Goal: Task Accomplishment & Management: Manage account settings

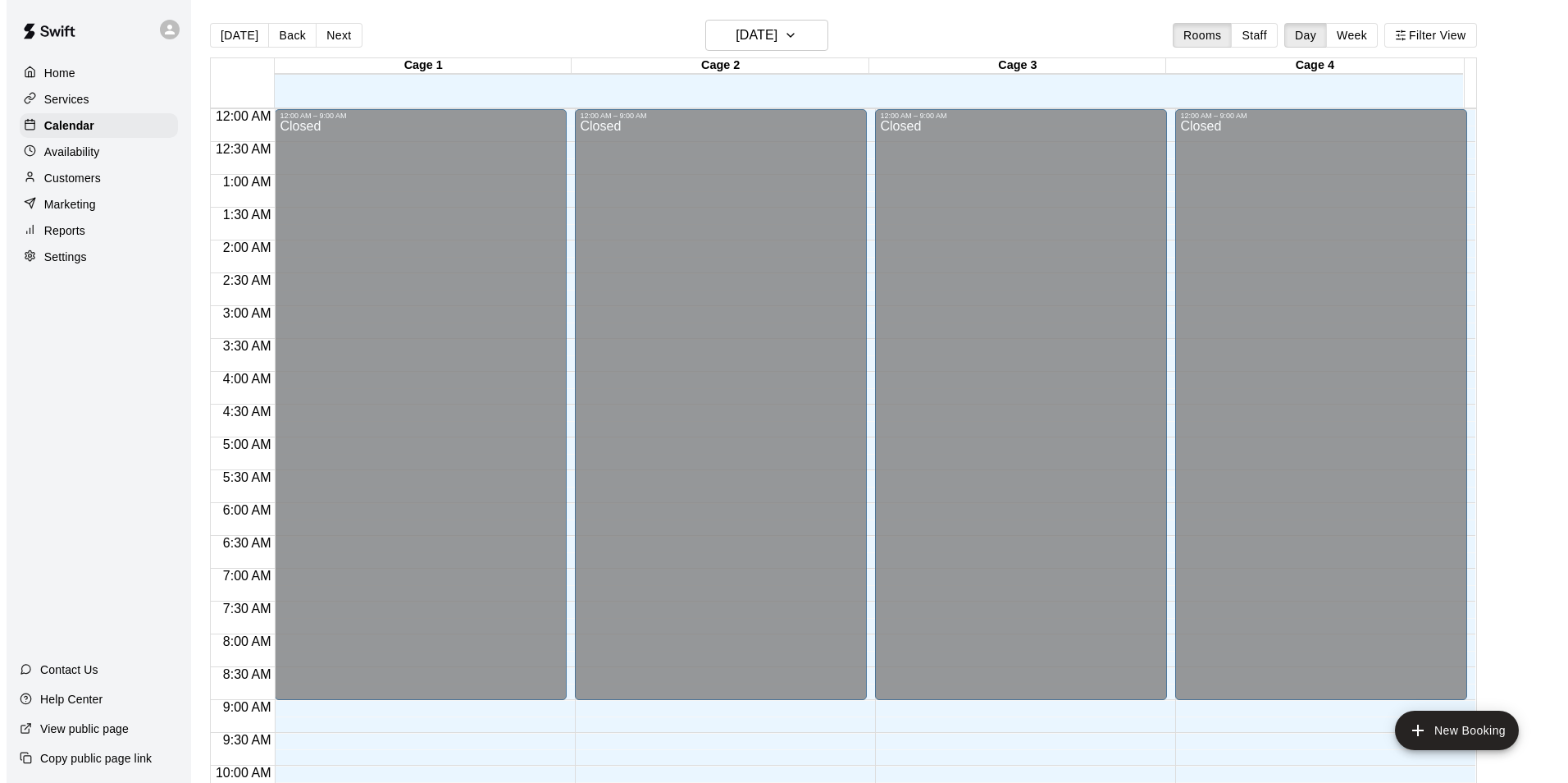
scroll to position [834, 0]
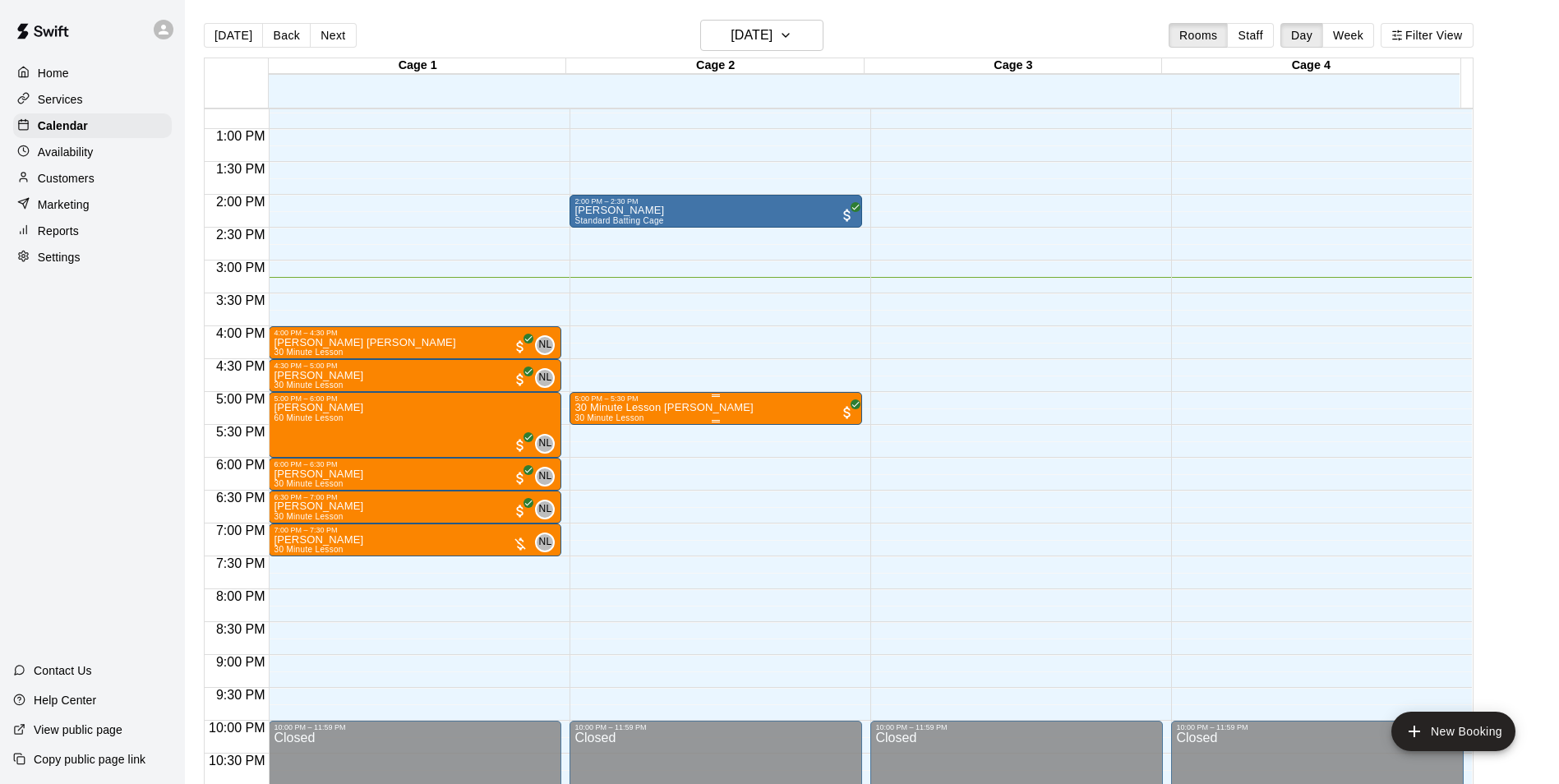
click at [756, 401] on div "5:00 PM – 5:30 PM" at bounding box center [716, 398] width 283 height 9
click at [592, 445] on img "edit" at bounding box center [590, 451] width 19 height 19
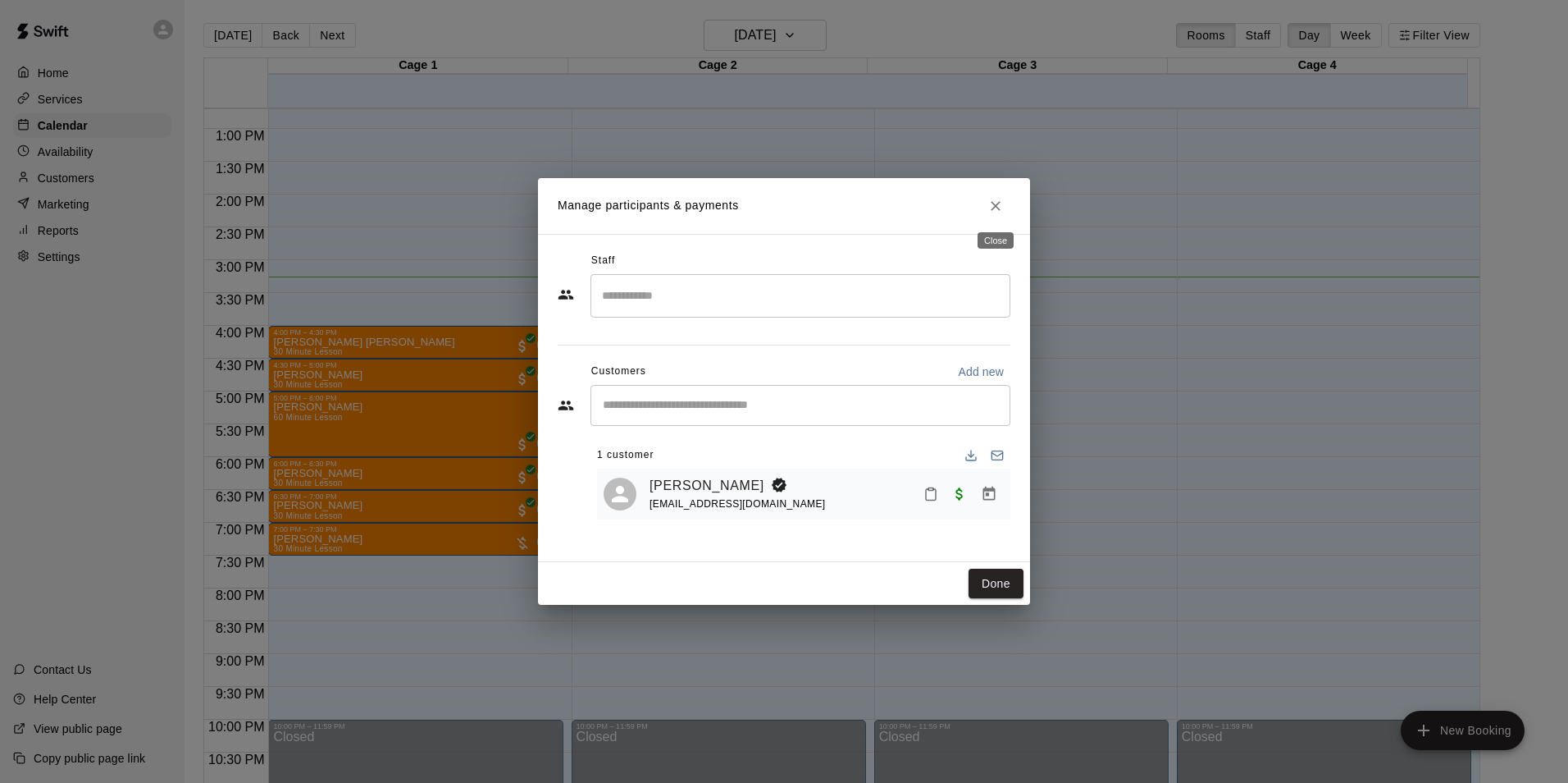
click at [994, 217] on button "Close" at bounding box center [995, 206] width 30 height 30
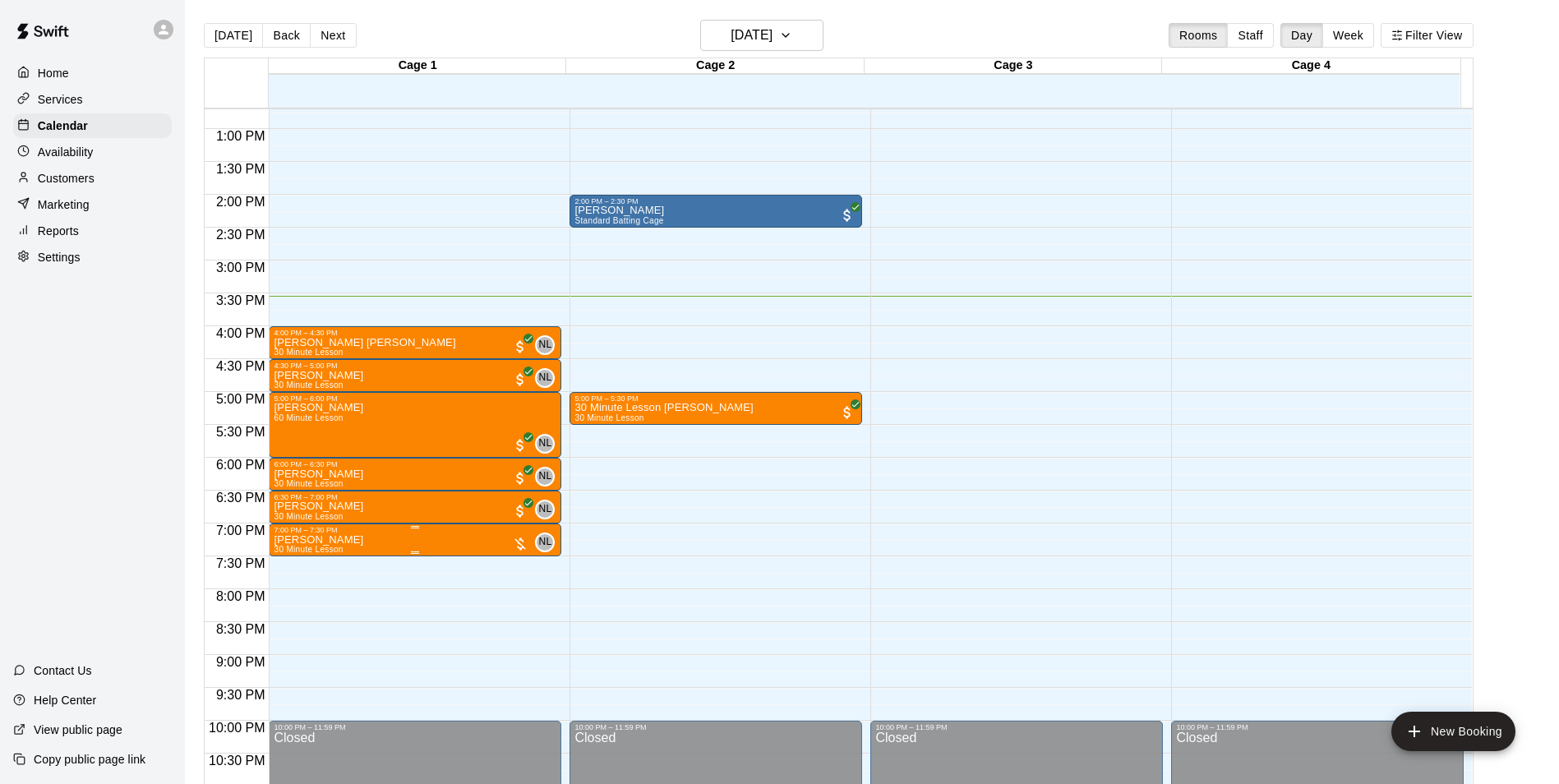
click at [354, 540] on p "[PERSON_NAME]" at bounding box center [318, 540] width 90 height 0
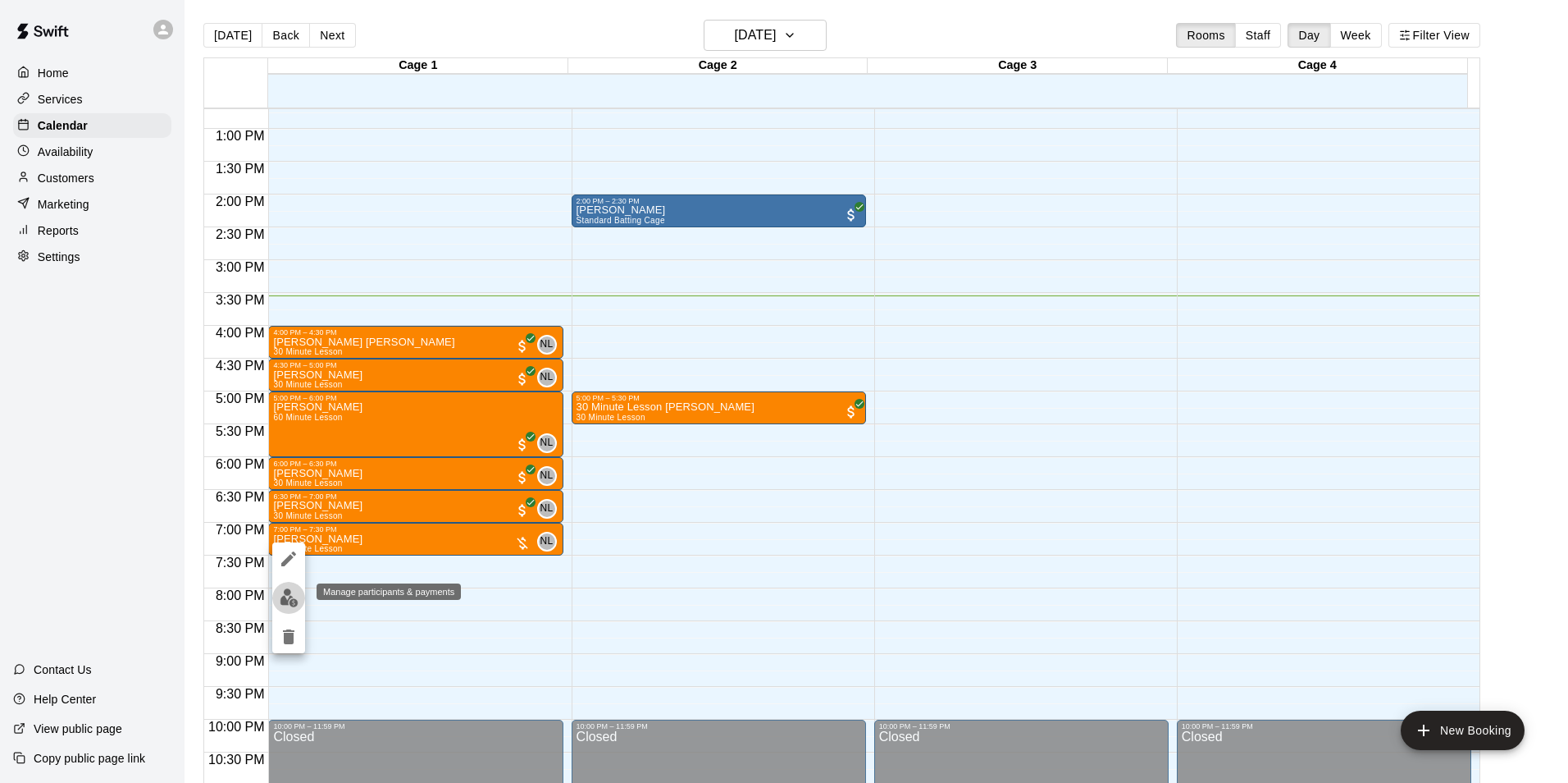
click at [296, 599] on img "edit" at bounding box center [290, 598] width 19 height 19
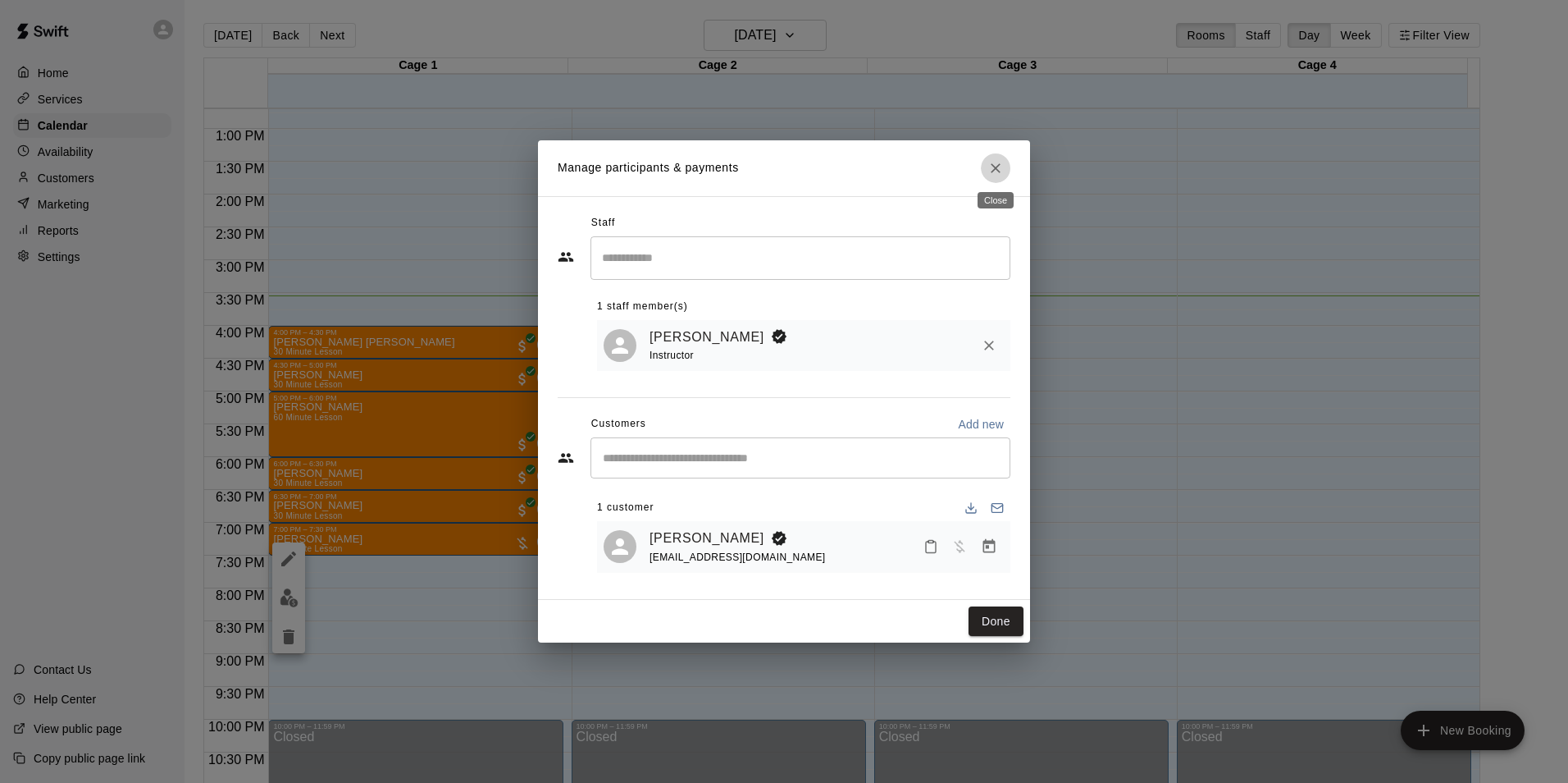
drag, startPoint x: 993, startPoint y: 170, endPoint x: 1056, endPoint y: 165, distance: 63.2
click at [997, 169] on icon "Close" at bounding box center [995, 168] width 16 height 16
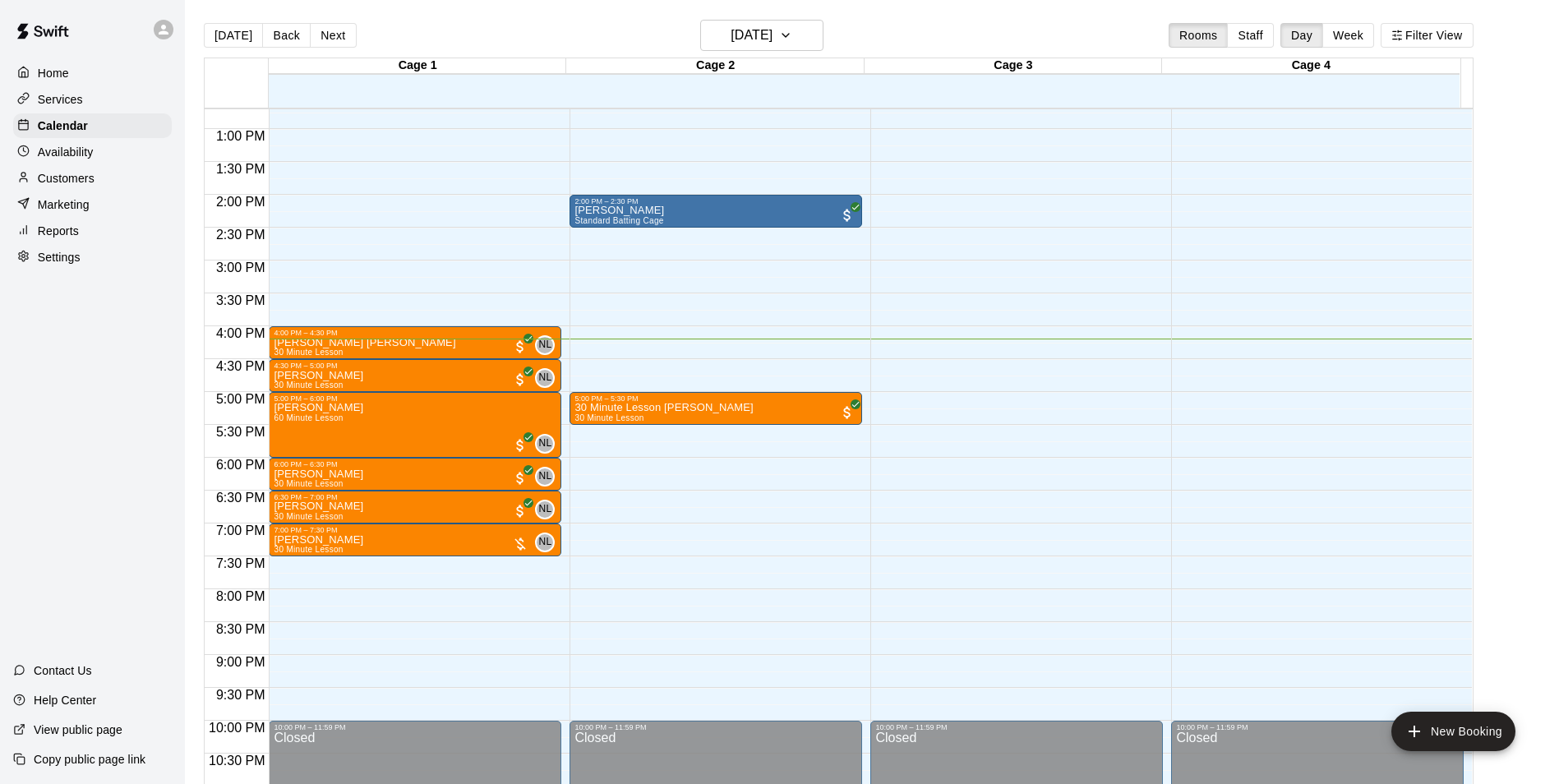
click at [831, 37] on div "[DATE] Back [DATE][DATE] Rooms Staff Day Week Filter View" at bounding box center [838, 38] width 1270 height 38
click at [792, 37] on icon "button" at bounding box center [786, 35] width 14 height 19
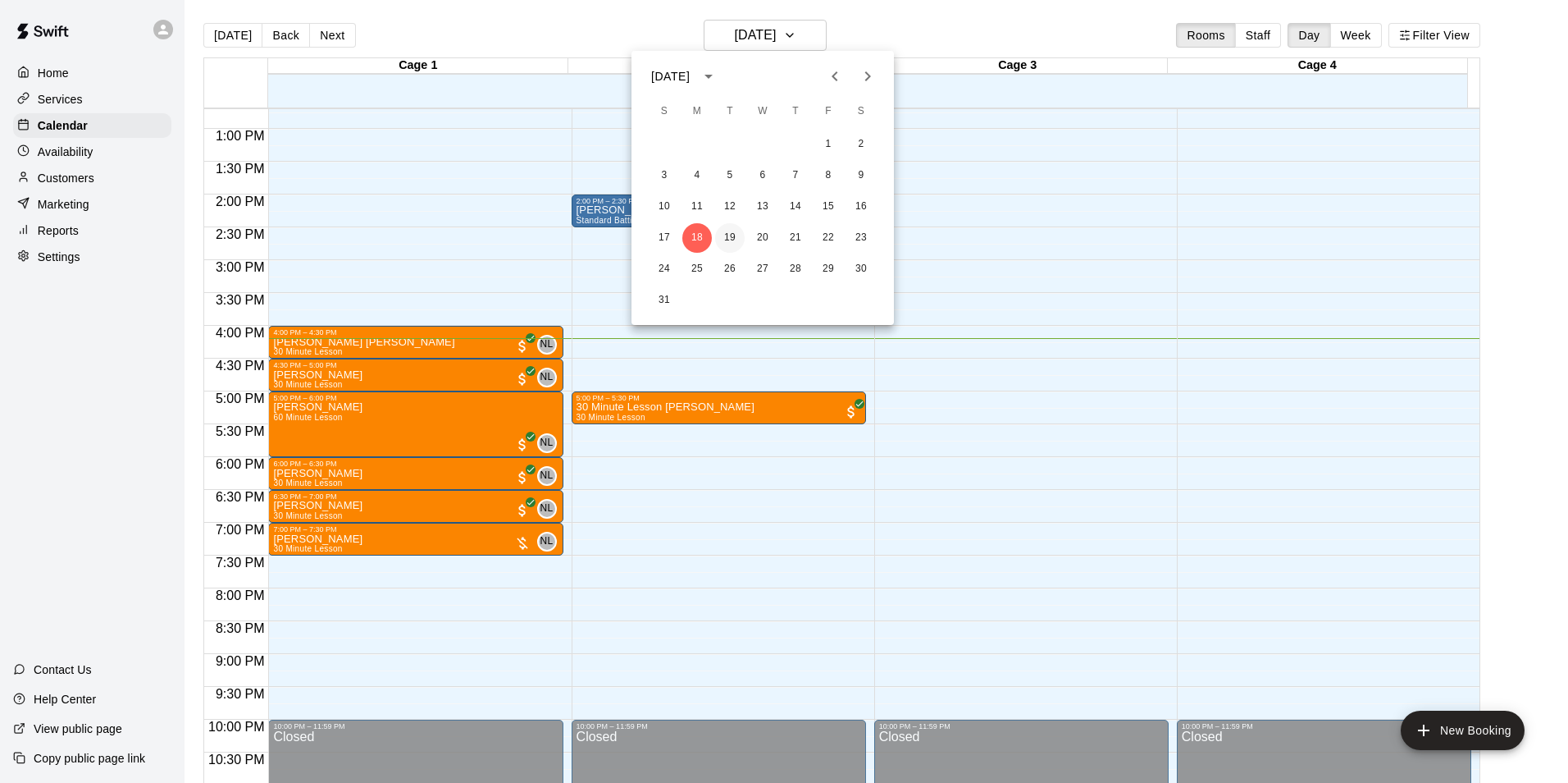
click at [728, 239] on button "19" at bounding box center [730, 238] width 30 height 30
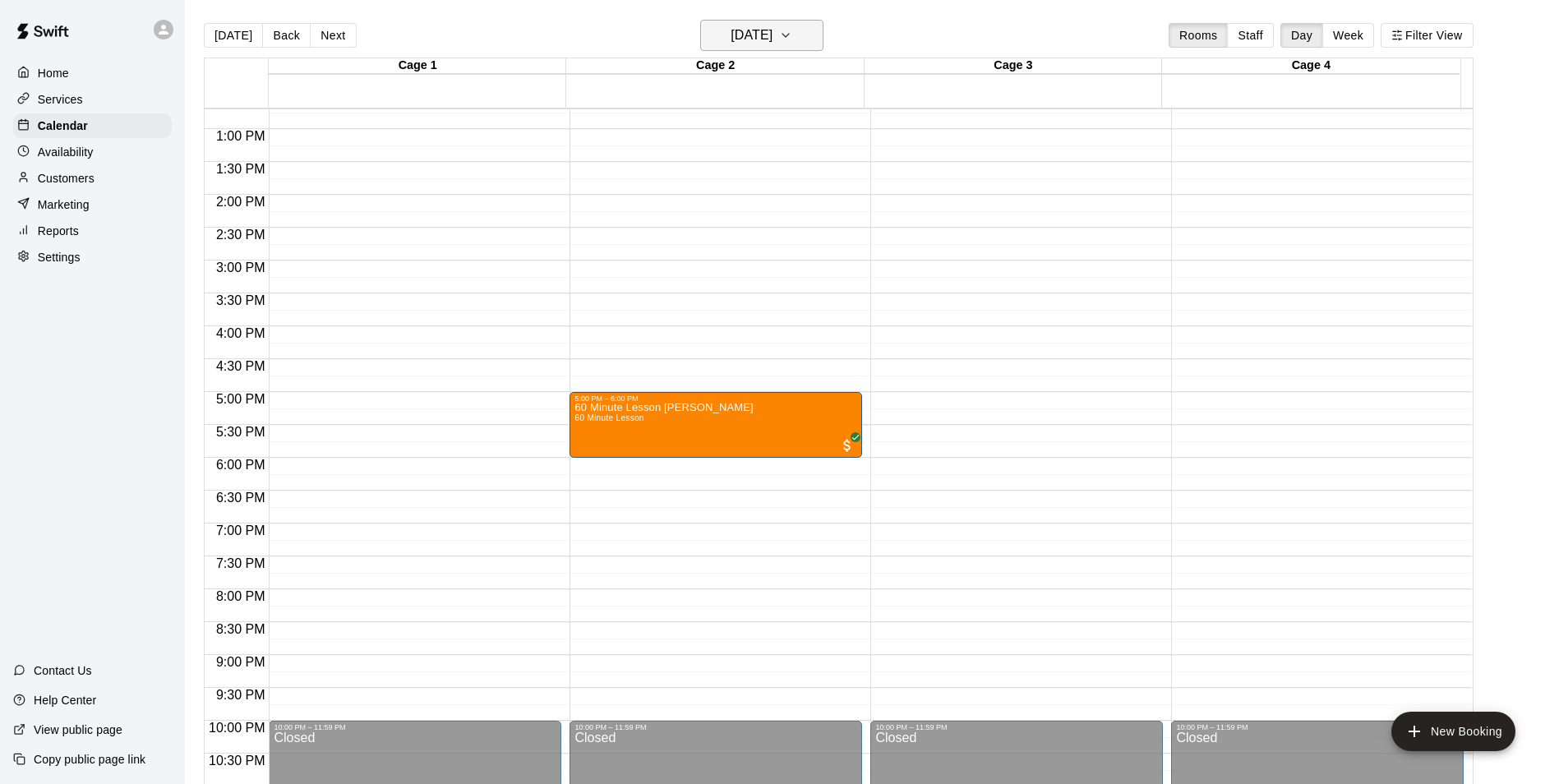
click at [792, 39] on icon "button" at bounding box center [786, 35] width 14 height 19
click at [696, 238] on button "18" at bounding box center [698, 238] width 30 height 30
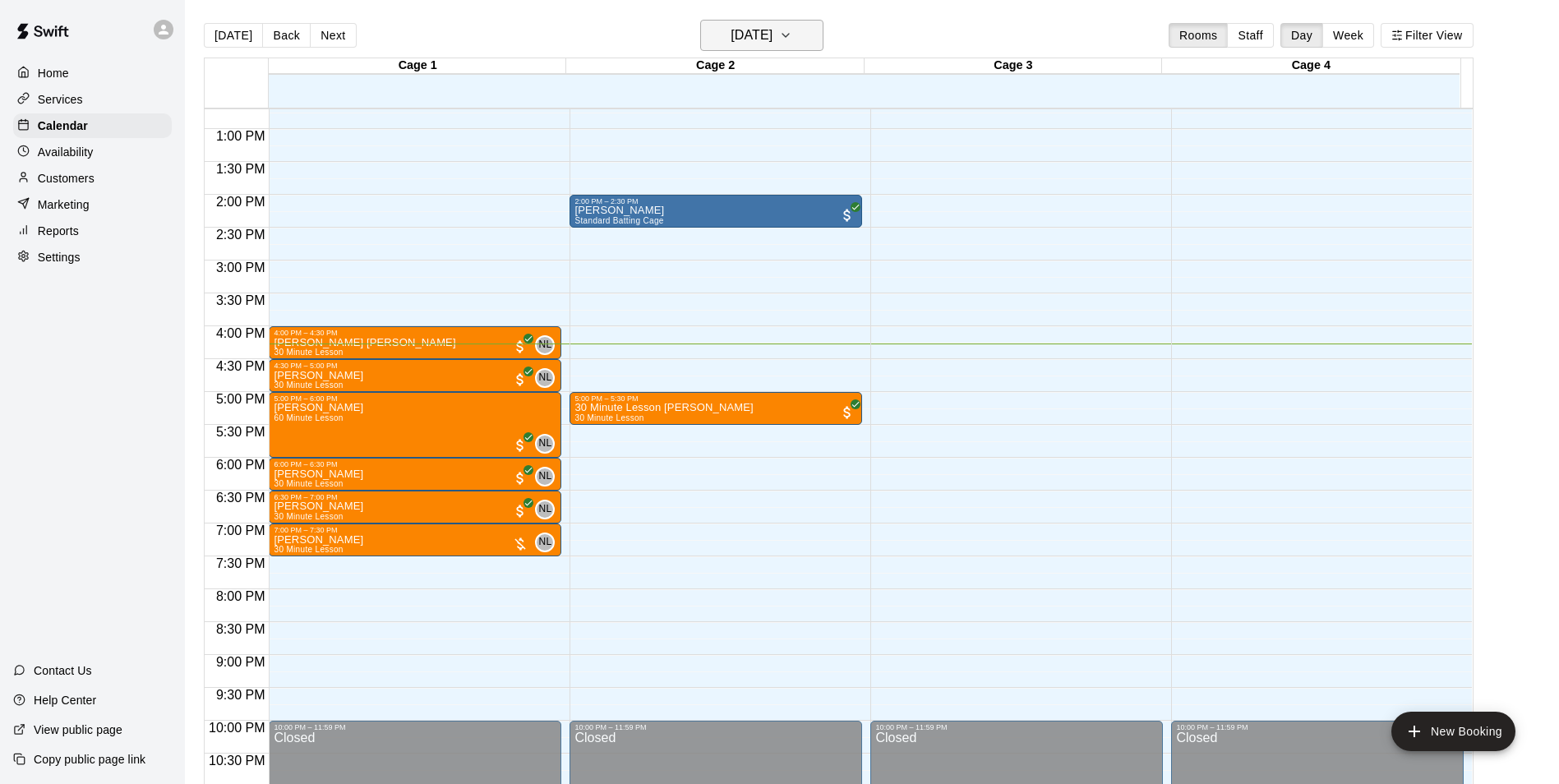
click at [789, 35] on icon "button" at bounding box center [785, 35] width 7 height 3
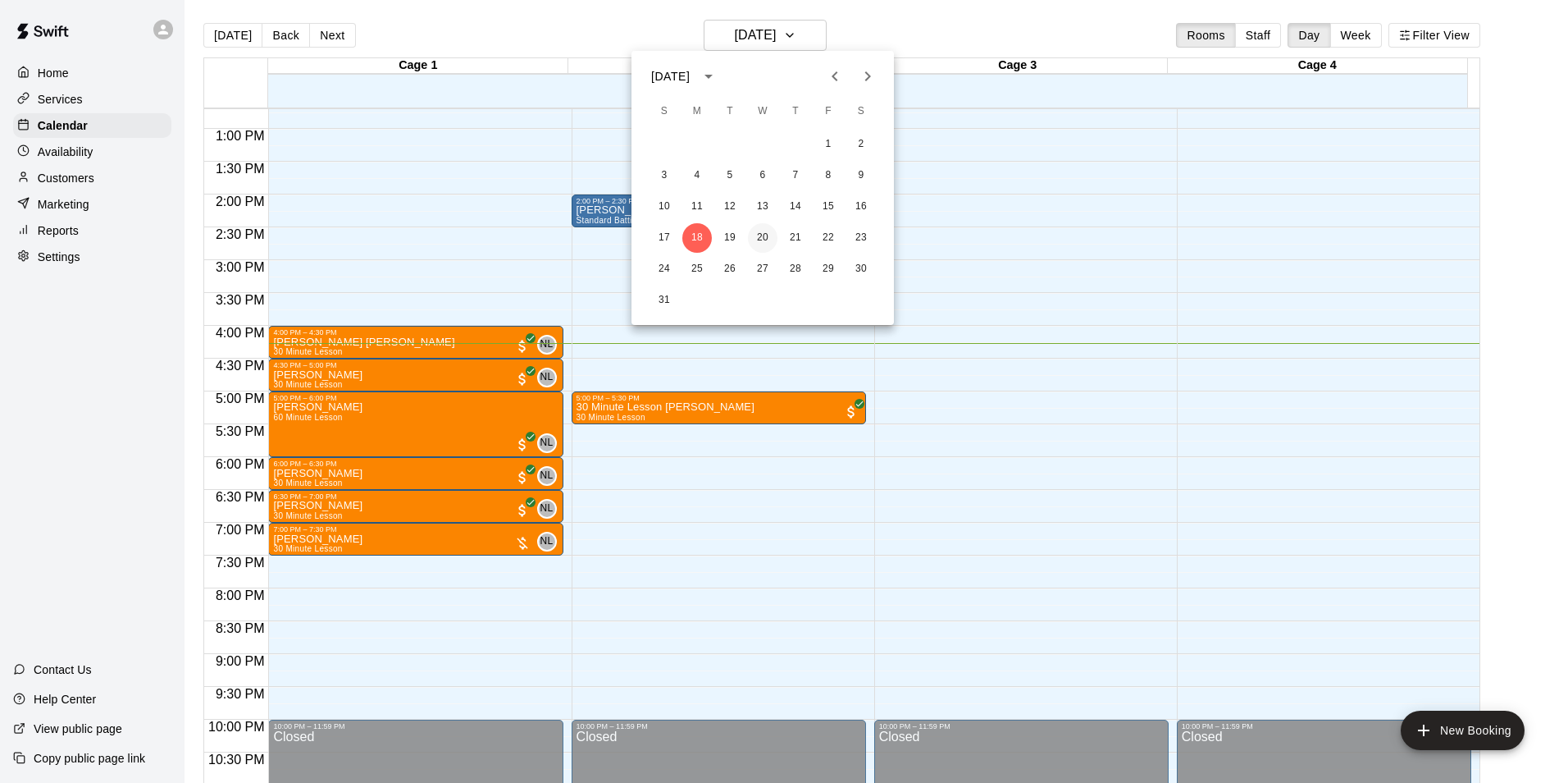
click at [761, 234] on button "20" at bounding box center [762, 238] width 30 height 30
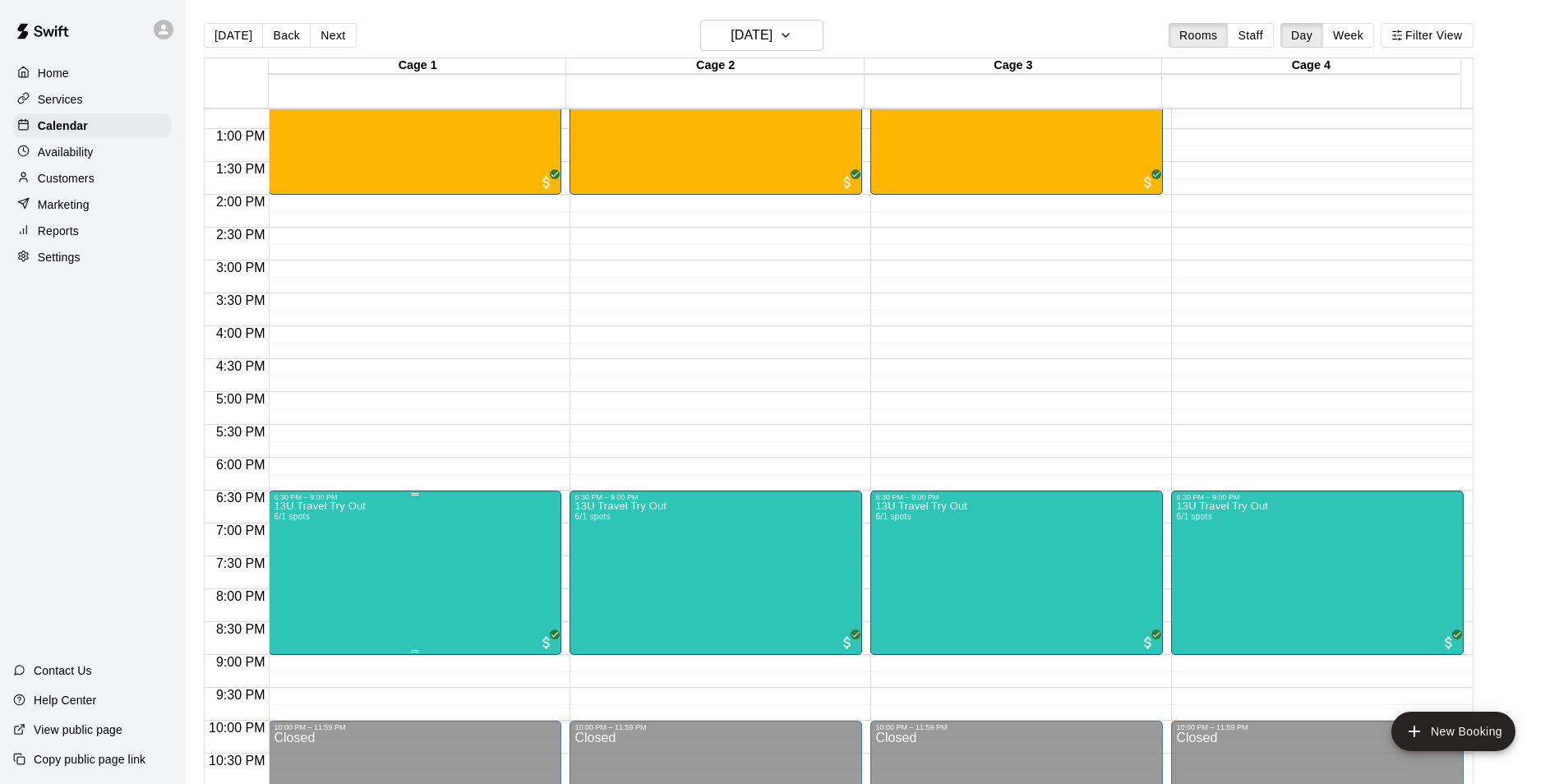
click at [297, 526] on icon "edit" at bounding box center [289, 521] width 19 height 19
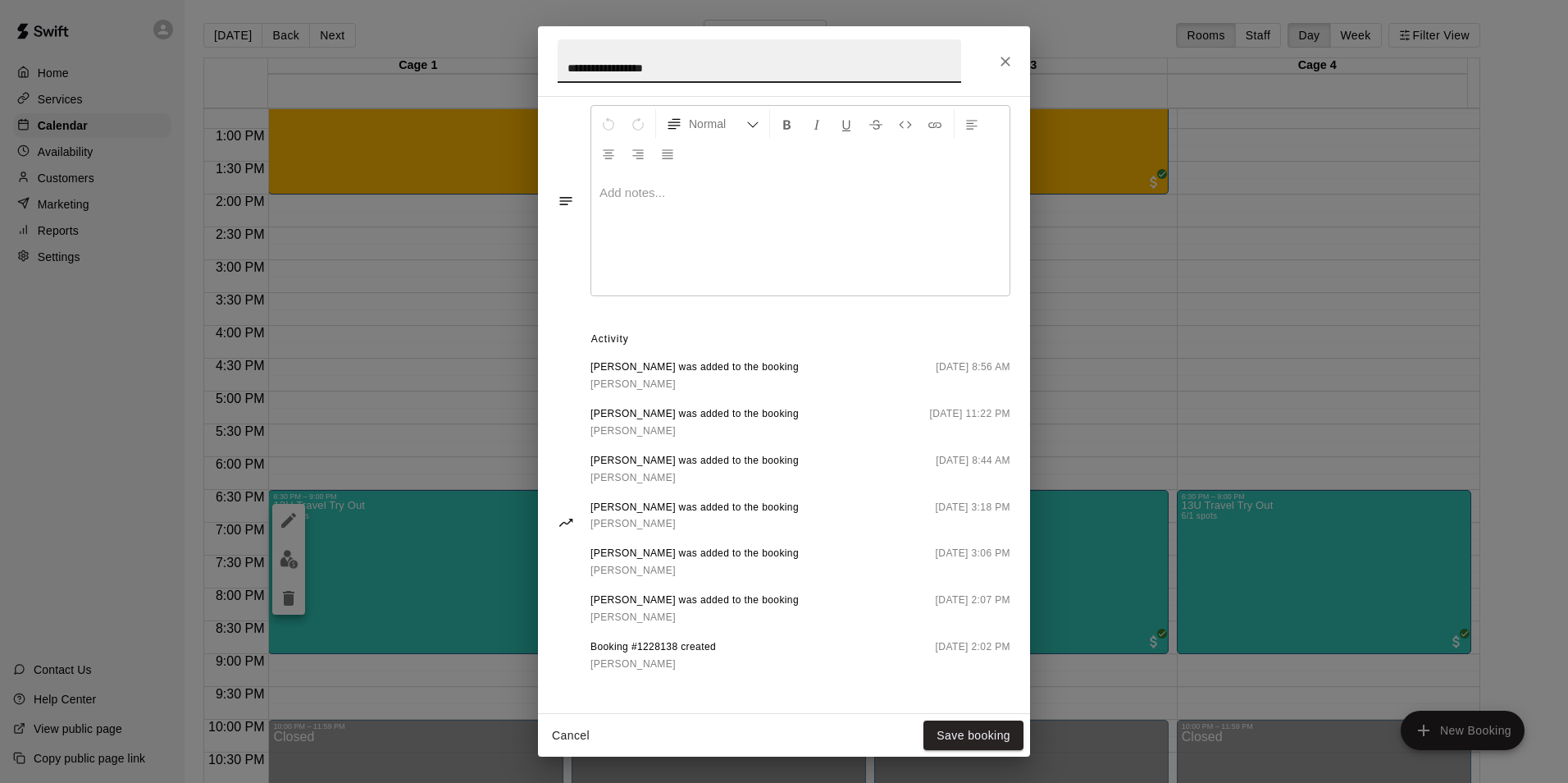
scroll to position [584, 0]
click at [669, 684] on div "[PERSON_NAME] was added to the booking [PERSON_NAME] [DATE] 8:56 AM [PERSON_NAM…" at bounding box center [800, 522] width 420 height 326
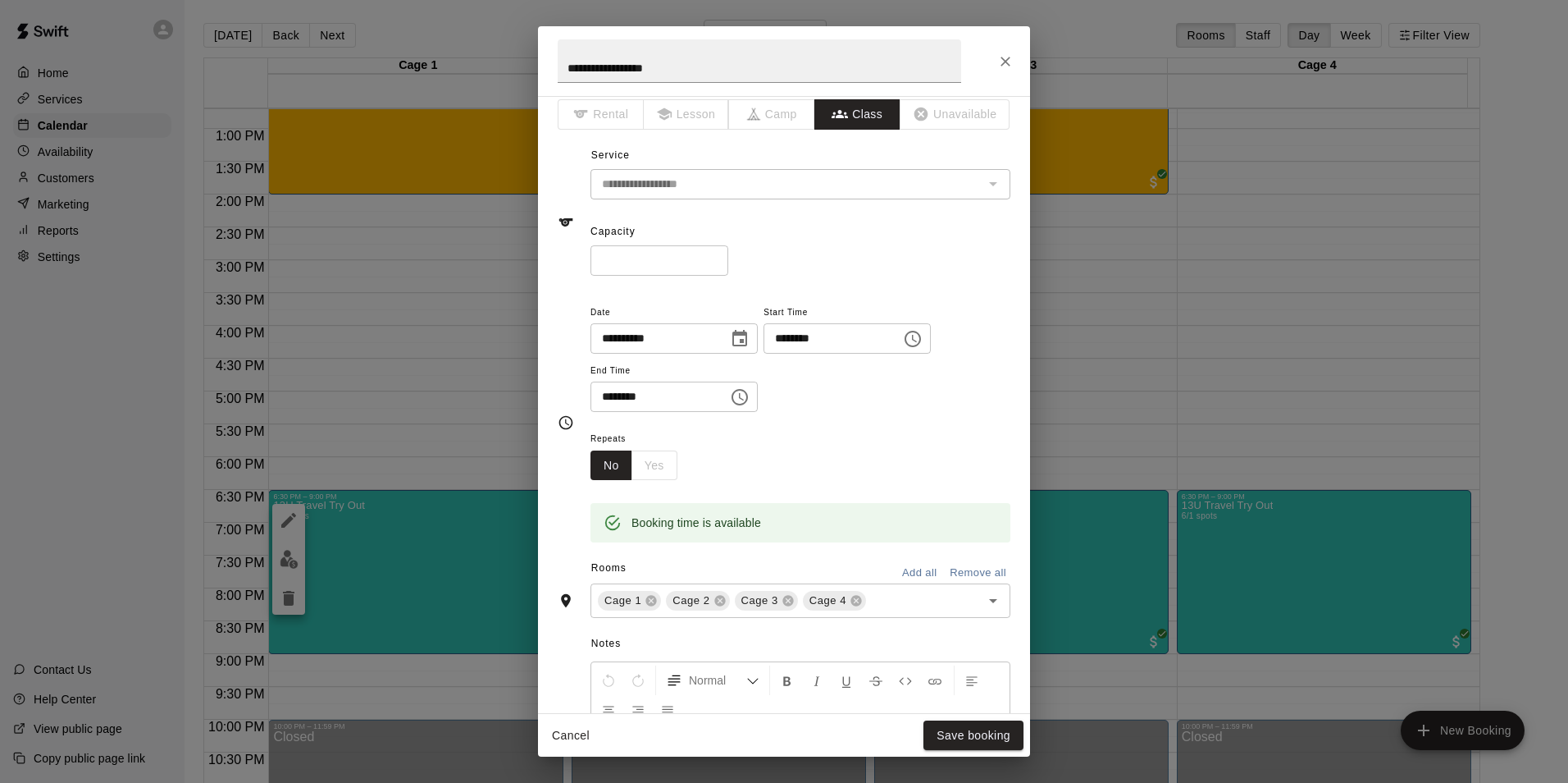
scroll to position [9, 0]
click at [915, 574] on button "Add all" at bounding box center [919, 575] width 53 height 25
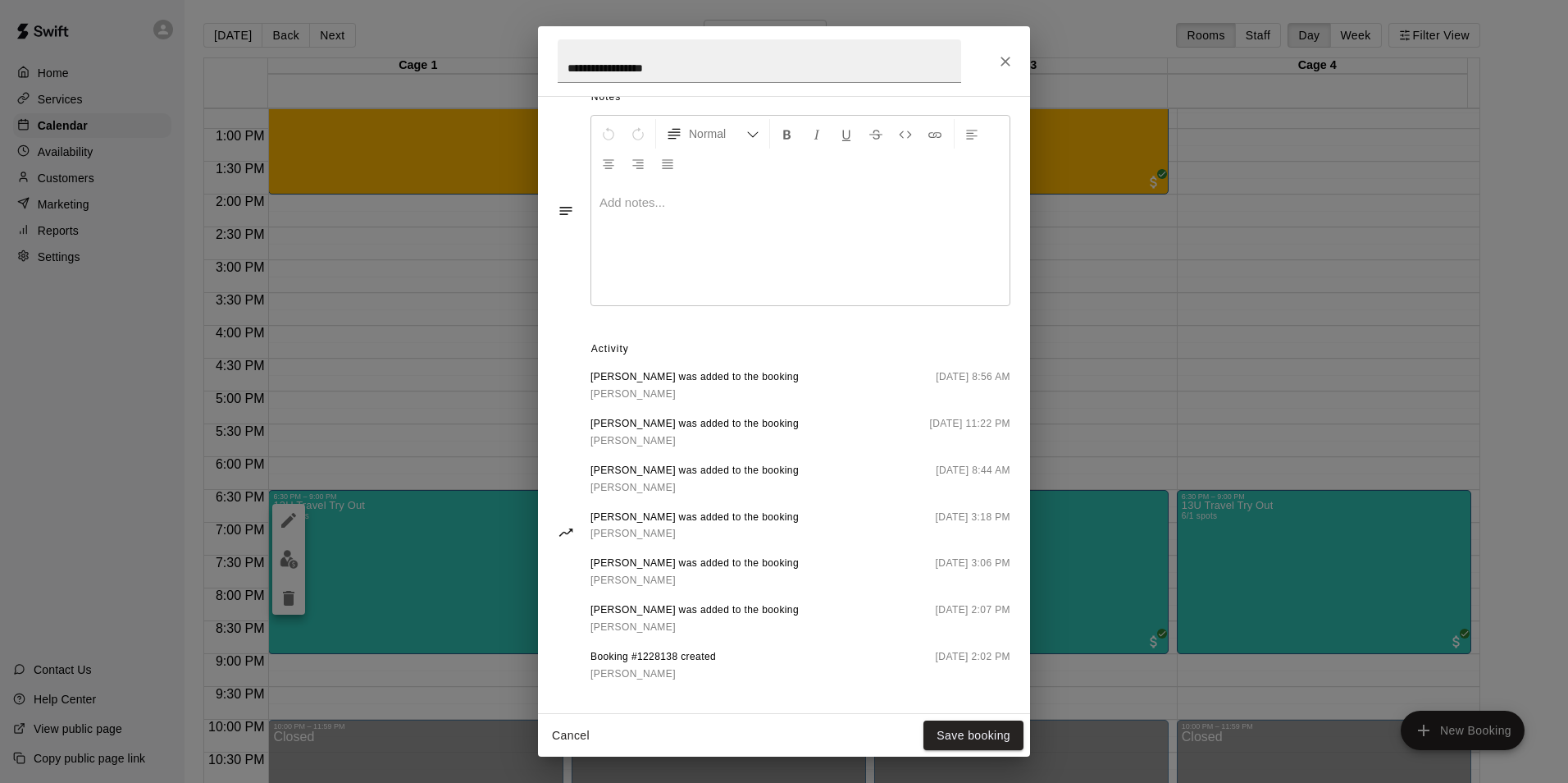
scroll to position [502, 0]
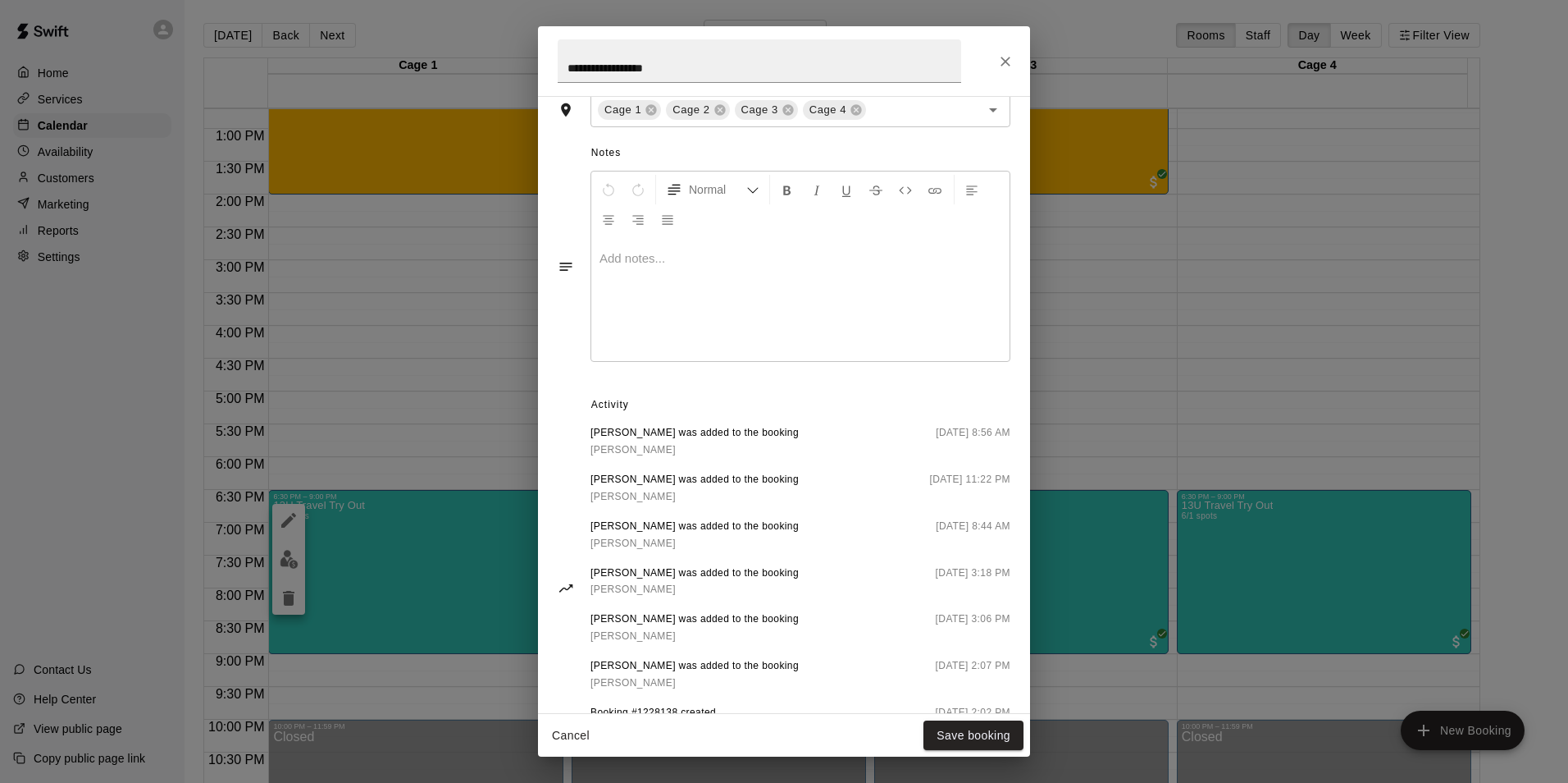
click at [673, 488] on span "[PERSON_NAME] was added to the booking" at bounding box center [694, 480] width 208 height 16
click at [678, 485] on span "[PERSON_NAME] was added to the booking" at bounding box center [694, 480] width 208 height 16
click at [679, 501] on link "[PERSON_NAME]" at bounding box center [694, 497] width 208 height 17
click at [556, 734] on button "Cancel" at bounding box center [571, 736] width 53 height 31
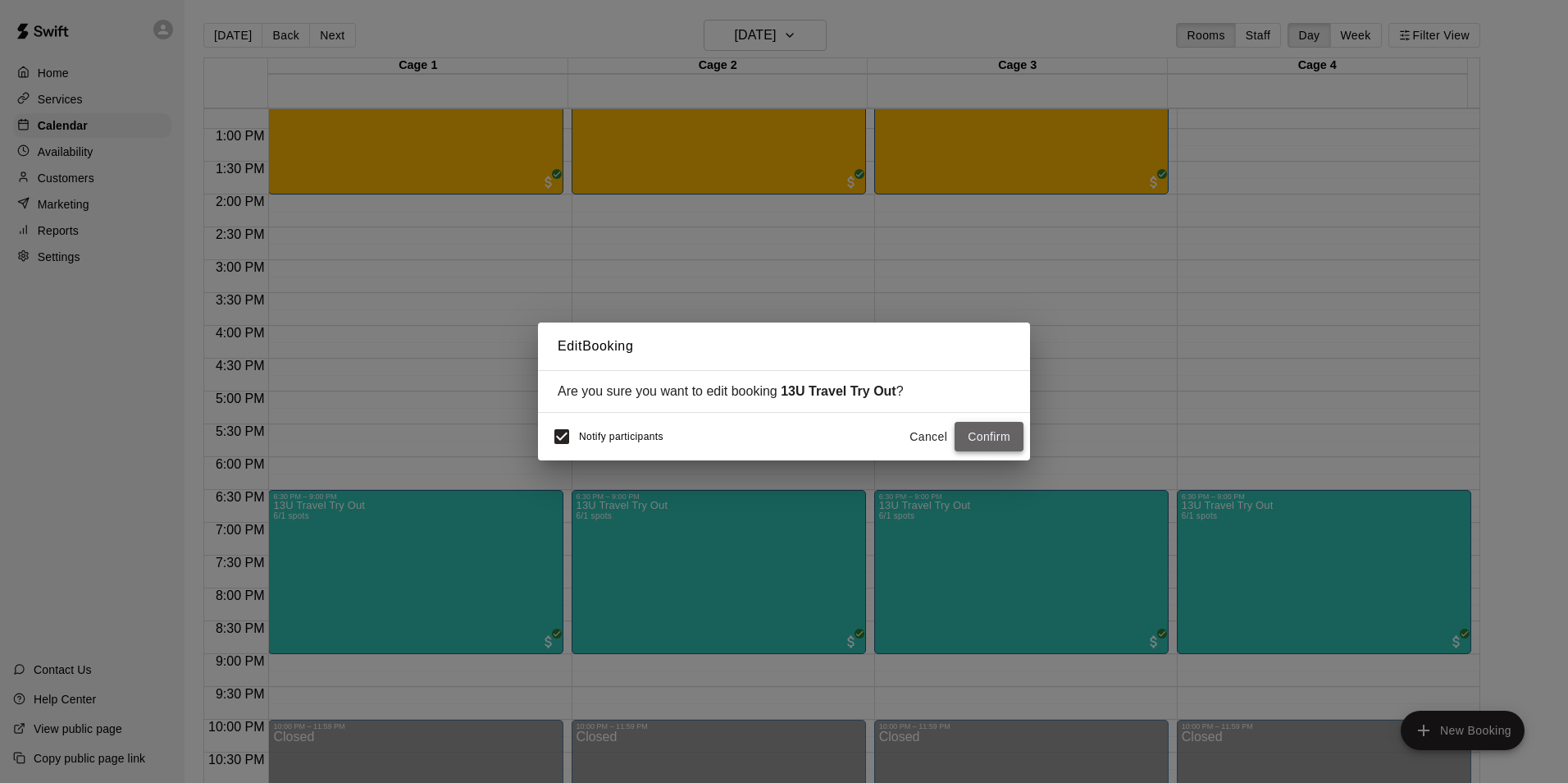
click at [995, 452] on button "Confirm" at bounding box center [990, 437] width 69 height 31
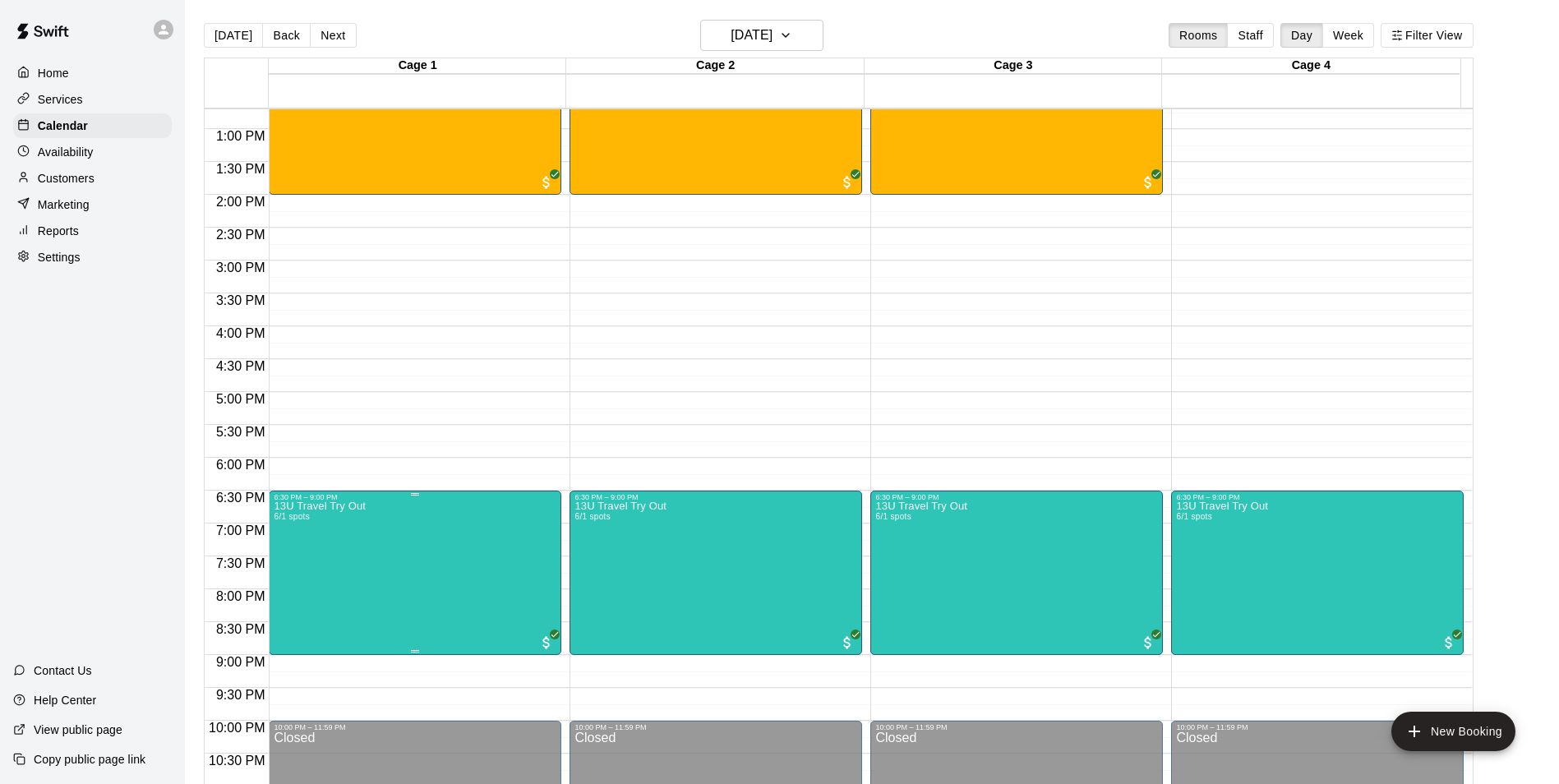
click at [895, 574] on div at bounding box center [785, 392] width 1572 height 784
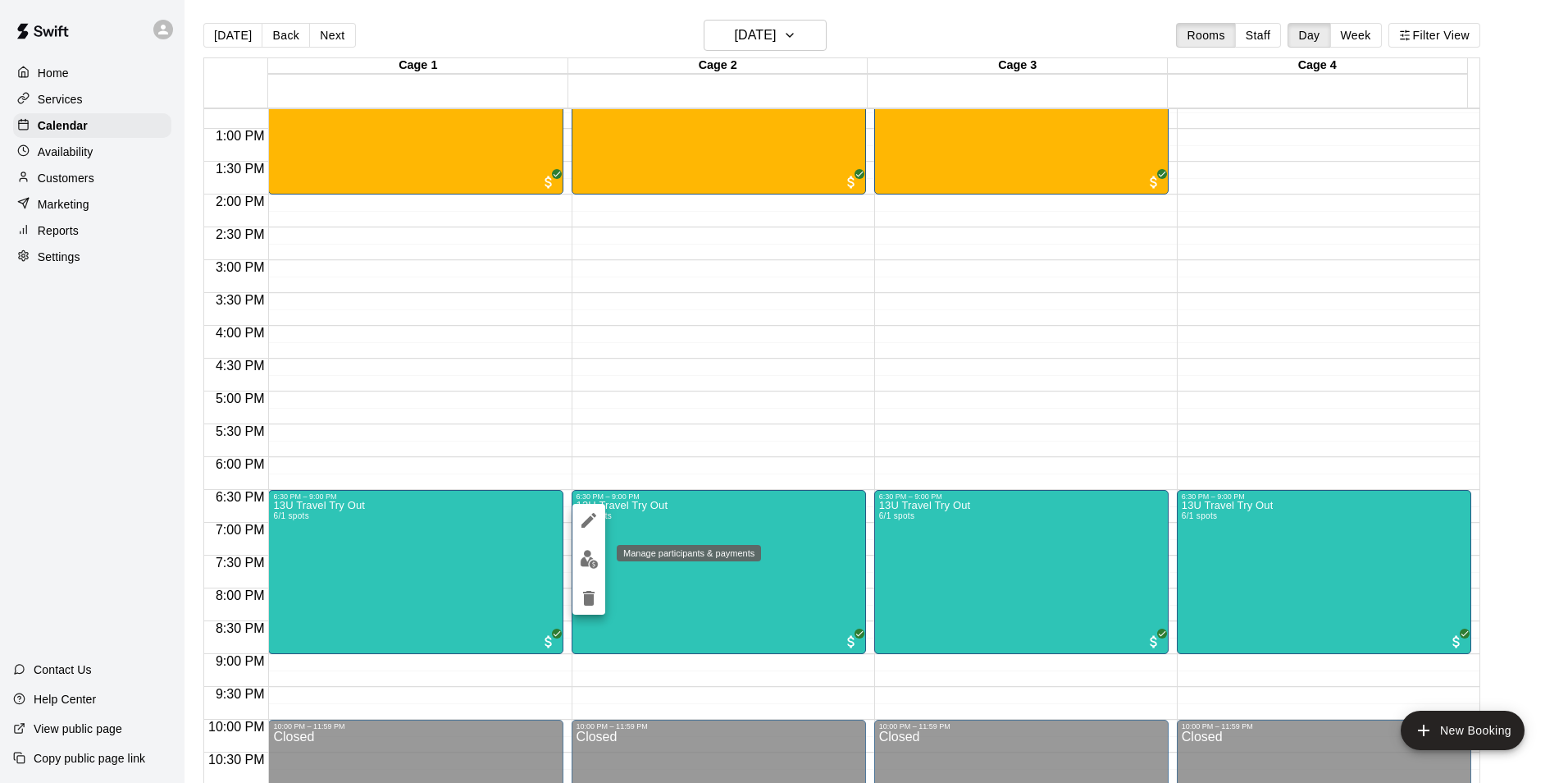
click at [596, 552] on img "edit" at bounding box center [589, 560] width 19 height 19
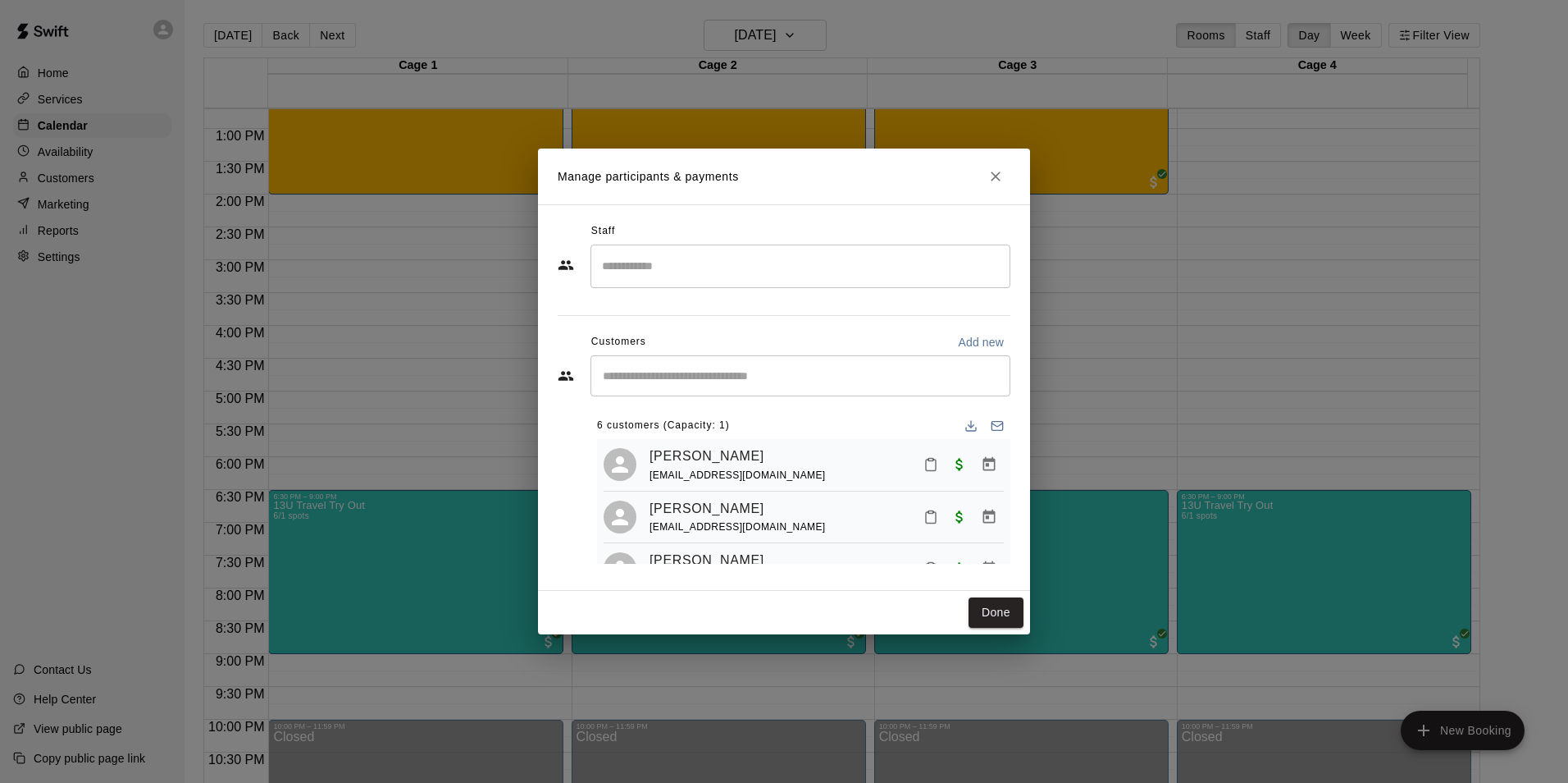
click at [968, 336] on p "Add new" at bounding box center [981, 342] width 46 height 16
select select "**"
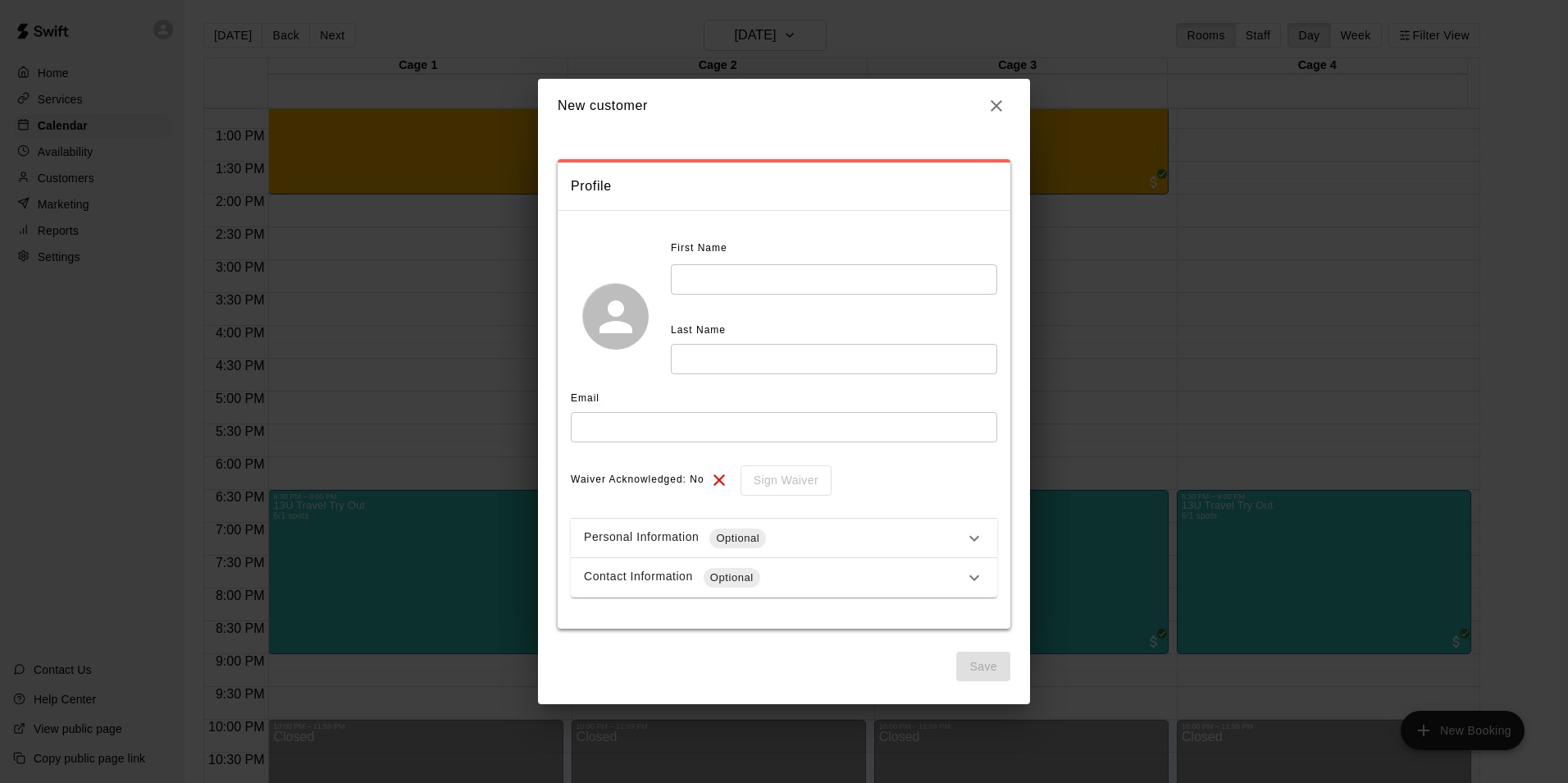
click at [771, 297] on div "First Name ​ Last Name ​" at bounding box center [834, 305] width 326 height 140
click at [791, 274] on input "text" at bounding box center [834, 279] width 326 height 31
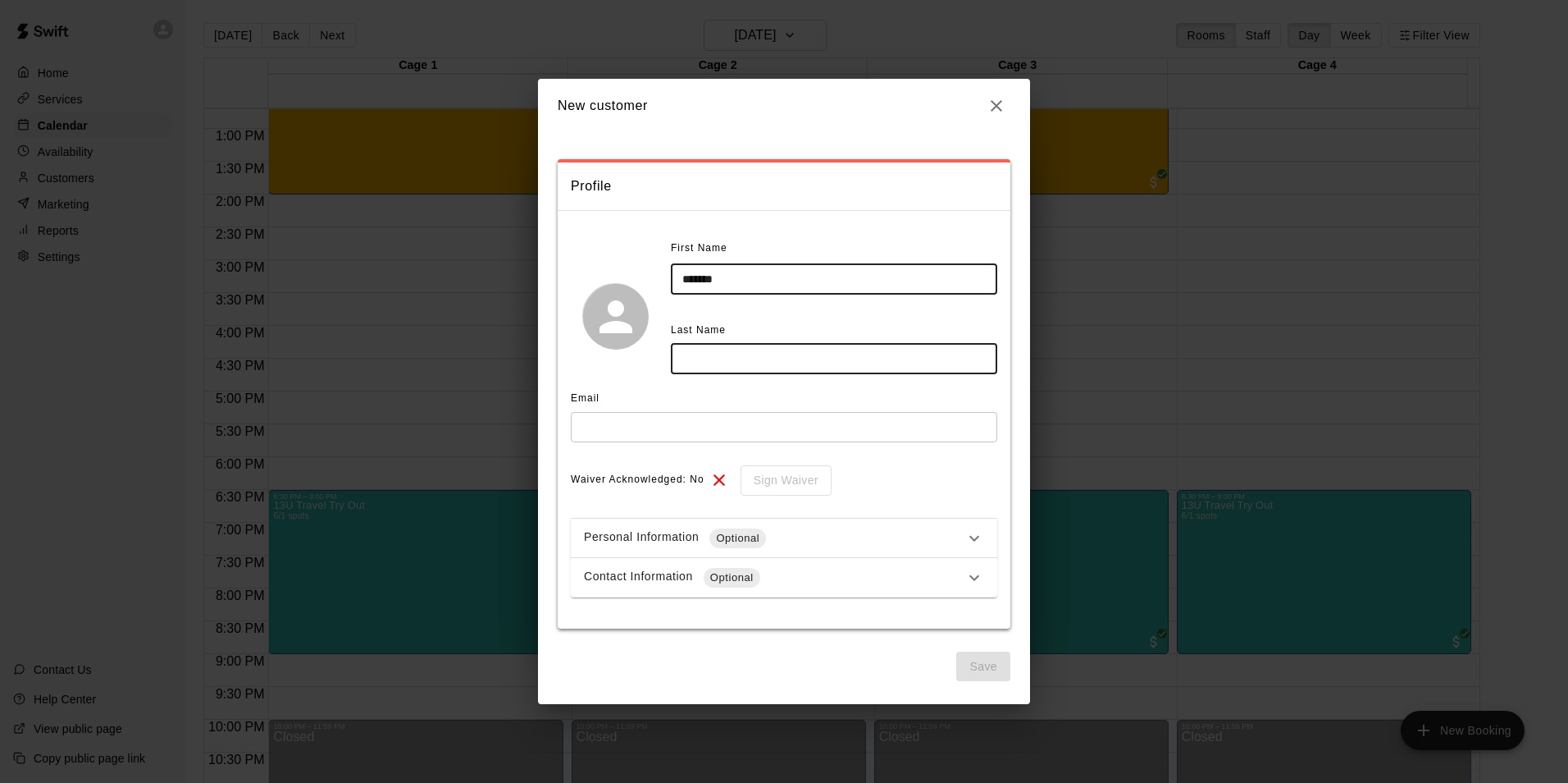
type input "*******"
type input "*****"
drag, startPoint x: 682, startPoint y: 390, endPoint x: 686, endPoint y: 410, distance: 20.4
click at [682, 392] on div "Email" at bounding box center [784, 398] width 426 height 26
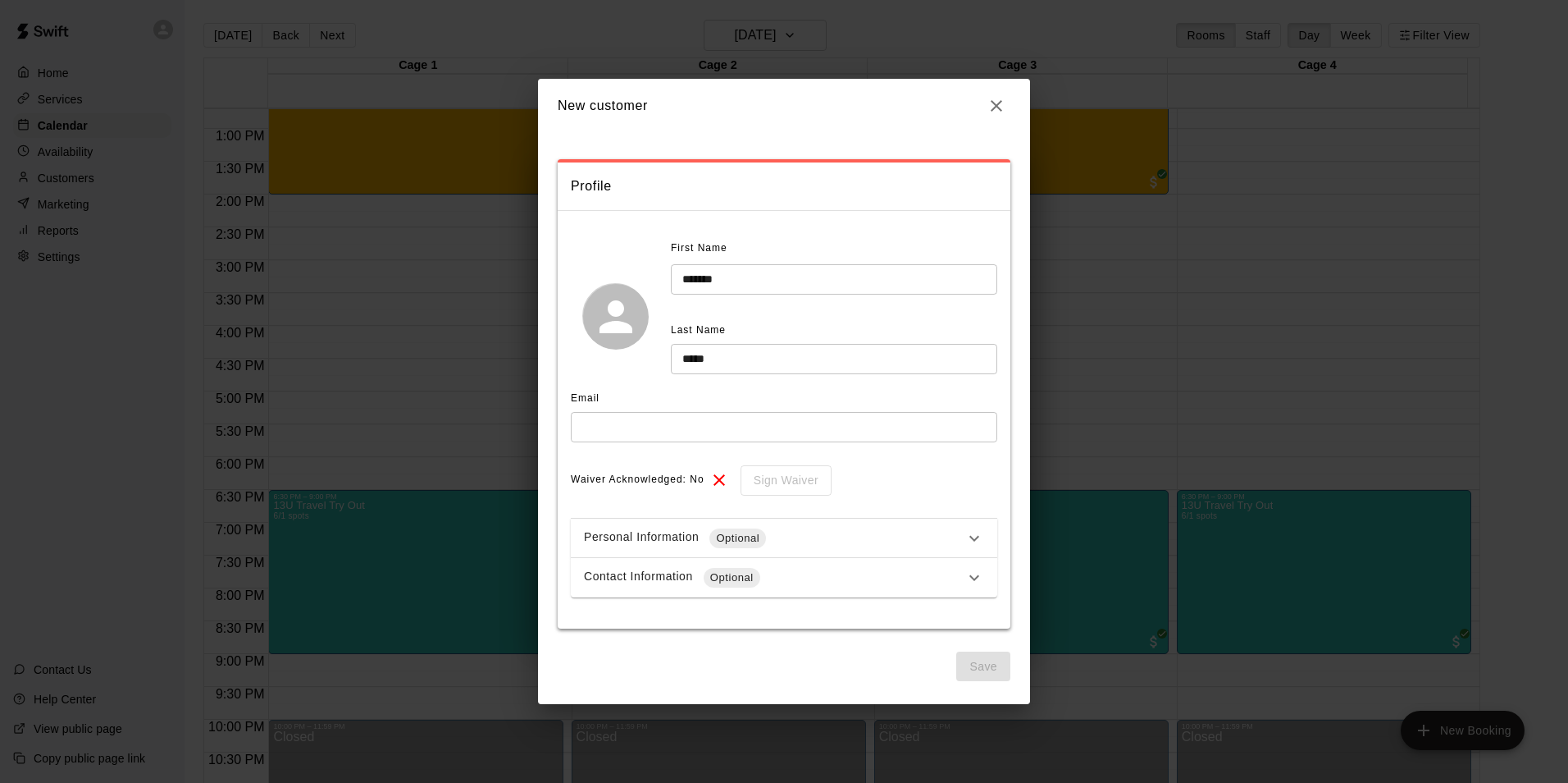
click at [684, 416] on input "text" at bounding box center [784, 428] width 426 height 31
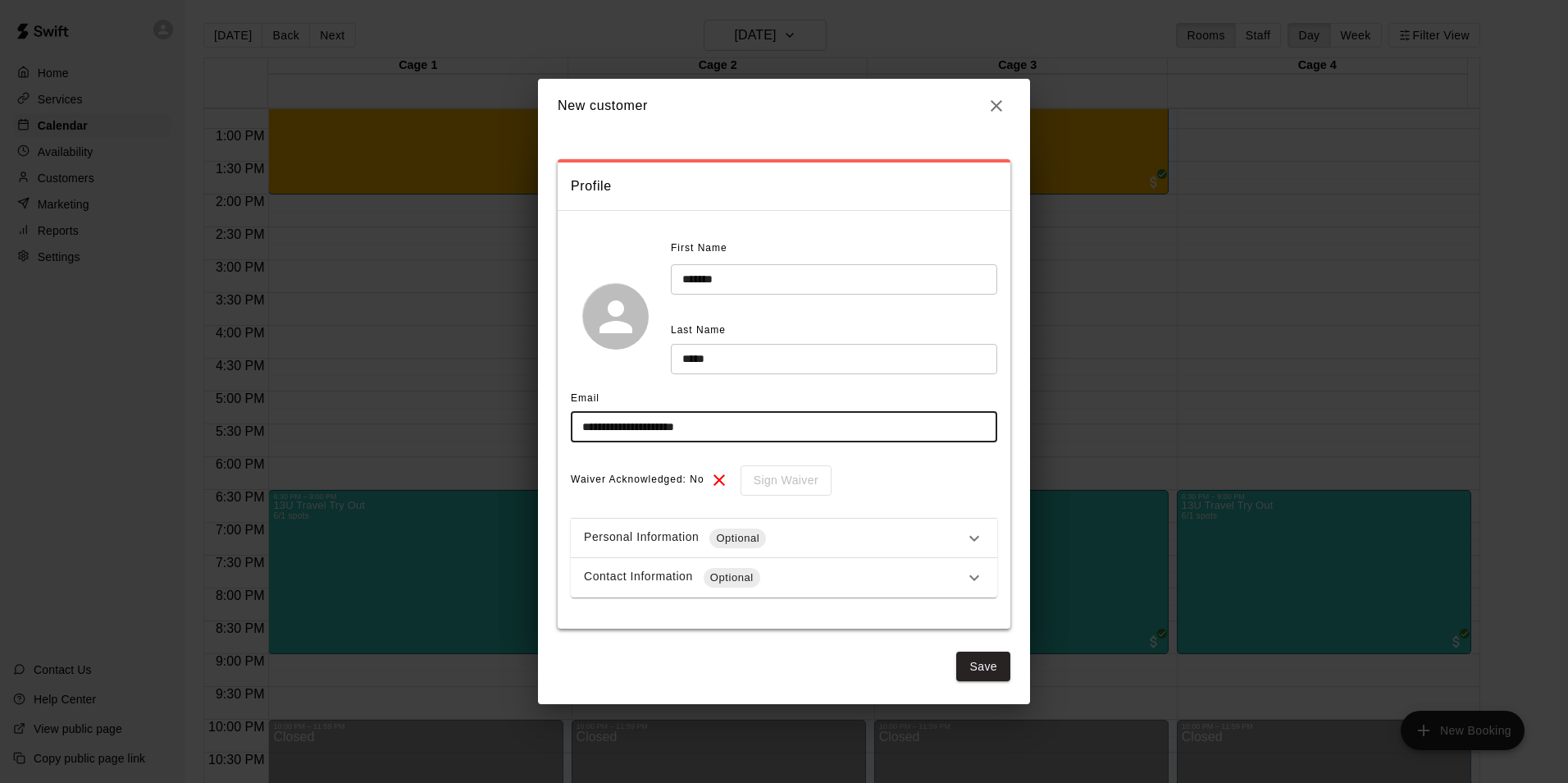
type input "**********"
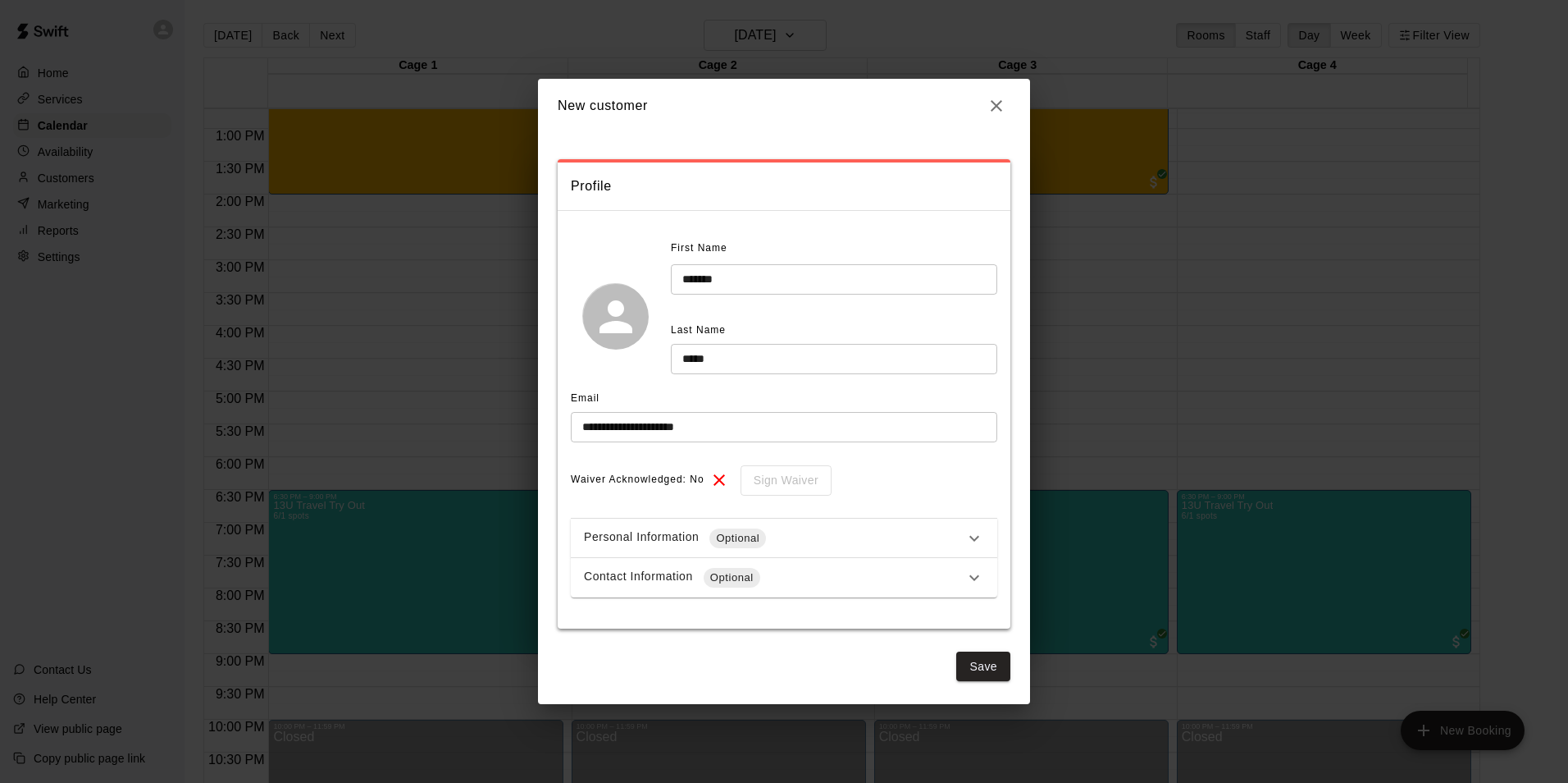
click at [844, 404] on div "Email" at bounding box center [784, 398] width 426 height 26
click at [975, 538] on icon at bounding box center [974, 538] width 19 height 19
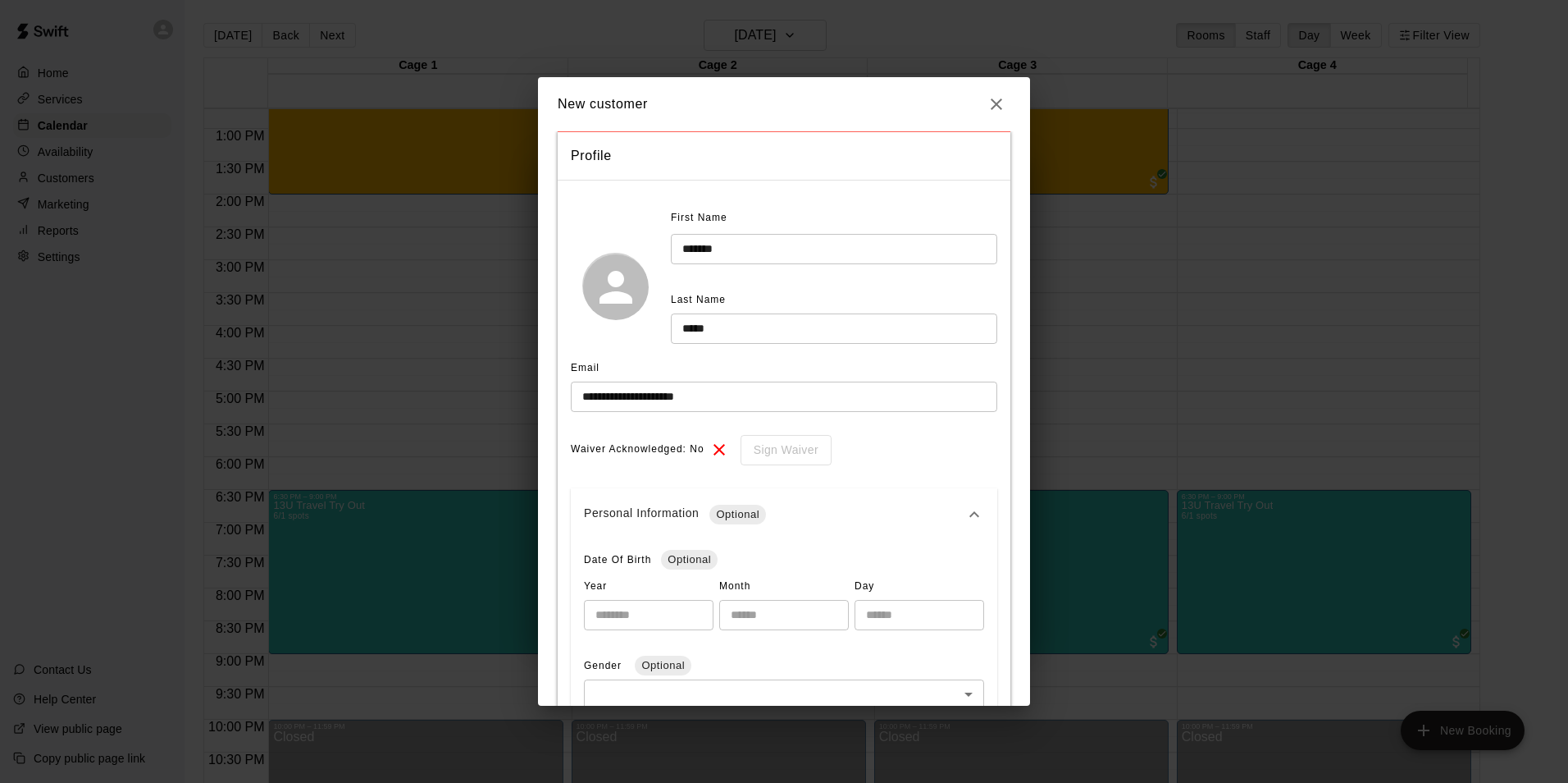
scroll to position [82, 0]
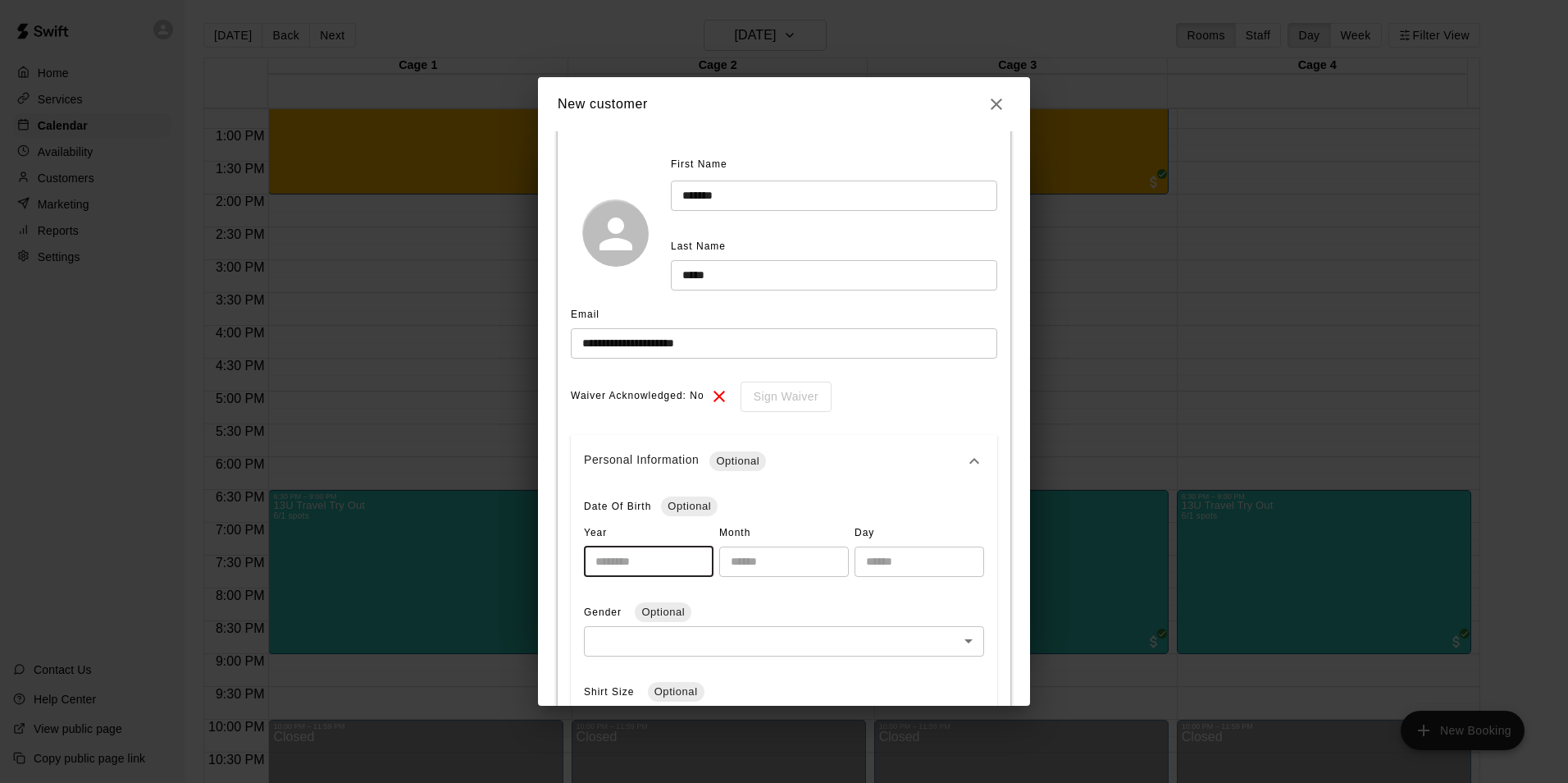
click at [653, 557] on input "number" at bounding box center [649, 561] width 130 height 31
type input "****"
click at [760, 566] on input "number" at bounding box center [784, 561] width 130 height 31
type input "**"
click at [871, 564] on input "number" at bounding box center [919, 561] width 130 height 31
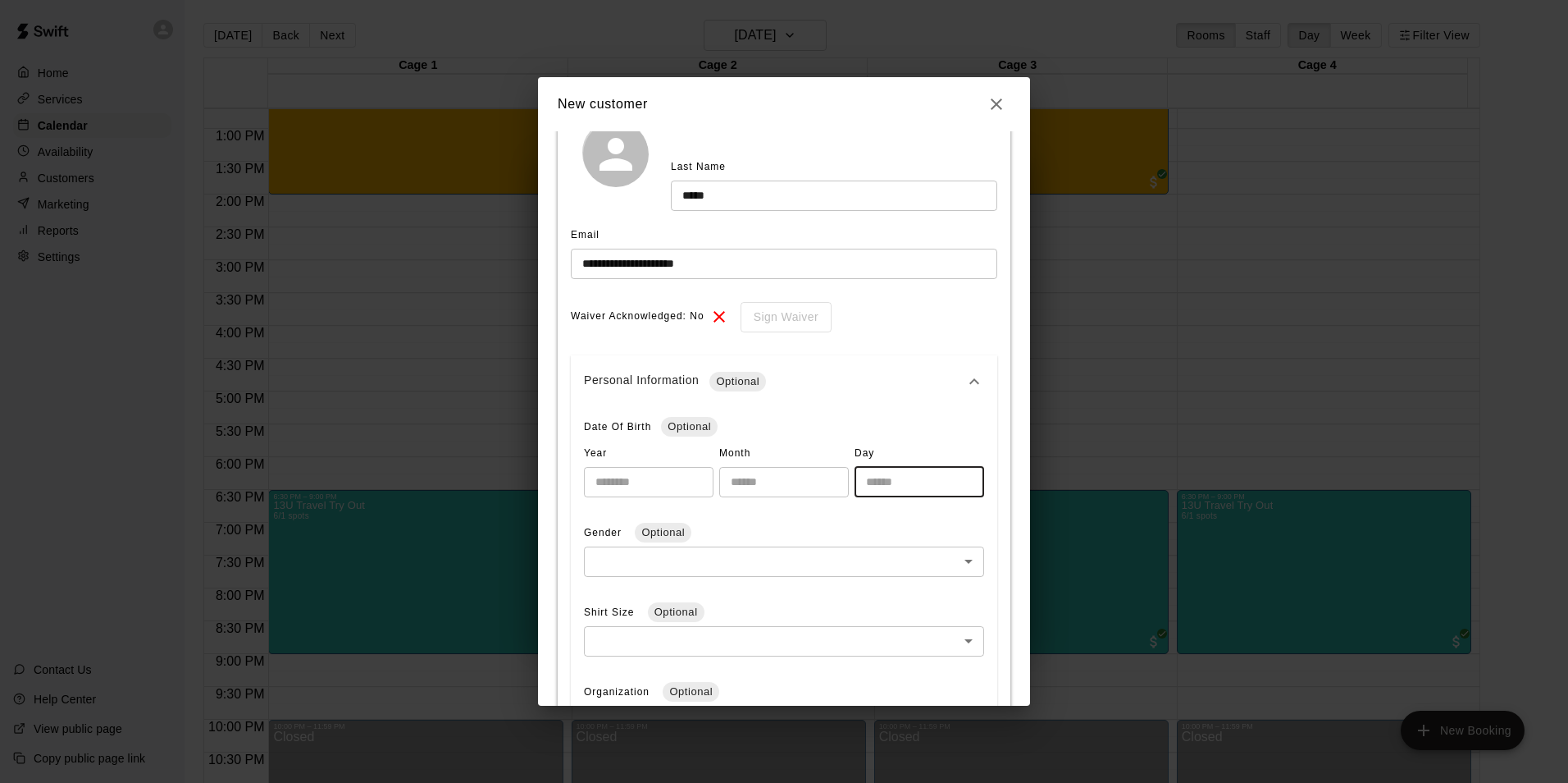
scroll to position [164, 0]
type input "**"
click at [738, 543] on body "Home Services Calendar Availability Customers Marketing Reports Settings Contac…" at bounding box center [784, 405] width 1568 height 809
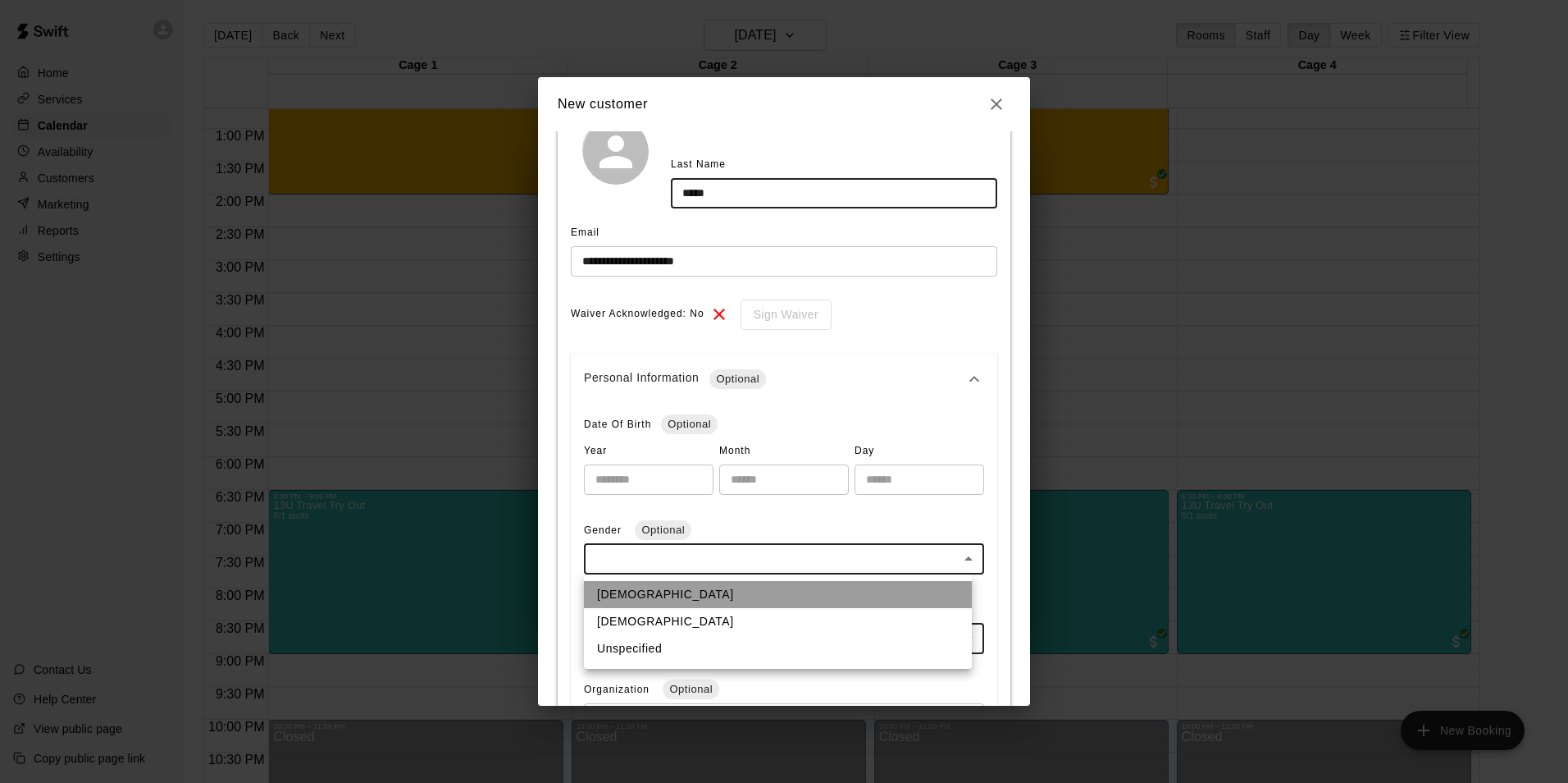
click at [707, 583] on li "[DEMOGRAPHIC_DATA]" at bounding box center [778, 594] width 388 height 27
type input "****"
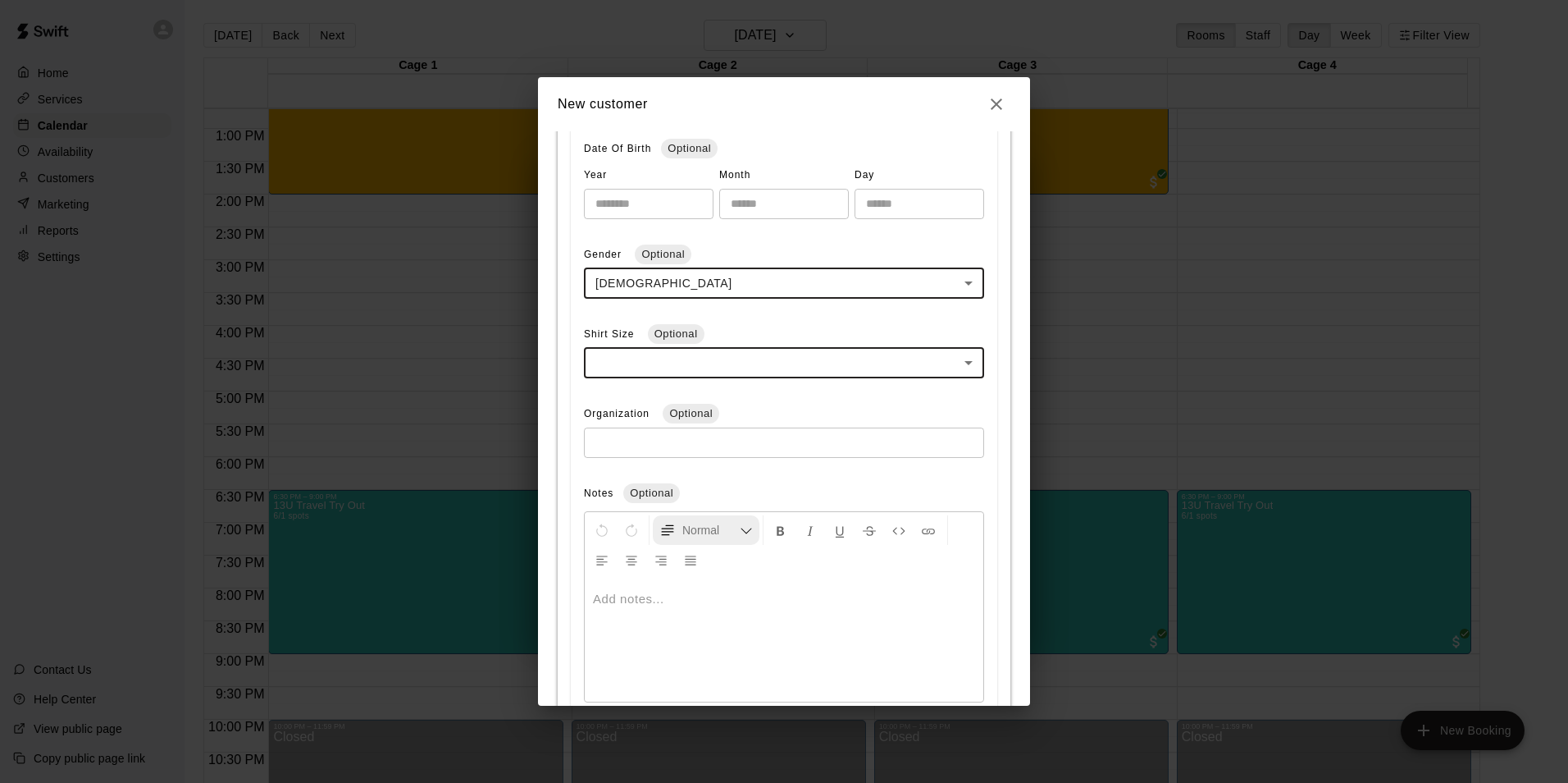
scroll to position [574, 0]
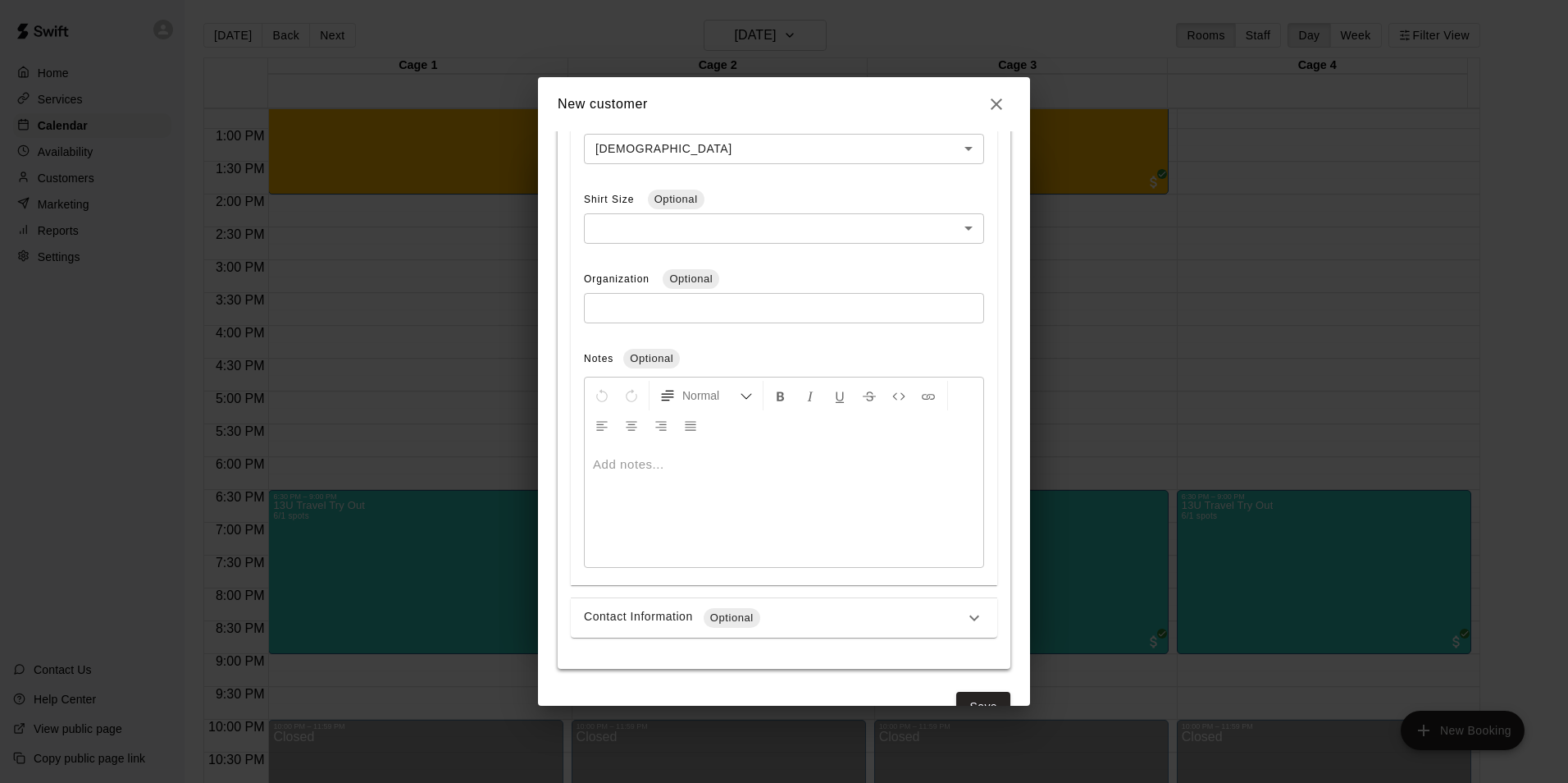
click at [777, 515] on div at bounding box center [784, 506] width 398 height 123
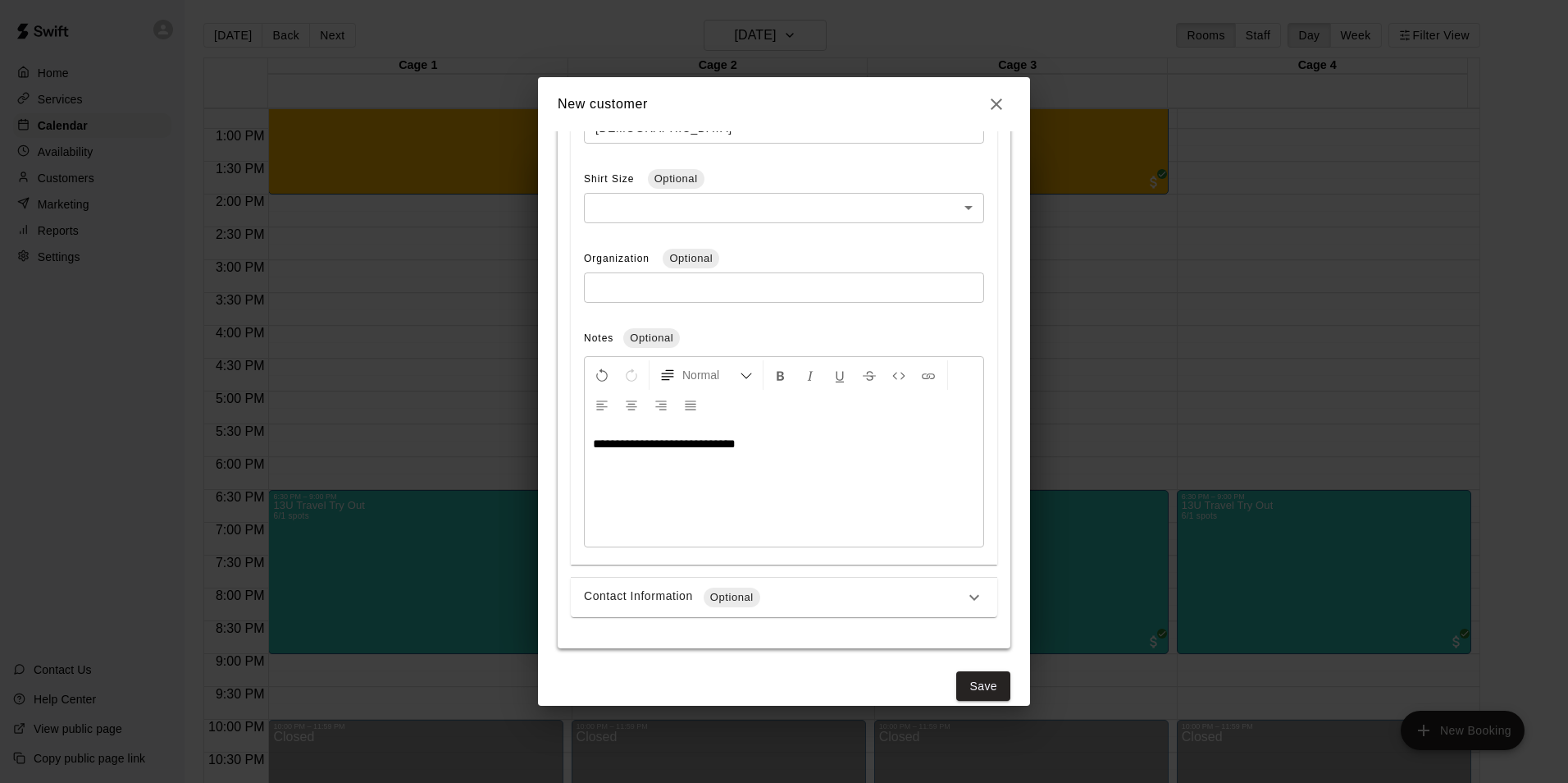
scroll to position [613, 0]
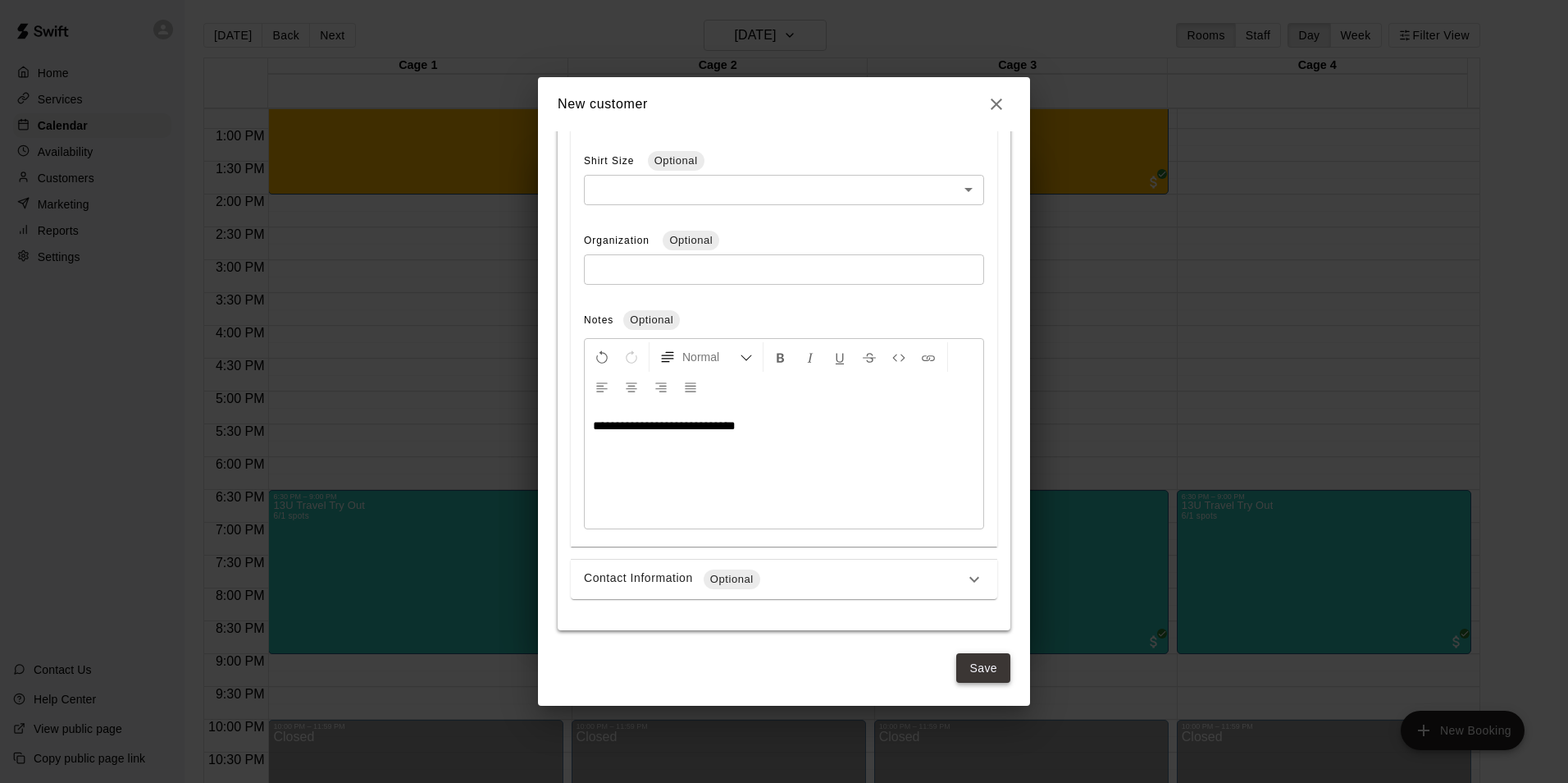
click at [983, 674] on button "Save" at bounding box center [983, 668] width 54 height 31
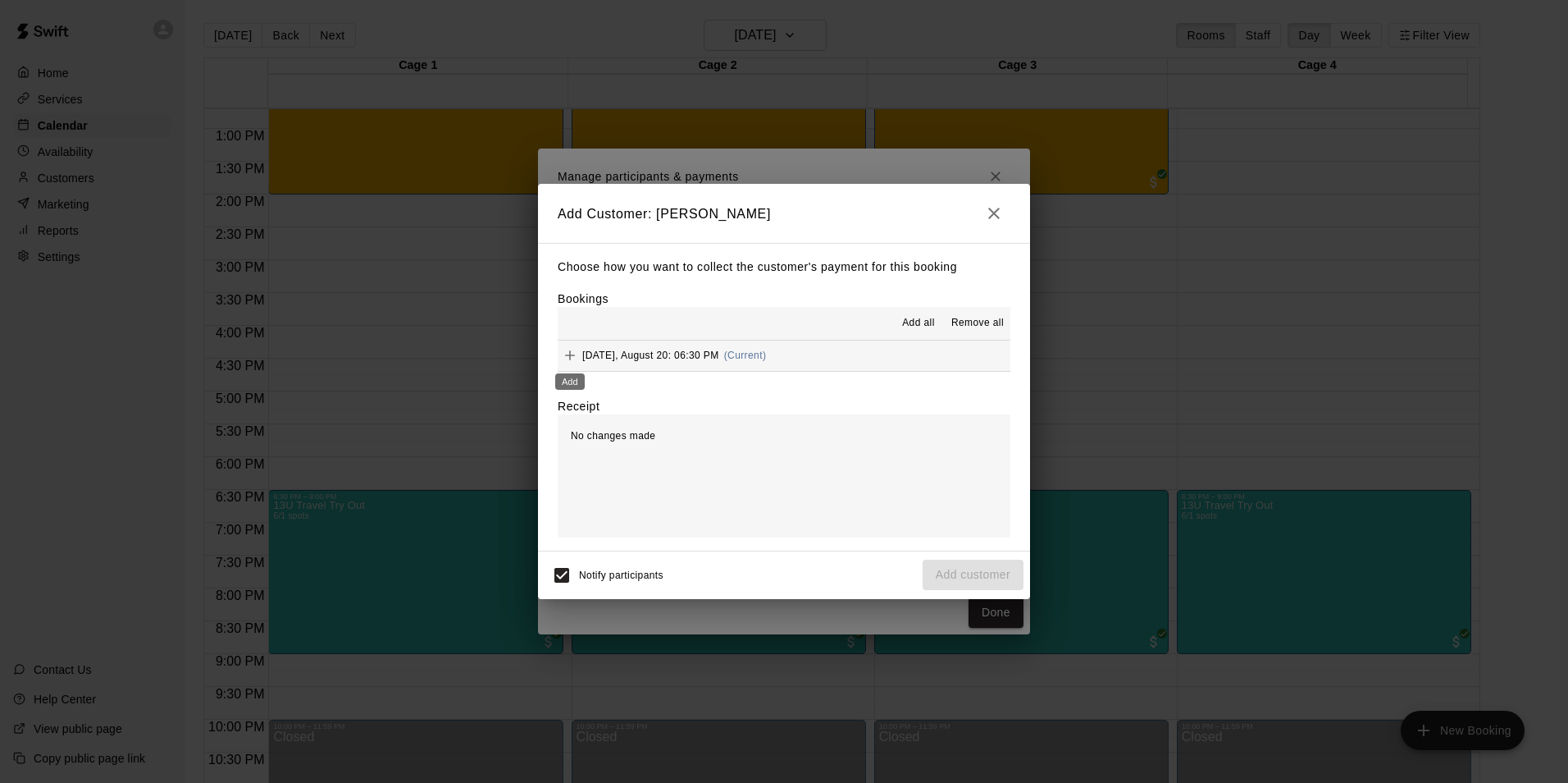
click at [575, 361] on icon "Add" at bounding box center [570, 354] width 16 height 16
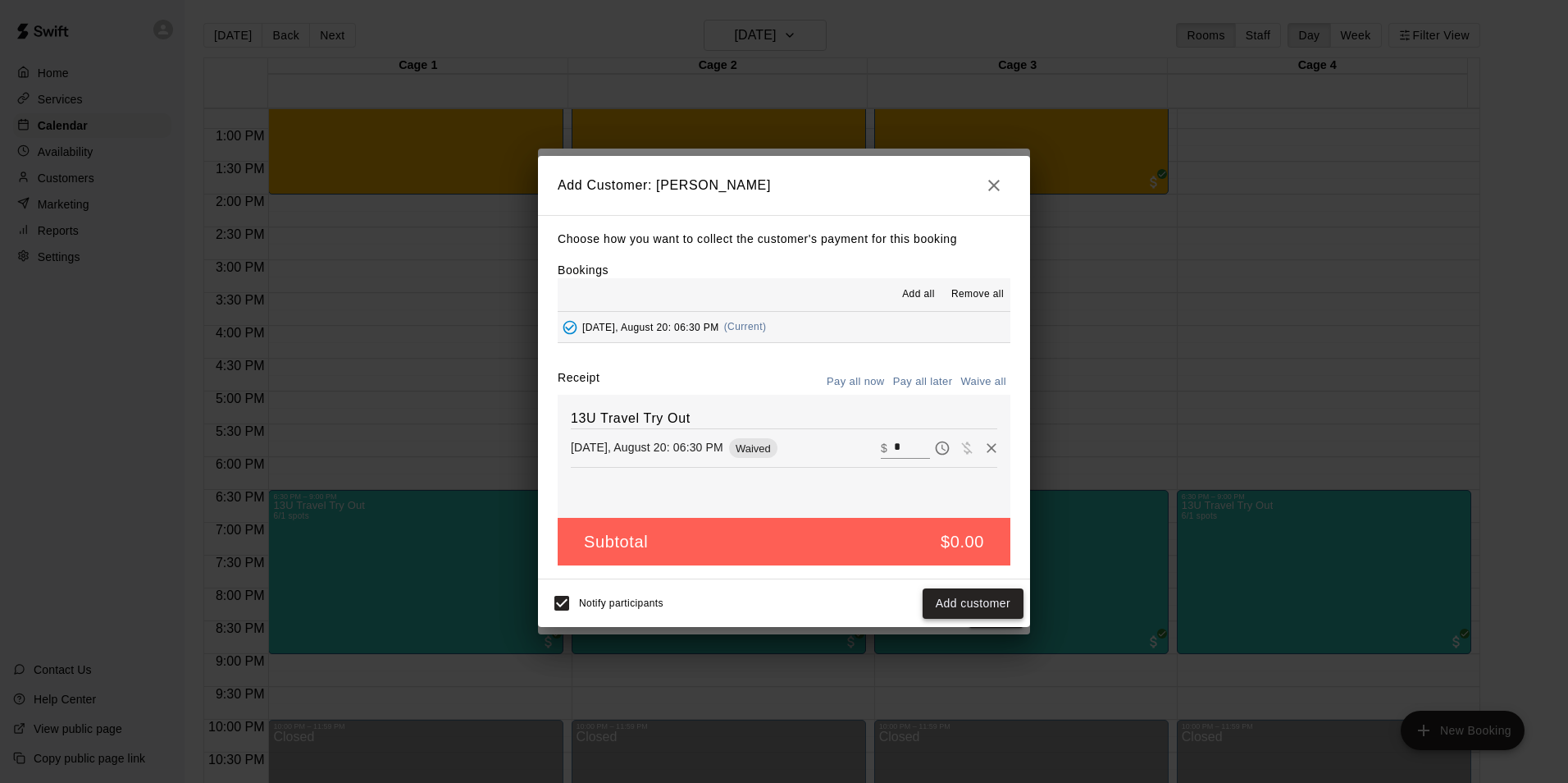
click at [974, 607] on button "Add customer" at bounding box center [972, 604] width 101 height 31
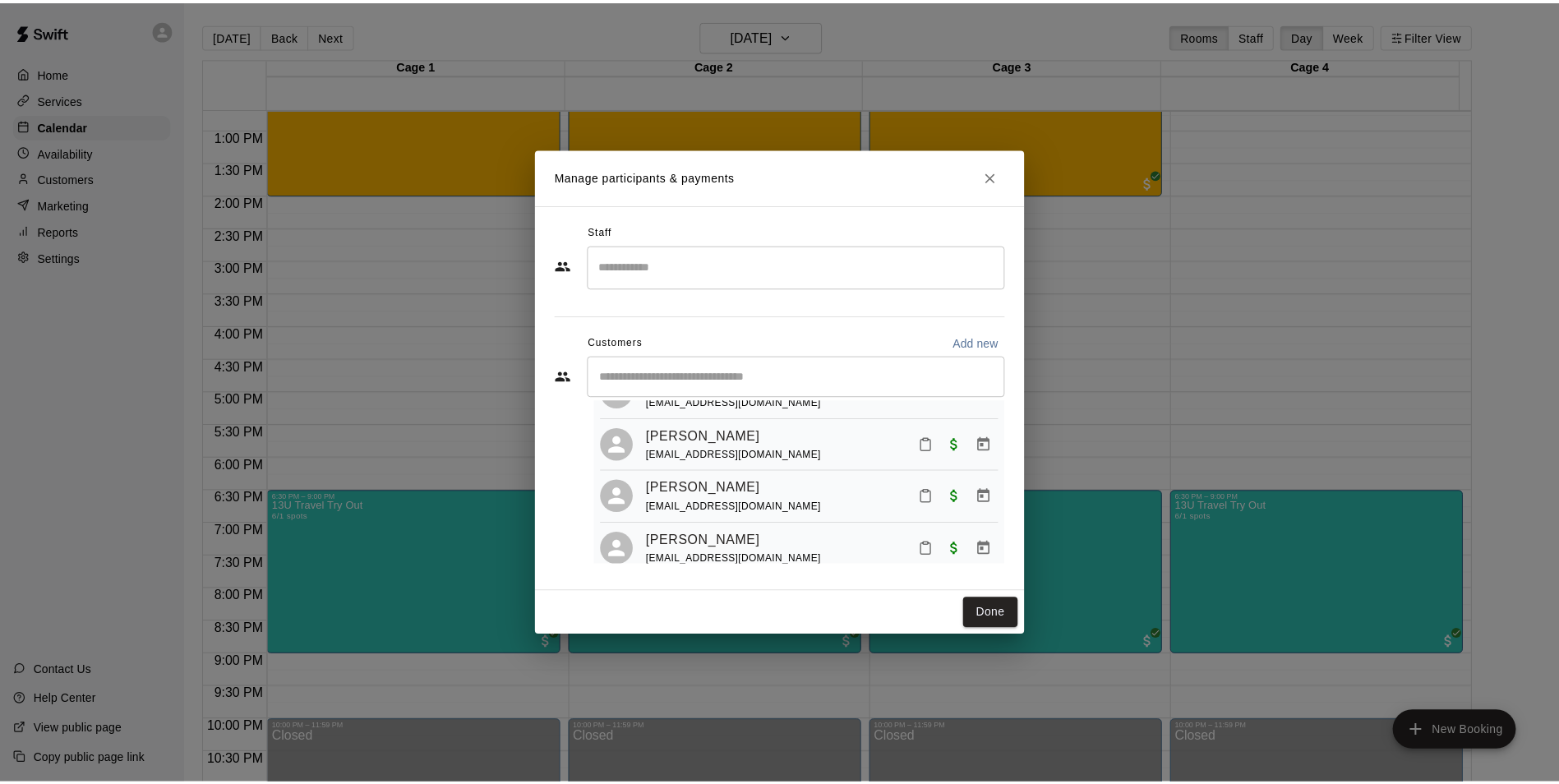
scroll to position [264, 0]
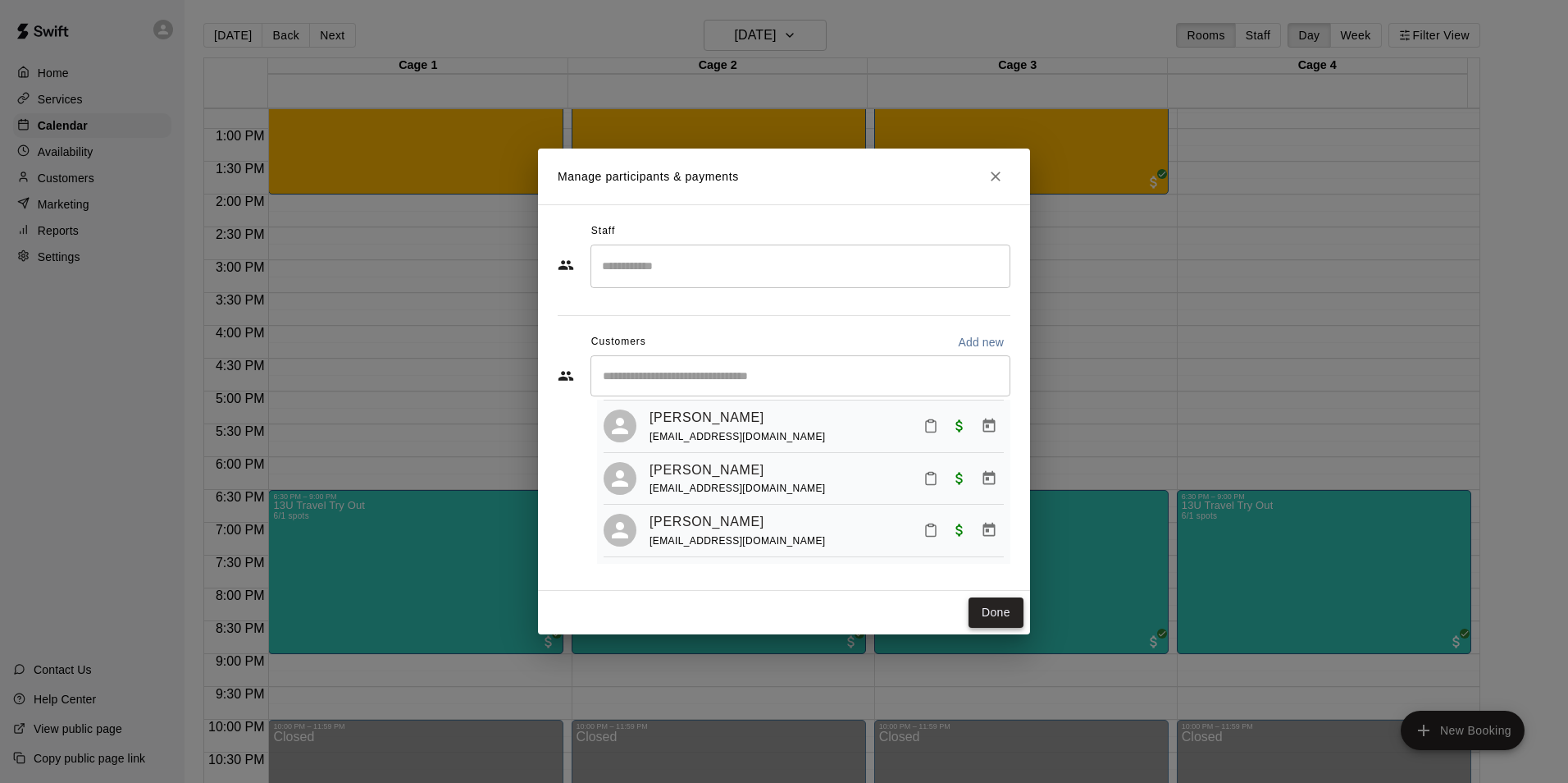
click at [990, 613] on button "Done" at bounding box center [995, 613] width 55 height 31
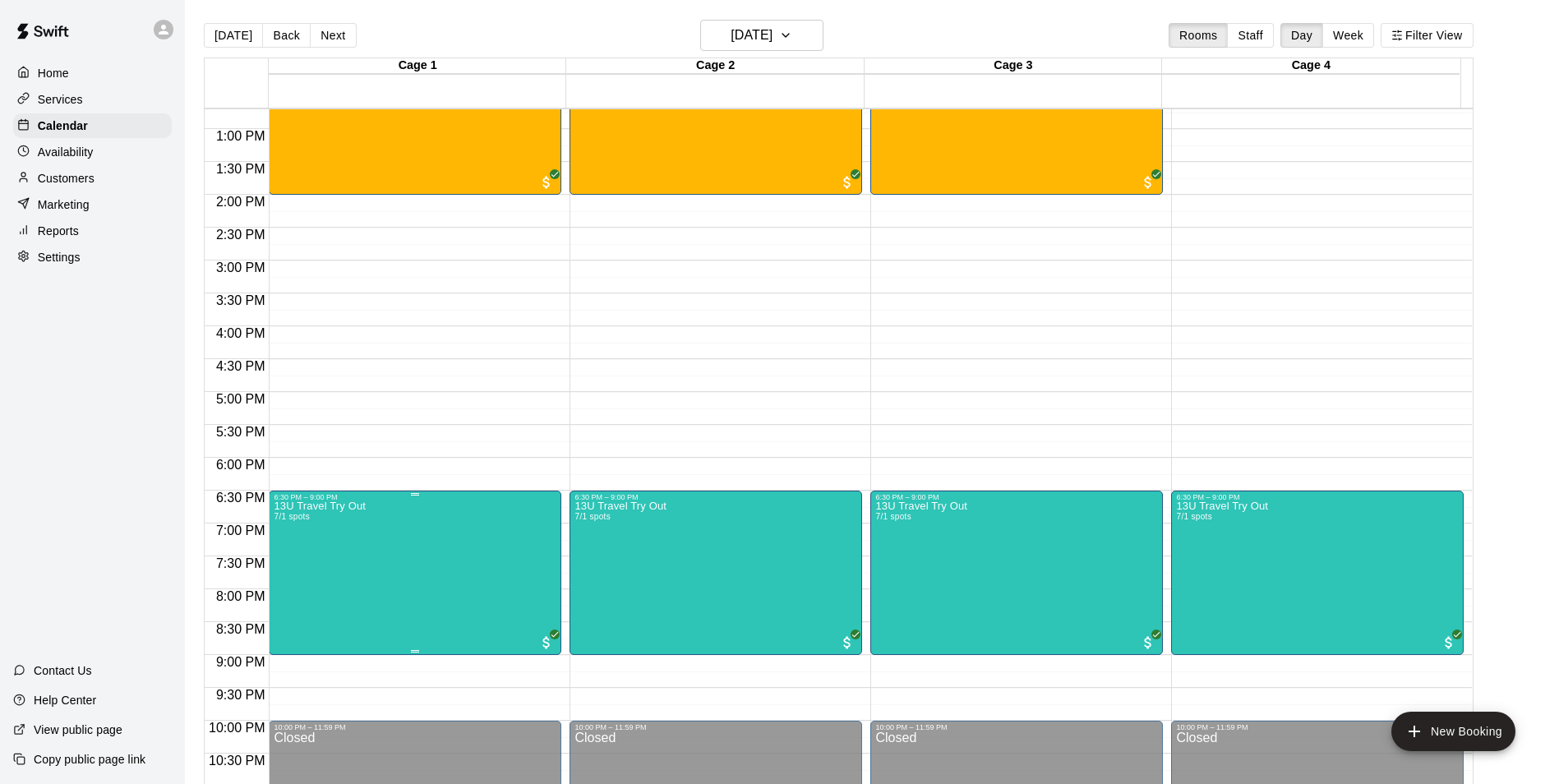
click at [873, 33] on div at bounding box center [785, 392] width 1572 height 784
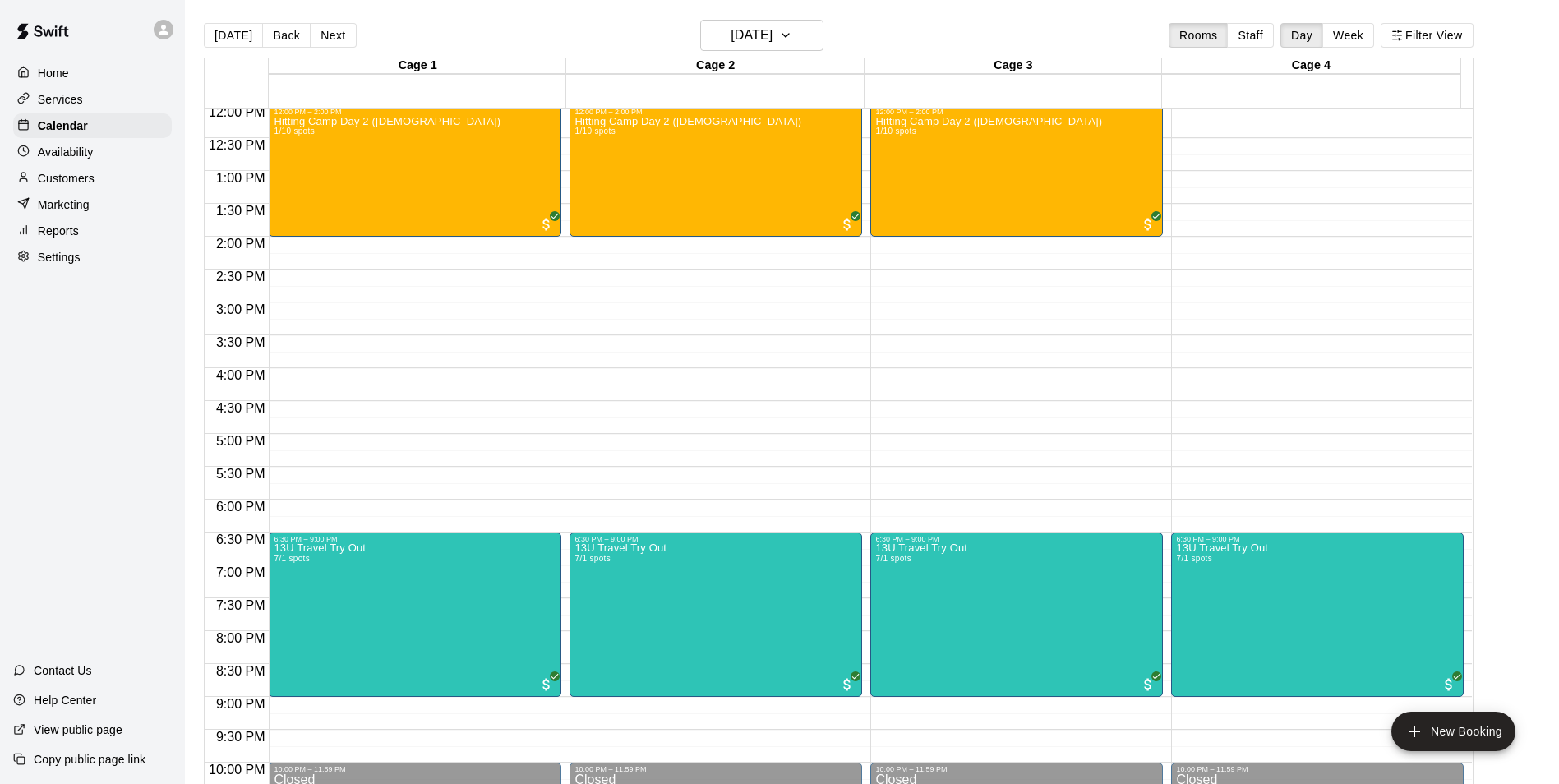
scroll to position [752, 0]
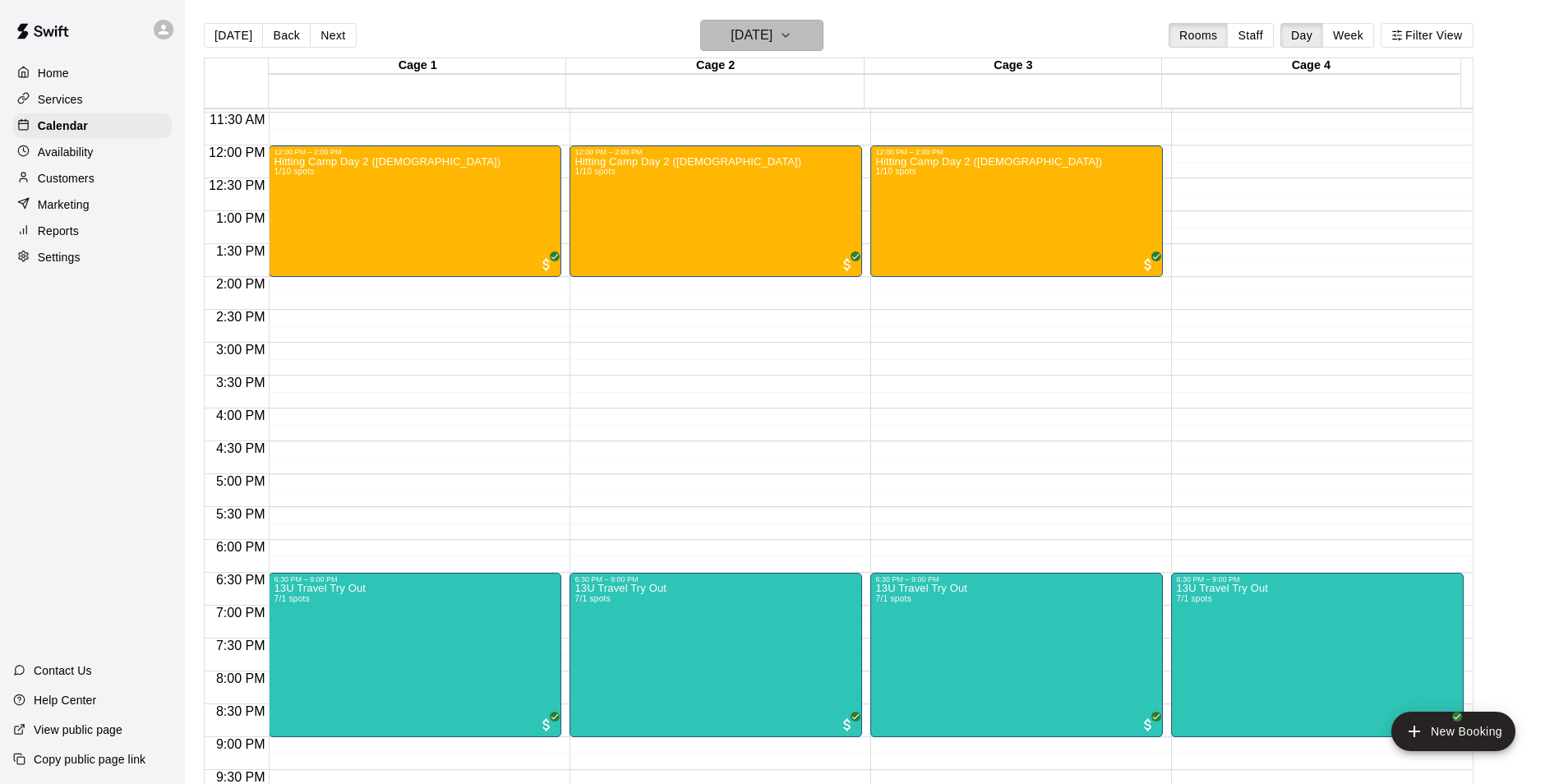
click at [773, 36] on h6 "[DATE]" at bounding box center [751, 36] width 41 height 23
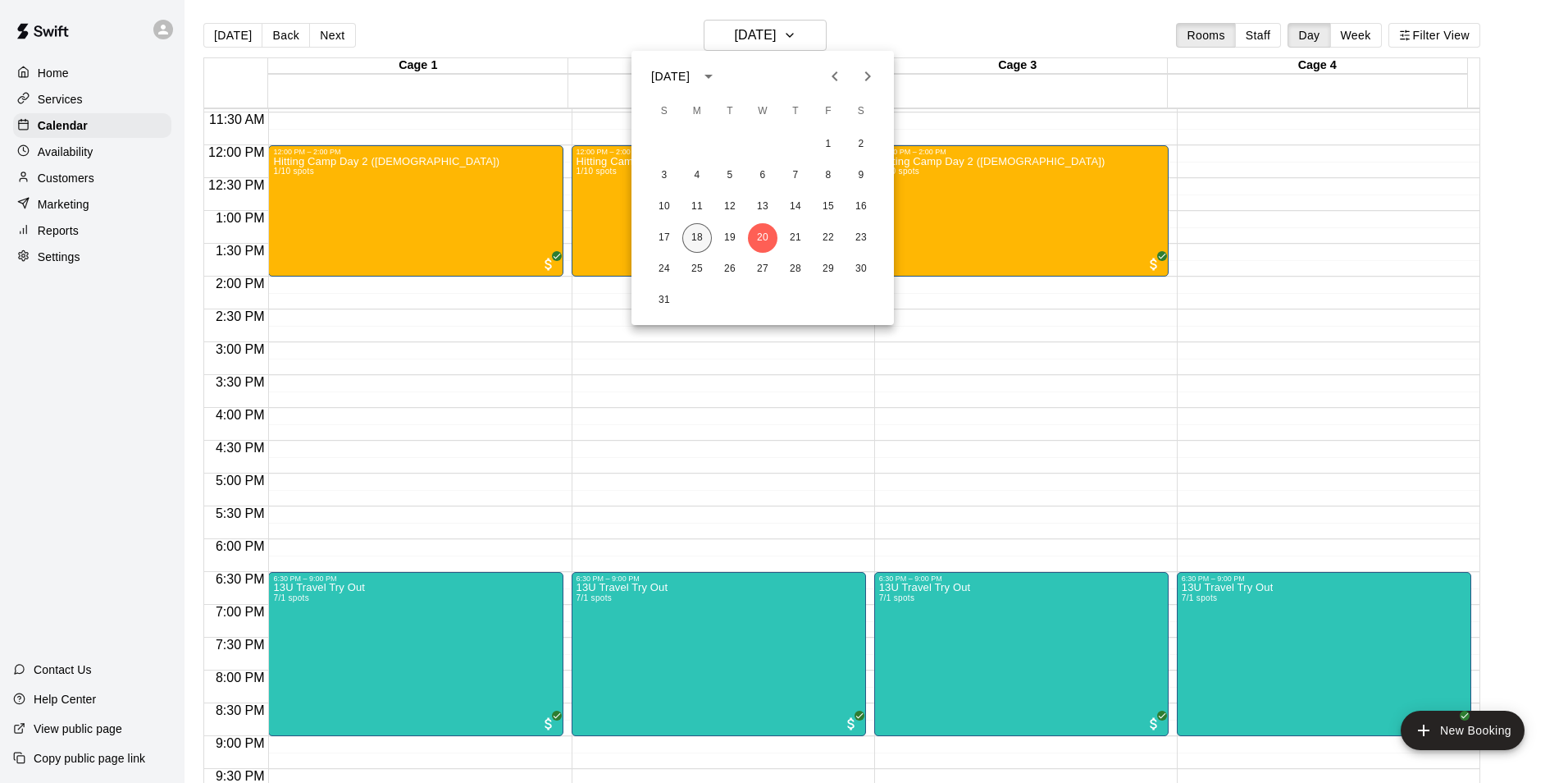
click at [705, 241] on button "18" at bounding box center [697, 238] width 30 height 30
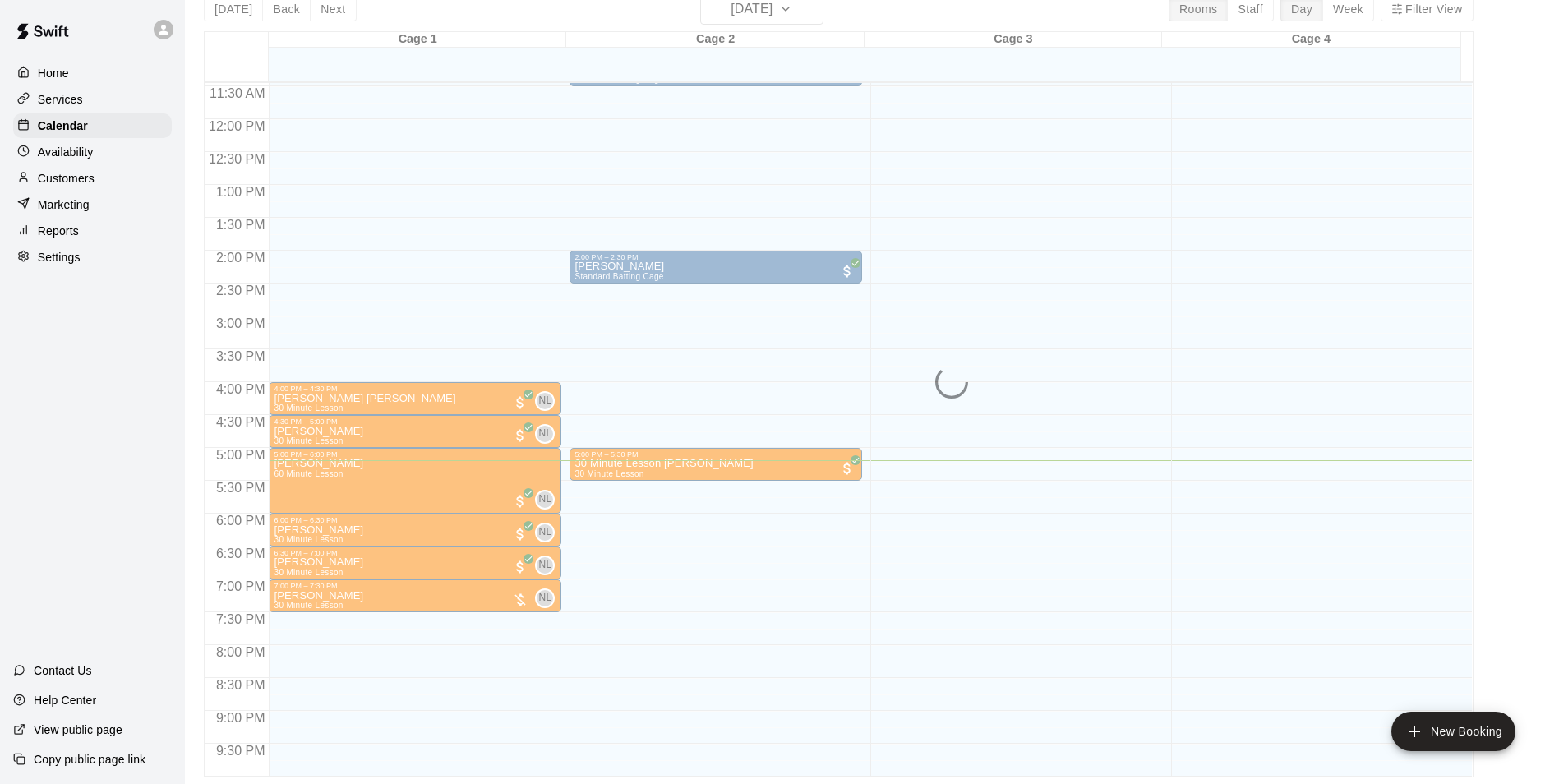
click at [704, 482] on div "12:00 AM – 9:00 AM Closed 11:00 AM – 11:30 AM [PERSON_NAME] Standard Batting Ca…" at bounding box center [715, 120] width 292 height 1578
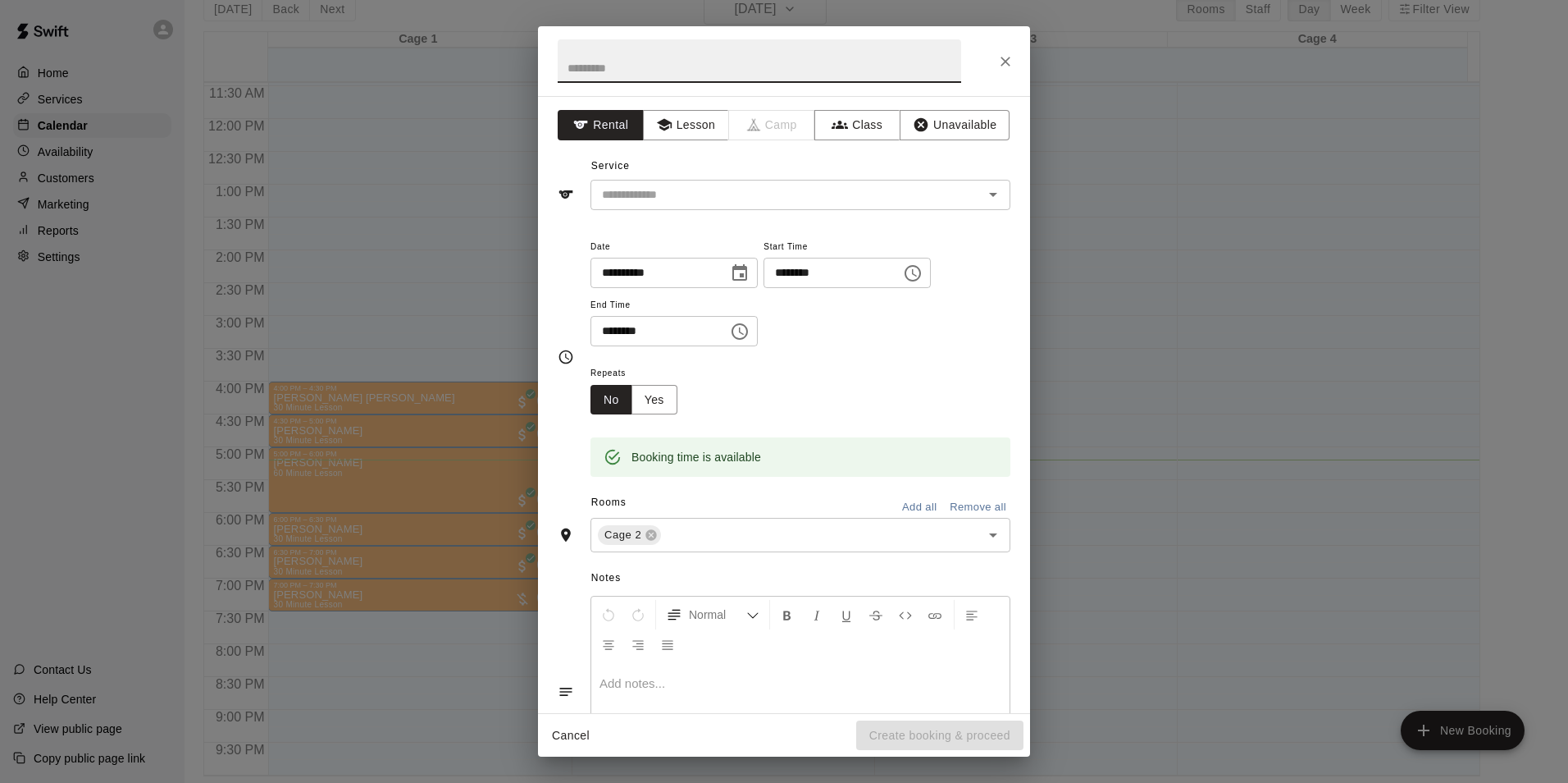
click at [1013, 70] on button "Close" at bounding box center [1005, 62] width 30 height 30
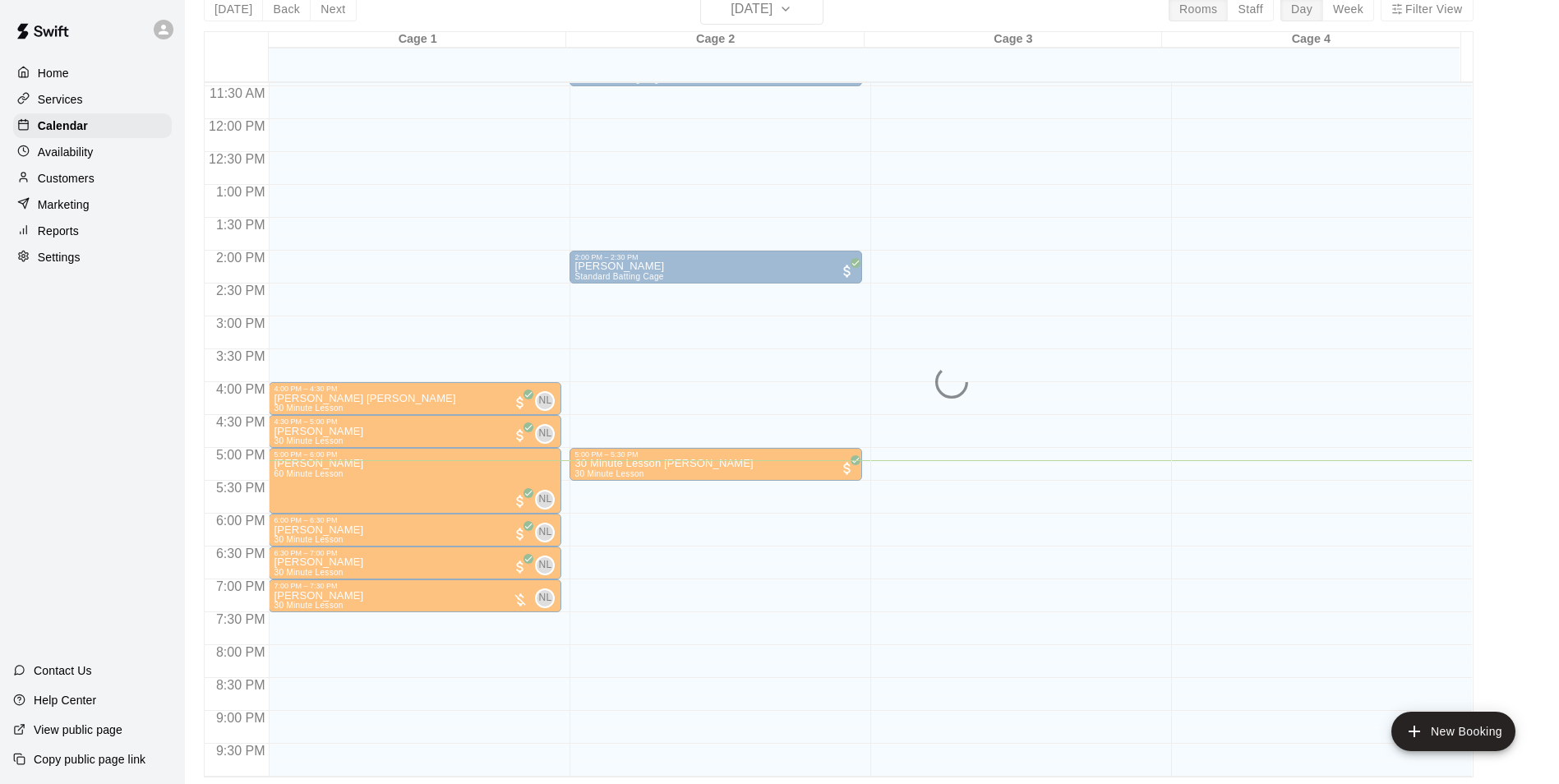
click at [643, 497] on div "12:00 AM – 9:00 AM Closed 11:00 AM – 11:30 AM [PERSON_NAME] Standard Batting Ca…" at bounding box center [715, 120] width 292 height 1578
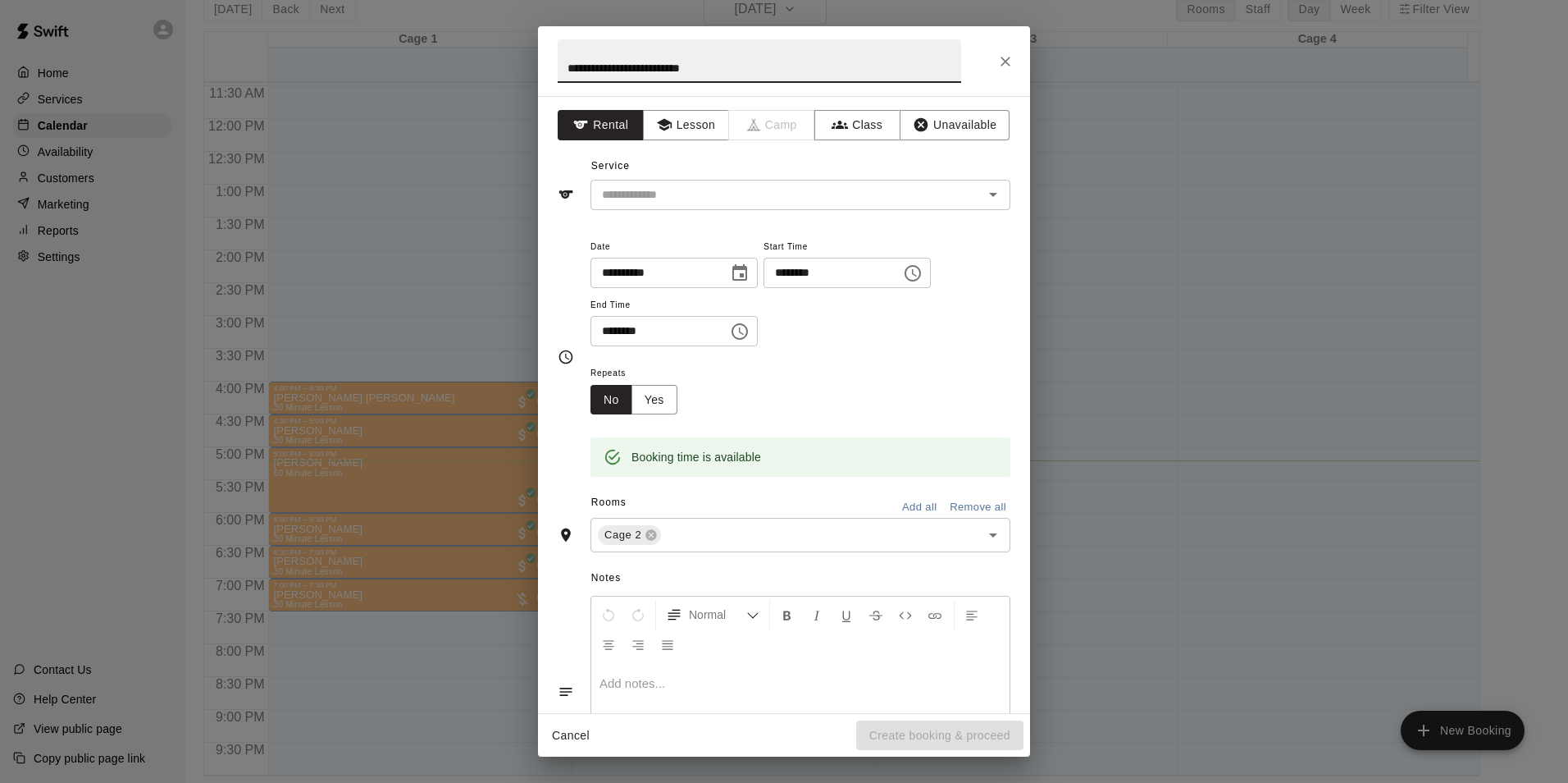
drag, startPoint x: 651, startPoint y: 65, endPoint x: 741, endPoint y: 58, distance: 90.3
click at [741, 58] on input "**********" at bounding box center [758, 61] width 403 height 43
type input "**********"
click at [1011, 61] on icon "Close" at bounding box center [1005, 61] width 16 height 16
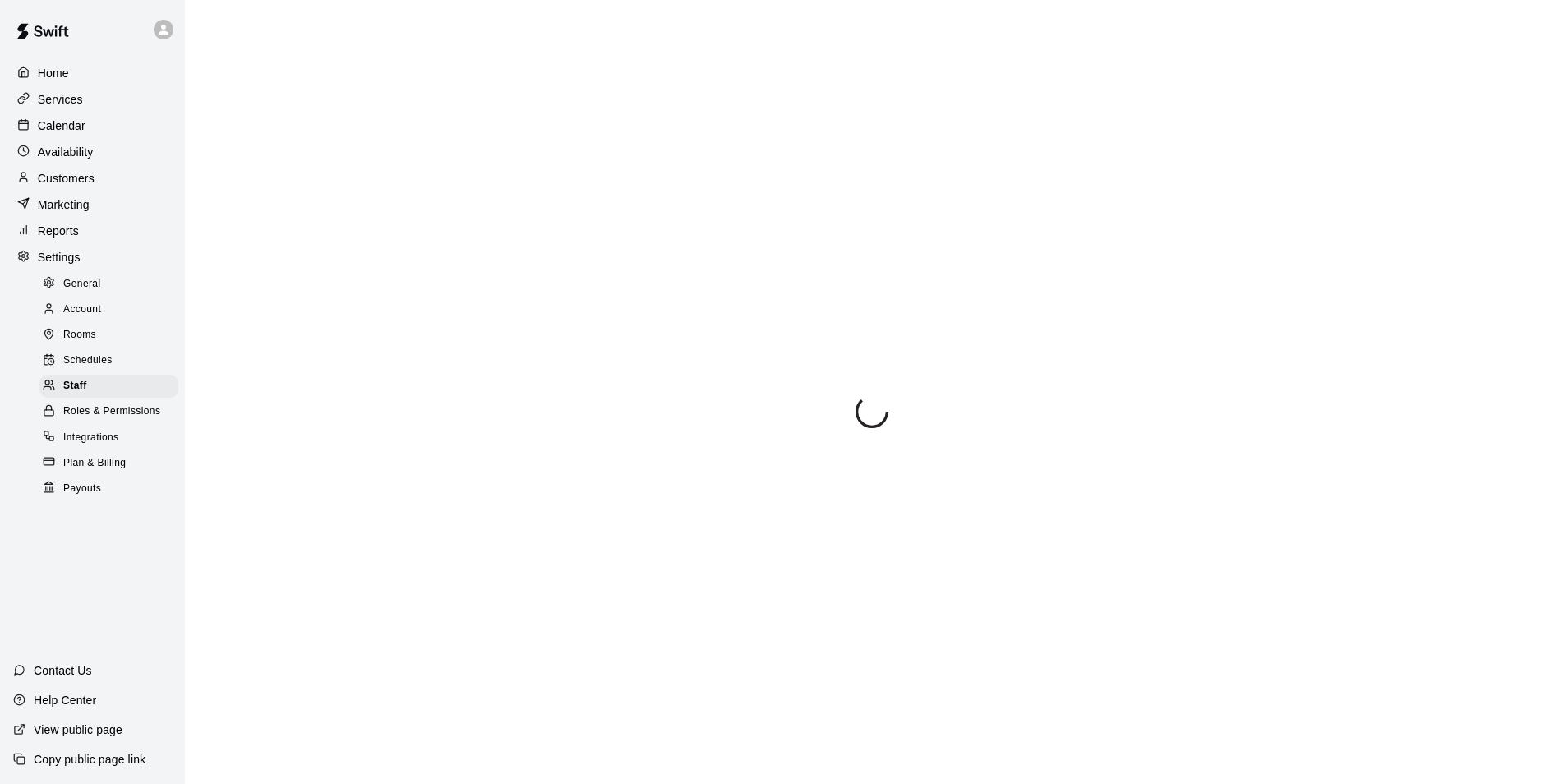
select select "**"
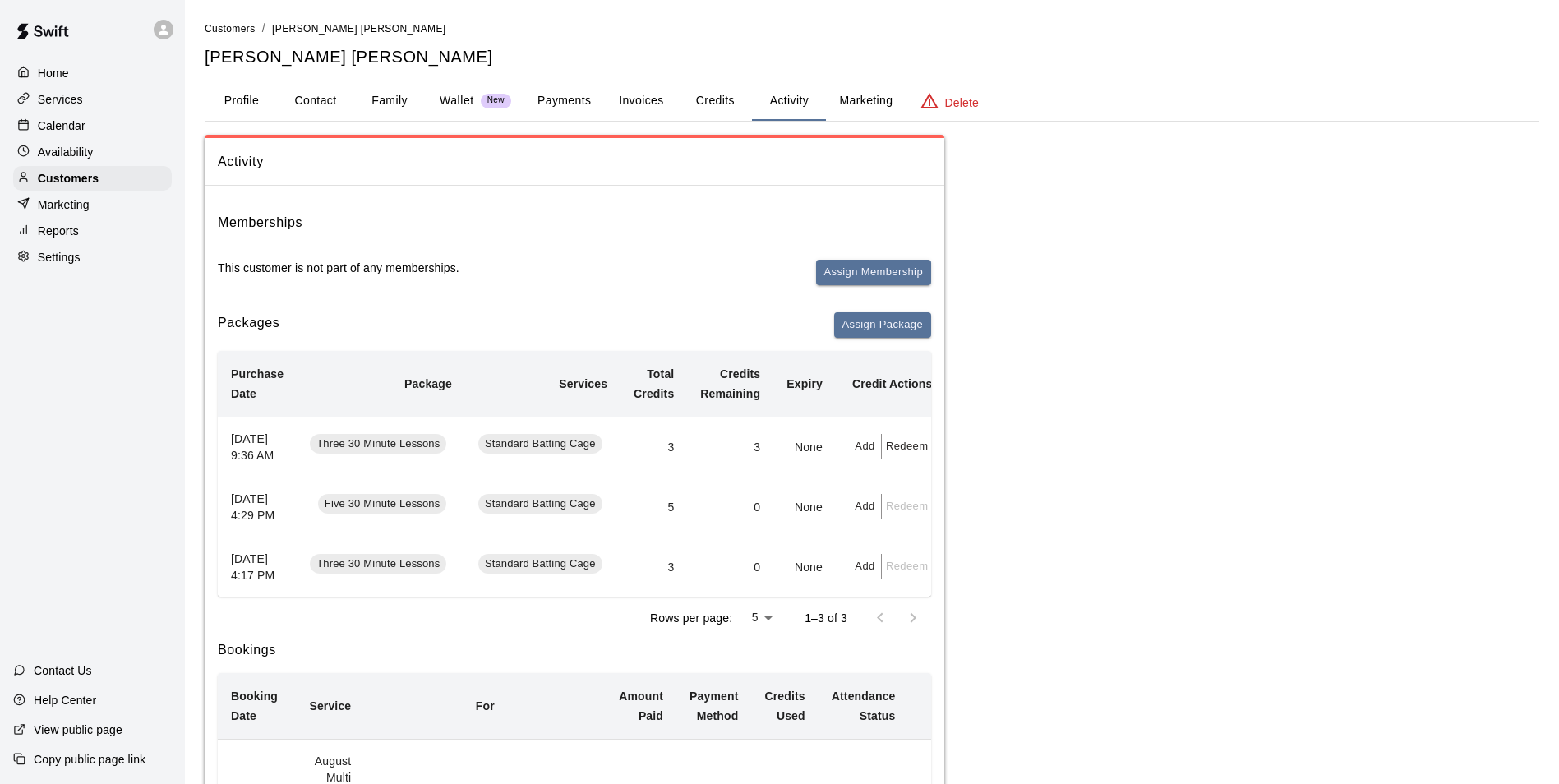
scroll to position [48, 0]
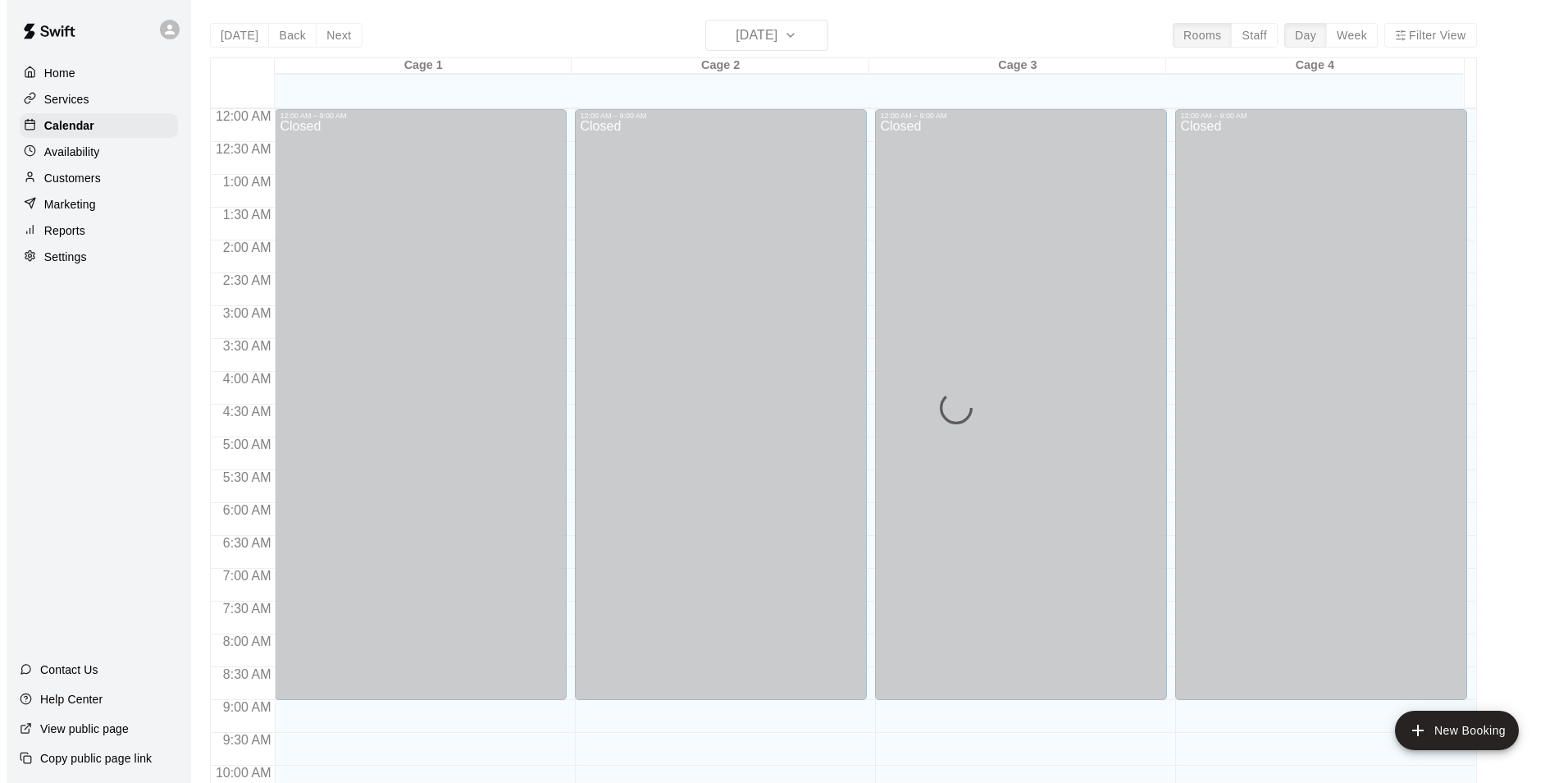
scroll to position [834, 0]
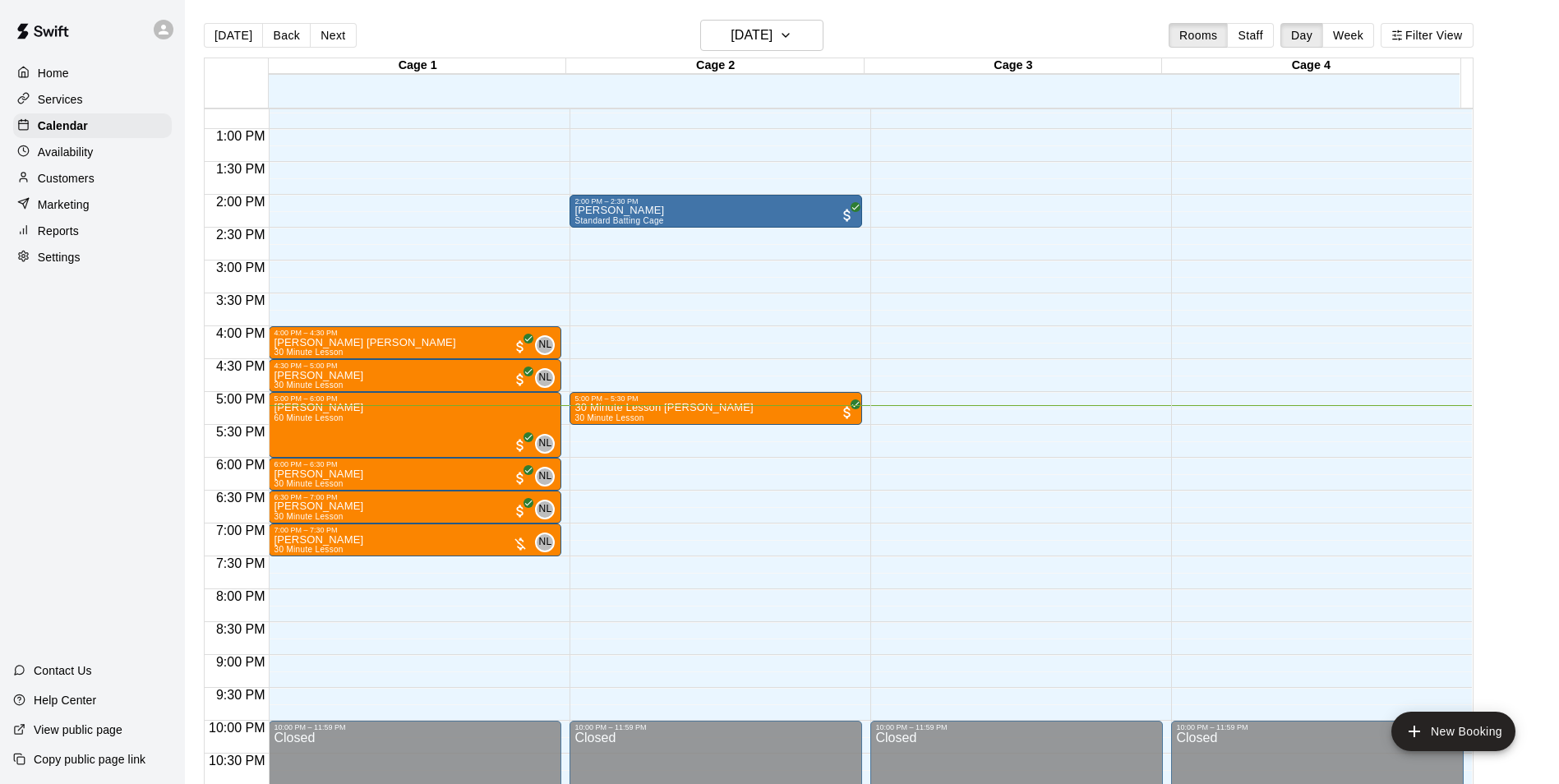
click at [898, 436] on div "12:00 AM – 9:00 AM Closed 10:00 PM – 11:59 PM Closed" at bounding box center [1016, 64] width 292 height 1578
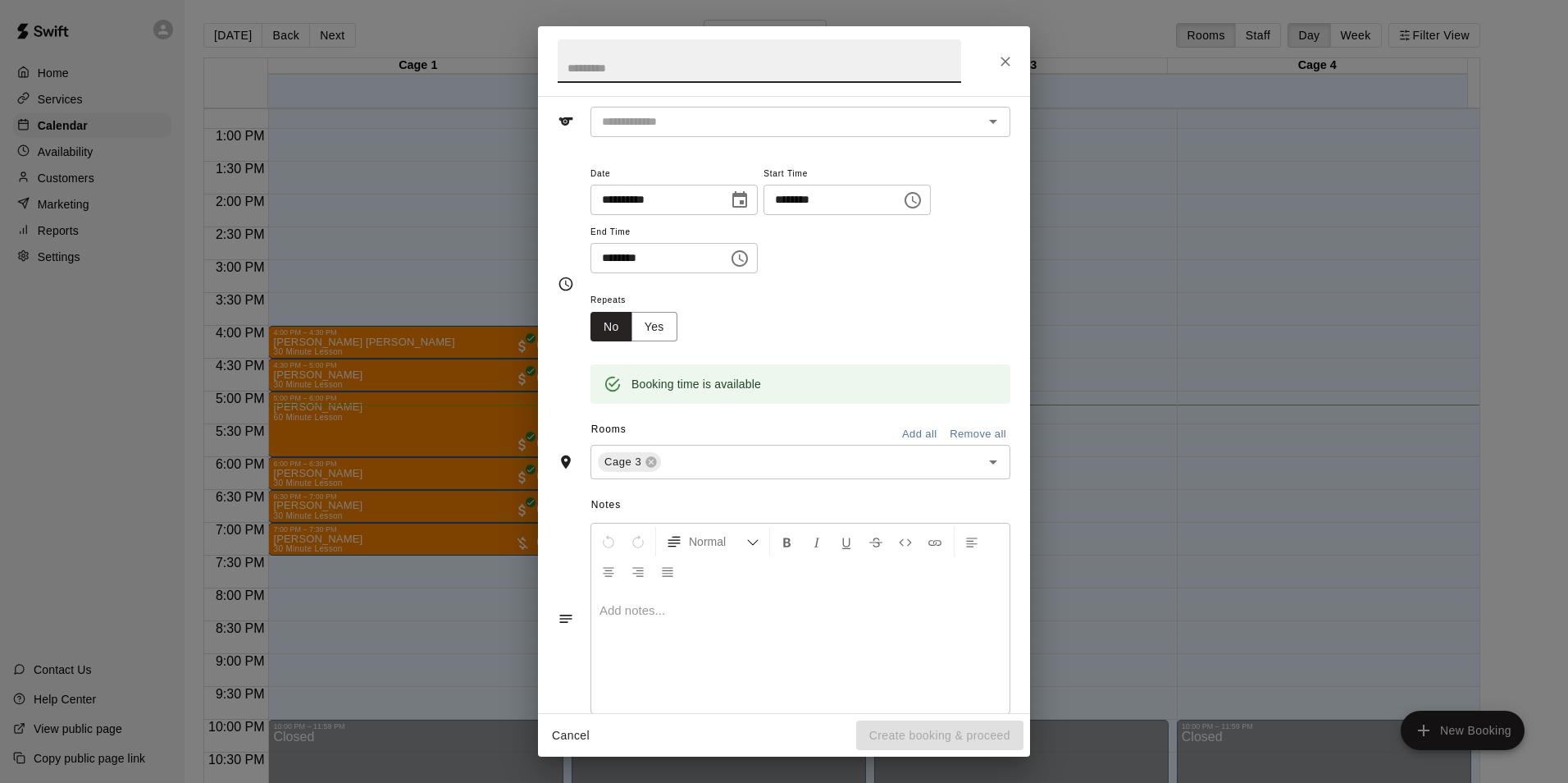
scroll to position [82, 0]
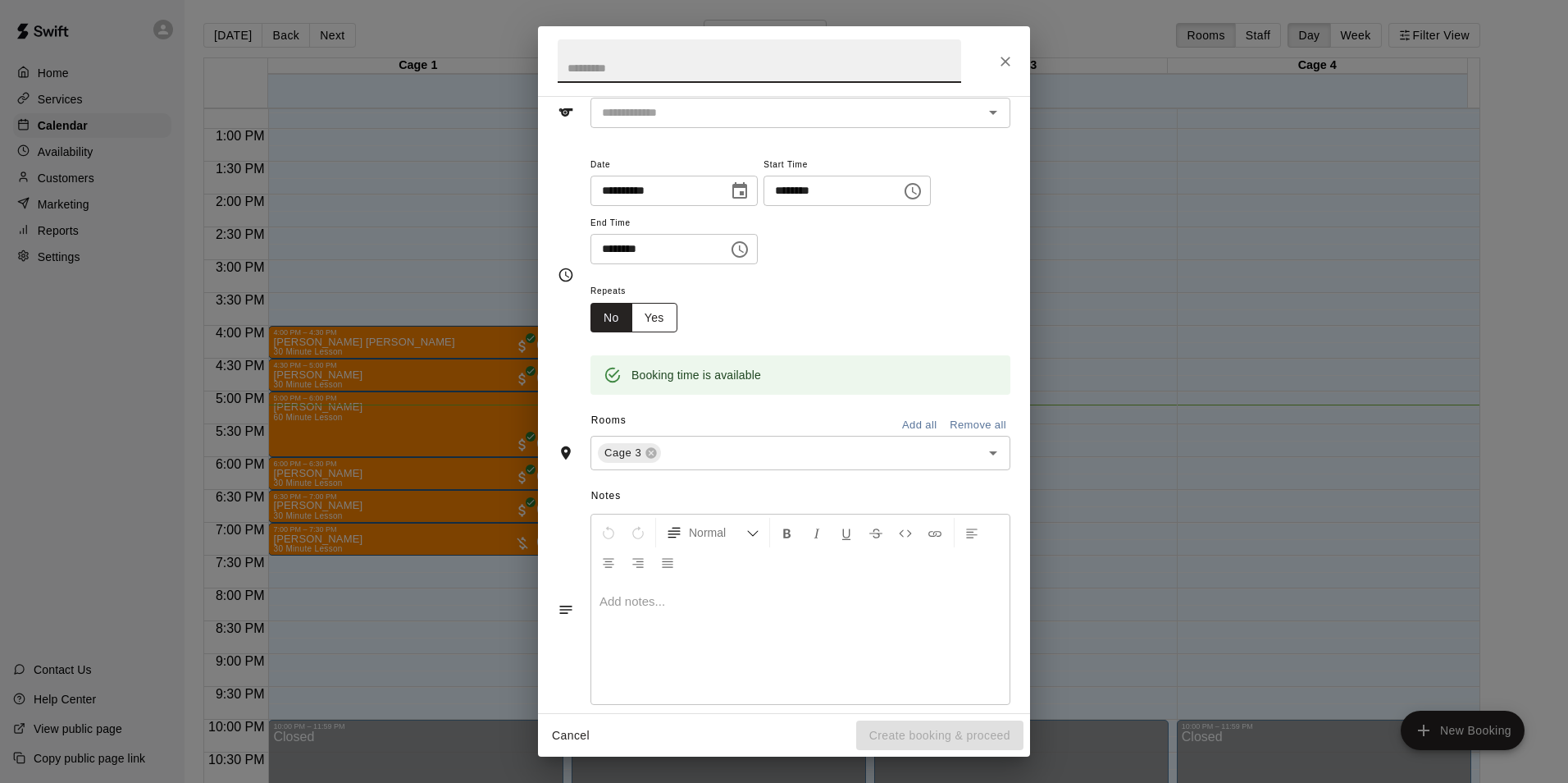
click at [658, 317] on button "Yes" at bounding box center [655, 318] width 46 height 31
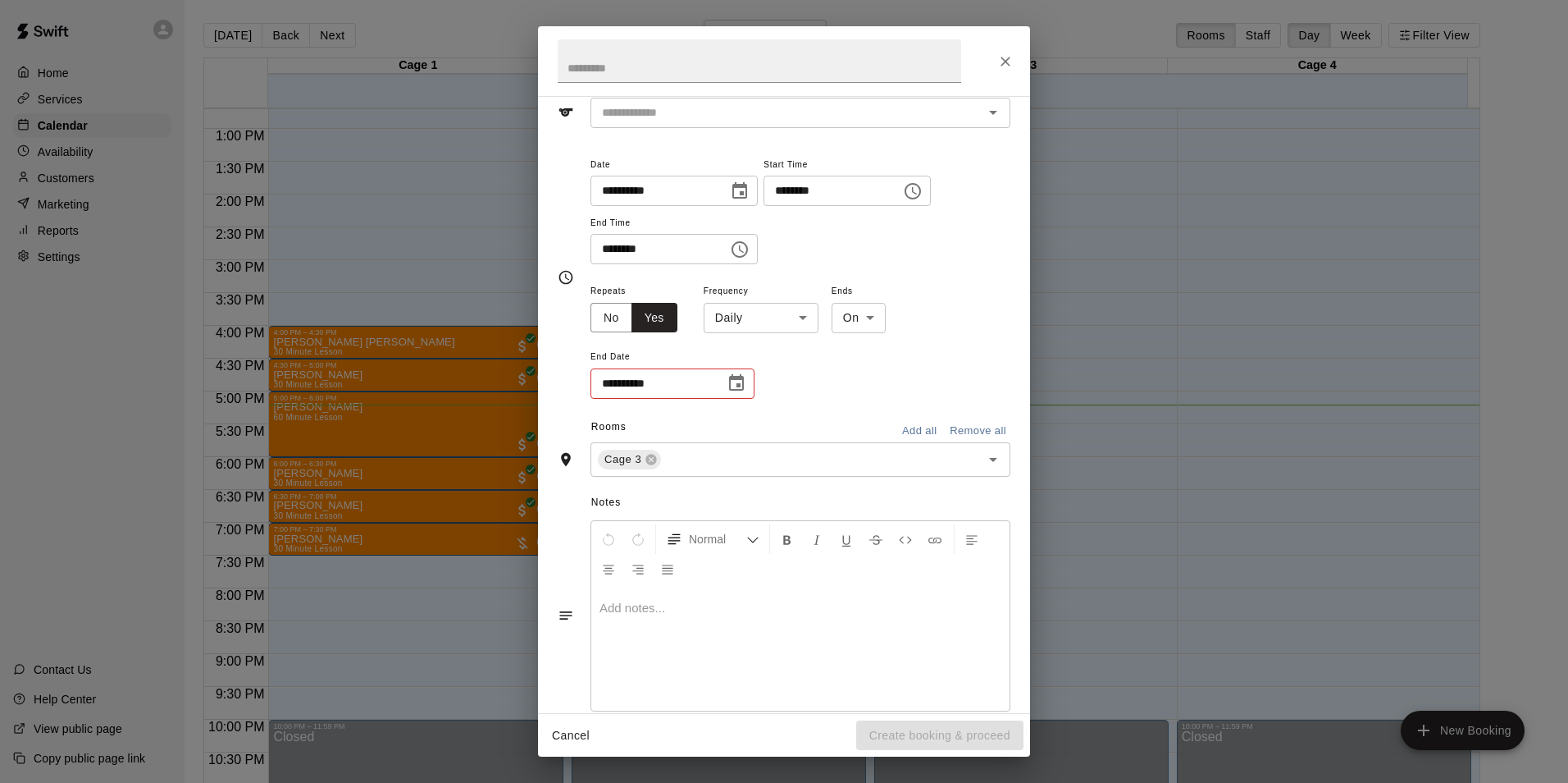
click at [596, 335] on div "**********" at bounding box center [800, 340] width 420 height 119
click at [611, 326] on button "No" at bounding box center [610, 318] width 41 height 31
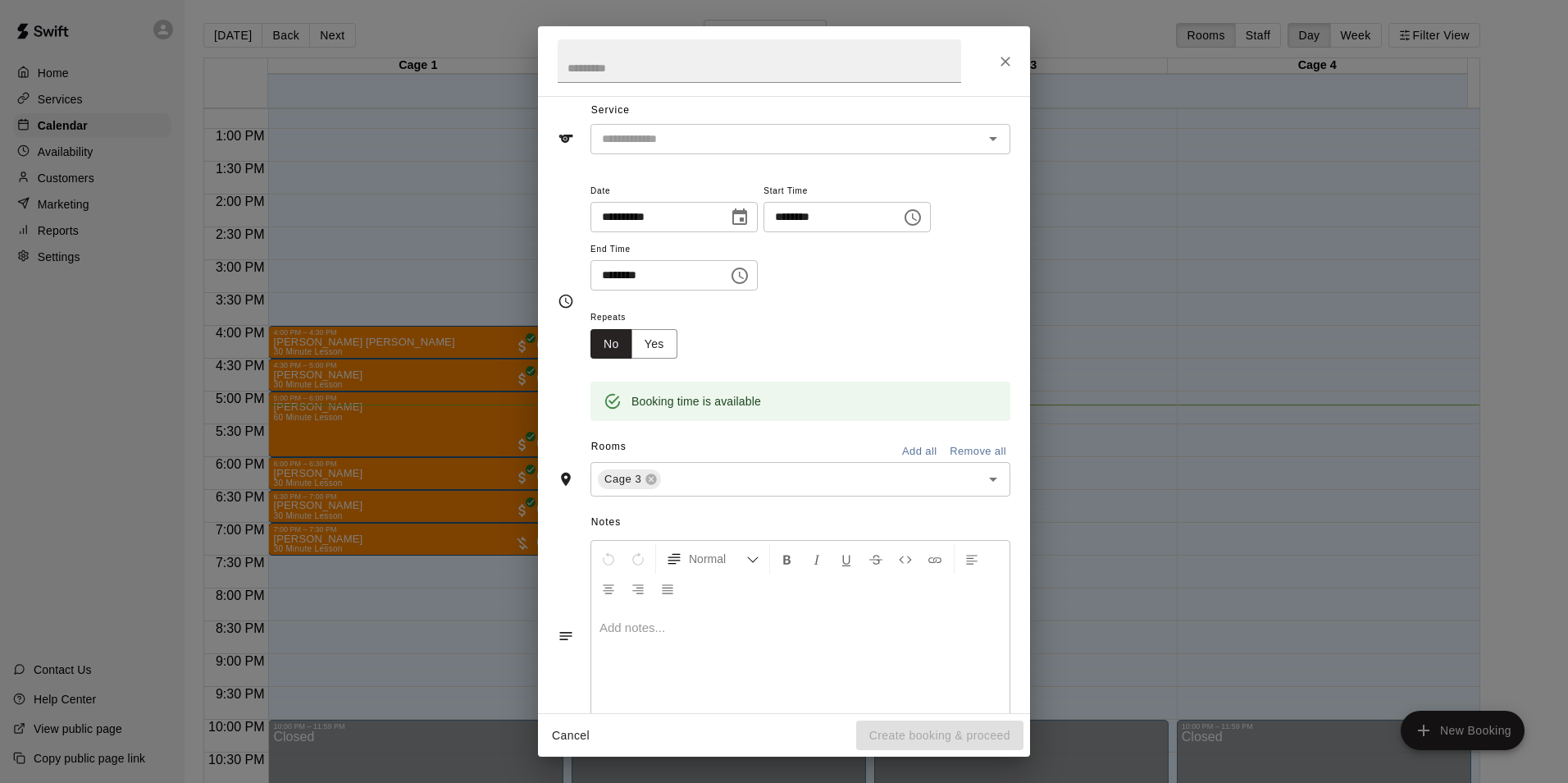
scroll to position [0, 0]
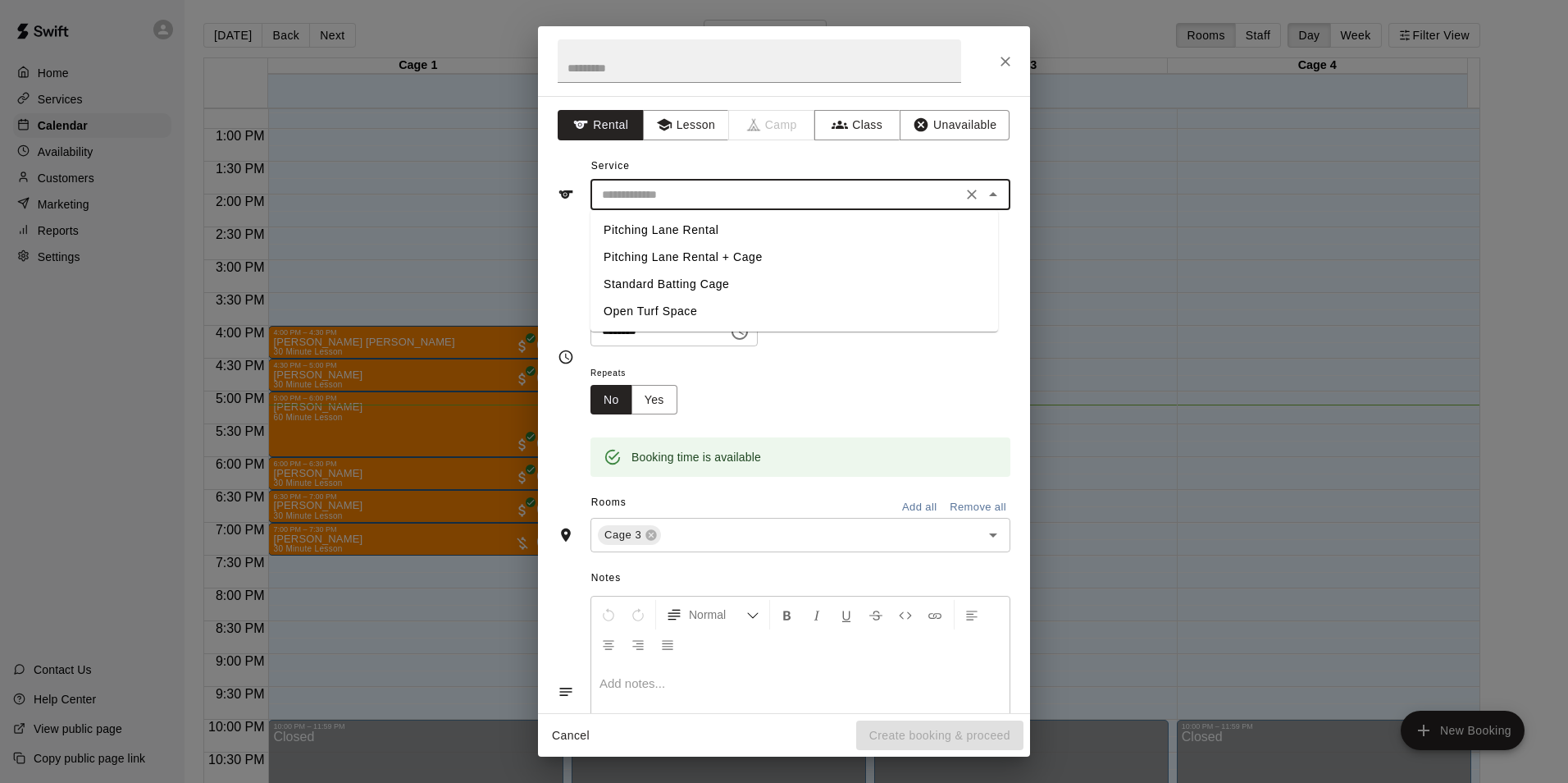
click at [673, 197] on input "text" at bounding box center [777, 195] width 362 height 20
click at [688, 290] on li "Standard Batting Cage" at bounding box center [793, 284] width 407 height 27
type input "**********"
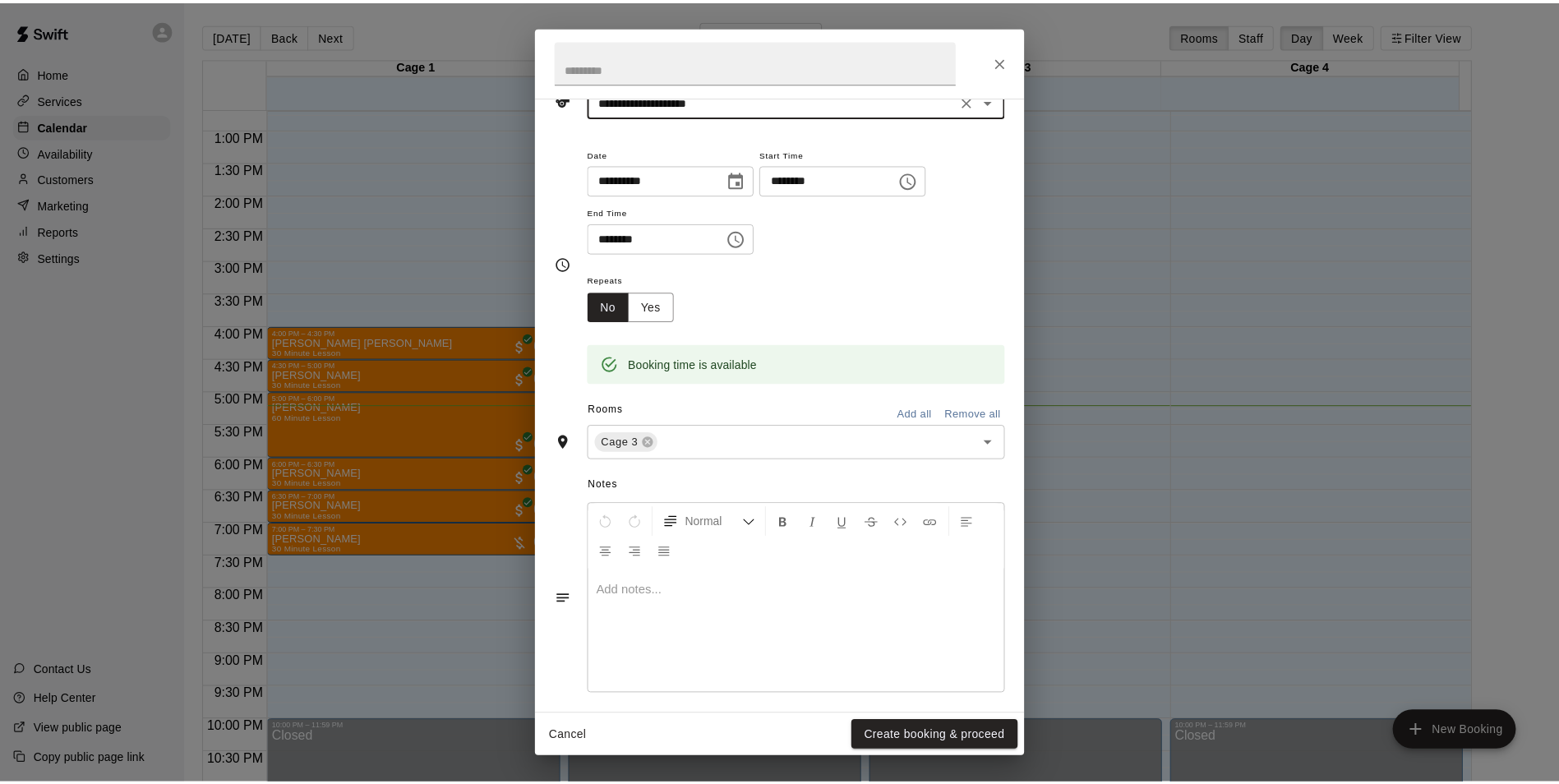
scroll to position [104, 0]
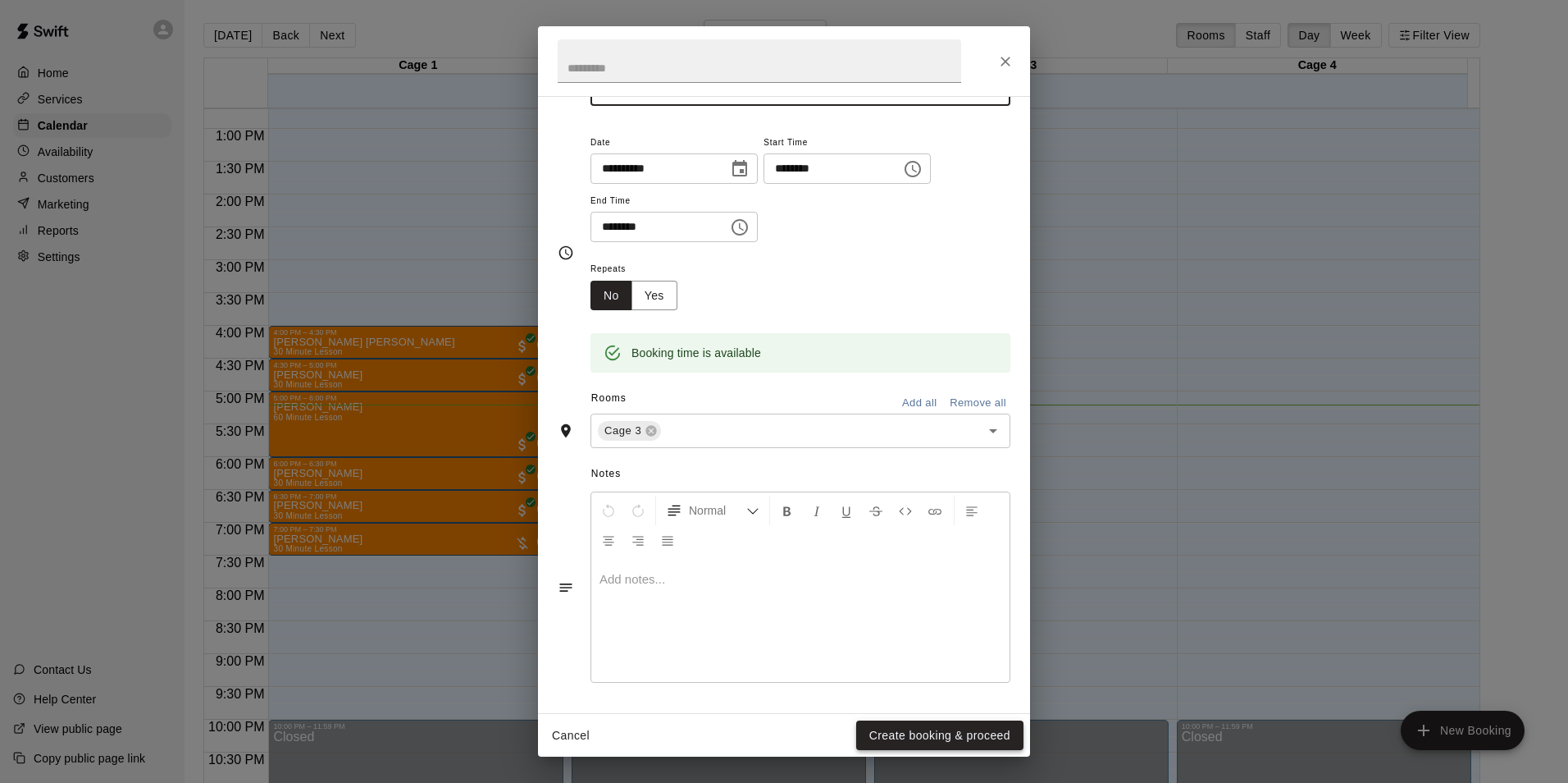
click at [964, 741] on button "Create booking & proceed" at bounding box center [939, 736] width 167 height 31
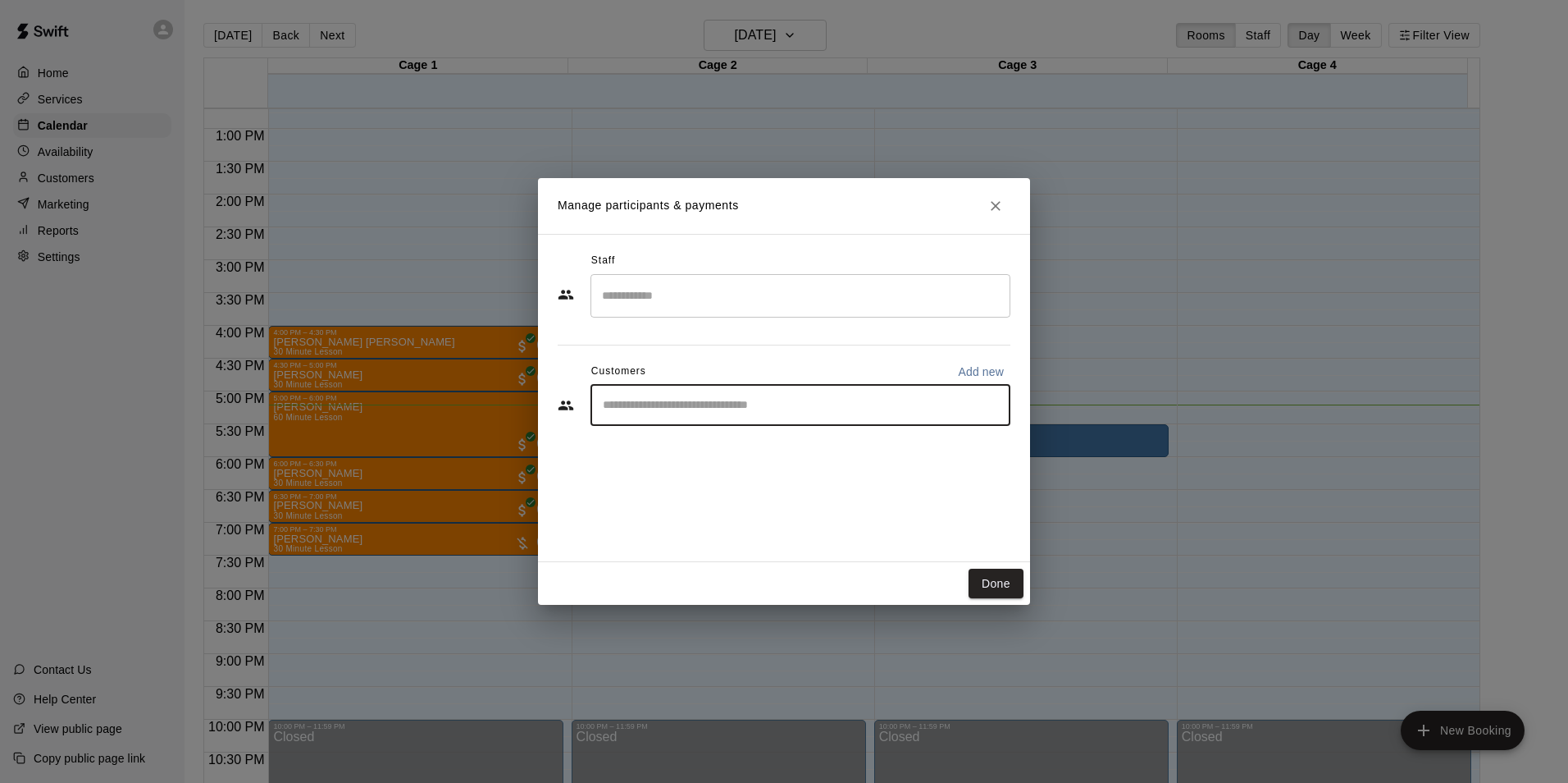
click at [680, 407] on input "Start typing to search customers..." at bounding box center [800, 405] width 405 height 16
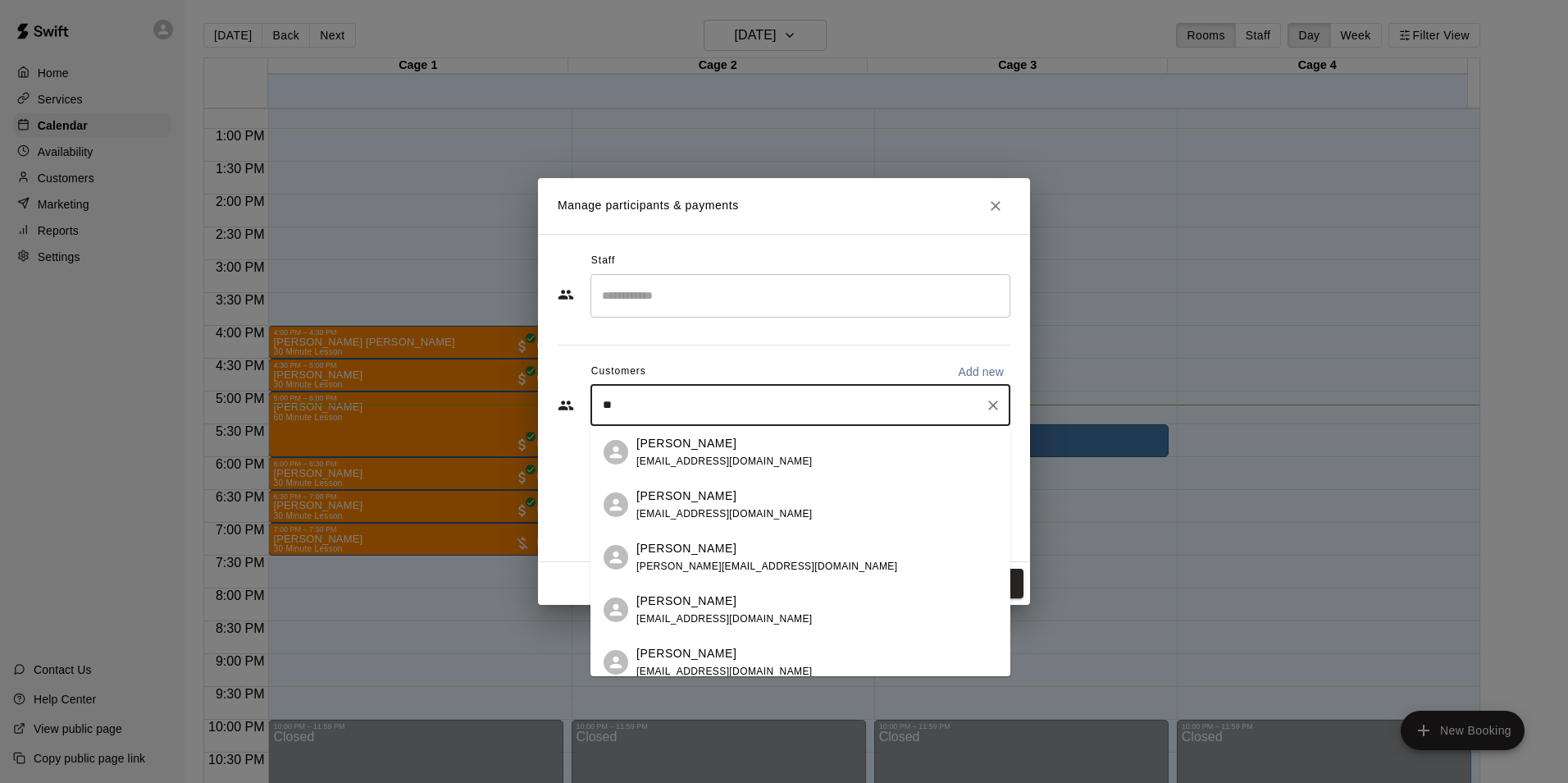
type input "*"
type input "**"
click at [654, 666] on span "joc51@aol.com" at bounding box center [724, 671] width 176 height 12
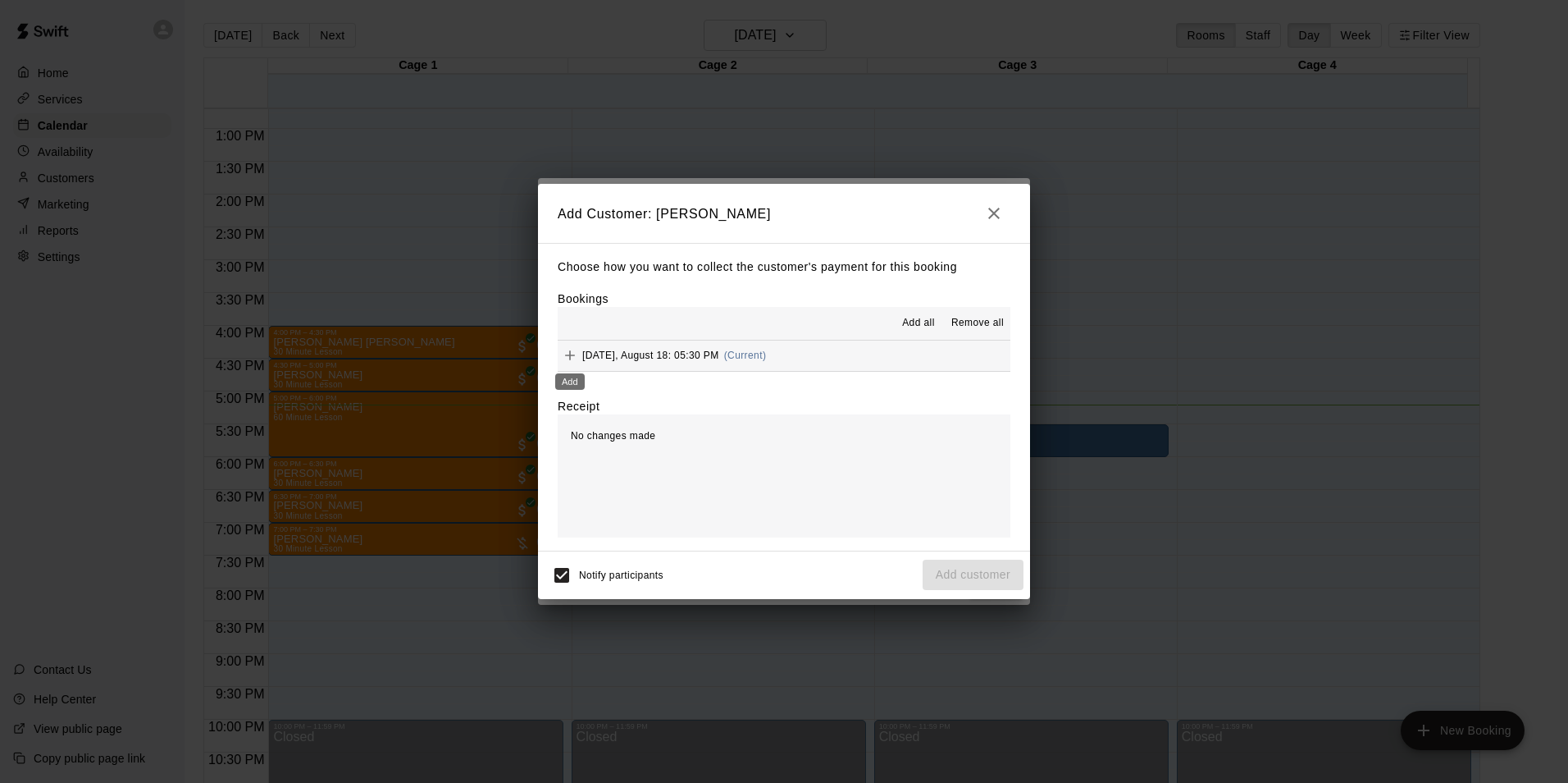
click at [577, 358] on icon "Add" at bounding box center [570, 354] width 16 height 16
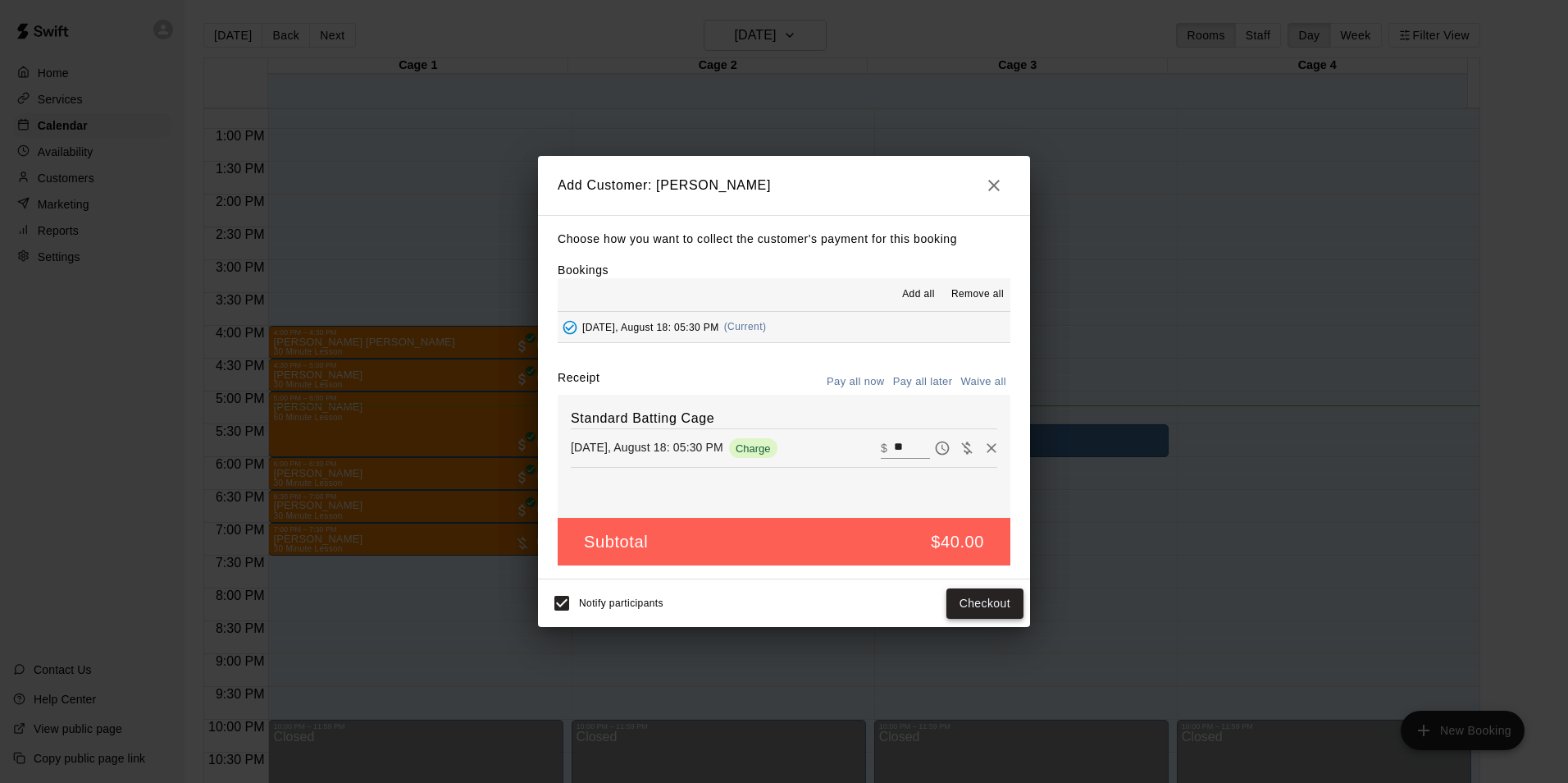
click at [988, 608] on button "Checkout" at bounding box center [985, 604] width 77 height 31
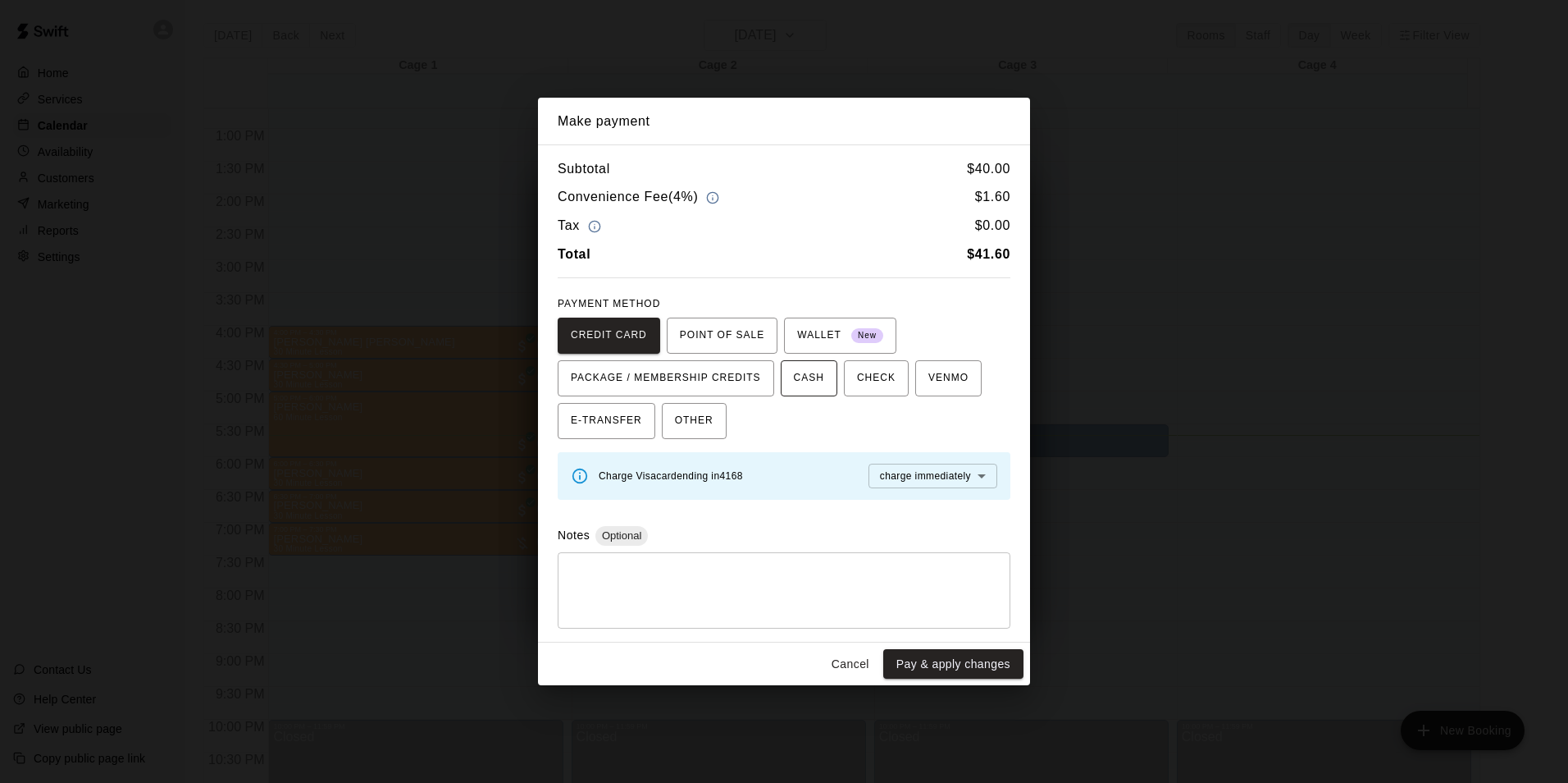
click at [810, 387] on span "CASH" at bounding box center [810, 378] width 31 height 26
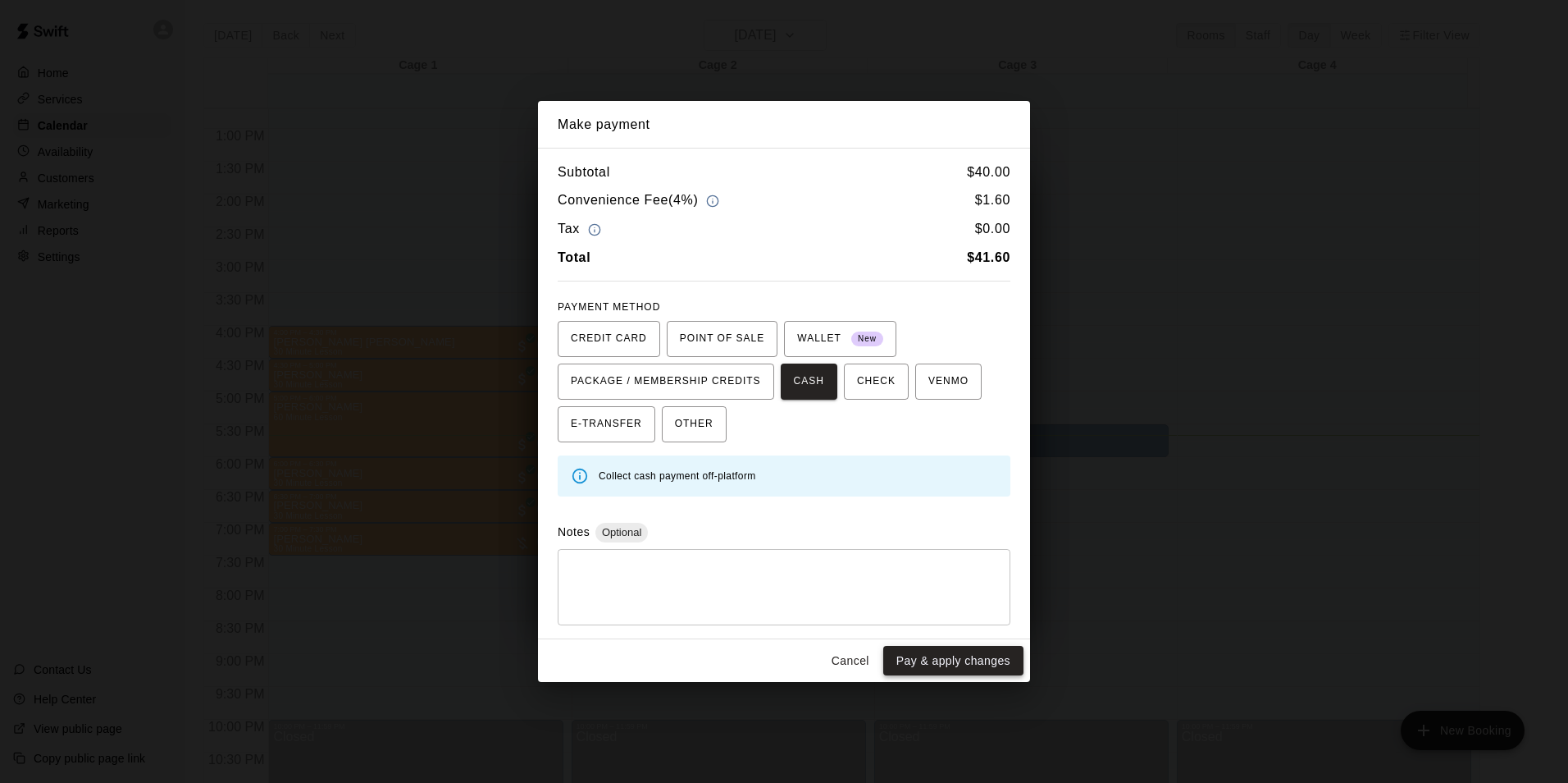
click at [948, 656] on button "Pay & apply changes" at bounding box center [954, 661] width 141 height 31
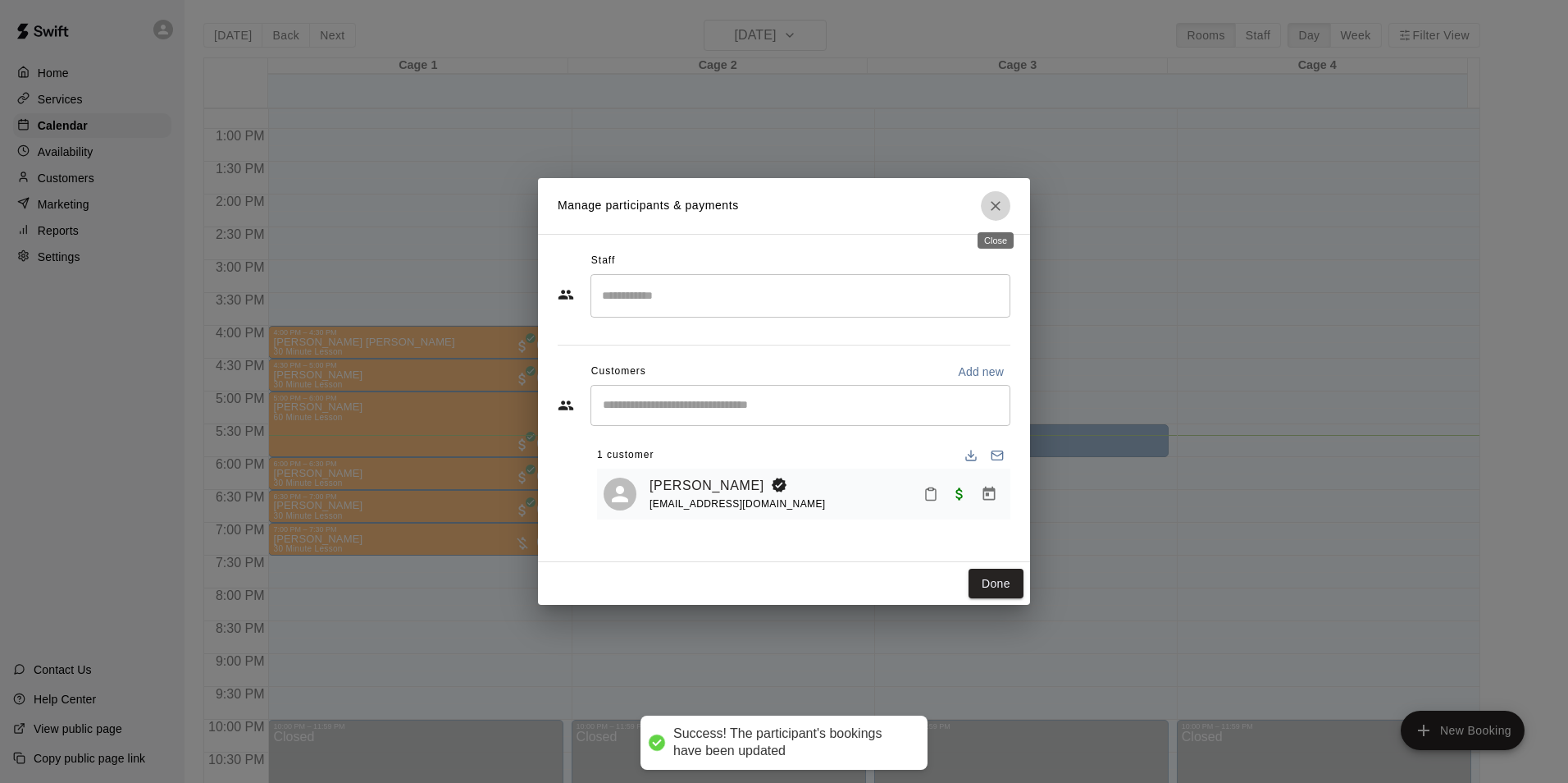
click at [990, 208] on icon "Close" at bounding box center [995, 205] width 16 height 16
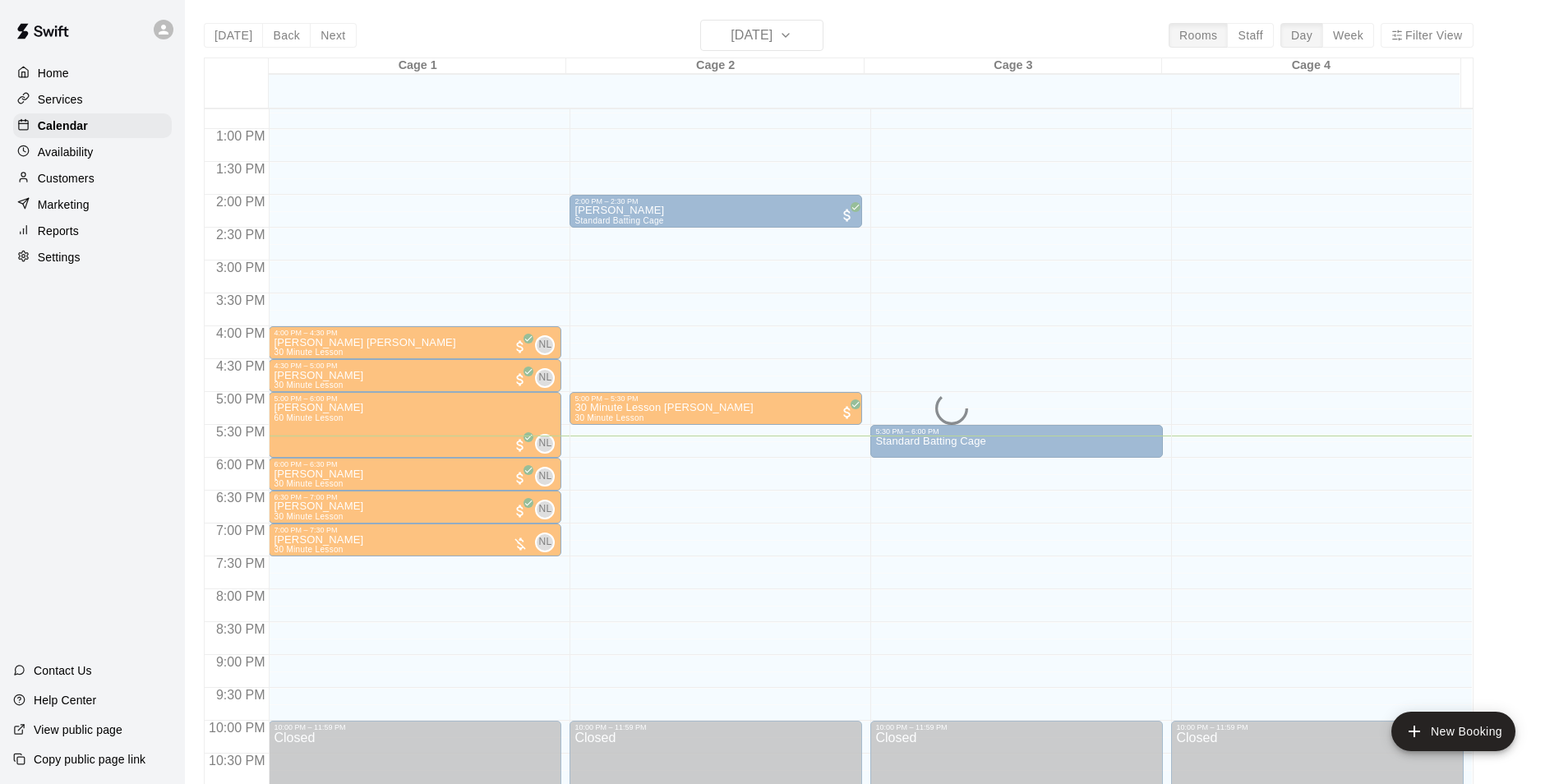
drag, startPoint x: 752, startPoint y: 14, endPoint x: 752, endPoint y: 27, distance: 13.0
click at [752, 27] on main "Today Back Next Monday Aug 18 Rooms Staff Day Week Filter View Cage 1 18 Mon Ca…" at bounding box center [872, 405] width 1374 height 810
click at [752, 30] on div "Today Back Next Monday Aug 18 Rooms Staff Day Week Filter View Cage 1 18 Mon Ca…" at bounding box center [838, 411] width 1270 height 784
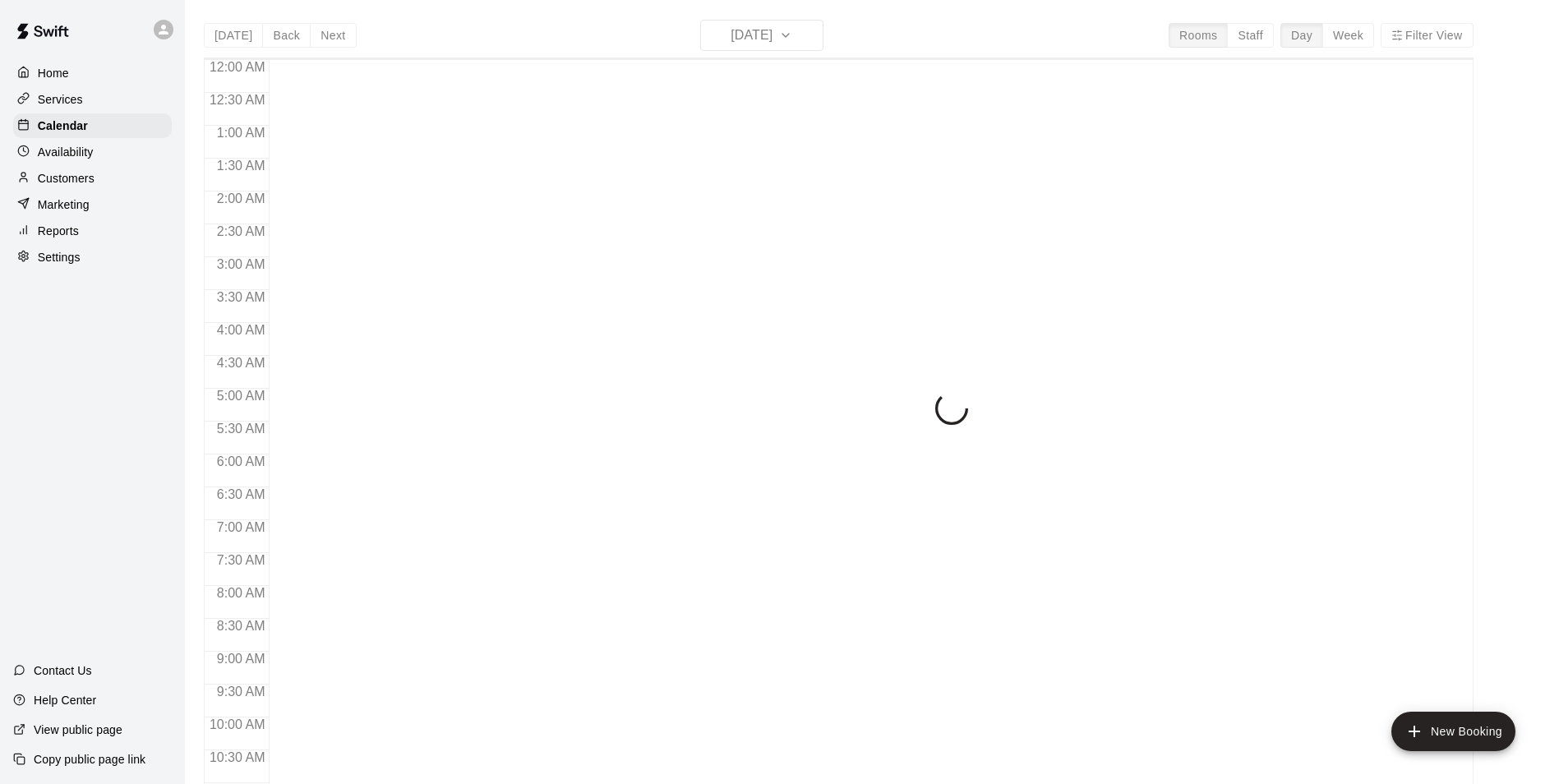
scroll to position [835, 0]
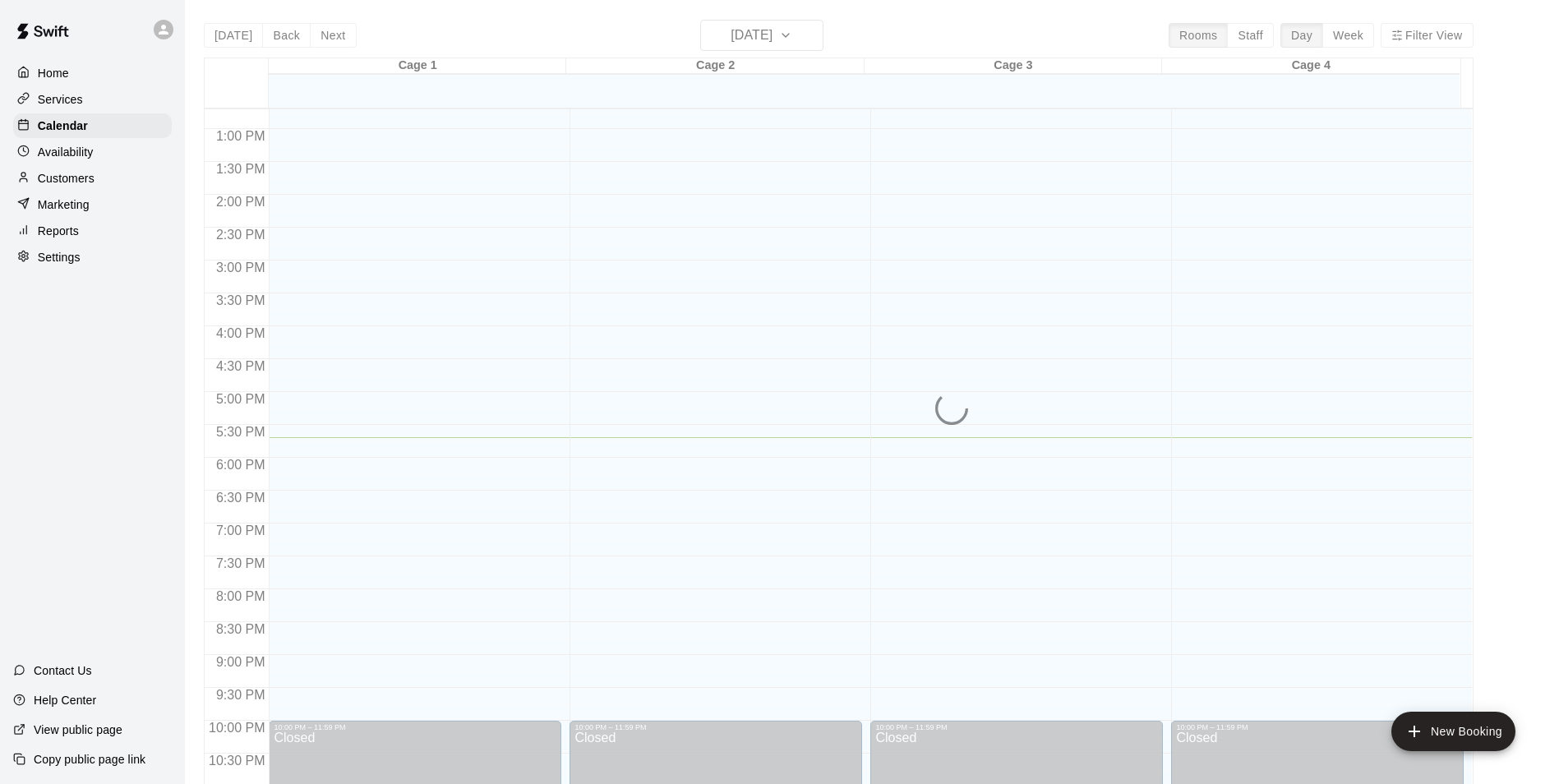
click at [791, 27] on div "Today Back Next Monday Aug 18 Rooms Staff Day Week Filter View Cage 1 18 Mon Ca…" at bounding box center [838, 411] width 1270 height 784
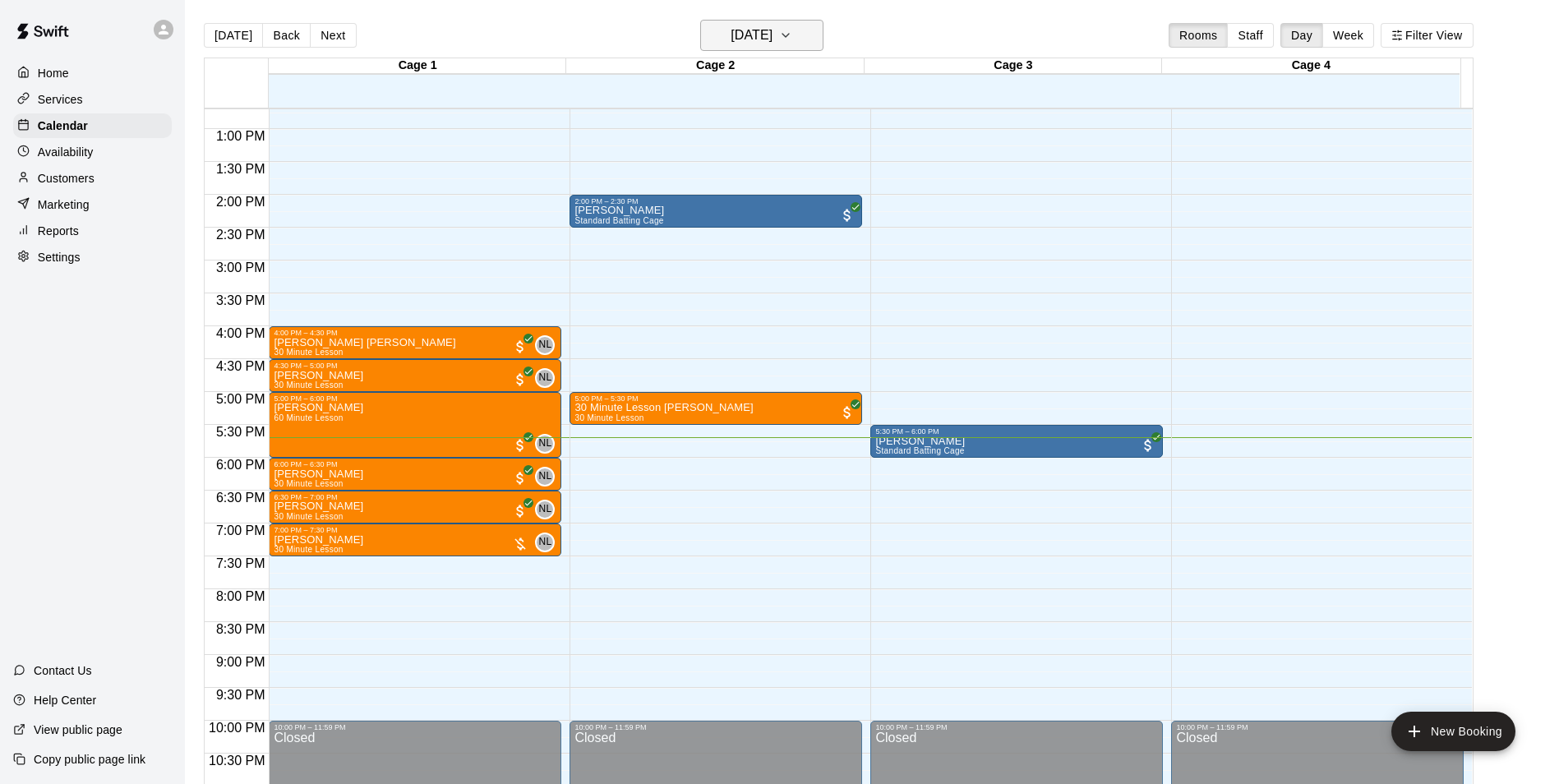
click at [802, 35] on button "[DATE]" at bounding box center [762, 35] width 123 height 31
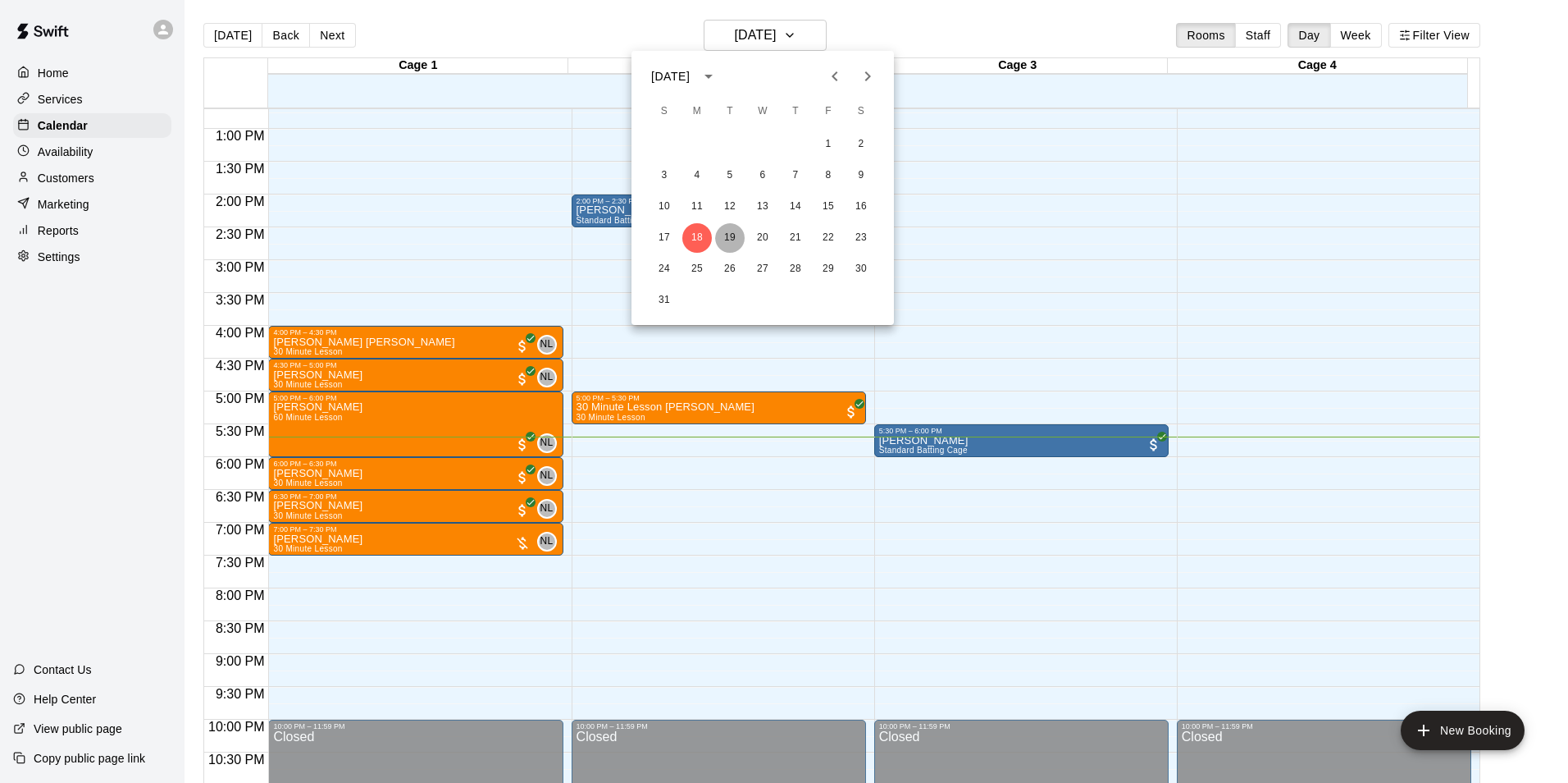
click at [724, 240] on button "19" at bounding box center [730, 238] width 30 height 30
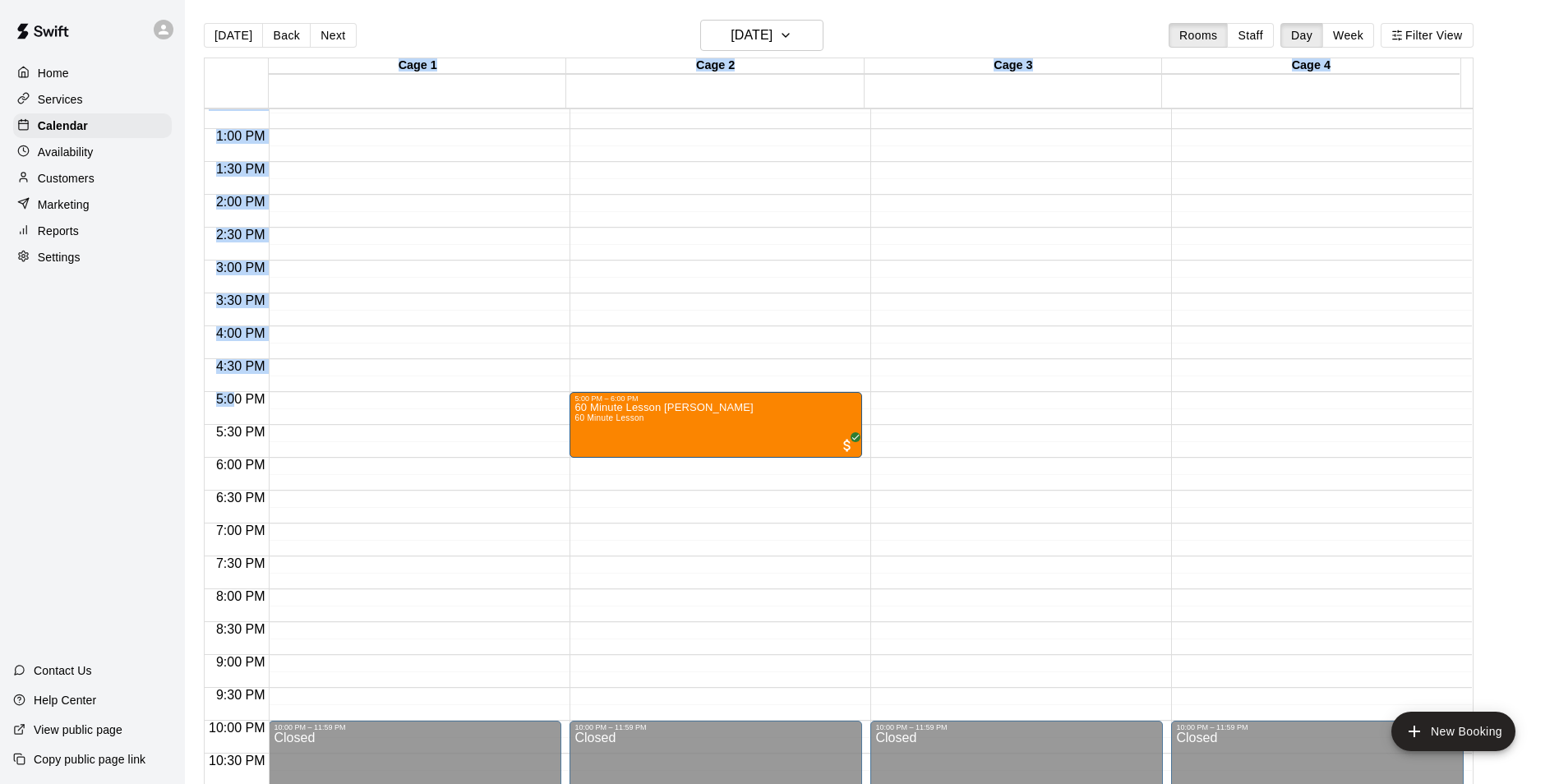
drag, startPoint x: 124, startPoint y: 388, endPoint x: 221, endPoint y: 422, distance: 102.8
click at [221, 422] on div "Home Services Calendar Availability Customers Marketing Reports Settings Contac…" at bounding box center [780, 405] width 1559 height 810
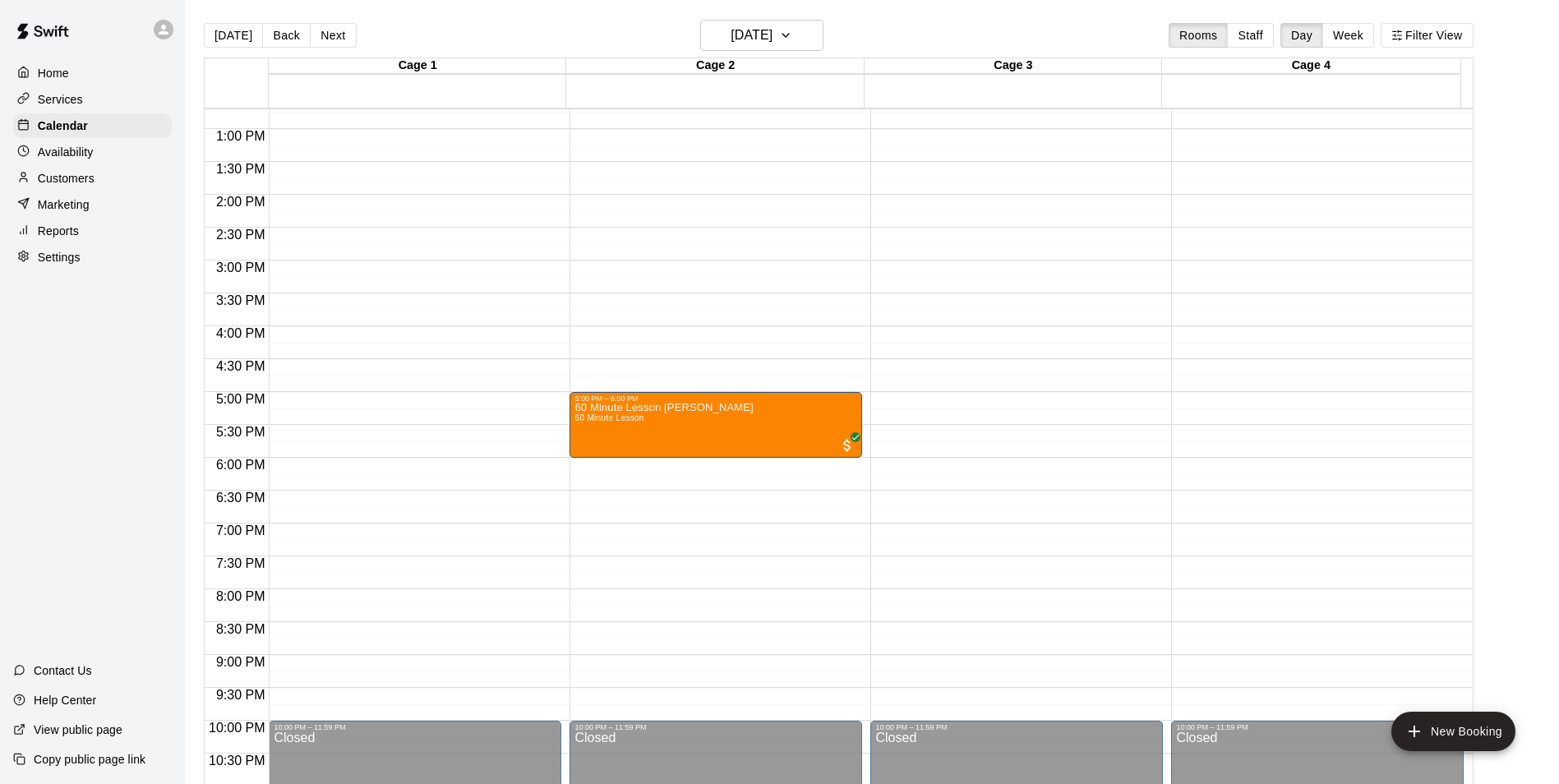
drag, startPoint x: 221, startPoint y: 422, endPoint x: 136, endPoint y: 423, distance: 85.0
click at [132, 426] on div "Home Services Calendar Availability Customers Marketing Reports Settings Contac…" at bounding box center [93, 392] width 185 height 784
click at [824, 37] on button "[DATE]" at bounding box center [762, 35] width 123 height 31
click at [702, 240] on button "18" at bounding box center [698, 238] width 30 height 30
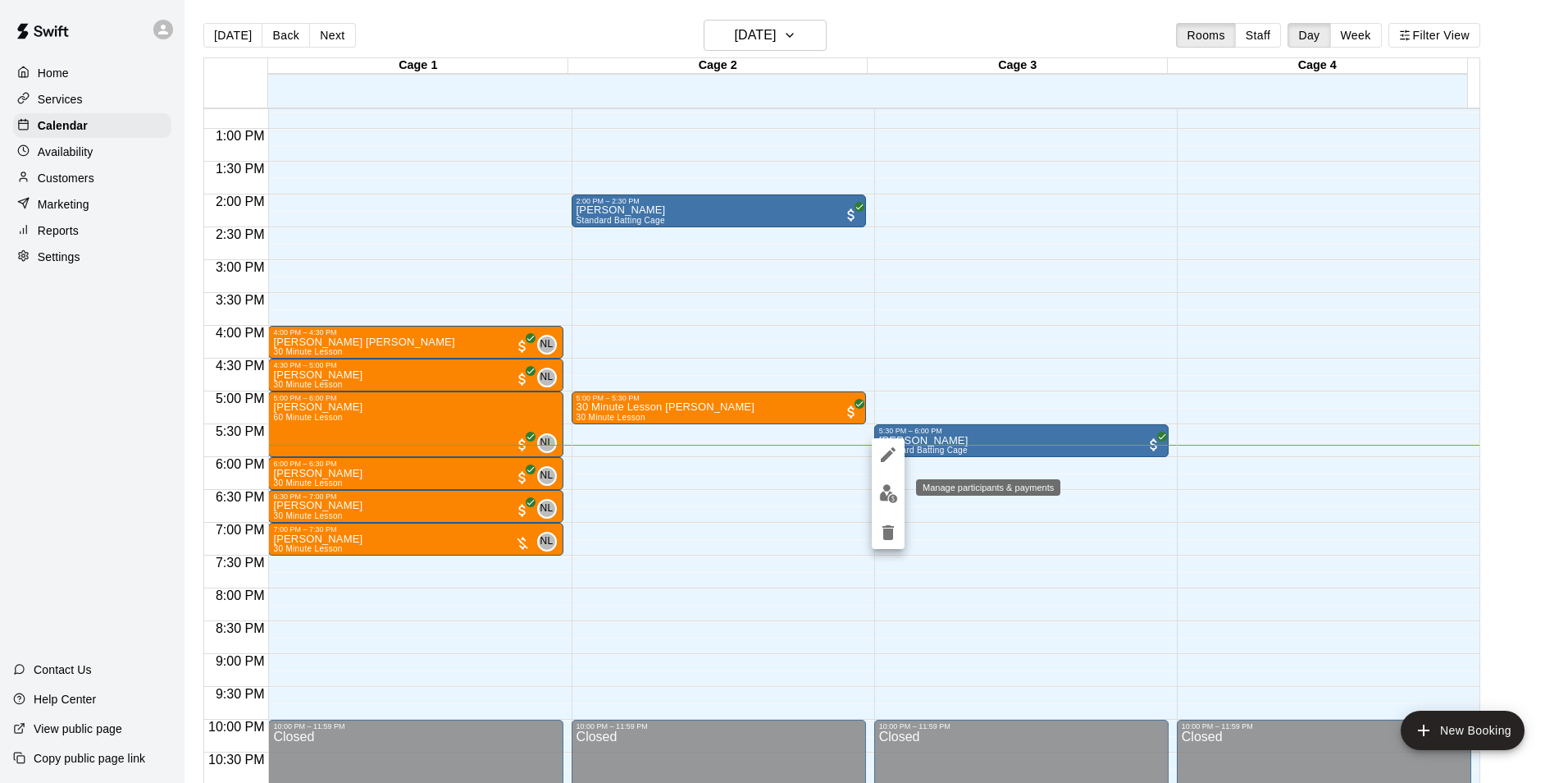
click at [897, 494] on img "edit" at bounding box center [888, 494] width 19 height 19
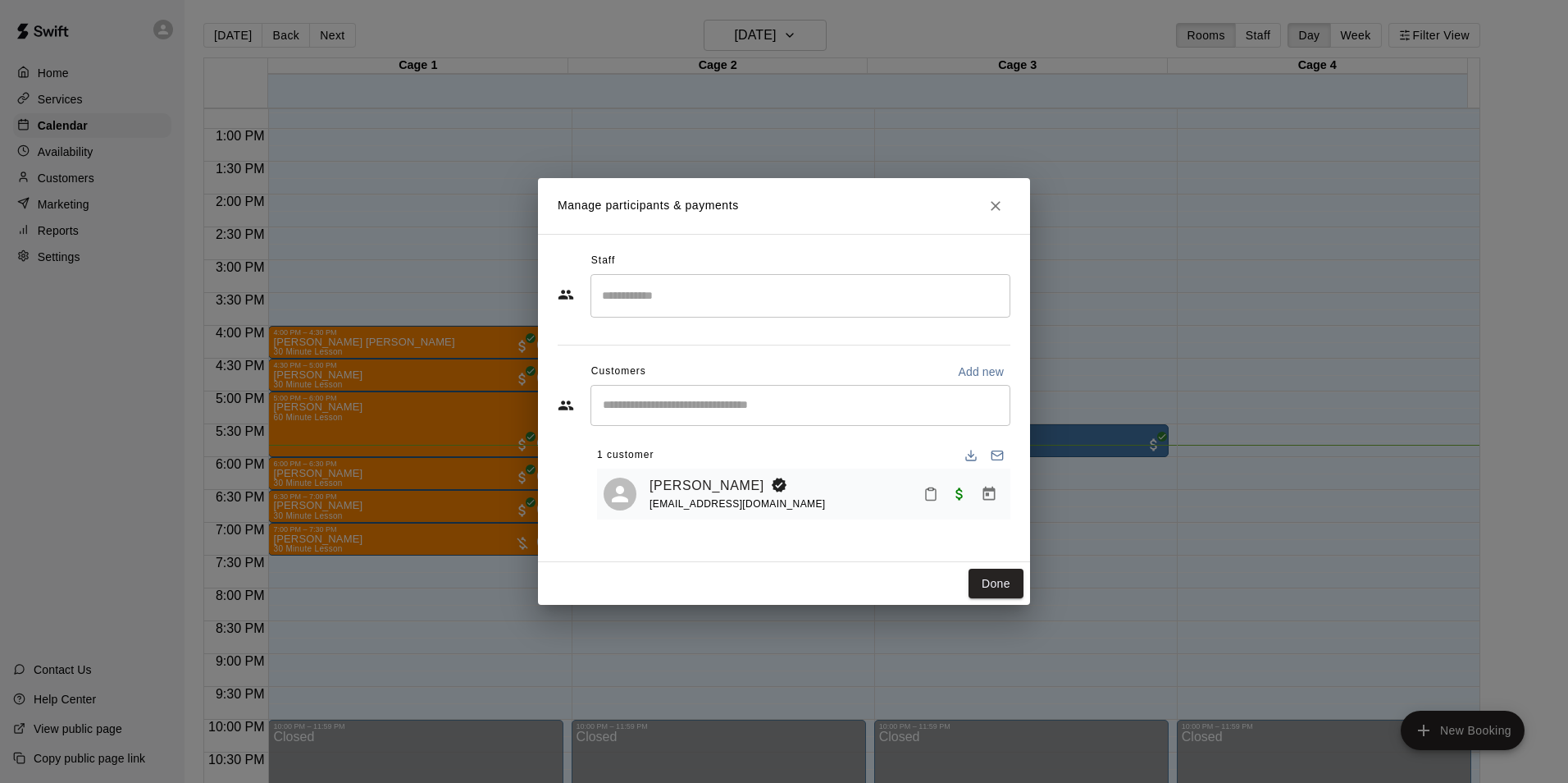
click at [900, 496] on div "John Oconnell joc51@aol.com" at bounding box center [827, 494] width 354 height 39
click at [957, 500] on span "Paid with Cash" at bounding box center [959, 492] width 30 height 13
click at [983, 491] on icon "Manage bookings & payment" at bounding box center [989, 493] width 16 height 16
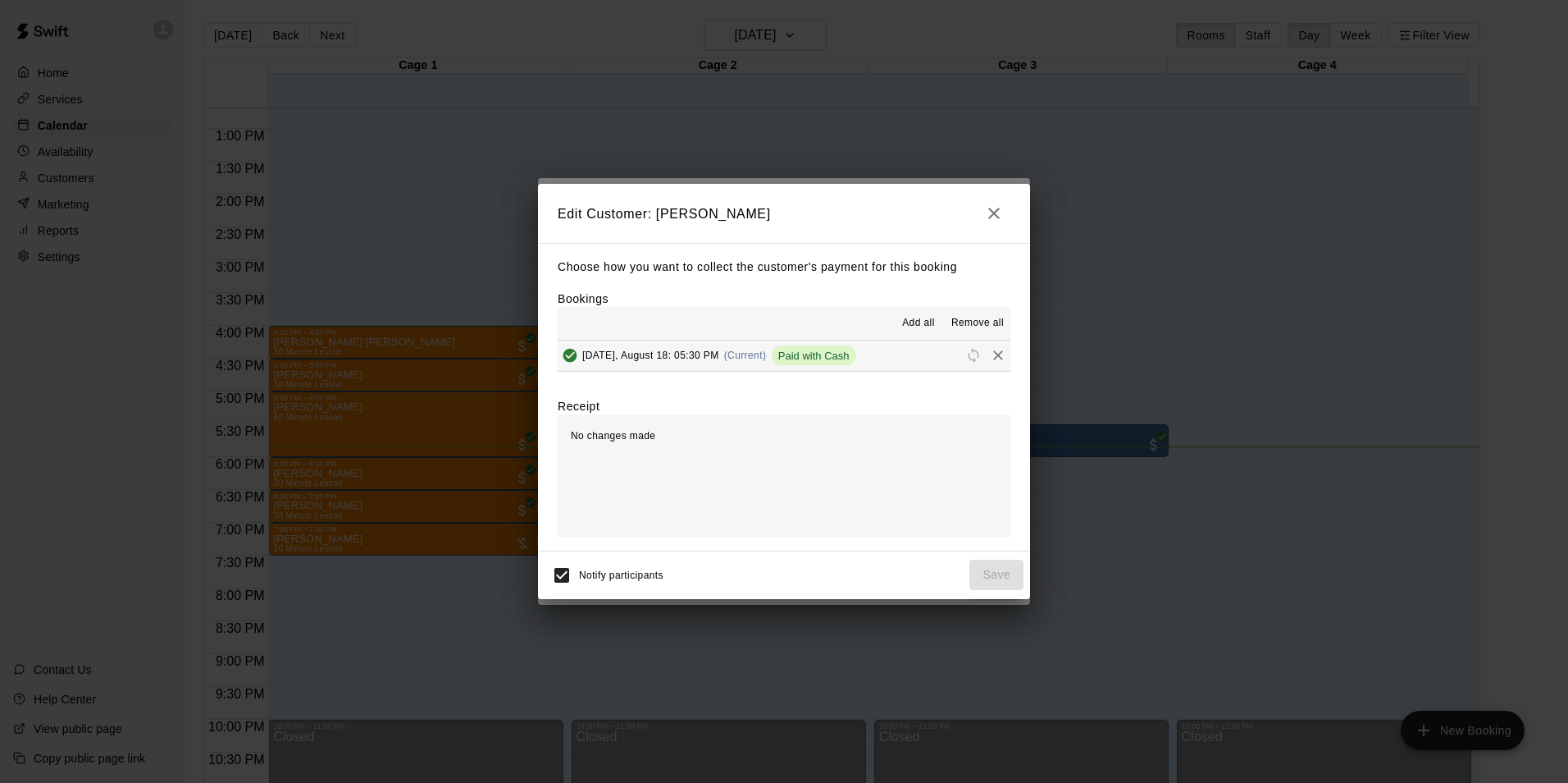
click at [918, 357] on button "Monday, August 18: 05:30 PM (Current) Paid with Cash" at bounding box center [784, 356] width 452 height 31
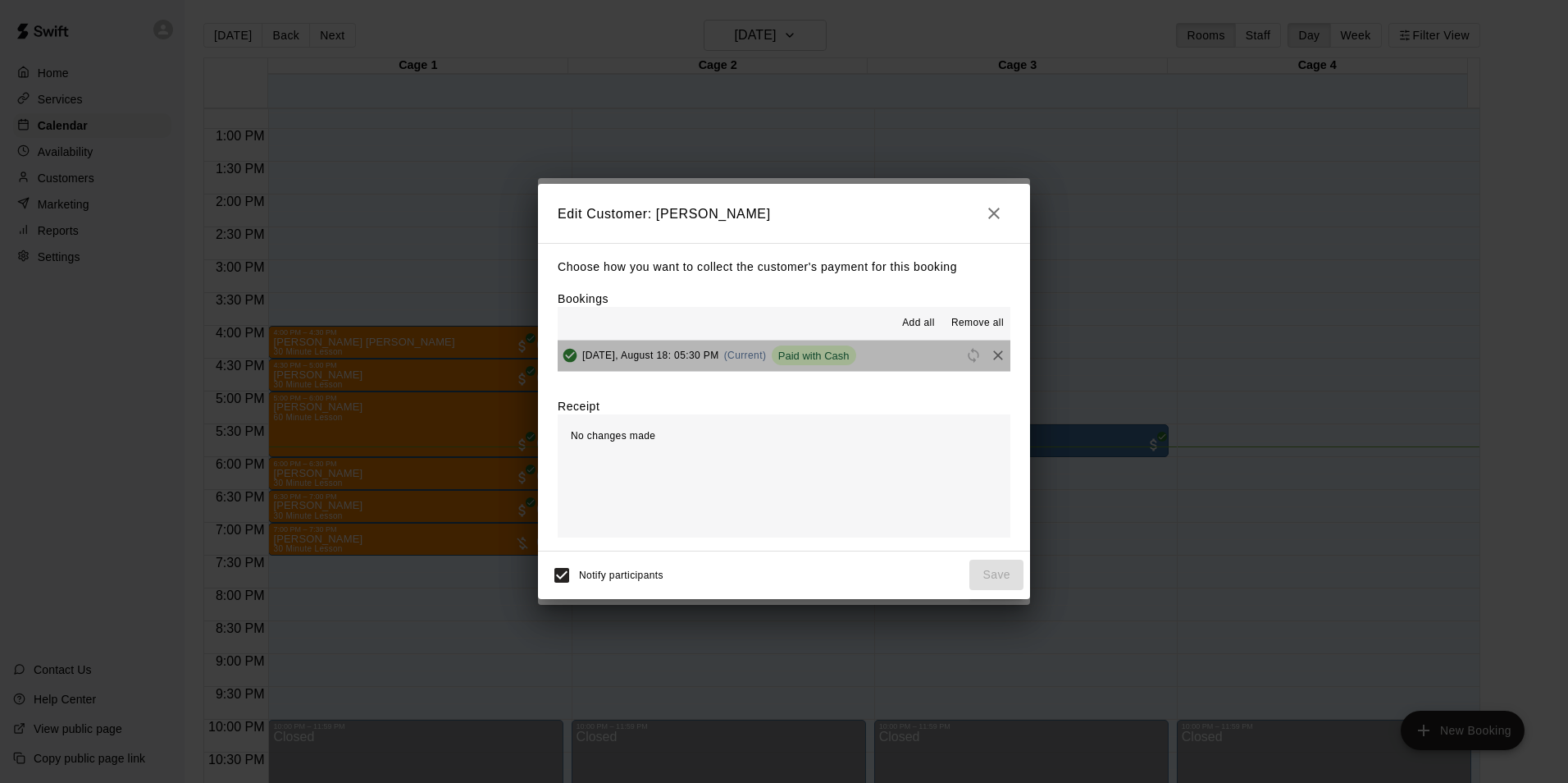
click at [920, 357] on button "Monday, August 18: 05:30 PM (Current) Paid with Cash" at bounding box center [784, 356] width 452 height 31
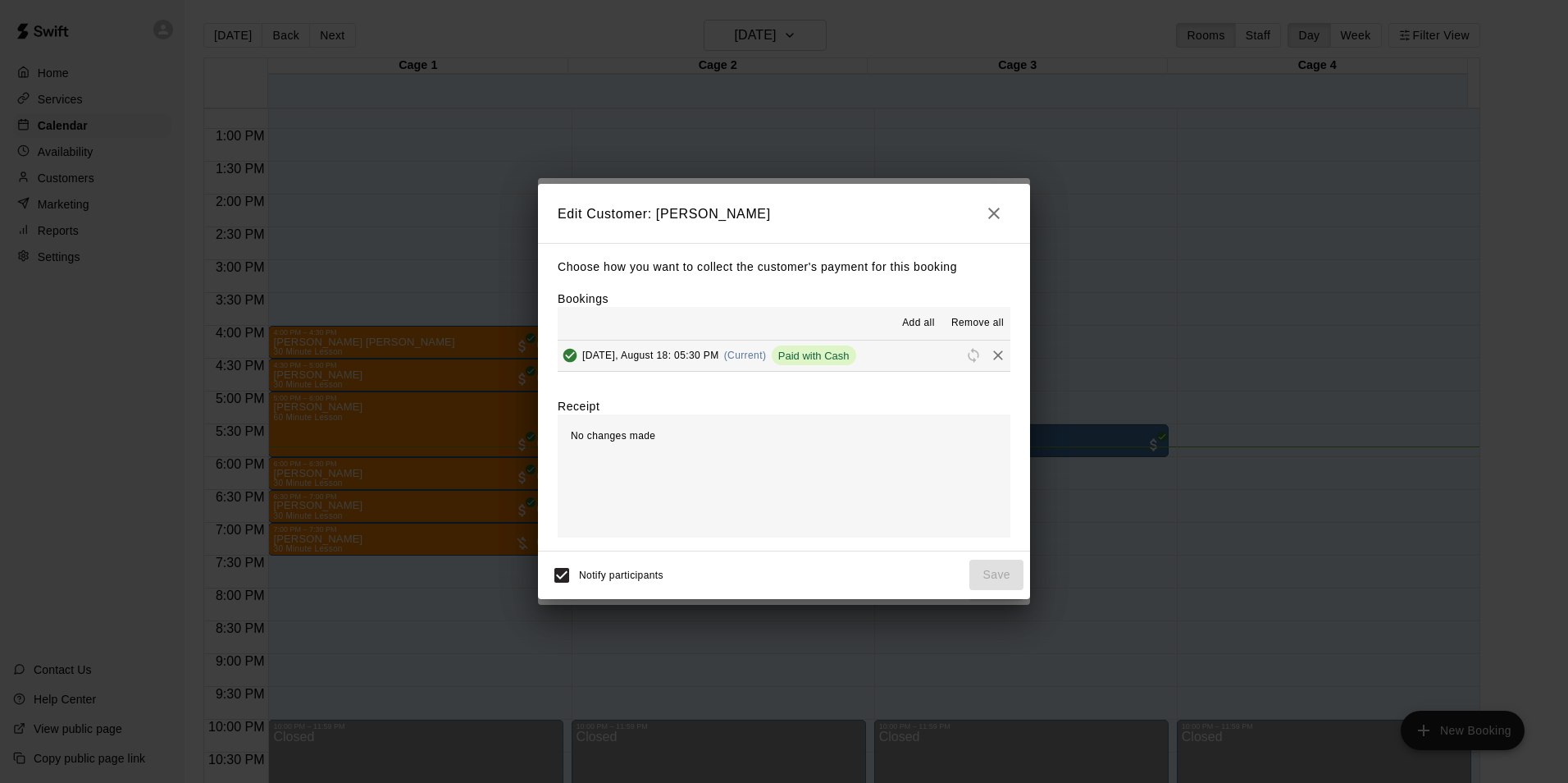
click at [861, 358] on button "Monday, August 18: 05:30 PM (Current) Paid with Cash" at bounding box center [784, 356] width 452 height 31
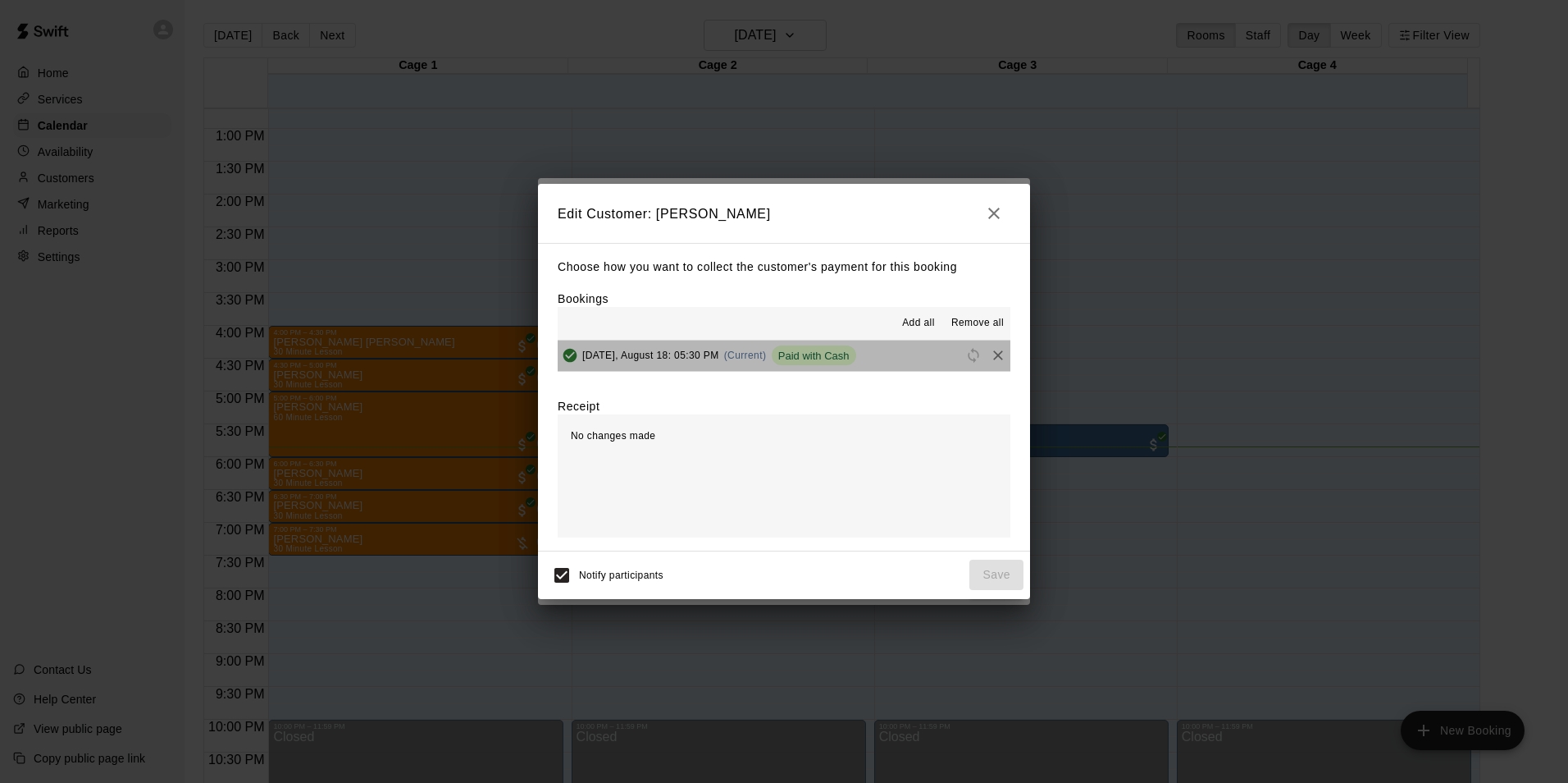
click at [869, 358] on button "Monday, August 18: 05:30 PM (Current) Paid with Cash" at bounding box center [784, 356] width 452 height 31
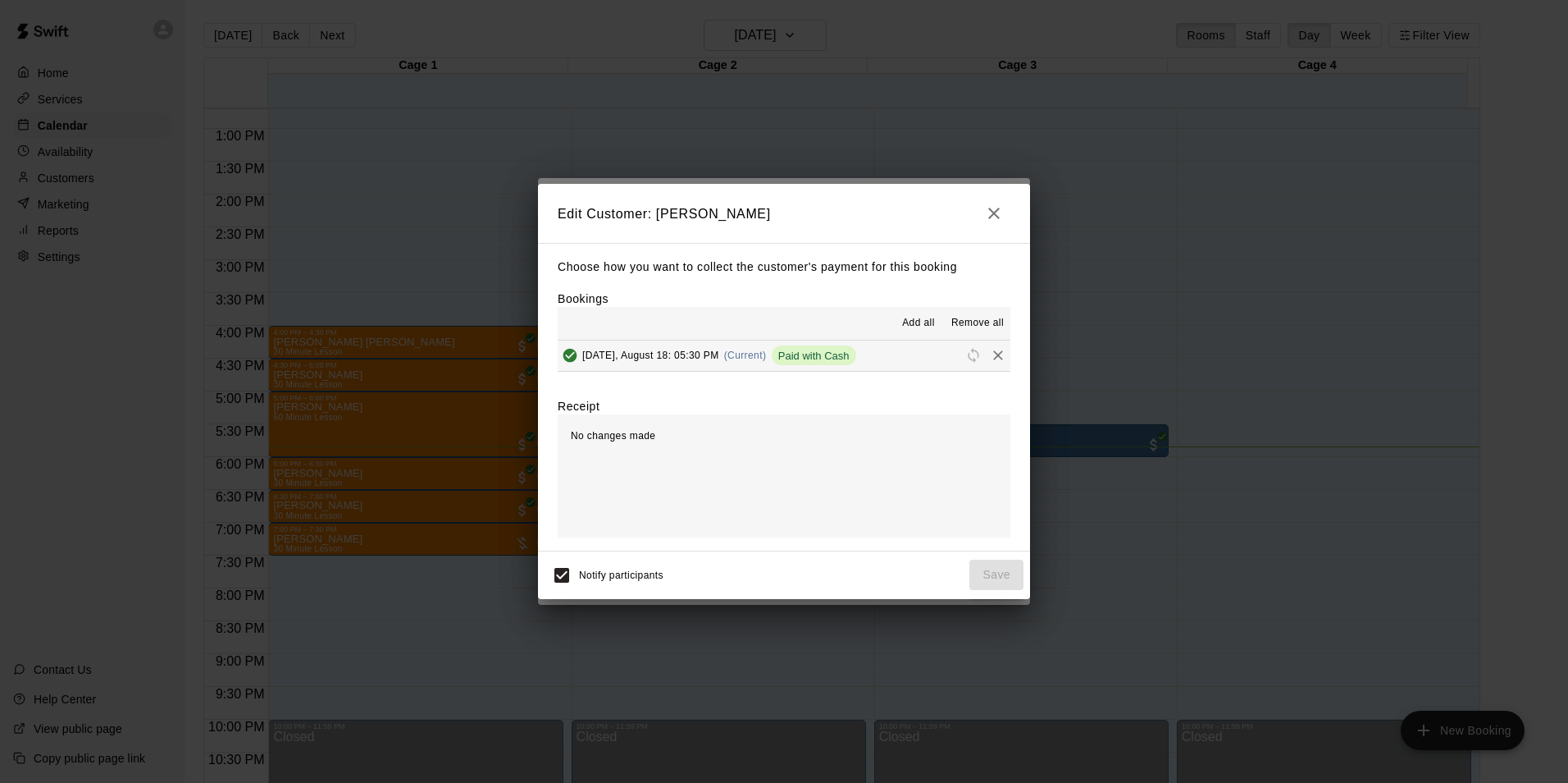
click at [676, 358] on span "Monday, August 18: 05:30 PM" at bounding box center [651, 355] width 137 height 12
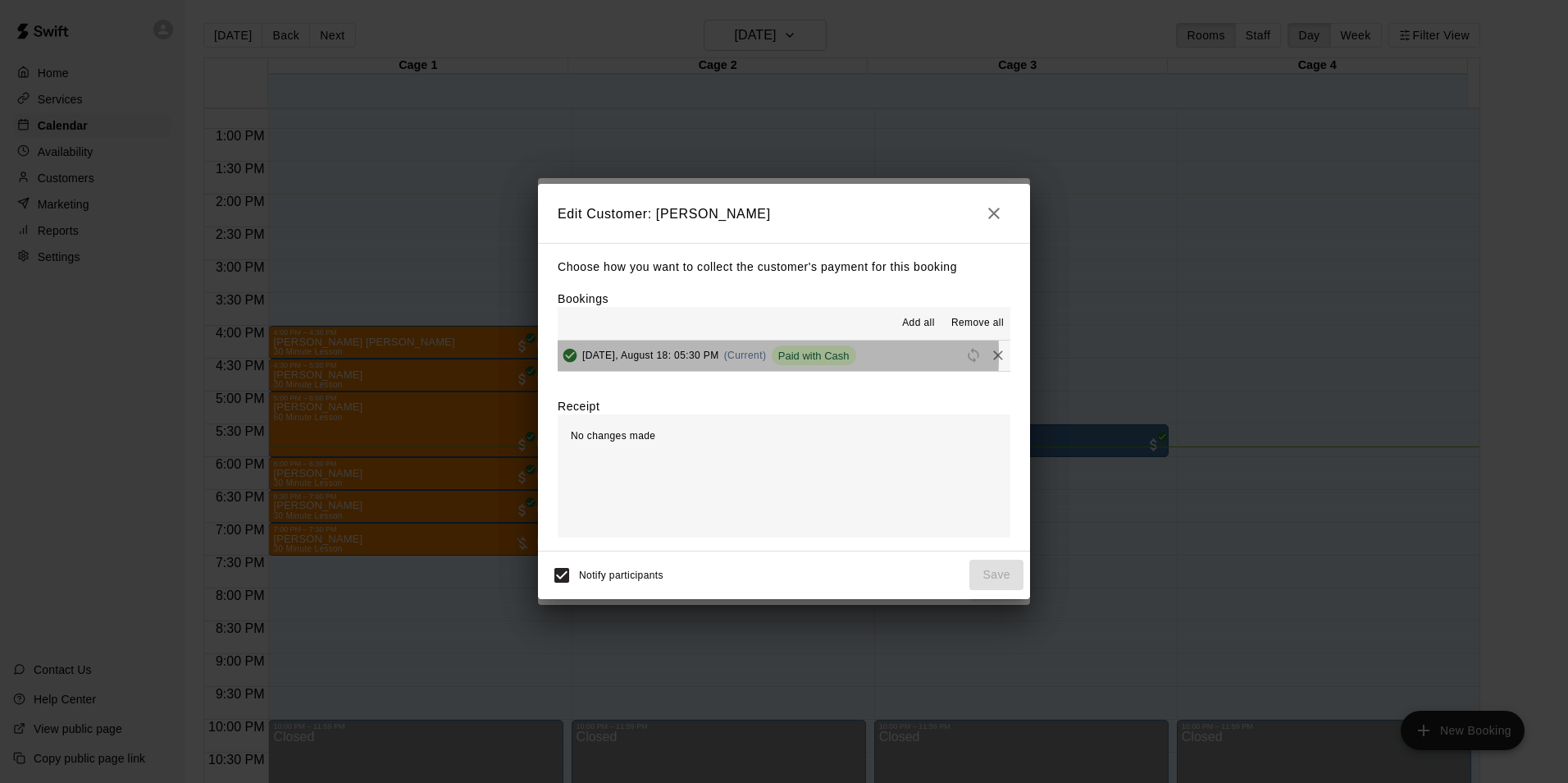
click at [592, 356] on span "Monday, August 18: 05:30 PM" at bounding box center [651, 355] width 137 height 12
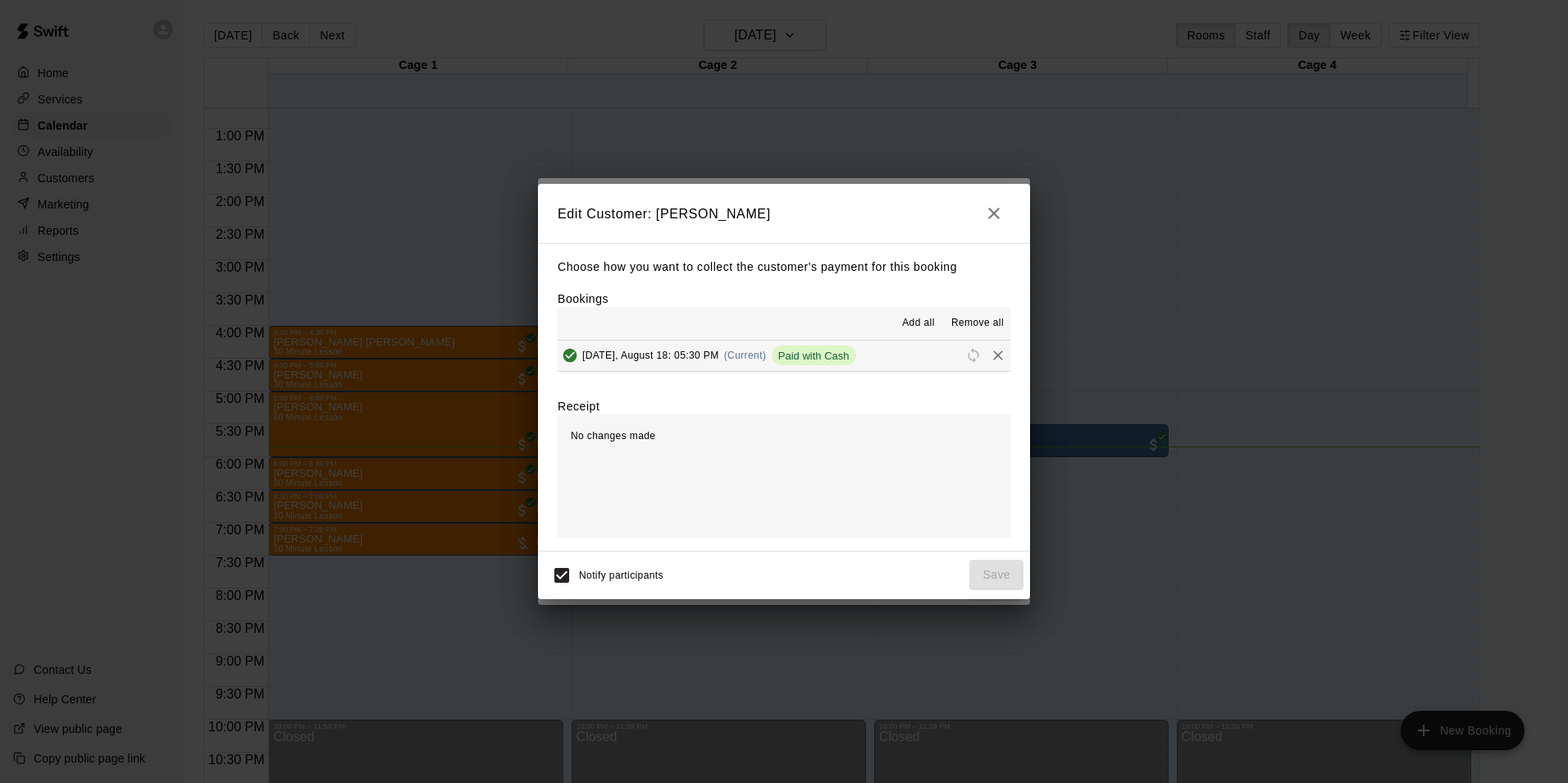
click at [569, 347] on button "Added & Paid" at bounding box center [570, 355] width 25 height 25
click at [573, 357] on icon "Added & Paid" at bounding box center [570, 354] width 16 height 16
drag, startPoint x: 573, startPoint y: 357, endPoint x: 632, endPoint y: 344, distance: 60.4
click at [632, 344] on div "Monday, August 18: 05:30 PM (Current) Paid with Cash" at bounding box center [707, 355] width 298 height 25
click at [966, 325] on span "Remove all" at bounding box center [977, 323] width 53 height 16
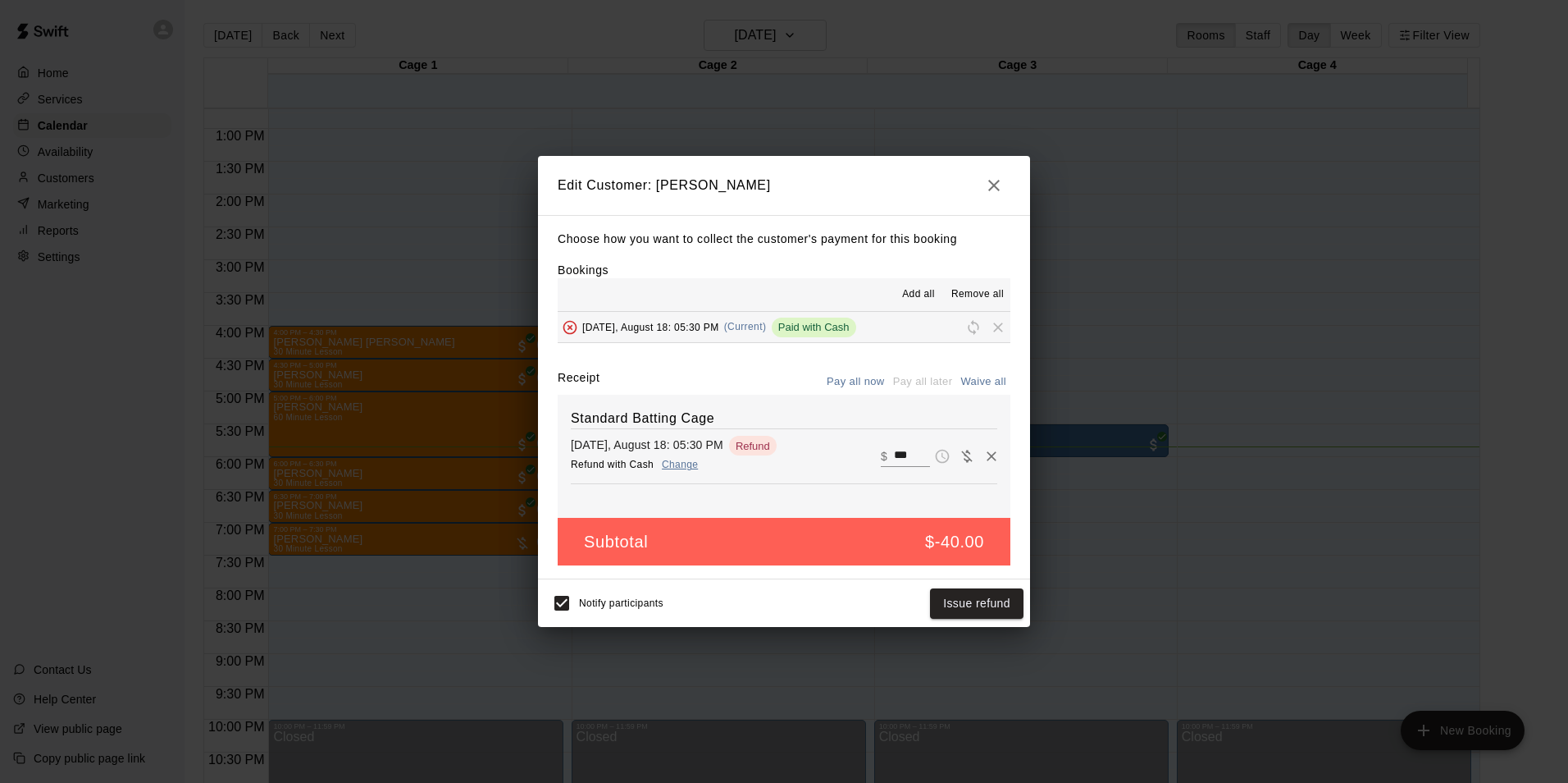
click at [961, 537] on h5 "$-40.00" at bounding box center [954, 541] width 59 height 22
click at [896, 457] on input "***" at bounding box center [912, 457] width 36 height 21
click at [994, 610] on button "Issue refund" at bounding box center [976, 604] width 93 height 31
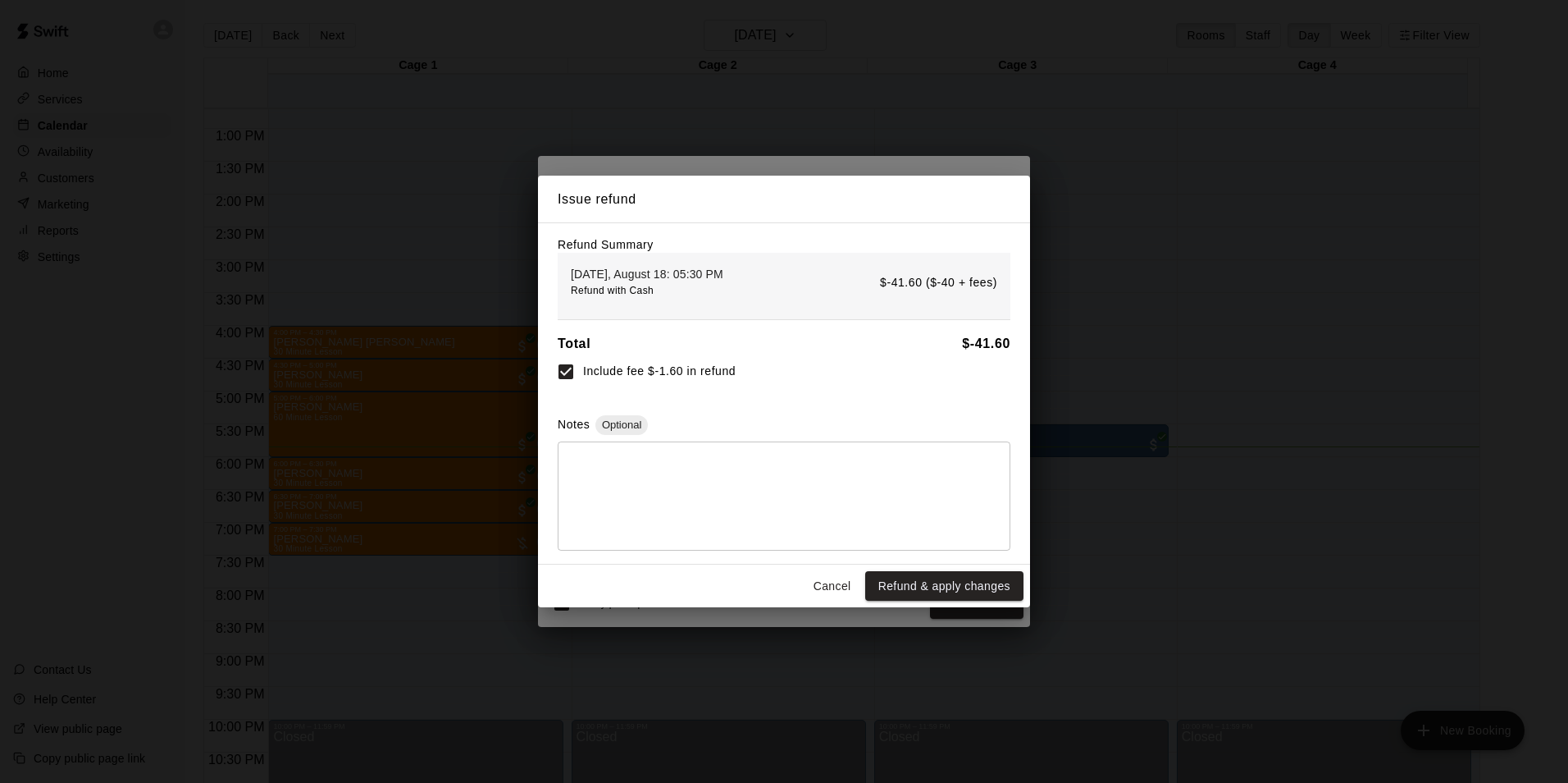
click at [831, 578] on button "Cancel" at bounding box center [832, 587] width 53 height 31
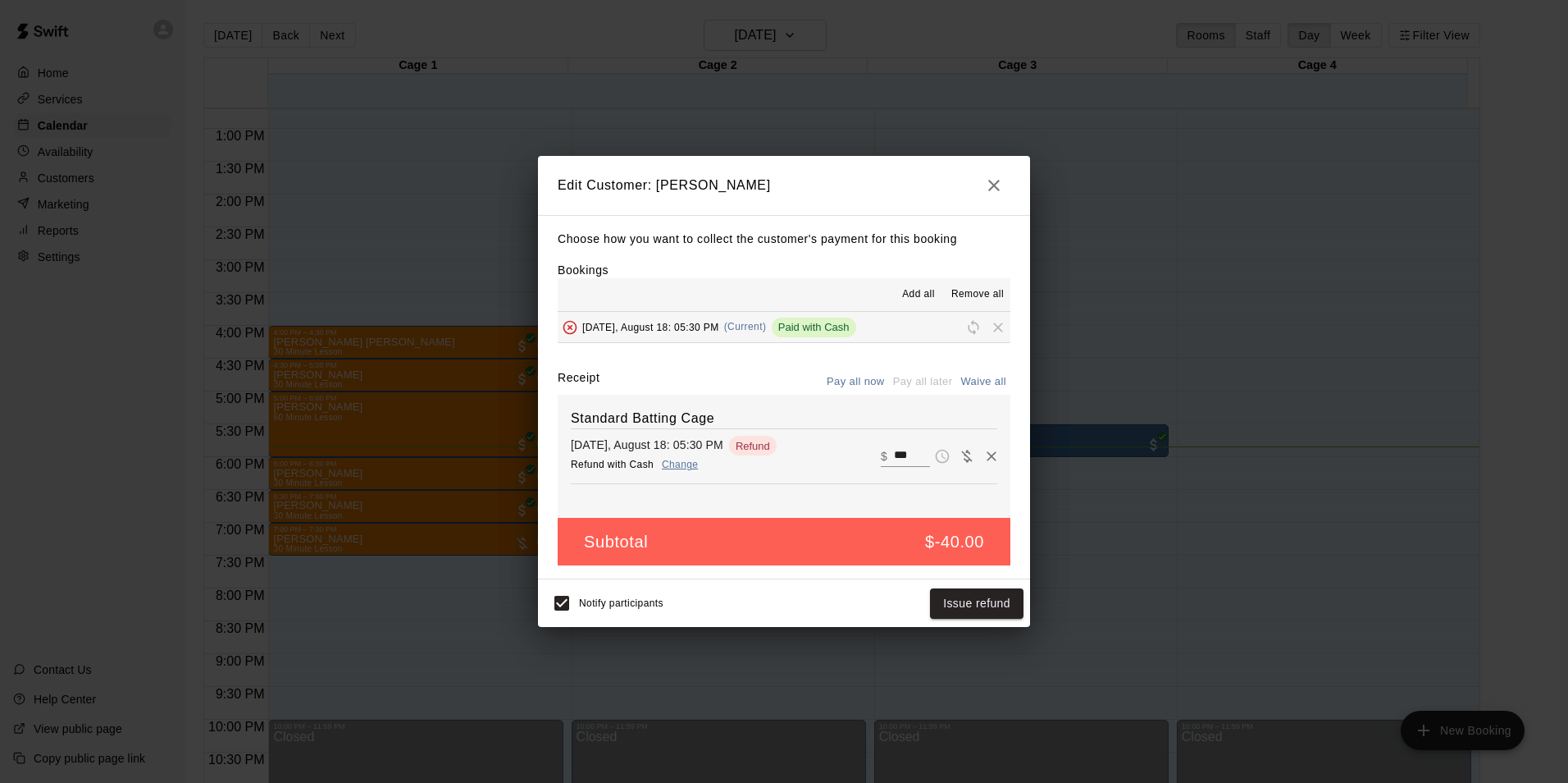
click at [894, 457] on input "***" at bounding box center [912, 457] width 36 height 21
click at [900, 457] on input "***" at bounding box center [912, 457] width 36 height 21
type input "***"
click at [990, 601] on button "Issue refund" at bounding box center [976, 604] width 93 height 31
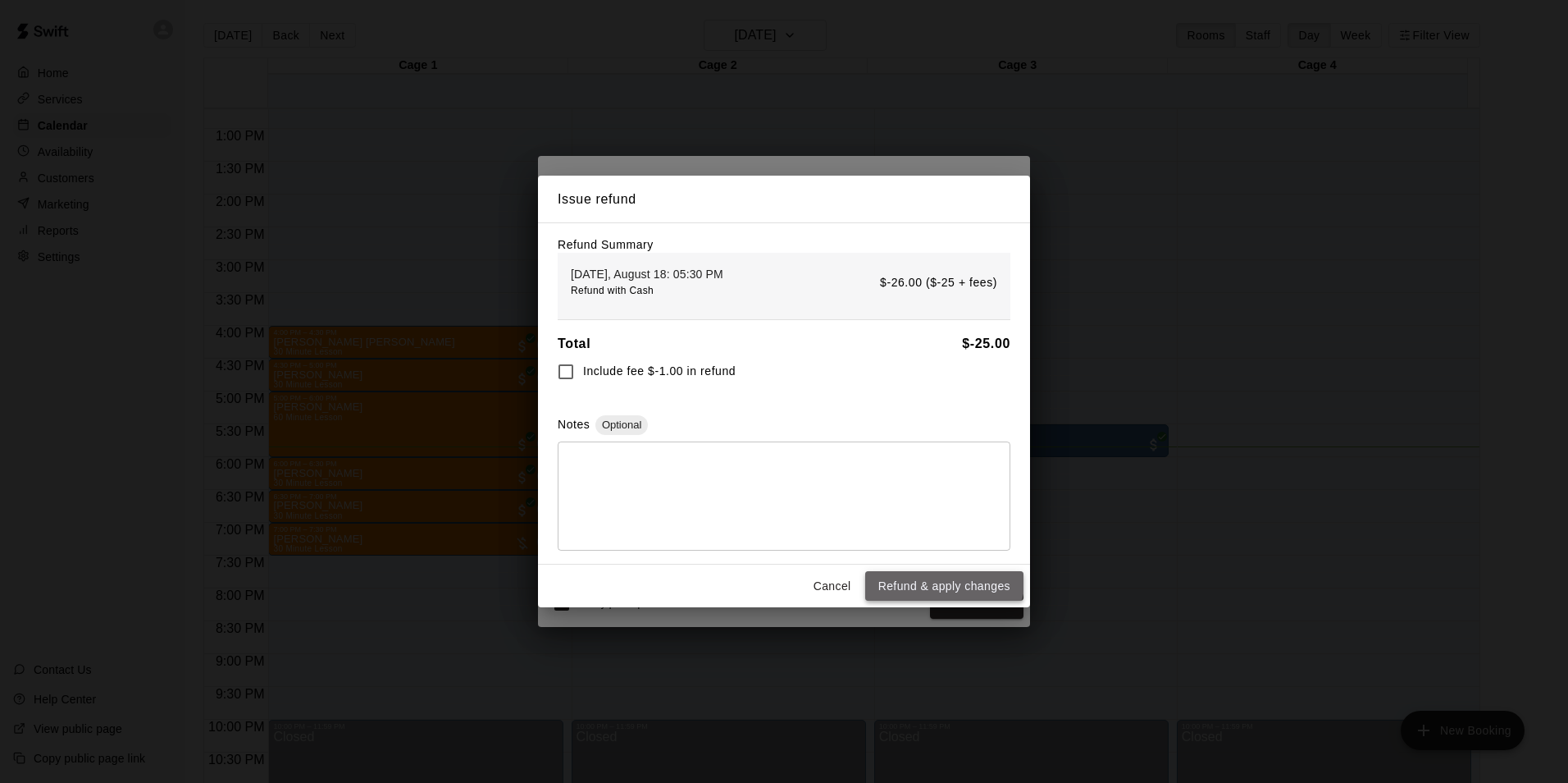
click at [944, 579] on button "Refund & apply changes" at bounding box center [944, 587] width 158 height 31
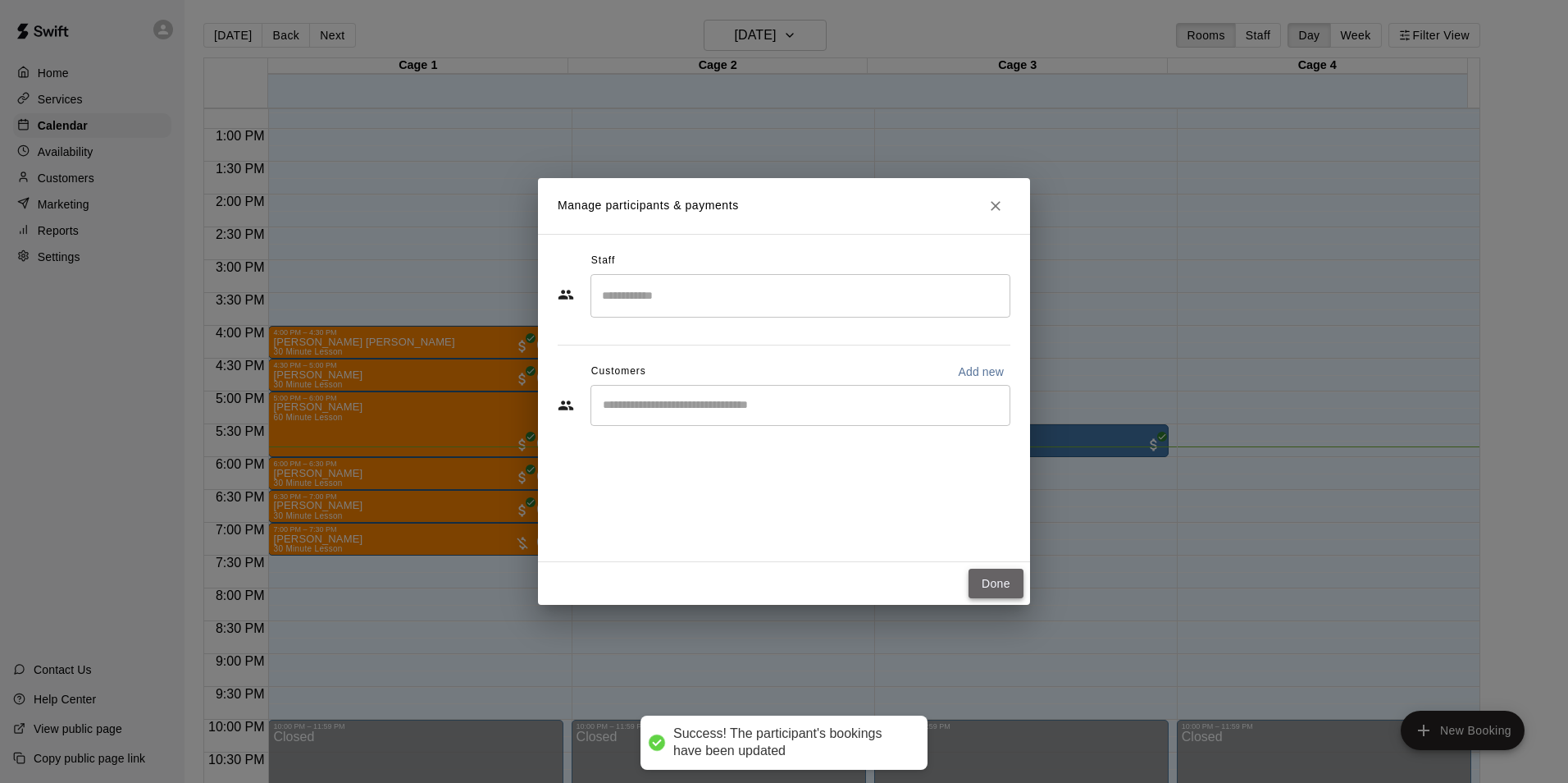
click at [1000, 578] on button "Done" at bounding box center [995, 584] width 55 height 31
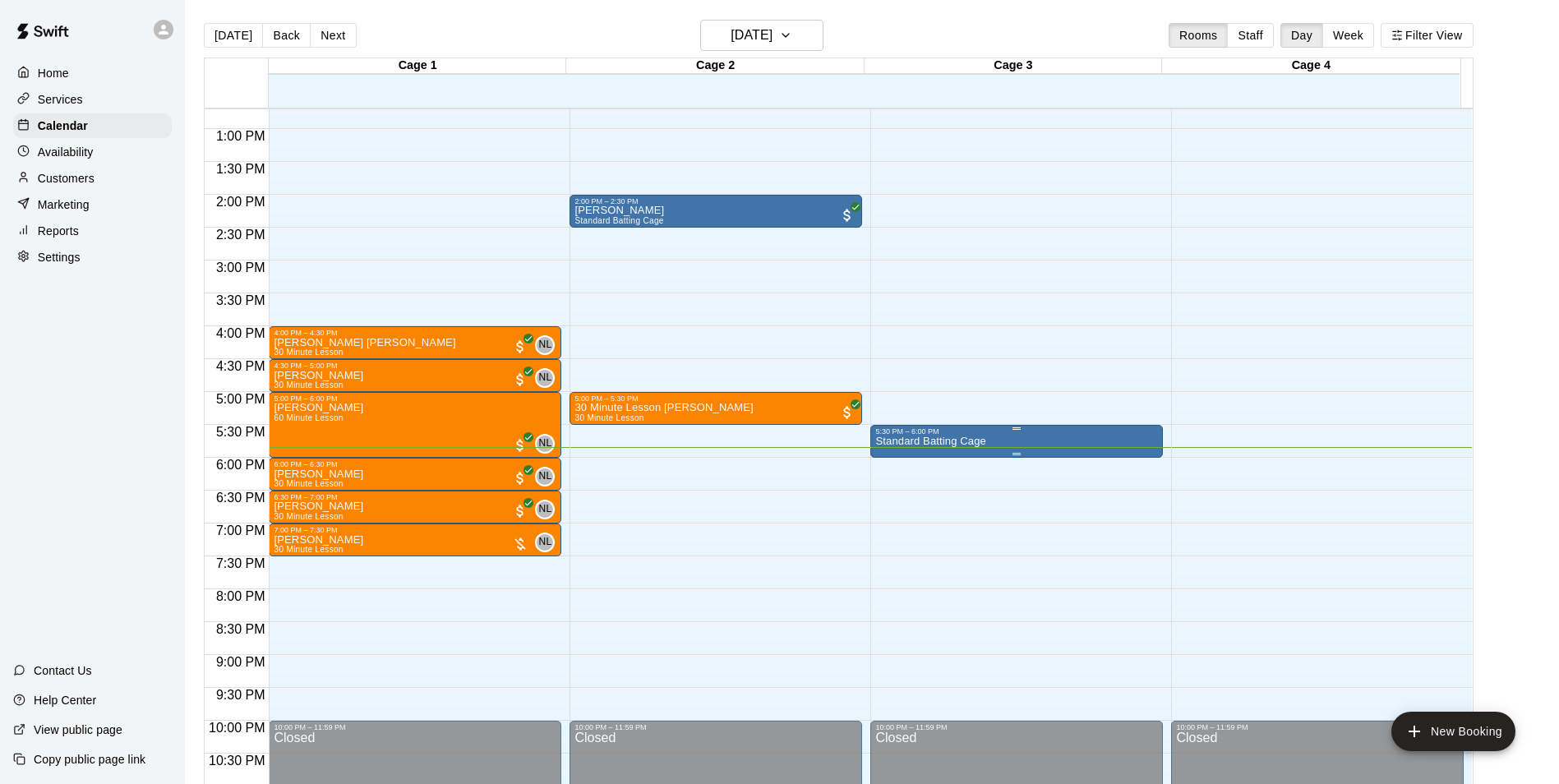
click at [888, 511] on div at bounding box center [890, 494] width 33 height 111
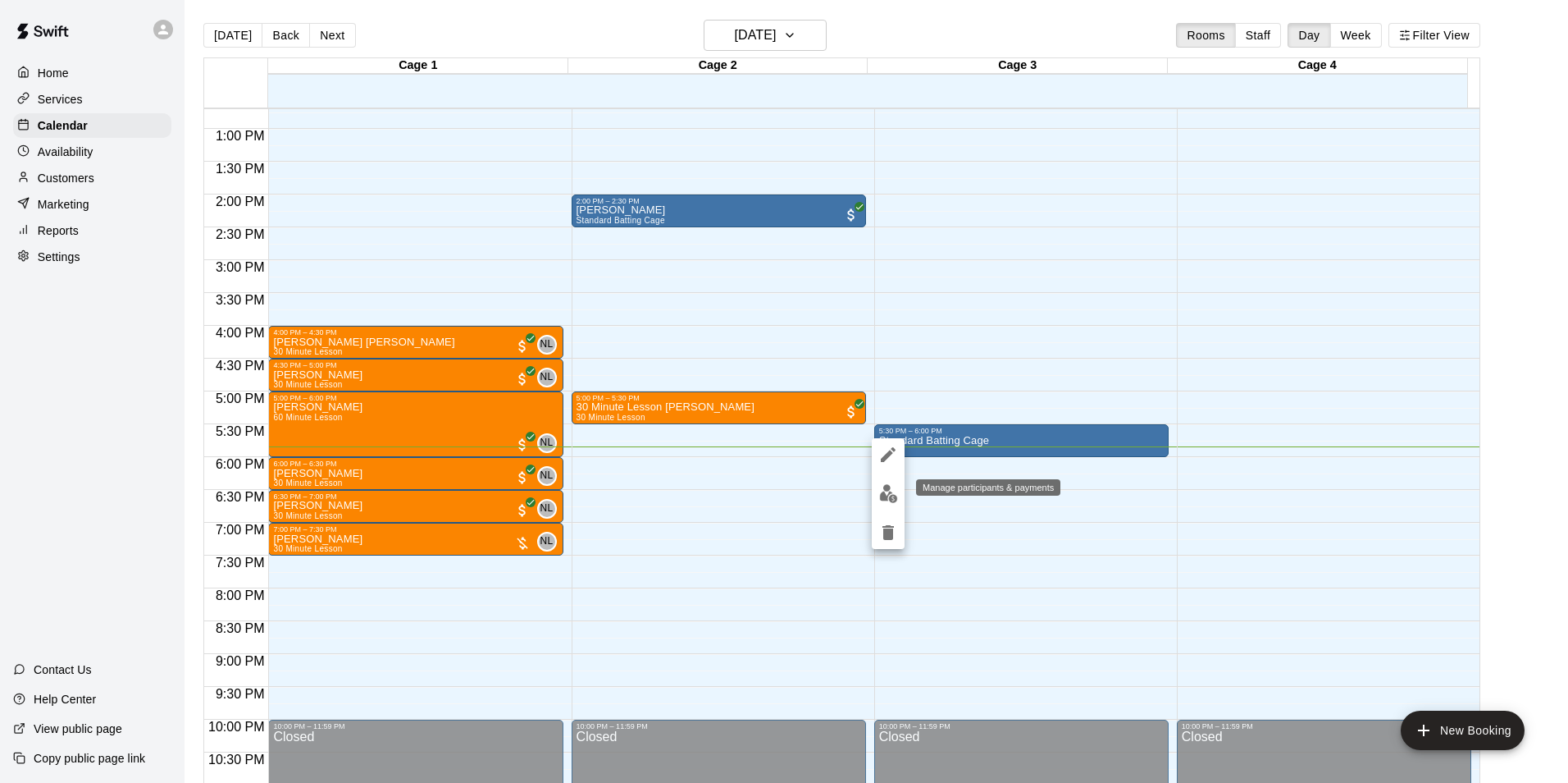
click at [888, 498] on img "edit" at bounding box center [888, 494] width 19 height 19
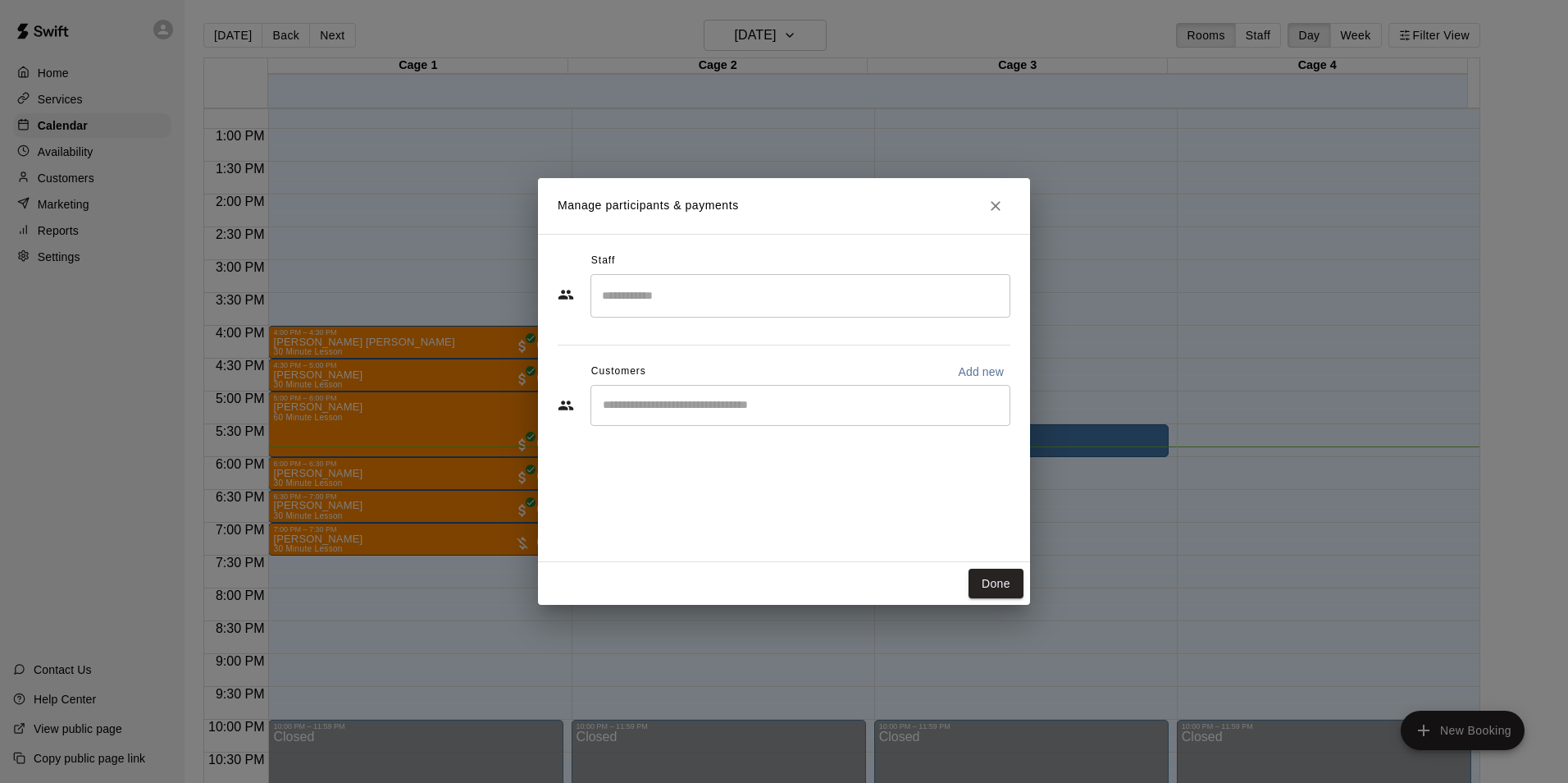
click at [1003, 214] on button "Close" at bounding box center [995, 206] width 30 height 30
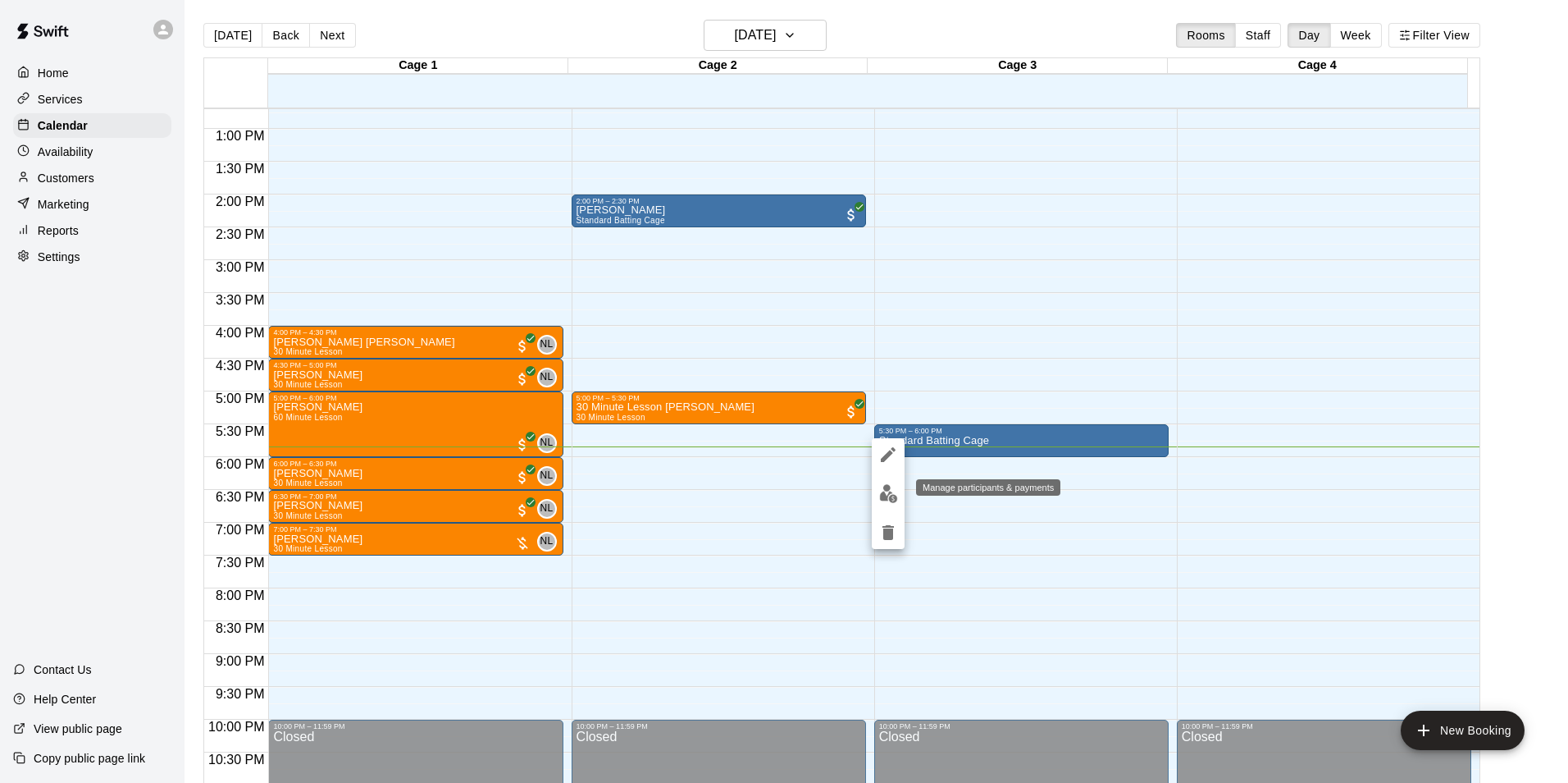
click at [892, 502] on img "edit" at bounding box center [888, 494] width 19 height 19
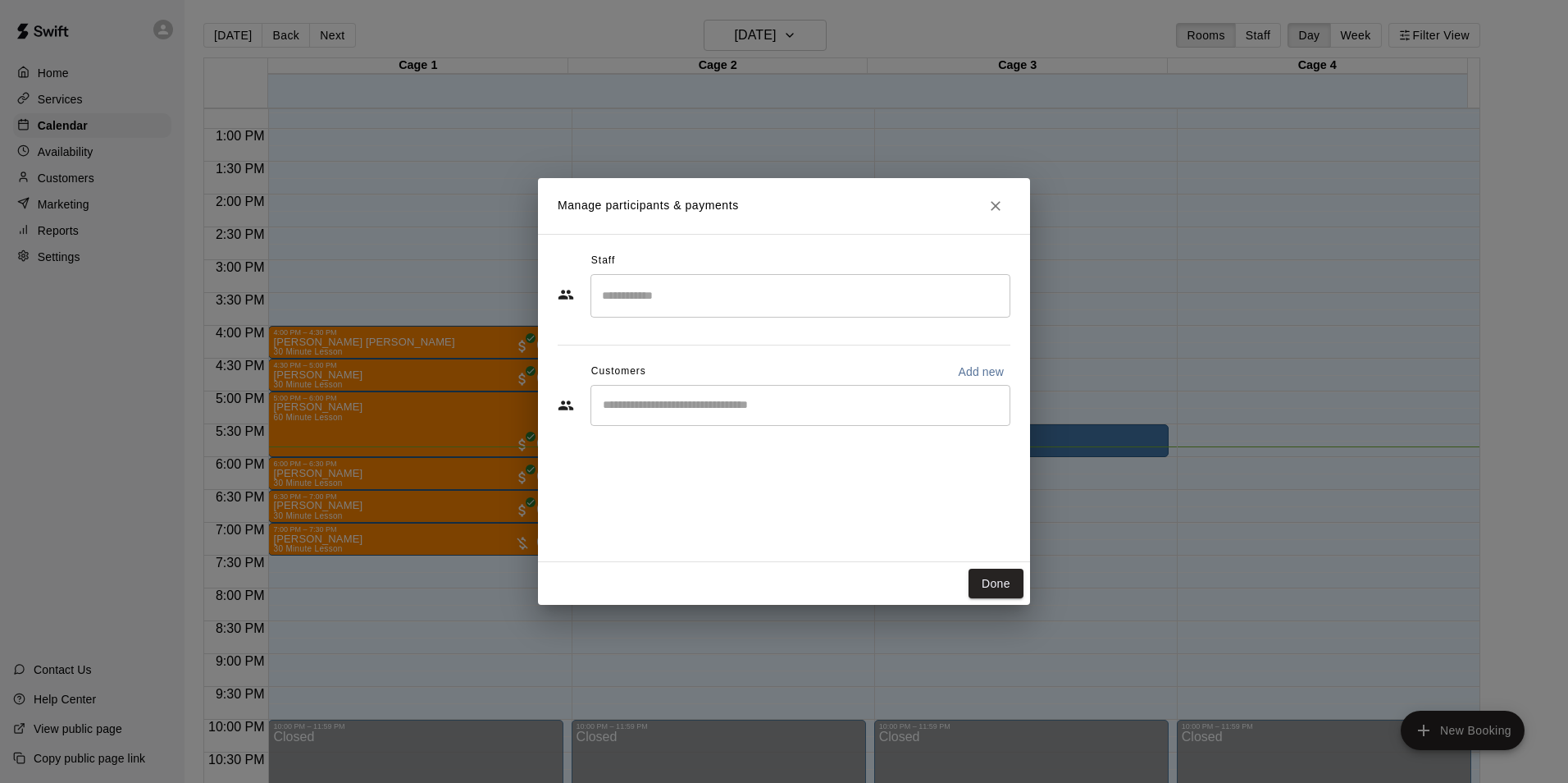
click at [737, 413] on div "​" at bounding box center [800, 405] width 420 height 41
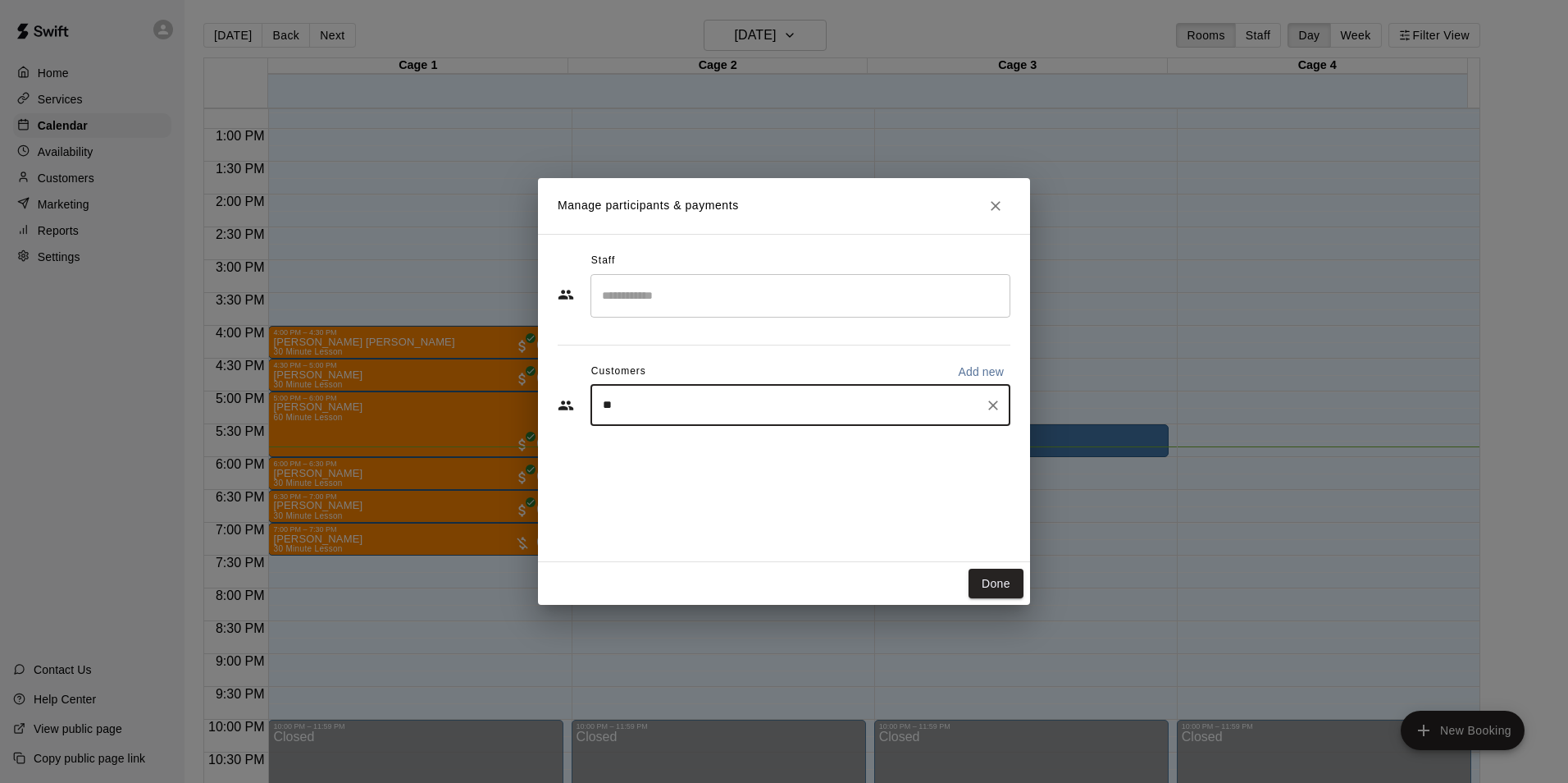
type input "***"
click at [741, 430] on div "John Oconnell joc51@aol.com" at bounding box center [800, 452] width 420 height 53
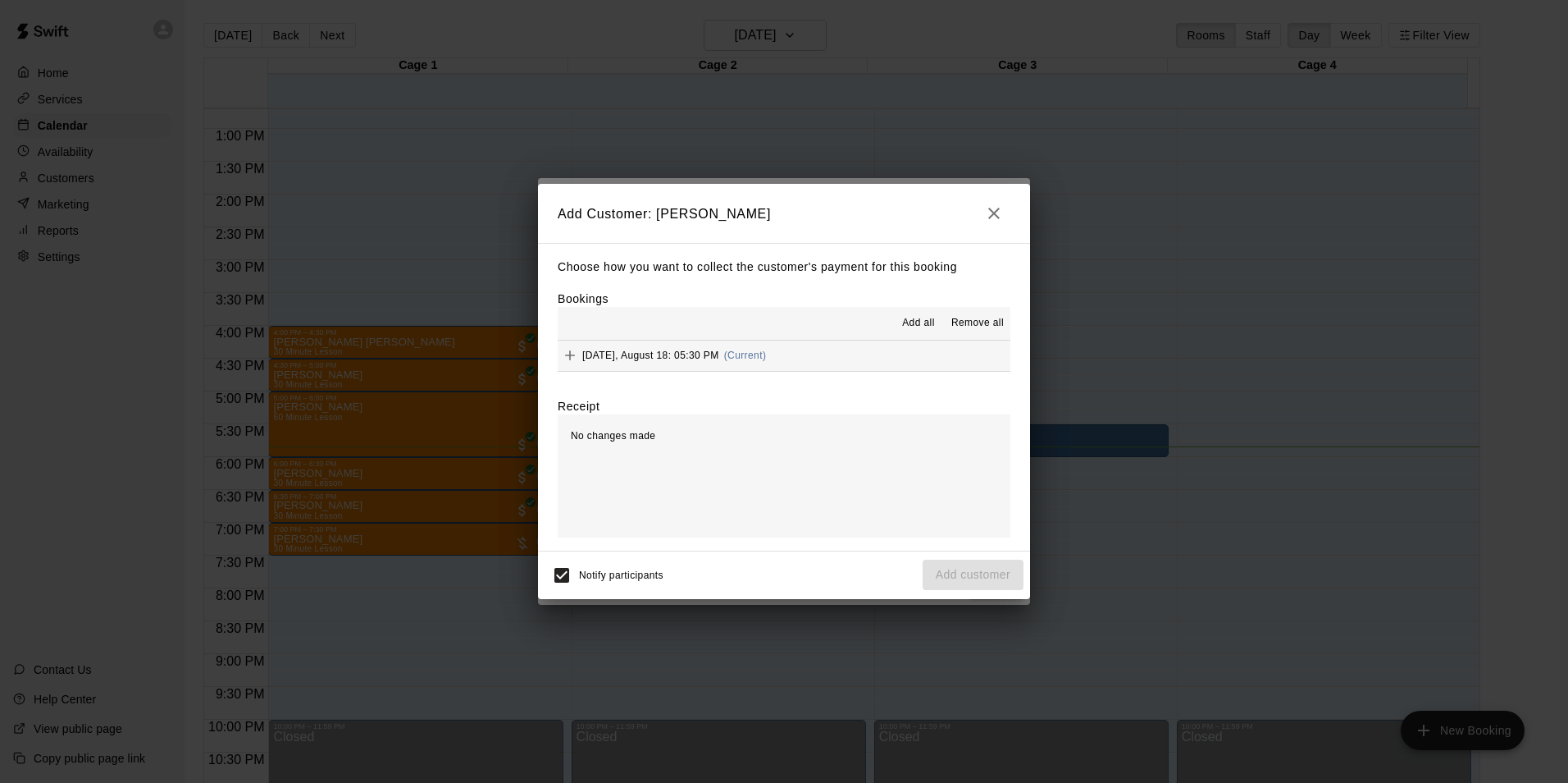
click at [766, 345] on div "Monday, August 18: 05:30 PM (Current)" at bounding box center [661, 355] width 208 height 25
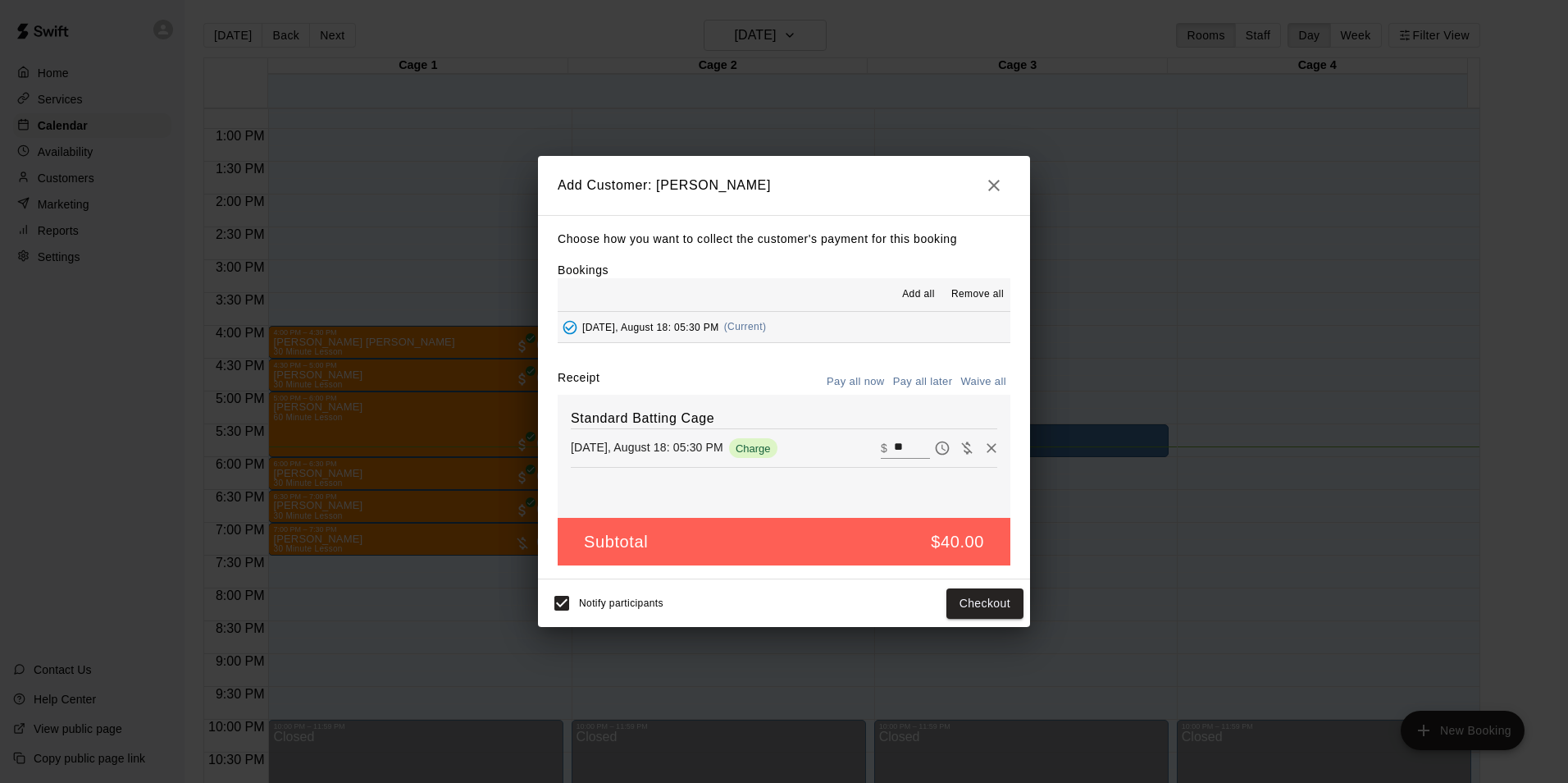
click at [964, 536] on h5 "$40.00" at bounding box center [957, 541] width 53 height 22
click at [983, 539] on h5 "$40.00" at bounding box center [957, 541] width 53 height 22
click at [982, 539] on h5 "$40.00" at bounding box center [957, 541] width 53 height 22
drag, startPoint x: 873, startPoint y: 448, endPoint x: 886, endPoint y: 450, distance: 13.2
click at [882, 450] on div "​ $ **" at bounding box center [905, 448] width 49 height 21
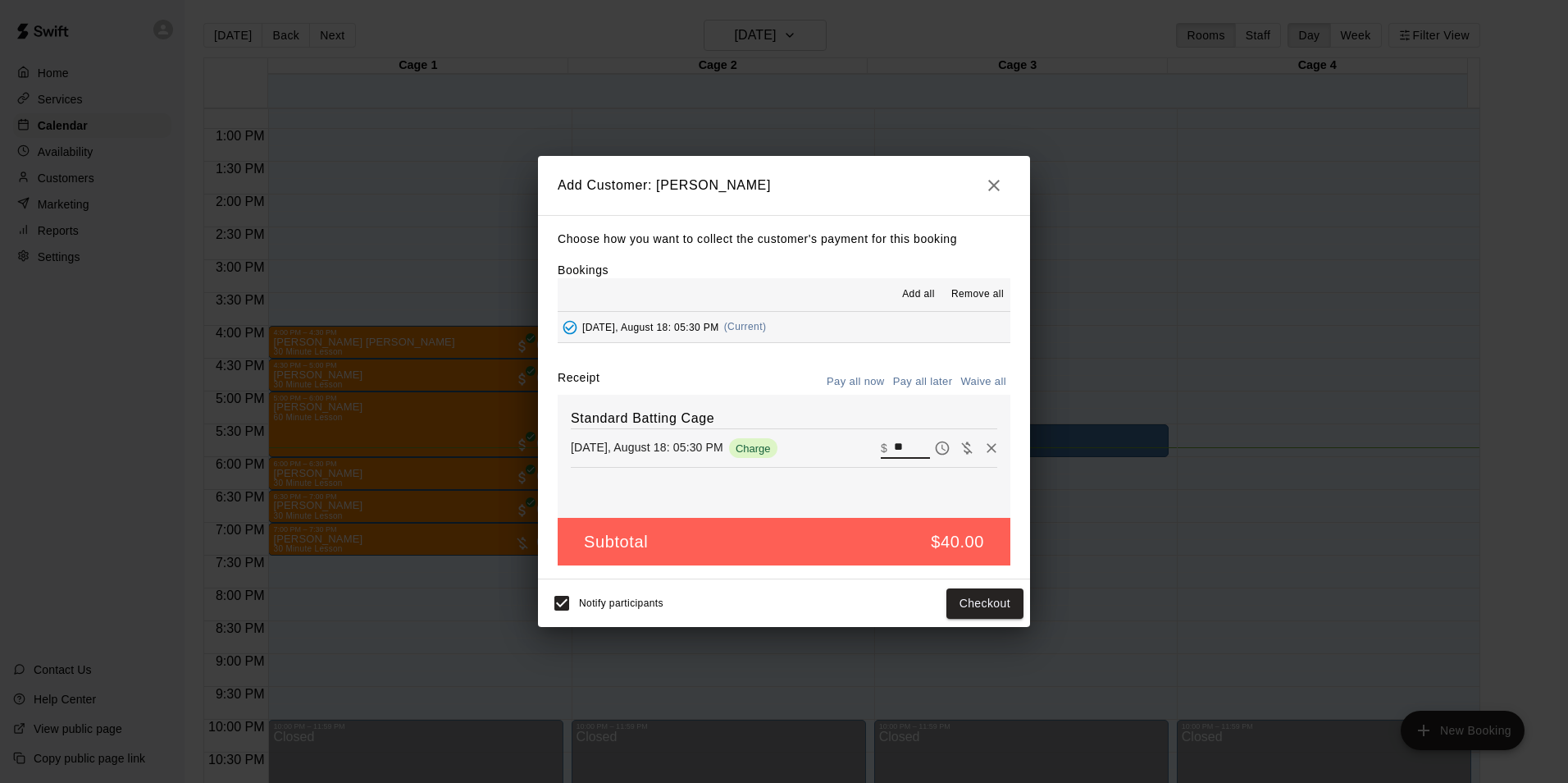
click at [894, 450] on input "**" at bounding box center [912, 448] width 36 height 21
type input "*"
type input "**"
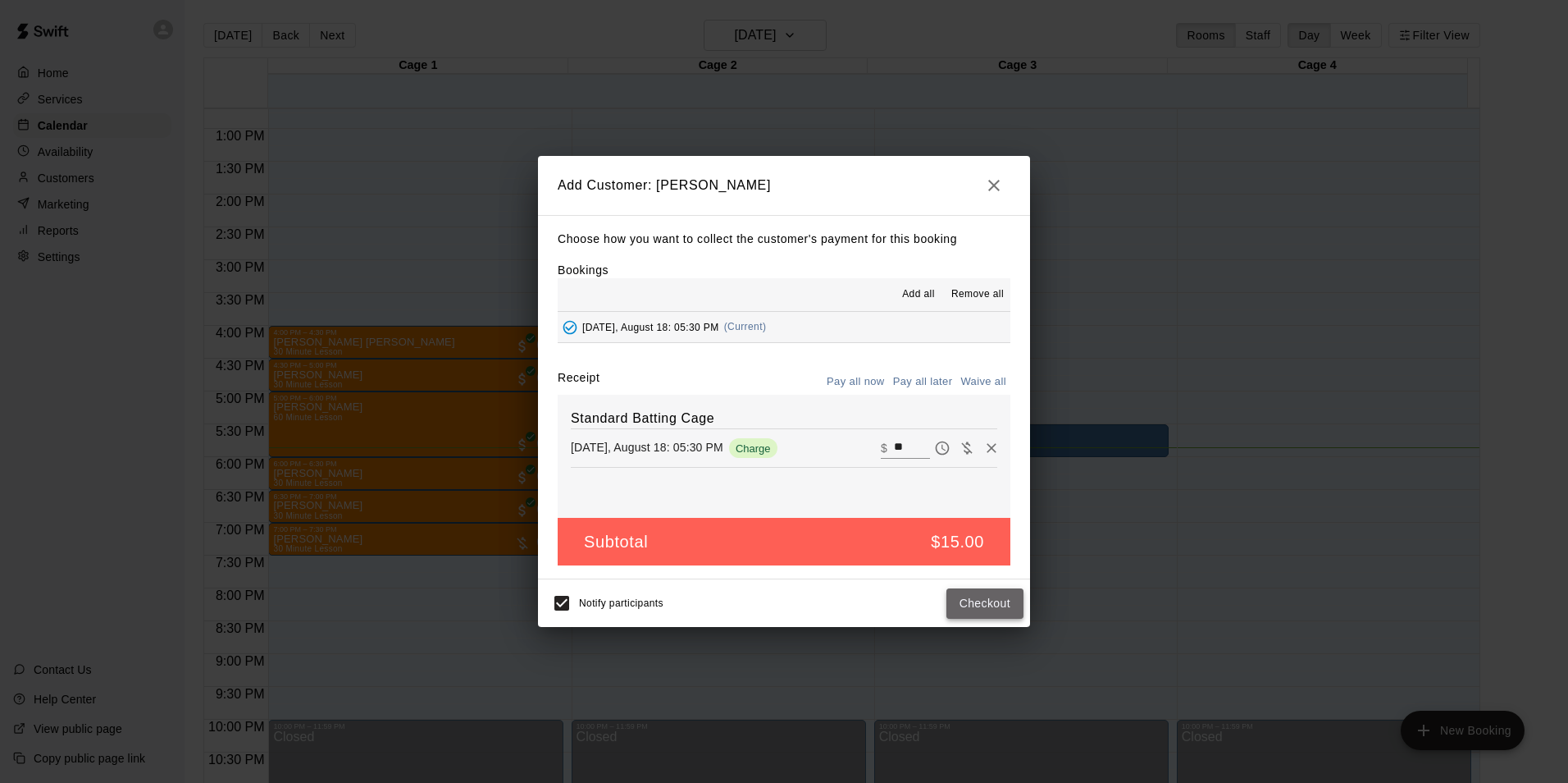
click at [984, 607] on button "Checkout" at bounding box center [985, 604] width 77 height 31
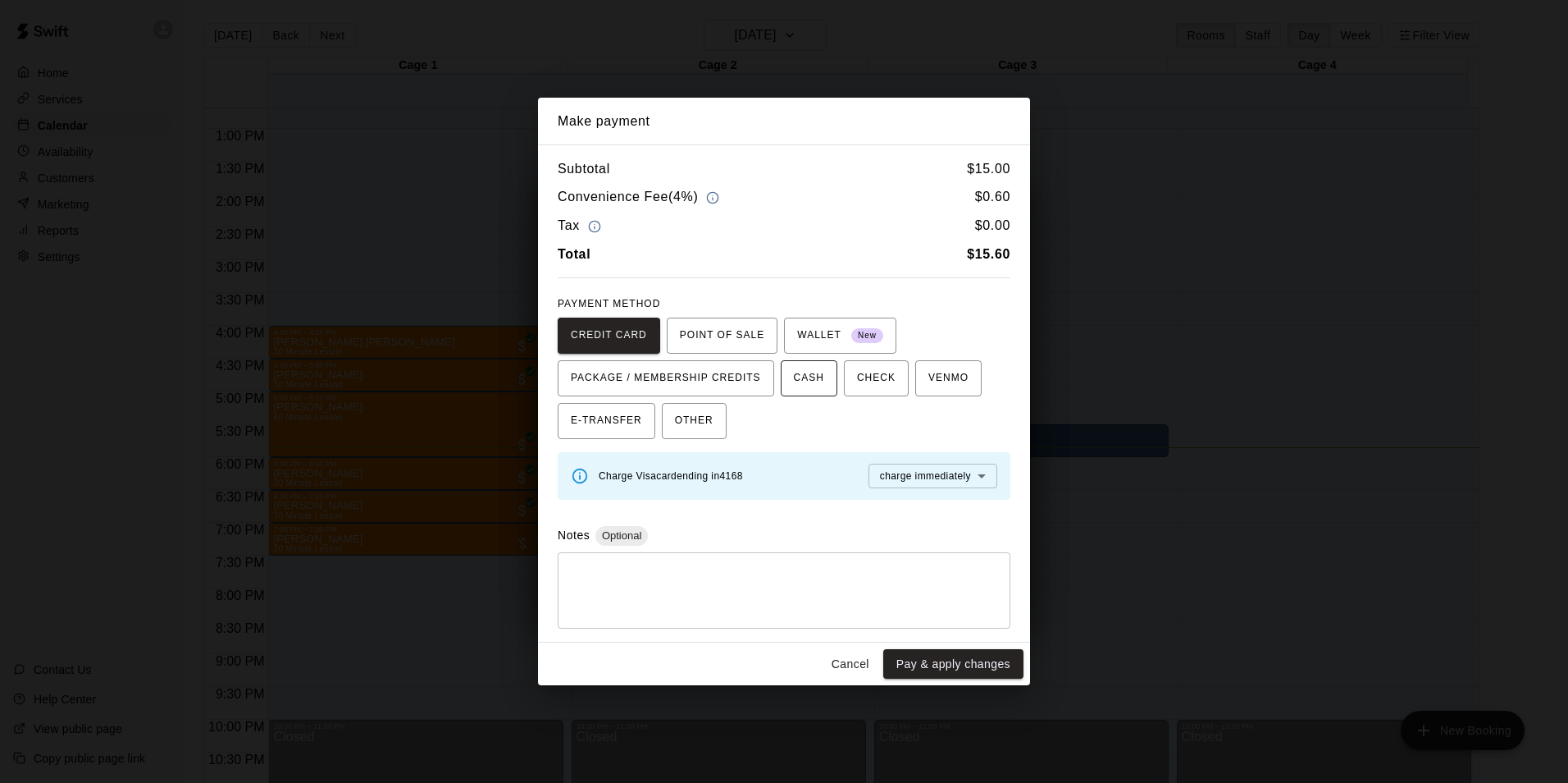
click at [800, 378] on span "CASH" at bounding box center [810, 378] width 31 height 26
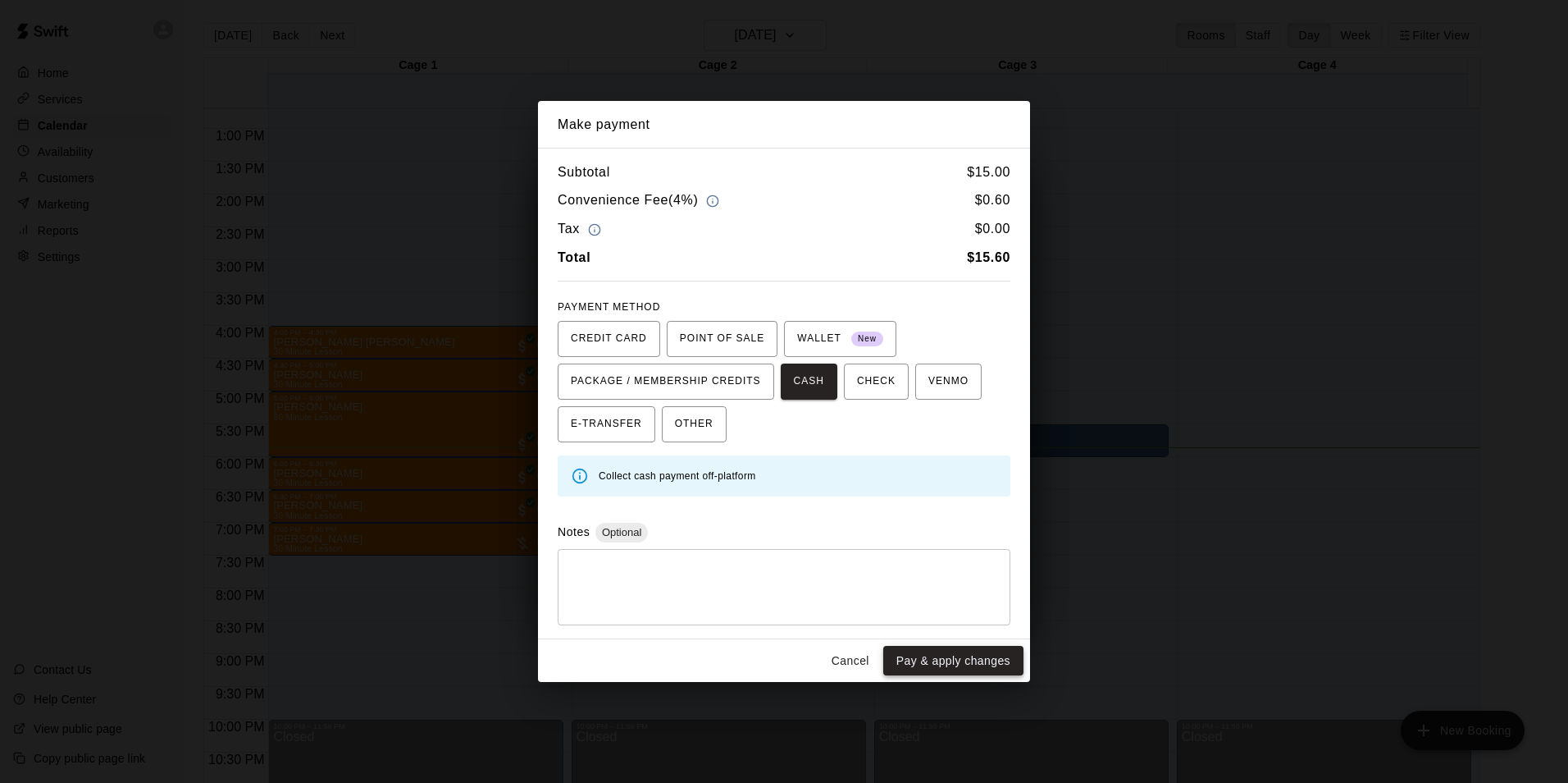
click at [973, 662] on button "Pay & apply changes" at bounding box center [954, 661] width 141 height 31
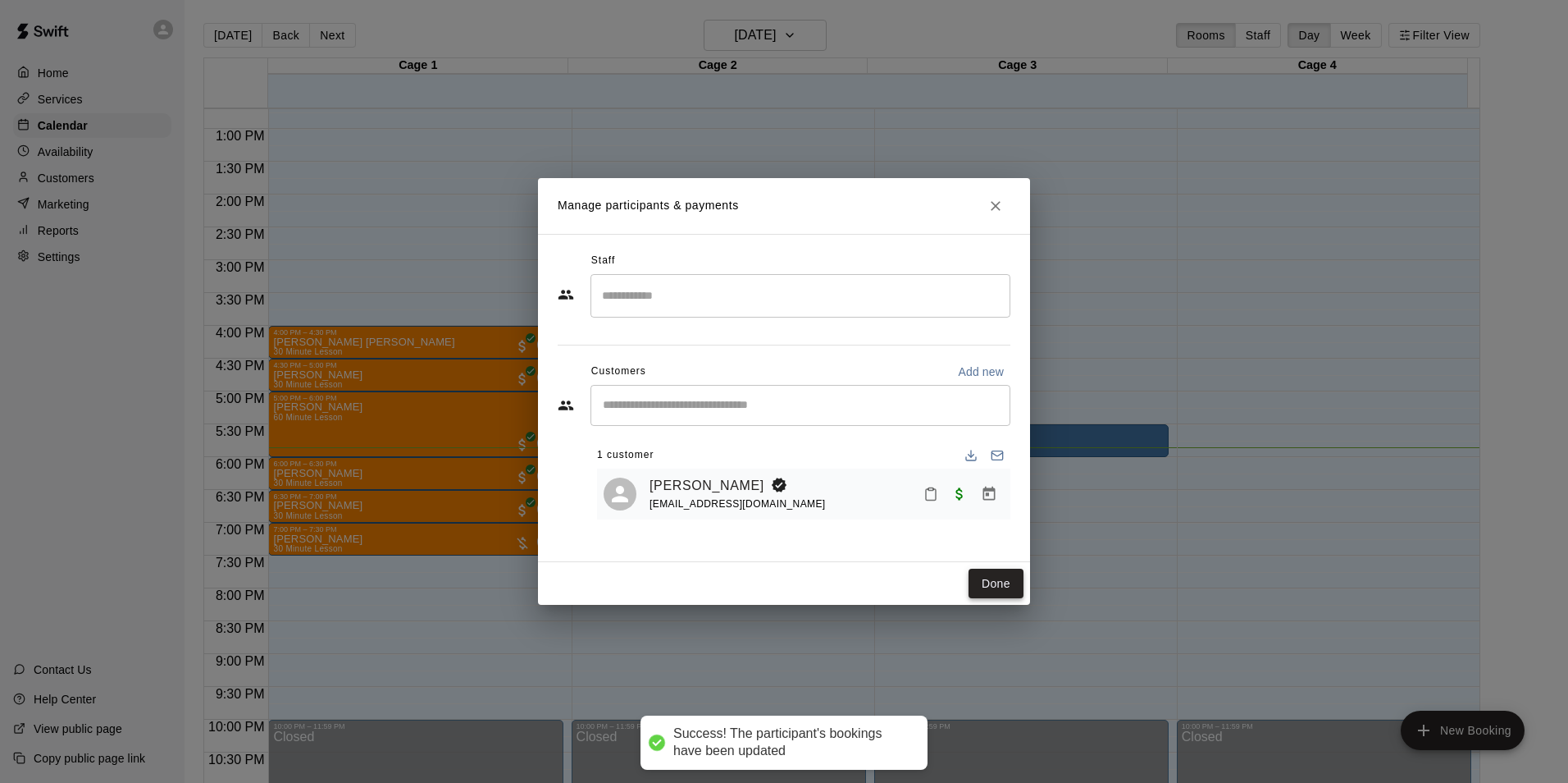
click at [997, 581] on button "Done" at bounding box center [995, 584] width 55 height 31
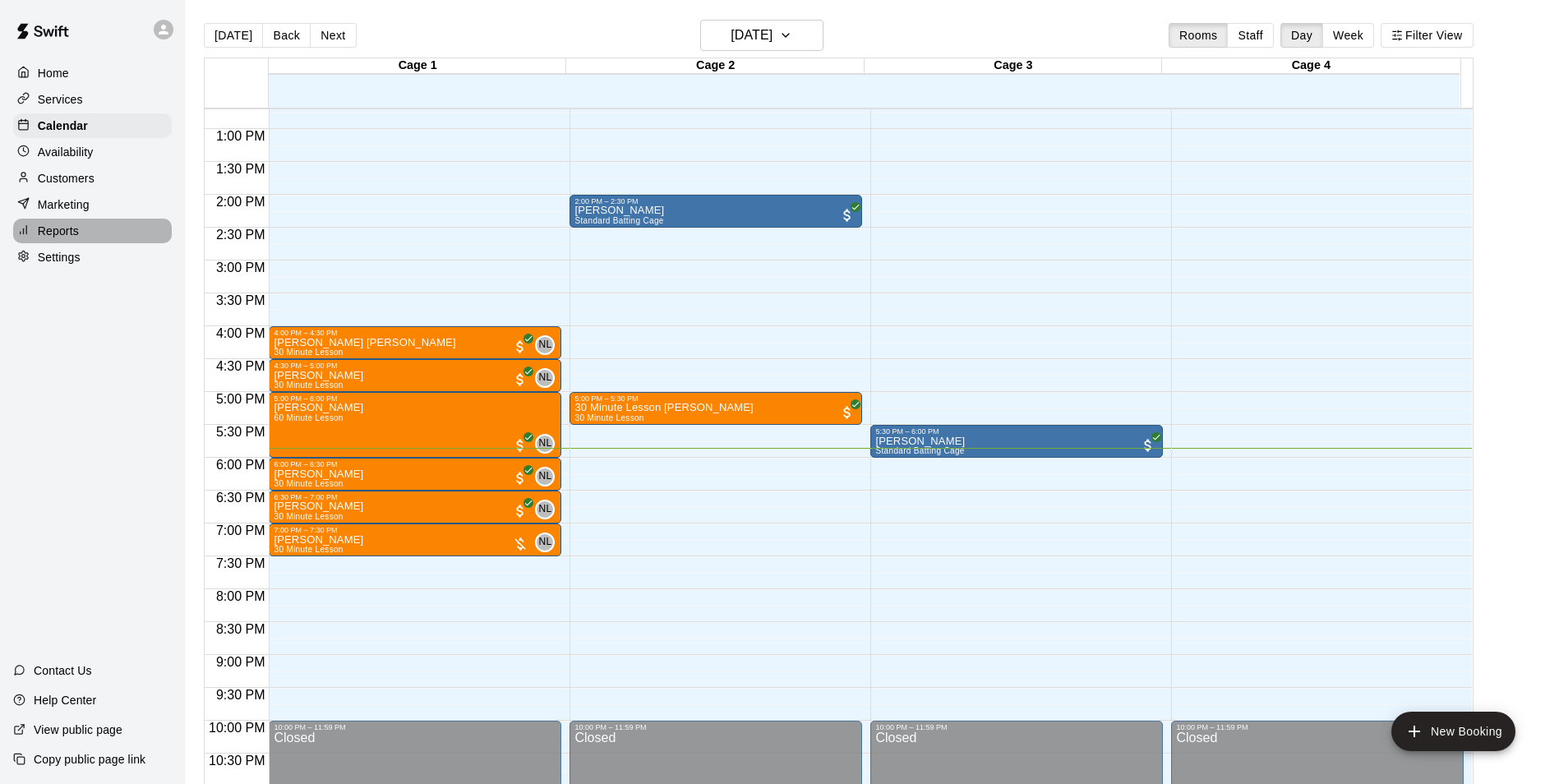
click at [75, 237] on p "Reports" at bounding box center [58, 230] width 41 height 16
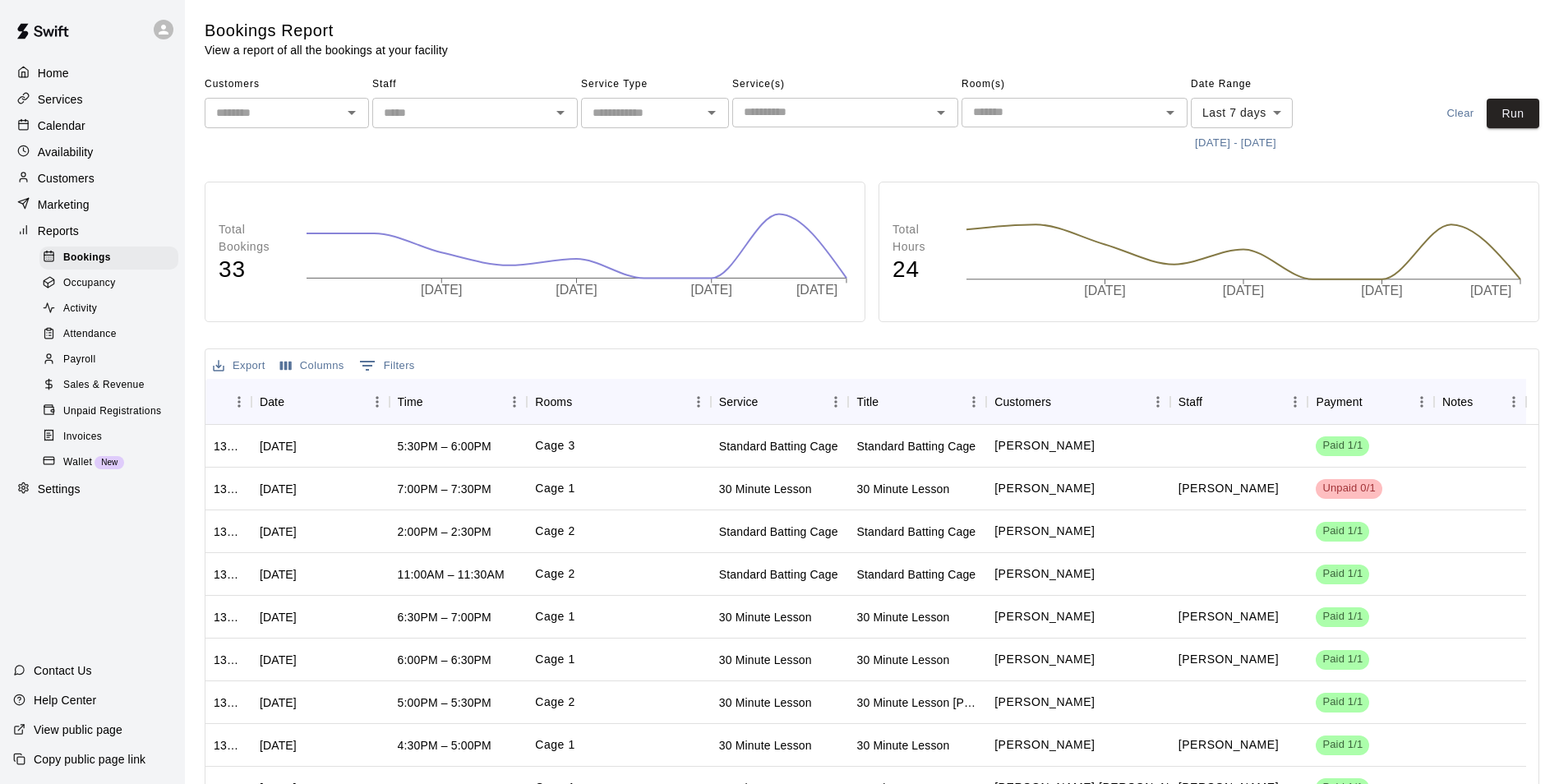
click at [110, 138] on div "Calendar" at bounding box center [93, 126] width 158 height 25
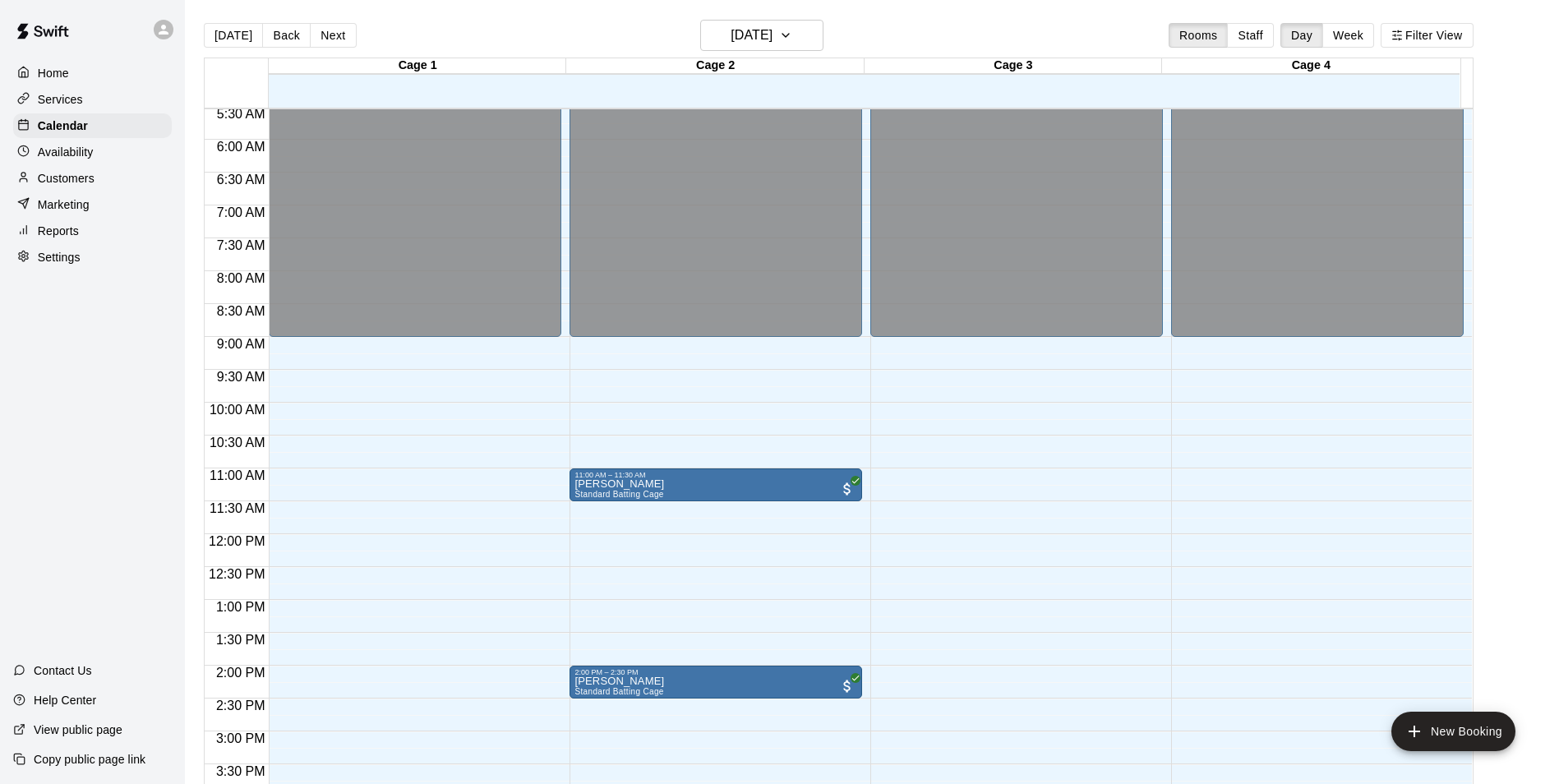
scroll to position [164, 0]
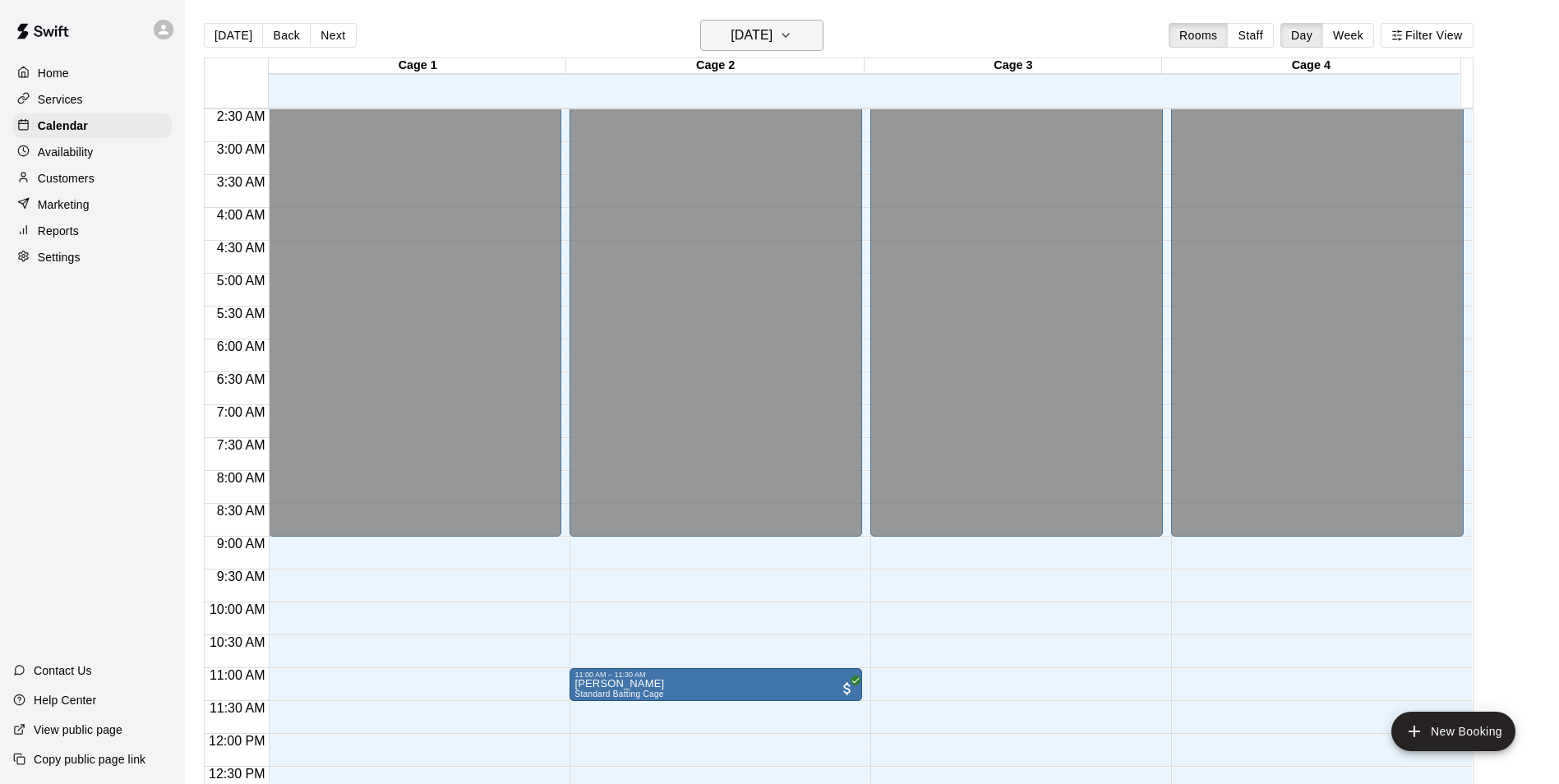
click at [824, 41] on button "[DATE]" at bounding box center [762, 35] width 123 height 31
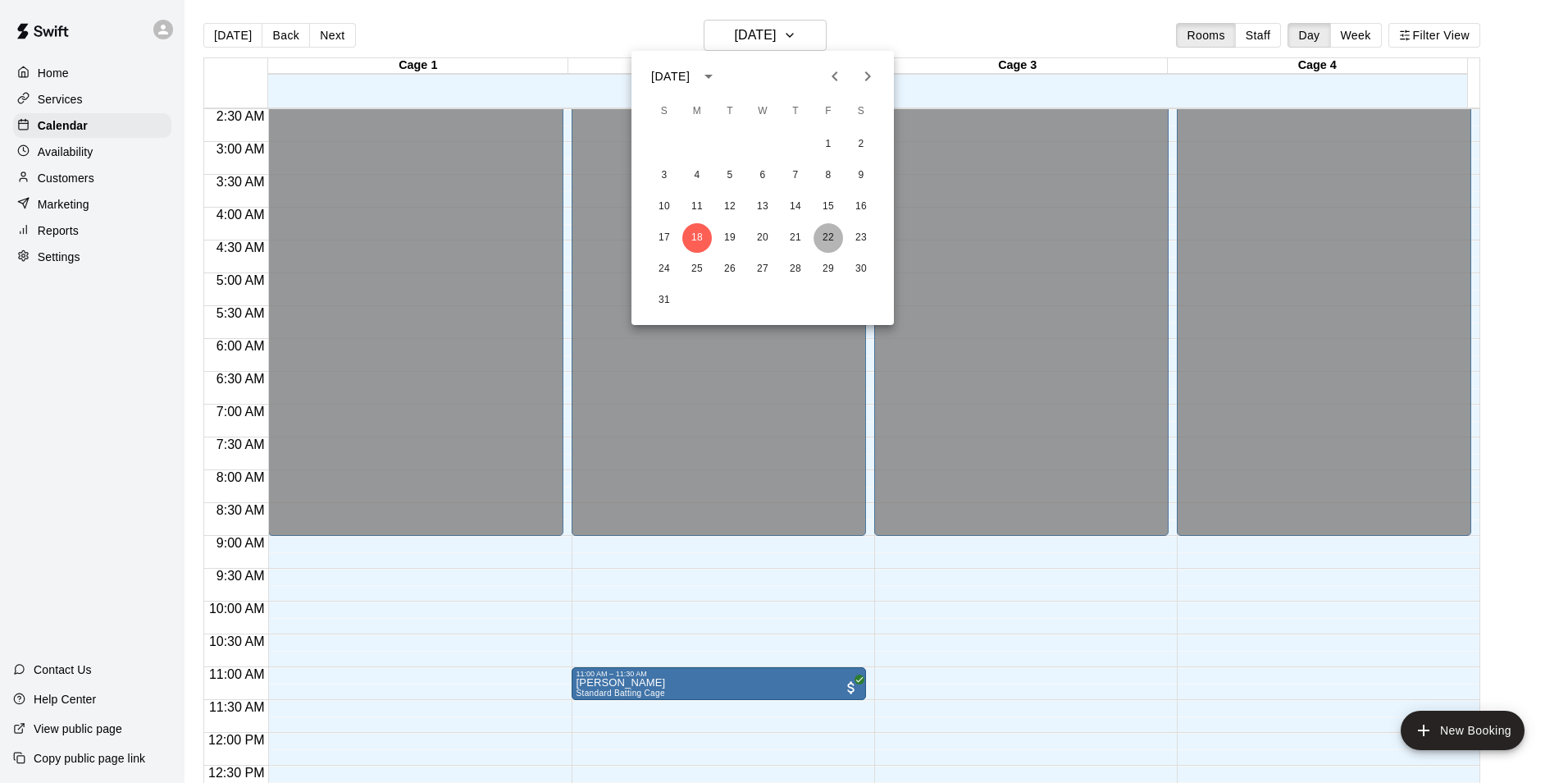
click at [830, 246] on button "22" at bounding box center [828, 238] width 30 height 30
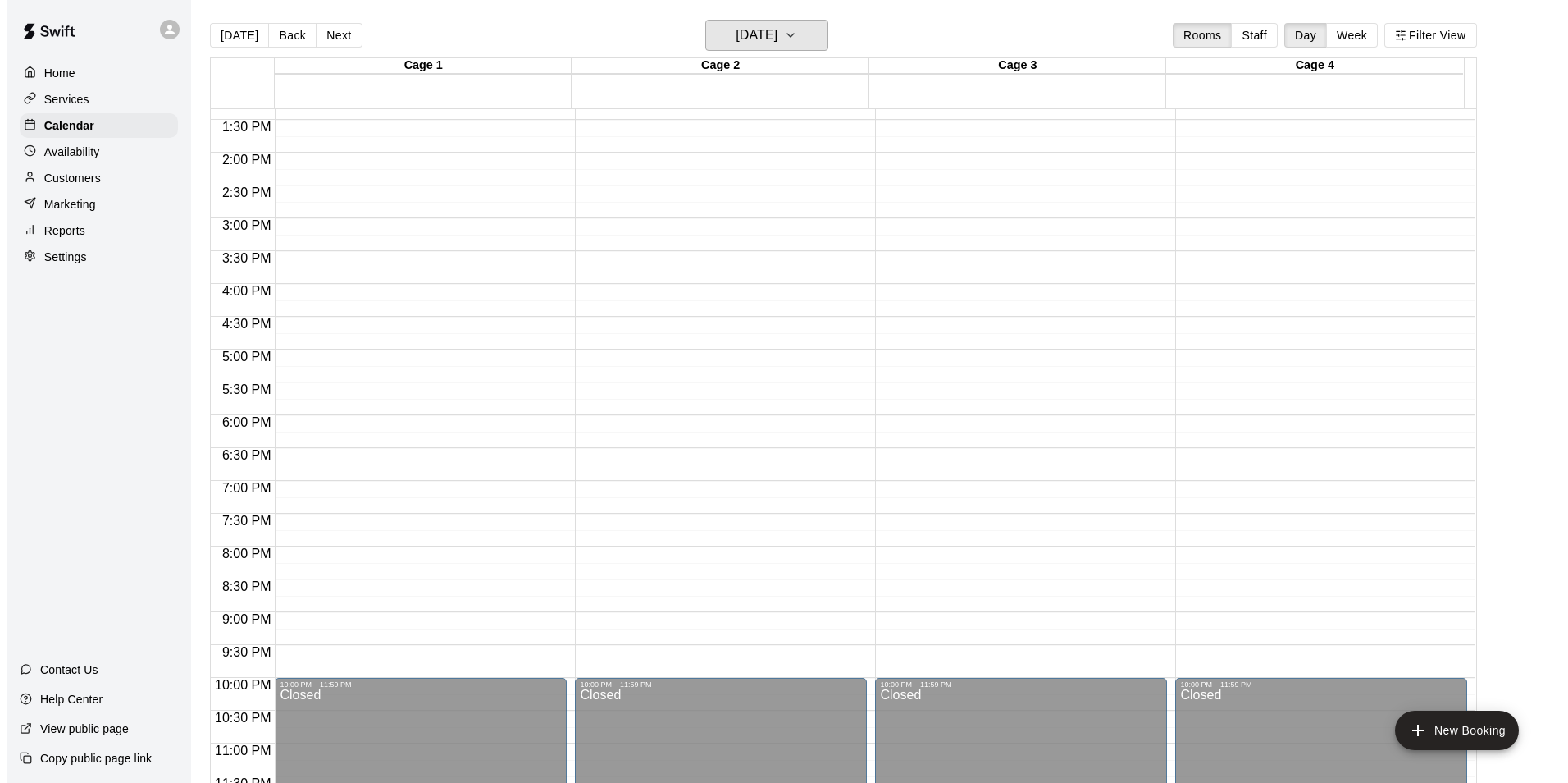
scroll to position [884, 0]
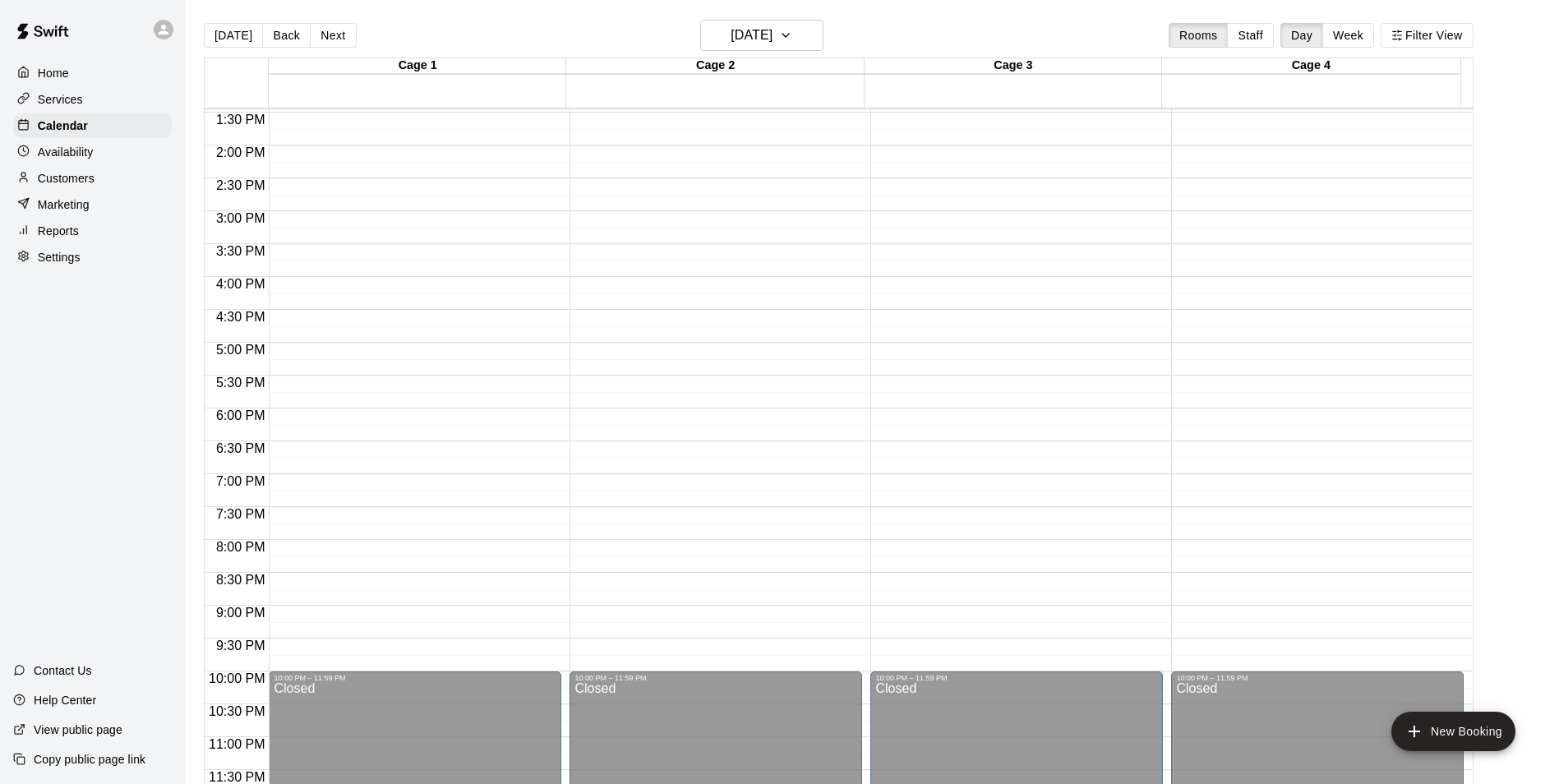
click at [643, 359] on div "12:00 AM – 9:00 AM Closed 10:00 PM – 11:59 PM Closed" at bounding box center [715, 14] width 292 height 1578
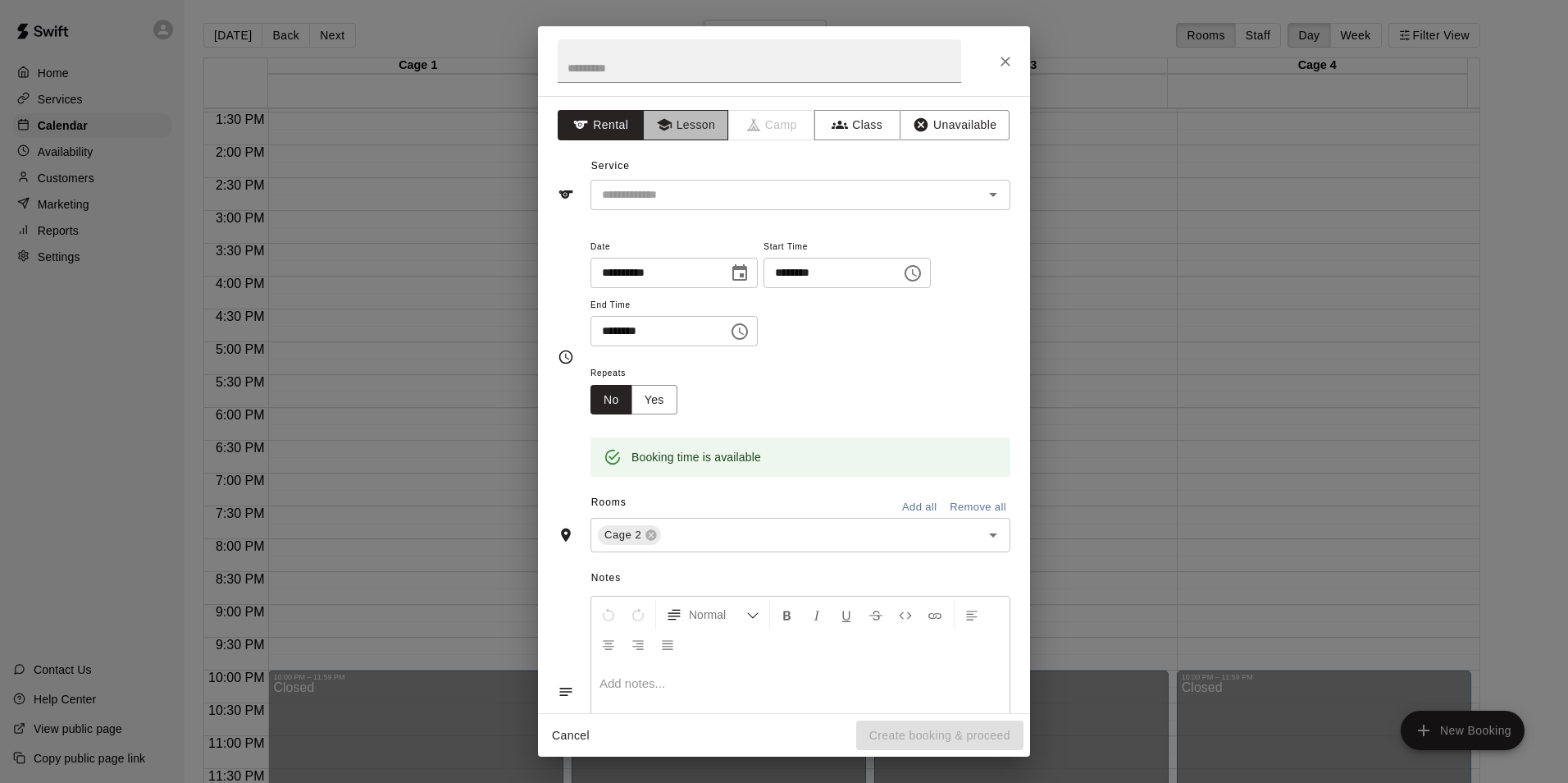
click at [663, 121] on icon "button" at bounding box center [663, 125] width 14 height 13
click at [889, 280] on input "********" at bounding box center [826, 274] width 126 height 31
click at [889, 278] on input "********" at bounding box center [826, 274] width 126 height 31
click at [822, 270] on input "********" at bounding box center [826, 274] width 126 height 31
type input "********"
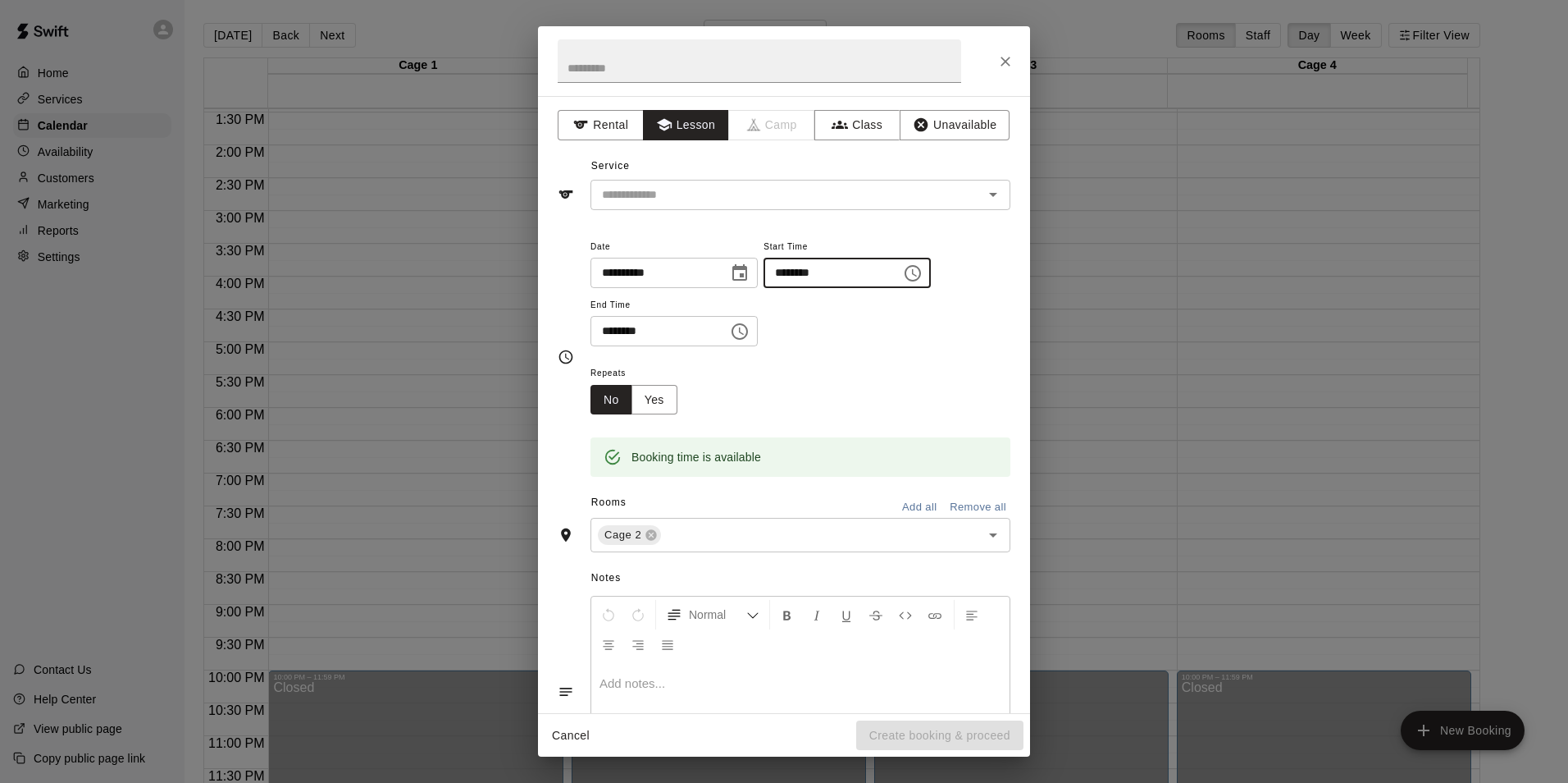
click at [931, 429] on div "Booking time is available" at bounding box center [800, 445] width 420 height 63
click at [633, 329] on input "********" at bounding box center [653, 331] width 126 height 31
type input "********"
click at [934, 335] on div "**********" at bounding box center [800, 291] width 420 height 111
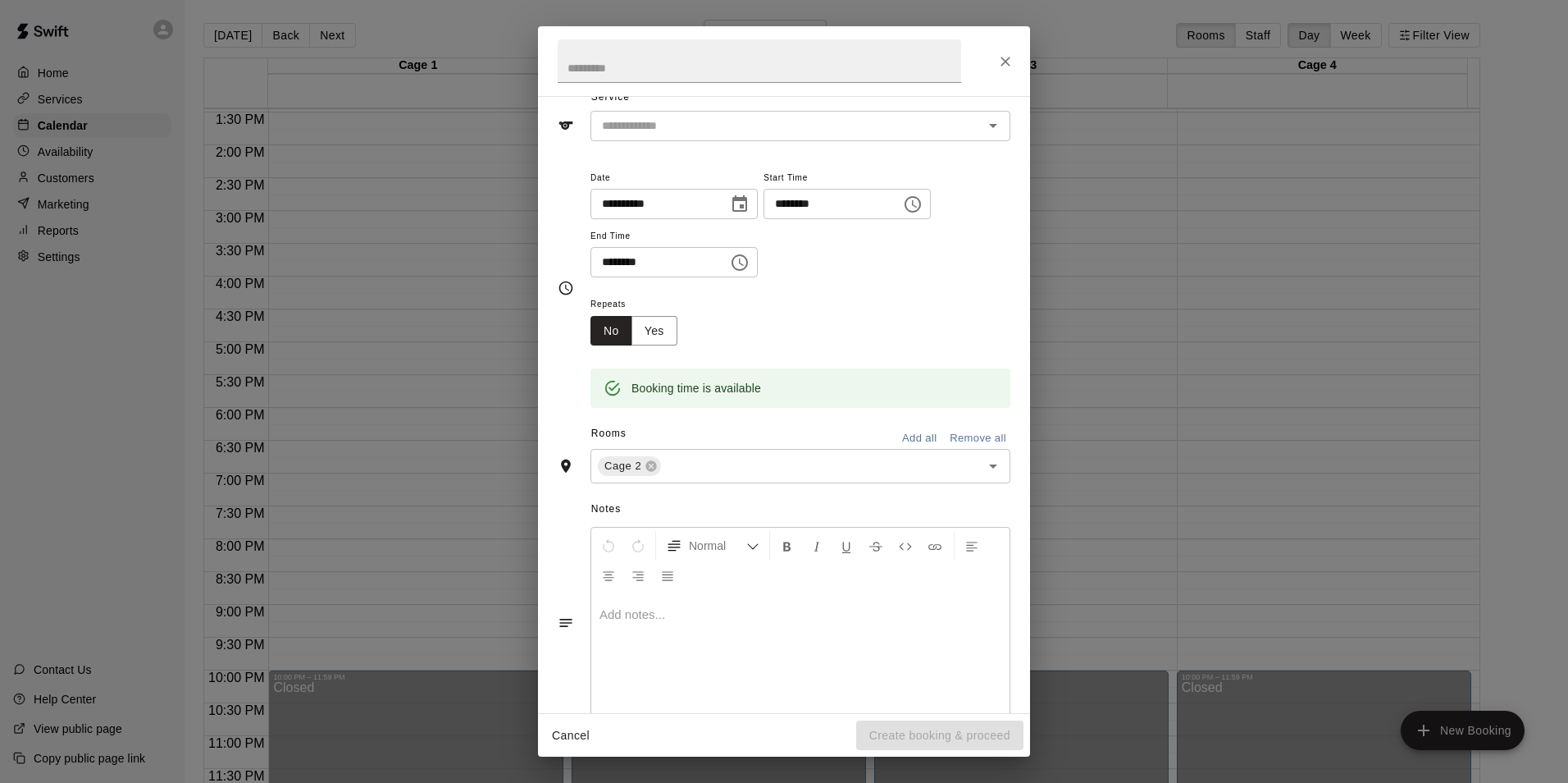
scroll to position [0, 0]
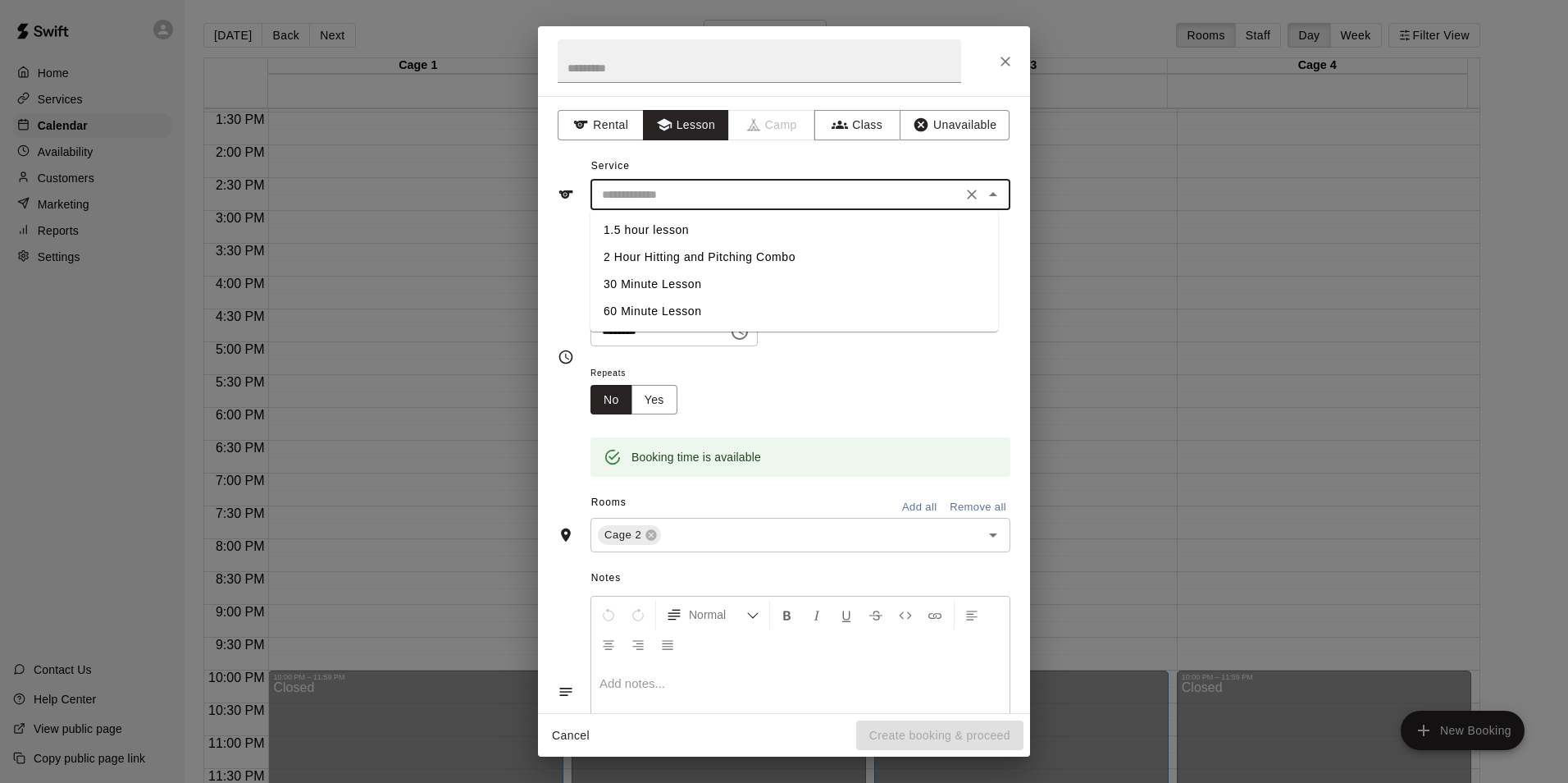
click at [682, 196] on input "text" at bounding box center [777, 195] width 362 height 20
click at [682, 310] on li "60 Minute Lesson" at bounding box center [793, 311] width 407 height 27
type input "**********"
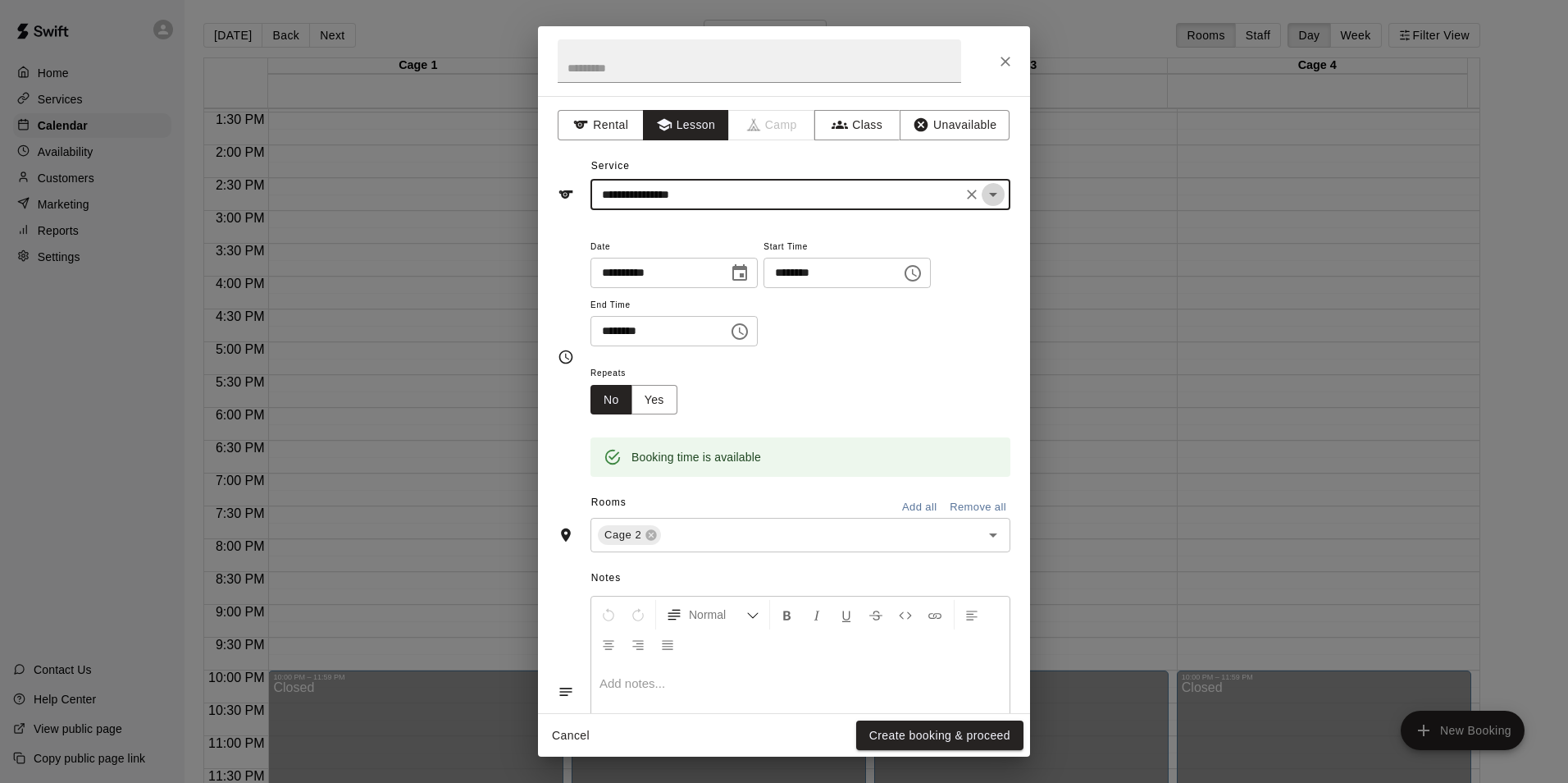
click at [987, 195] on icon "Open" at bounding box center [992, 195] width 19 height 19
drag, startPoint x: 875, startPoint y: 369, endPoint x: 877, endPoint y: 383, distance: 14.1
click at [875, 368] on div "Repeats No Yes" at bounding box center [800, 389] width 420 height 52
click at [934, 724] on button "Create booking & proceed" at bounding box center [939, 736] width 167 height 31
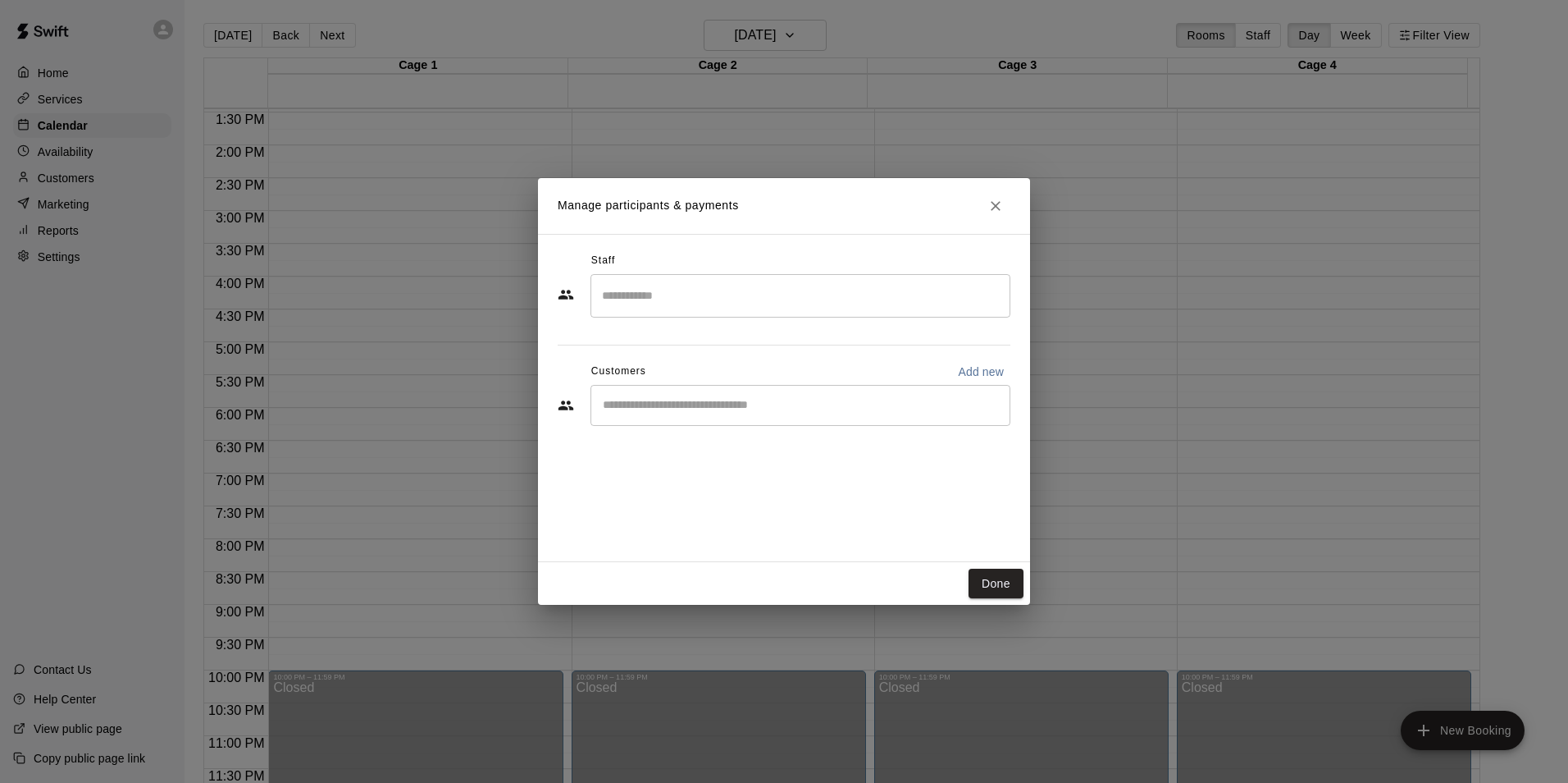
drag, startPoint x: 664, startPoint y: 410, endPoint x: 672, endPoint y: 396, distance: 16.1
click at [664, 411] on input "Start typing to search customers..." at bounding box center [800, 405] width 405 height 16
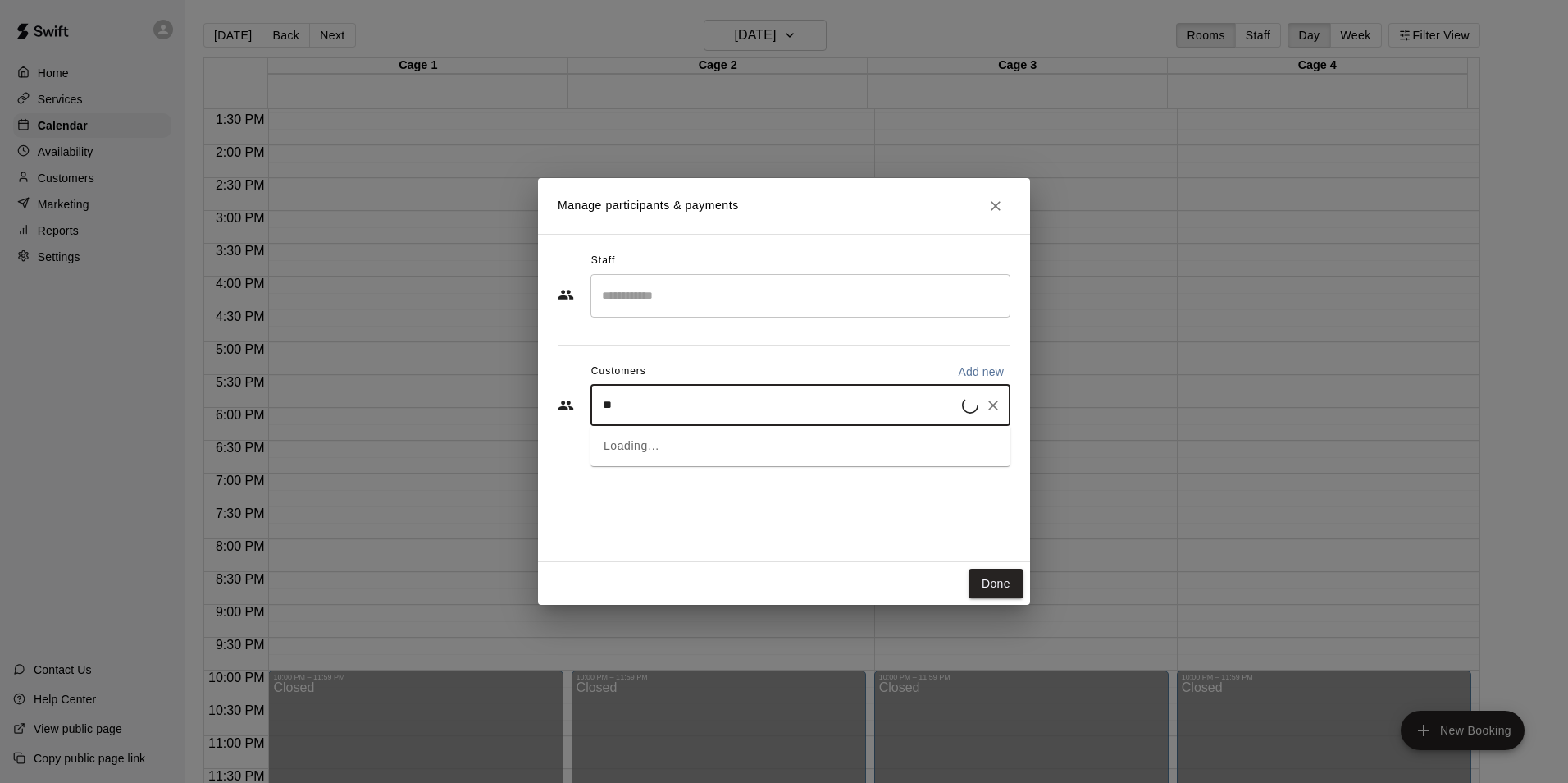
type input "*"
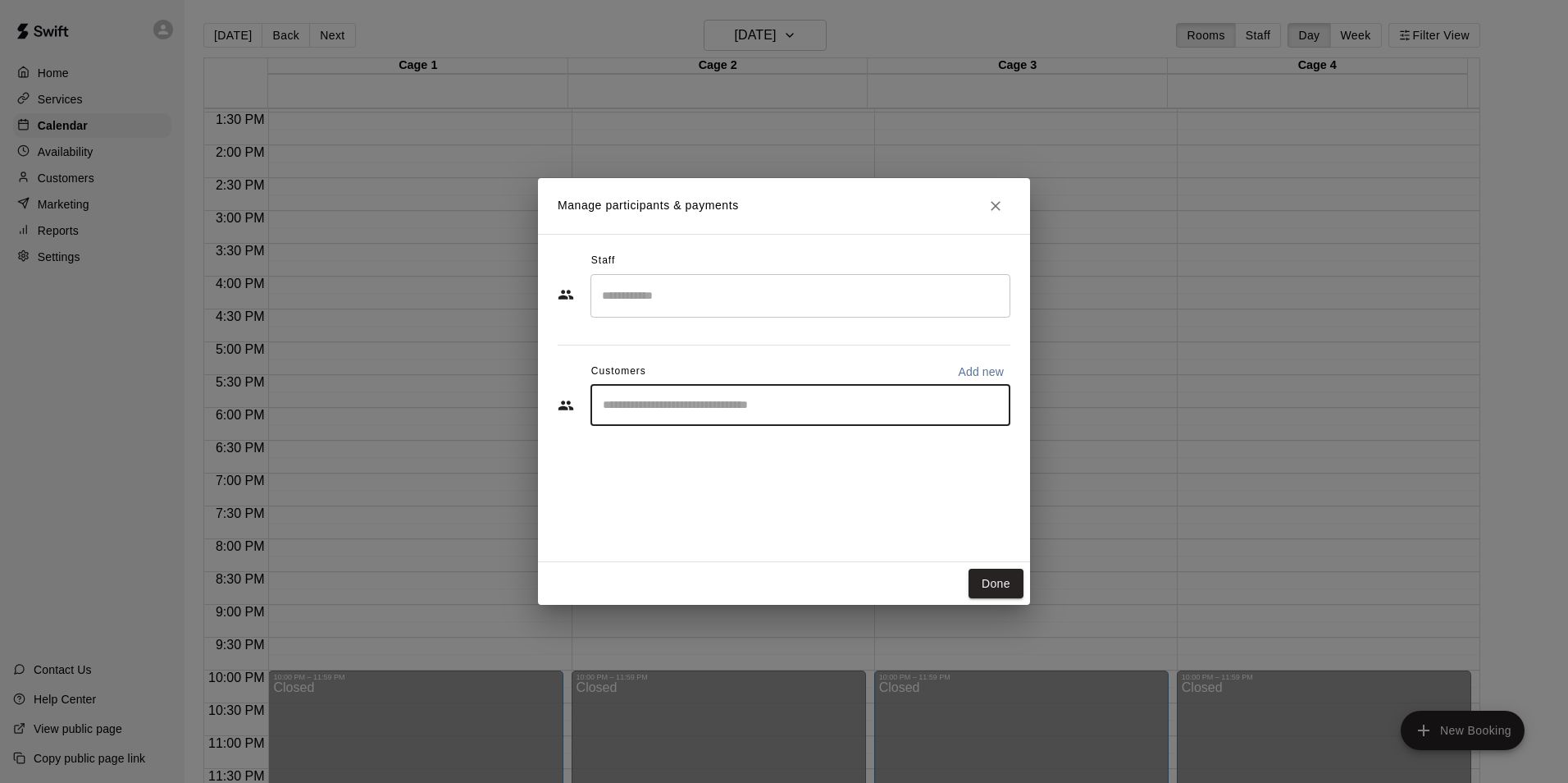
click at [987, 373] on p "Add new" at bounding box center [981, 371] width 46 height 16
select select "**"
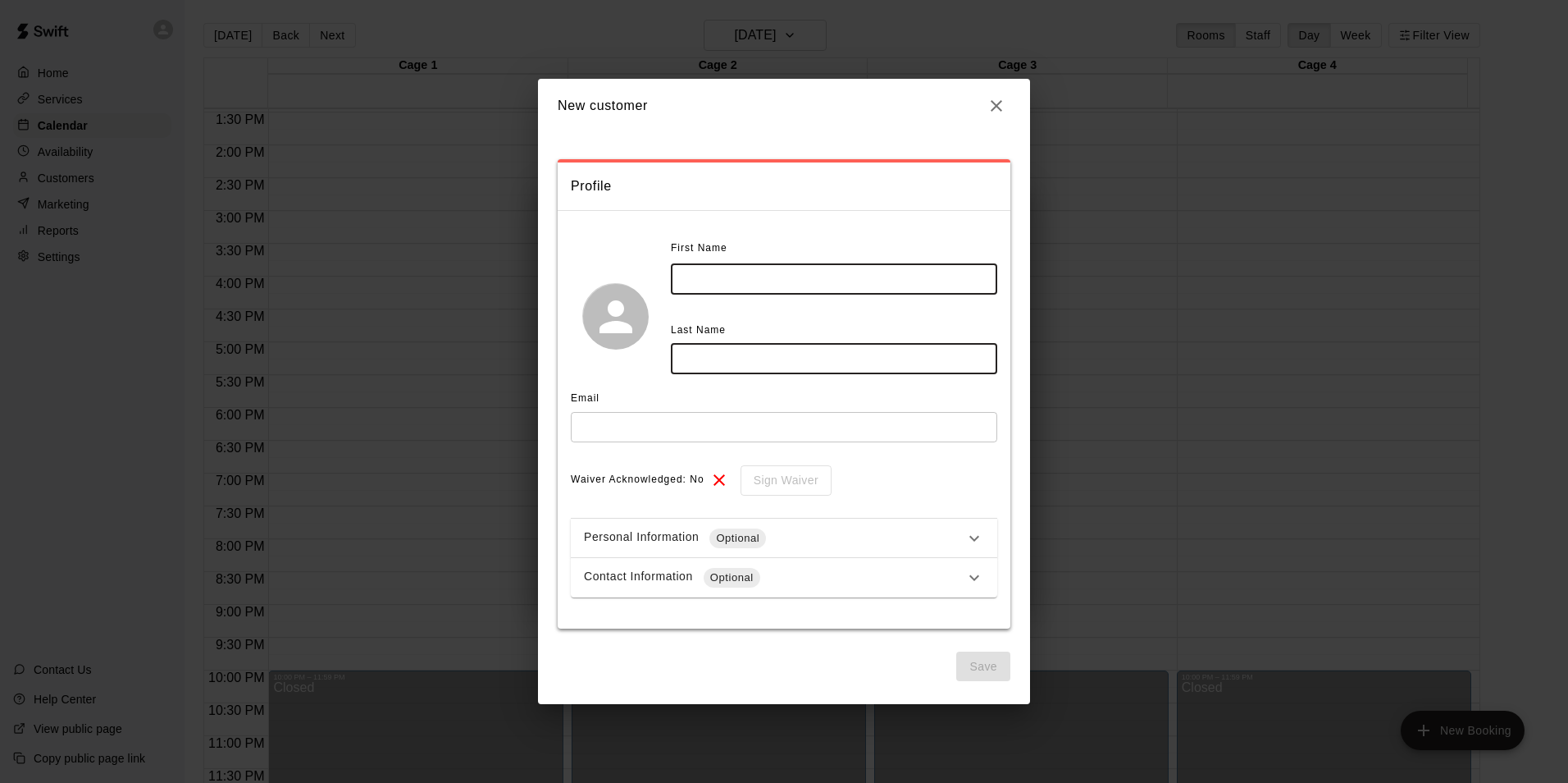
click at [726, 288] on input "text" at bounding box center [834, 279] width 326 height 31
type input "*******"
type input "********"
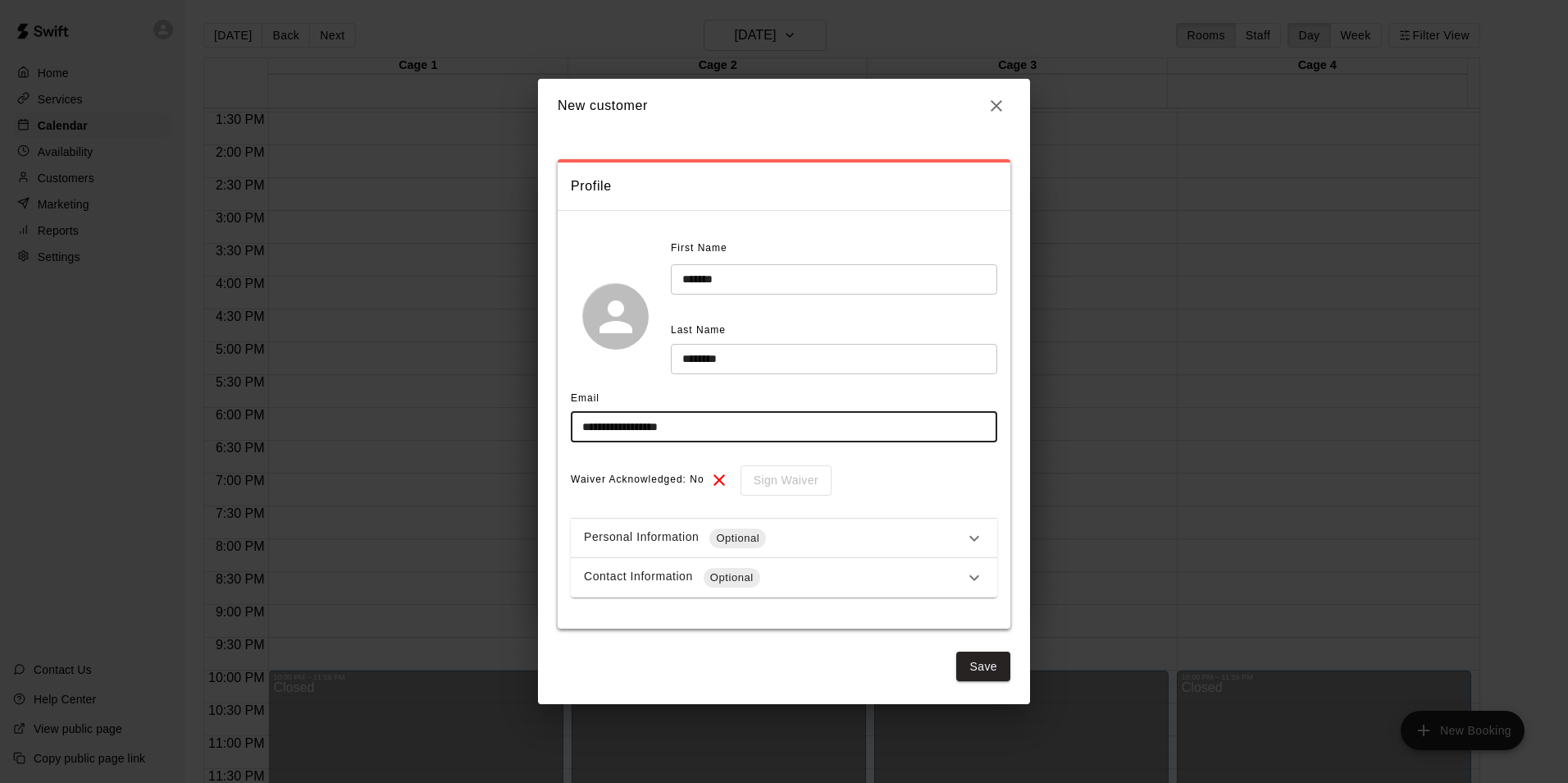
type input "**********"
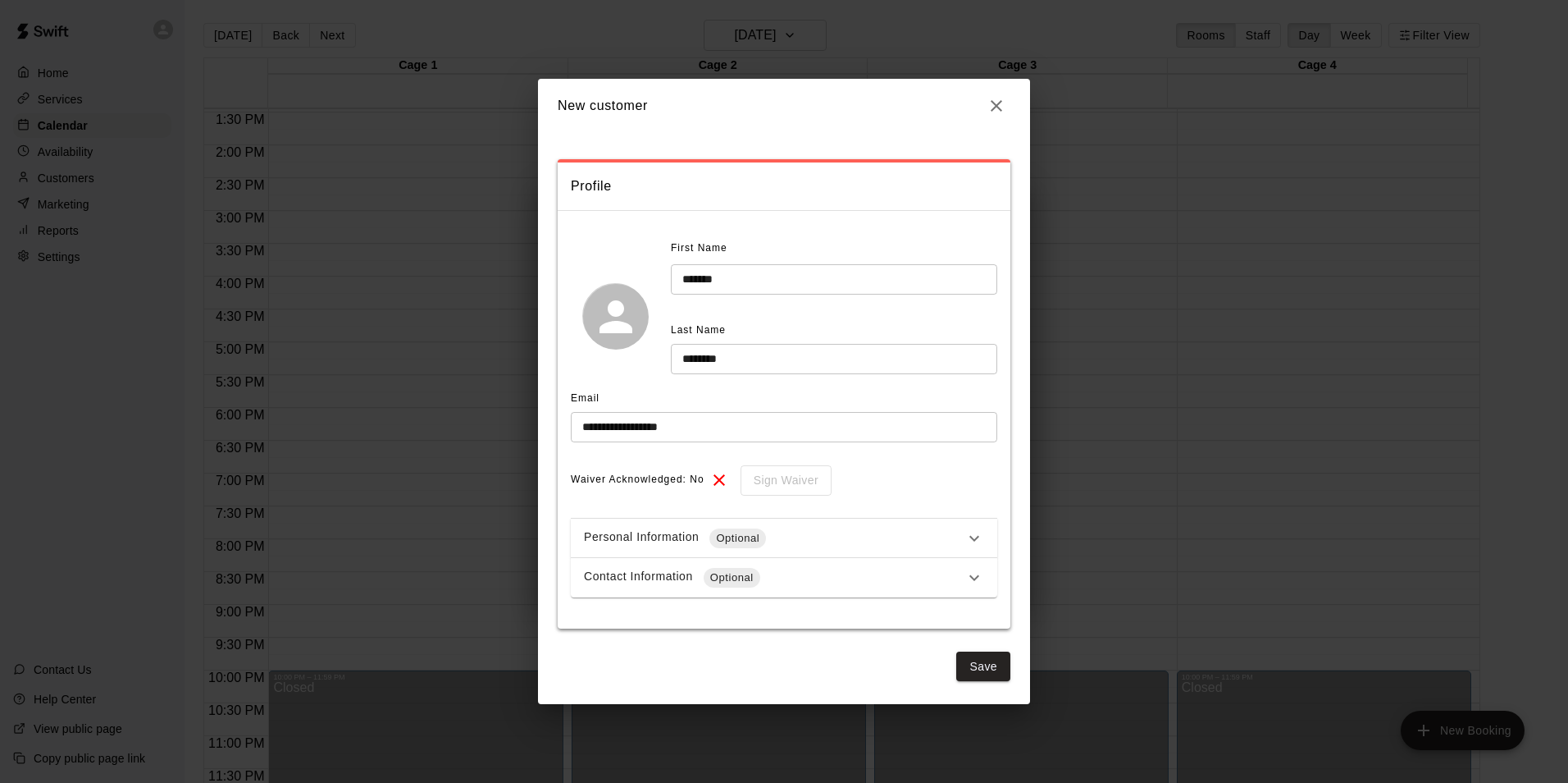
click at [977, 545] on icon at bounding box center [974, 538] width 19 height 19
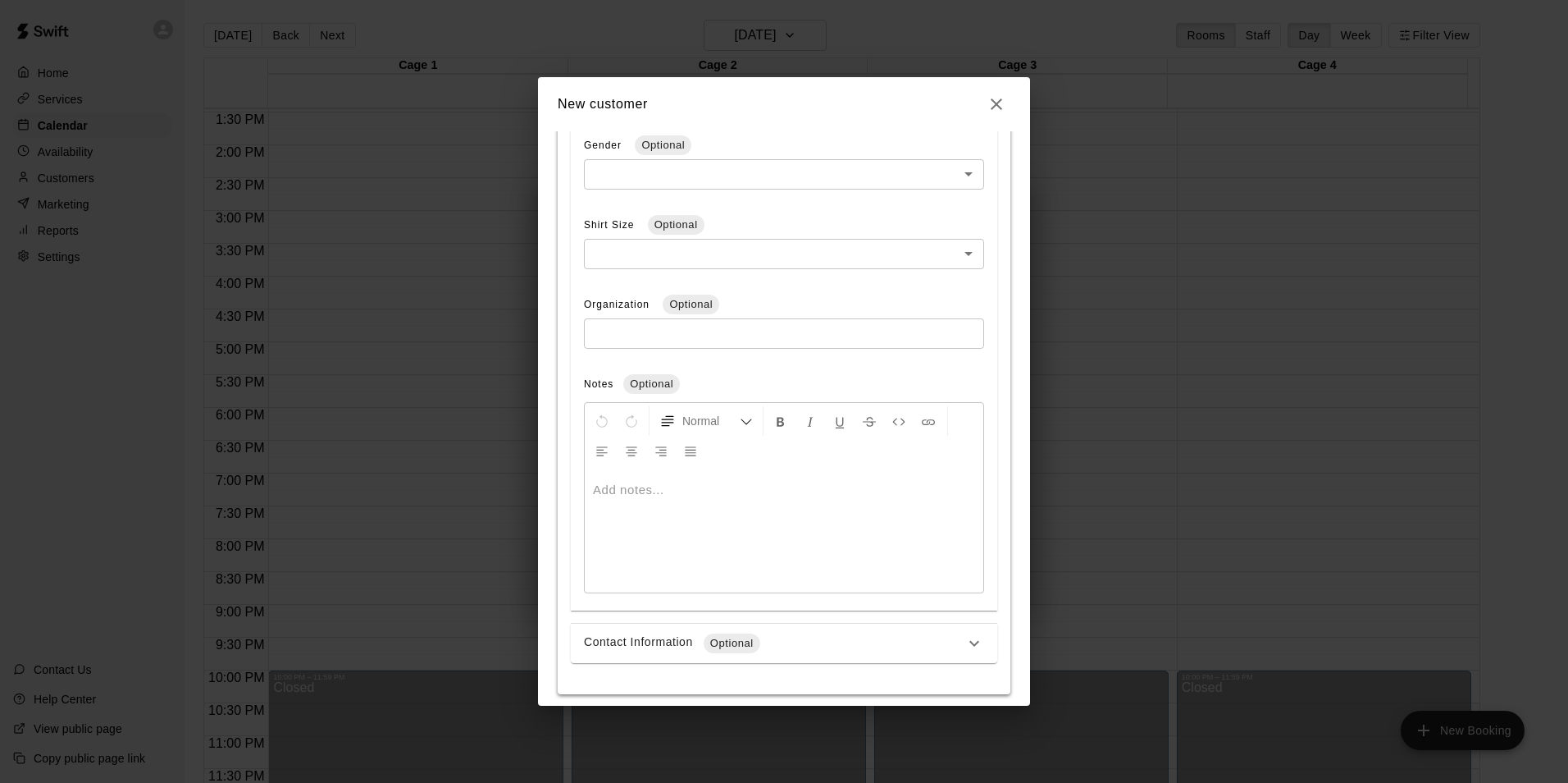
scroll to position [613, 0]
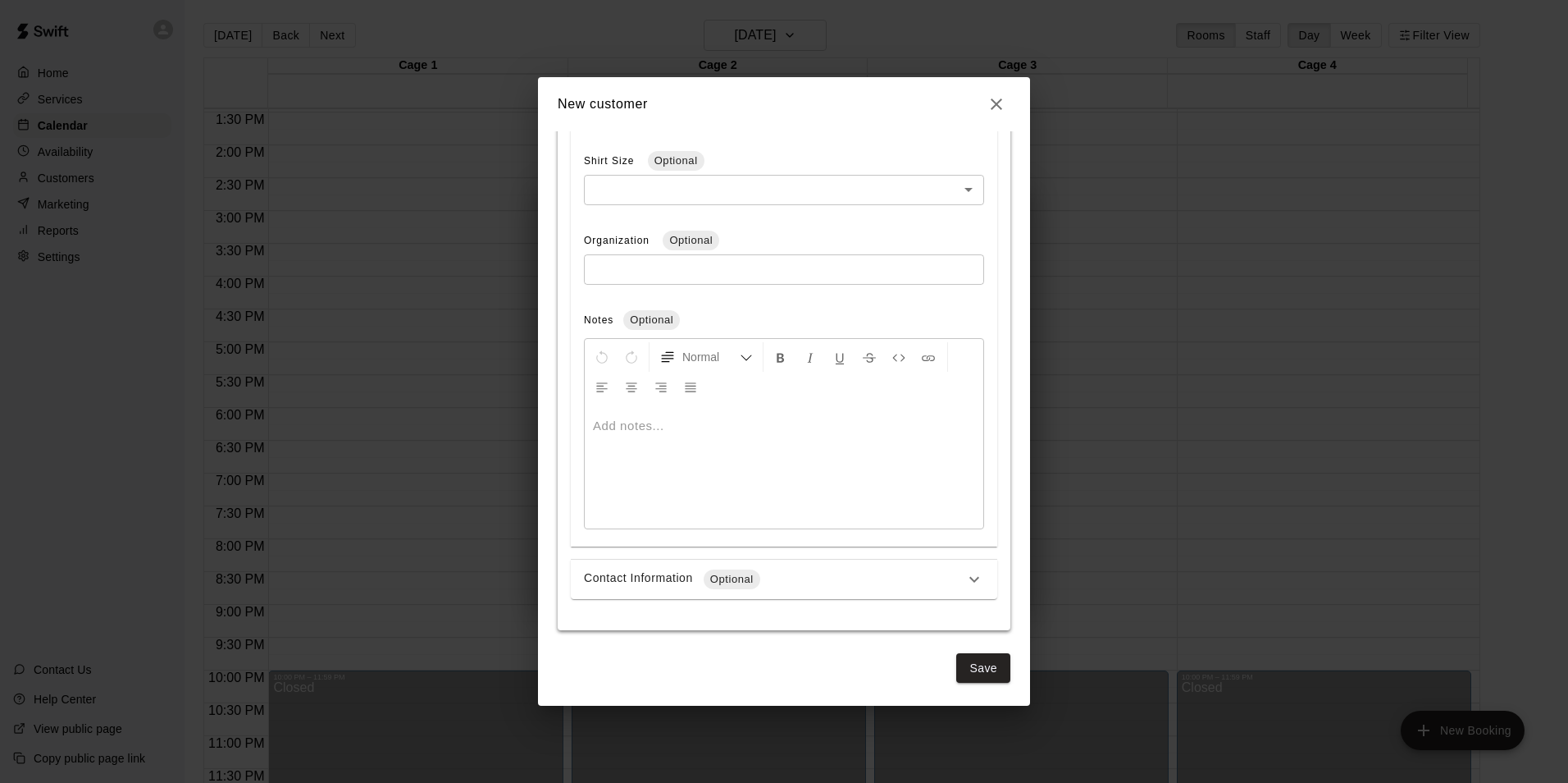
click at [753, 471] on div at bounding box center [784, 467] width 398 height 123
click at [961, 668] on button "Save" at bounding box center [983, 668] width 54 height 31
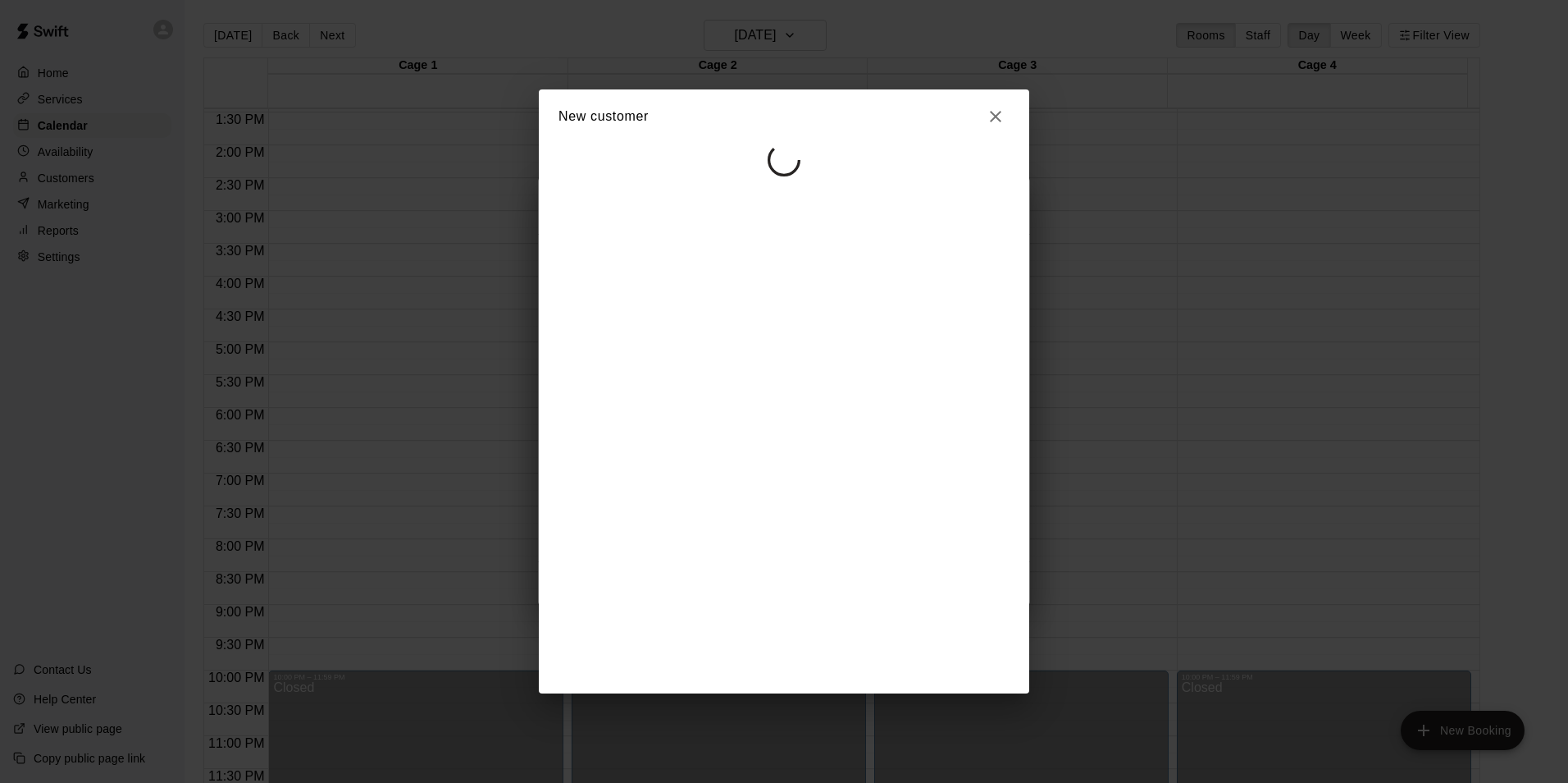
select select "**"
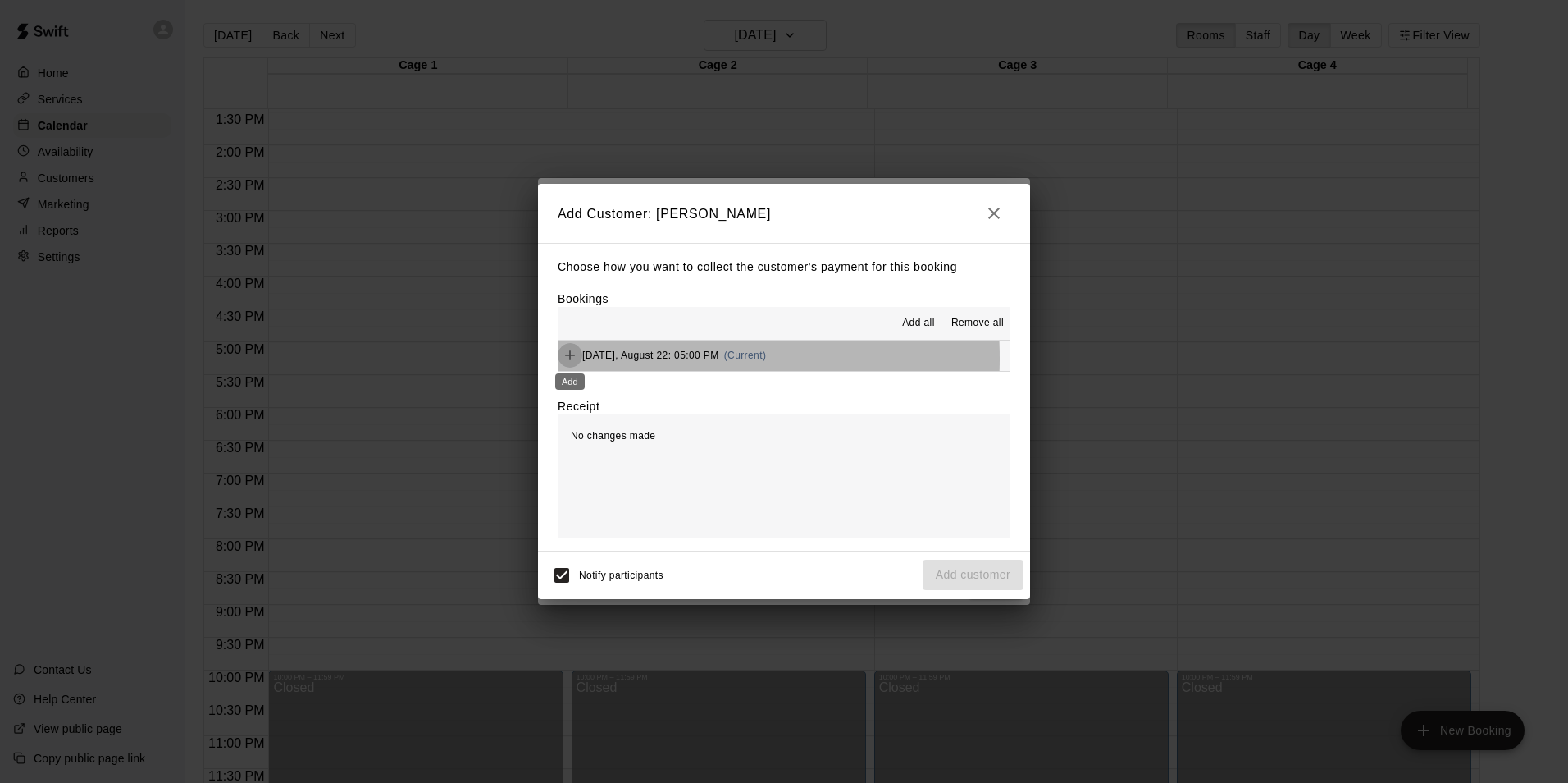
click at [578, 359] on button "Add" at bounding box center [570, 355] width 25 height 25
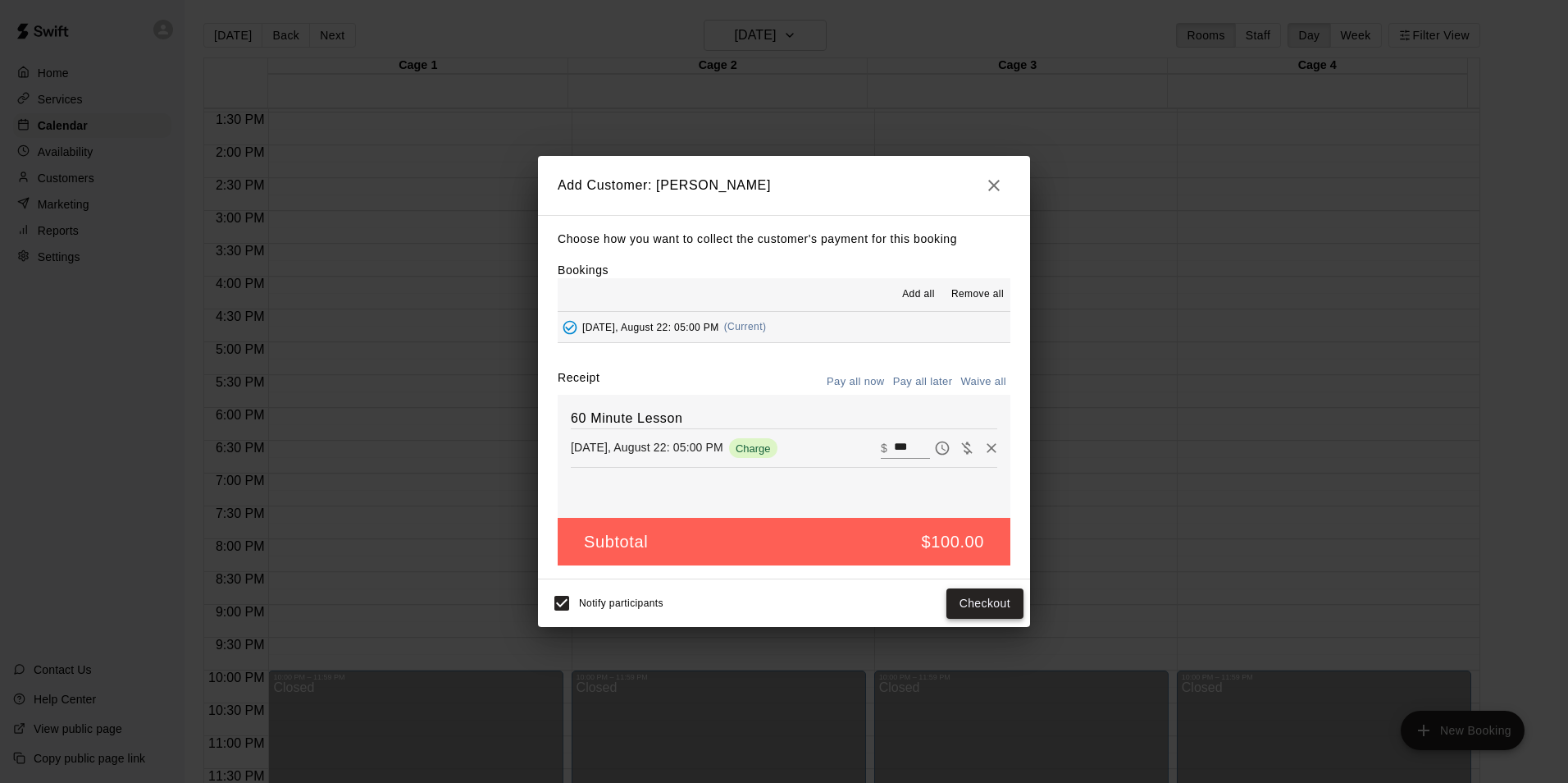
click at [997, 613] on button "Checkout" at bounding box center [985, 604] width 77 height 31
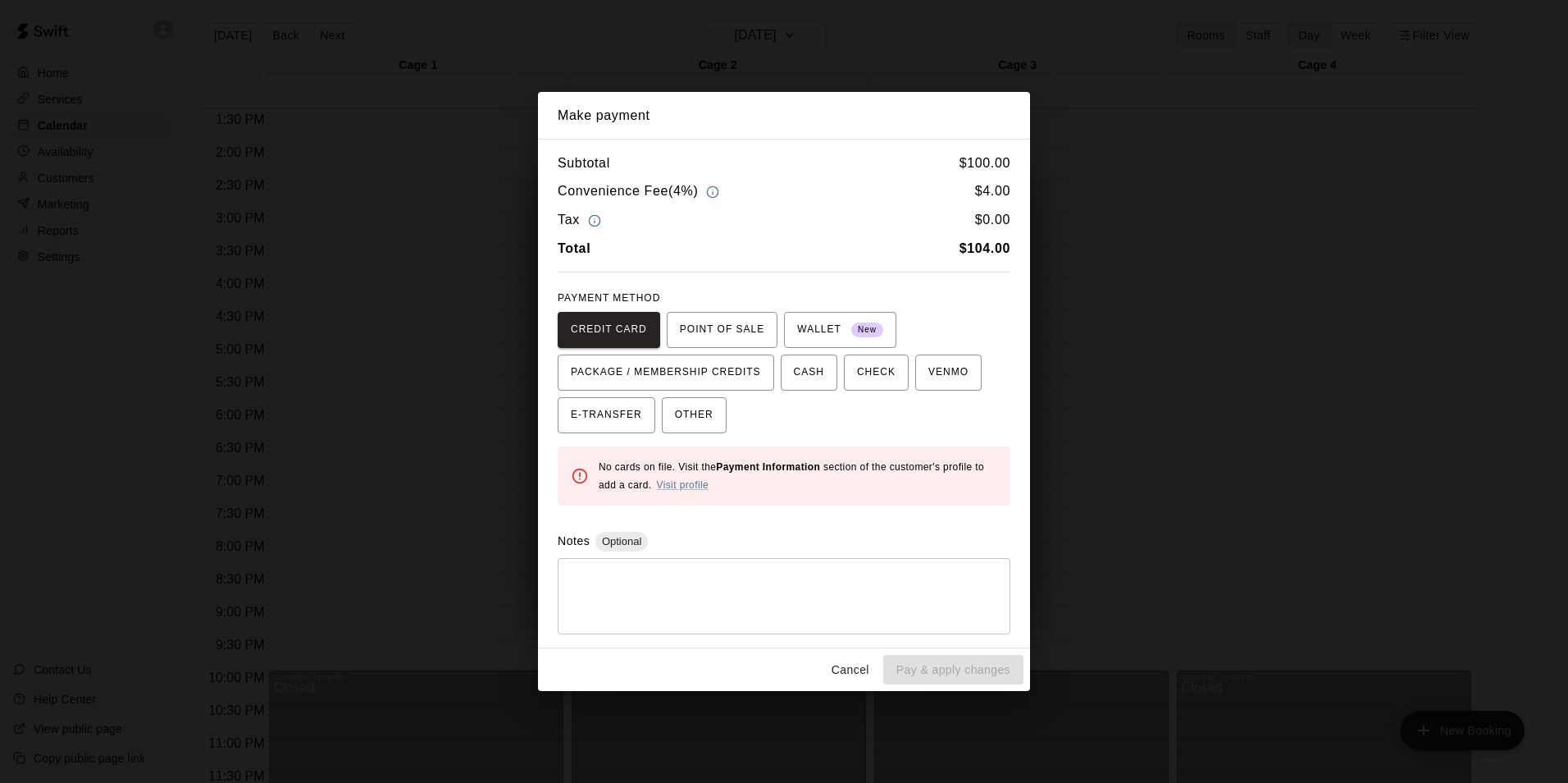
click at [846, 667] on button "Cancel" at bounding box center [850, 670] width 53 height 31
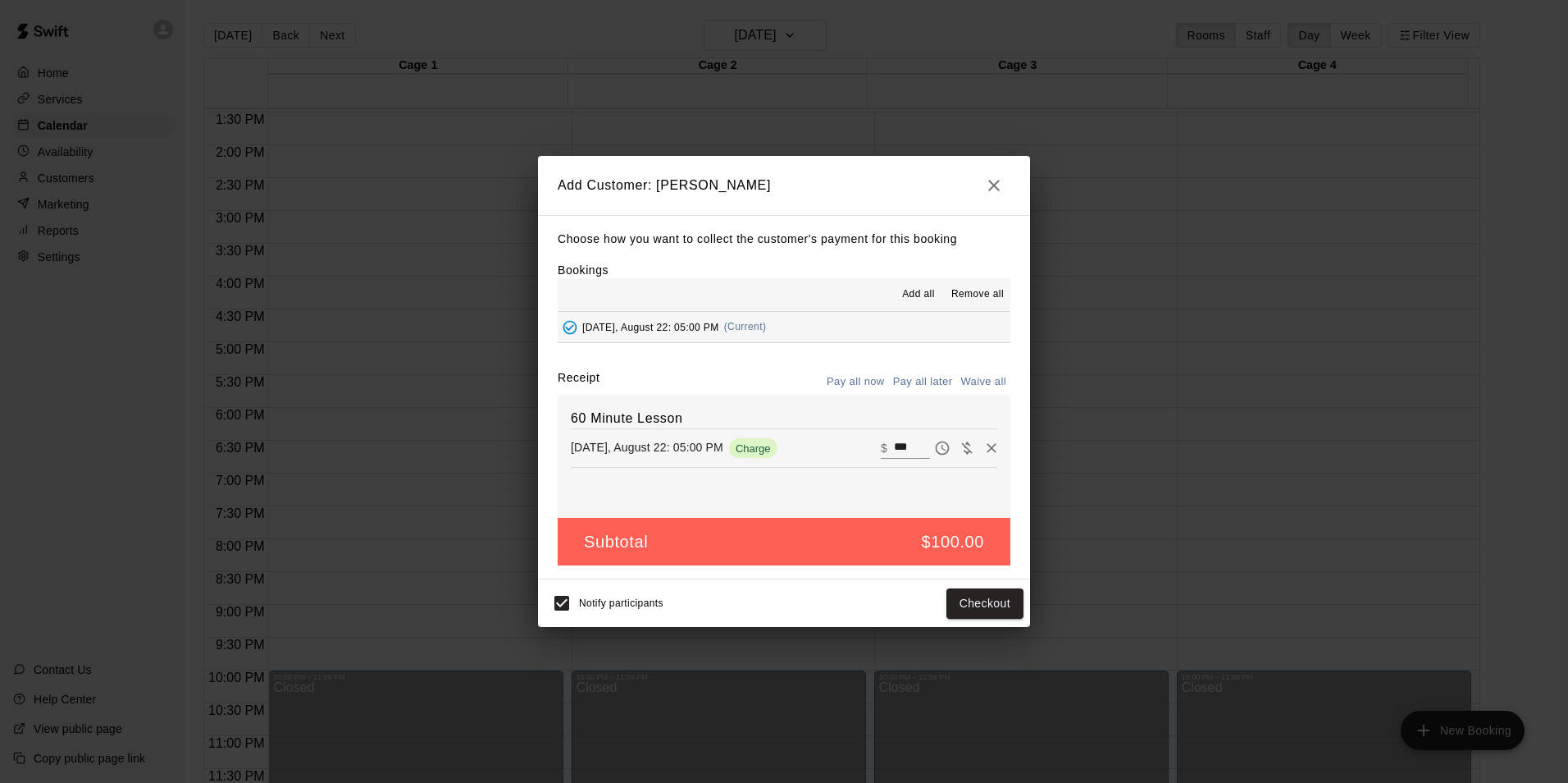
click at [922, 381] on button "Pay all later" at bounding box center [923, 381] width 68 height 25
click at [964, 604] on button "Add customer" at bounding box center [972, 604] width 101 height 31
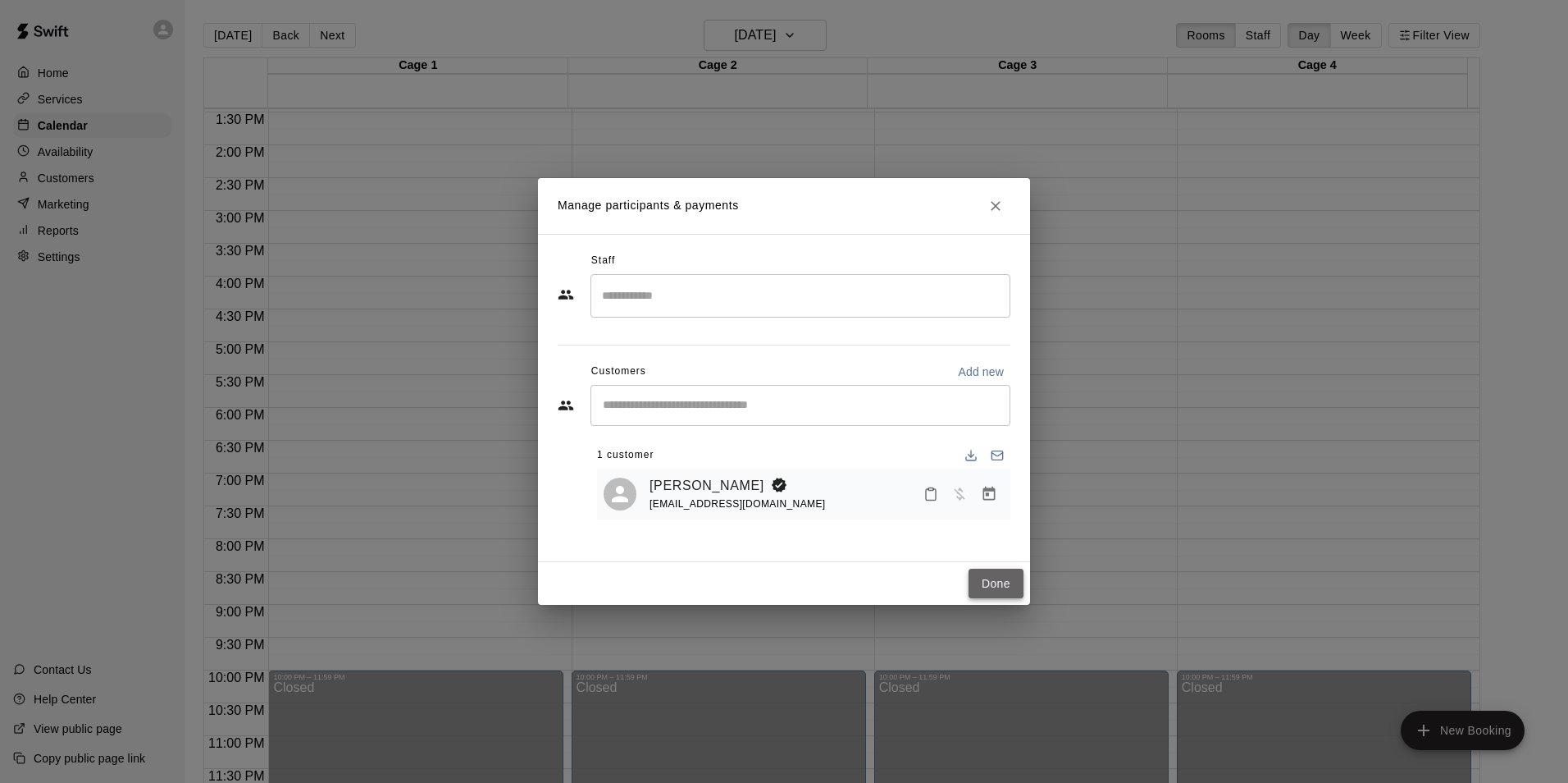
click at [1006, 584] on button "Done" at bounding box center [995, 584] width 55 height 31
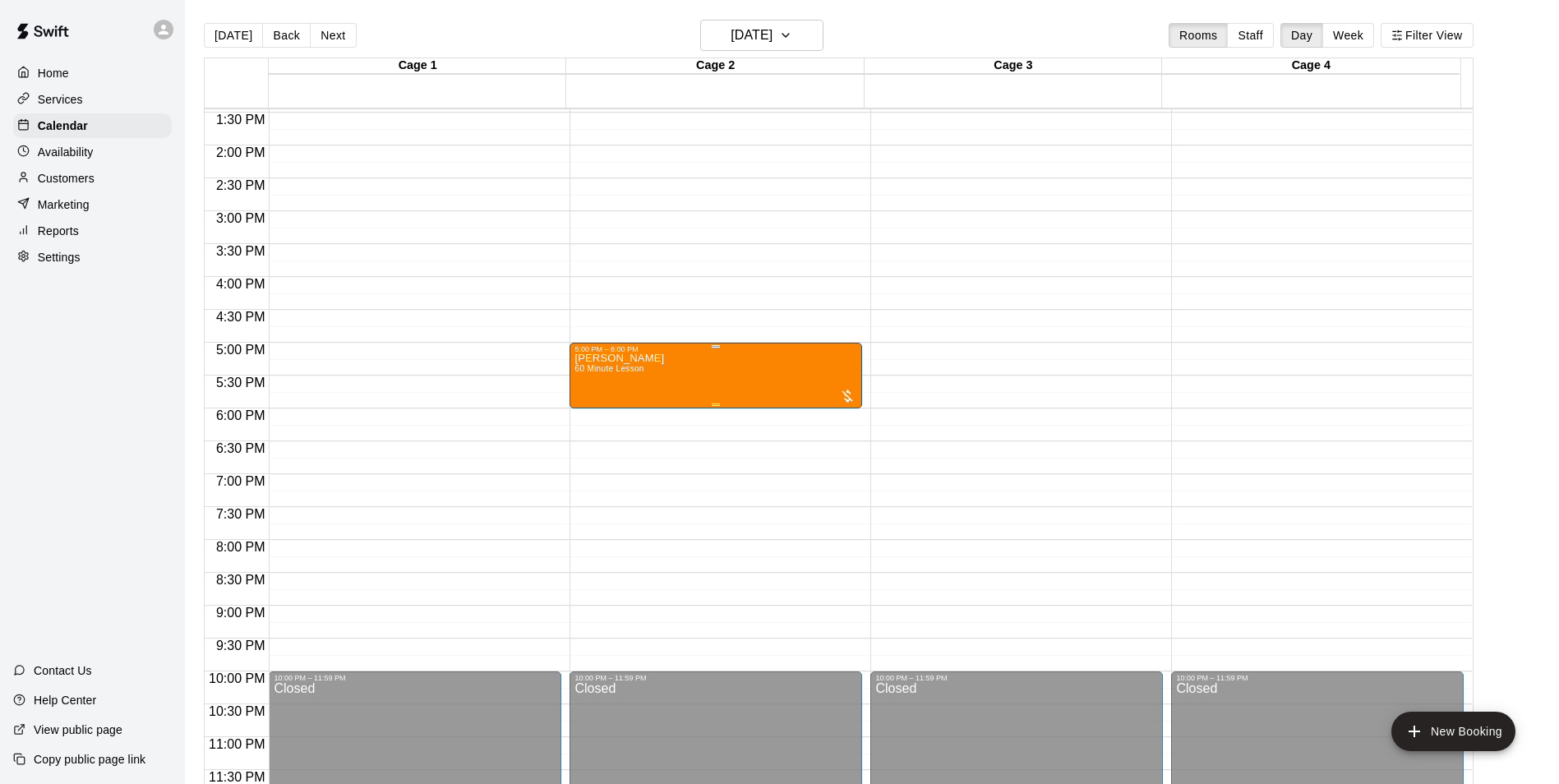
click at [727, 397] on div "timothy kammerer 60 Minute Lesson" at bounding box center [716, 744] width 283 height 784
click at [591, 383] on button "edit" at bounding box center [590, 371] width 33 height 33
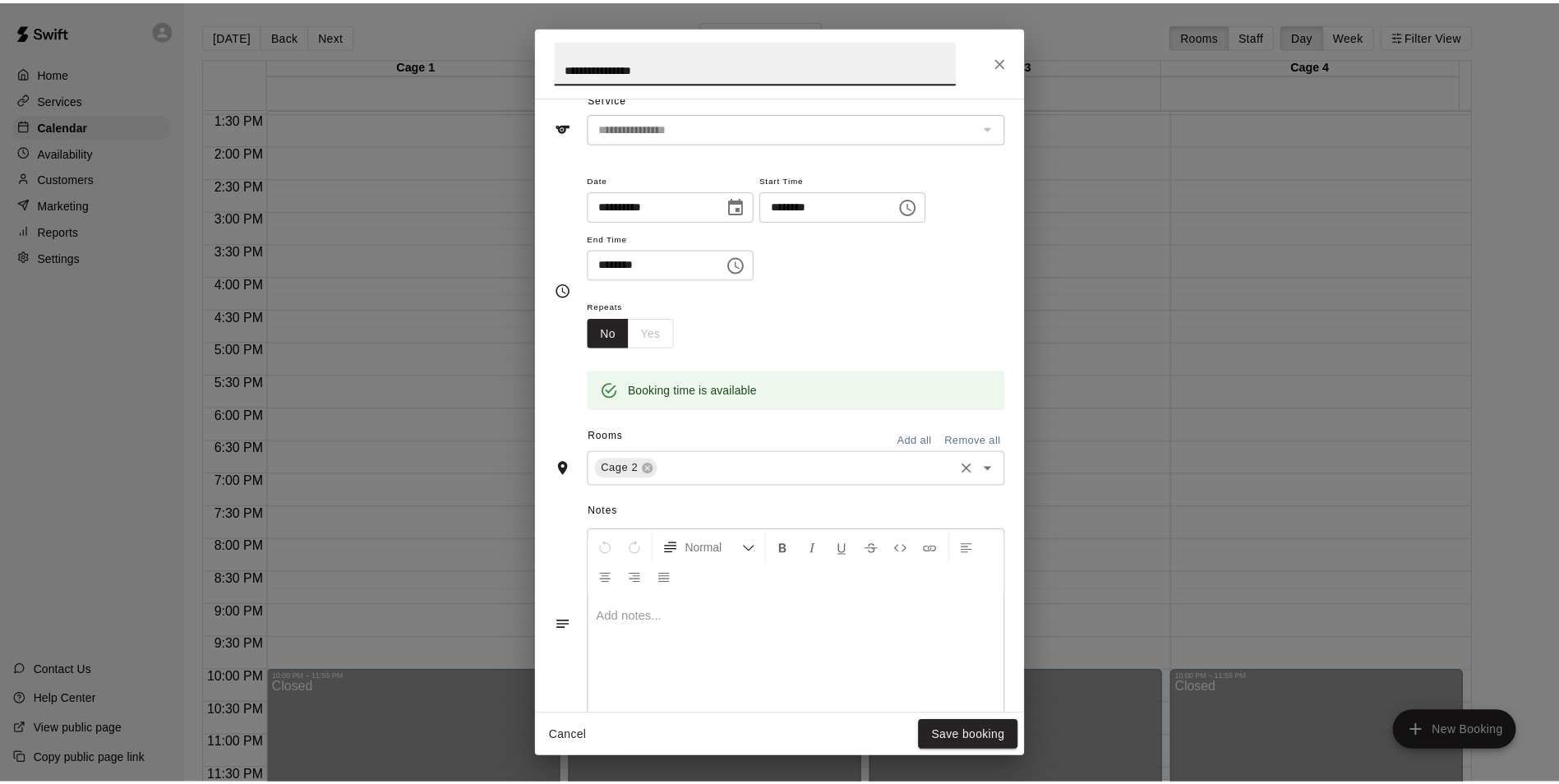
scroll to position [262, 0]
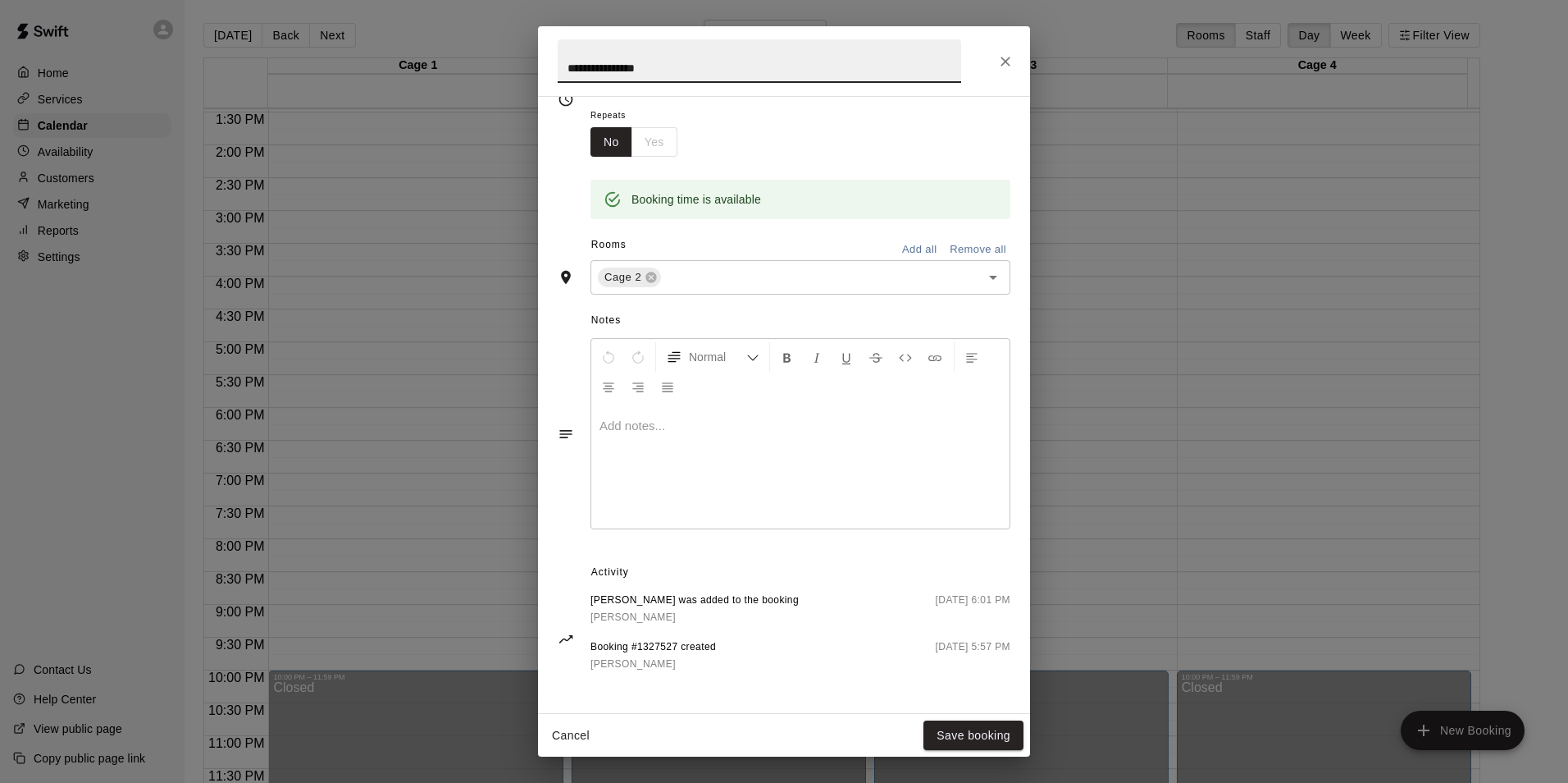
drag, startPoint x: 841, startPoint y: 511, endPoint x: 828, endPoint y: 498, distance: 18.4
click at [841, 510] on div at bounding box center [800, 467] width 418 height 123
click at [980, 730] on button "Save booking" at bounding box center [973, 736] width 100 height 31
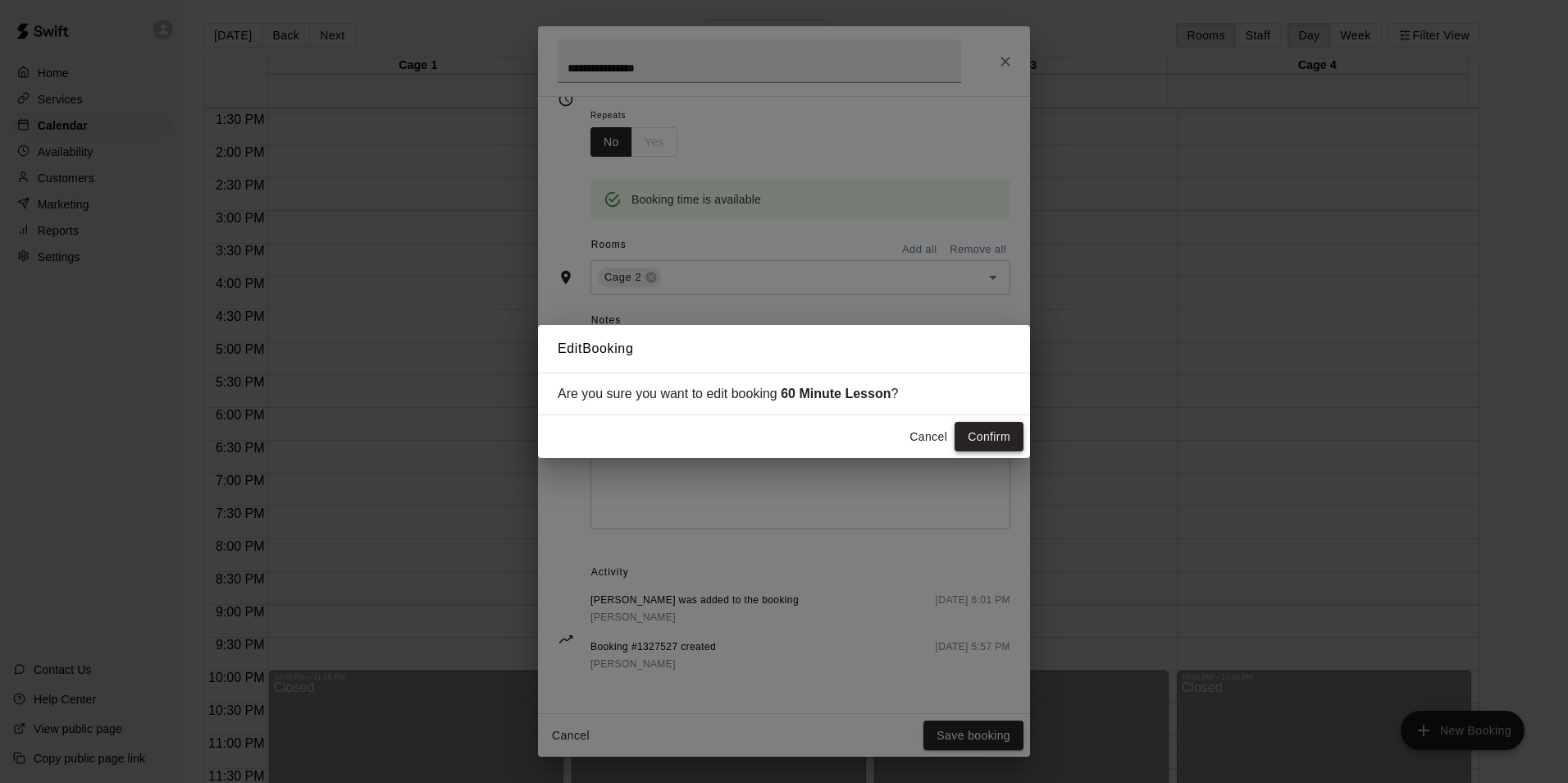
click at [990, 440] on button "Confirm" at bounding box center [990, 437] width 69 height 31
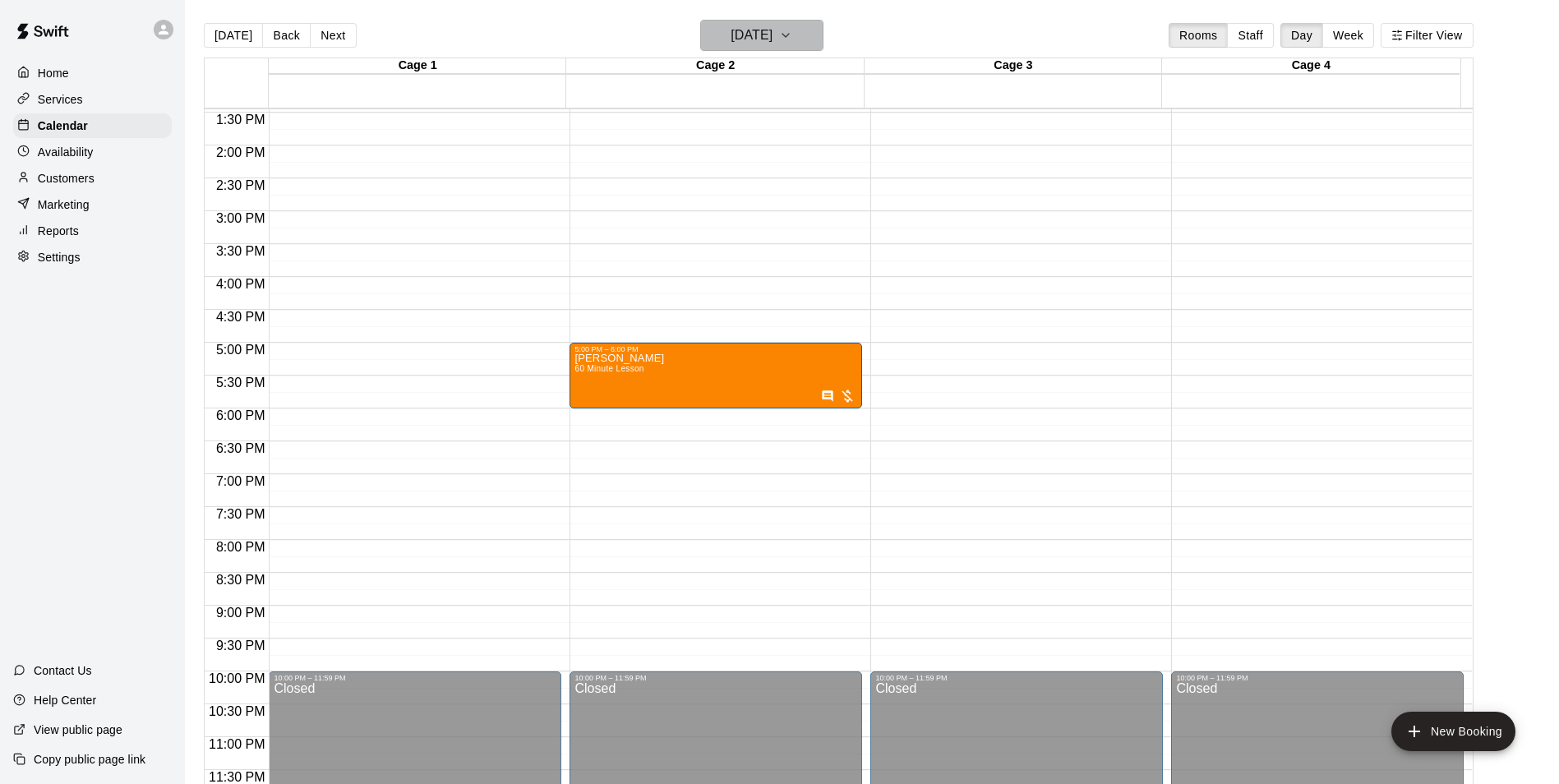
click at [773, 36] on h6 "Friday Aug 22" at bounding box center [751, 36] width 41 height 23
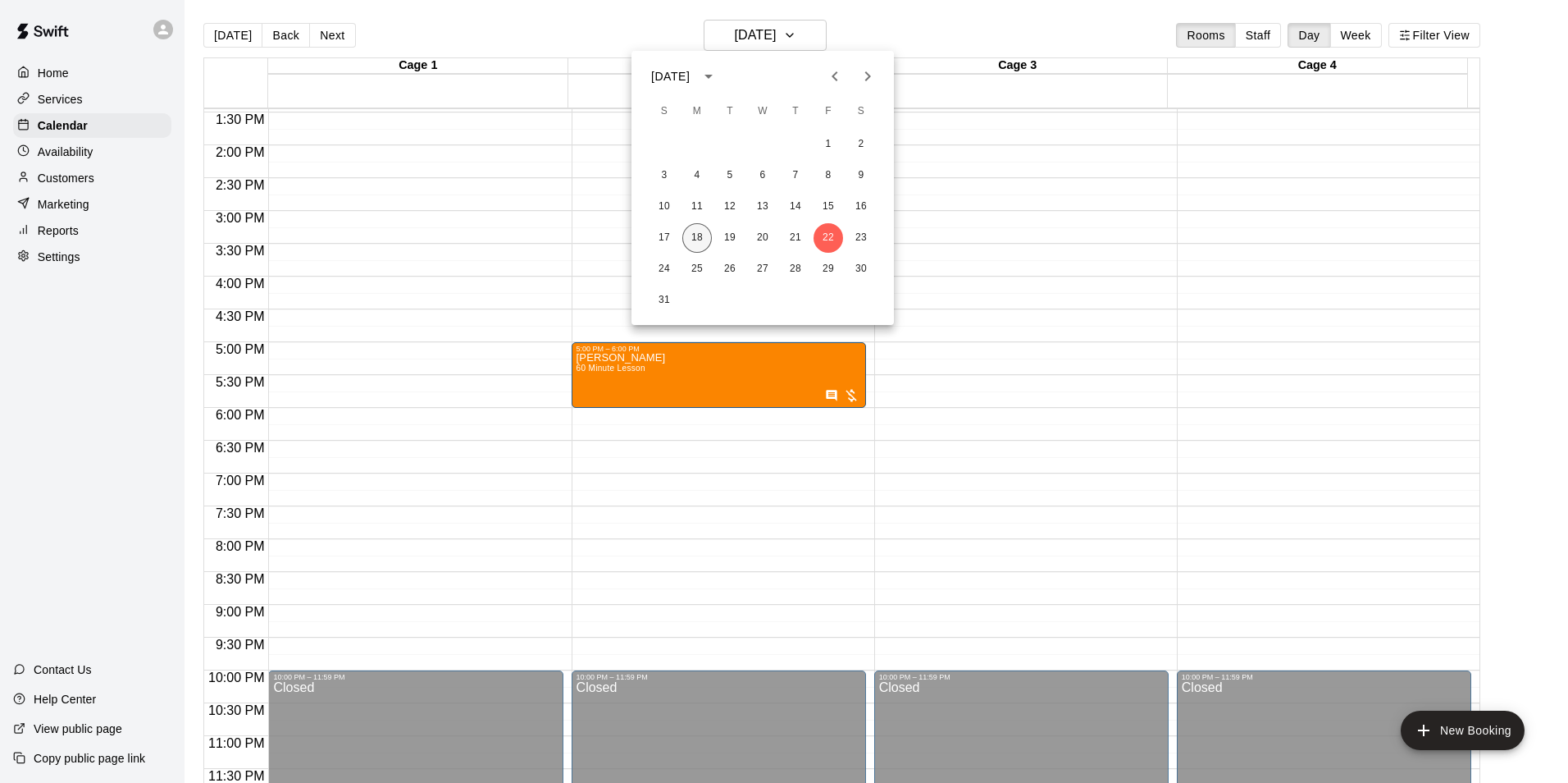
click at [696, 239] on button "18" at bounding box center [697, 238] width 30 height 30
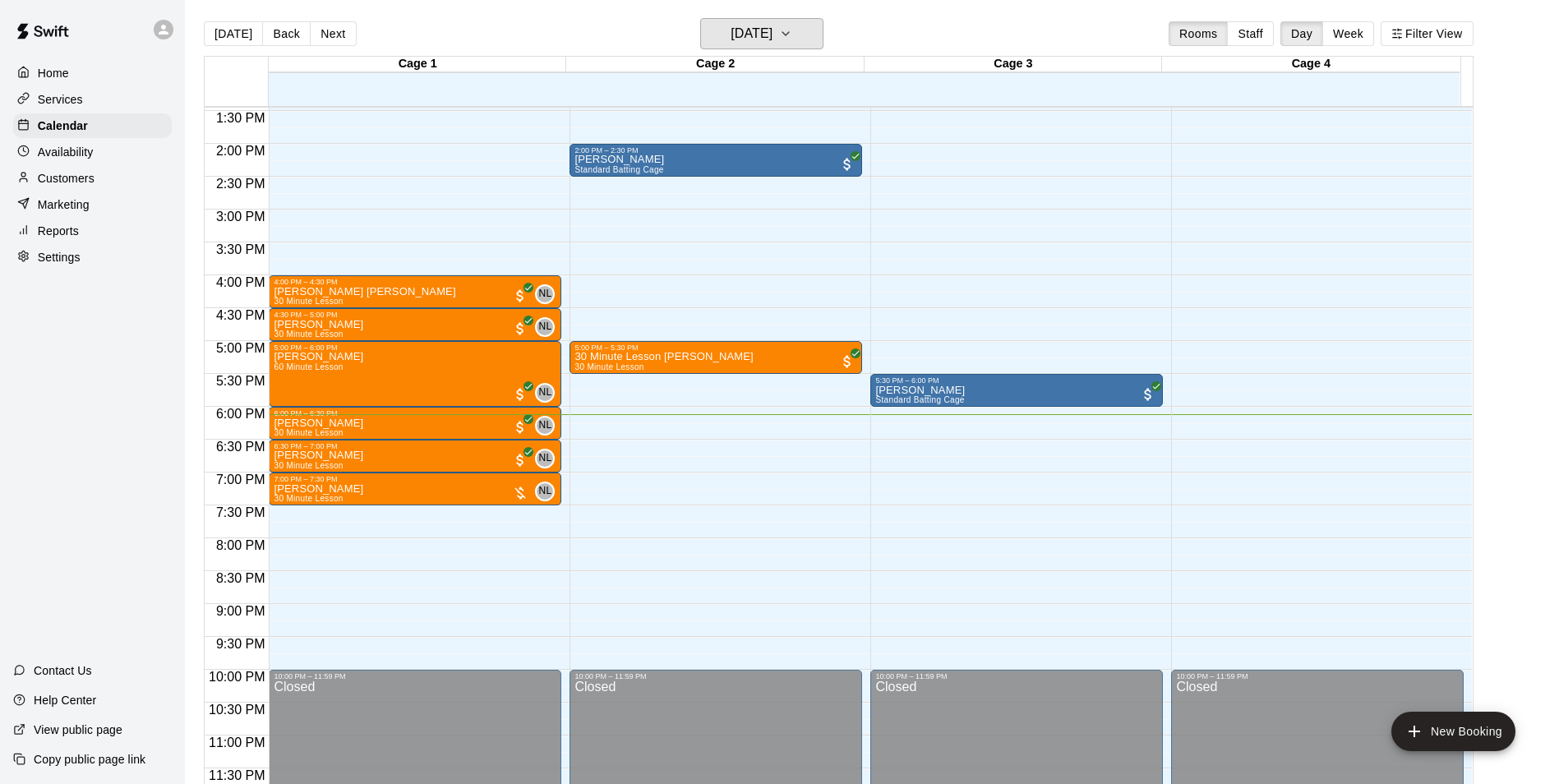
scroll to position [0, 0]
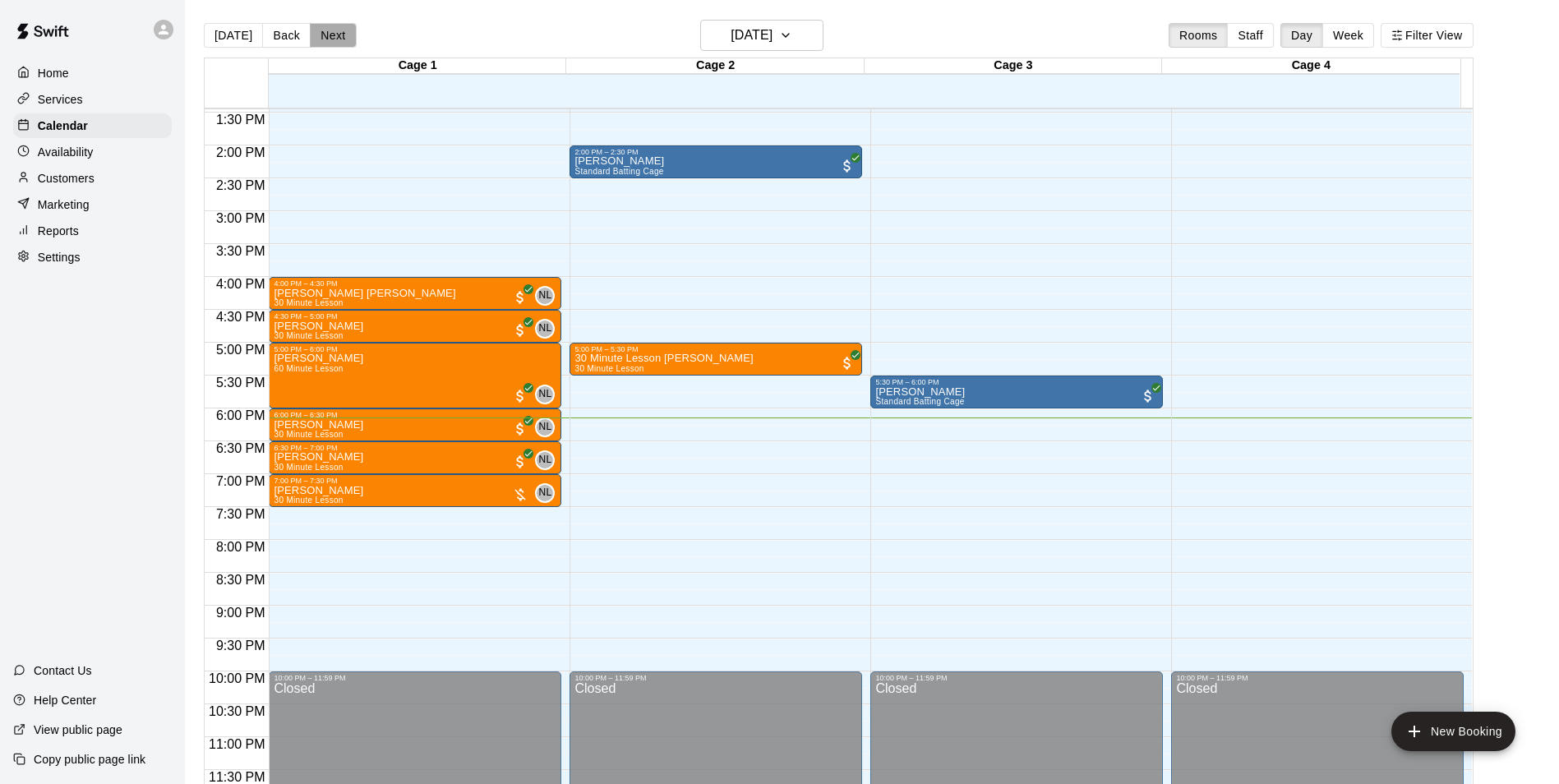
click at [332, 34] on button "Next" at bounding box center [333, 36] width 46 height 25
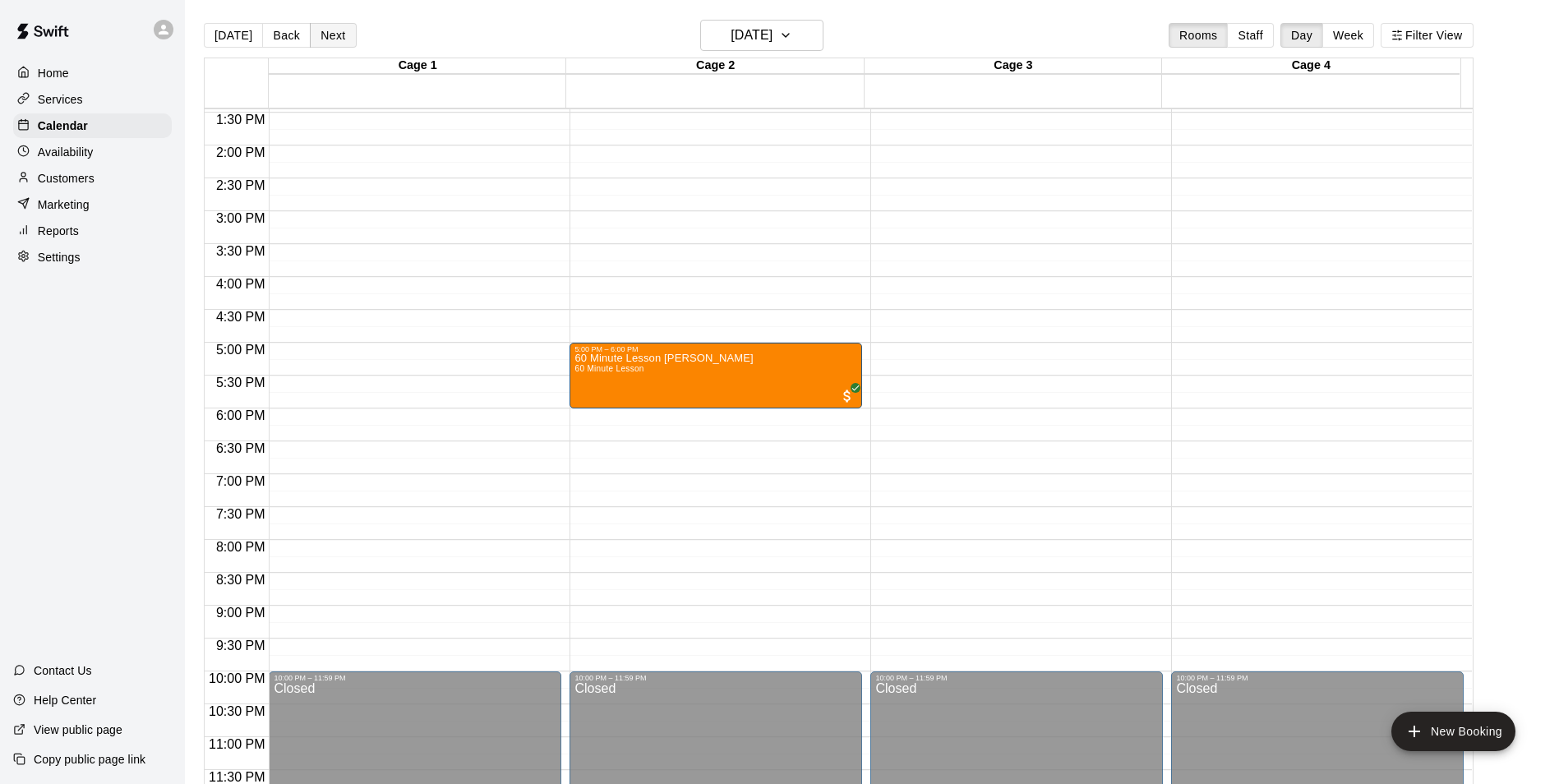
click at [332, 33] on button "Next" at bounding box center [333, 36] width 46 height 25
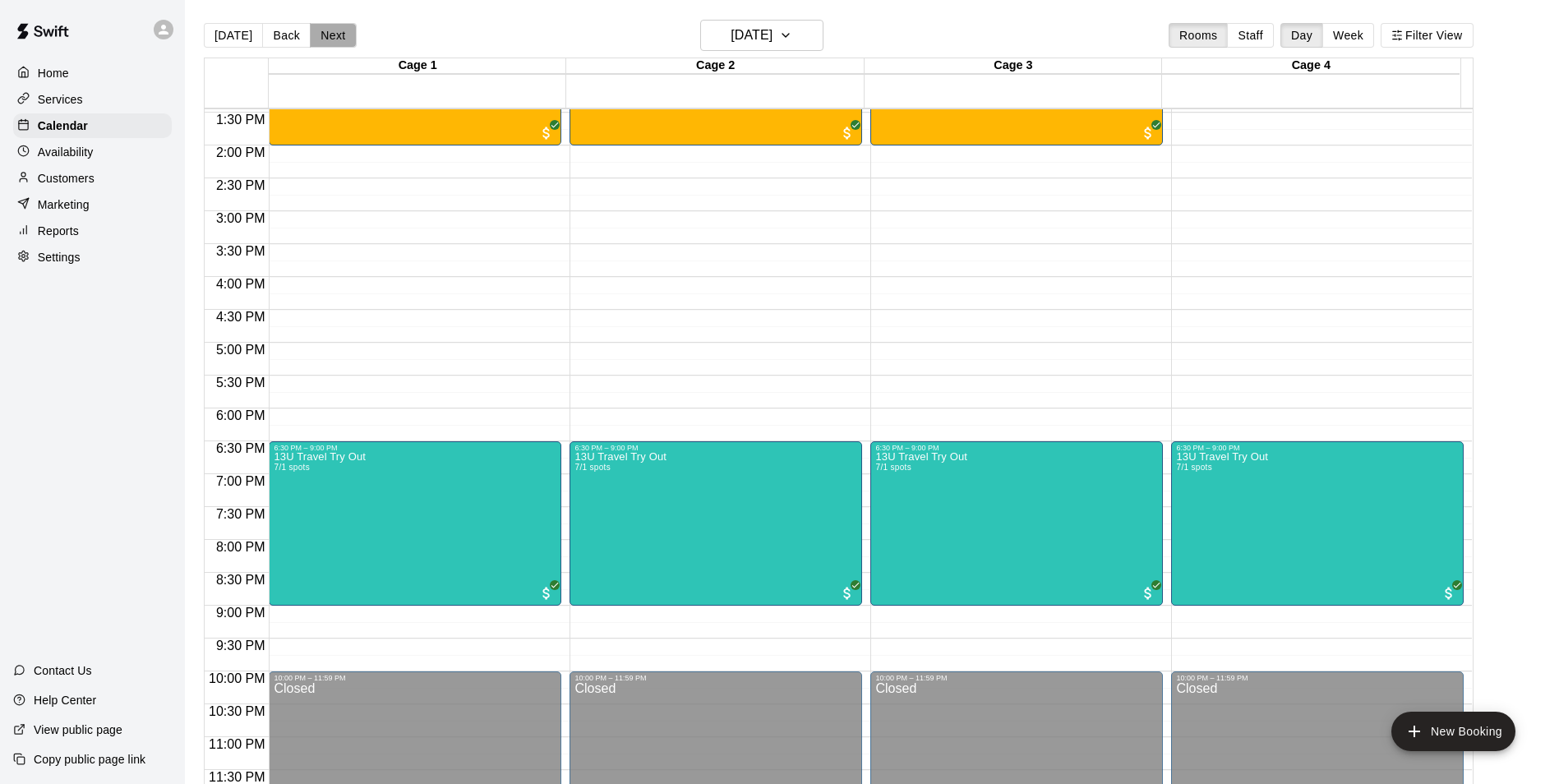
click at [332, 33] on button "Next" at bounding box center [333, 36] width 46 height 25
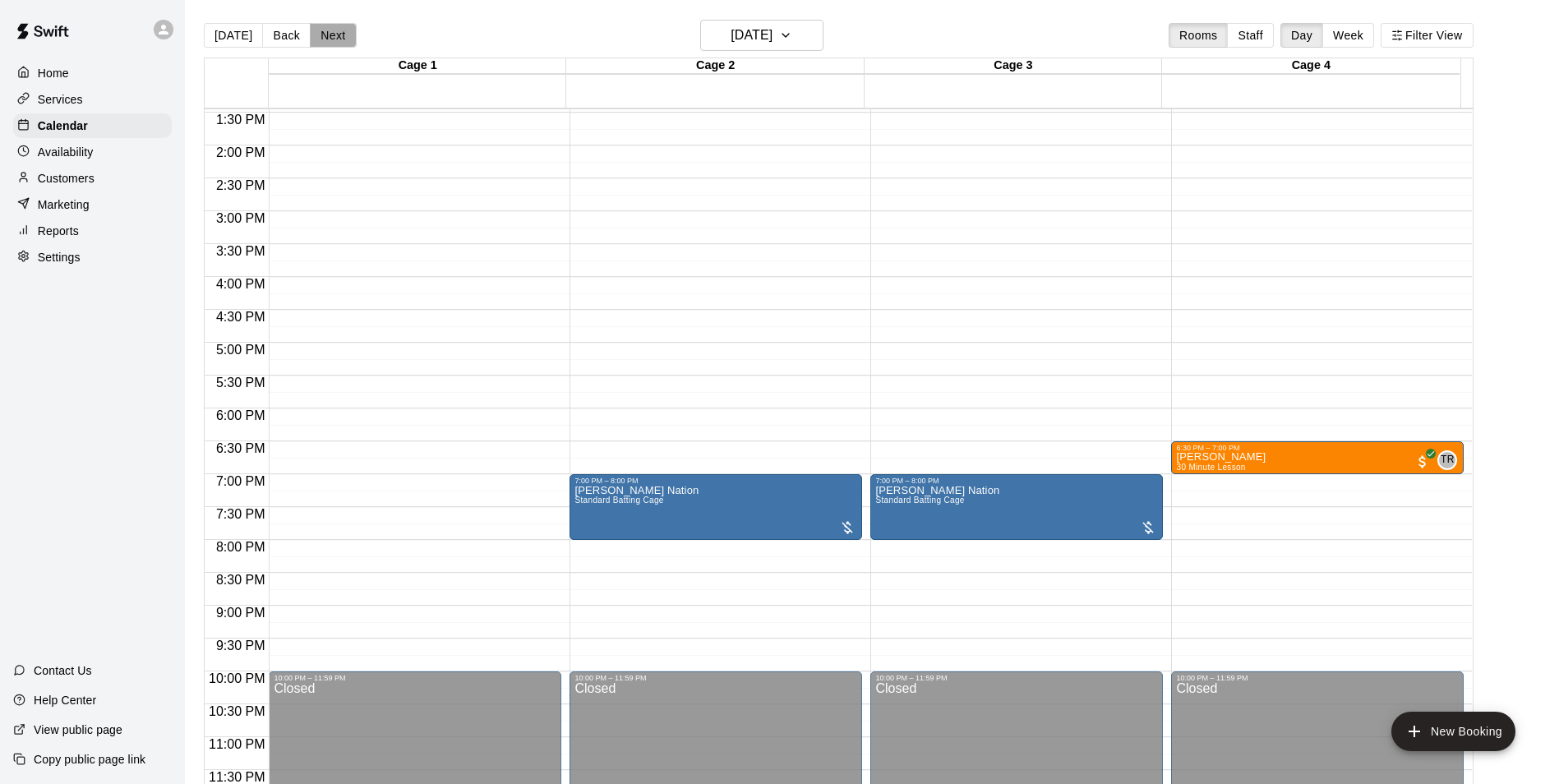
click at [332, 33] on button "Next" at bounding box center [333, 36] width 46 height 25
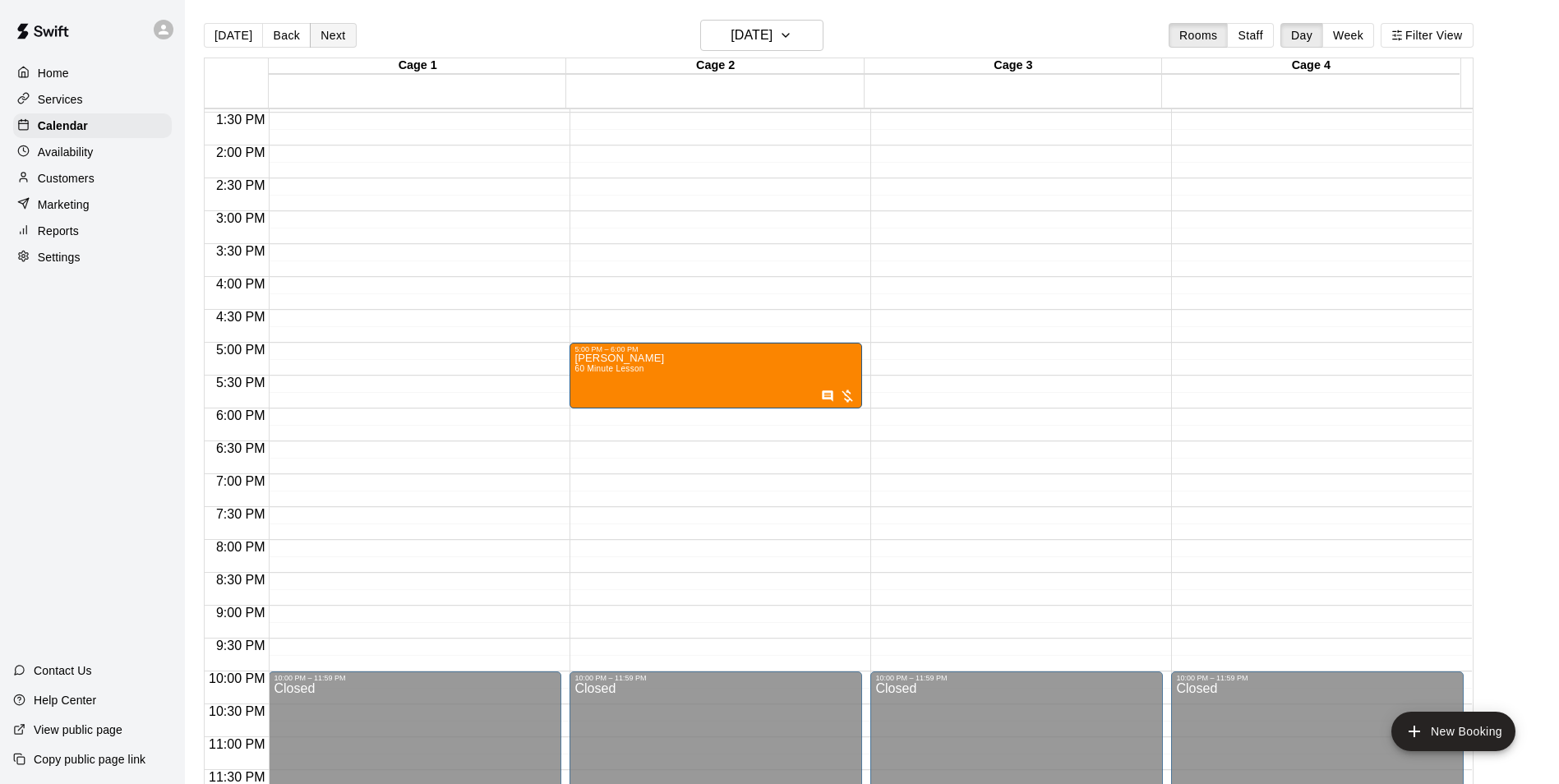
click at [336, 32] on button "Next" at bounding box center [333, 36] width 46 height 25
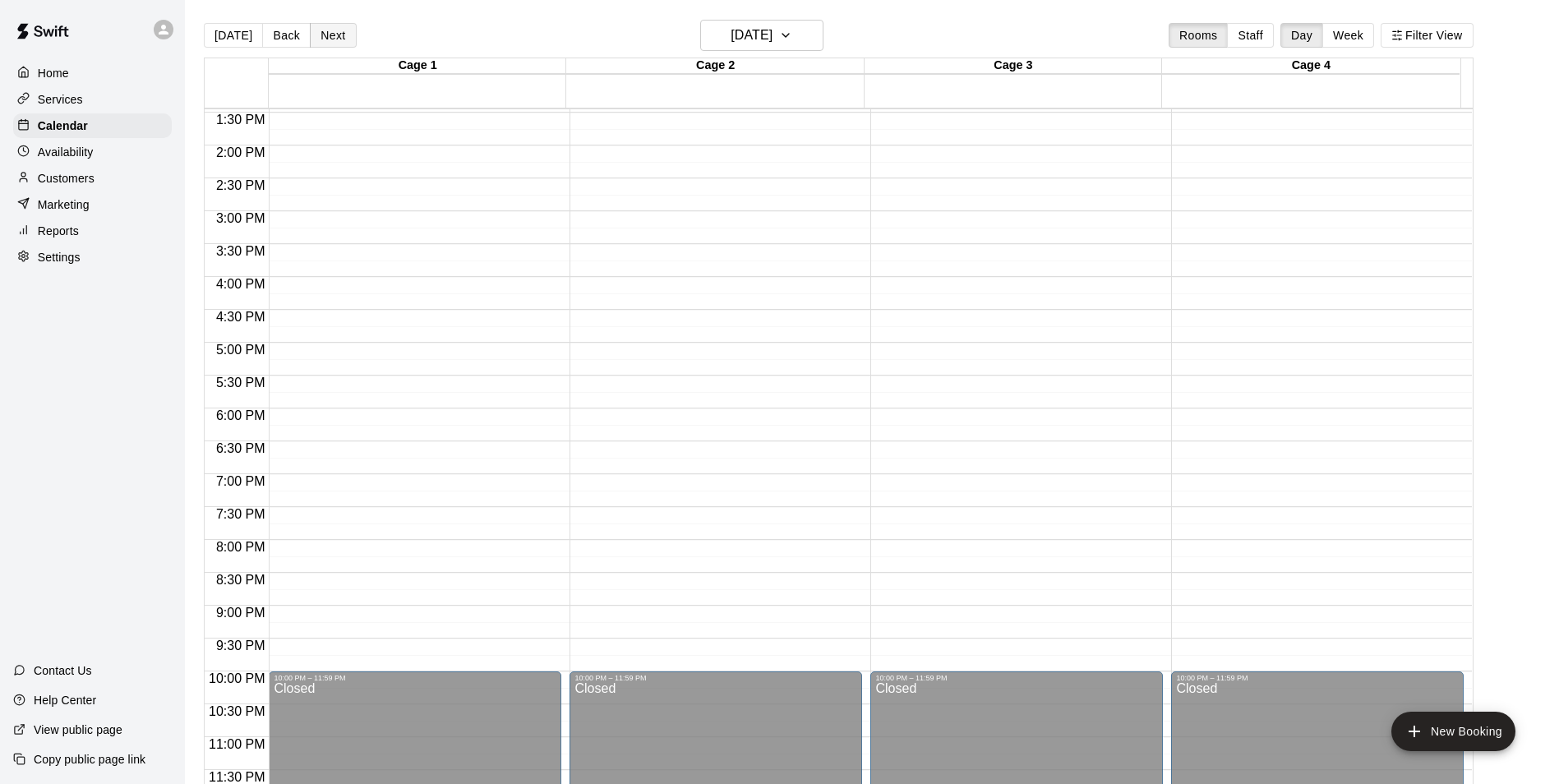
click at [336, 32] on button "Next" at bounding box center [333, 36] width 46 height 25
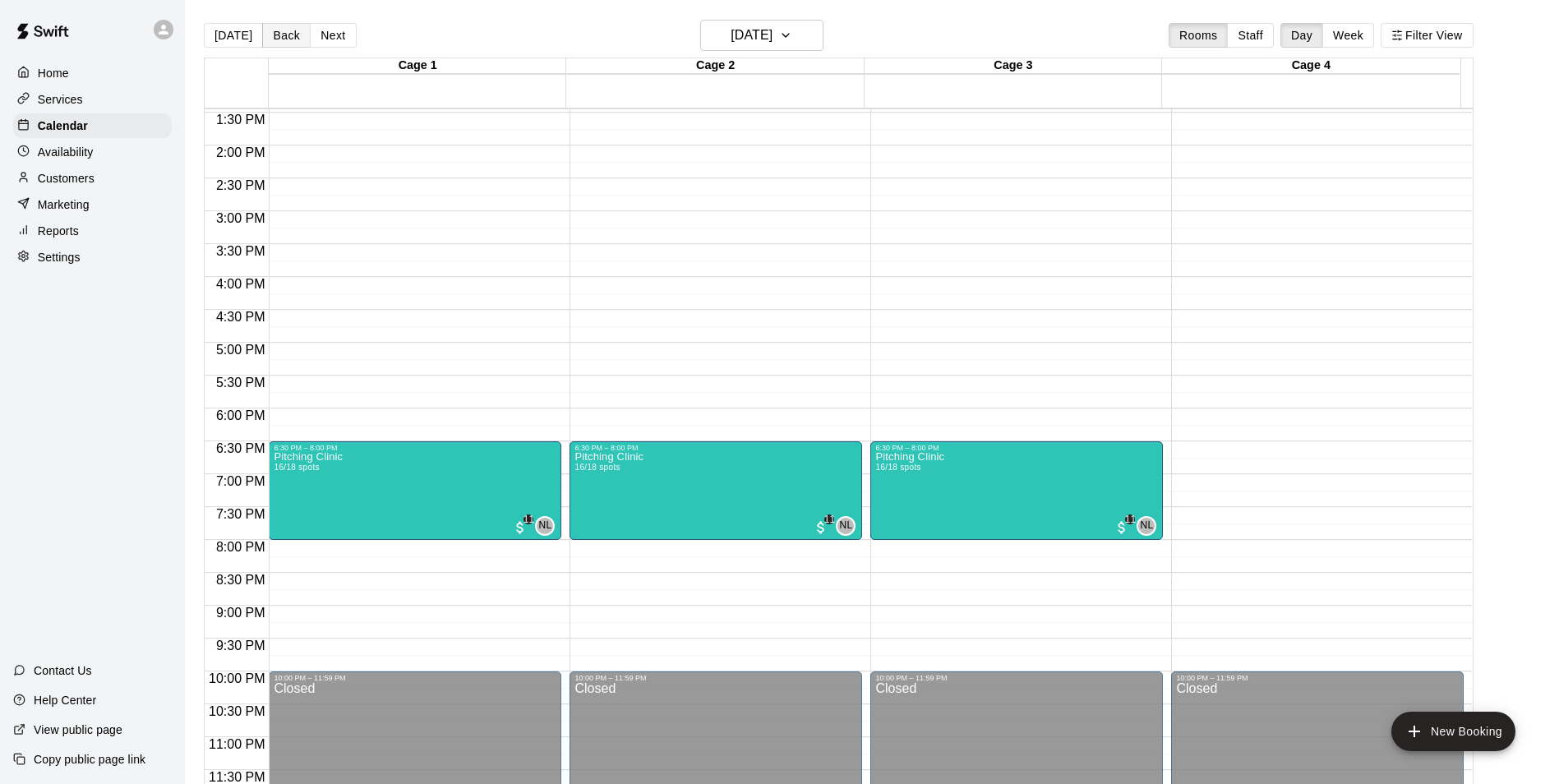
click at [287, 40] on button "Back" at bounding box center [287, 36] width 48 height 25
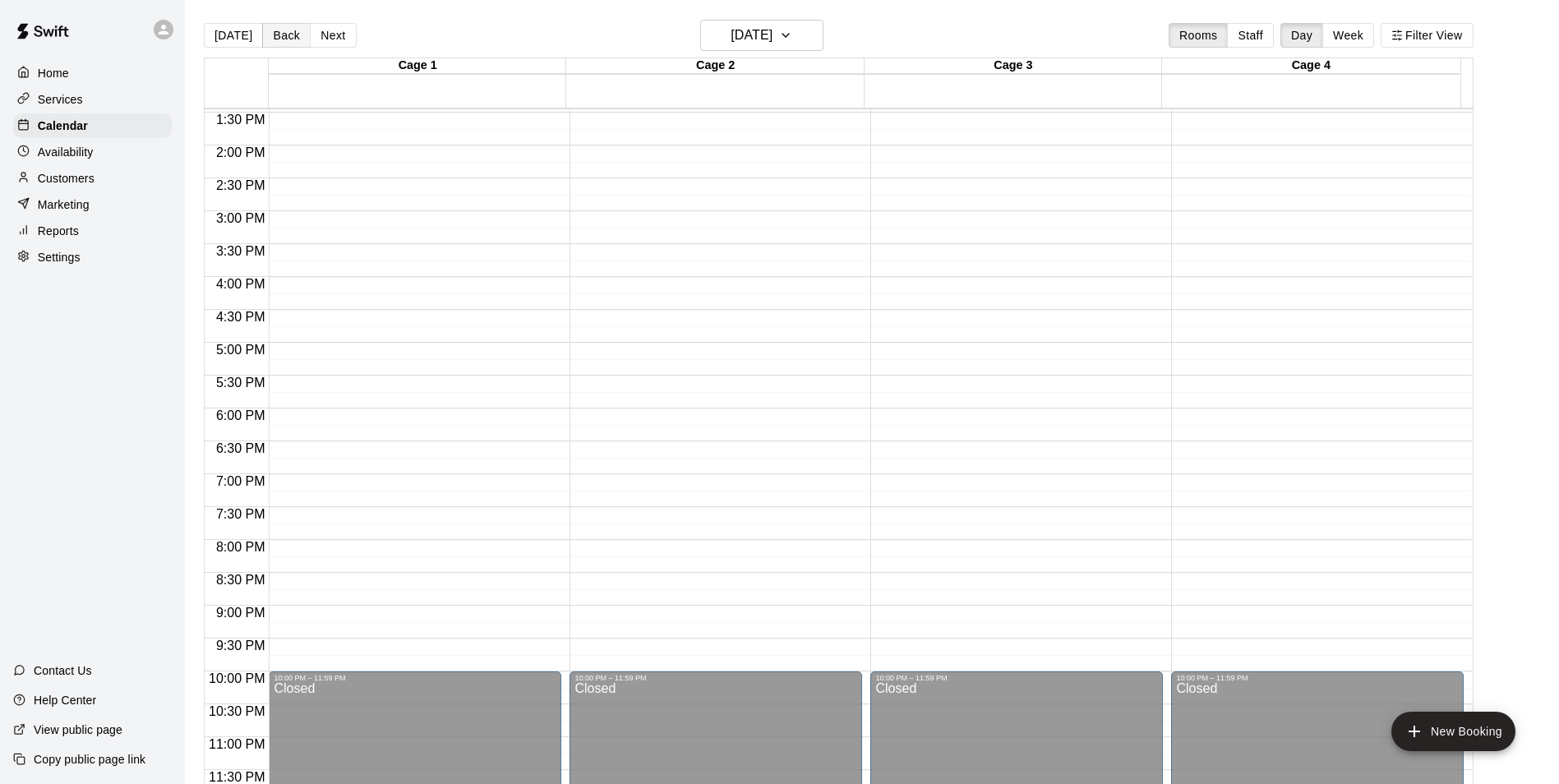
click at [287, 40] on button "Back" at bounding box center [287, 36] width 48 height 25
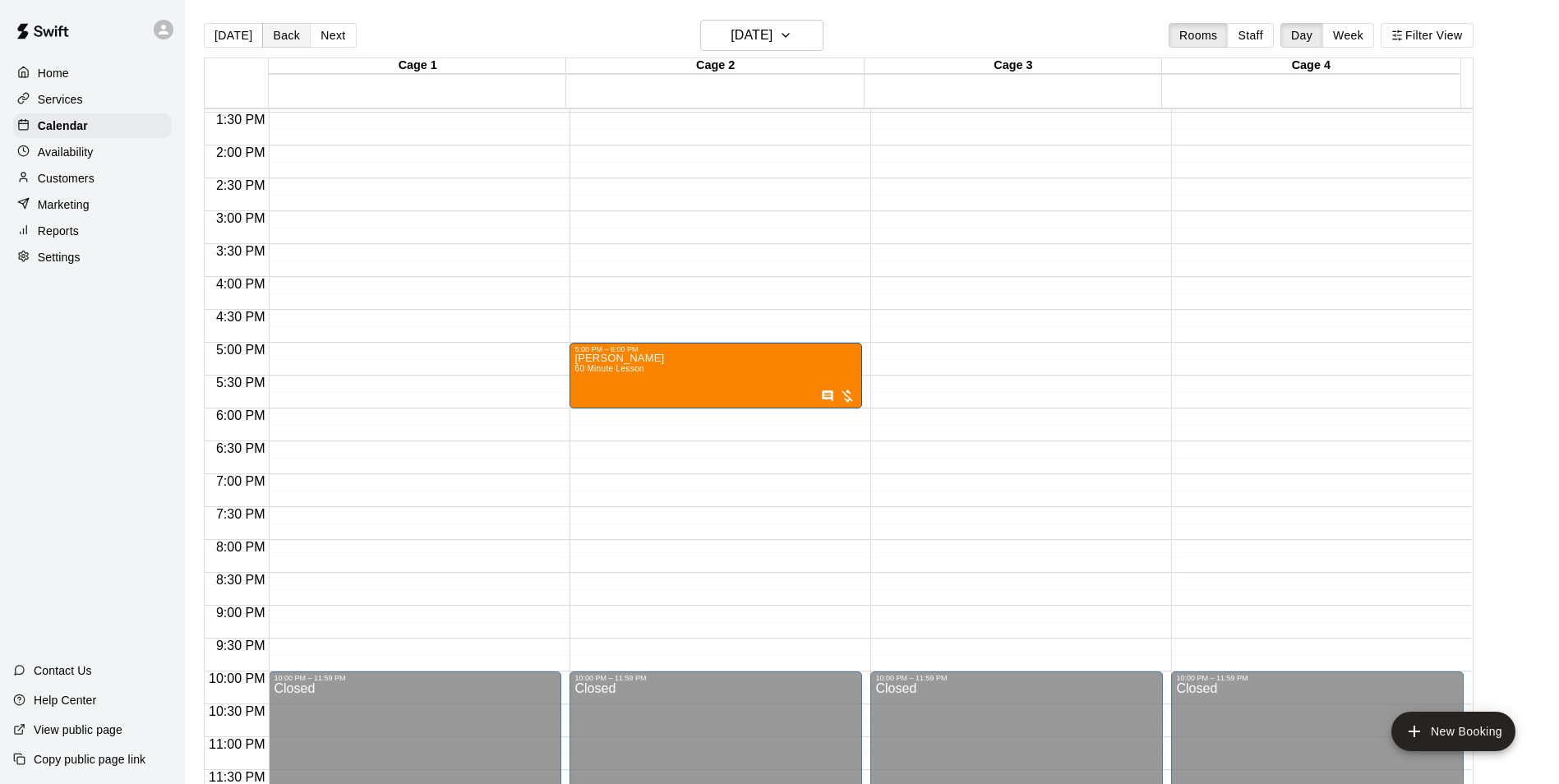
click at [287, 40] on button "Back" at bounding box center [287, 36] width 48 height 25
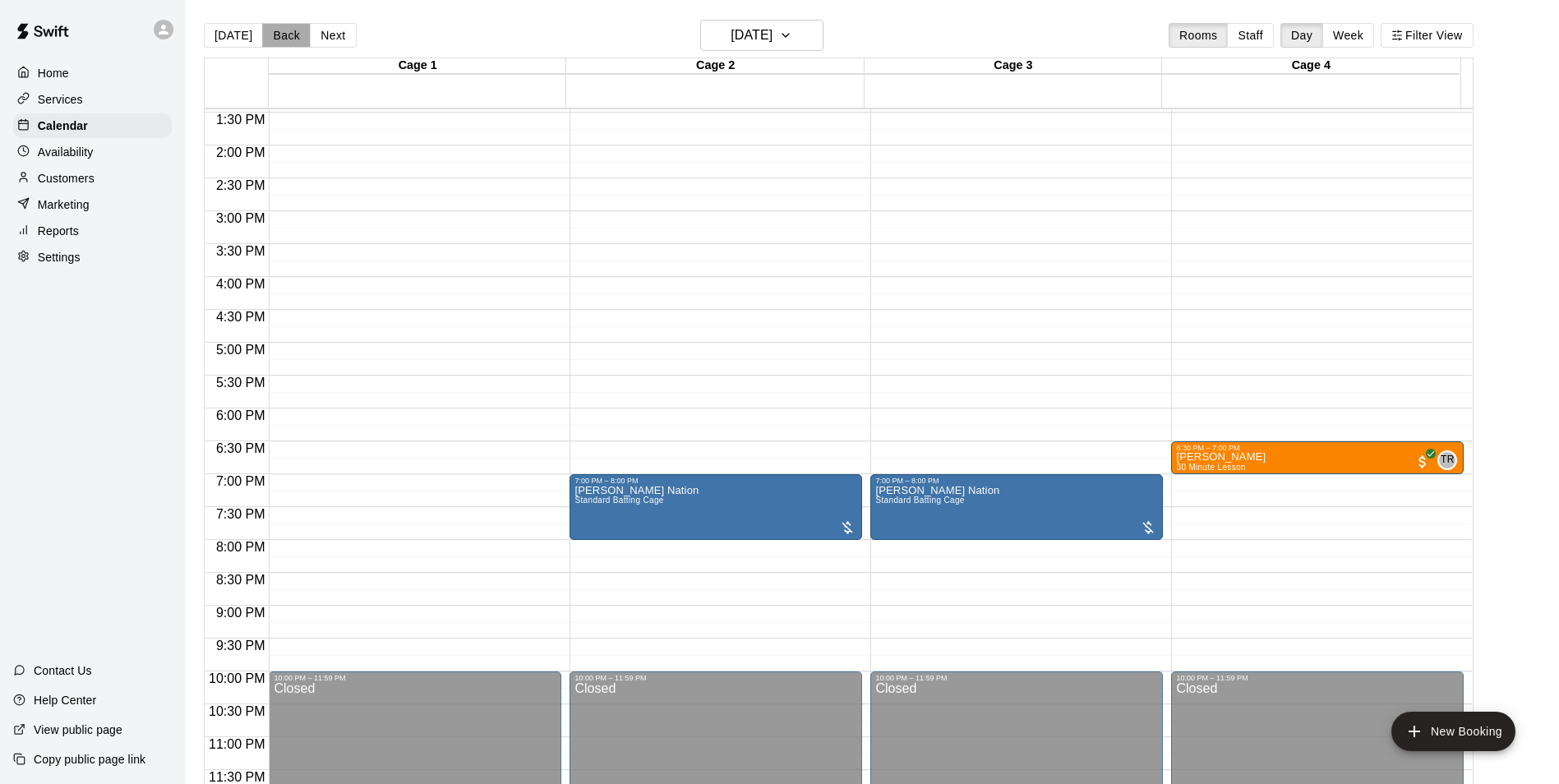
click at [287, 40] on button "Back" at bounding box center [287, 36] width 48 height 25
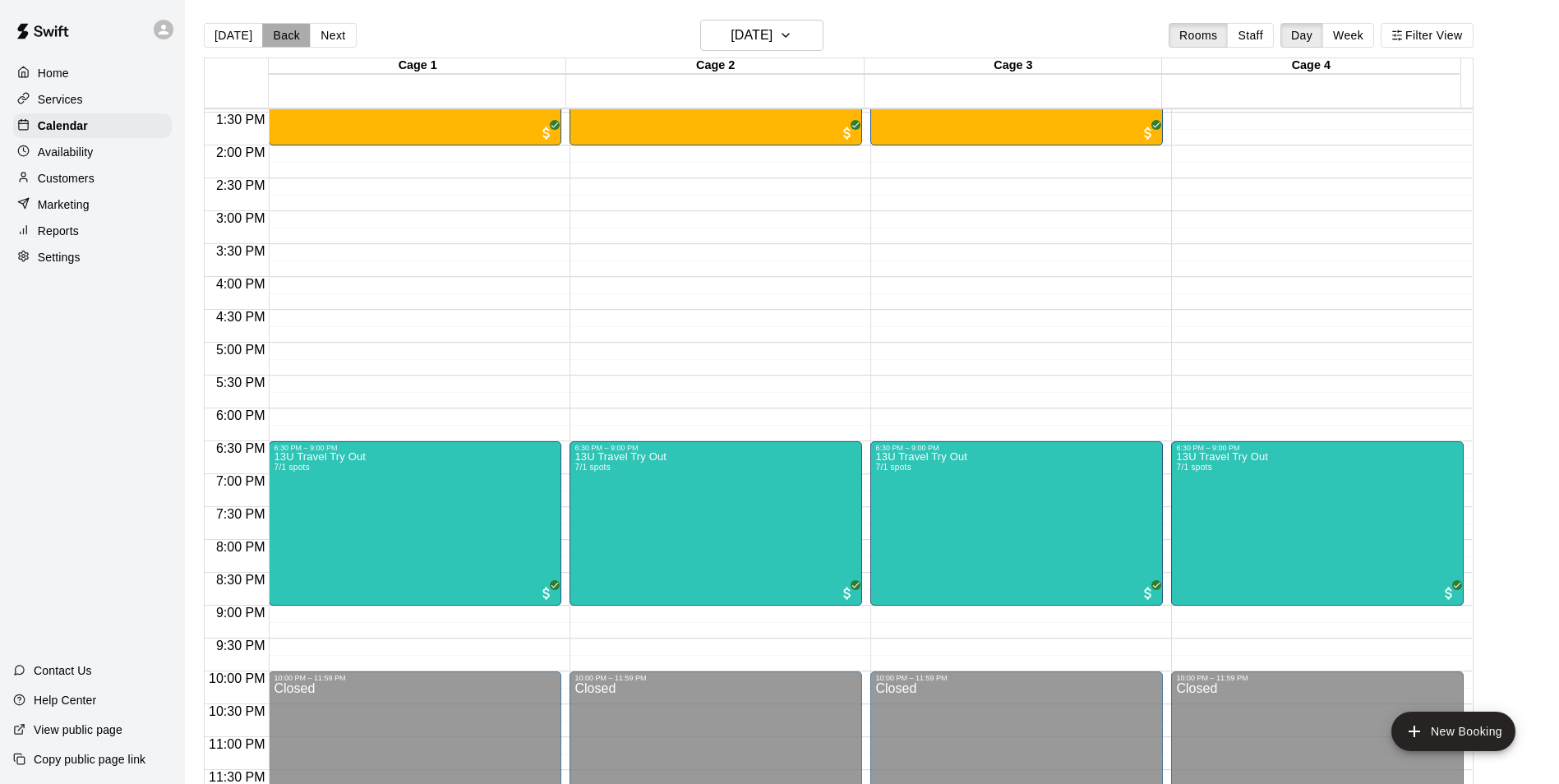
click at [287, 40] on button "Back" at bounding box center [287, 36] width 48 height 25
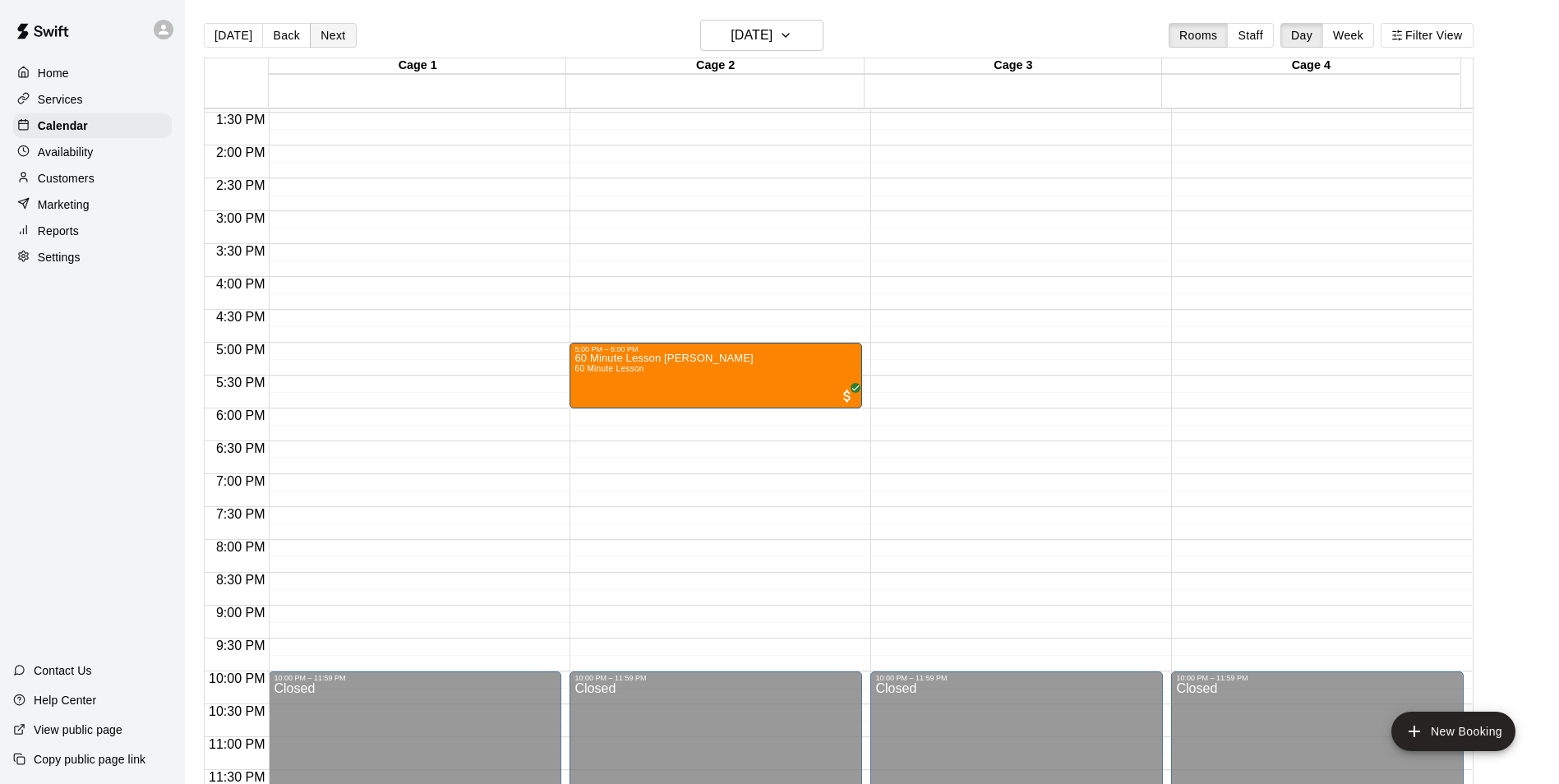
click at [342, 37] on button "Next" at bounding box center [333, 36] width 46 height 25
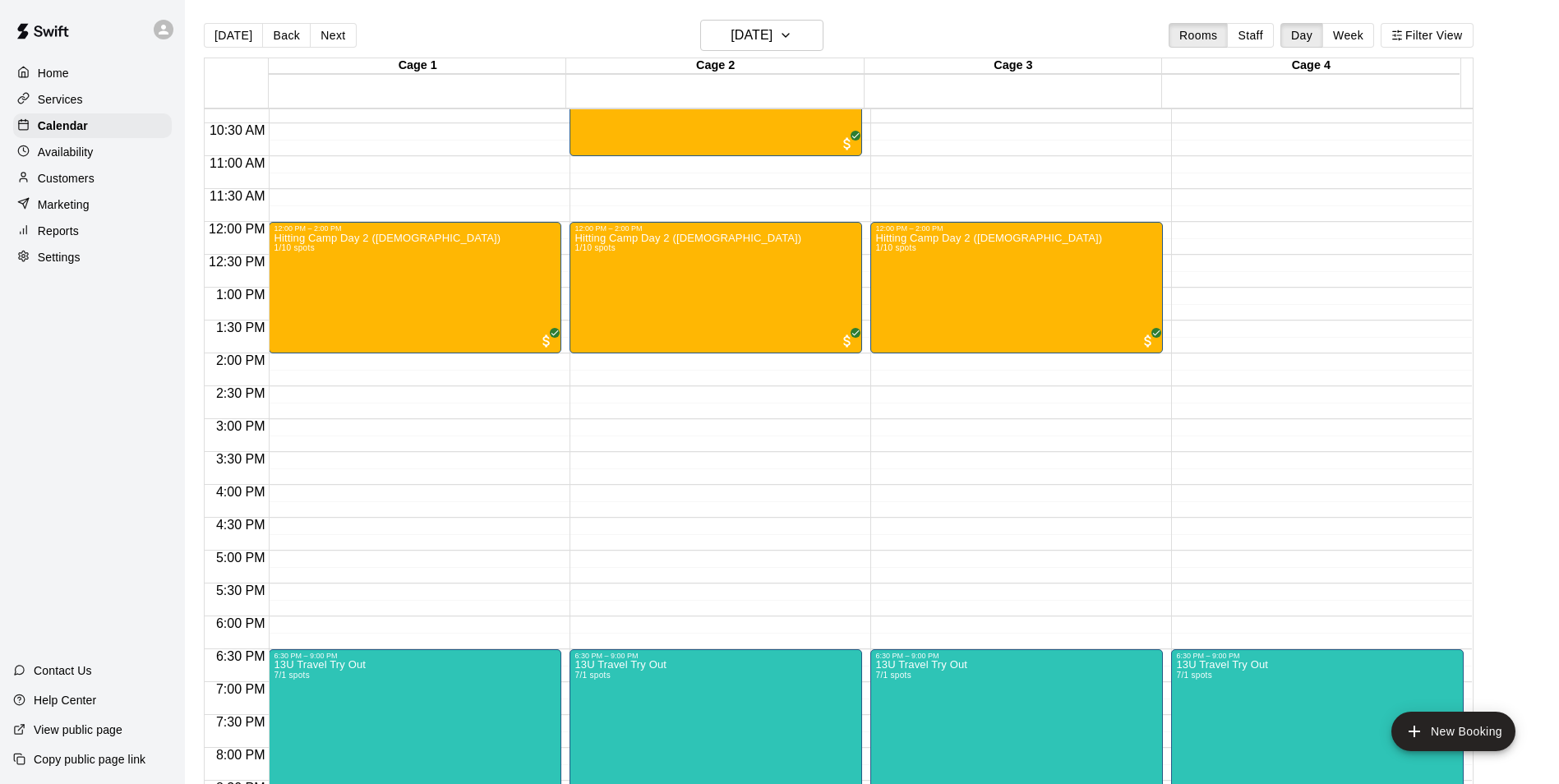
scroll to position [639, 0]
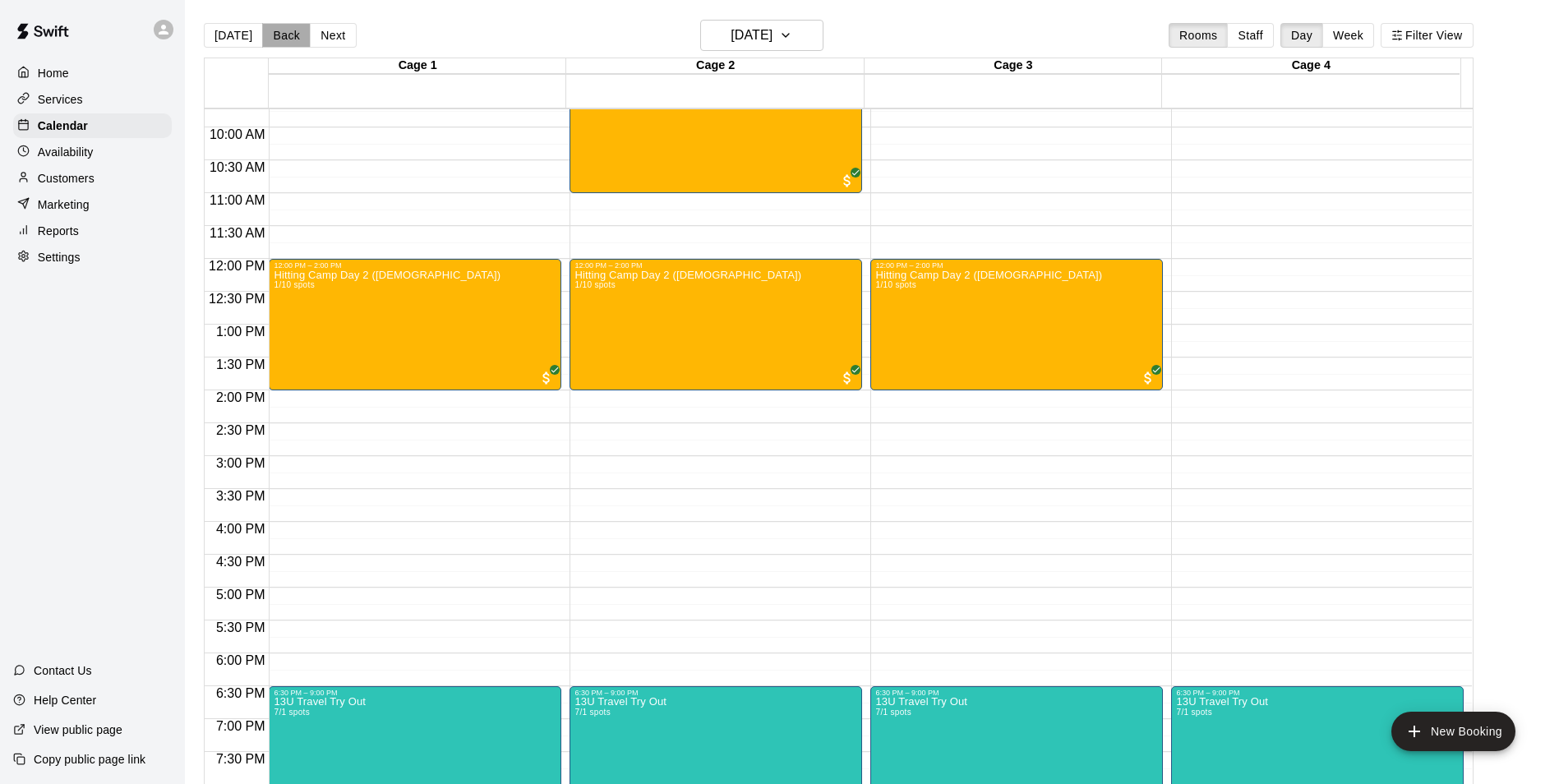
click at [270, 30] on button "Back" at bounding box center [287, 36] width 48 height 25
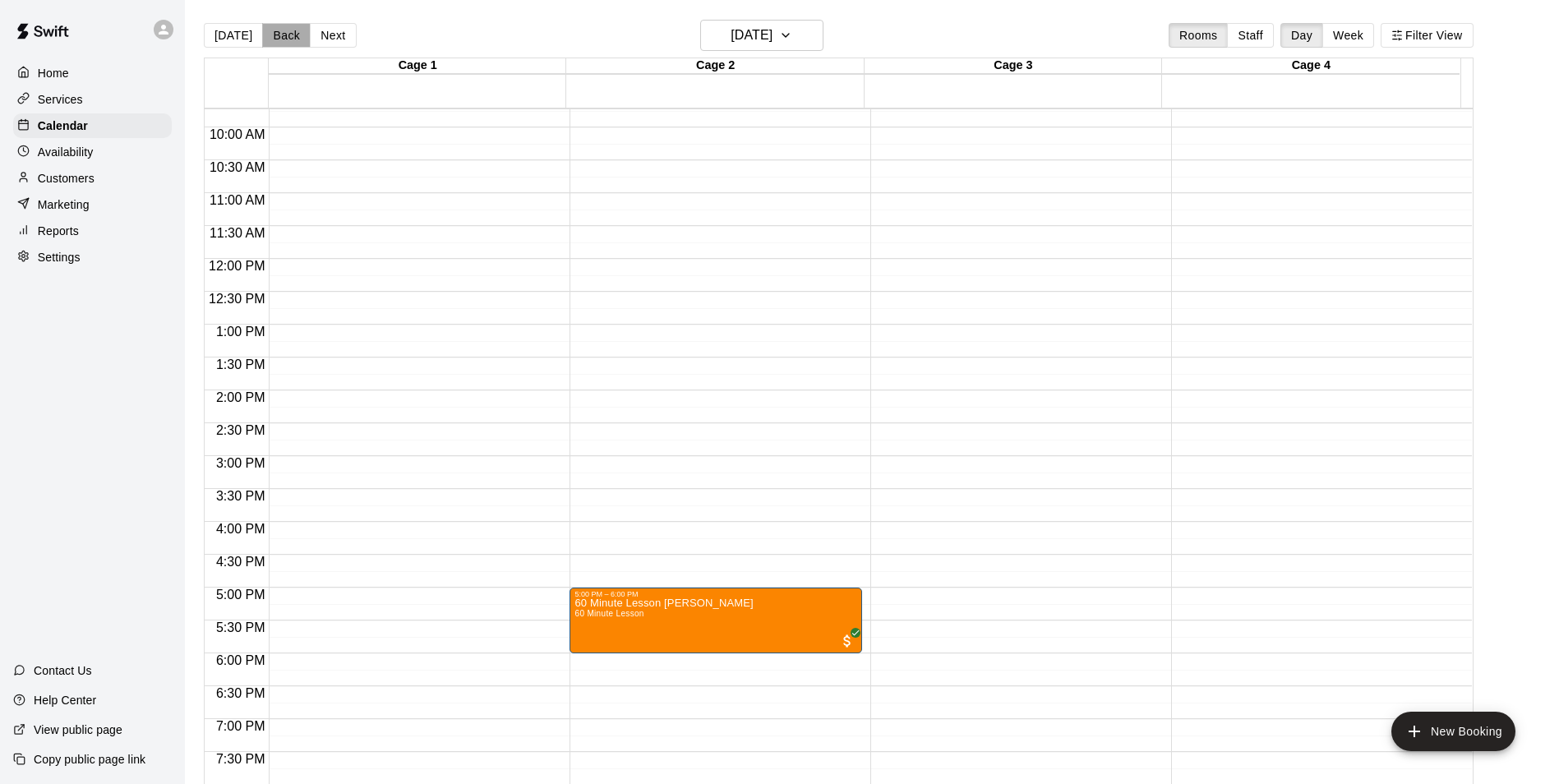
click at [289, 31] on button "Back" at bounding box center [287, 36] width 48 height 25
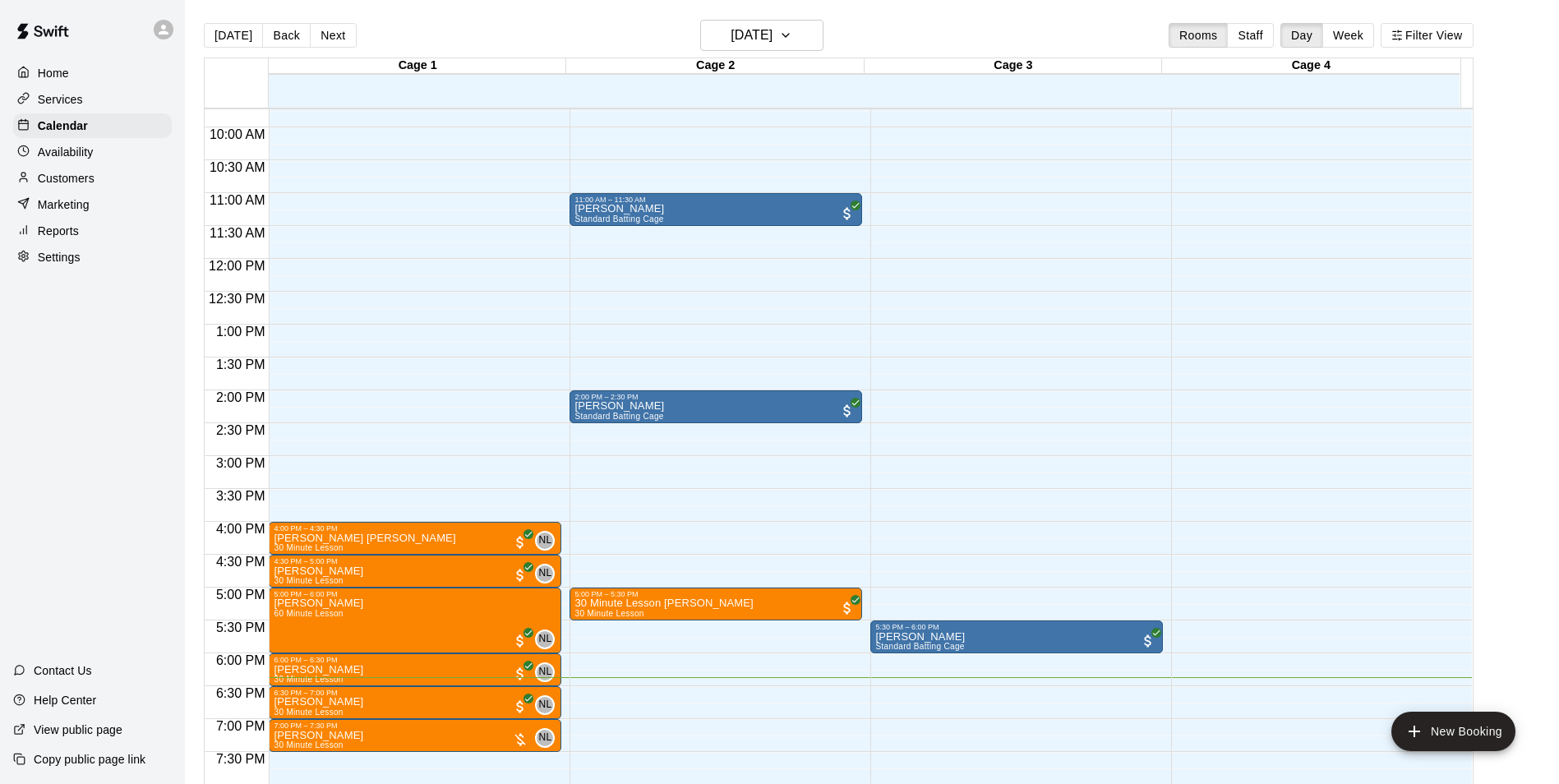
scroll to position [721, 0]
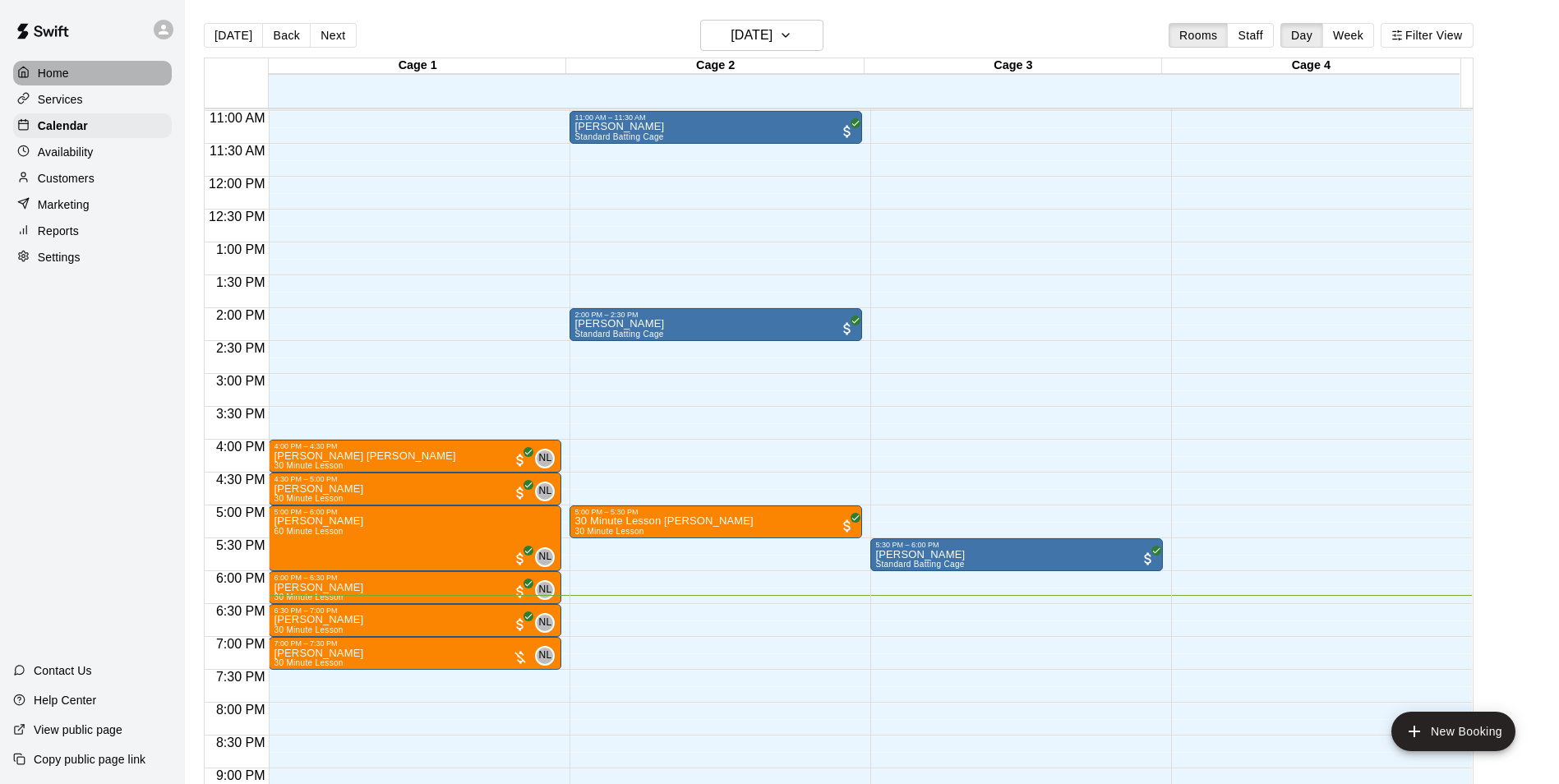
click at [60, 76] on p "Home" at bounding box center [53, 72] width 31 height 16
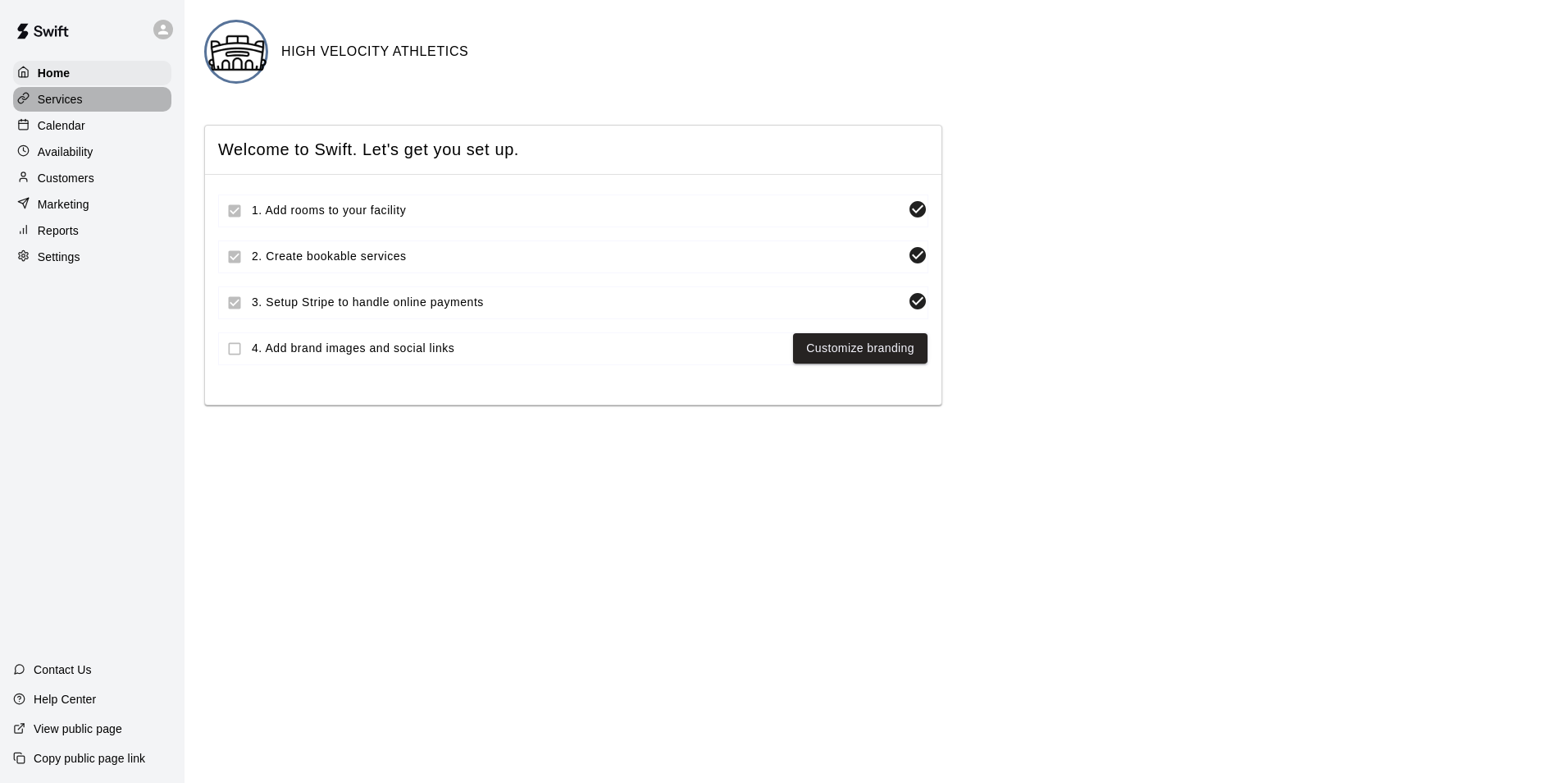
click at [64, 108] on p "Services" at bounding box center [60, 99] width 45 height 16
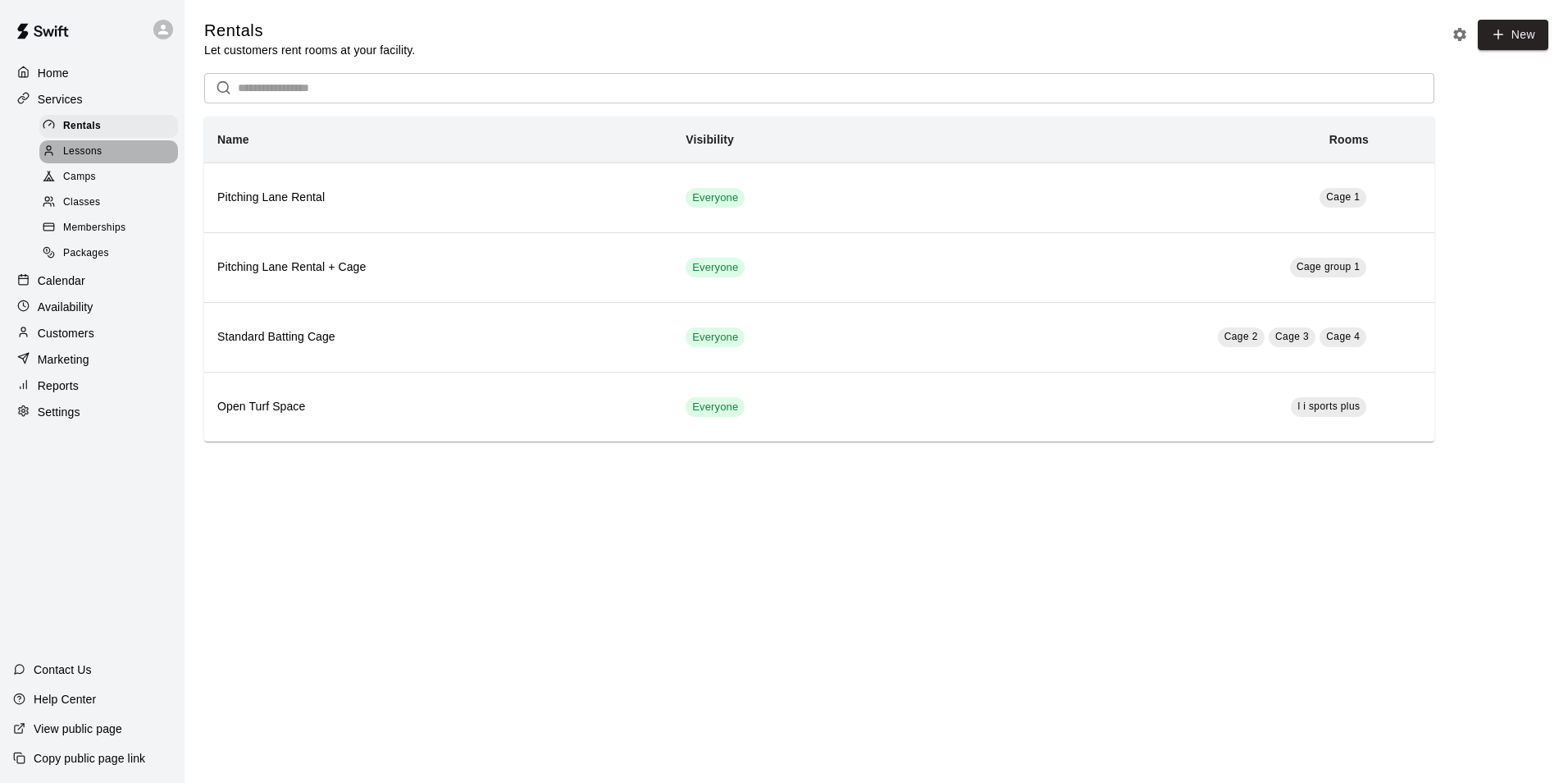
click at [86, 147] on span "Lessons" at bounding box center [83, 151] width 39 height 16
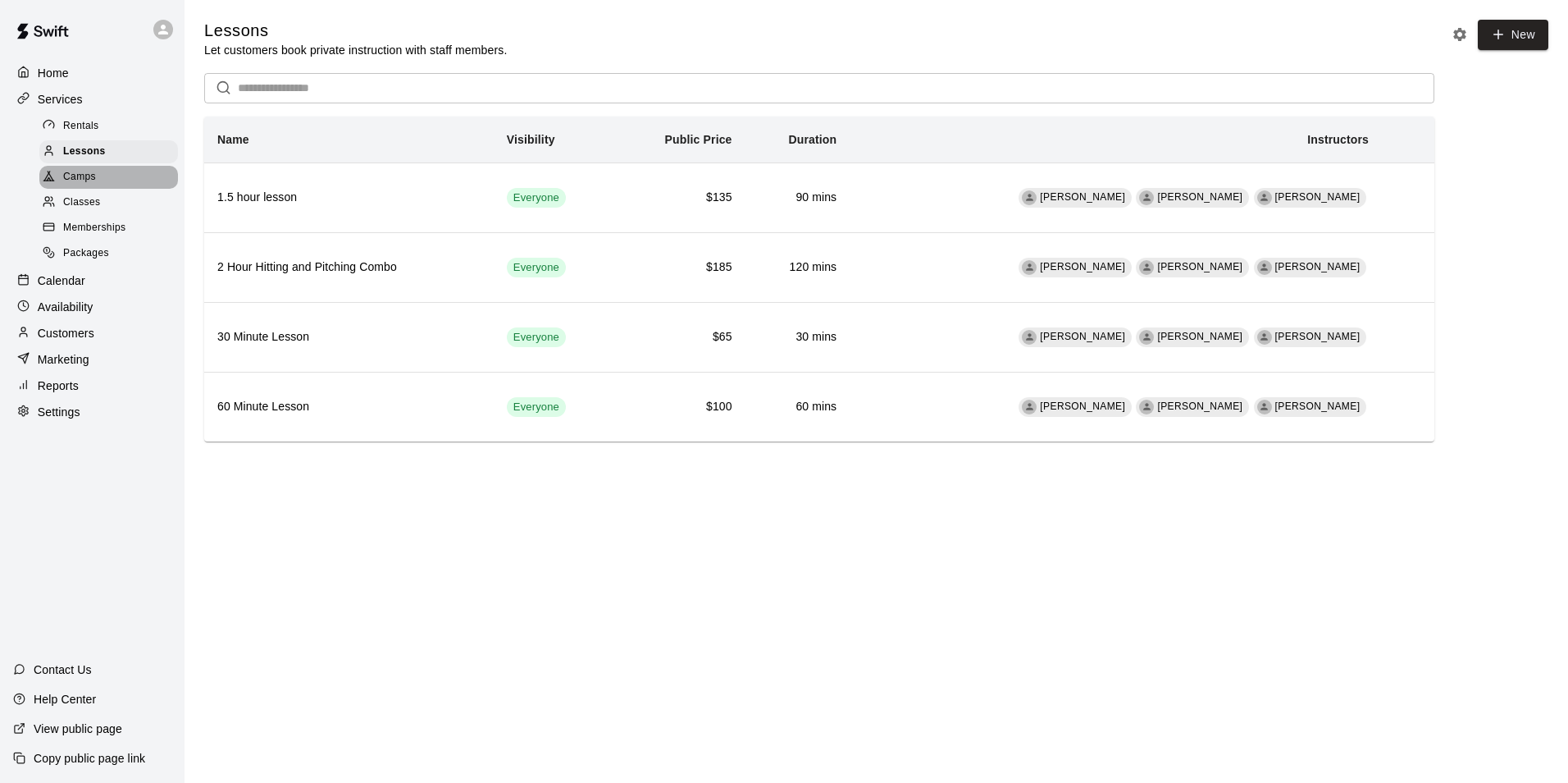
click at [81, 184] on span "Camps" at bounding box center [80, 176] width 33 height 16
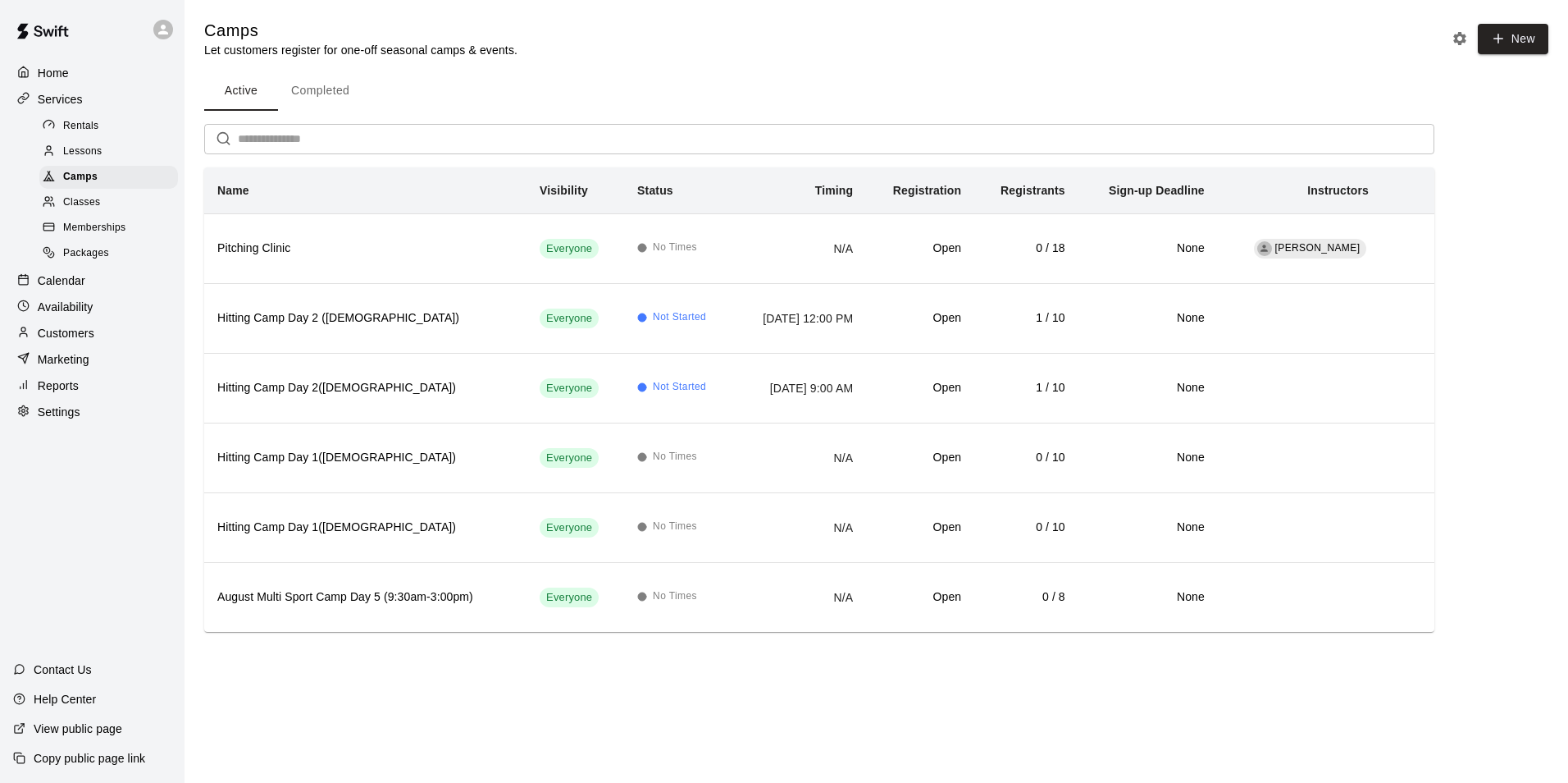
click at [104, 236] on span "Memberships" at bounding box center [94, 227] width 63 height 16
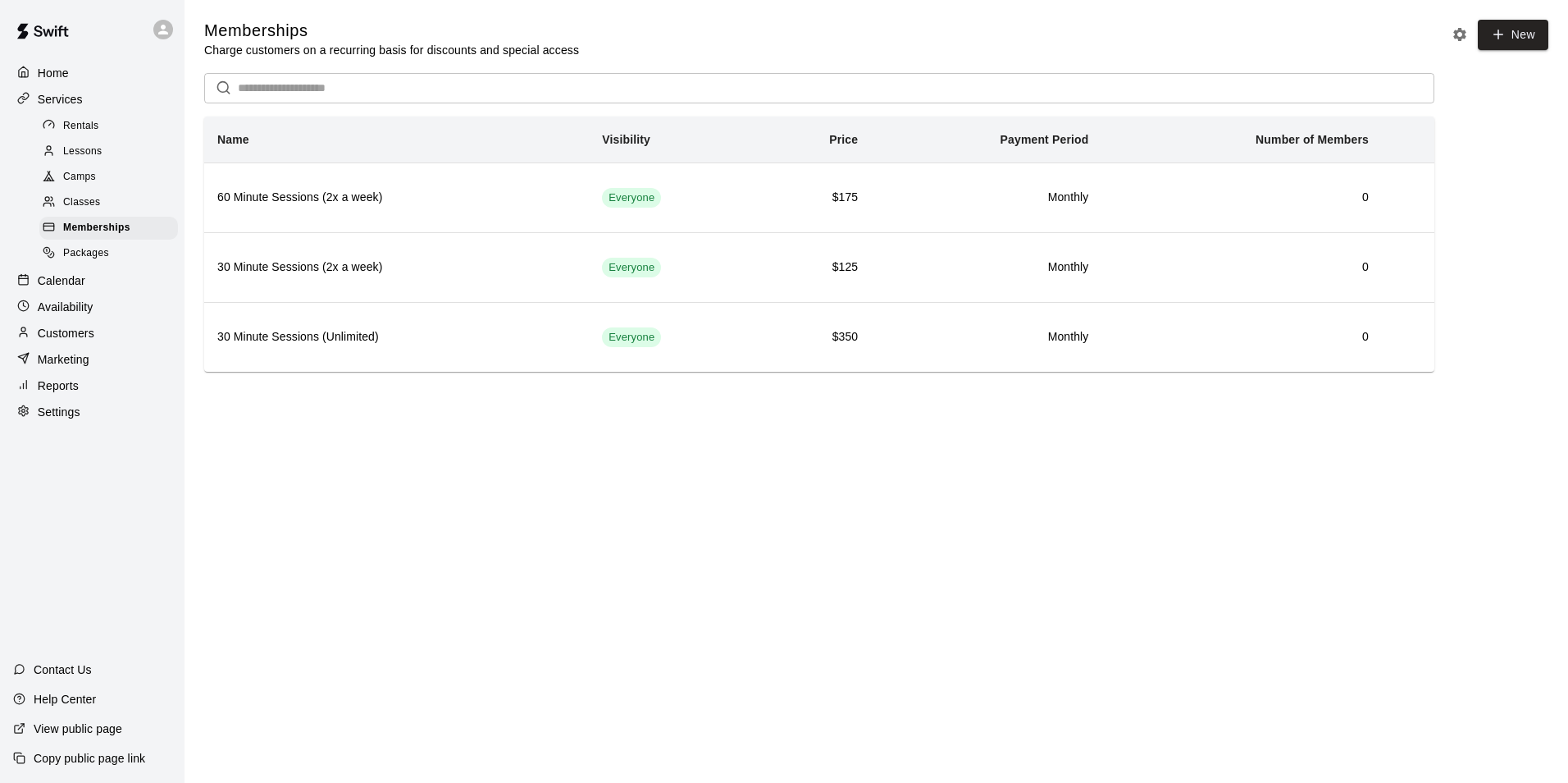
click at [73, 262] on span "Packages" at bounding box center [87, 253] width 46 height 16
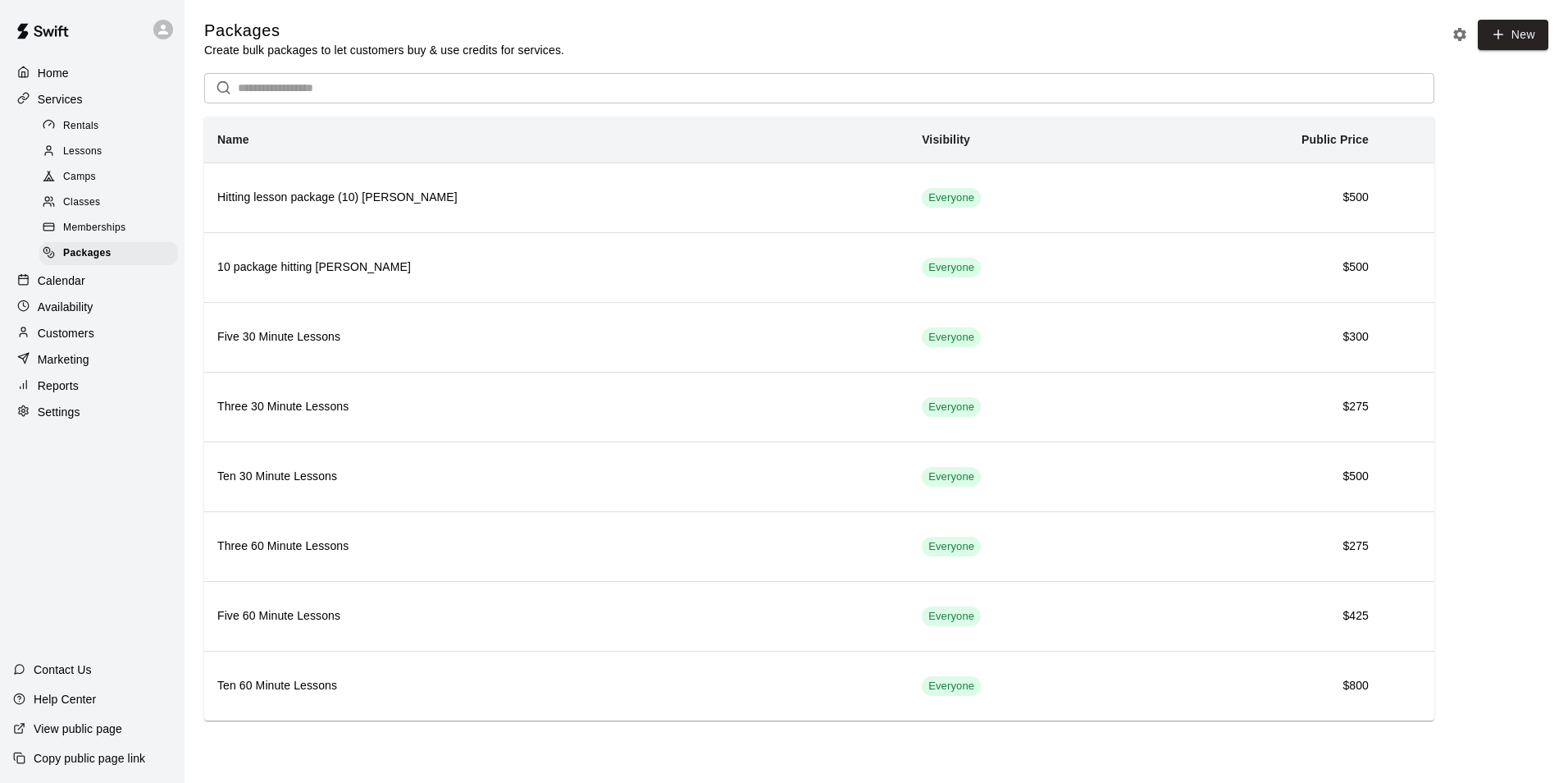
click at [42, 285] on p "Calendar" at bounding box center [61, 280] width 47 height 16
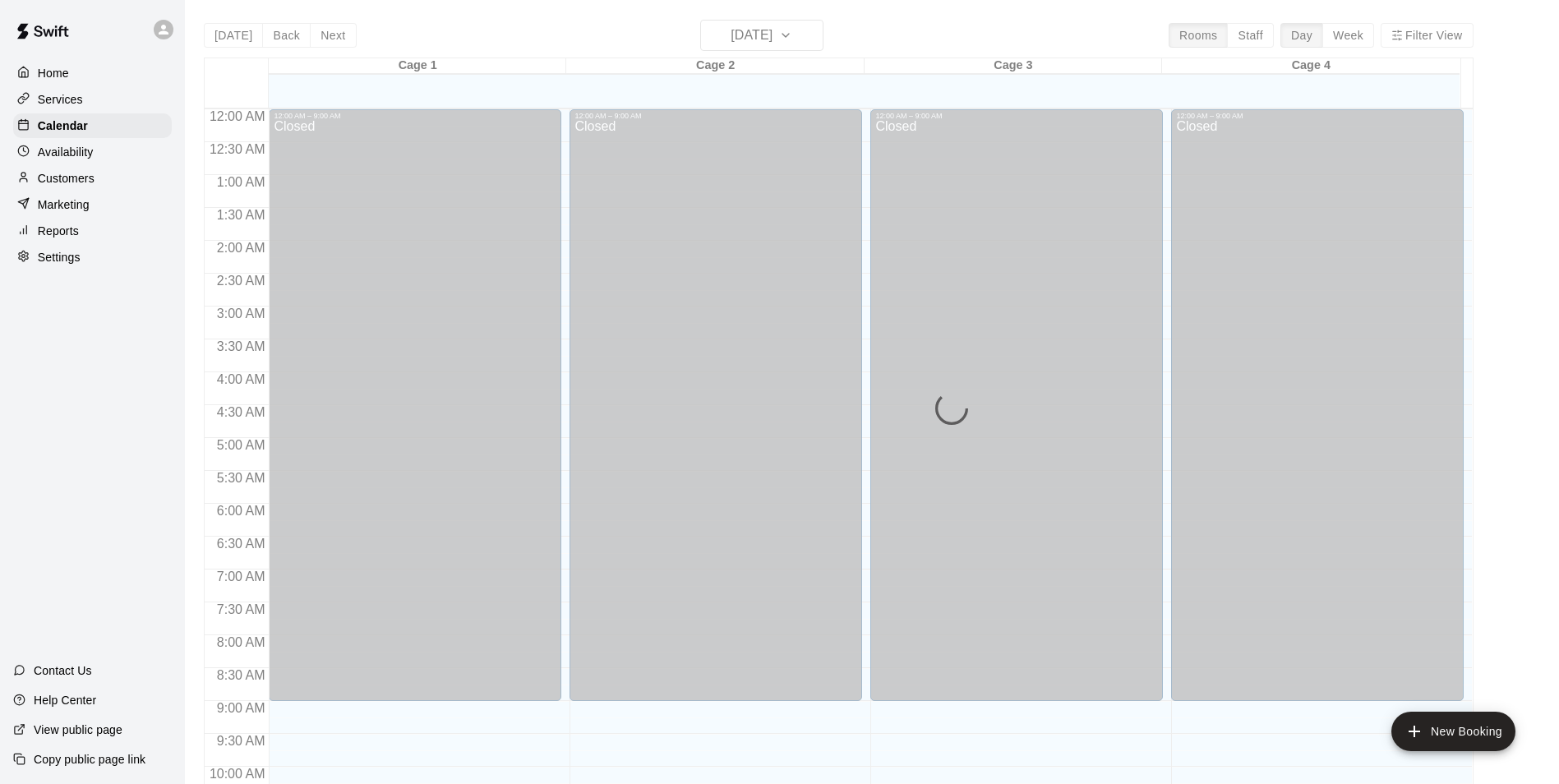
scroll to position [835, 0]
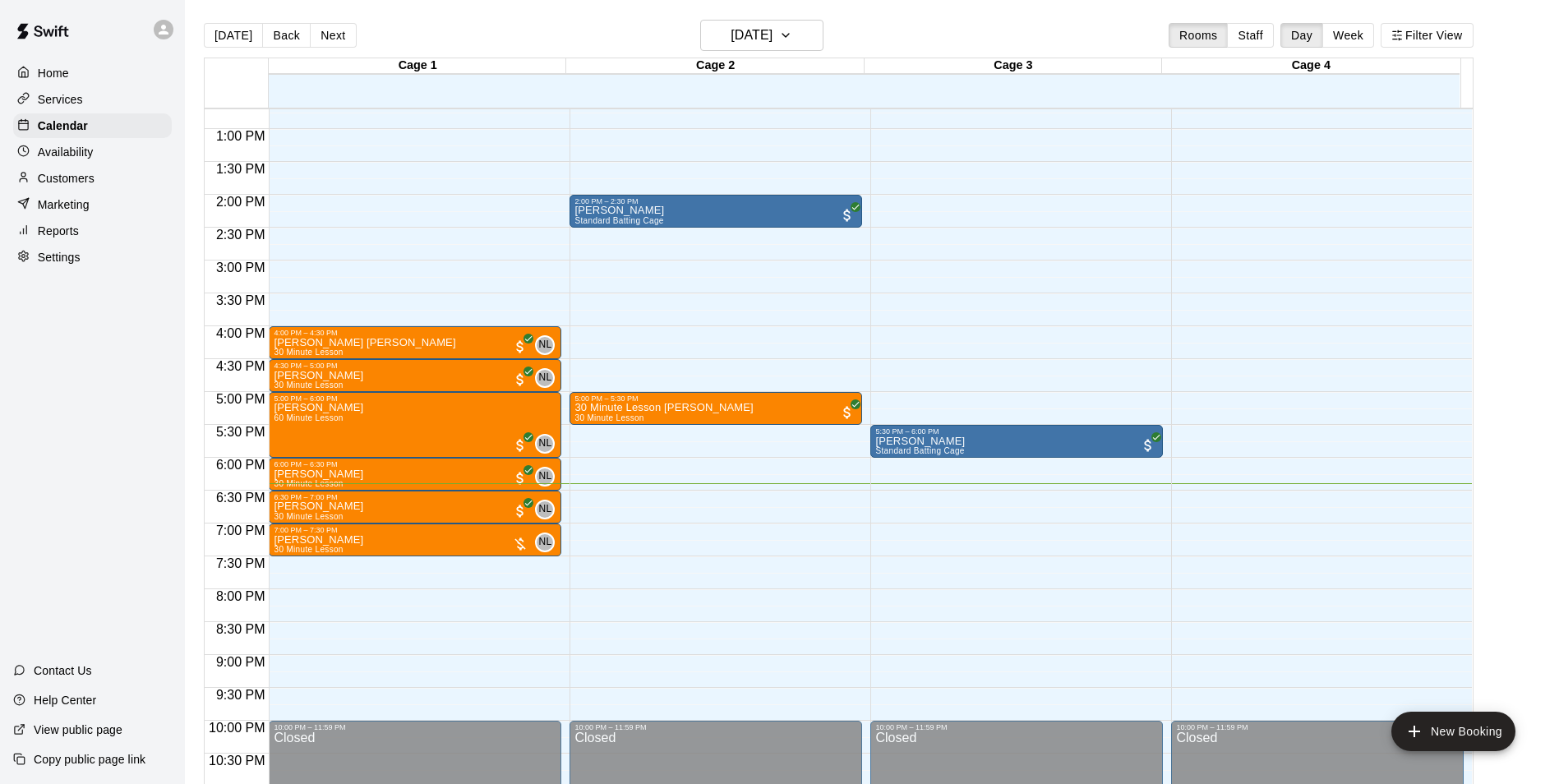
click at [76, 178] on p "Customers" at bounding box center [66, 177] width 57 height 16
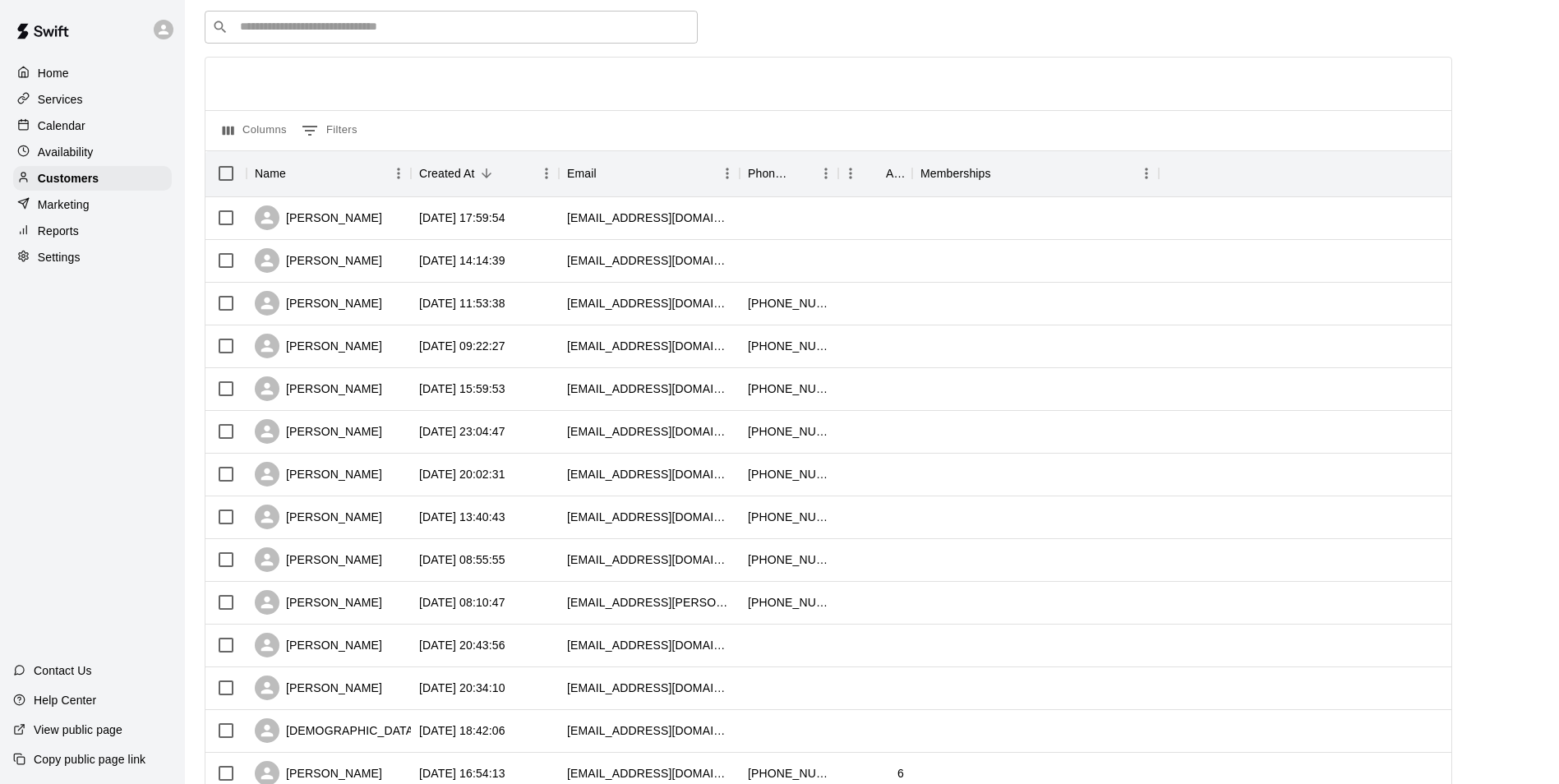
scroll to position [62, 0]
click at [50, 208] on p "Marketing" at bounding box center [64, 204] width 52 height 16
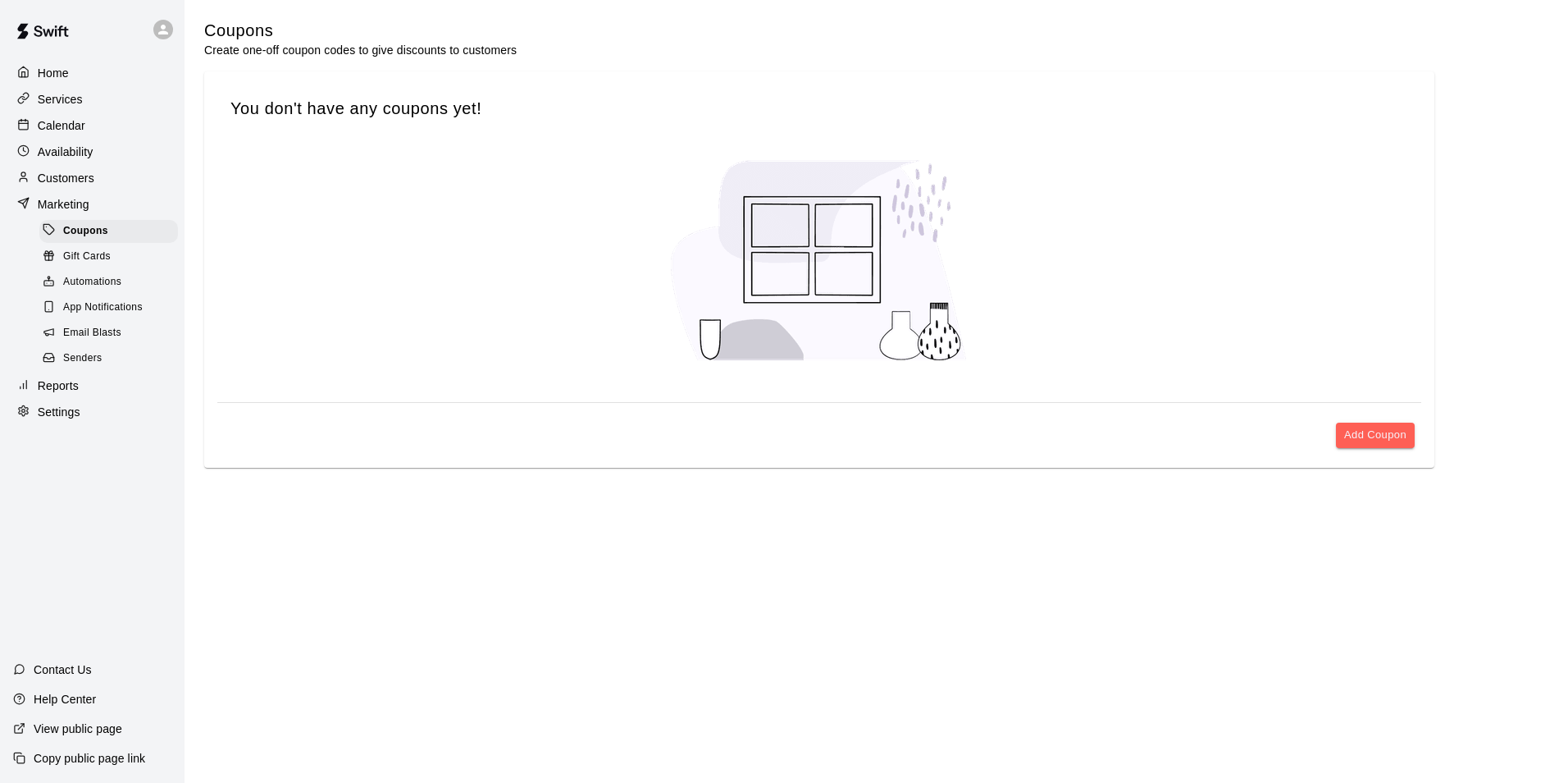
click at [81, 281] on span "Automations" at bounding box center [92, 282] width 58 height 16
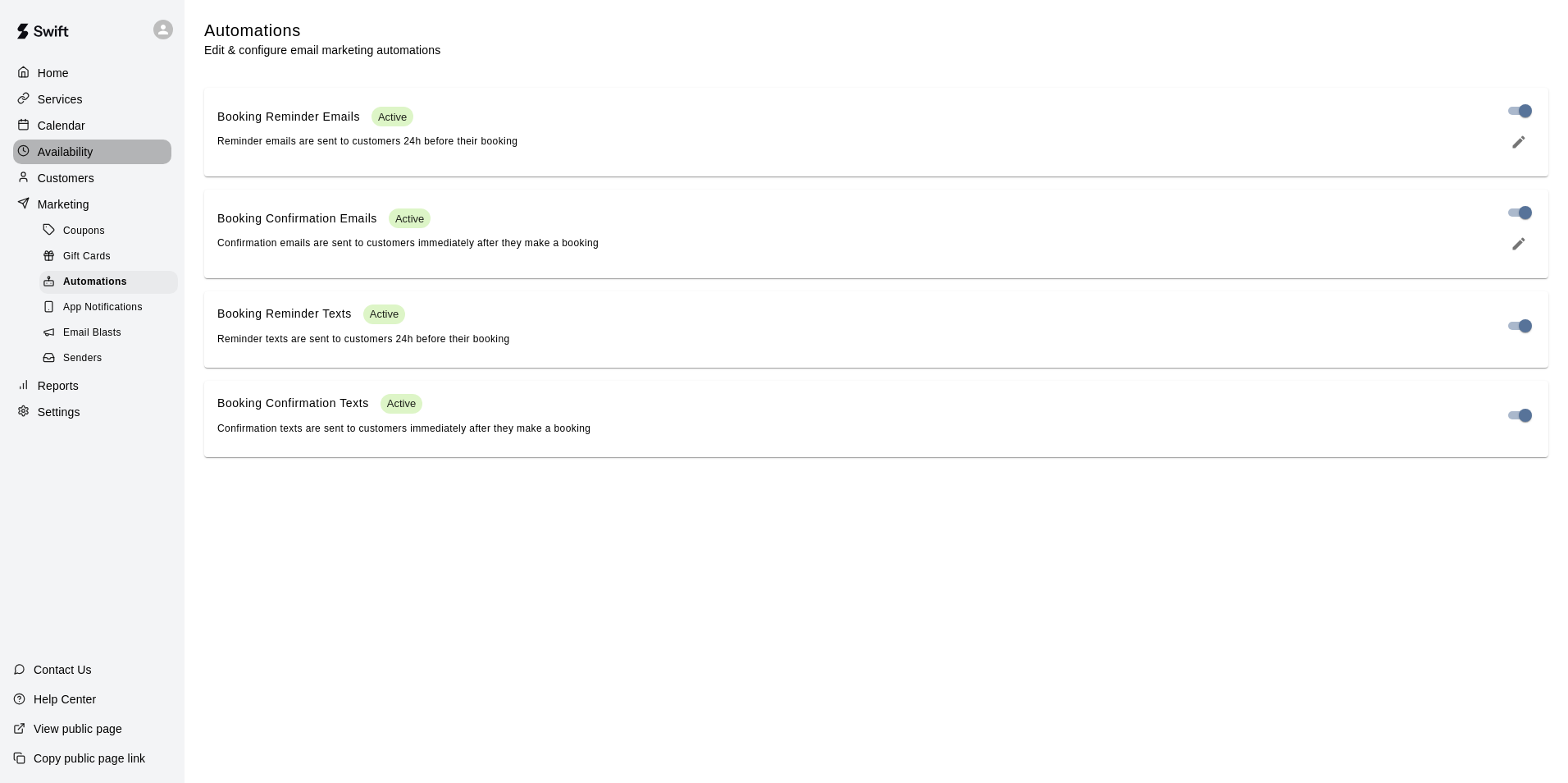
click at [76, 153] on p "Availability" at bounding box center [65, 151] width 56 height 16
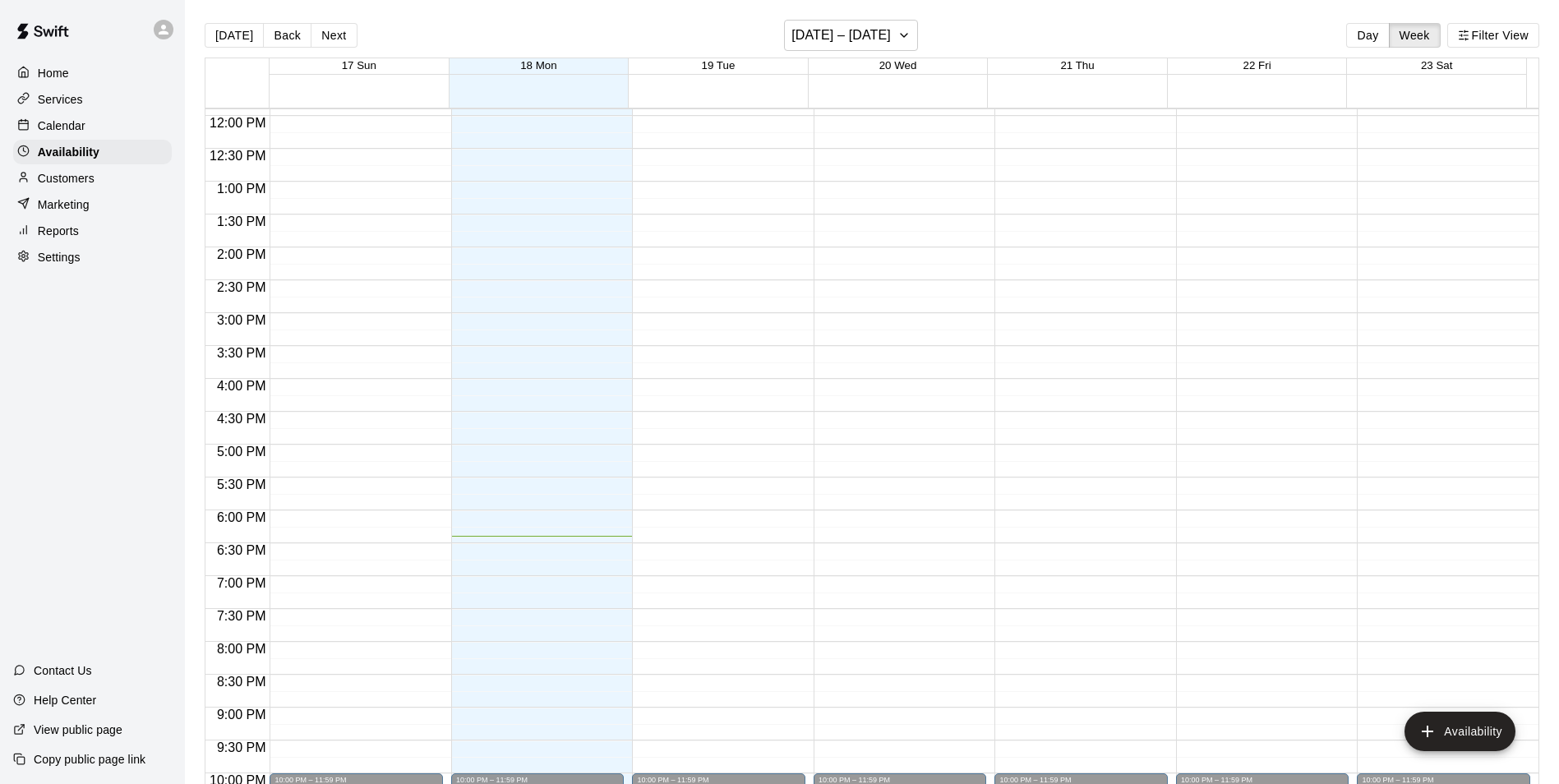
scroll to position [822, 0]
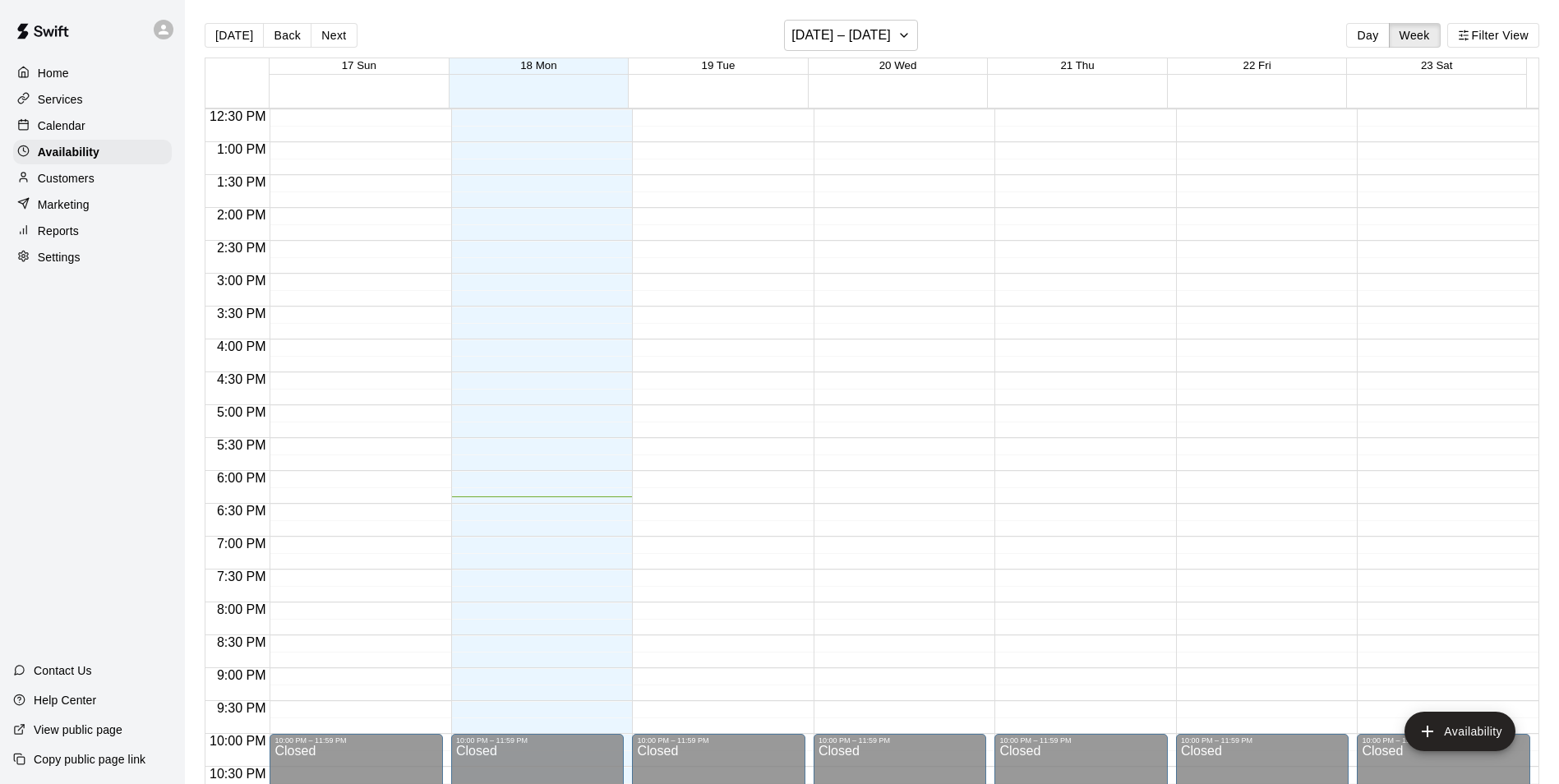
click at [65, 134] on p "Calendar" at bounding box center [61, 125] width 47 height 16
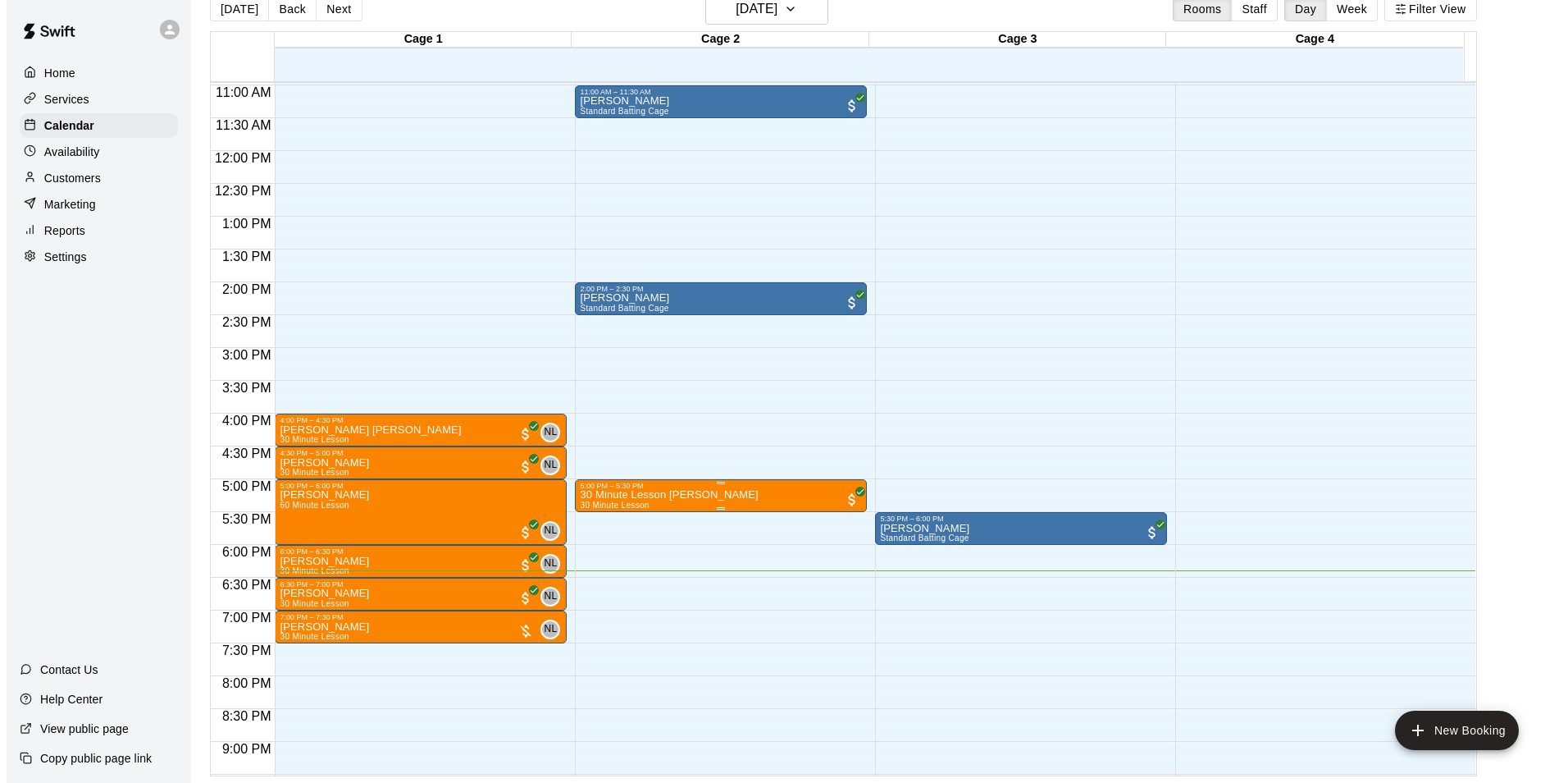
scroll to position [720, 0]
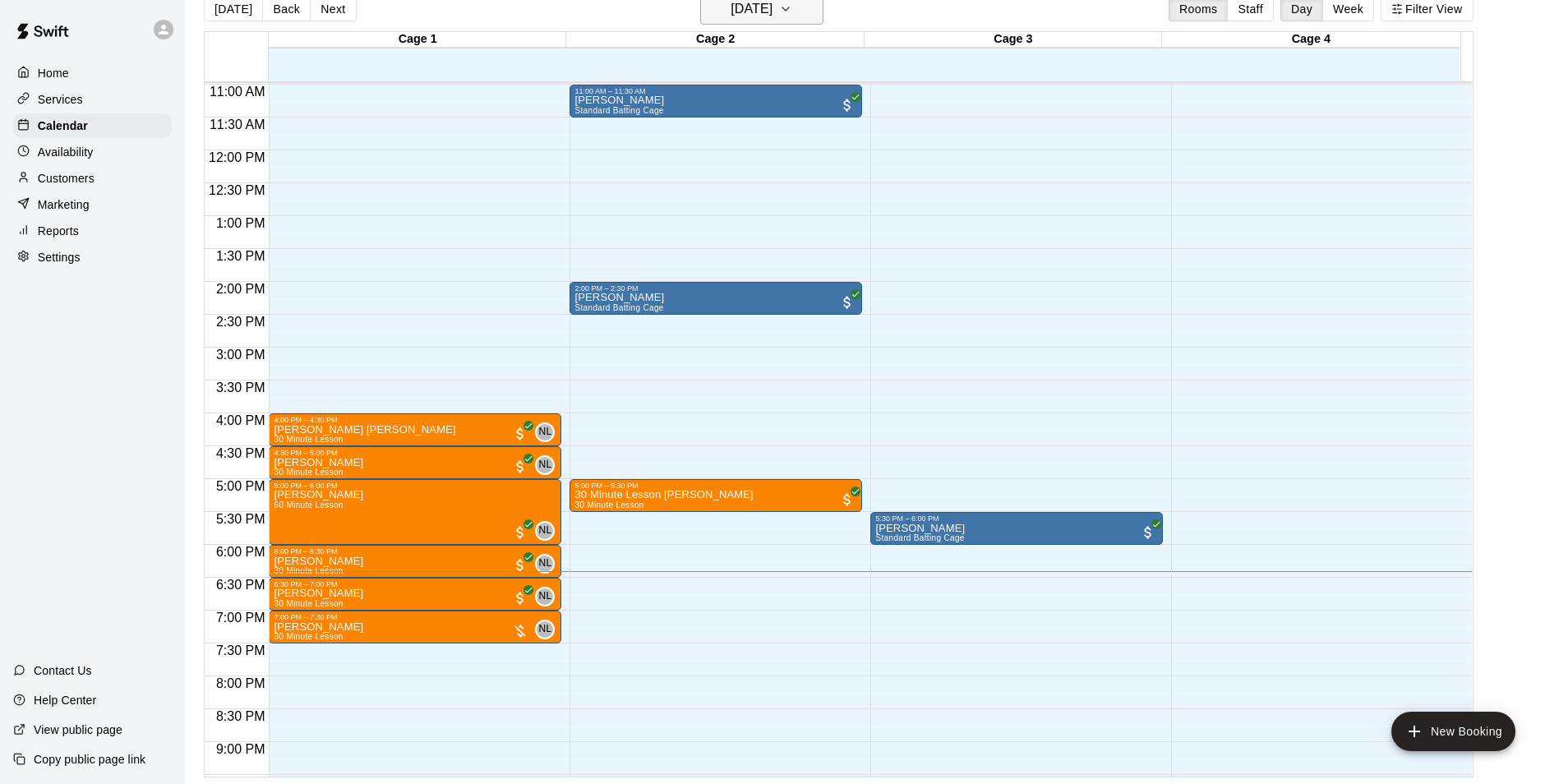
click at [792, 14] on icon "button" at bounding box center [786, 9] width 14 height 19
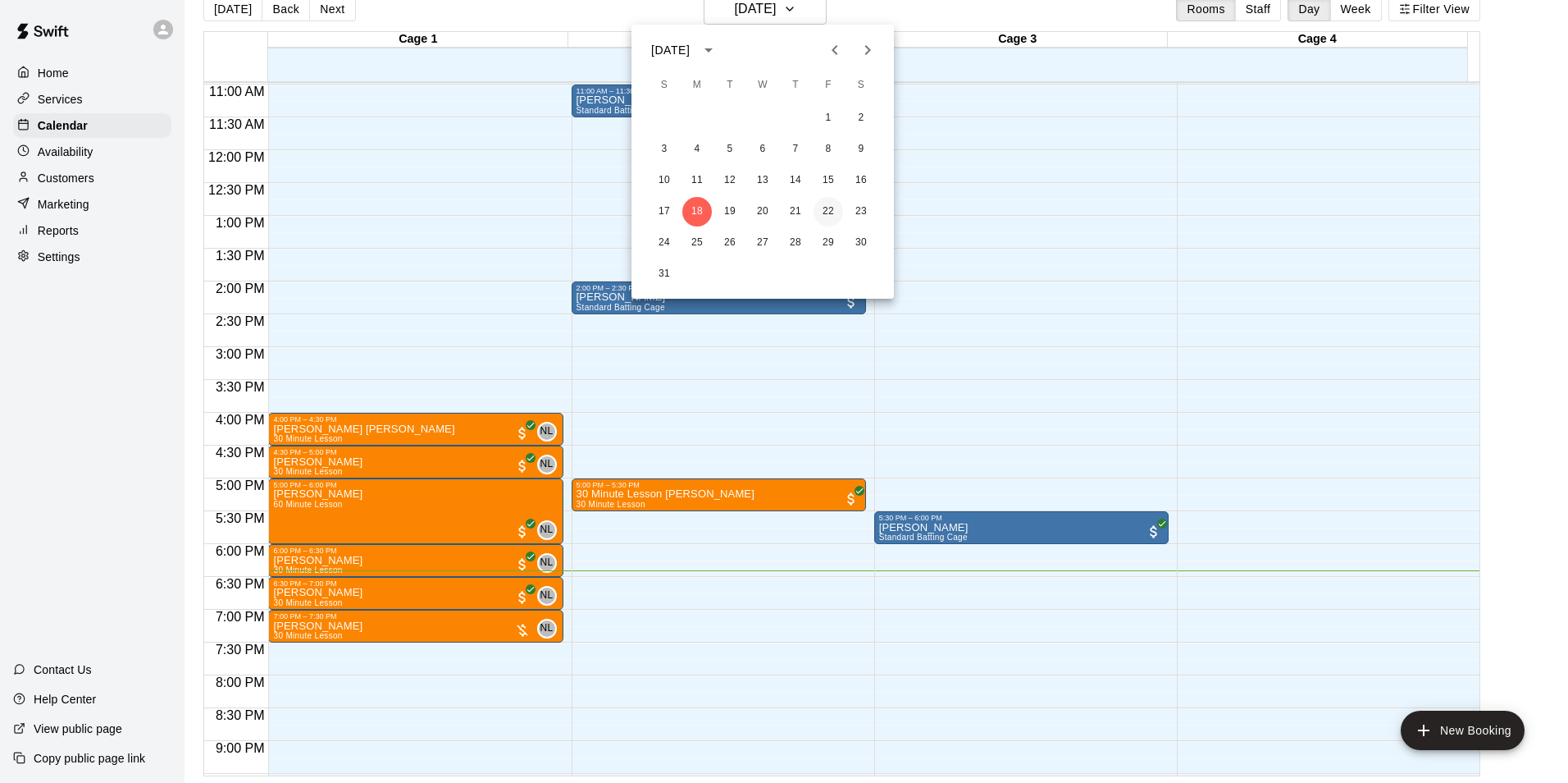
click at [831, 217] on button "22" at bounding box center [828, 211] width 30 height 30
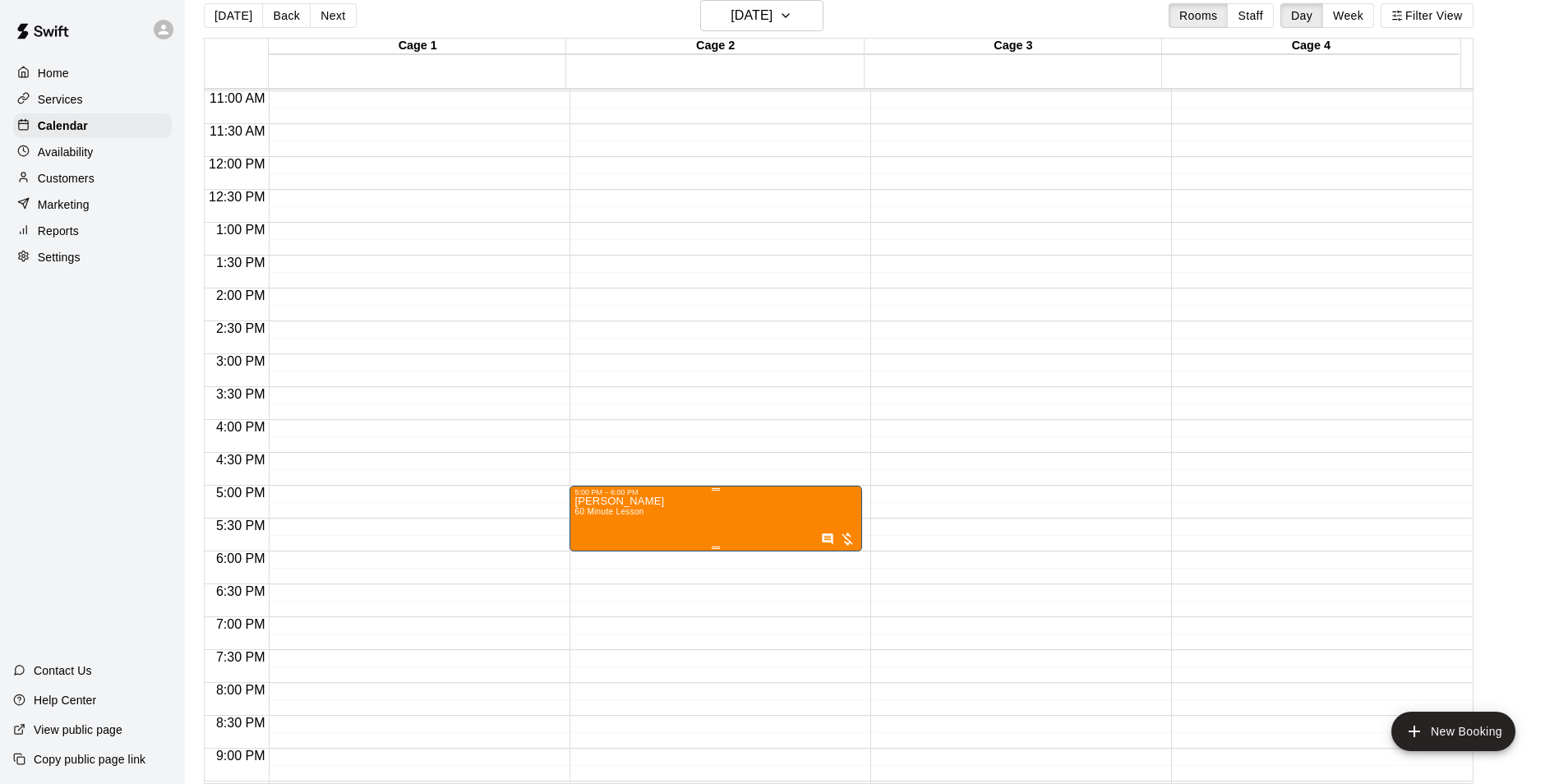
click at [944, 279] on div at bounding box center [785, 392] width 1572 height 784
click at [673, 526] on div at bounding box center [785, 392] width 1572 height 784
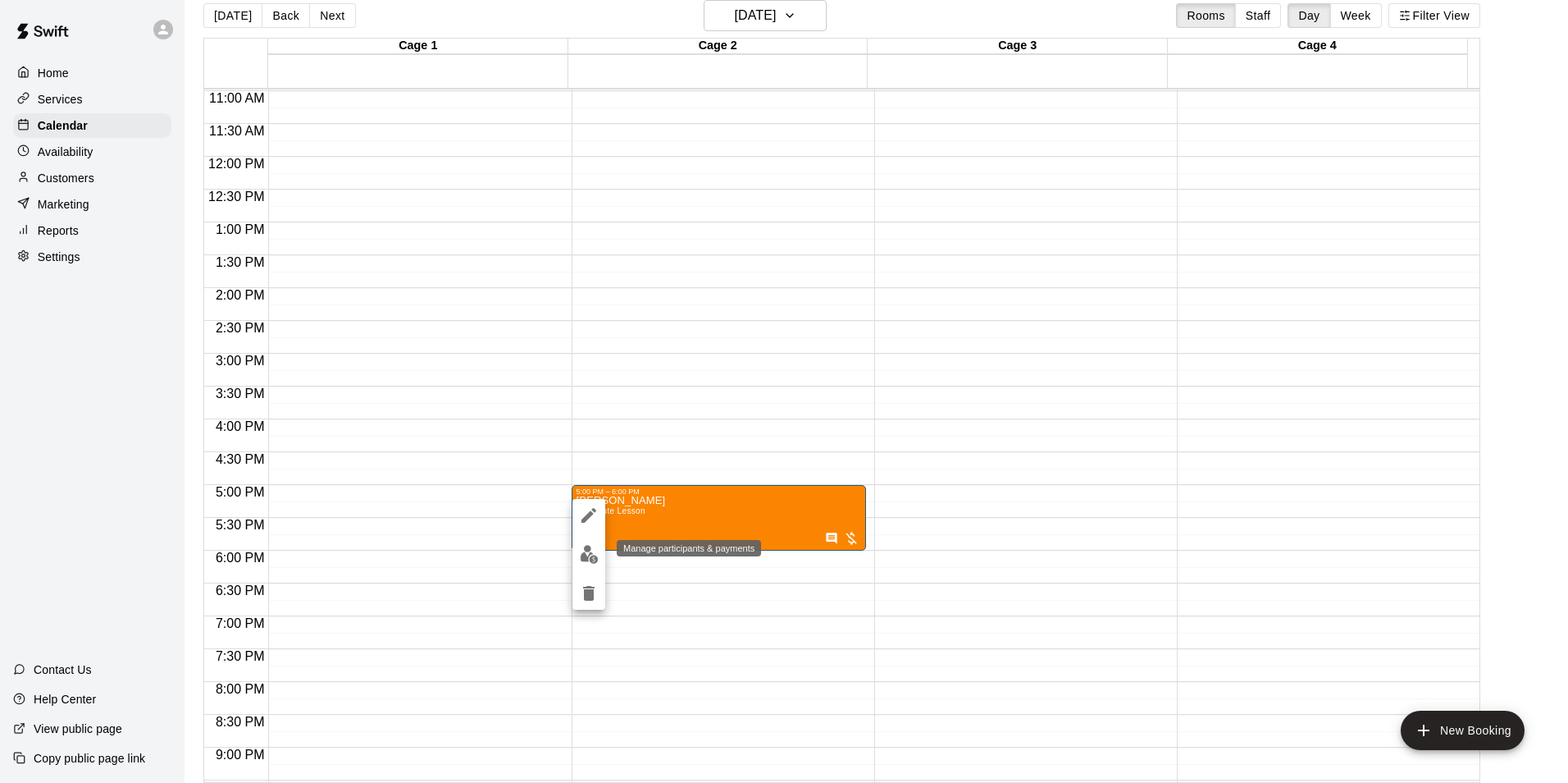
click at [596, 557] on img "edit" at bounding box center [589, 555] width 19 height 19
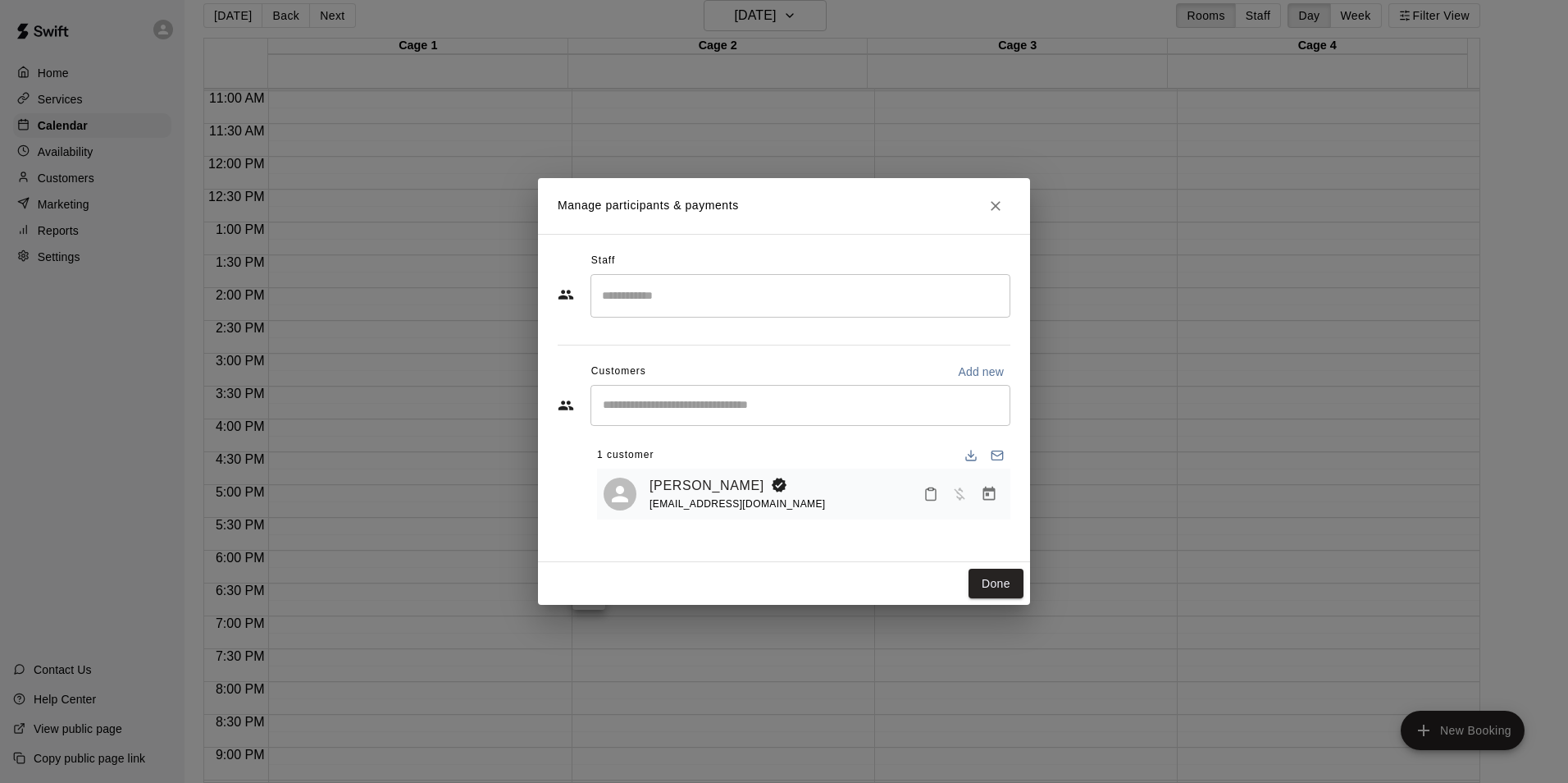
click at [808, 502] on div "timothy kammerer soccerjb27@aol.com" at bounding box center [827, 494] width 354 height 39
click at [733, 480] on link "timothy kammerer" at bounding box center [707, 485] width 115 height 21
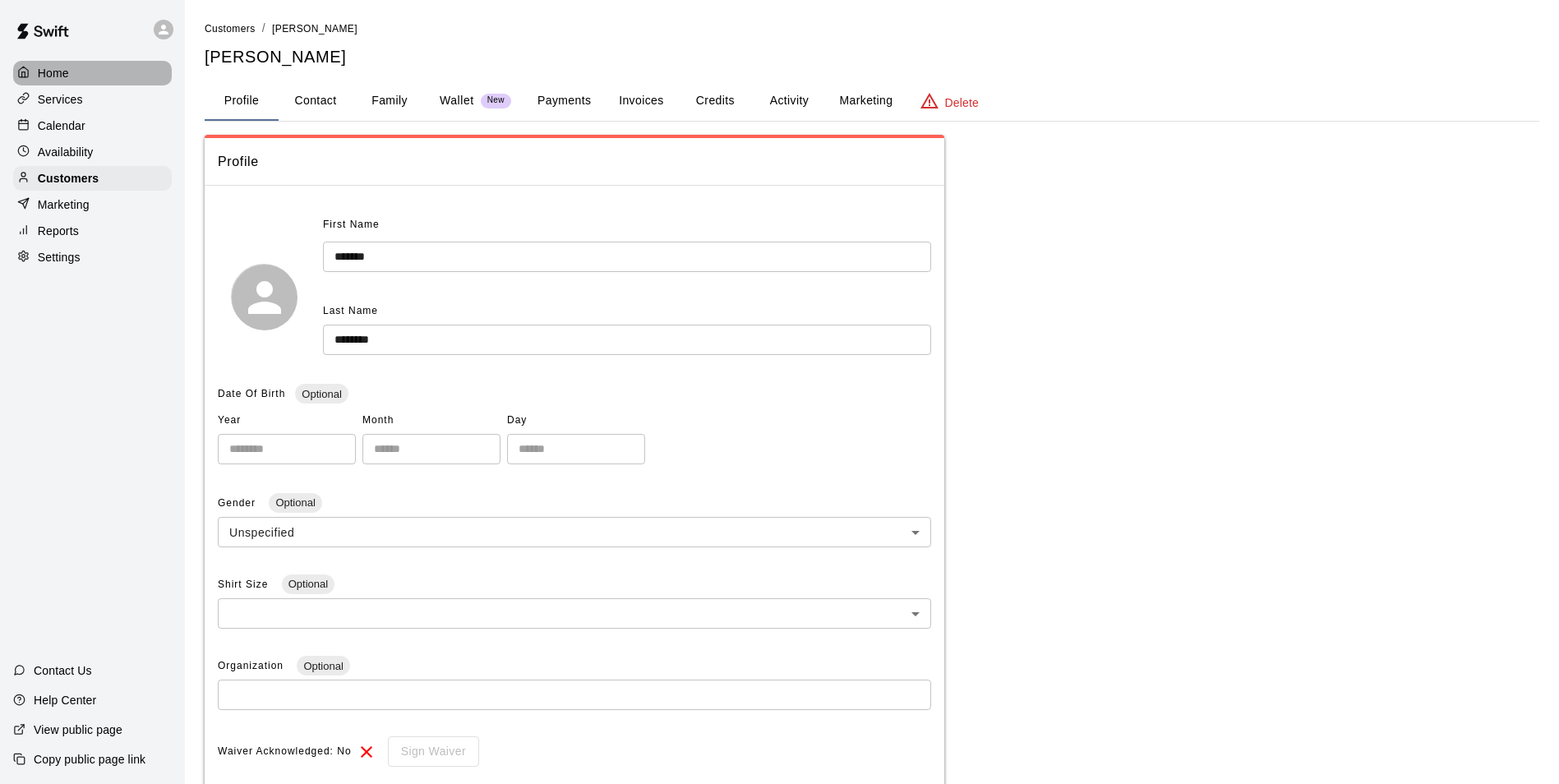
click at [58, 82] on div "Home" at bounding box center [93, 73] width 158 height 25
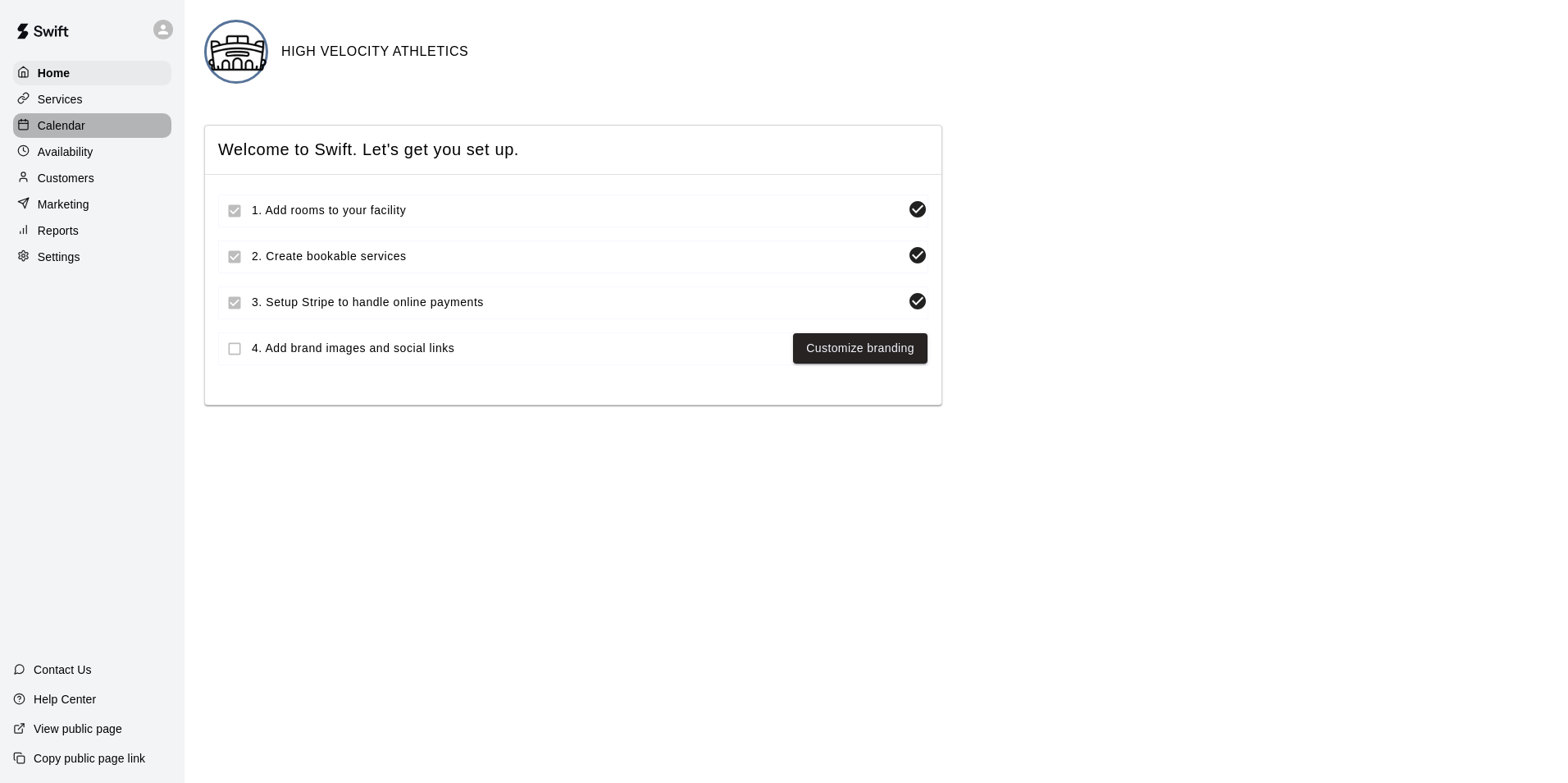
click at [90, 130] on div "Calendar" at bounding box center [92, 126] width 158 height 25
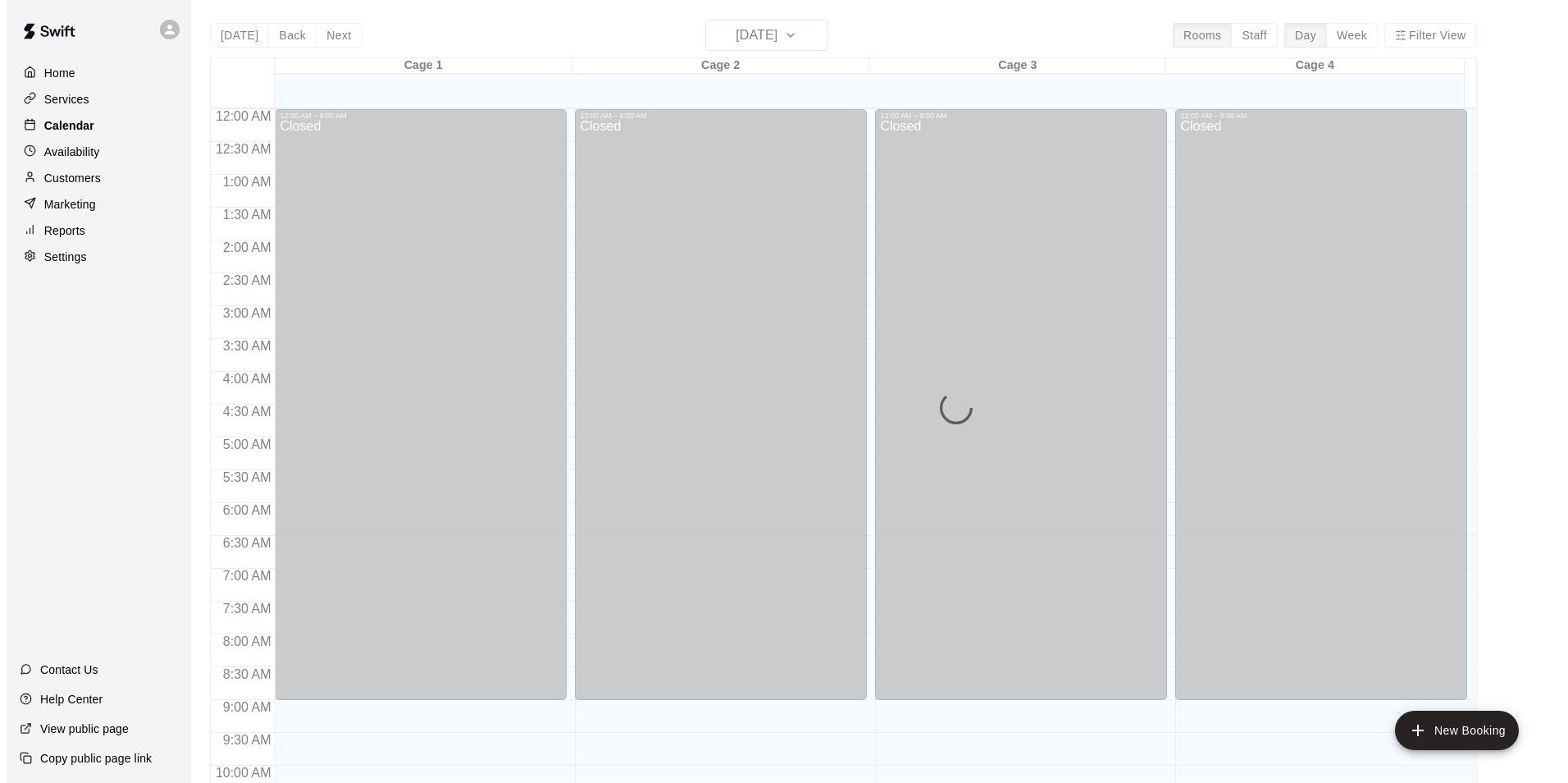
scroll to position [834, 0]
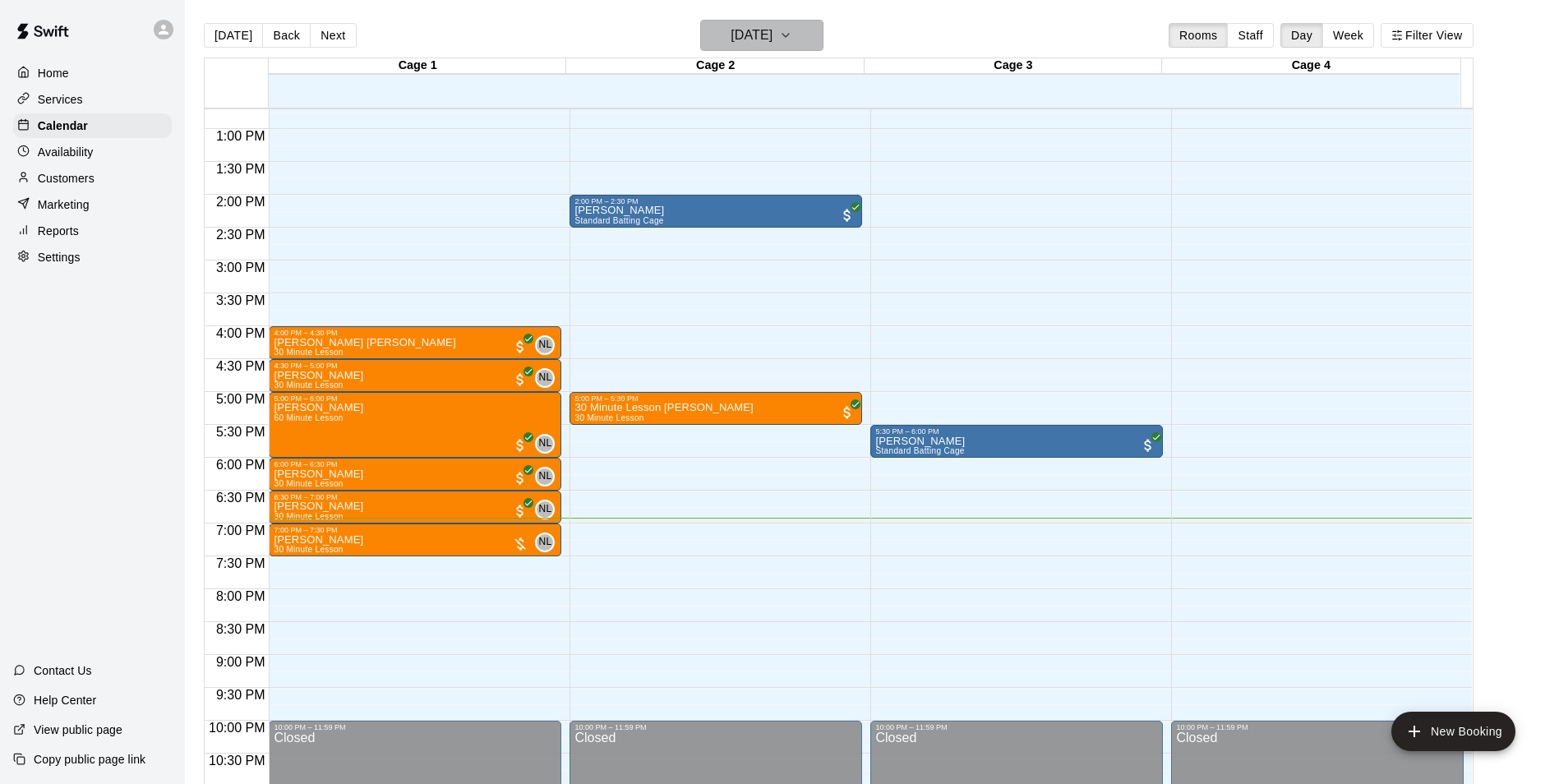
click at [773, 33] on h6 "[DATE]" at bounding box center [751, 36] width 41 height 23
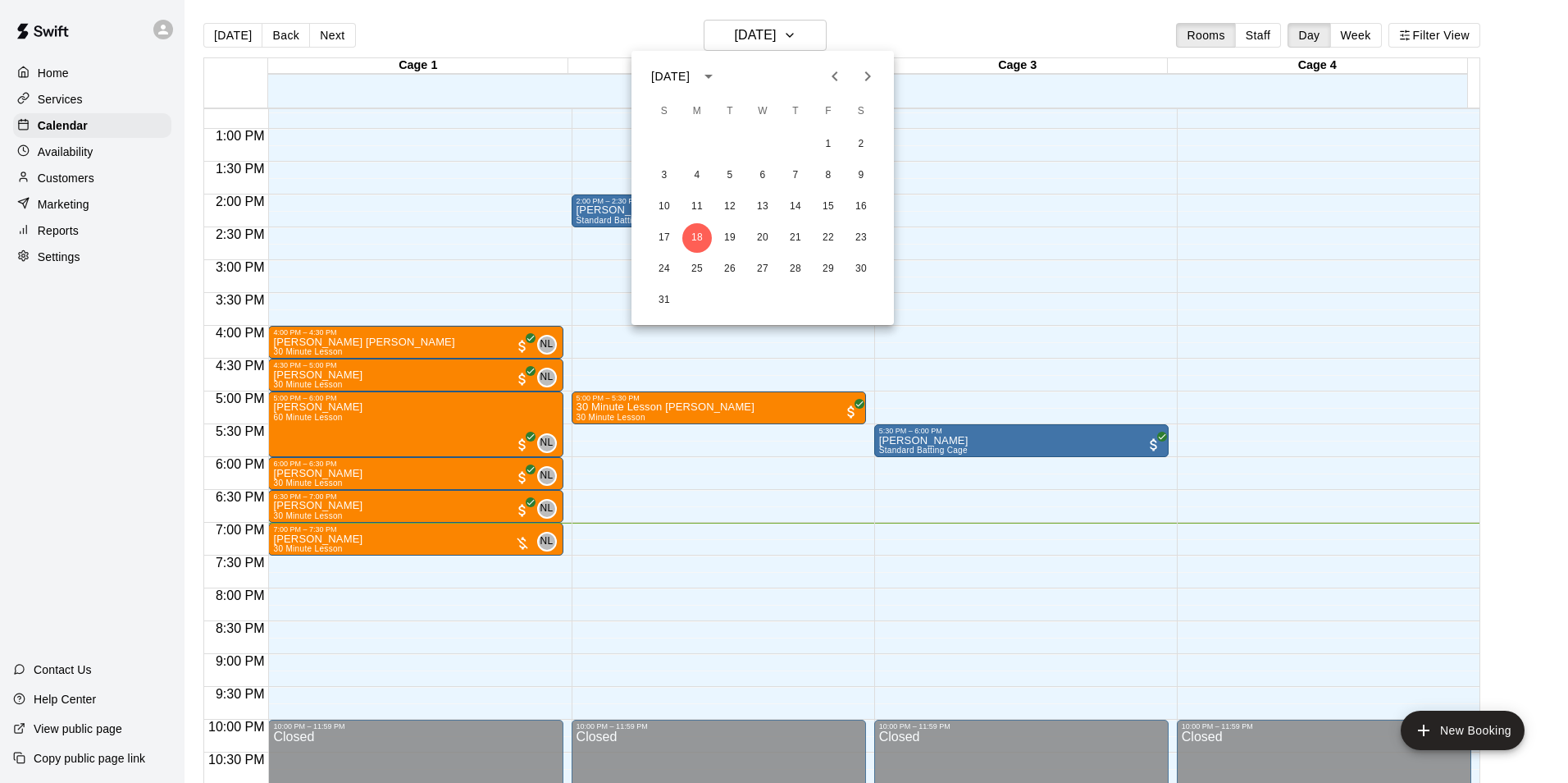
click at [881, 75] on button "Next month" at bounding box center [867, 76] width 33 height 33
click at [797, 146] on button "4" at bounding box center [795, 144] width 30 height 30
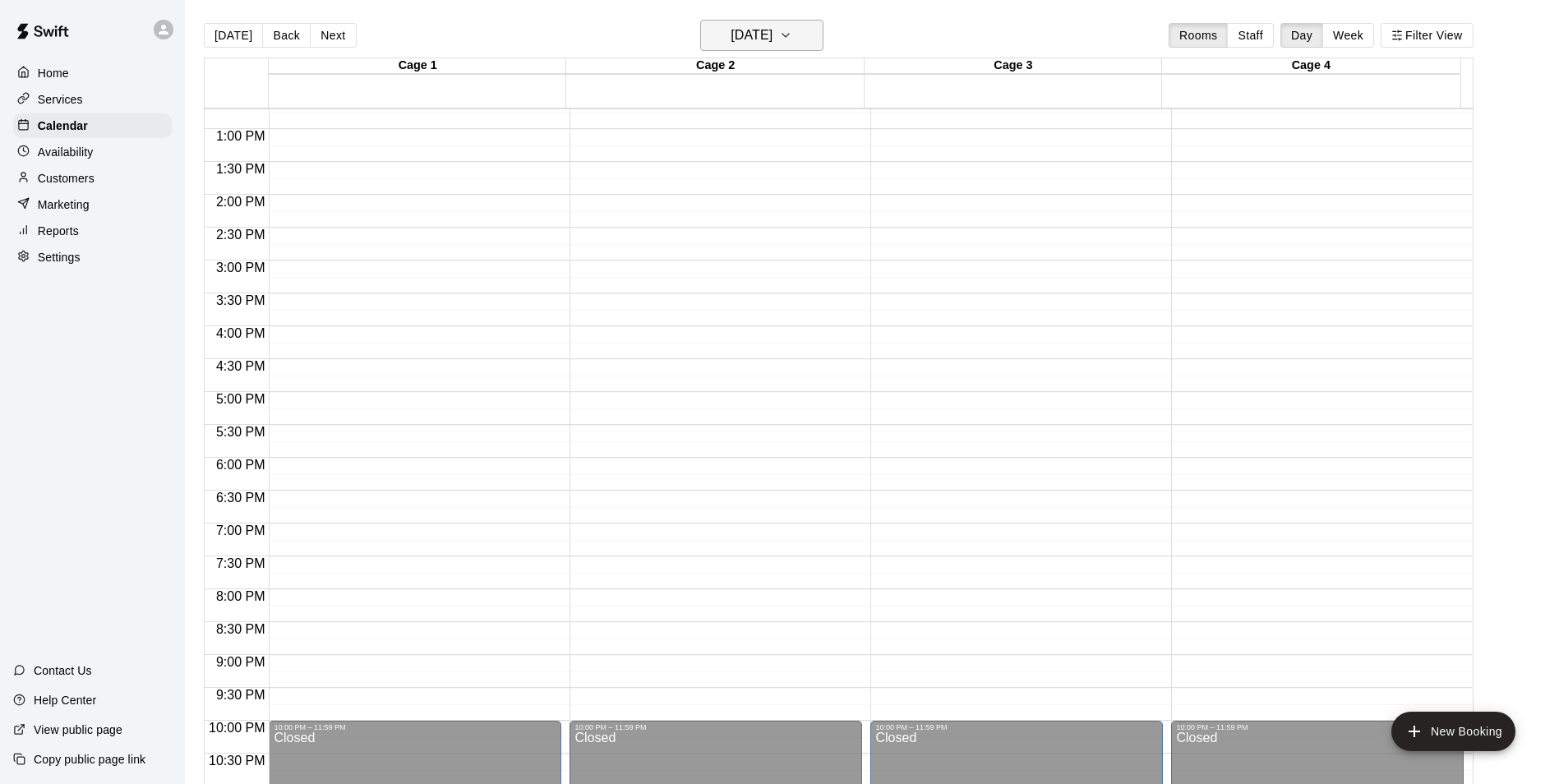
click at [773, 25] on h6 "Thursday Sep 04" at bounding box center [751, 36] width 41 height 23
click at [782, 25] on div at bounding box center [785, 392] width 1572 height 784
click at [850, 19] on div "Today Back Next Thursday Sep 04 Rooms Staff Day Week Filter View" at bounding box center [838, 38] width 1270 height 38
click at [675, 542] on div "12:00 AM – 9:00 AM Closed 10:00 PM – 11:59 PM Closed" at bounding box center [715, 64] width 292 height 1578
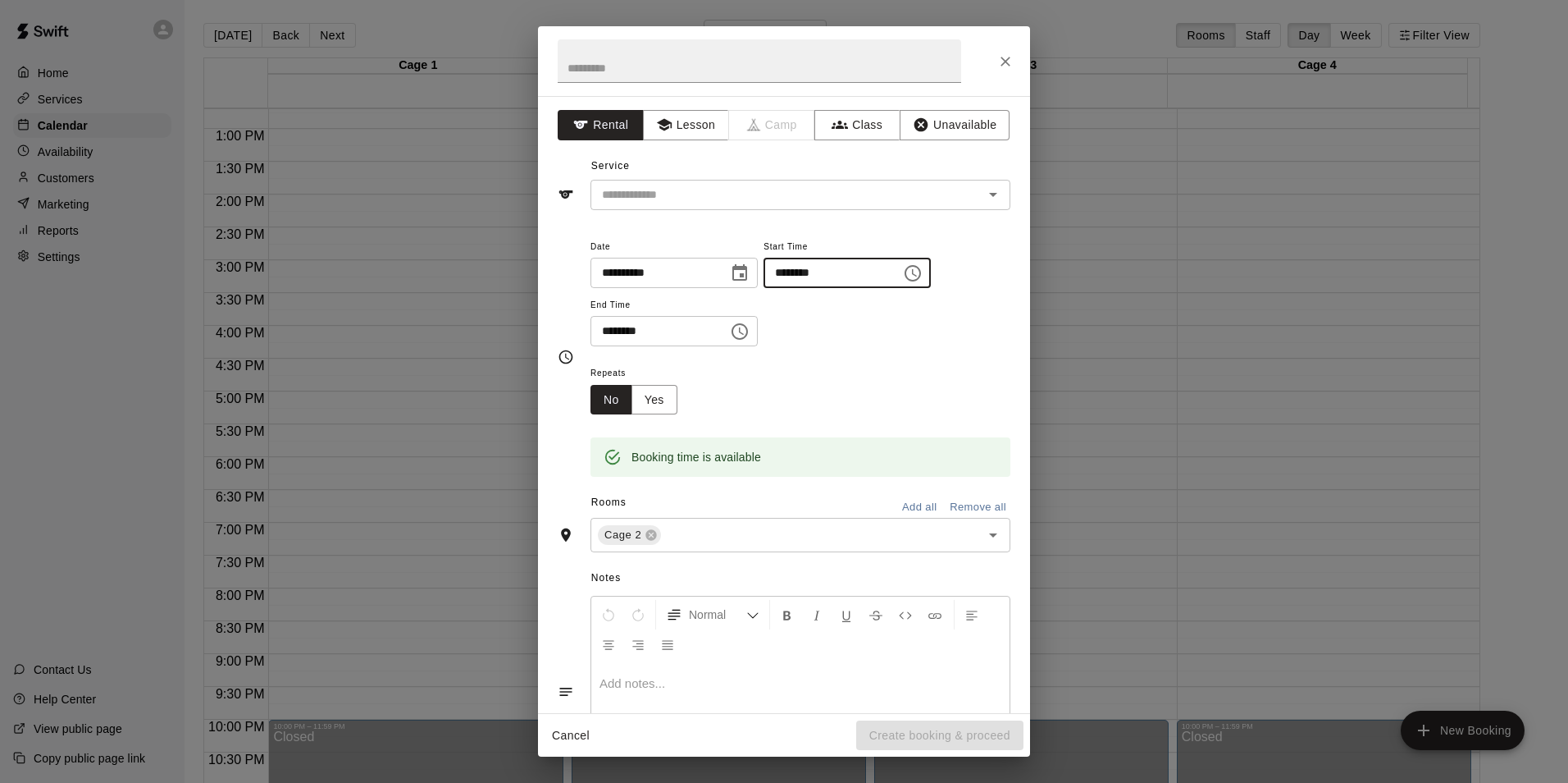
click at [828, 274] on input "********" at bounding box center [826, 274] width 126 height 31
click at [814, 274] on input "********" at bounding box center [826, 274] width 126 height 31
type input "********"
click at [625, 328] on input "********" at bounding box center [653, 331] width 126 height 31
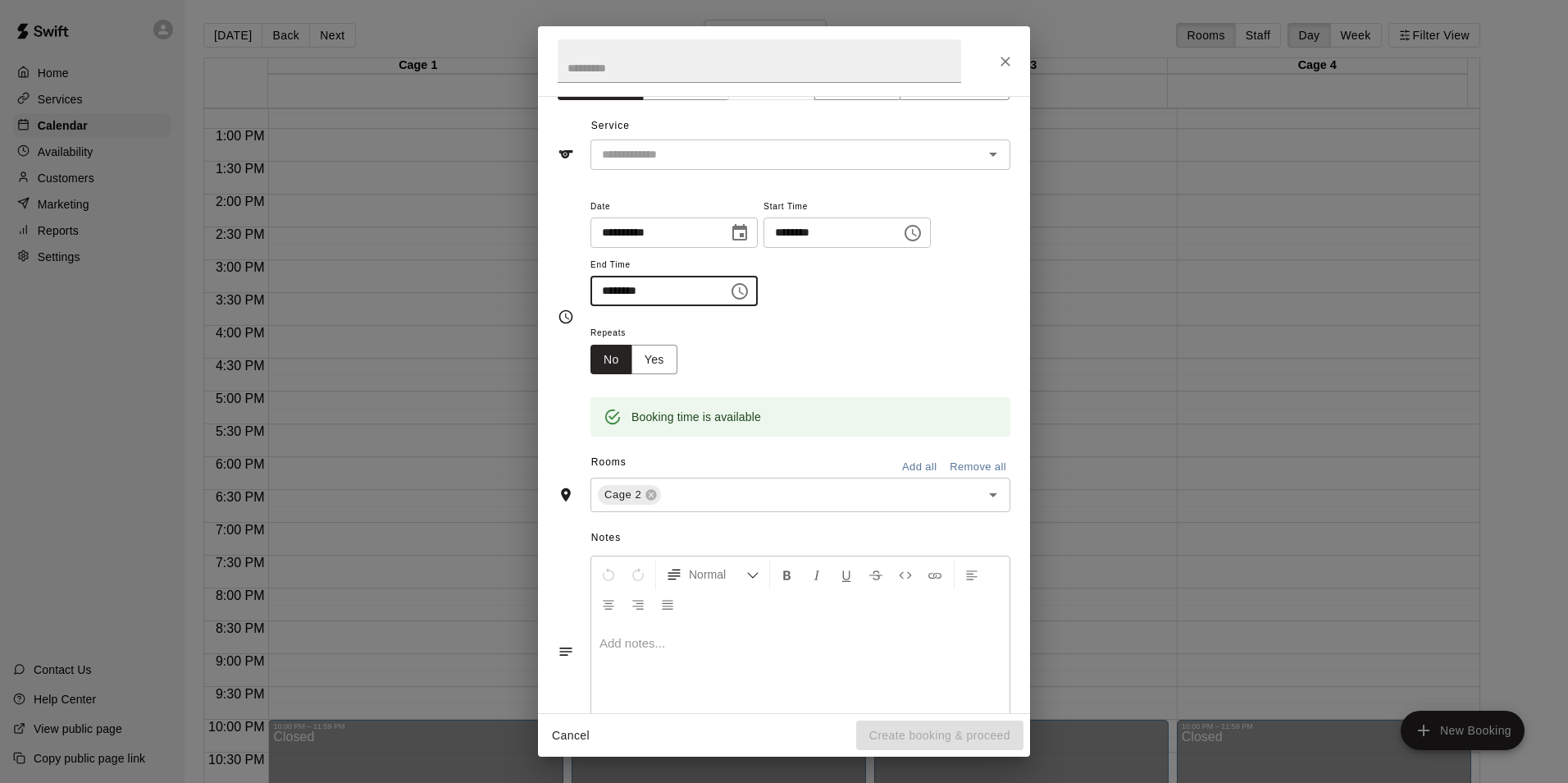
scroll to position [0, 0]
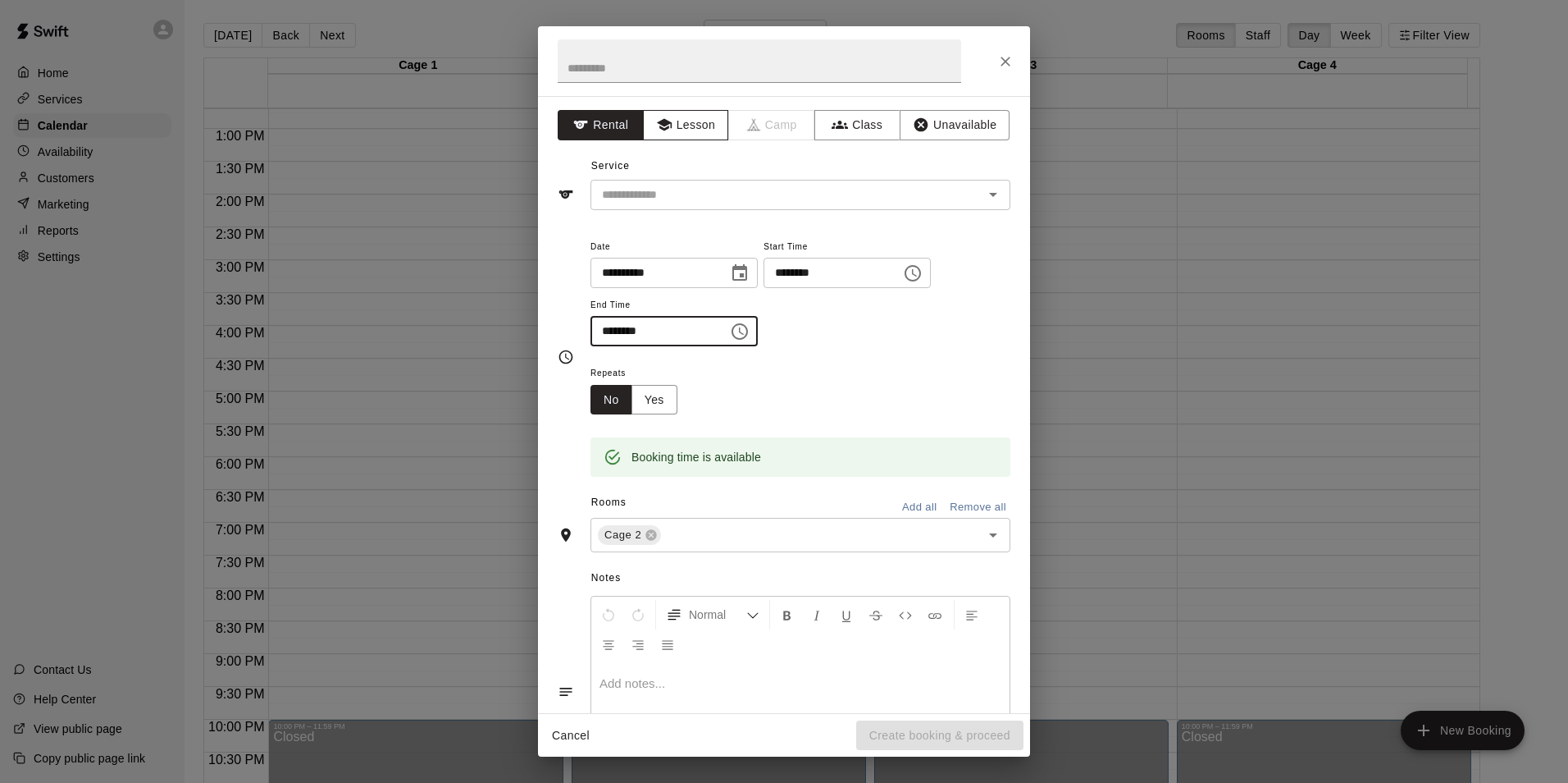
type input "********"
click at [691, 112] on button "Lesson" at bounding box center [685, 125] width 86 height 31
click at [696, 213] on div "**********" at bounding box center [784, 405] width 492 height 617
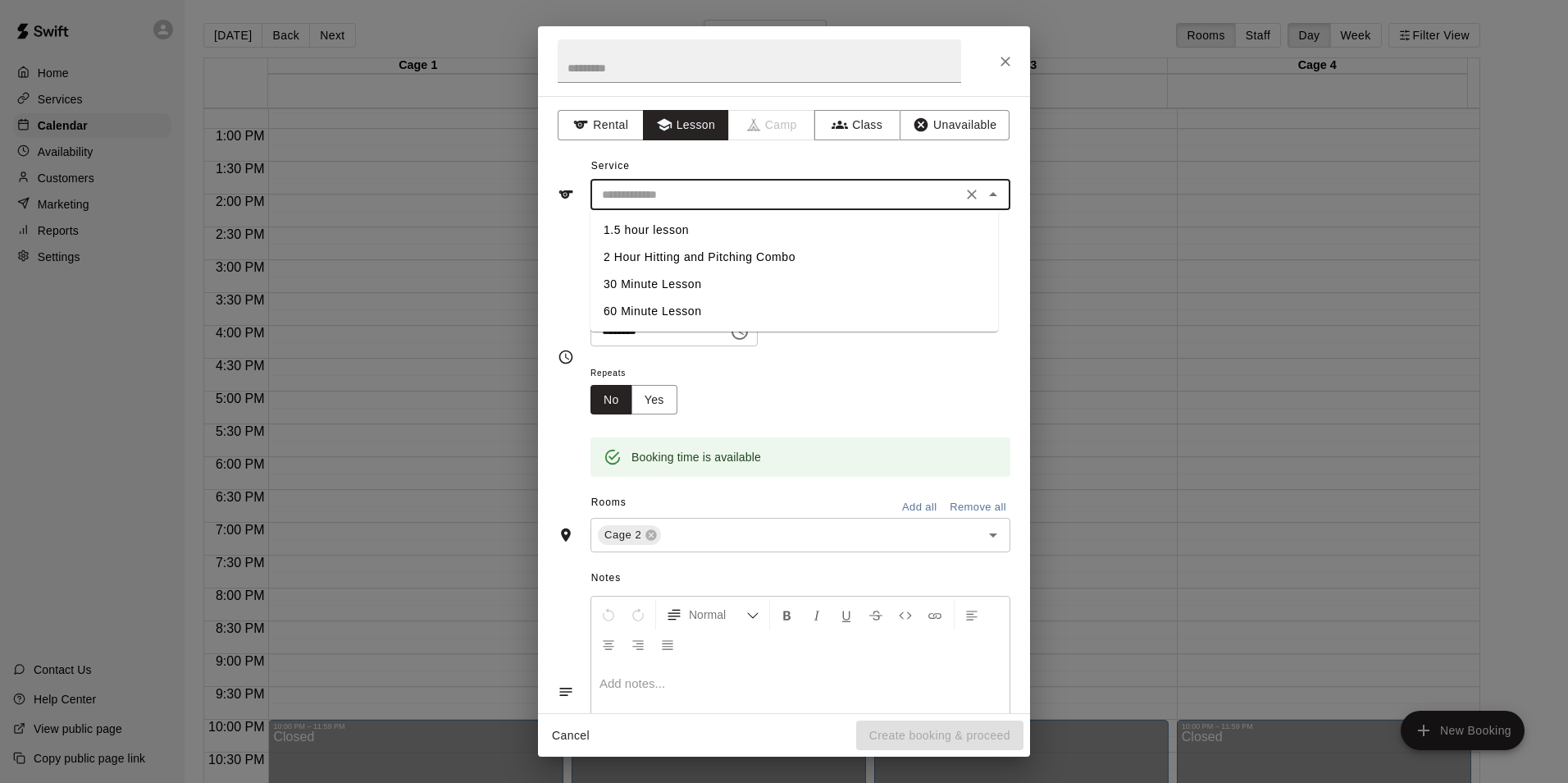
click at [698, 197] on input "text" at bounding box center [777, 195] width 362 height 20
click at [685, 286] on li "30 Minute Lesson" at bounding box center [793, 284] width 407 height 27
type input "**********"
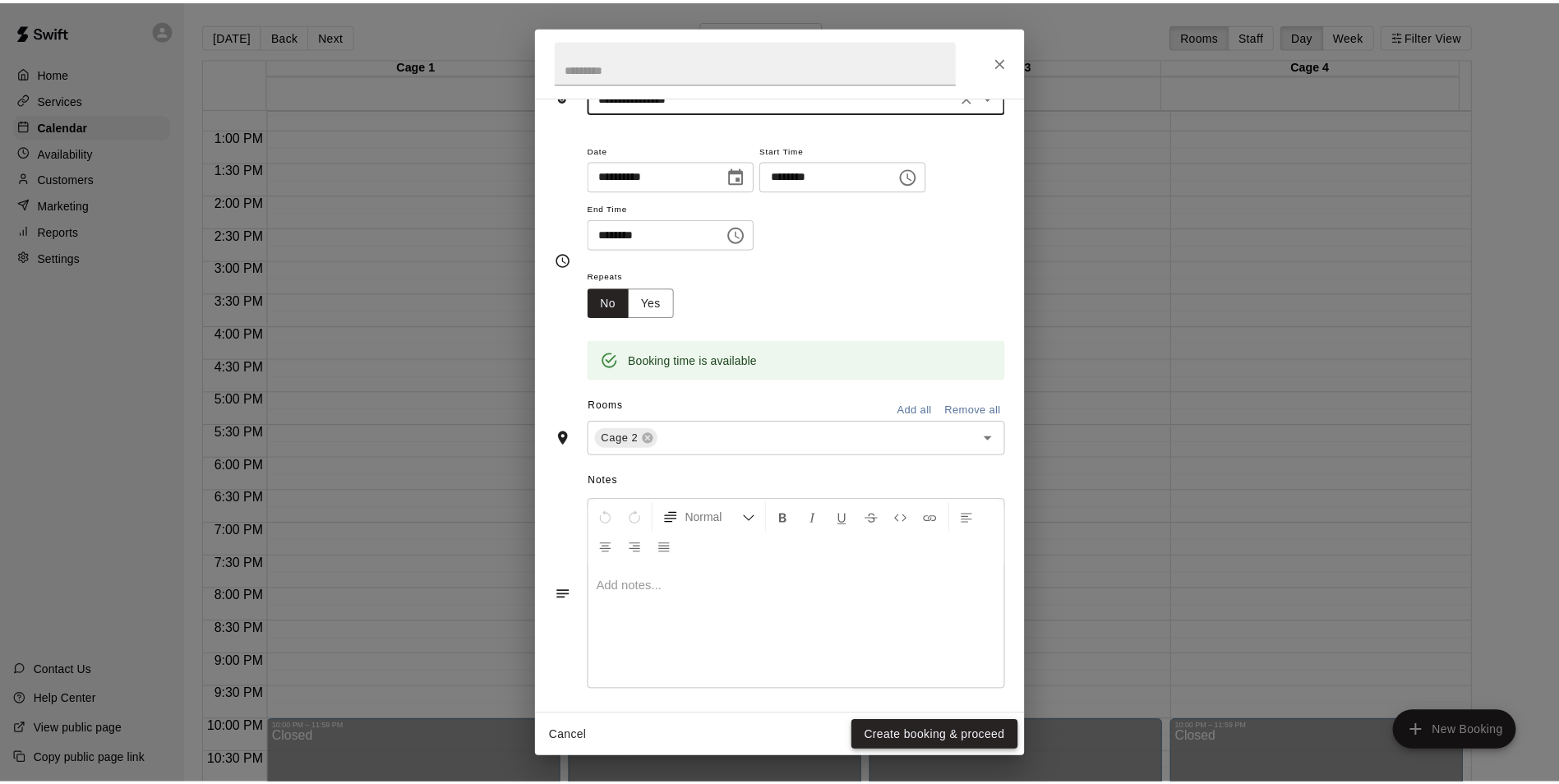
scroll to position [104, 0]
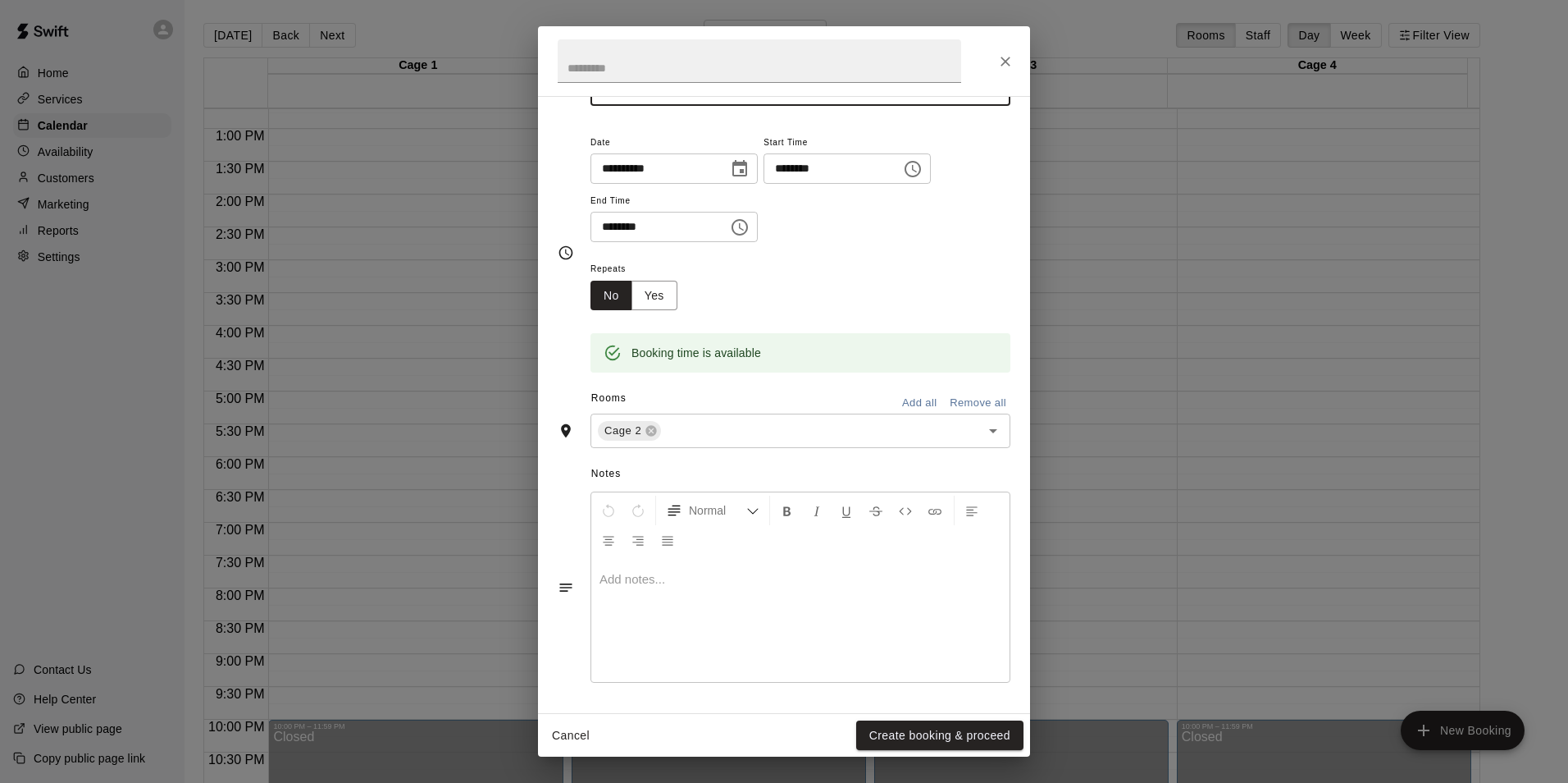
click at [944, 729] on button "Create booking & proceed" at bounding box center [939, 736] width 167 height 31
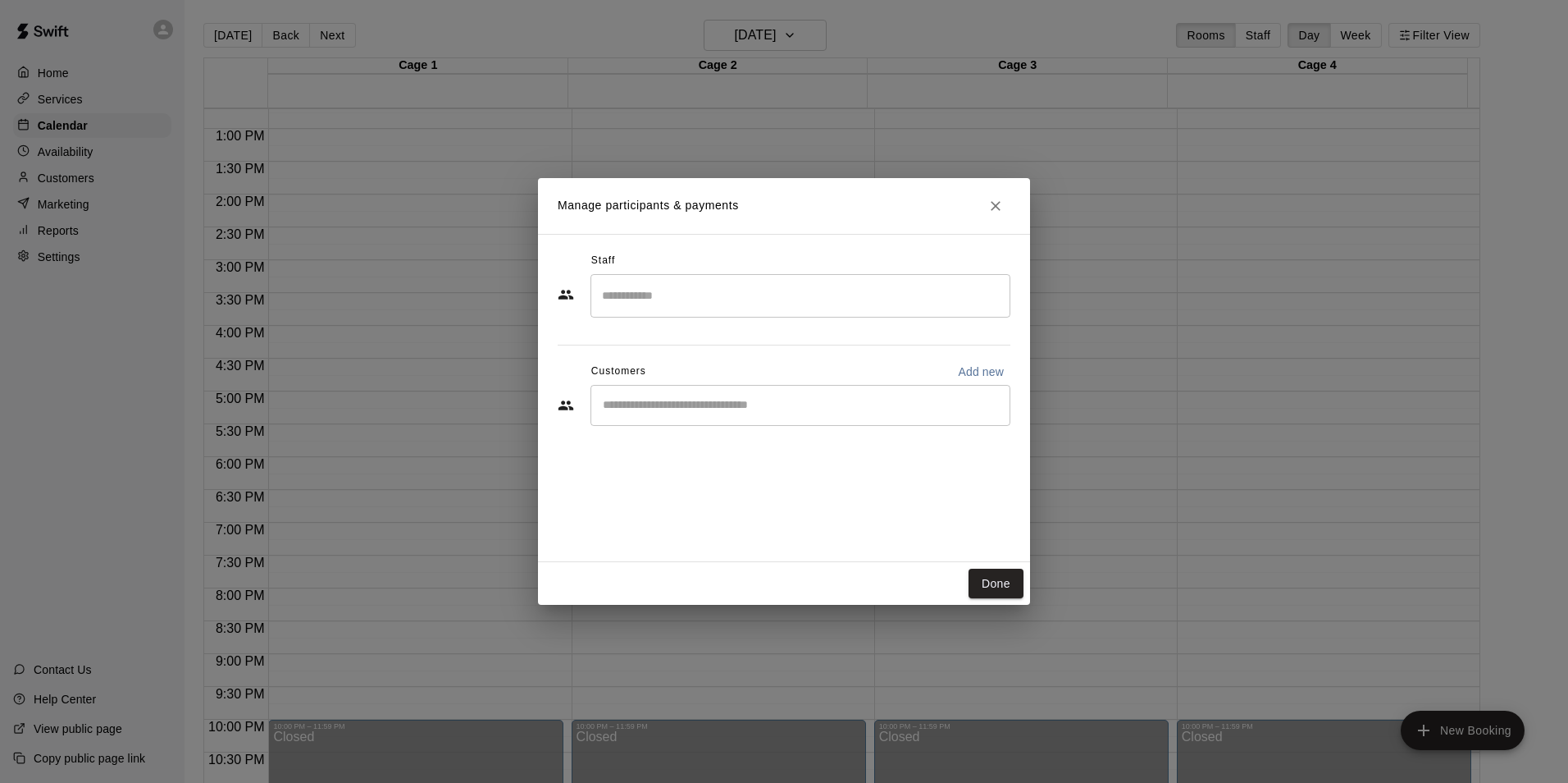
click at [692, 311] on div "​" at bounding box center [800, 296] width 420 height 43
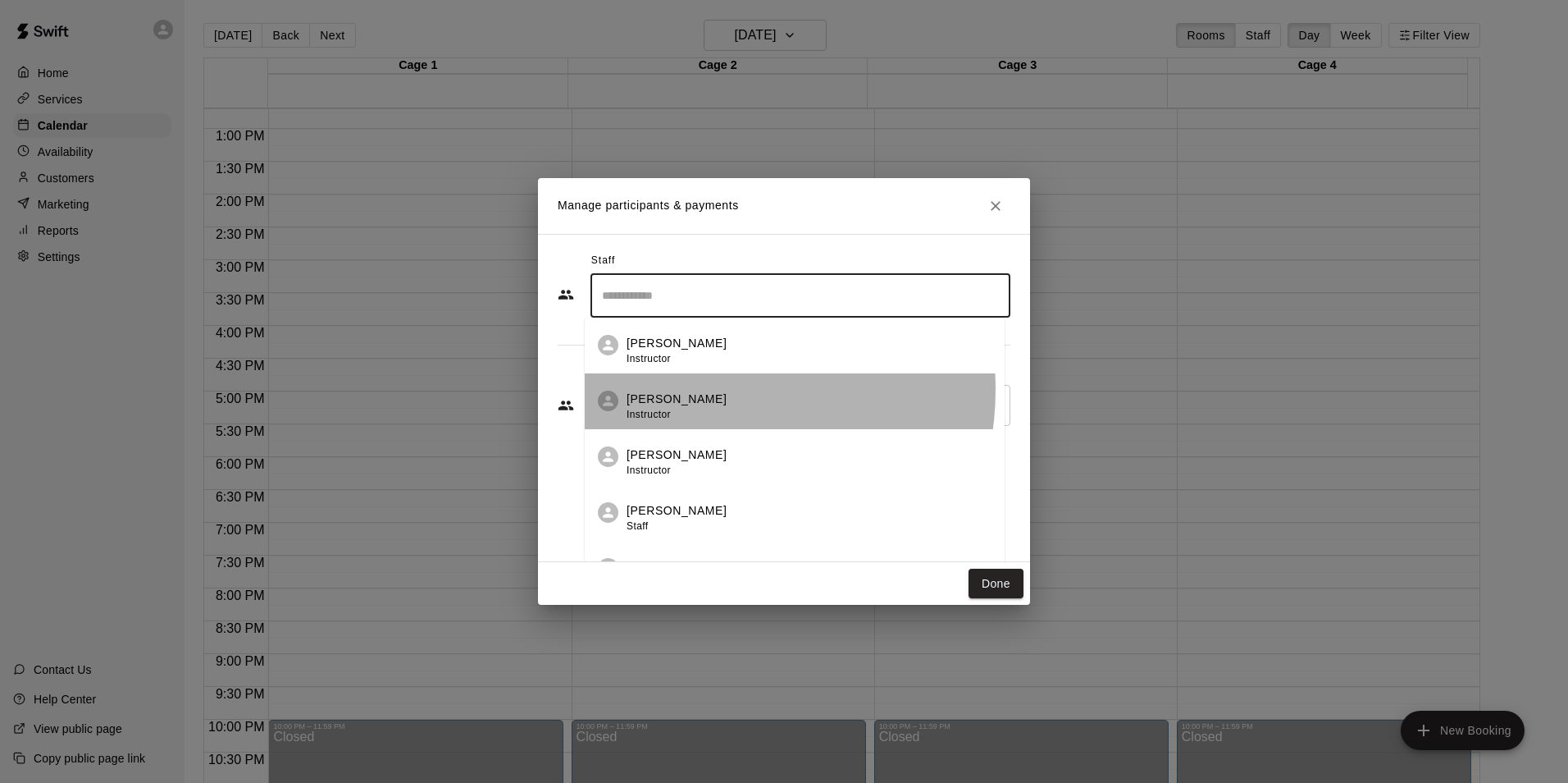
click at [702, 390] on li "Tom LoCascio Instructor" at bounding box center [794, 402] width 420 height 56
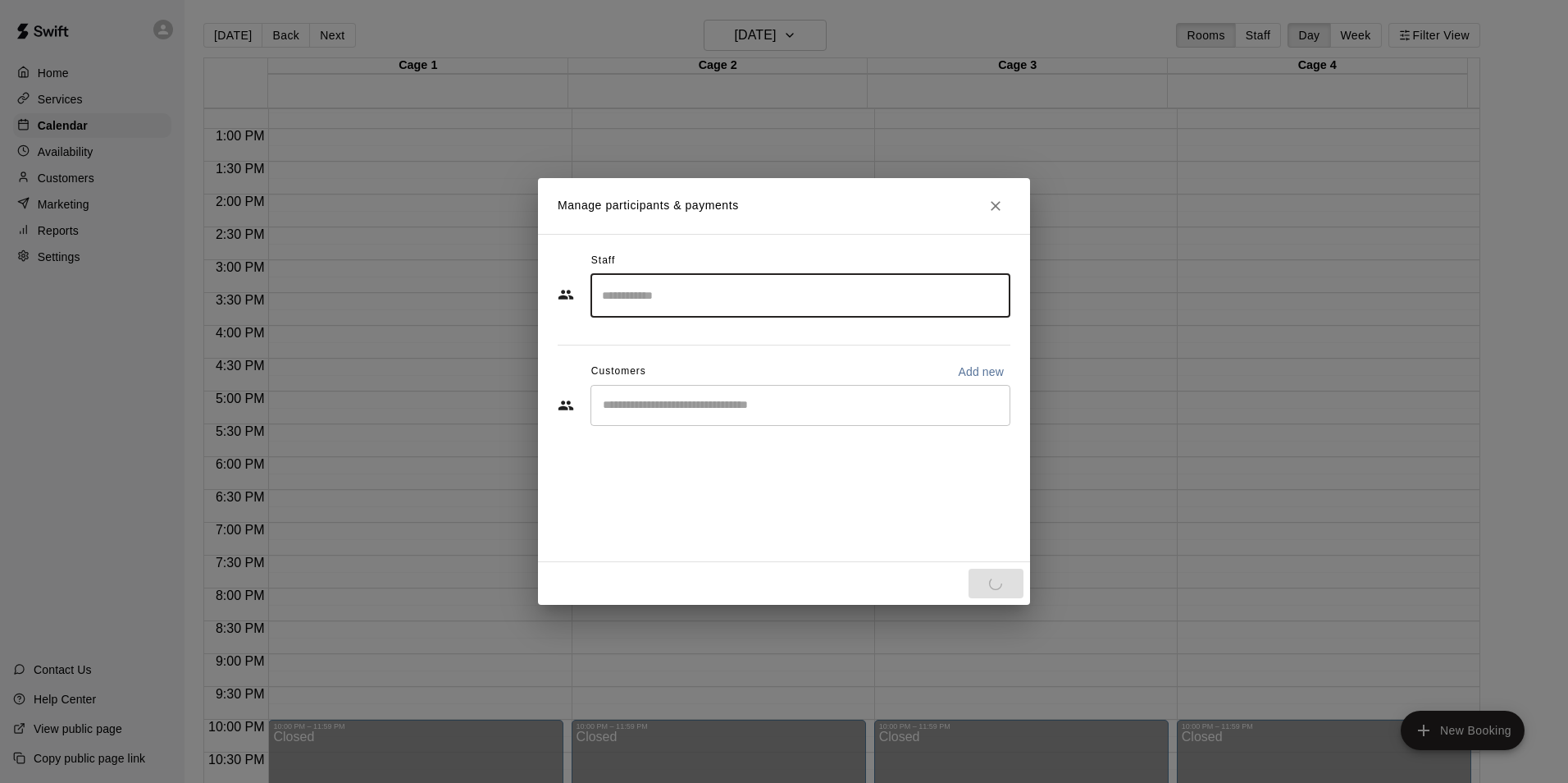
click at [699, 416] on div "​" at bounding box center [800, 405] width 420 height 41
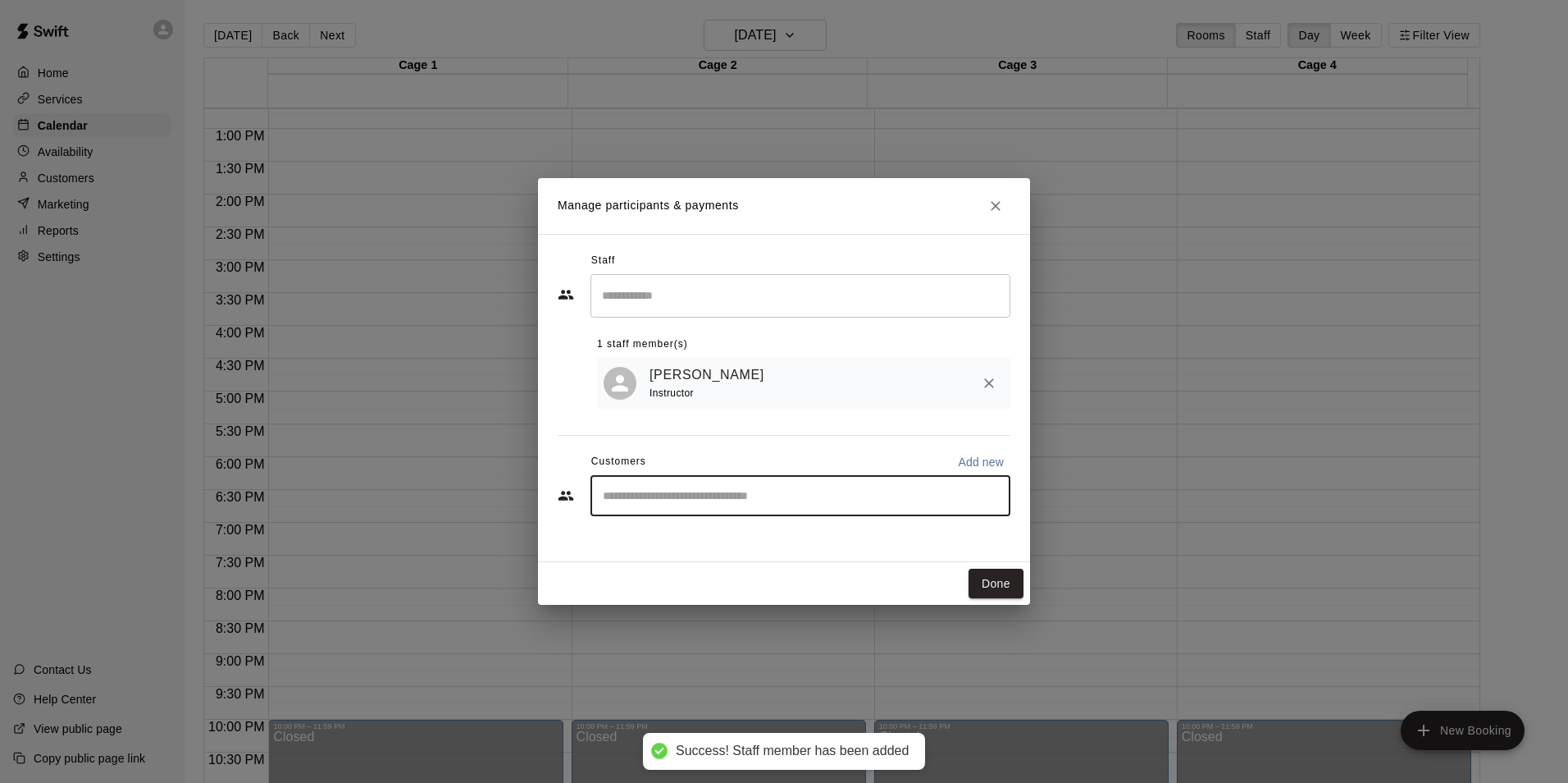
click at [730, 507] on div "​" at bounding box center [800, 495] width 420 height 41
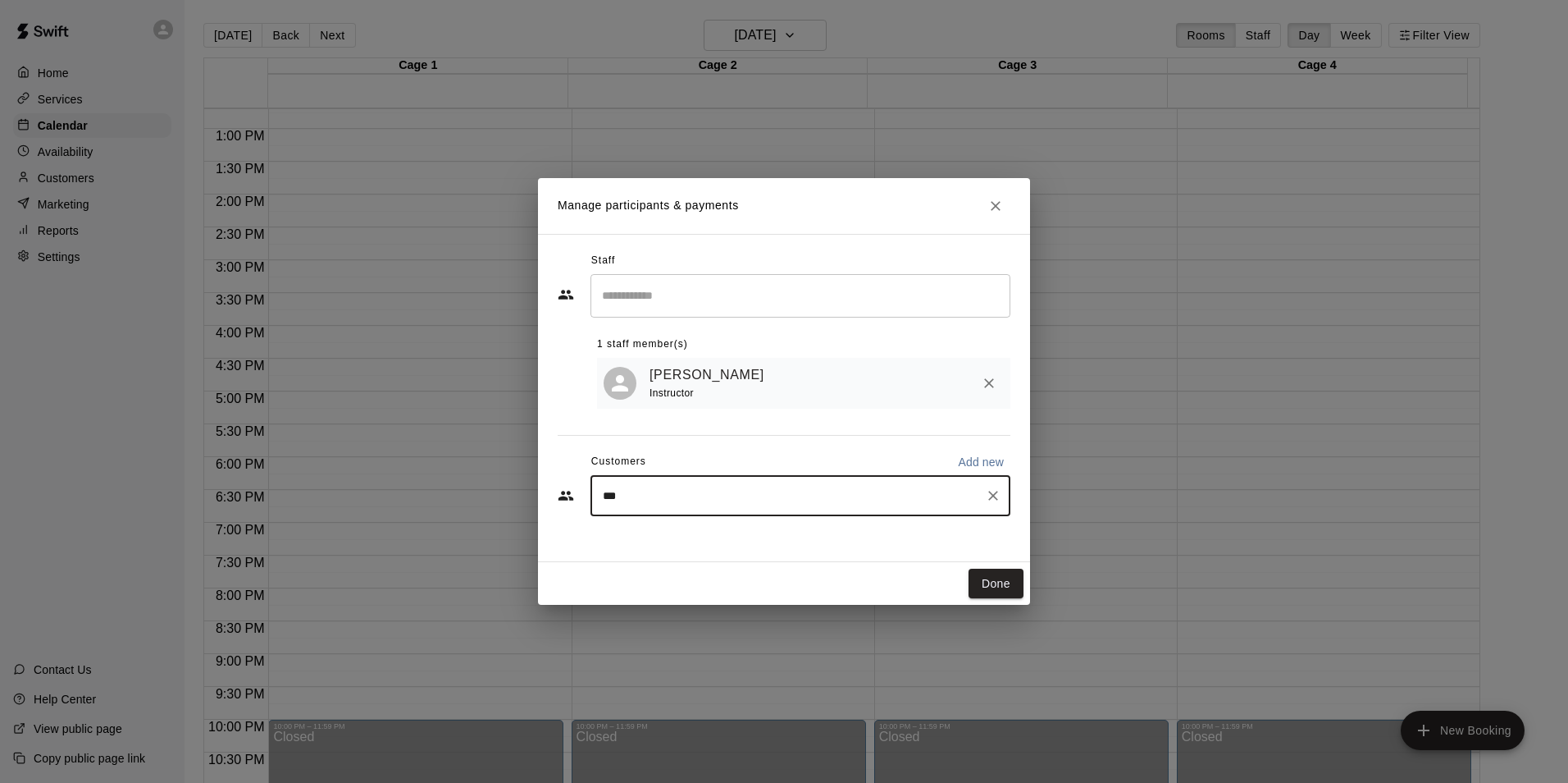
type input "****"
click at [731, 535] on div "Chris Disalvo" at bounding box center [724, 536] width 176 height 17
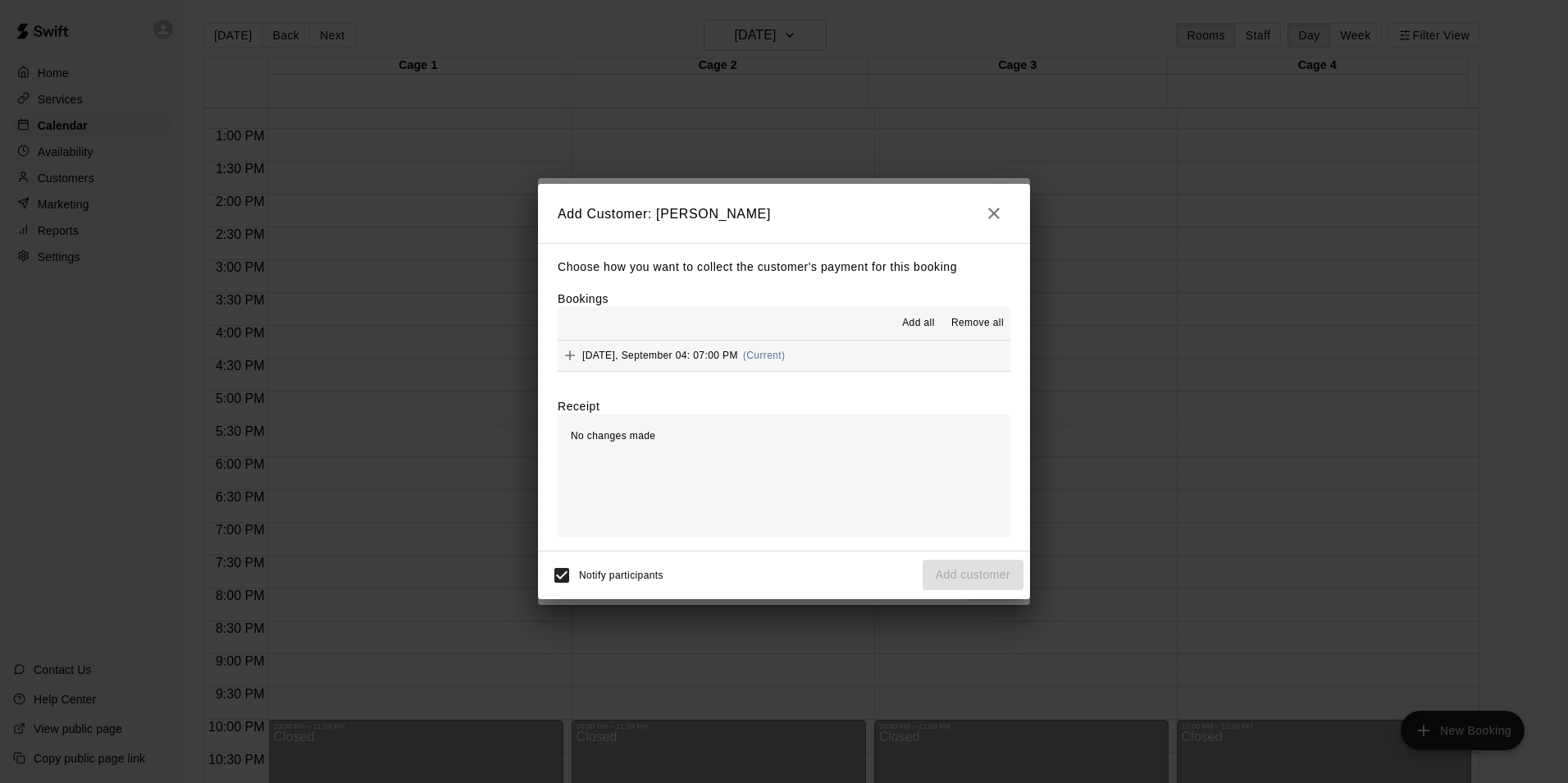
click at [684, 355] on span "Thursday, September 04: 07:00 PM" at bounding box center [660, 355] width 156 height 12
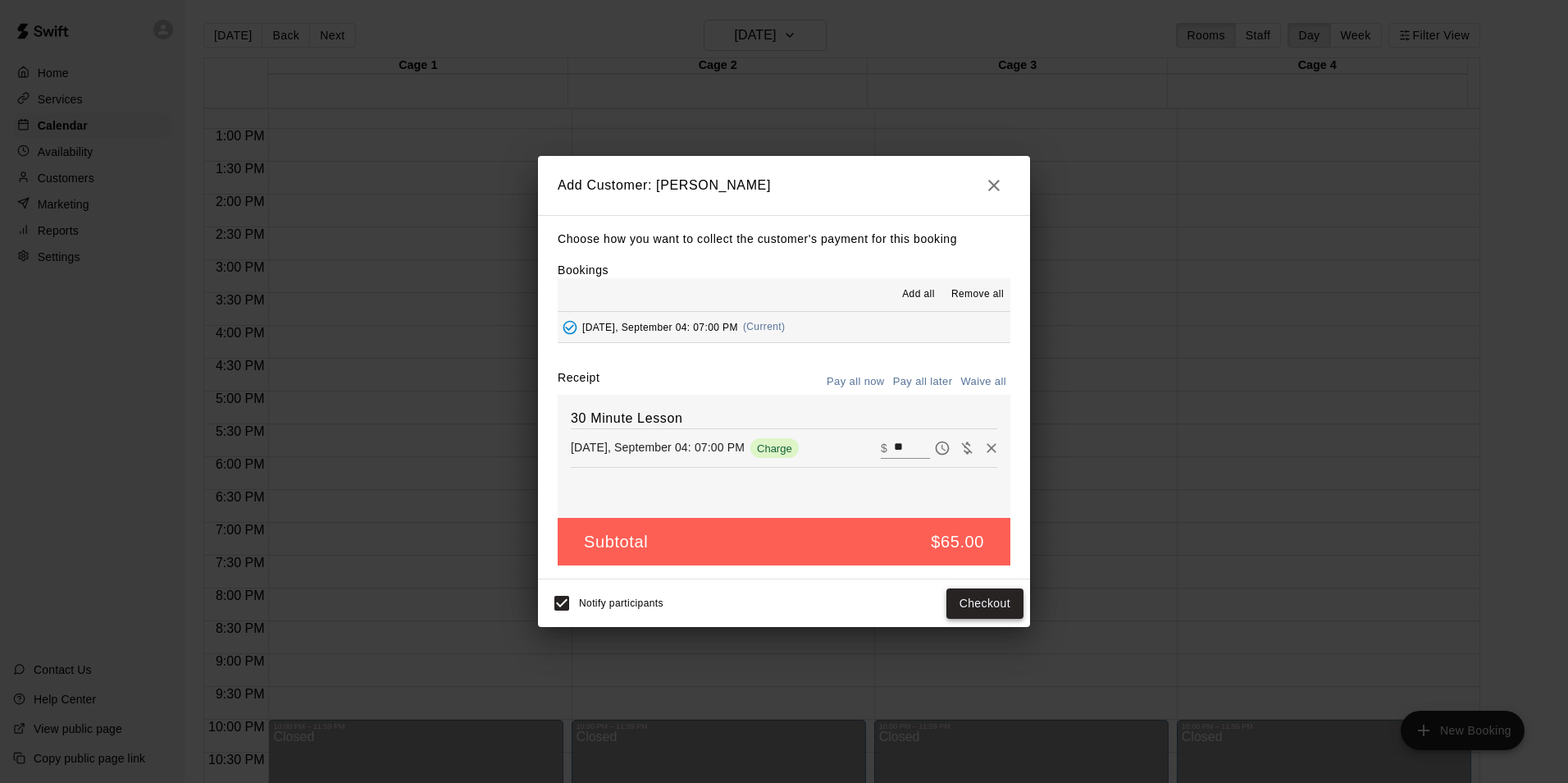
click at [989, 612] on button "Checkout" at bounding box center [985, 604] width 77 height 31
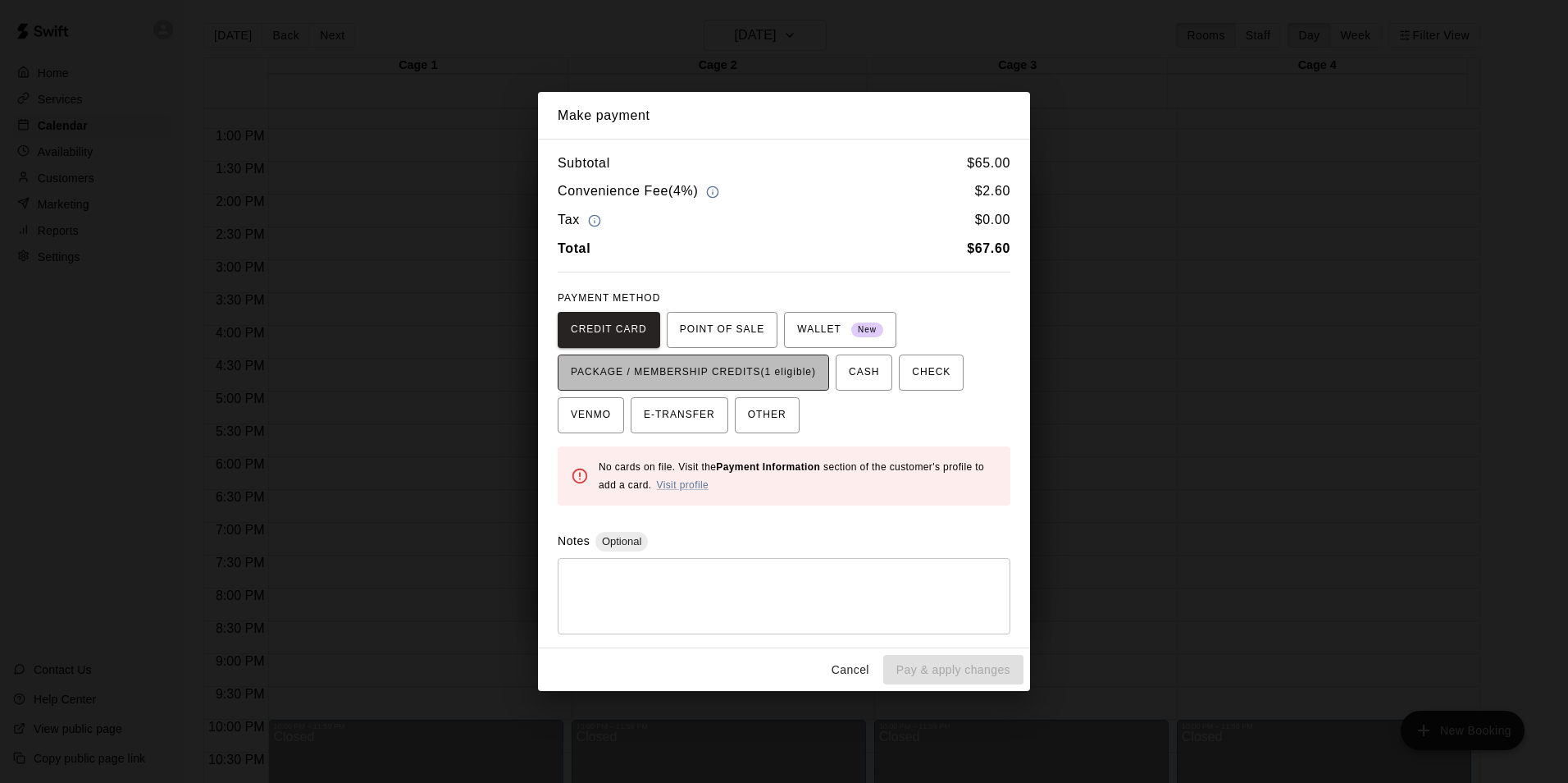
click at [710, 370] on span "PACKAGE / MEMBERSHIP CREDITS (1 eligible)" at bounding box center [693, 372] width 245 height 26
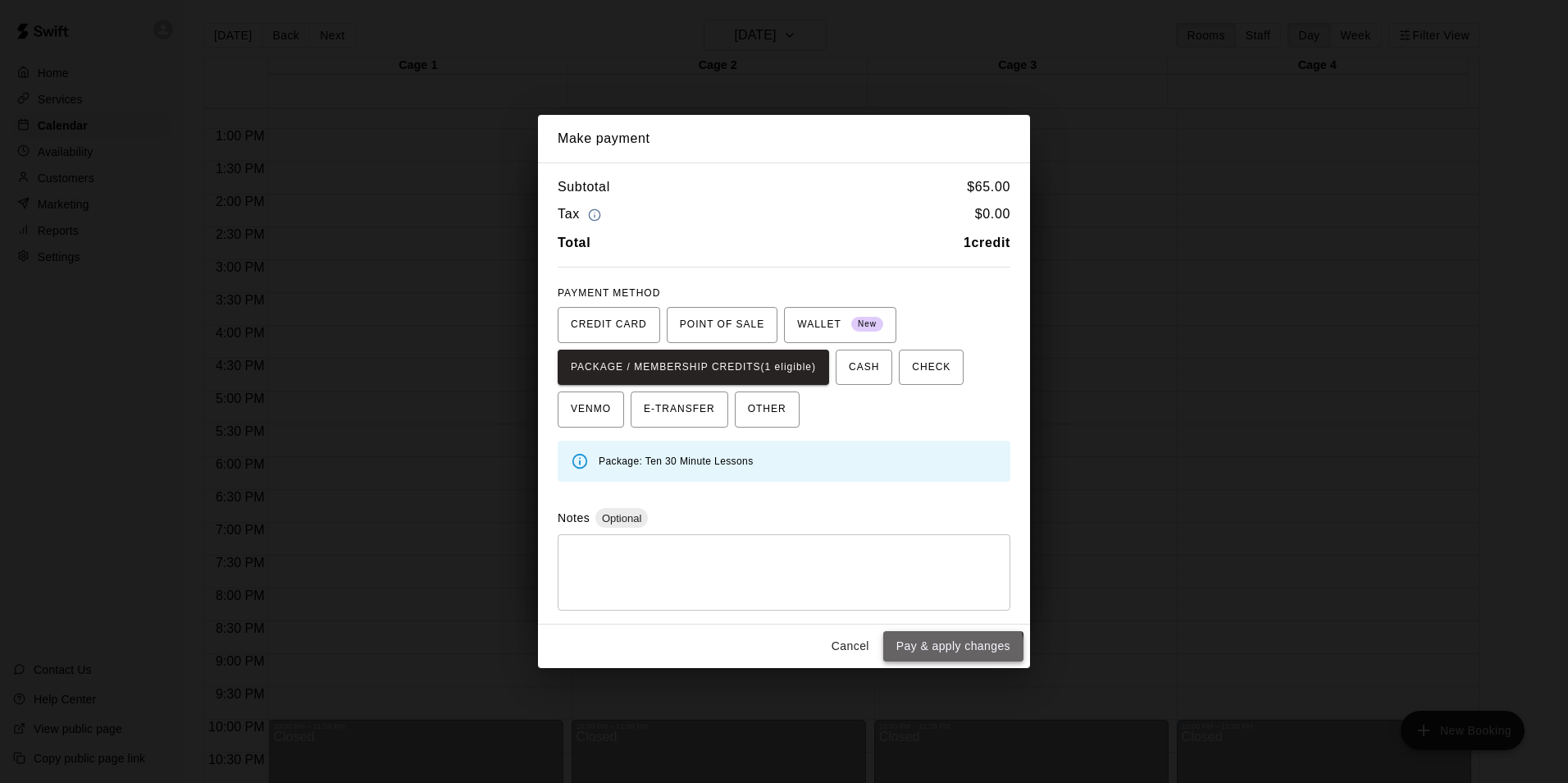
click at [946, 651] on button "Pay & apply changes" at bounding box center [954, 646] width 141 height 31
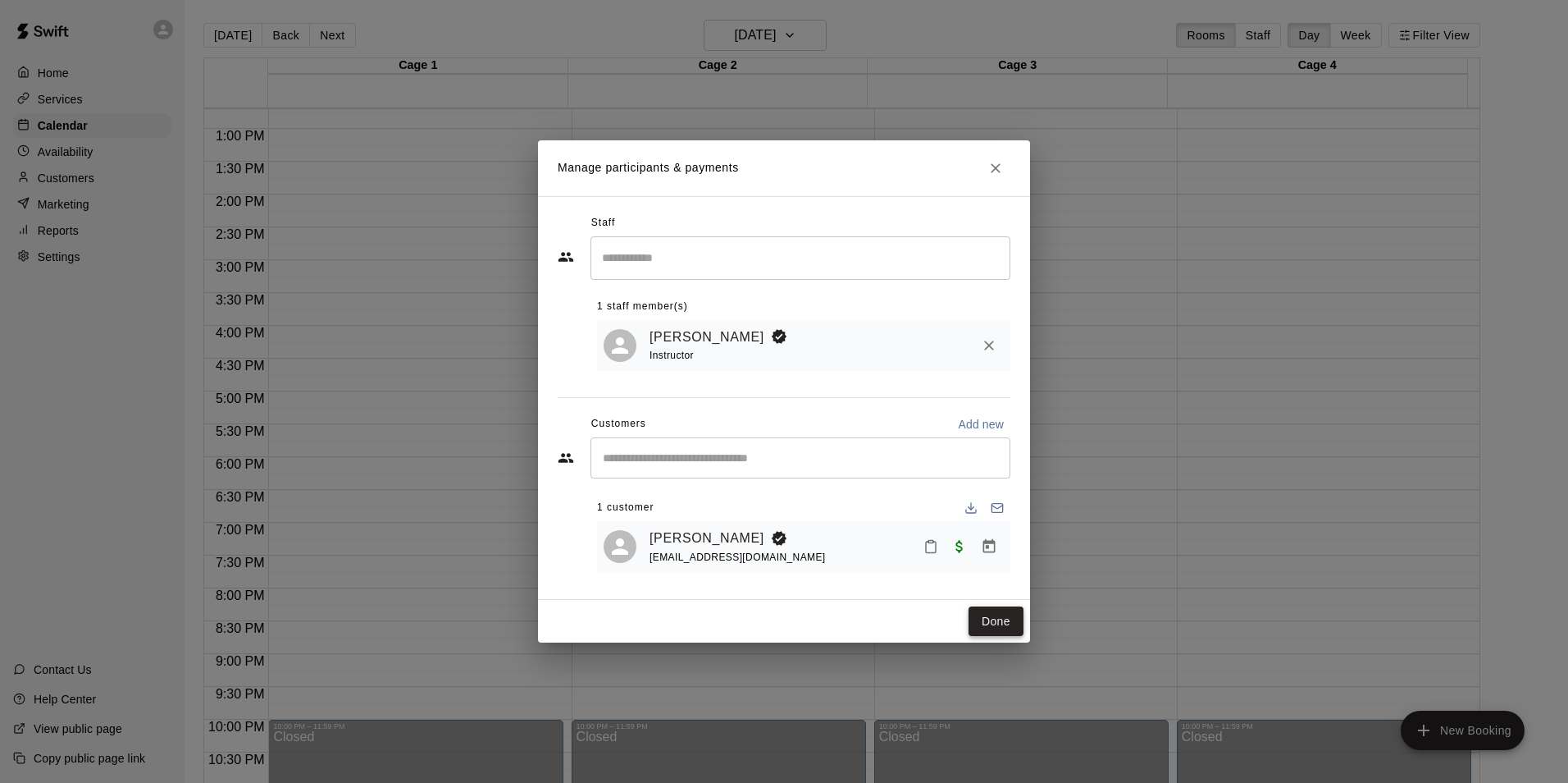
click at [993, 622] on button "Done" at bounding box center [995, 622] width 55 height 31
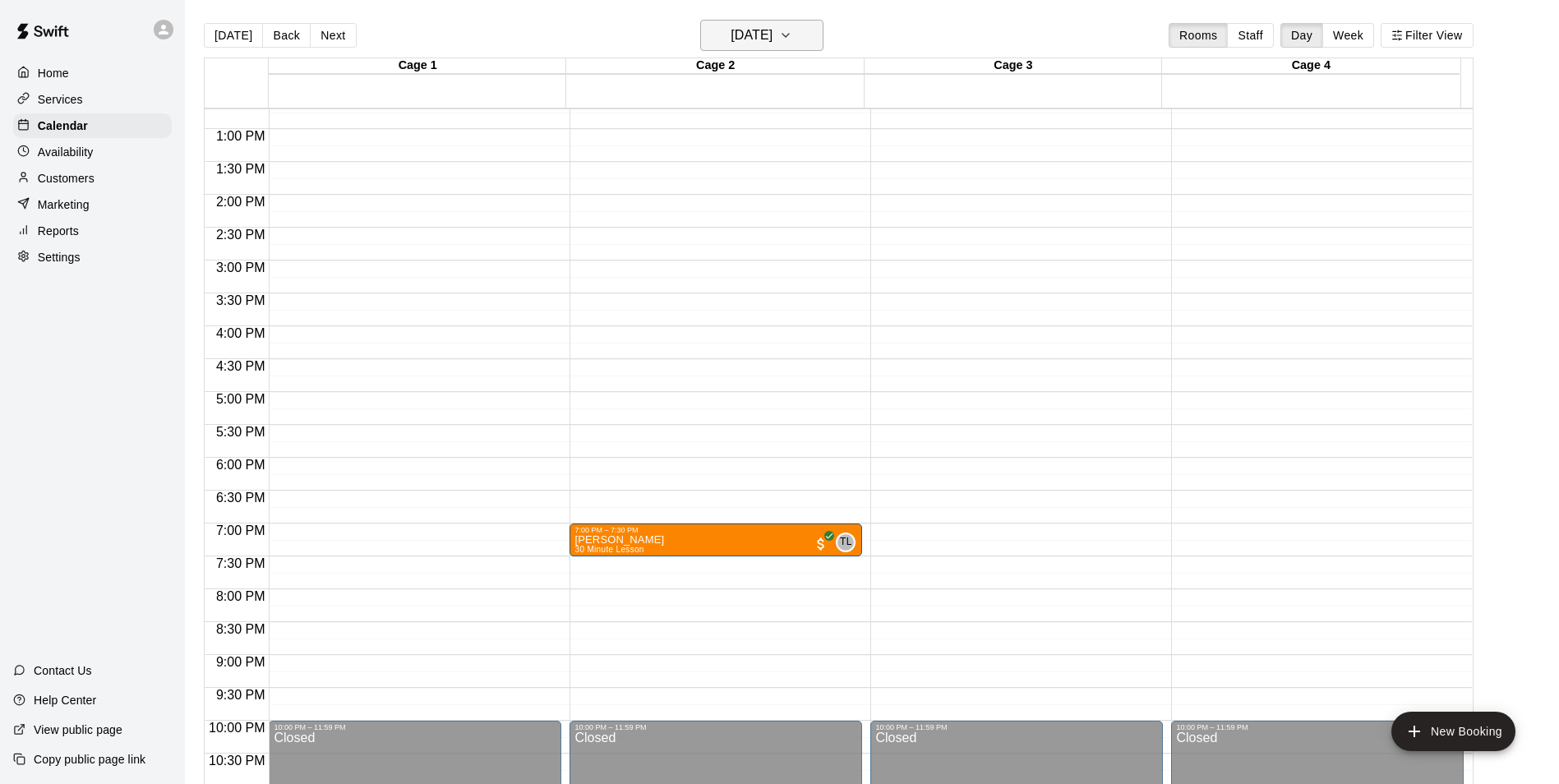
click at [735, 50] on button "Thursday Sep 04" at bounding box center [762, 35] width 123 height 31
click at [702, 144] on button "1" at bounding box center [698, 145] width 30 height 30
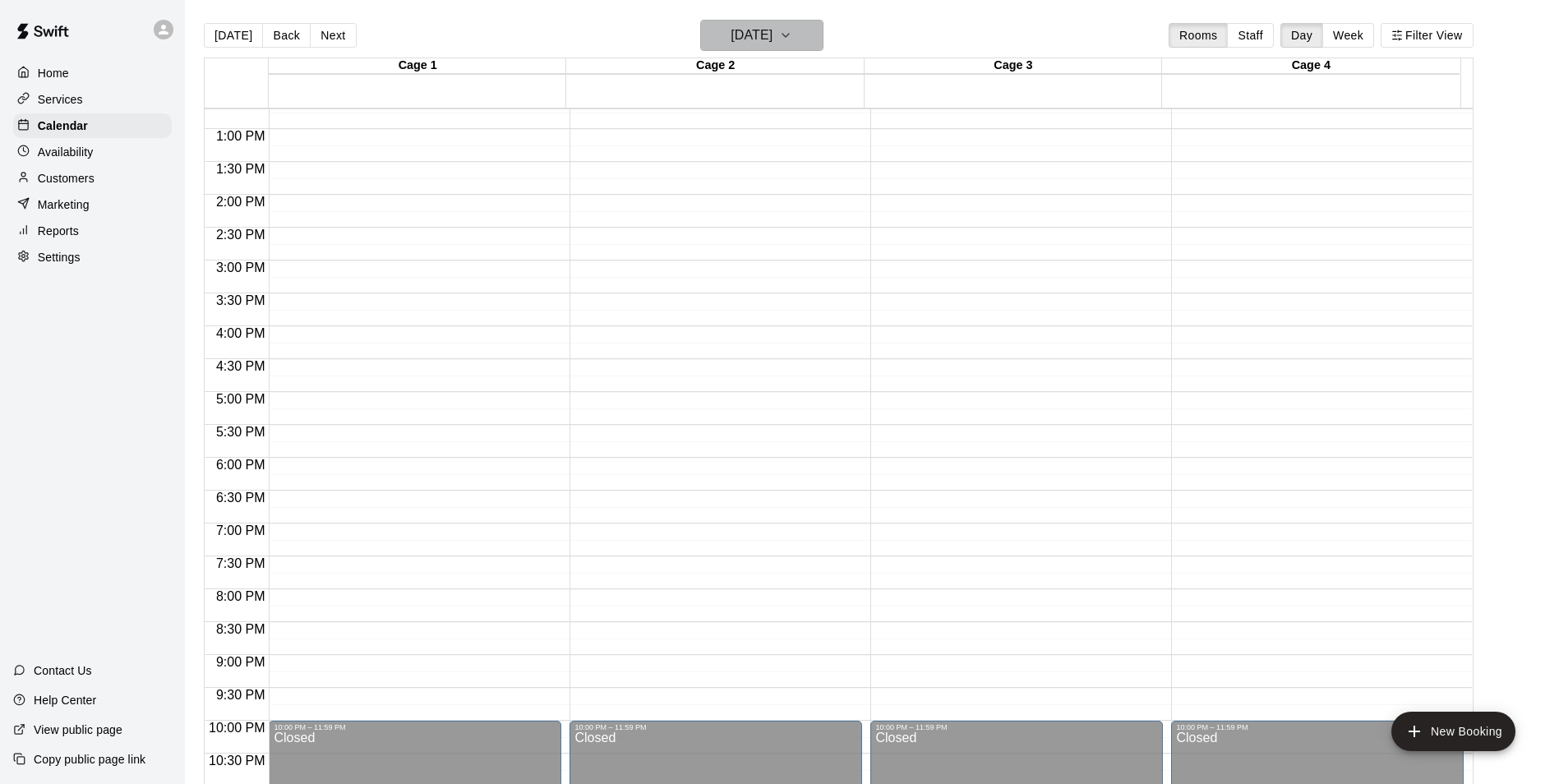
click at [752, 37] on h6 "Monday Sep 01" at bounding box center [751, 36] width 41 height 23
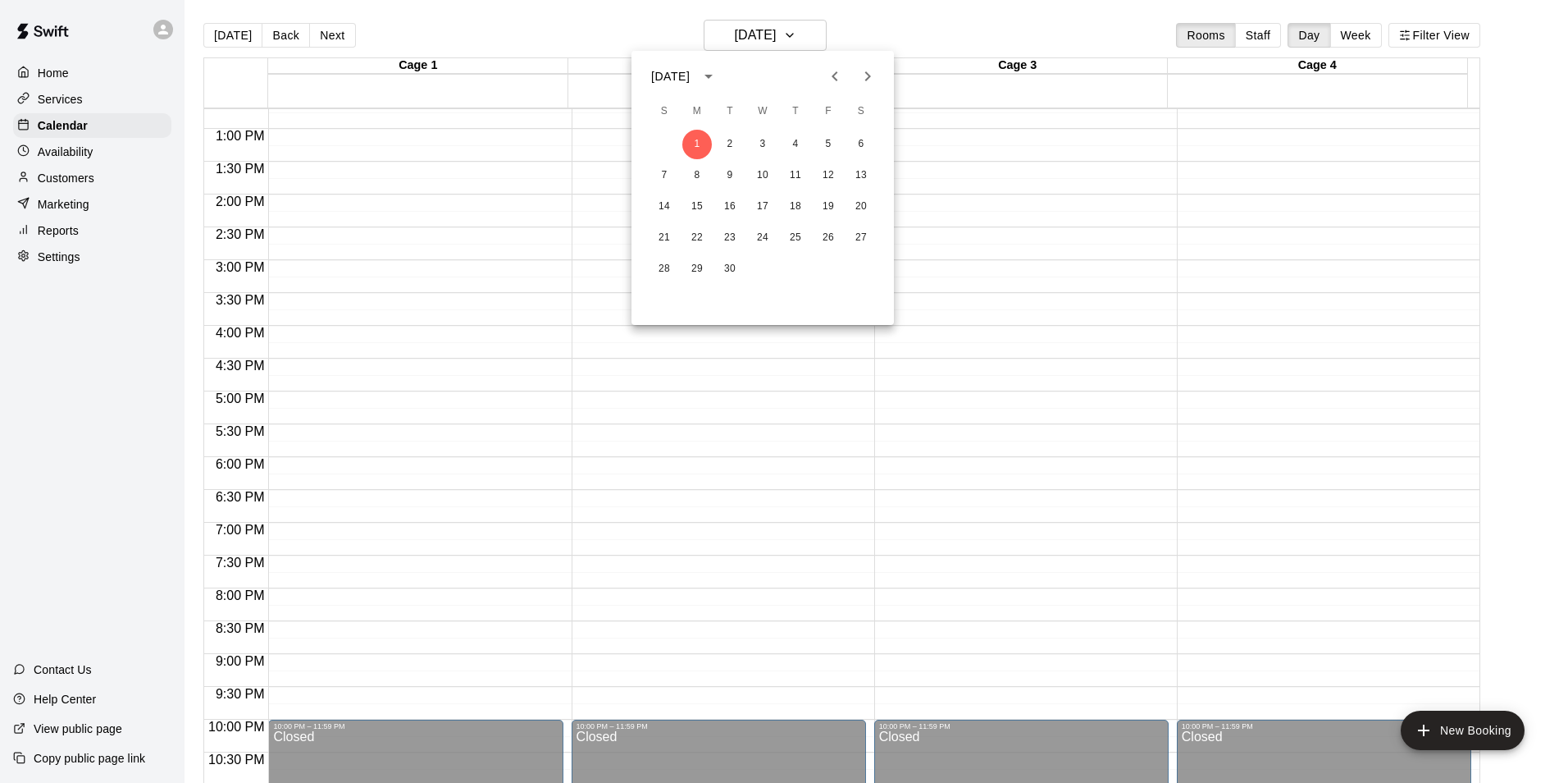
click at [803, 43] on div at bounding box center [784, 391] width 1568 height 783
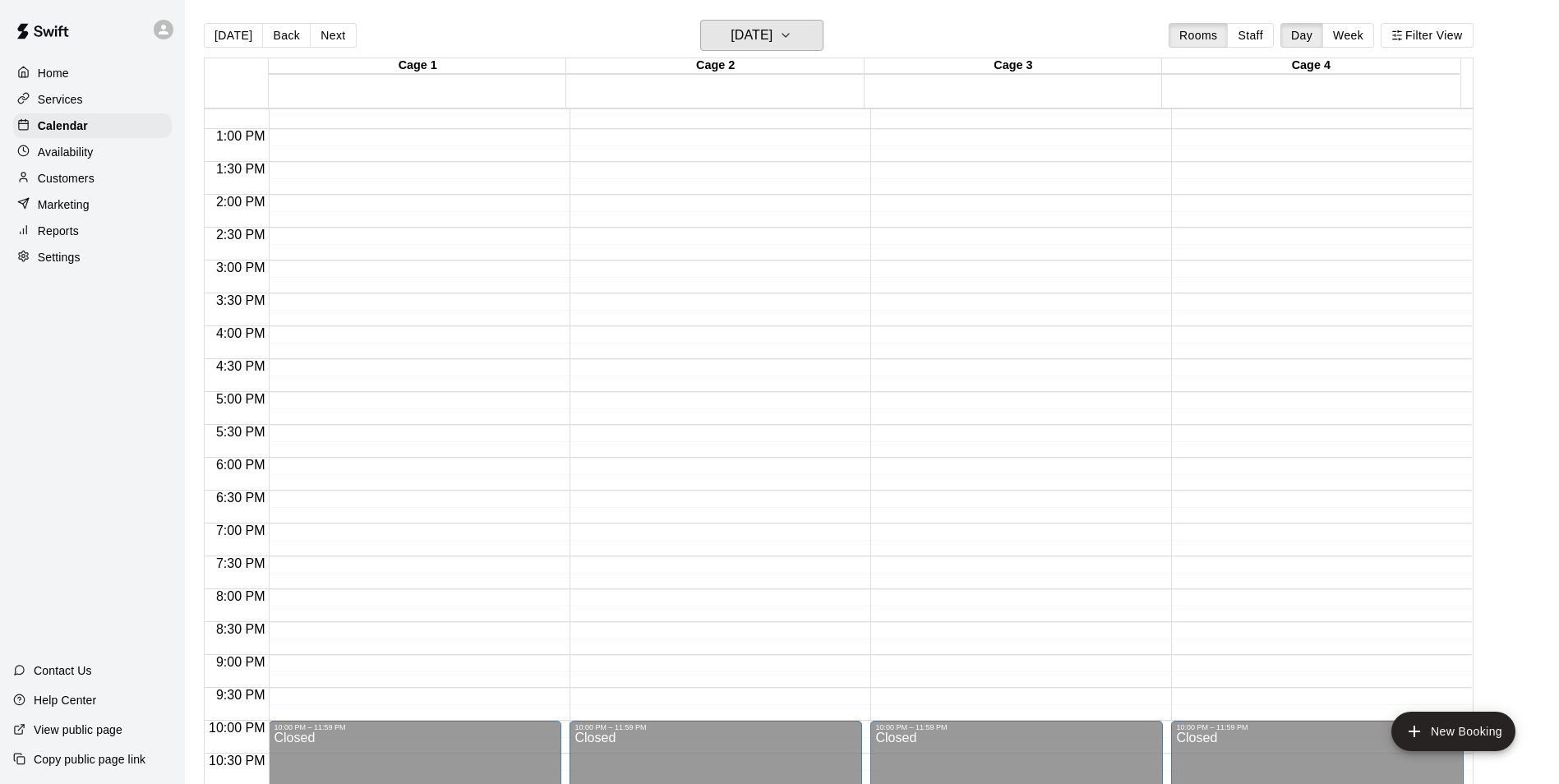
click at [805, 43] on button "Monday Sep 01" at bounding box center [762, 35] width 123 height 31
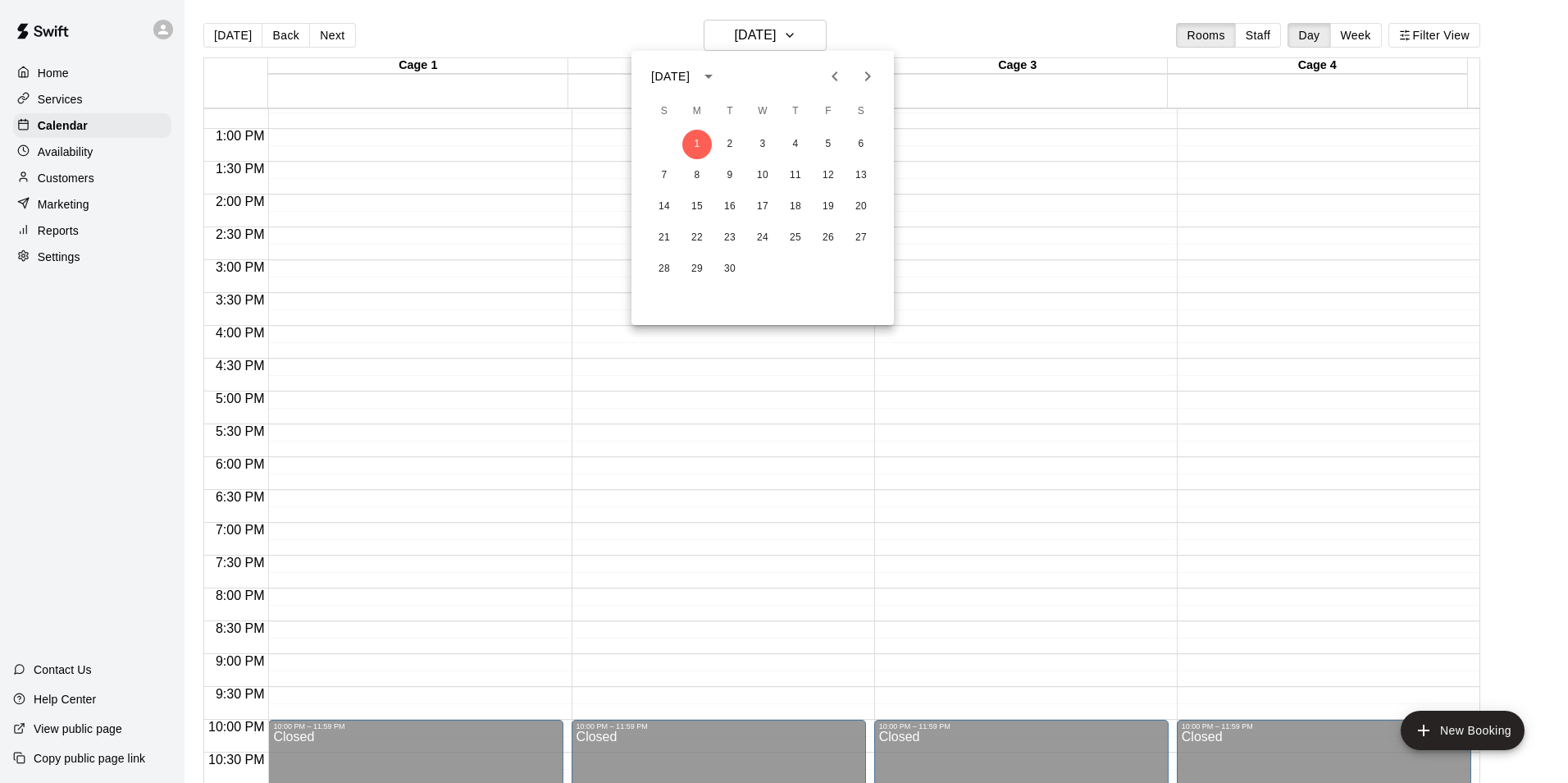
click at [834, 74] on icon "Previous month" at bounding box center [835, 76] width 6 height 10
click at [734, 241] on button "19" at bounding box center [730, 238] width 30 height 30
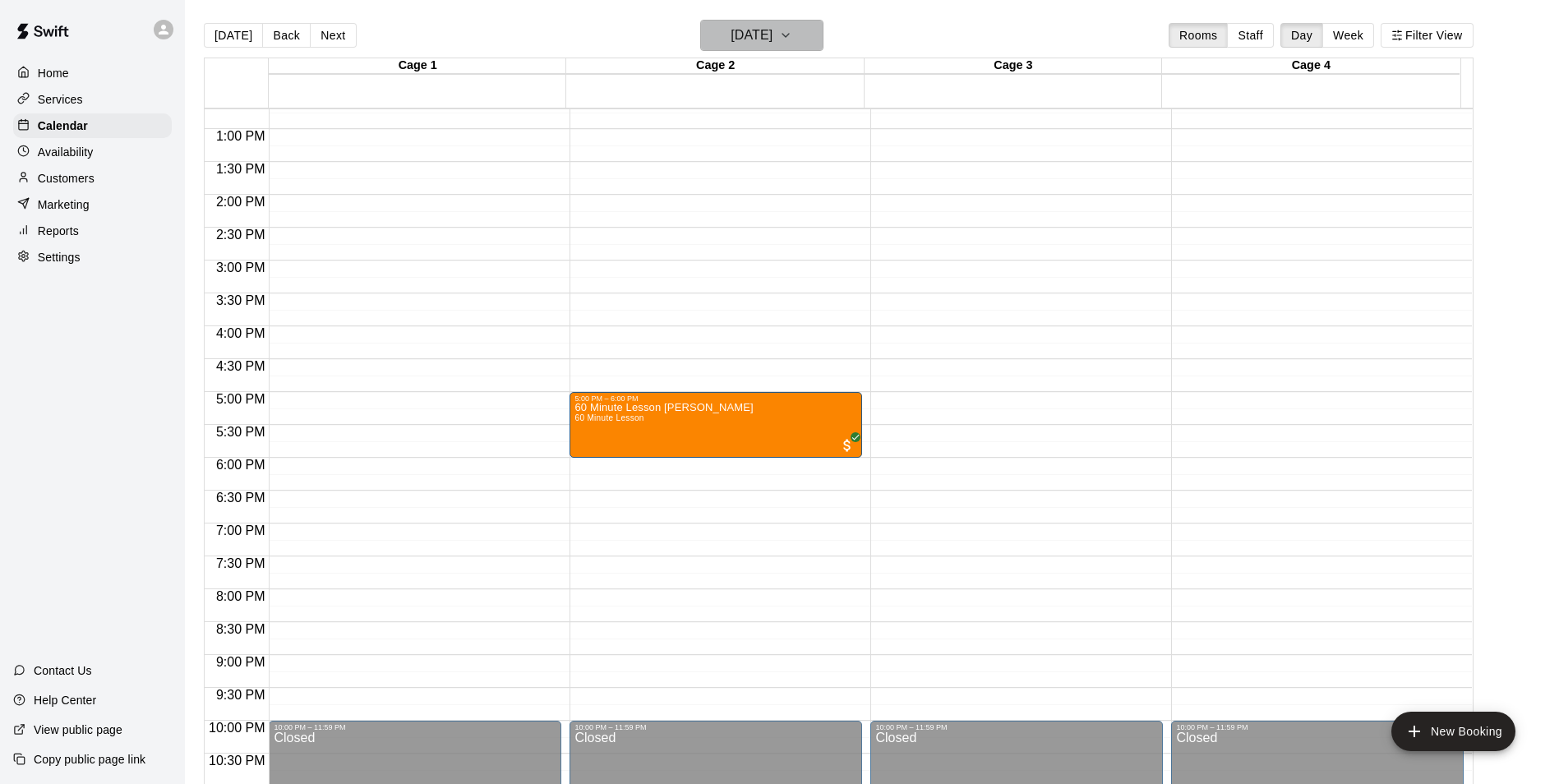
click at [773, 46] on h6 "[DATE]" at bounding box center [751, 36] width 41 height 23
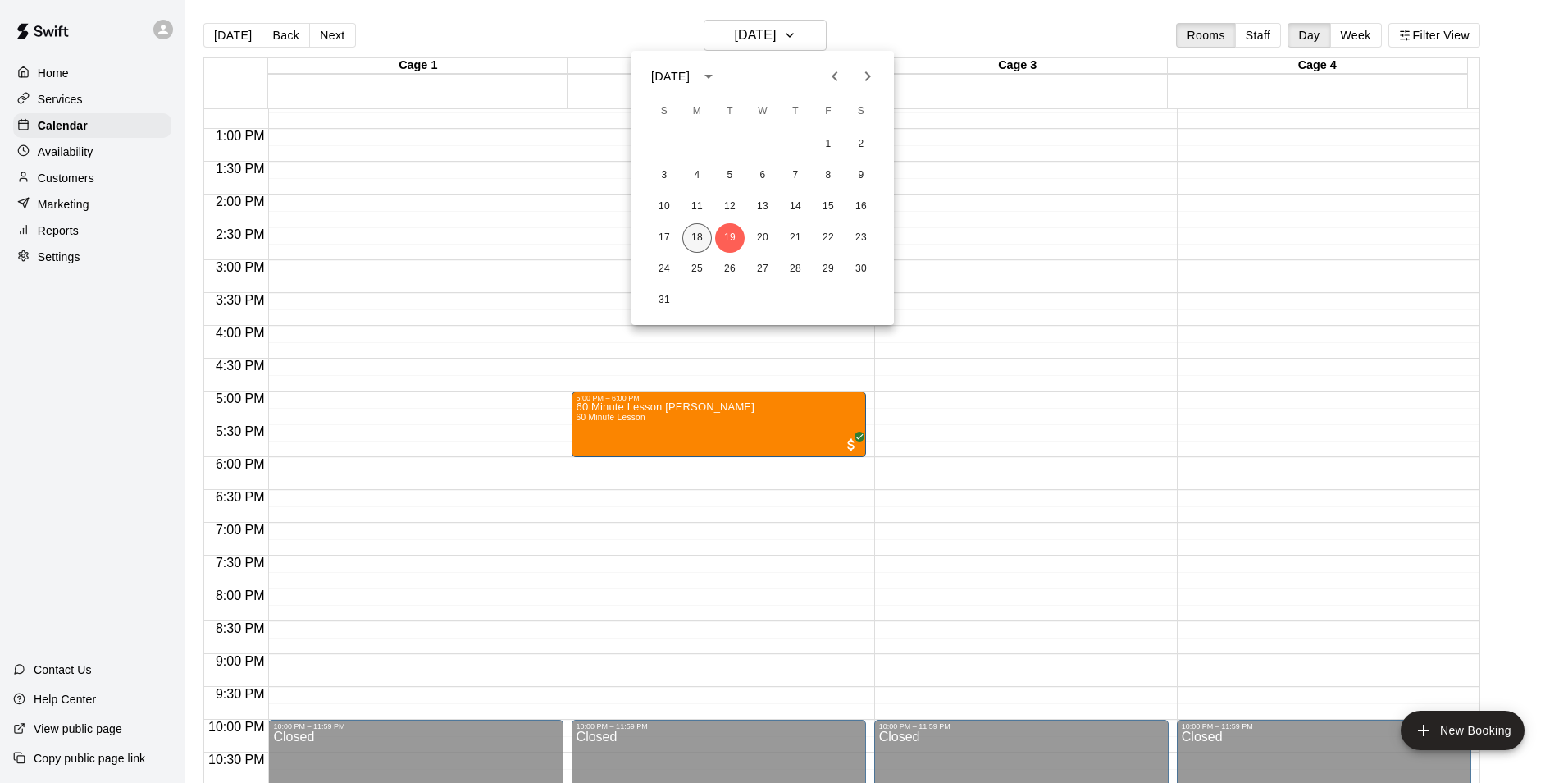
click at [706, 231] on button "18" at bounding box center [697, 238] width 30 height 30
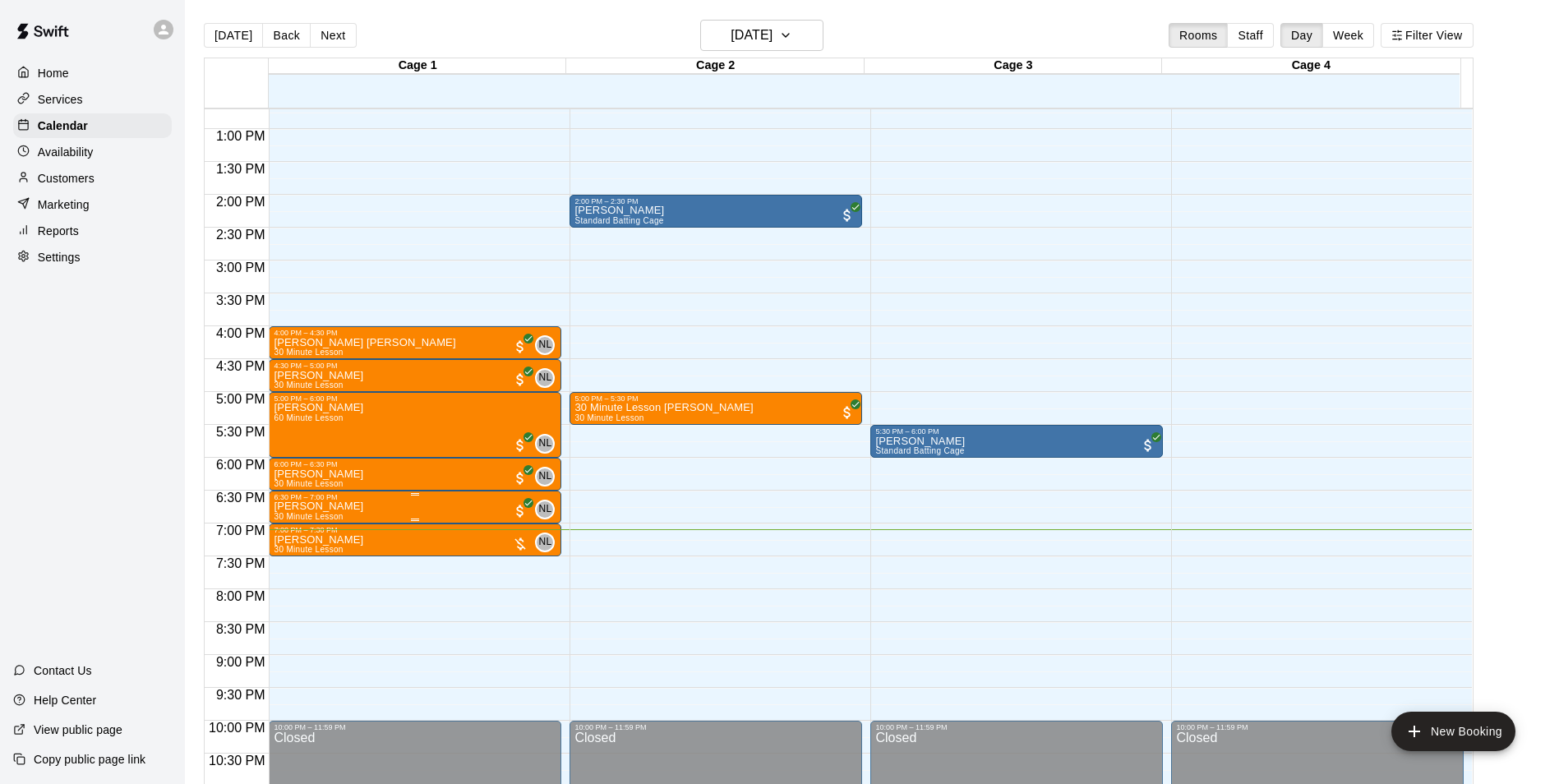
drag, startPoint x: 1474, startPoint y: 502, endPoint x: 1475, endPoint y: 474, distance: 28.0
click at [1480, 458] on div at bounding box center [785, 392] width 1572 height 784
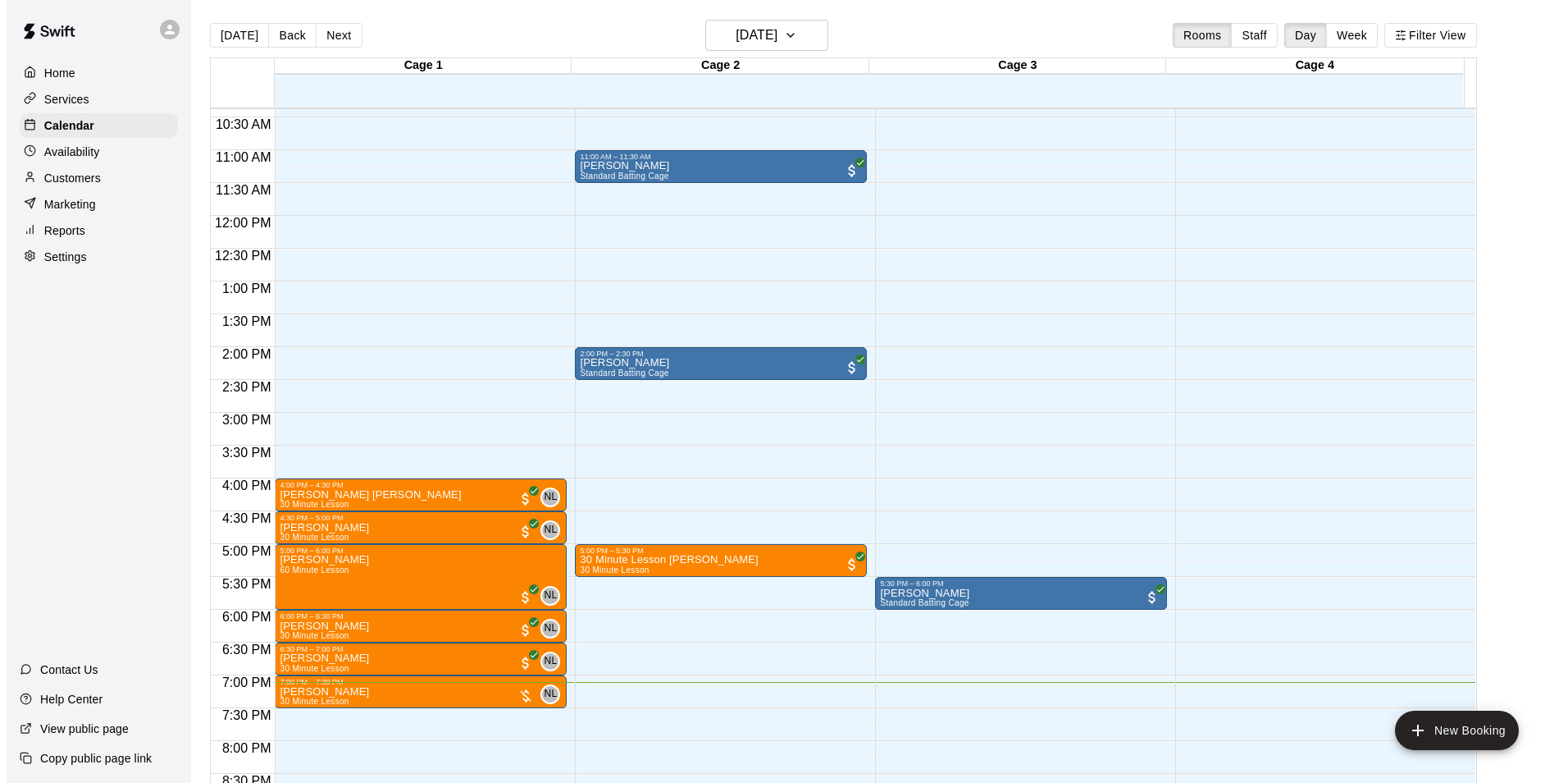
scroll to position [688, 0]
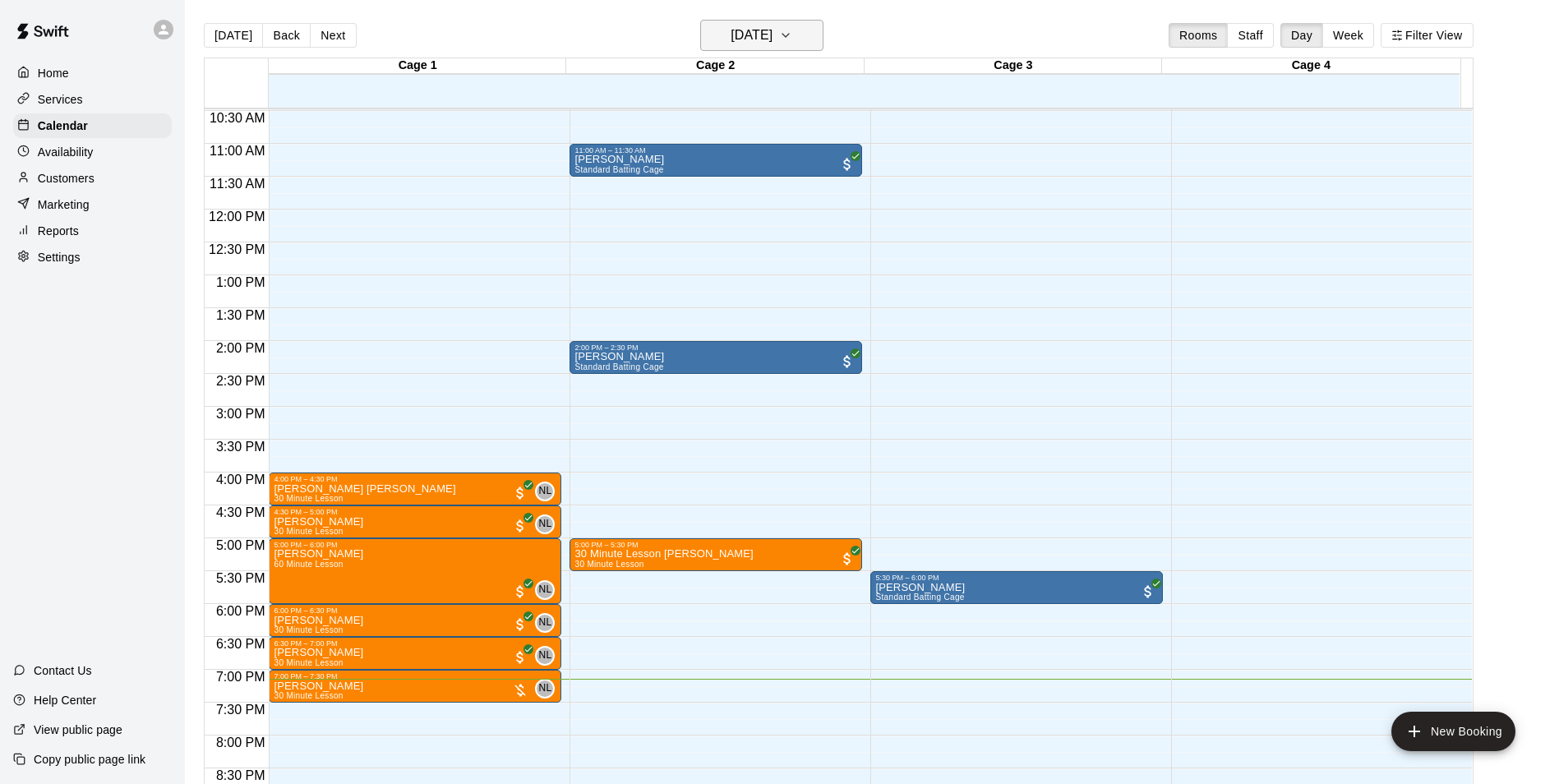
click at [768, 35] on h6 "[DATE]" at bounding box center [751, 36] width 41 height 23
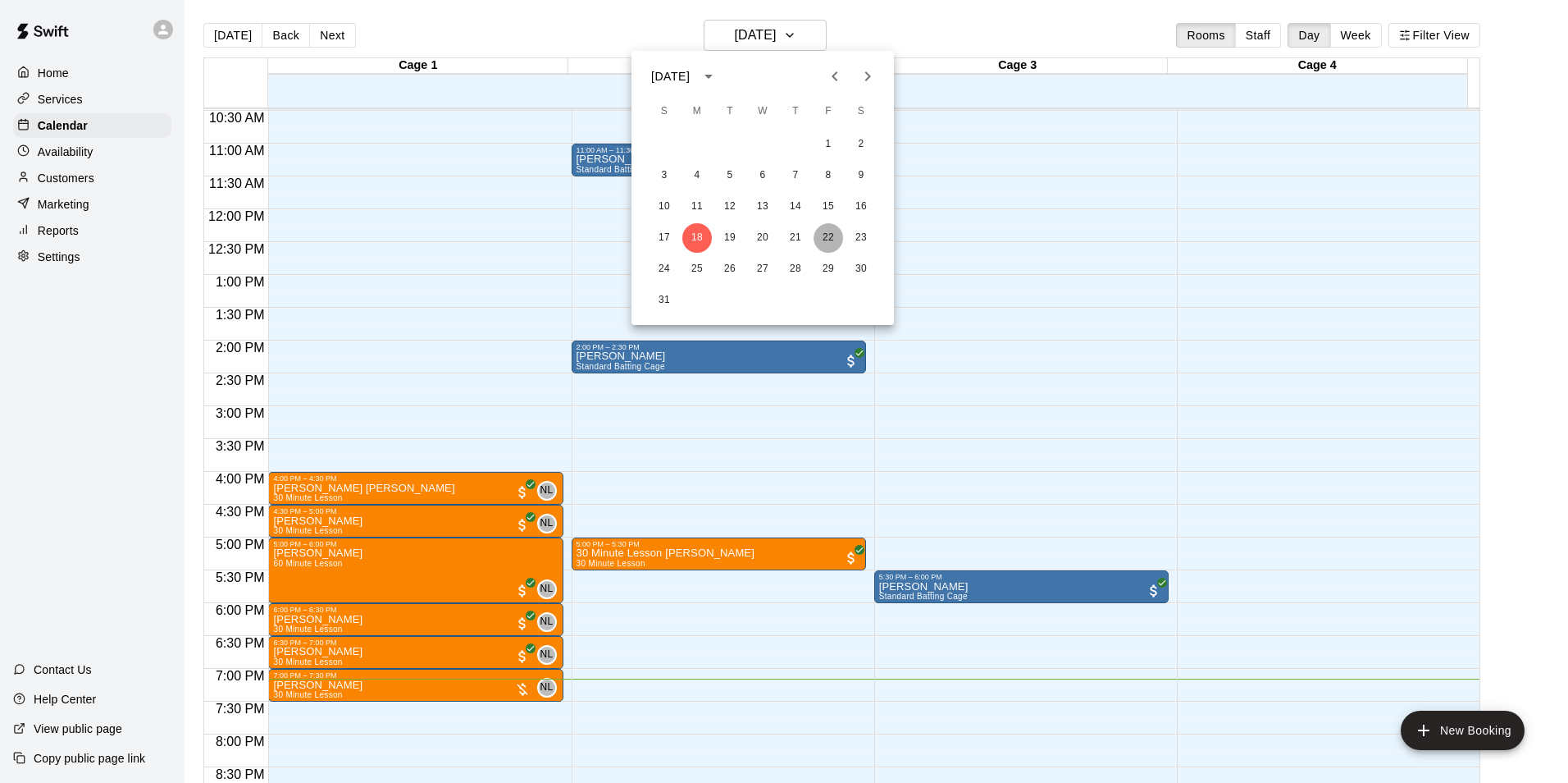
click at [823, 238] on button "22" at bounding box center [828, 238] width 30 height 30
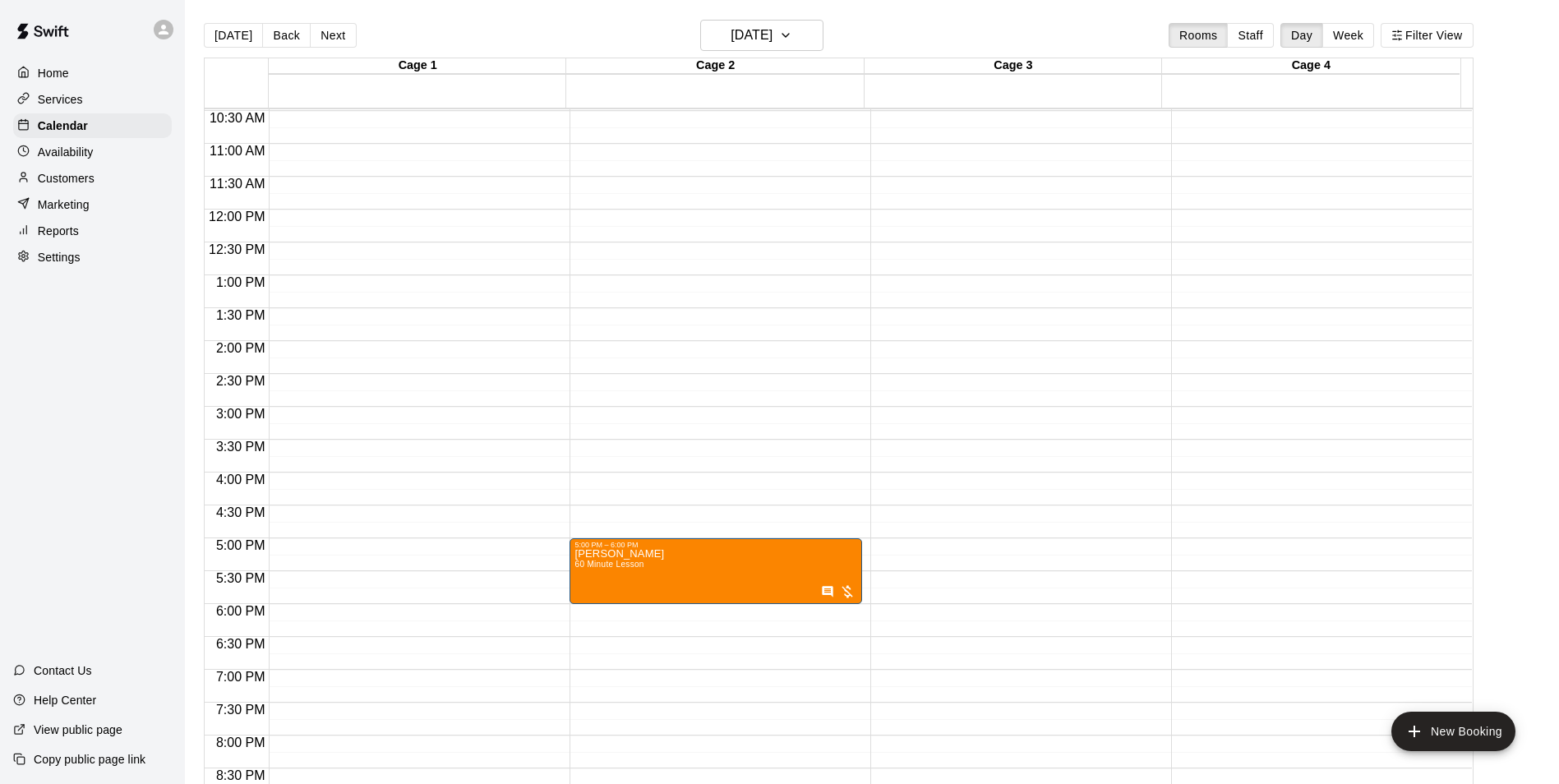
click at [626, 491] on div "12:00 AM – 9:00 AM Closed 5:00 PM – 6:00 PM timothy kammerer 60 Minute Lesson 1…" at bounding box center [715, 209] width 292 height 1578
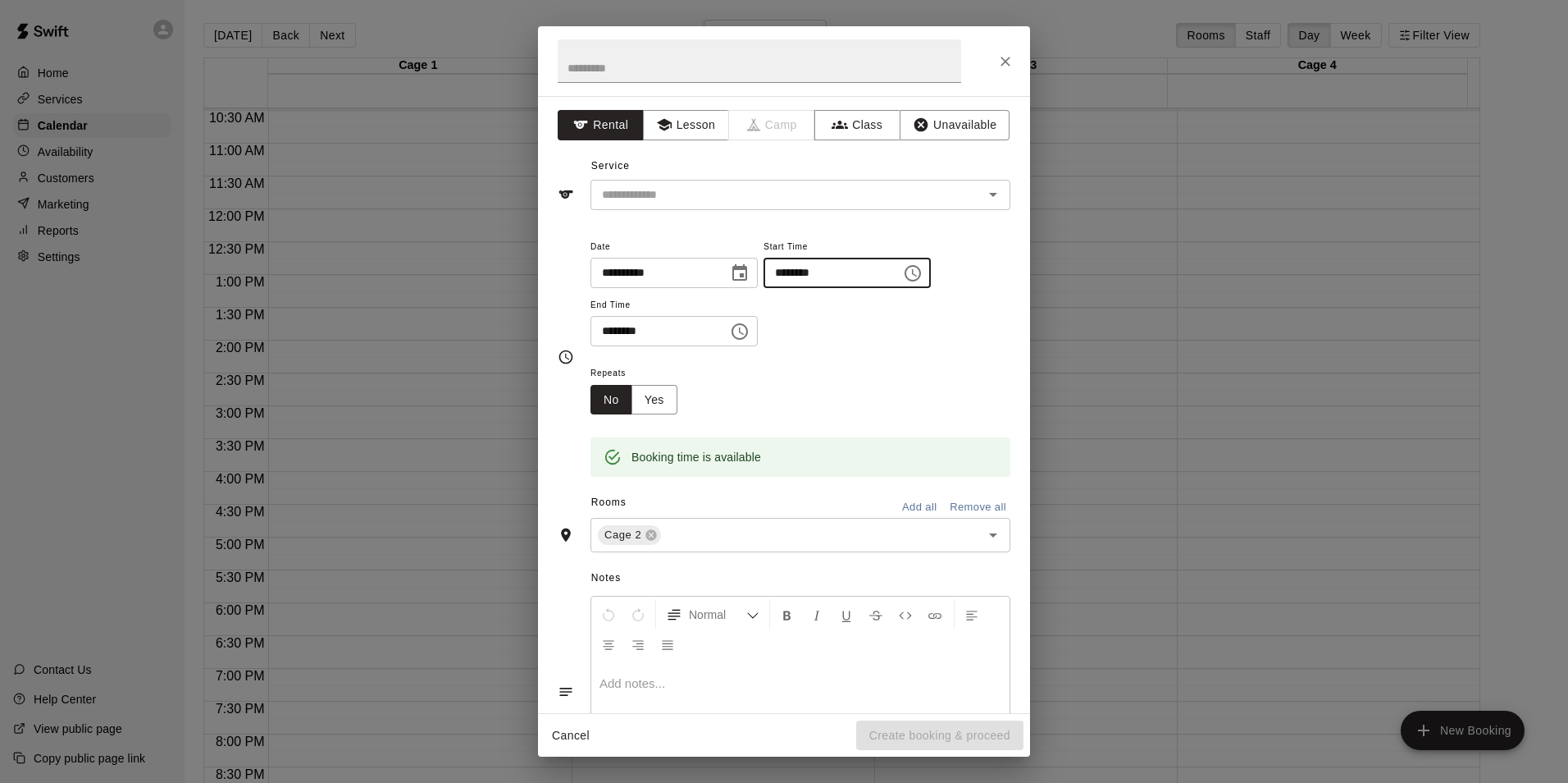
click at [817, 280] on input "********" at bounding box center [826, 274] width 126 height 31
type input "********"
click at [624, 335] on input "********" at bounding box center [653, 331] width 126 height 31
type input "********"
click at [845, 410] on div "Repeats No Yes" at bounding box center [800, 389] width 420 height 52
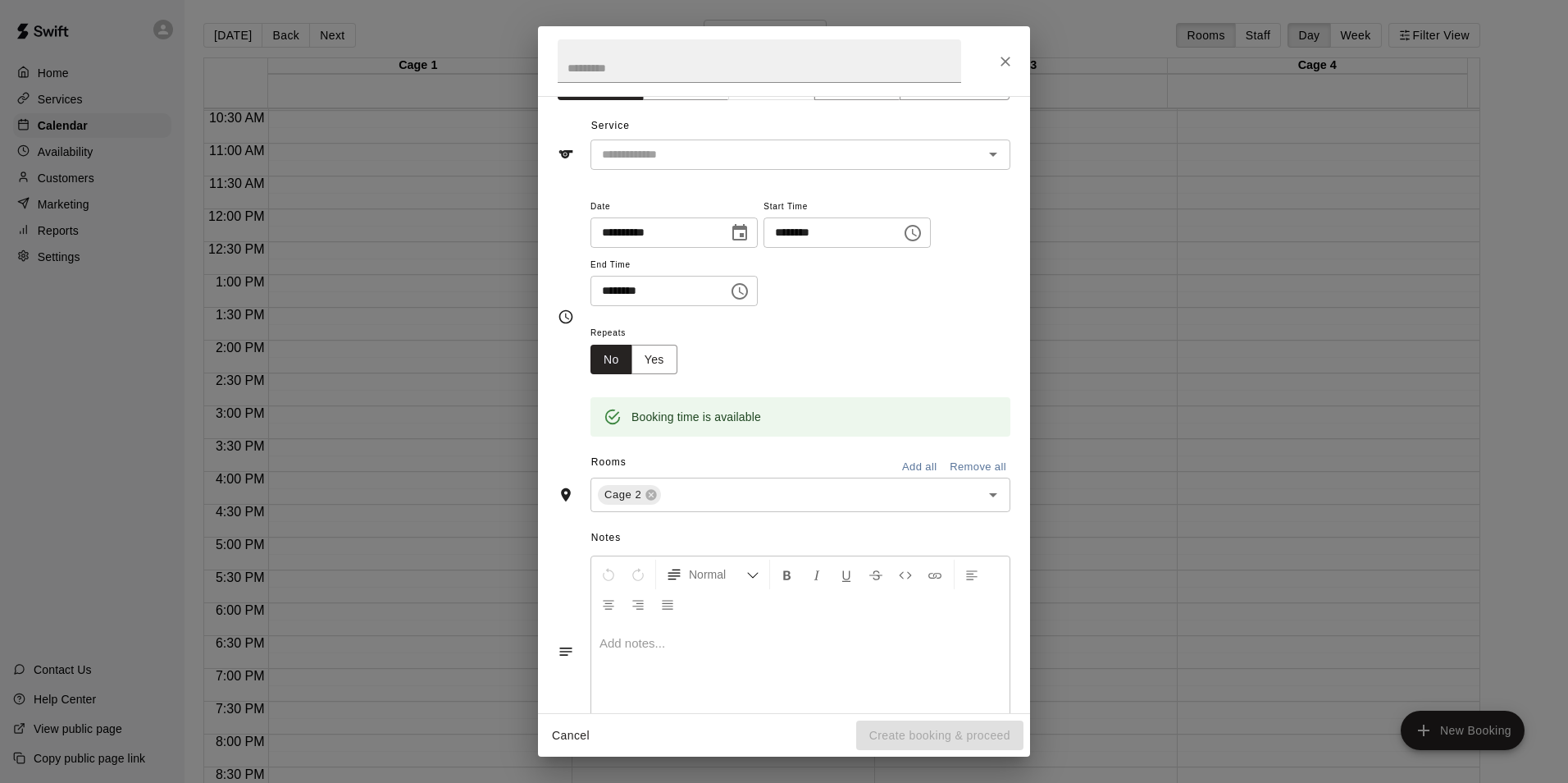
scroll to position [0, 0]
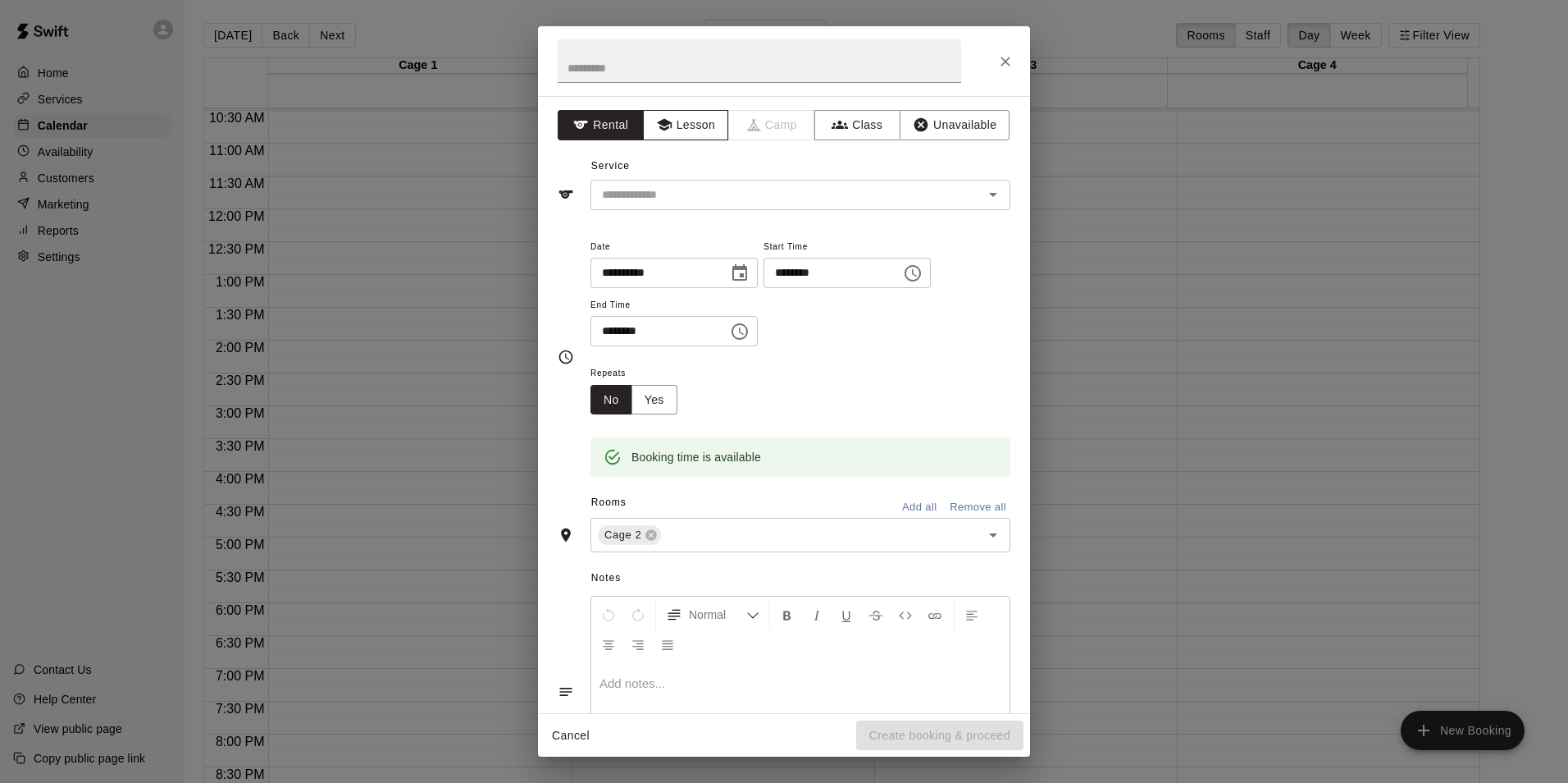
click at [695, 124] on button "Lesson" at bounding box center [685, 125] width 86 height 31
click at [757, 196] on input "text" at bounding box center [777, 195] width 362 height 20
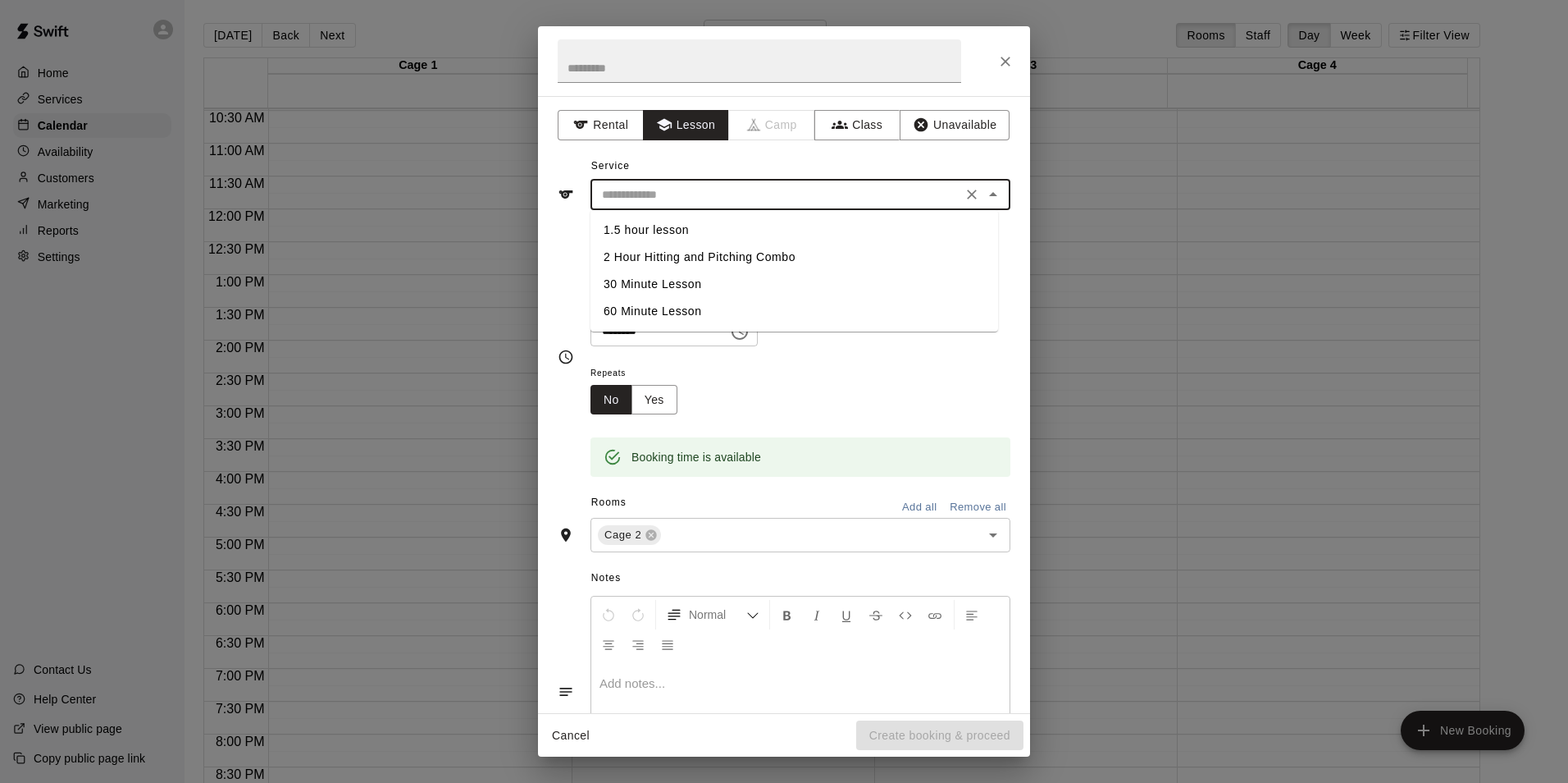
click at [687, 289] on li "30 Minute Lesson" at bounding box center [793, 284] width 407 height 27
type input "**********"
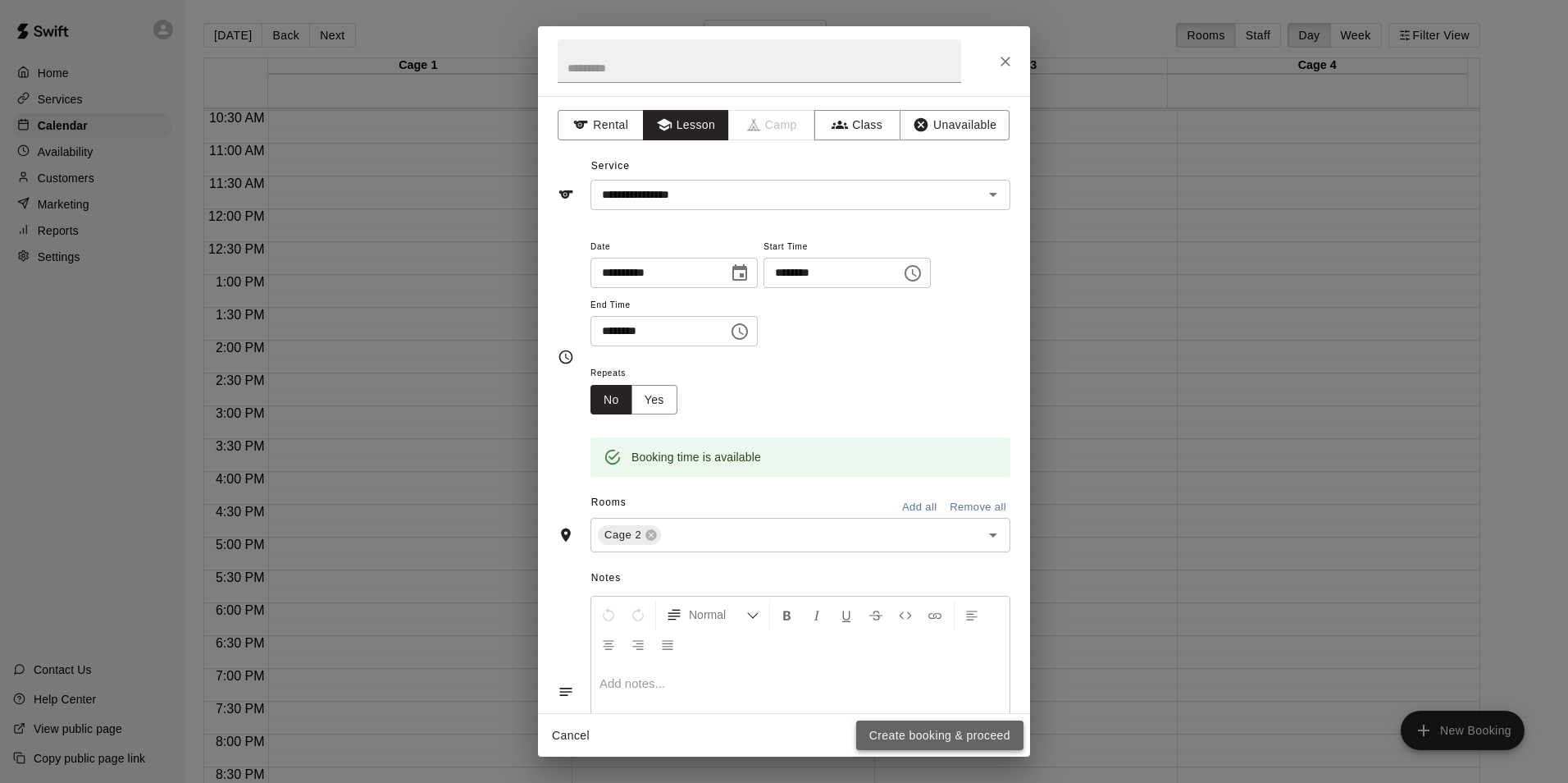
click at [921, 742] on button "Create booking & proceed" at bounding box center [939, 736] width 167 height 31
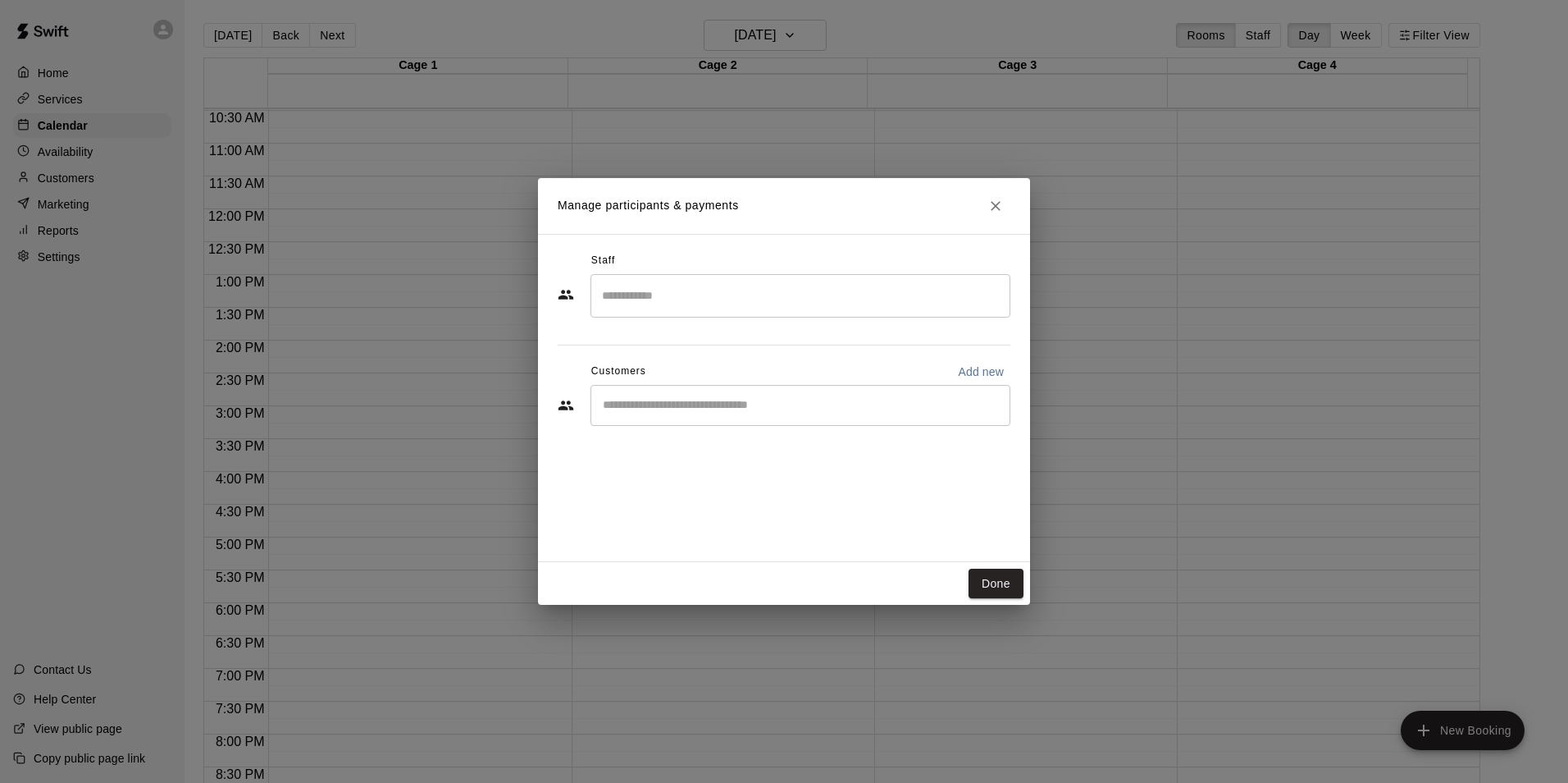
click at [628, 281] on input "Search staff" at bounding box center [800, 296] width 405 height 29
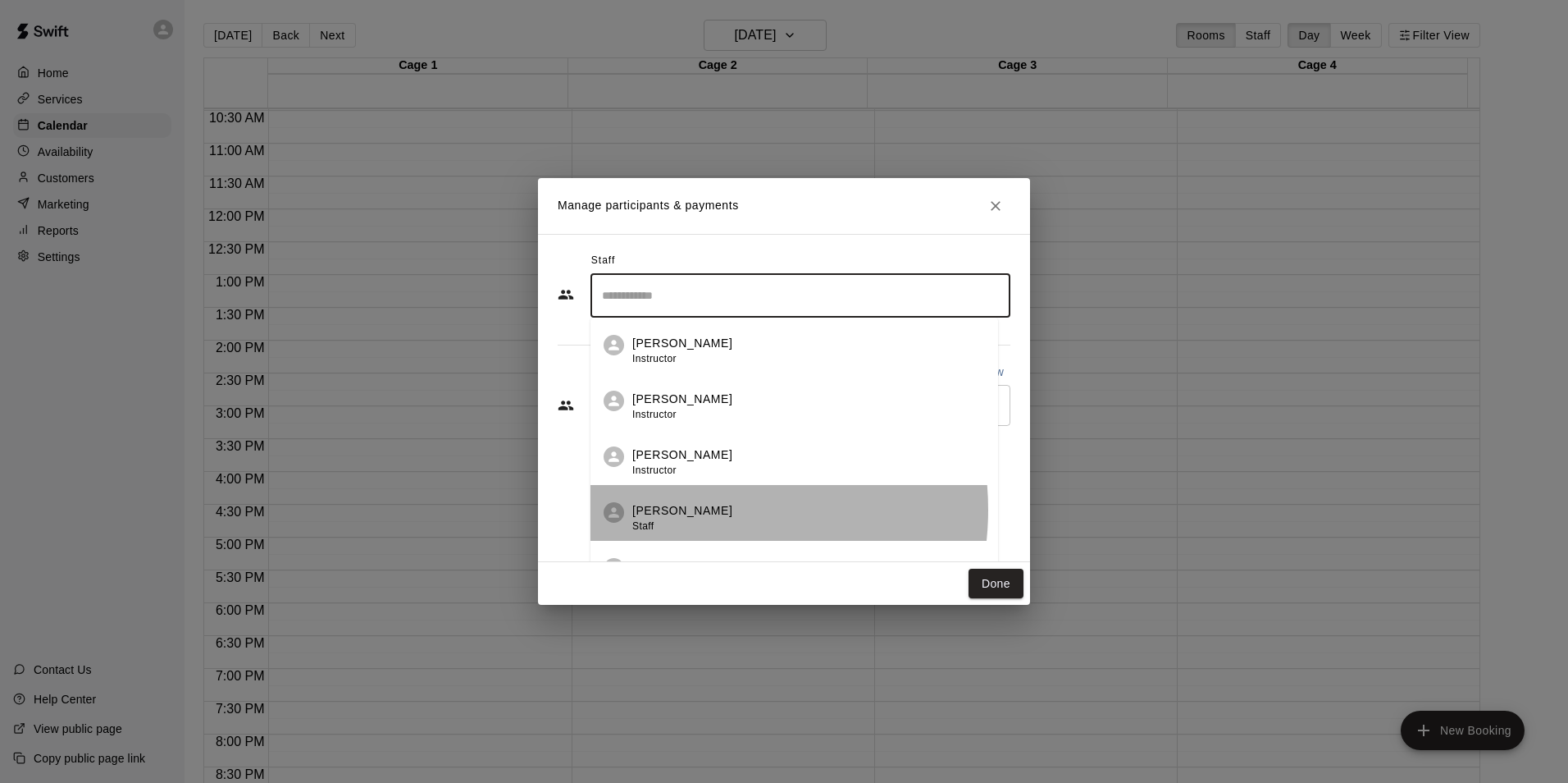
click at [693, 509] on p "Tom Reusch" at bounding box center [682, 510] width 100 height 17
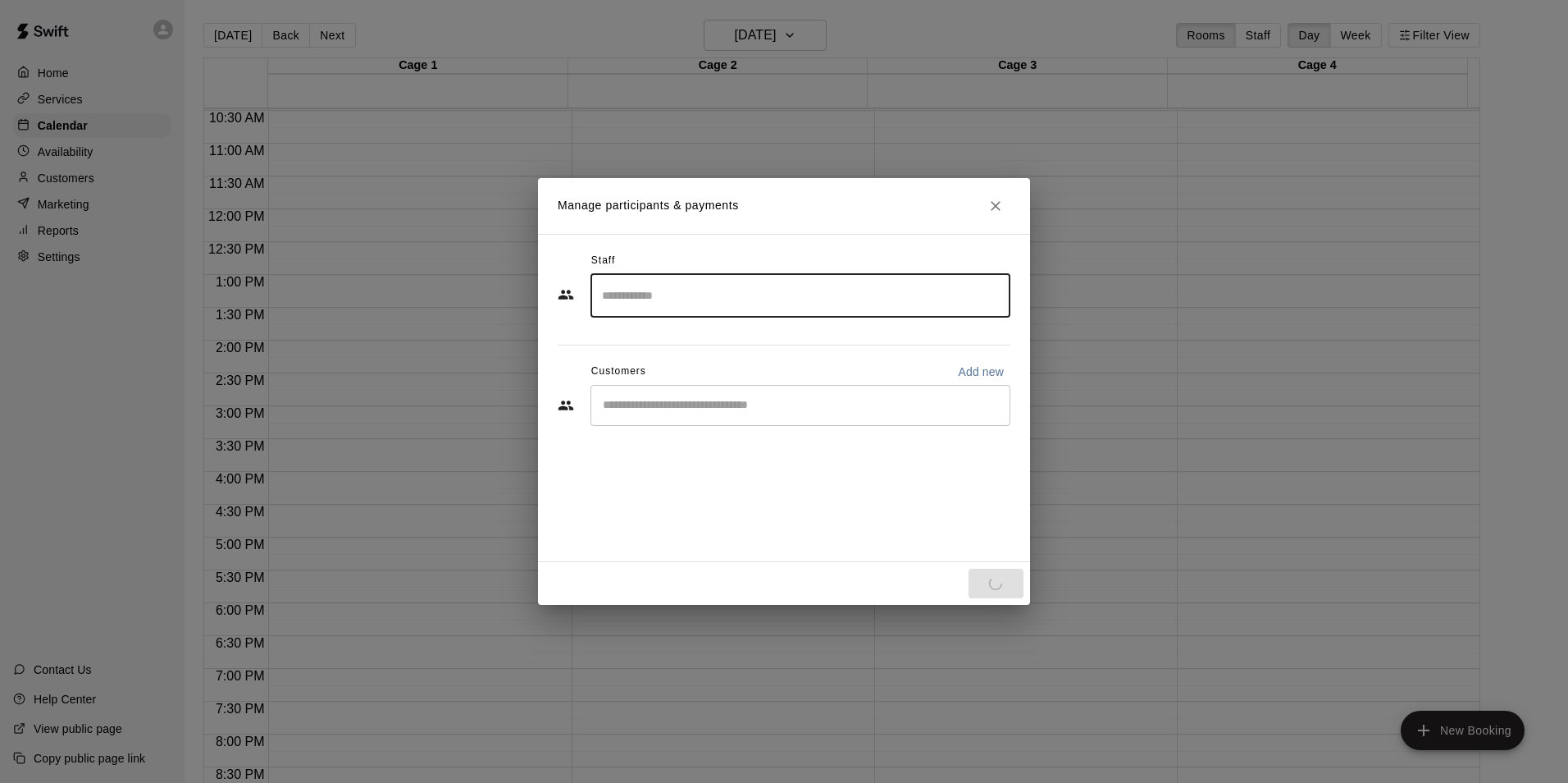
click at [671, 413] on div "​" at bounding box center [800, 405] width 420 height 41
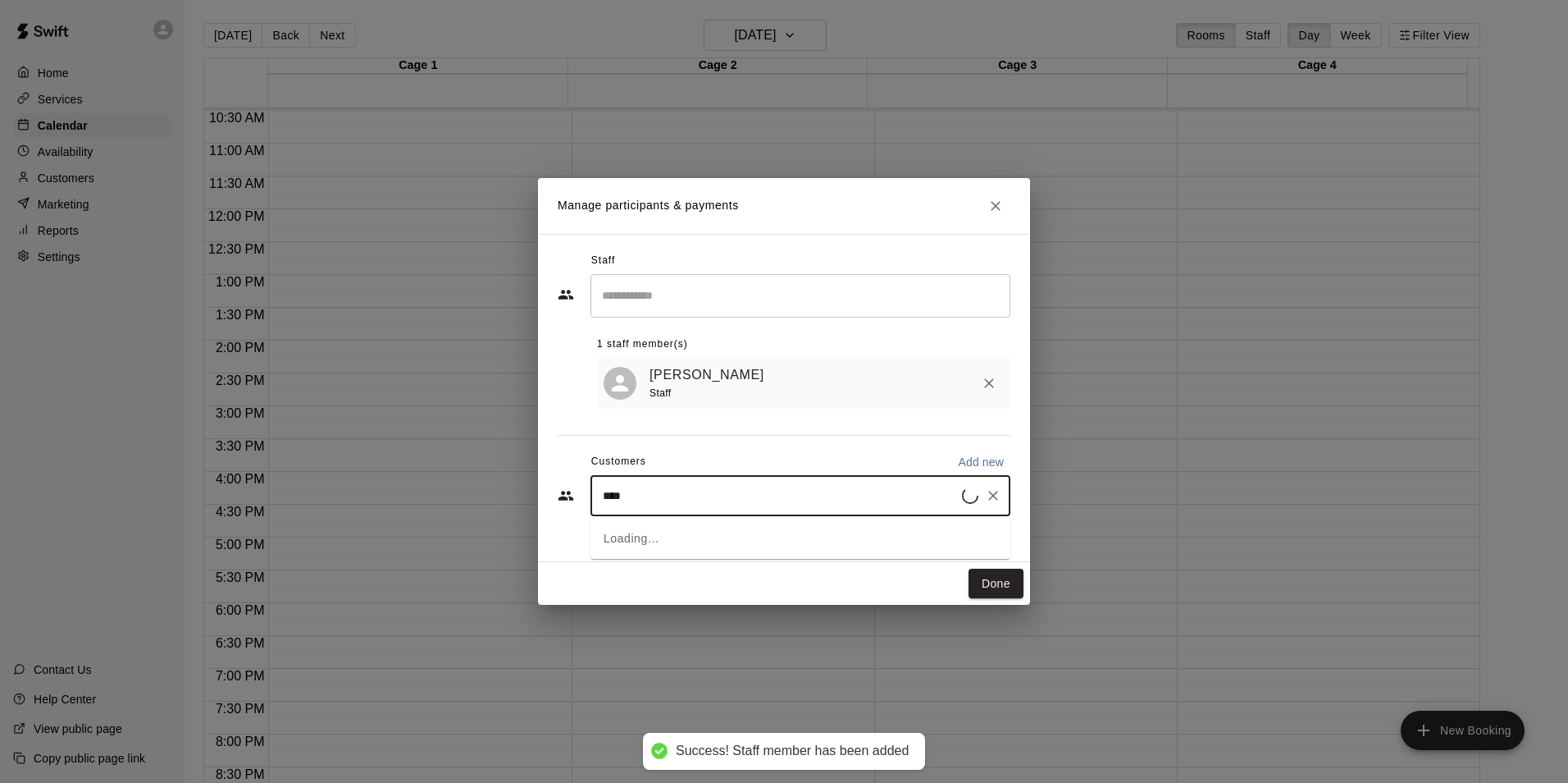
type input "*****"
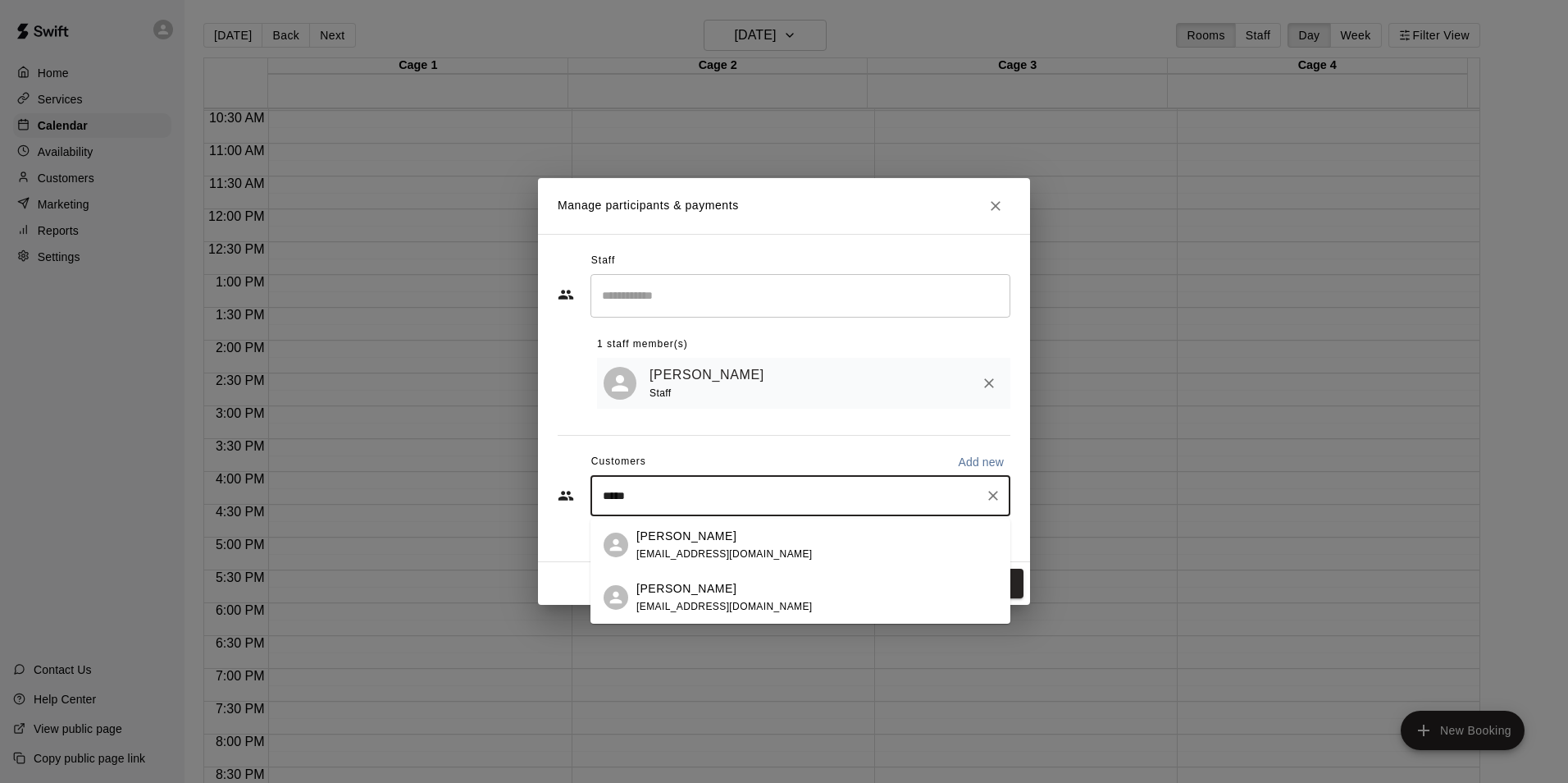
click at [697, 545] on div "Aiden Caamano spigga171@netscape.net" at bounding box center [724, 545] width 176 height 36
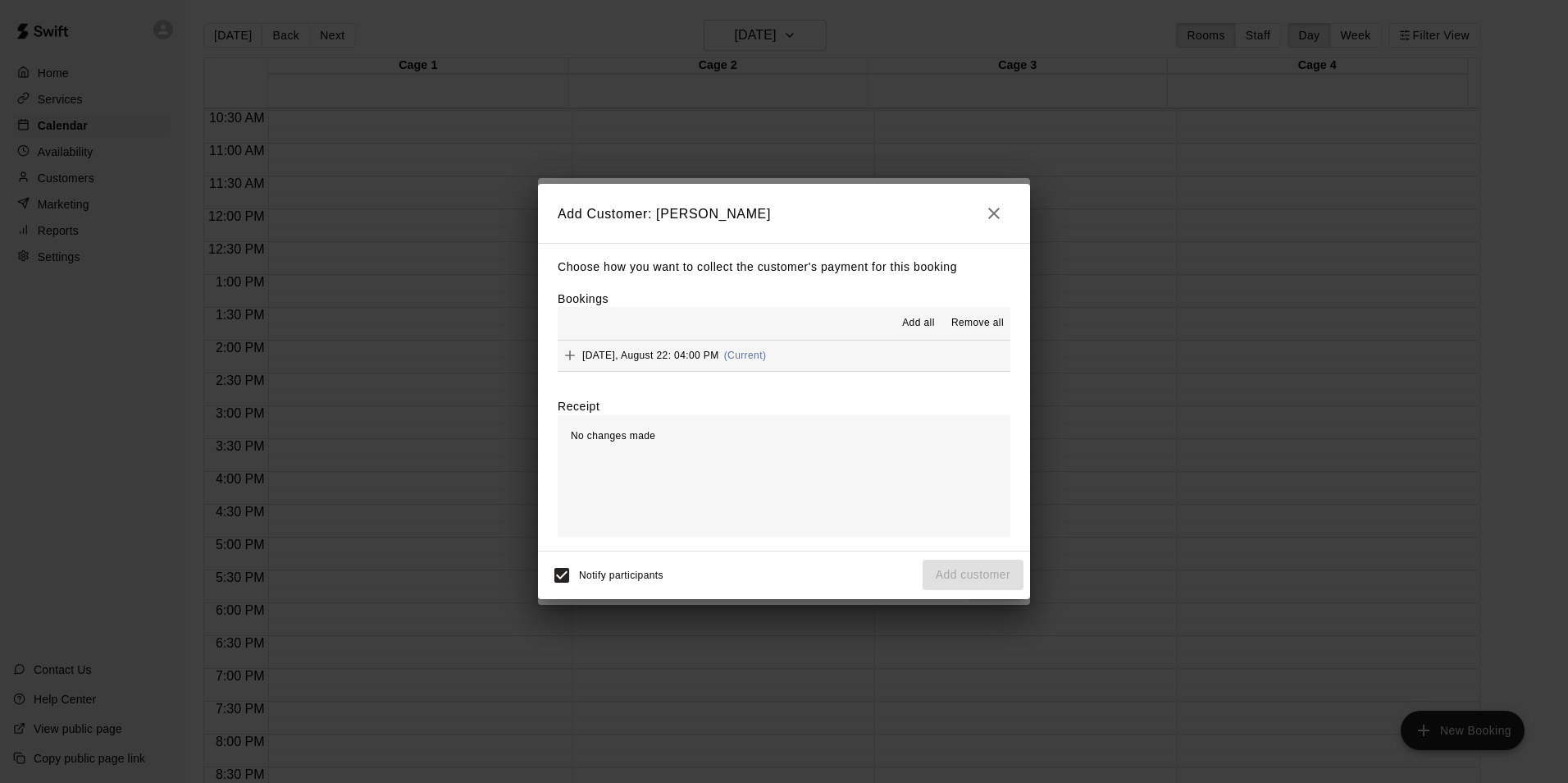
click at [601, 352] on span "Friday, August 22: 04:00 PM" at bounding box center [651, 355] width 137 height 12
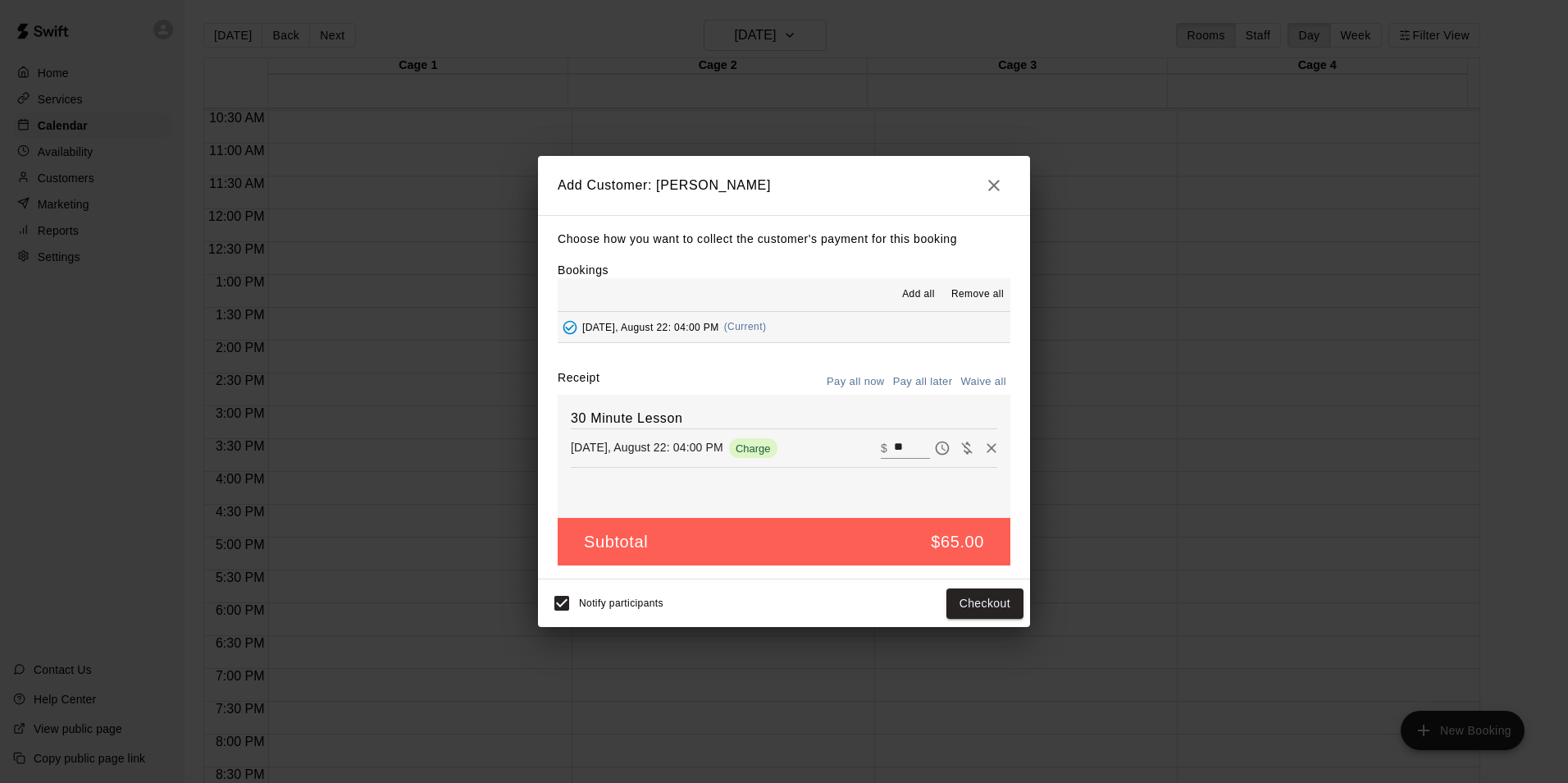
click at [911, 375] on button "Pay all later" at bounding box center [923, 381] width 68 height 25
click at [964, 605] on button "Add customer" at bounding box center [972, 604] width 101 height 31
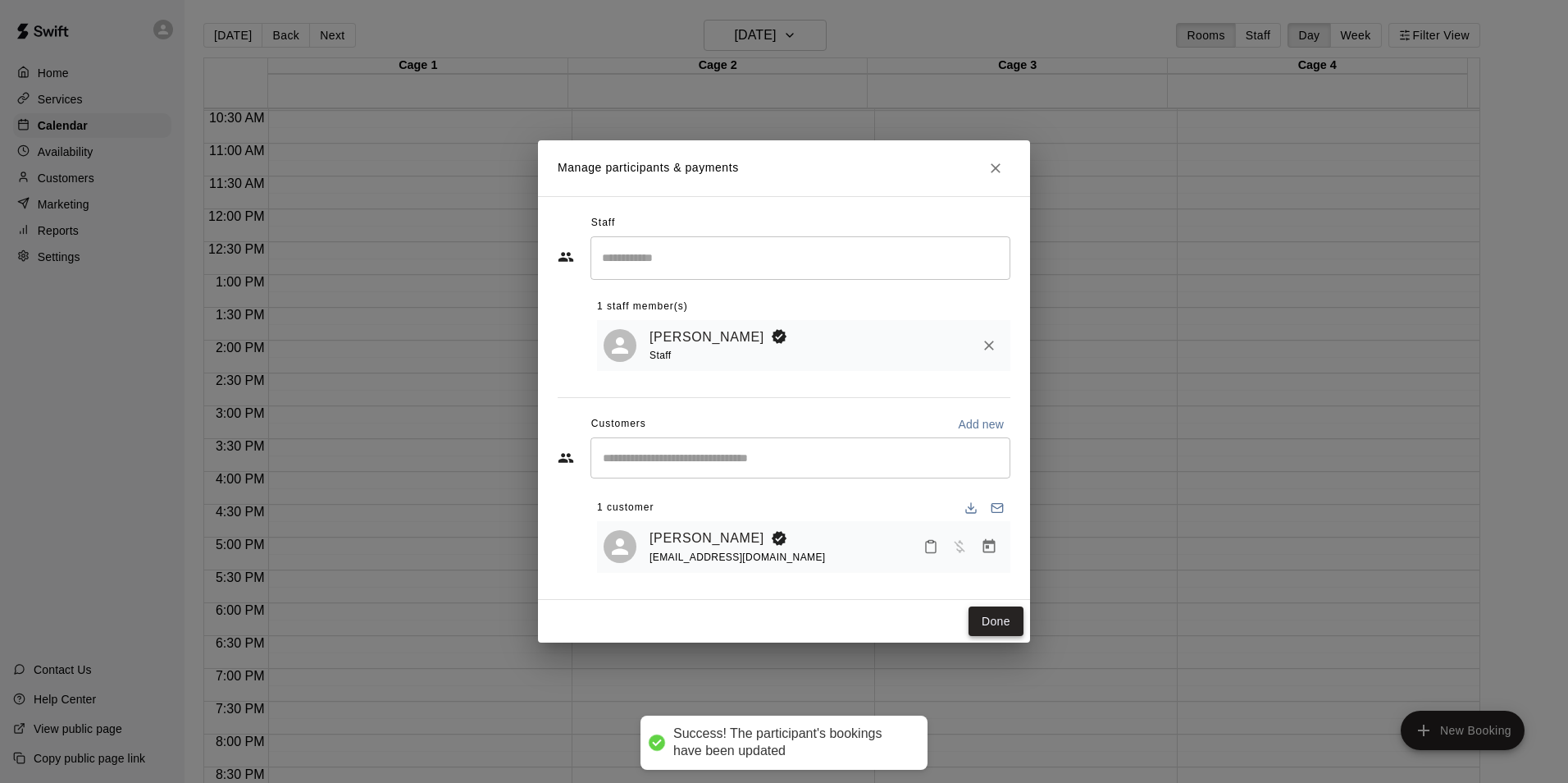
click at [995, 634] on button "Done" at bounding box center [995, 622] width 55 height 31
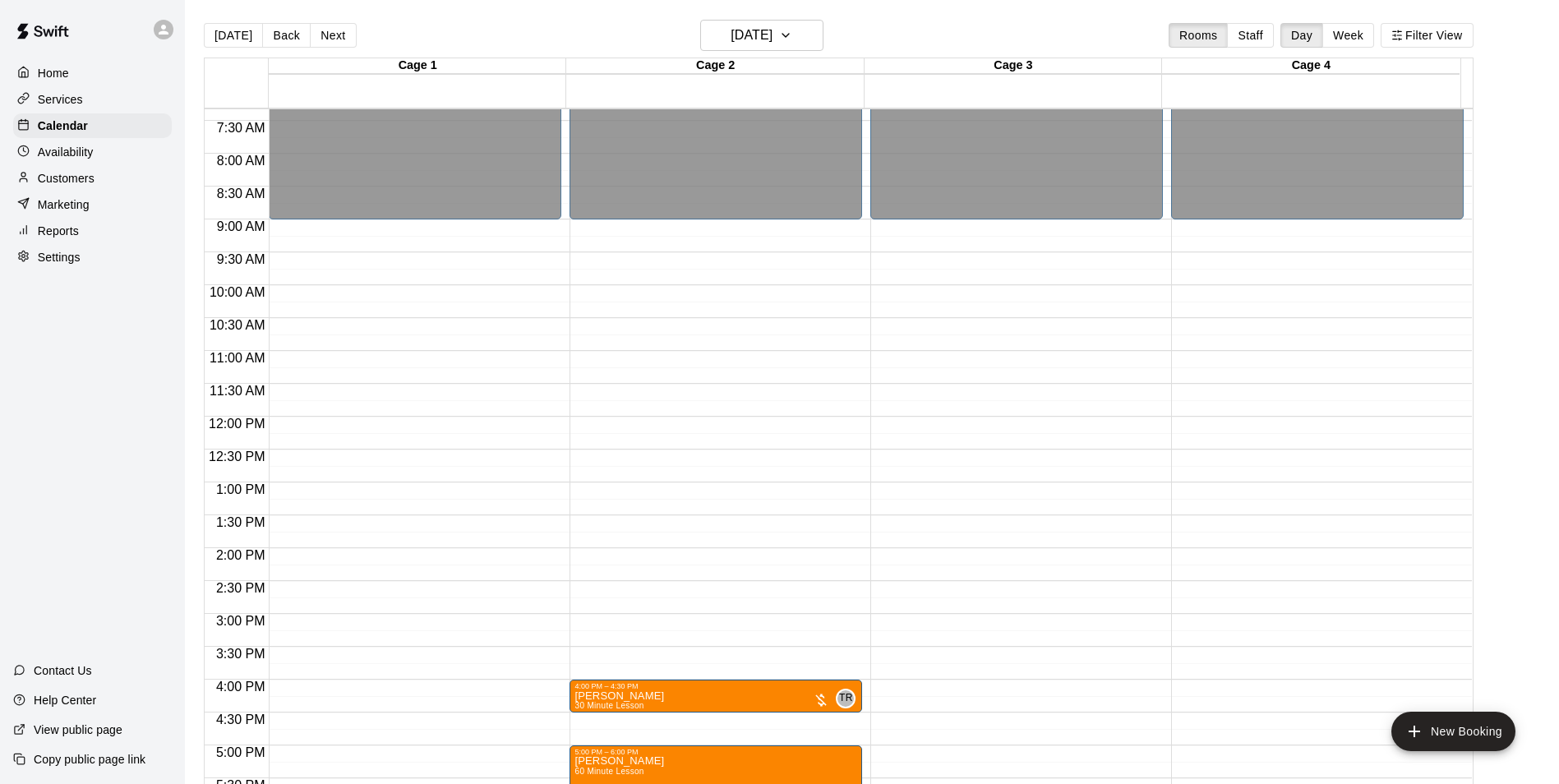
scroll to position [442, 0]
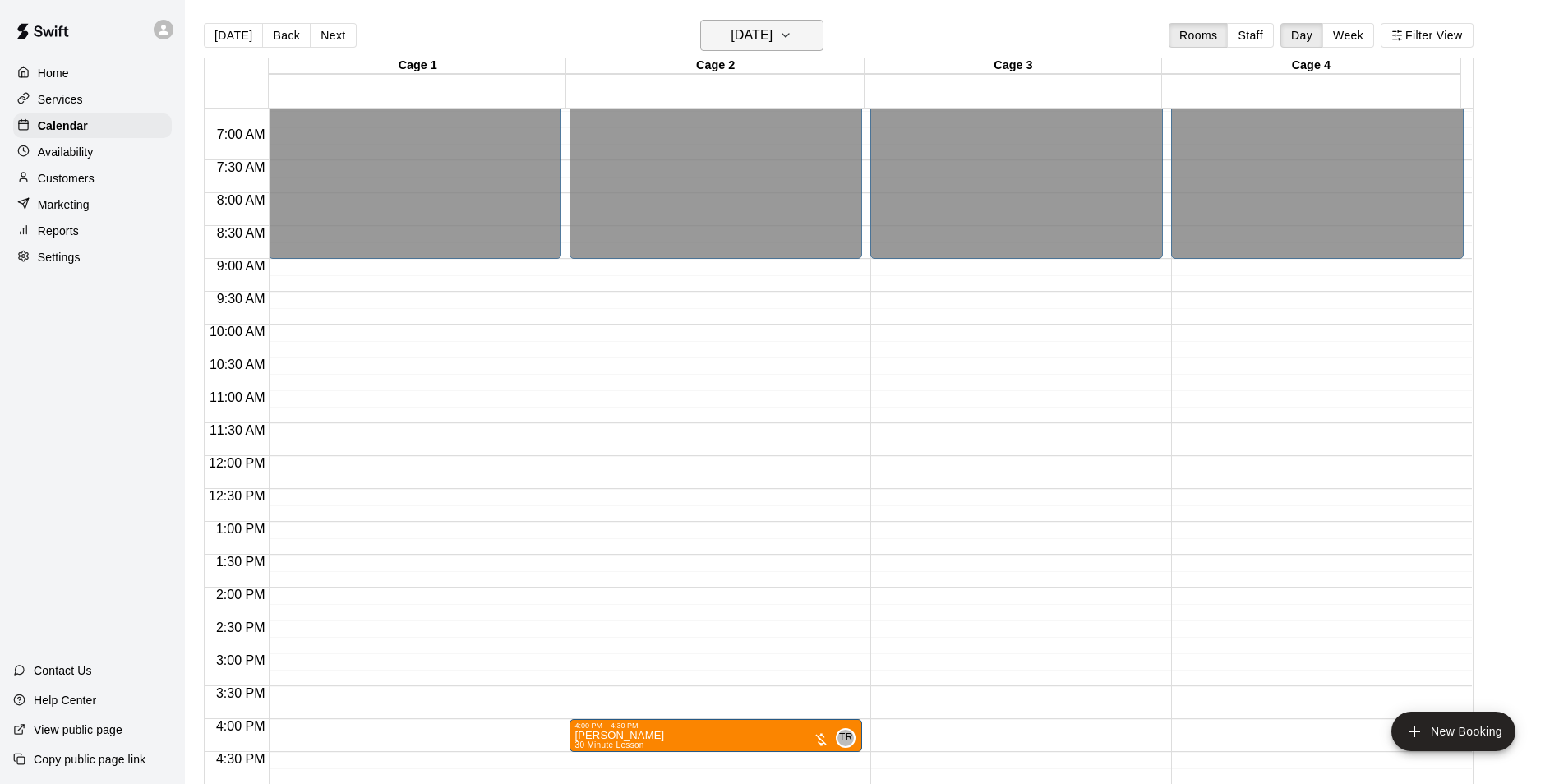
click at [797, 36] on button "Friday Aug 22" at bounding box center [762, 35] width 123 height 31
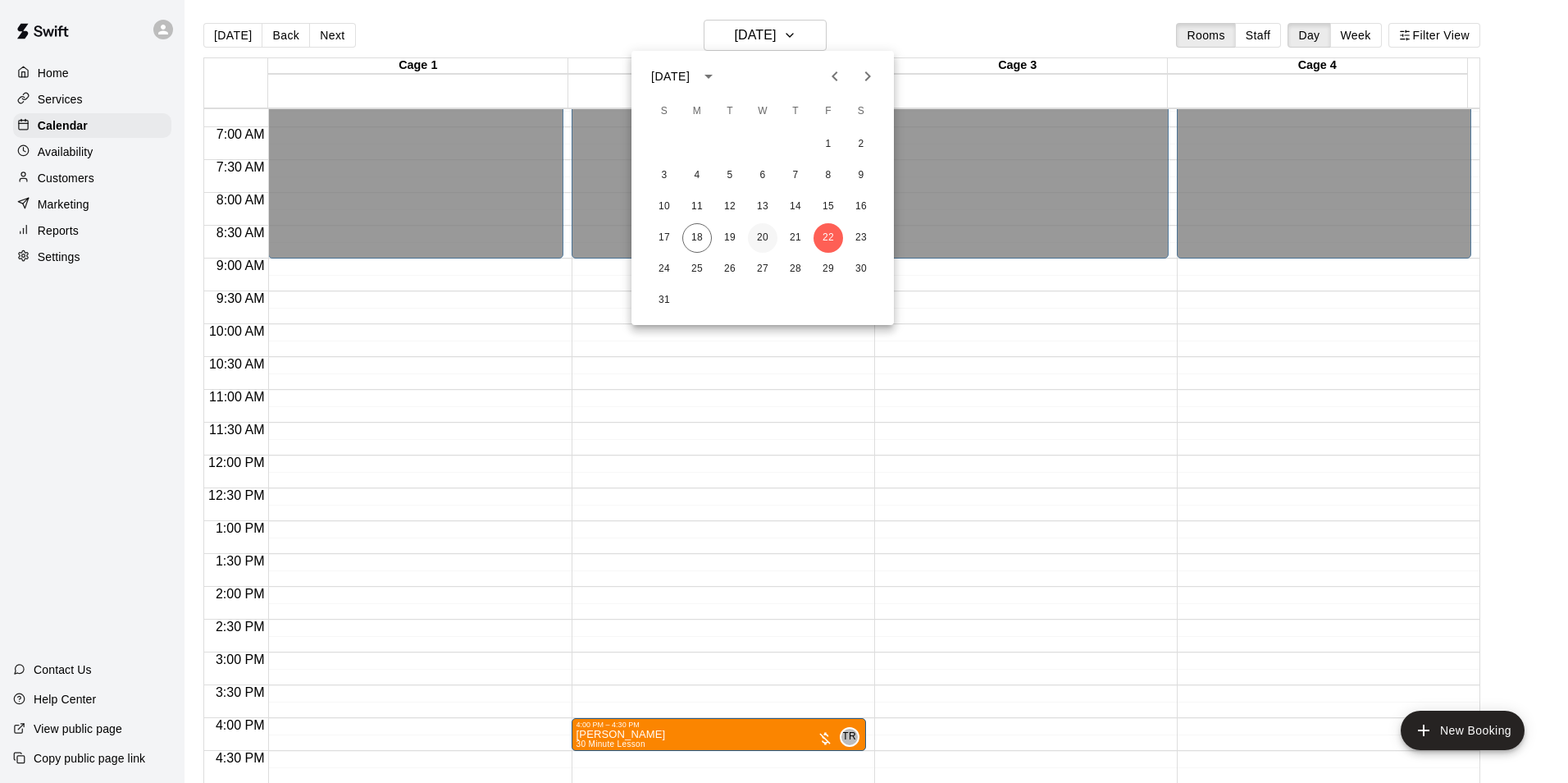
click at [766, 242] on button "20" at bounding box center [762, 238] width 30 height 30
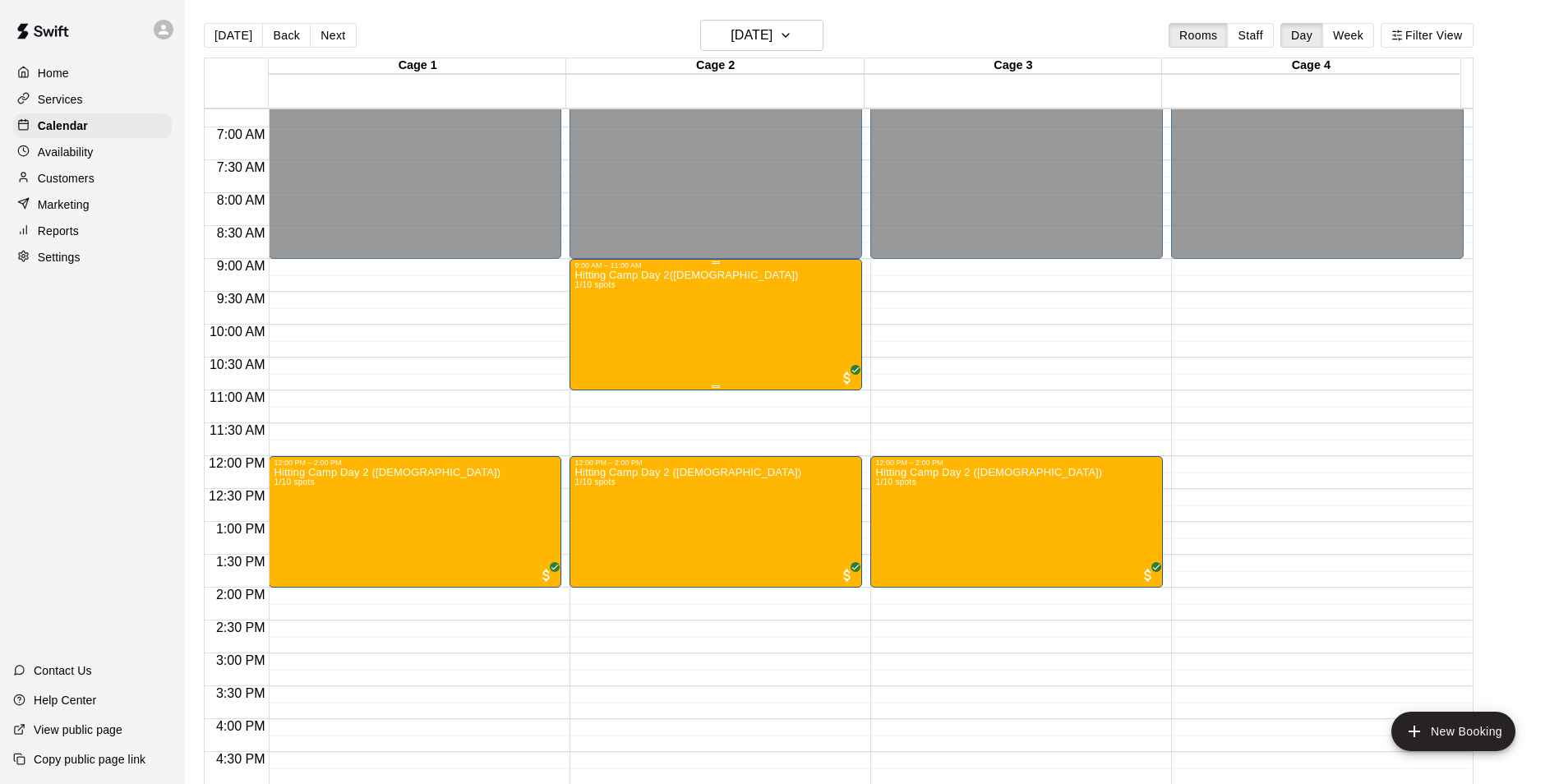
click at [750, 327] on div "Hitting Camp Day 2(8-10 years old) 1/10 spots" at bounding box center [716, 661] width 283 height 784
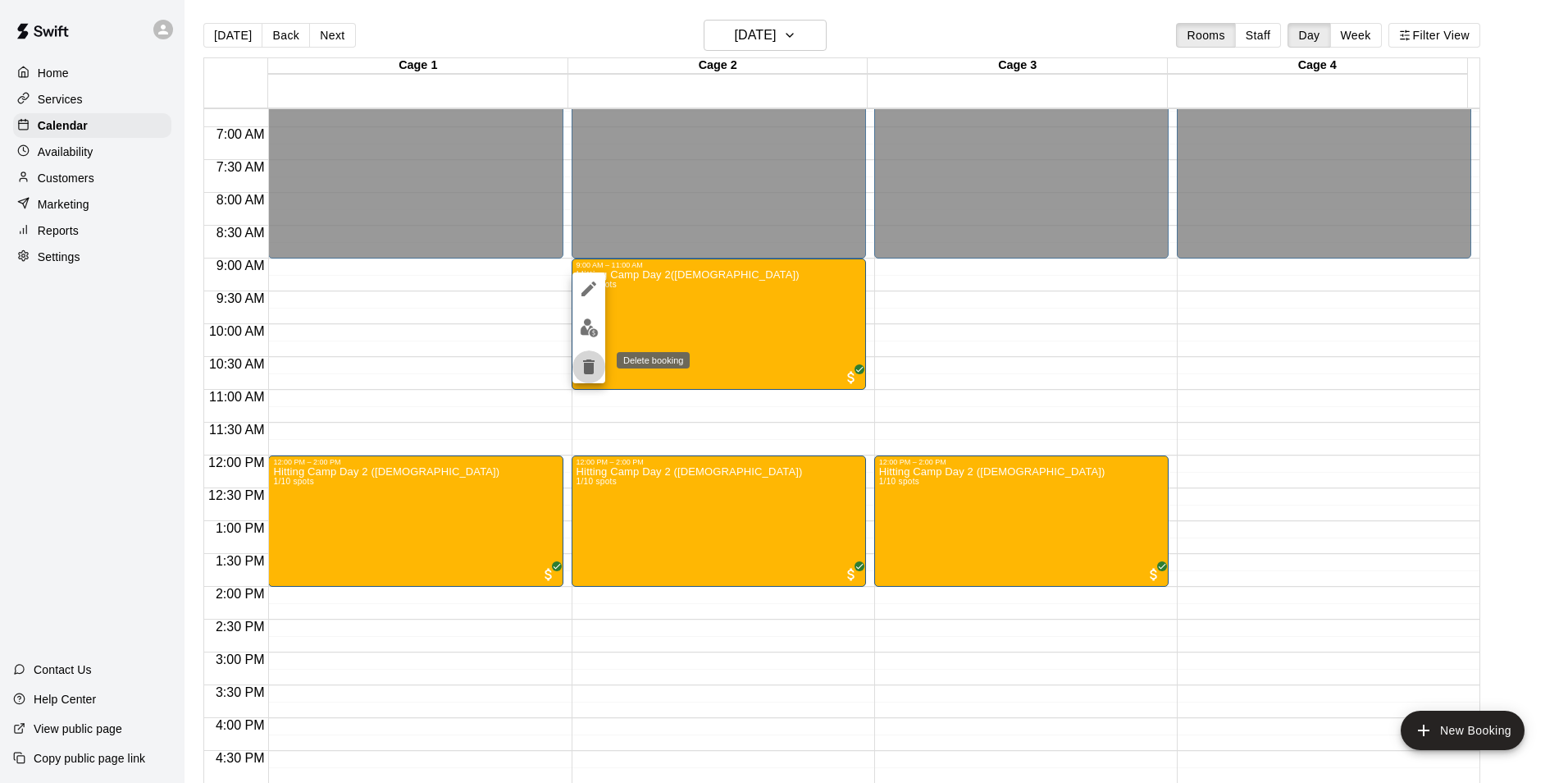
click at [581, 374] on icon "delete" at bounding box center [588, 367] width 19 height 19
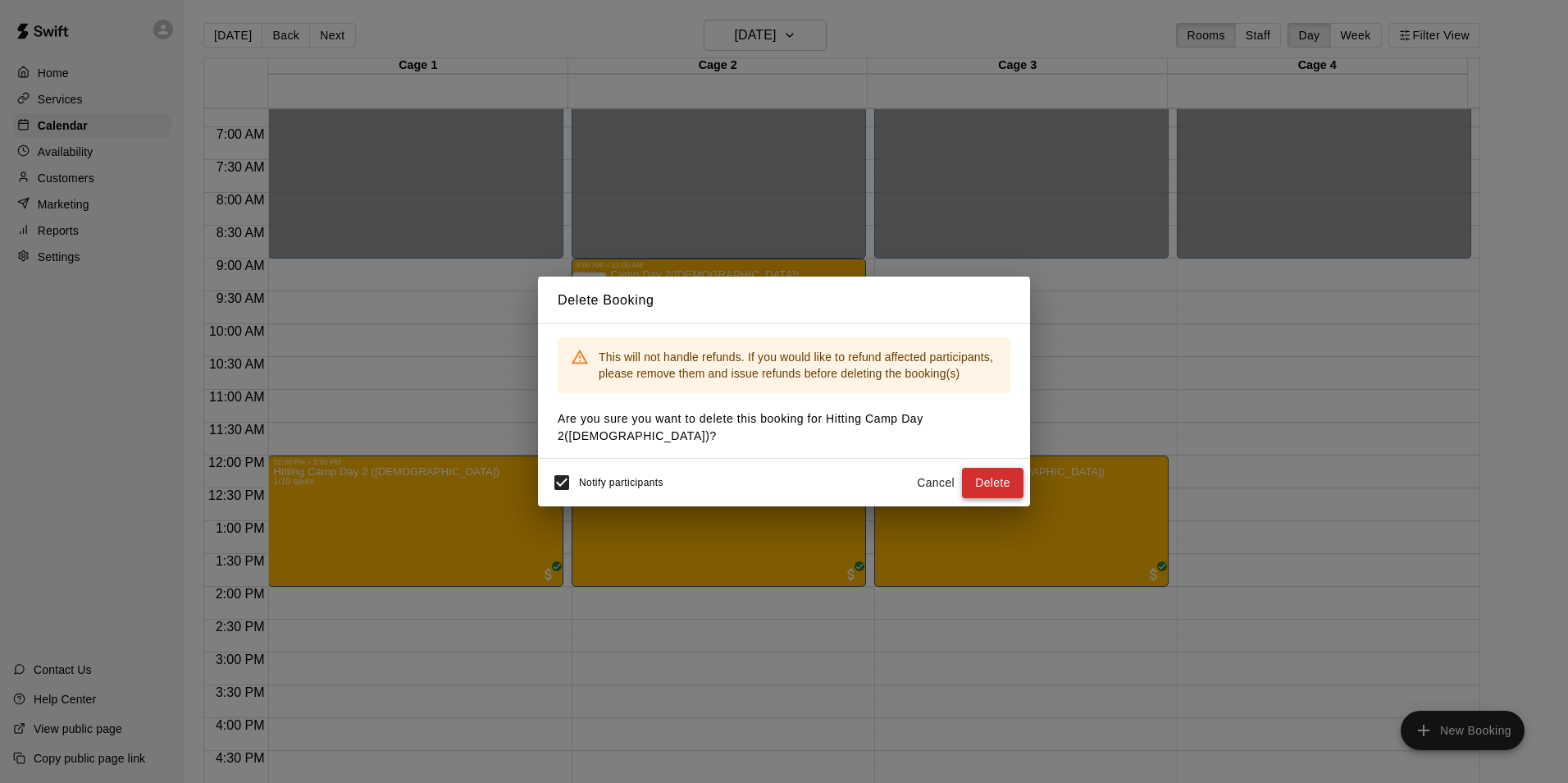
click at [994, 475] on button "Delete" at bounding box center [992, 483] width 62 height 31
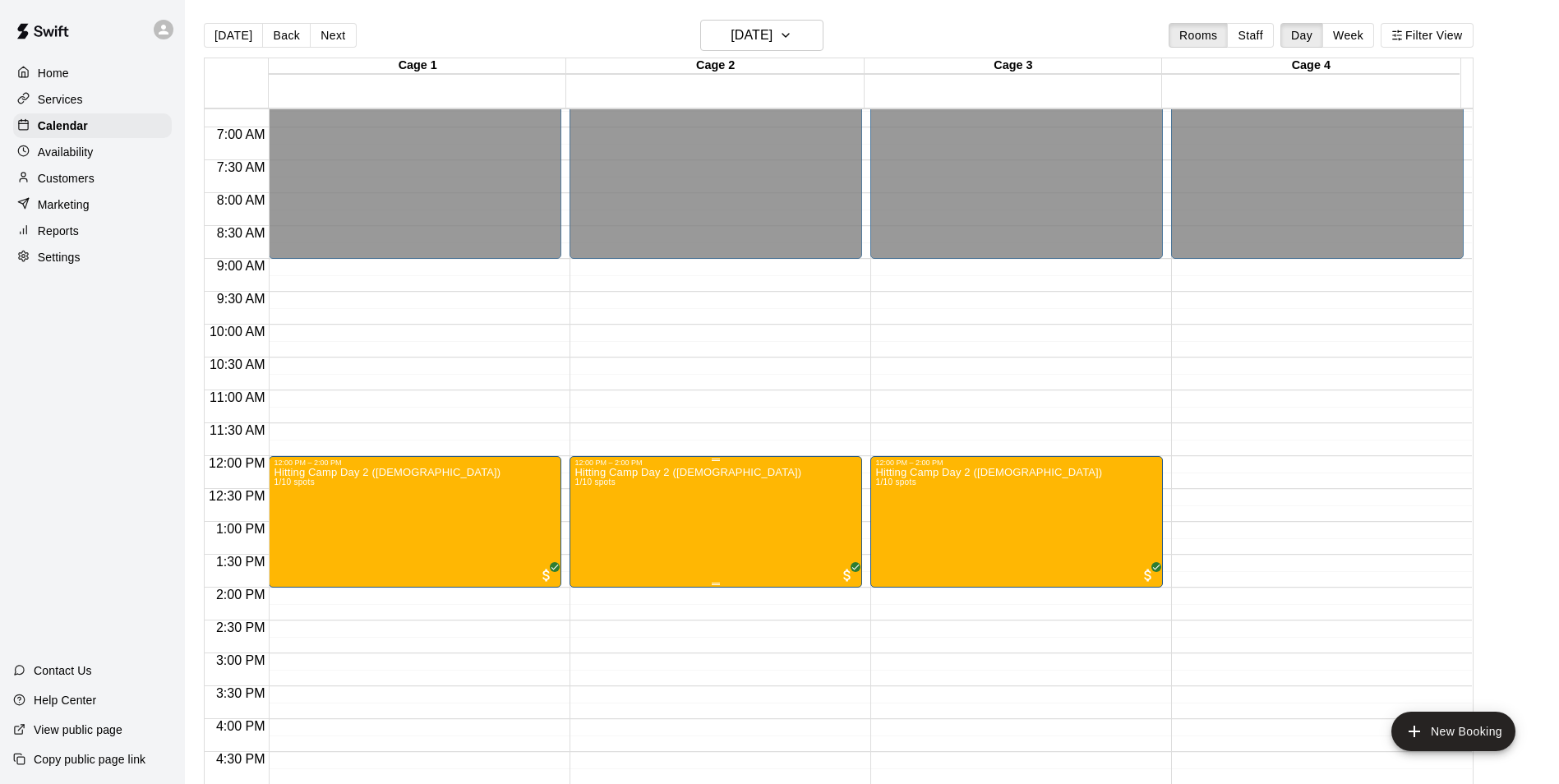
click at [587, 569] on icon "delete" at bounding box center [590, 564] width 12 height 14
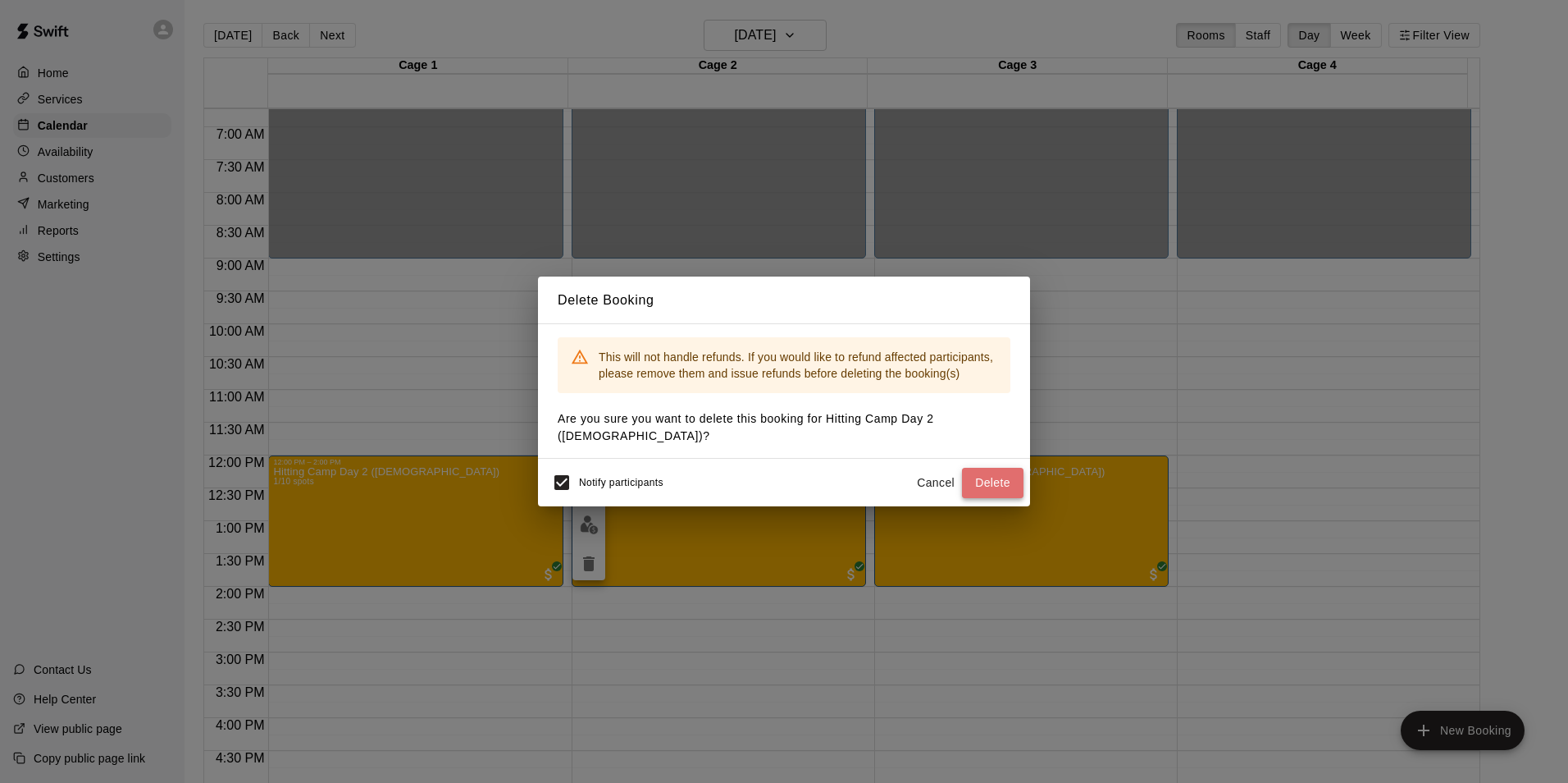
click at [976, 483] on button "Delete" at bounding box center [992, 483] width 62 height 31
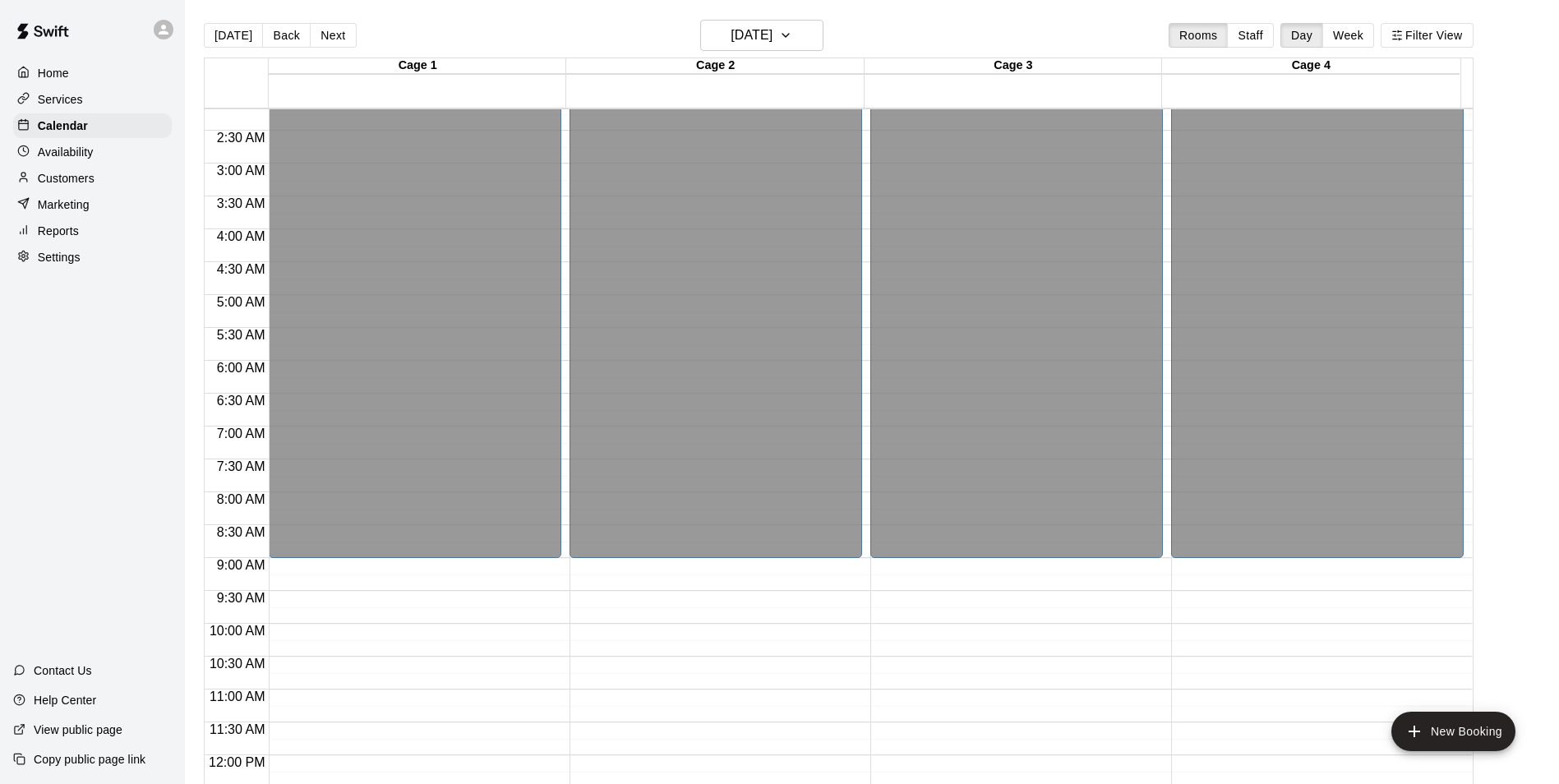
scroll to position [114, 0]
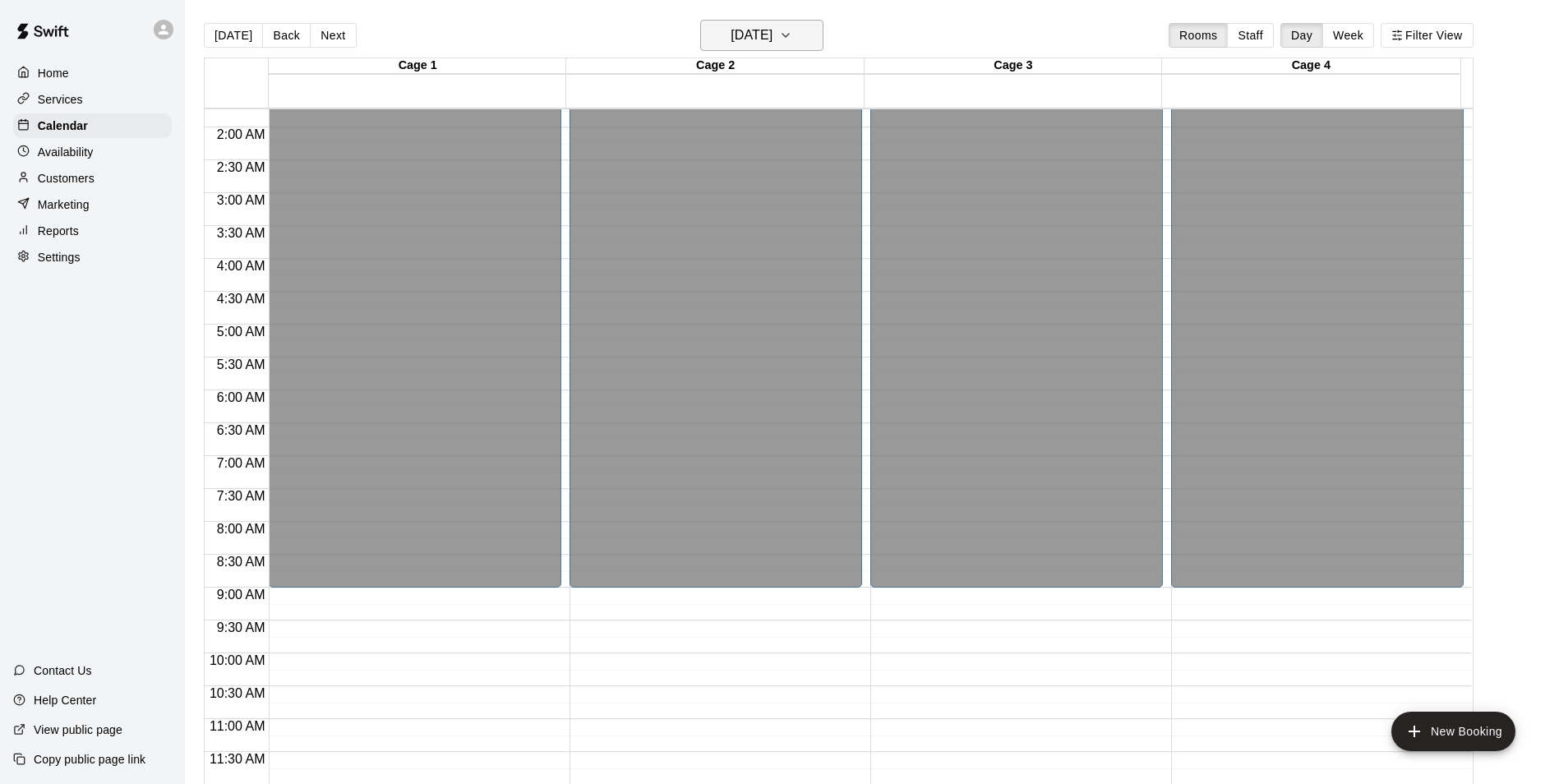
click at [776, 36] on button "[DATE]" at bounding box center [762, 35] width 123 height 31
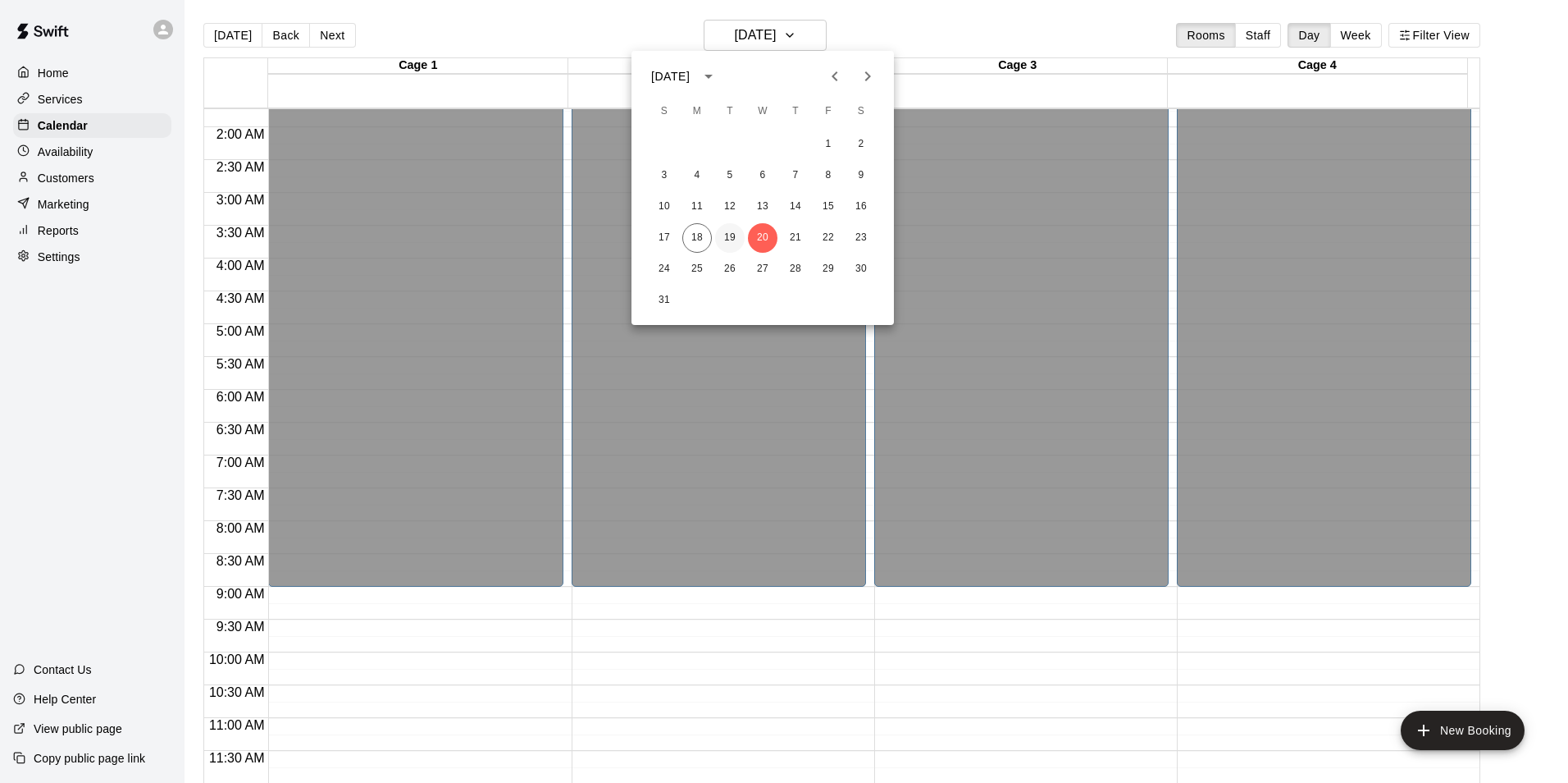
click at [731, 241] on button "19" at bounding box center [730, 238] width 30 height 30
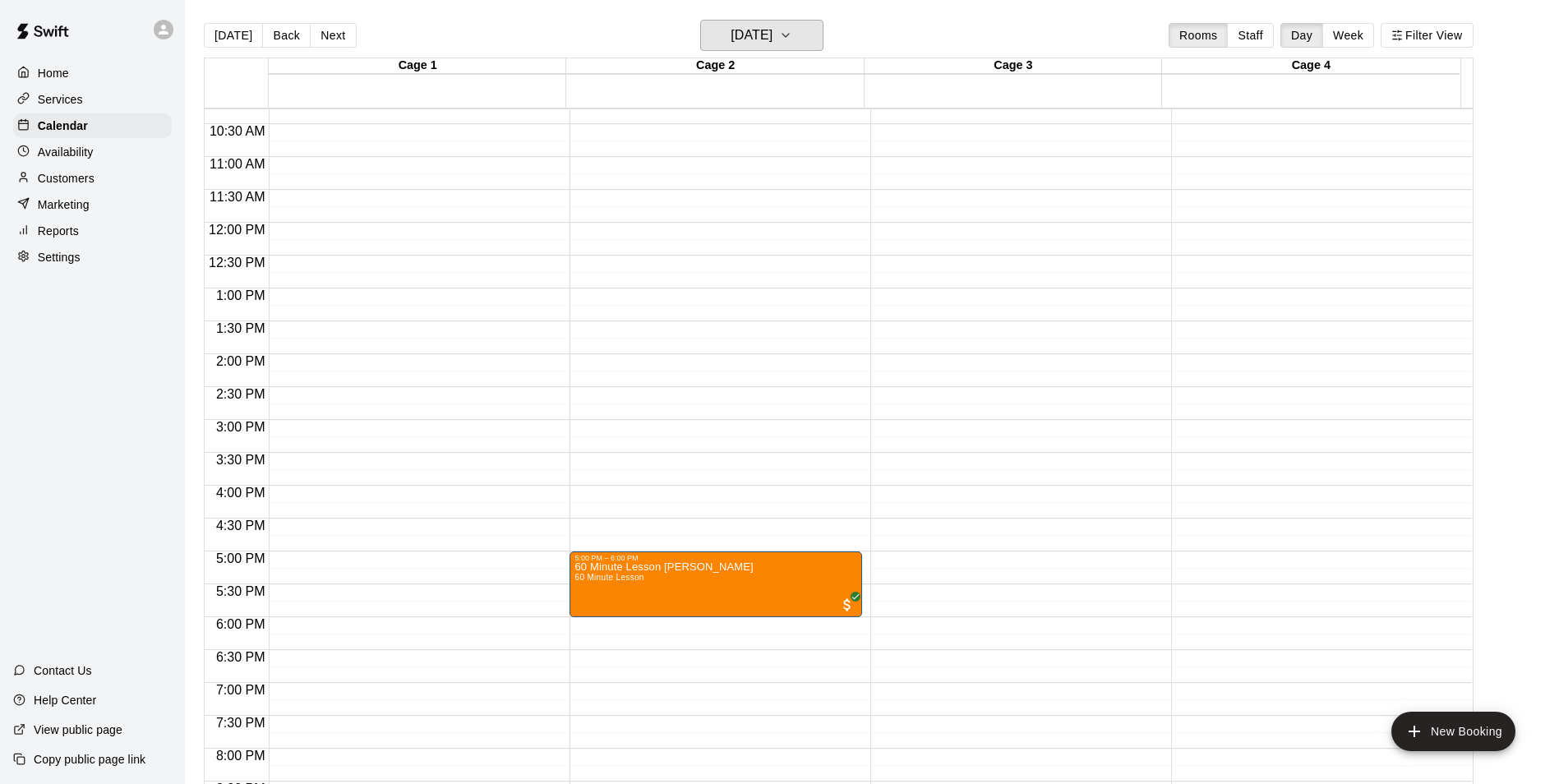
scroll to position [689, 0]
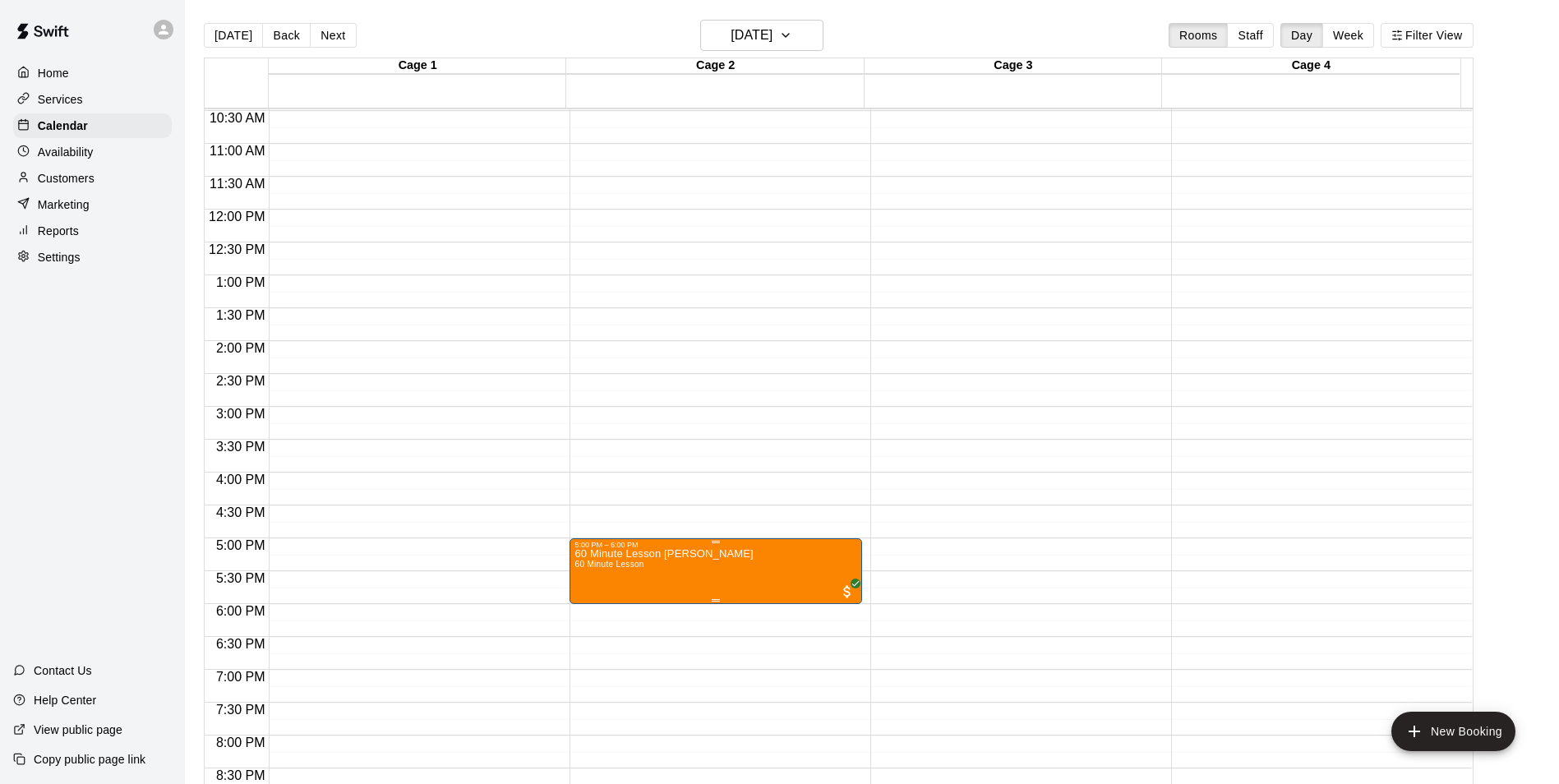
click at [590, 621] on button "edit" at bounding box center [590, 607] width 33 height 32
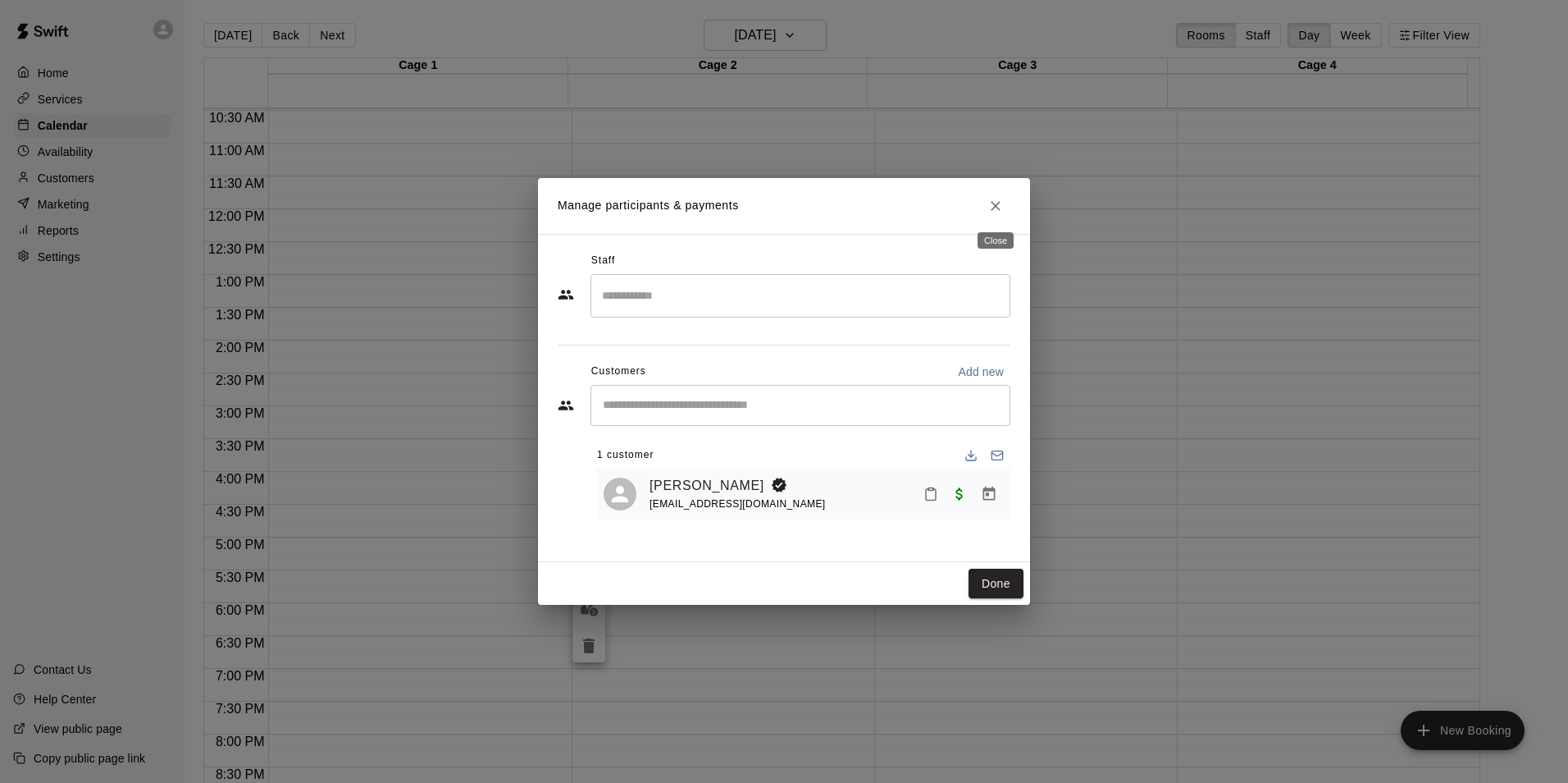
click at [997, 199] on icon "Close" at bounding box center [995, 205] width 16 height 16
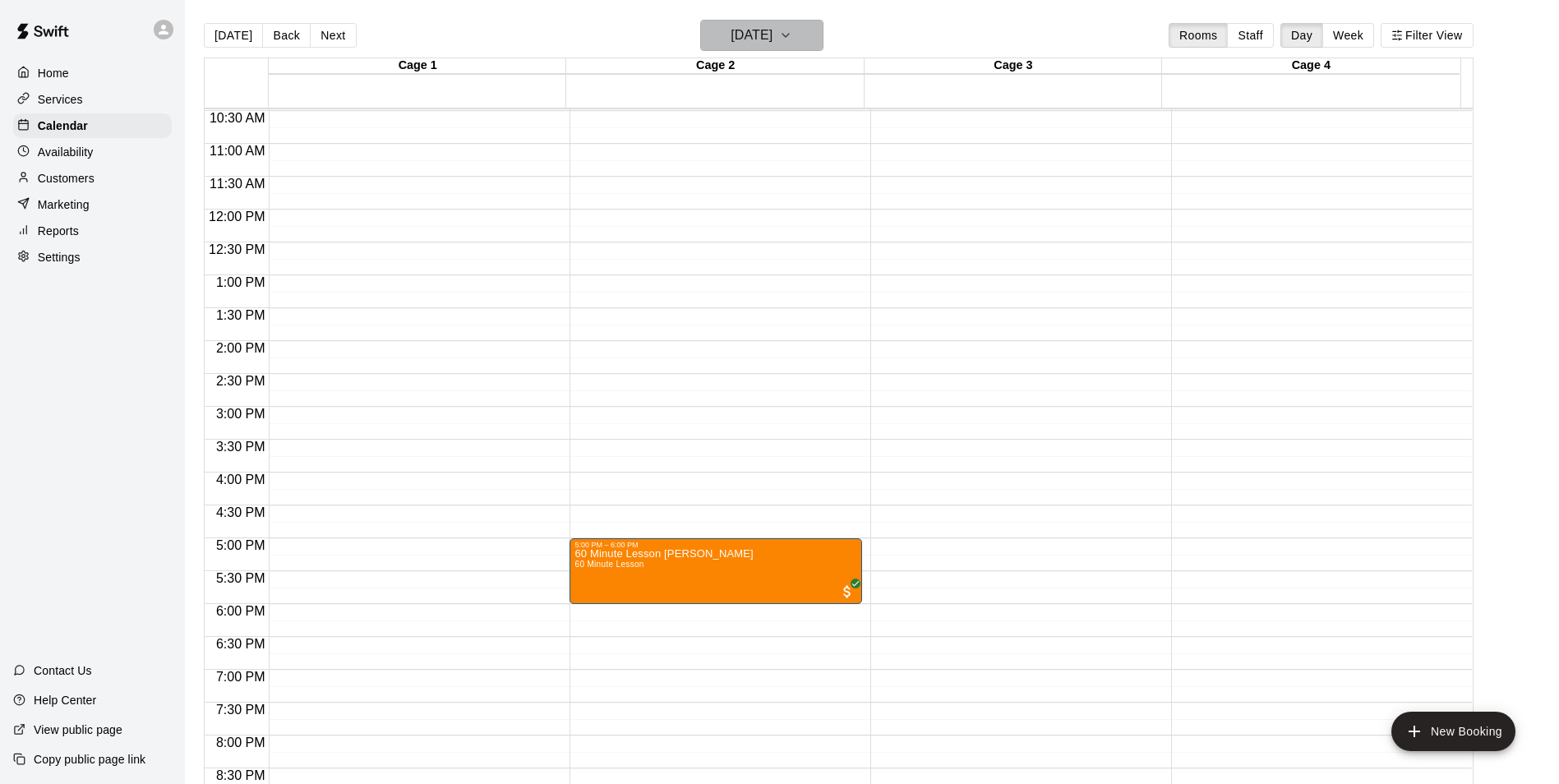
click at [763, 25] on h6 "[DATE]" at bounding box center [751, 36] width 41 height 23
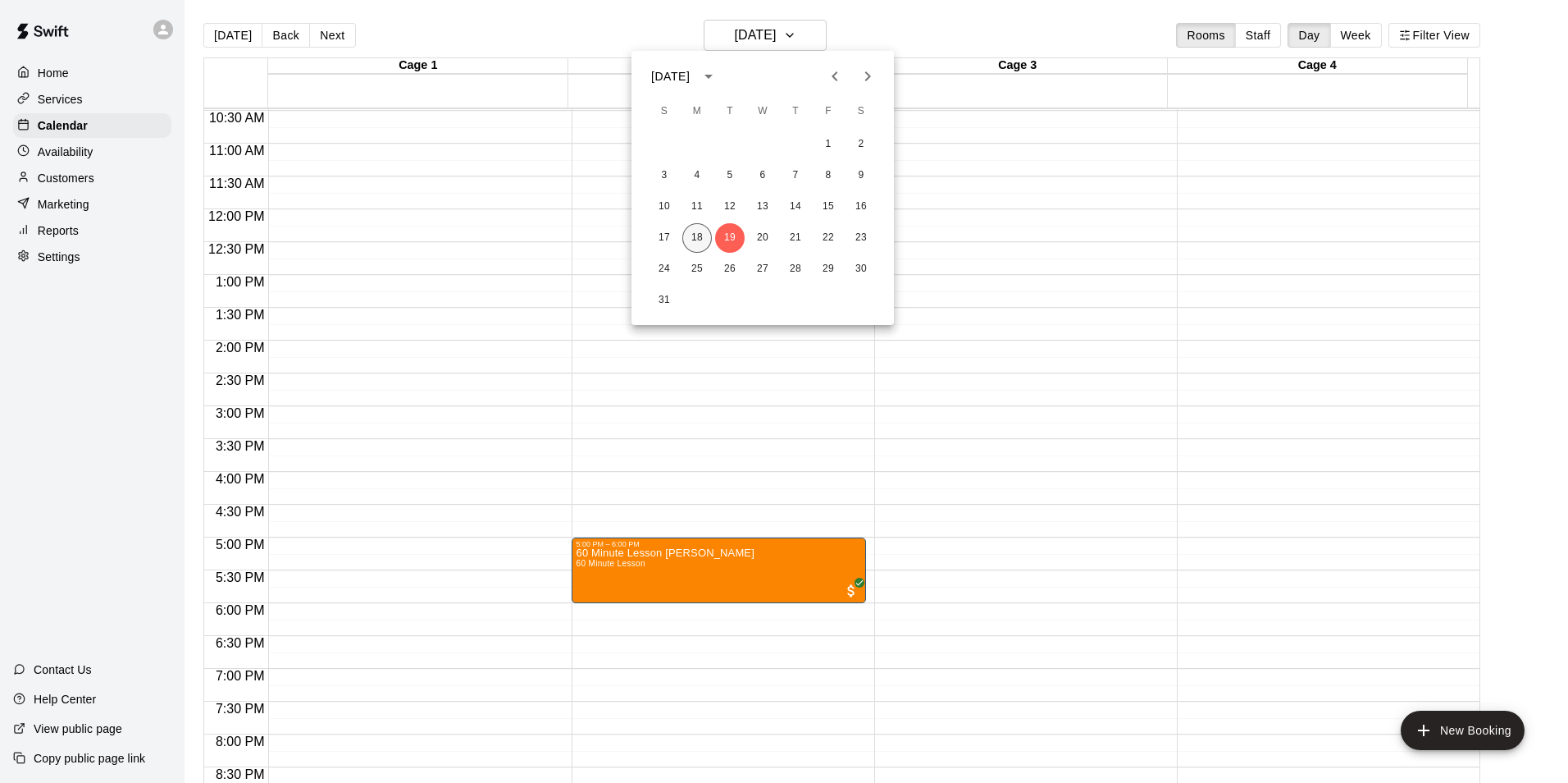
click at [696, 245] on button "18" at bounding box center [697, 238] width 30 height 30
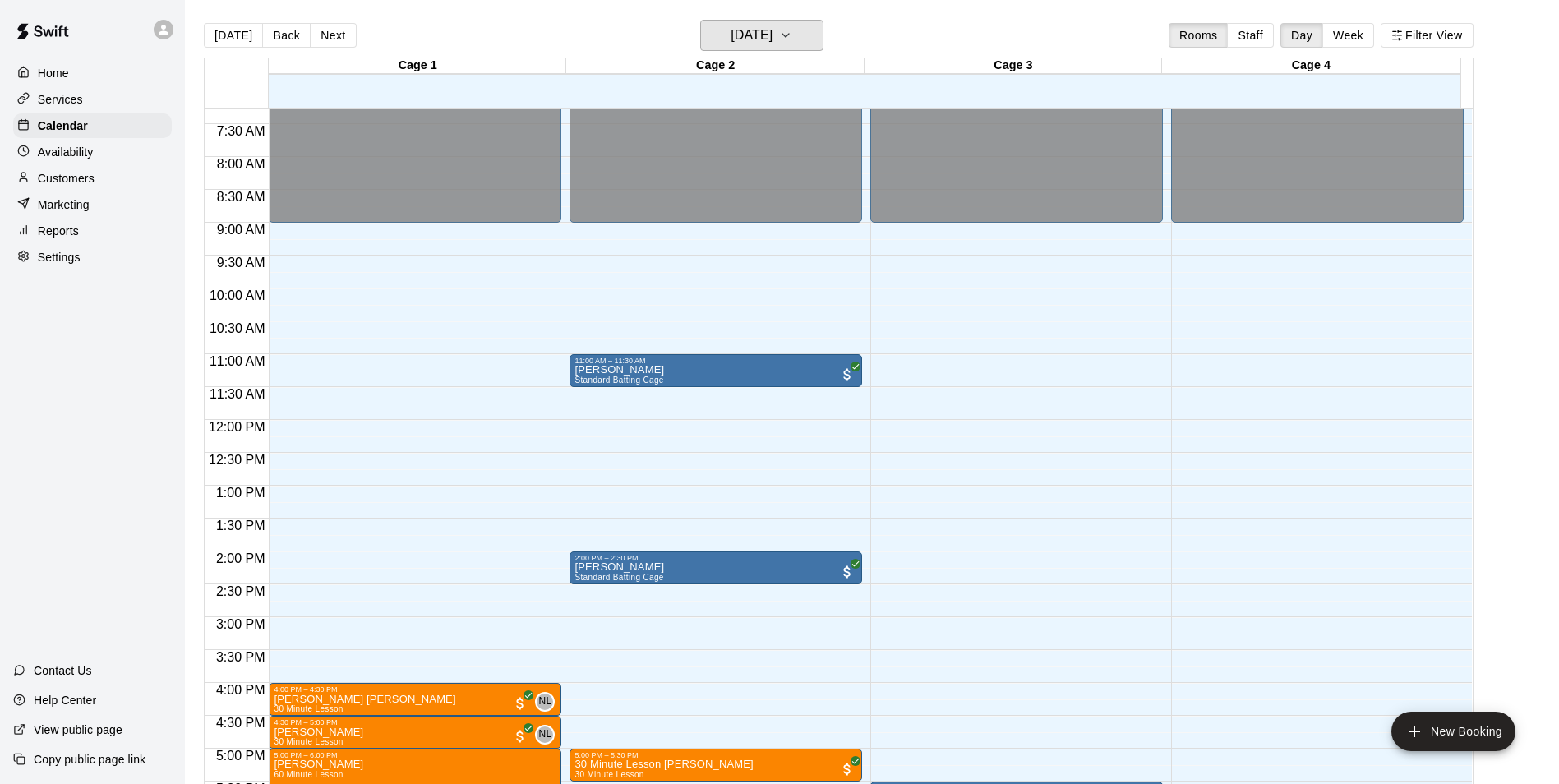
scroll to position [474, 0]
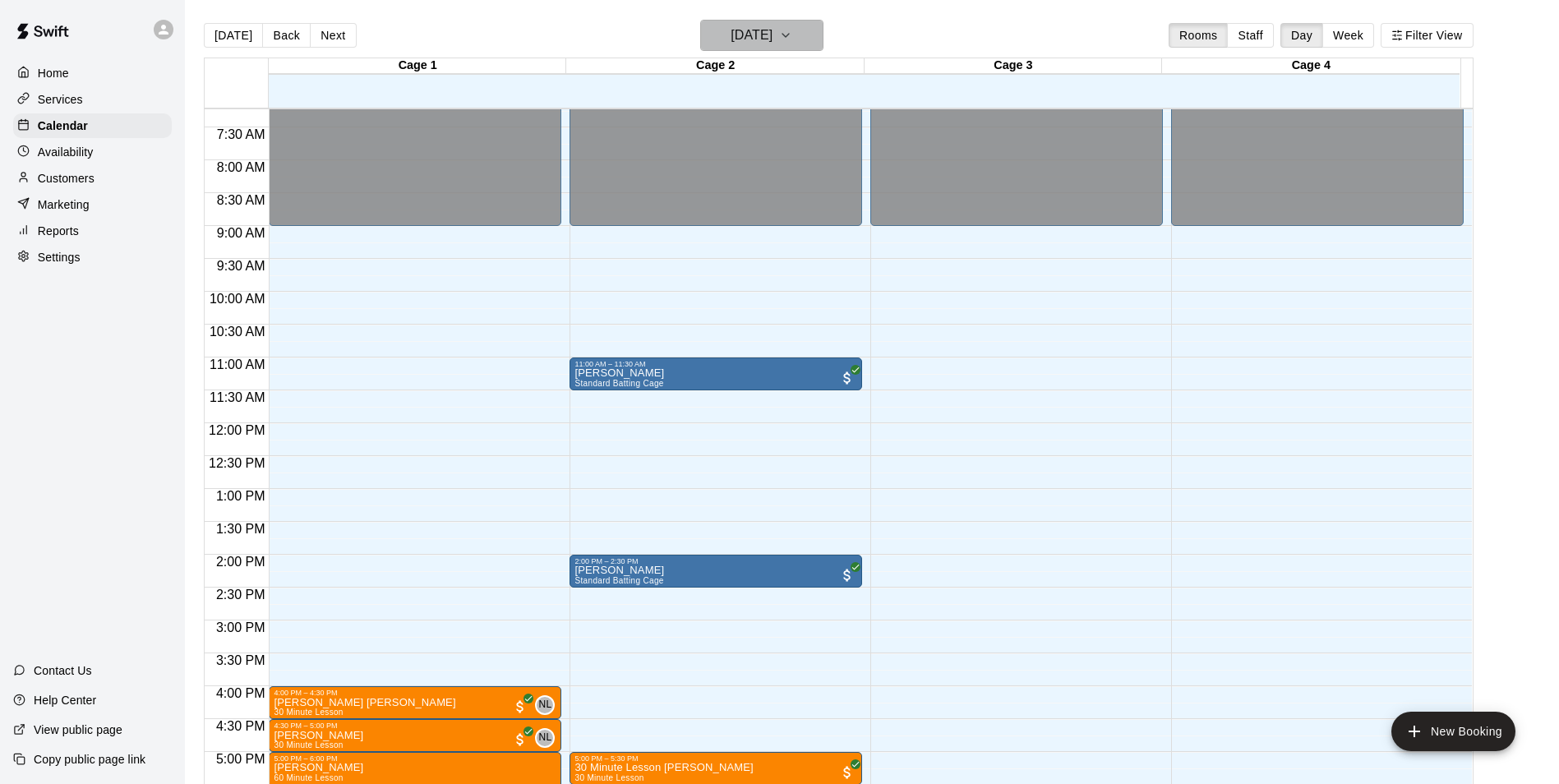
click at [769, 42] on h6 "[DATE]" at bounding box center [751, 36] width 41 height 23
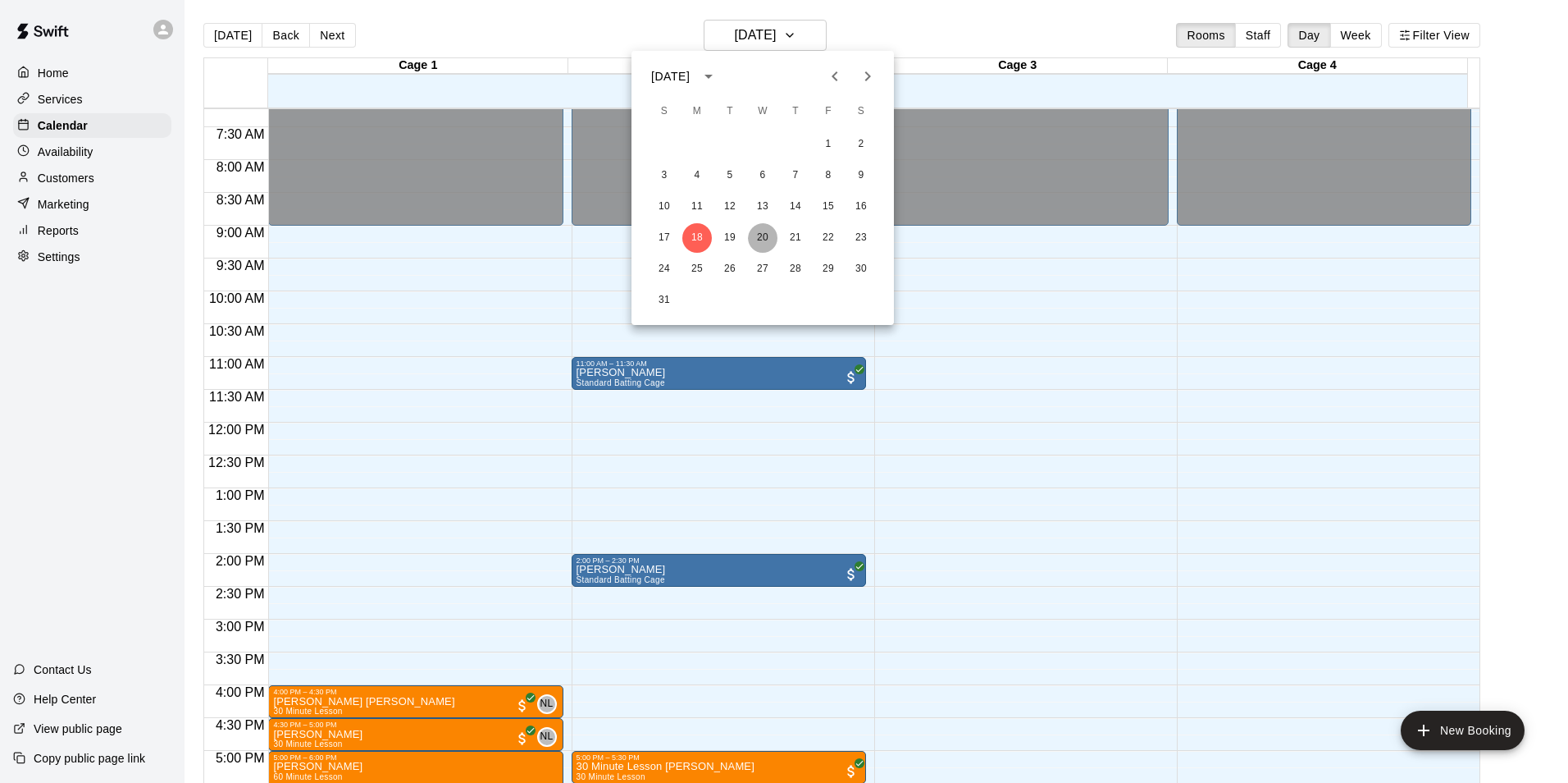
click at [766, 237] on button "20" at bounding box center [762, 238] width 30 height 30
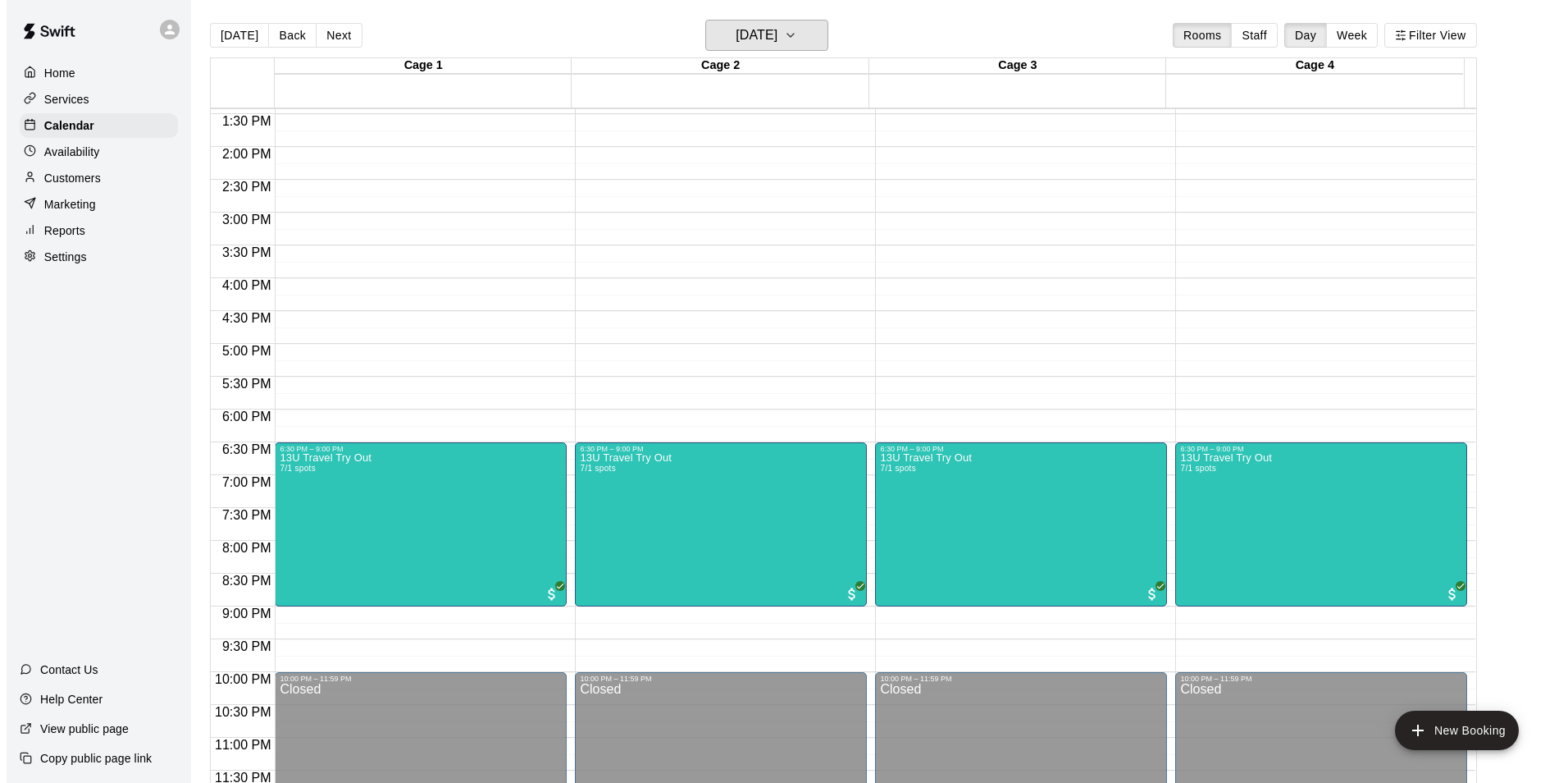
scroll to position [884, 0]
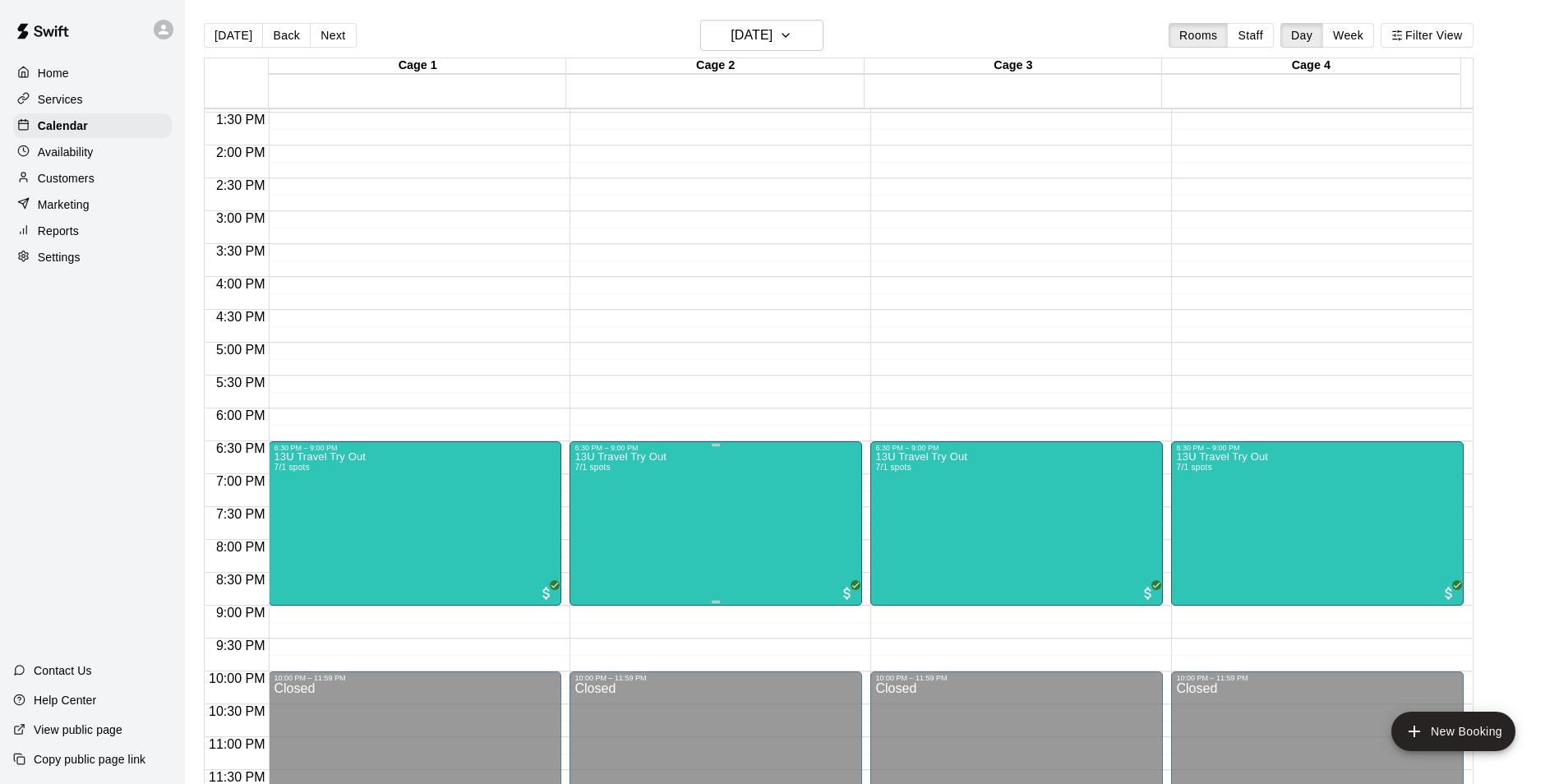
click at [591, 519] on button "edit" at bounding box center [590, 508] width 33 height 32
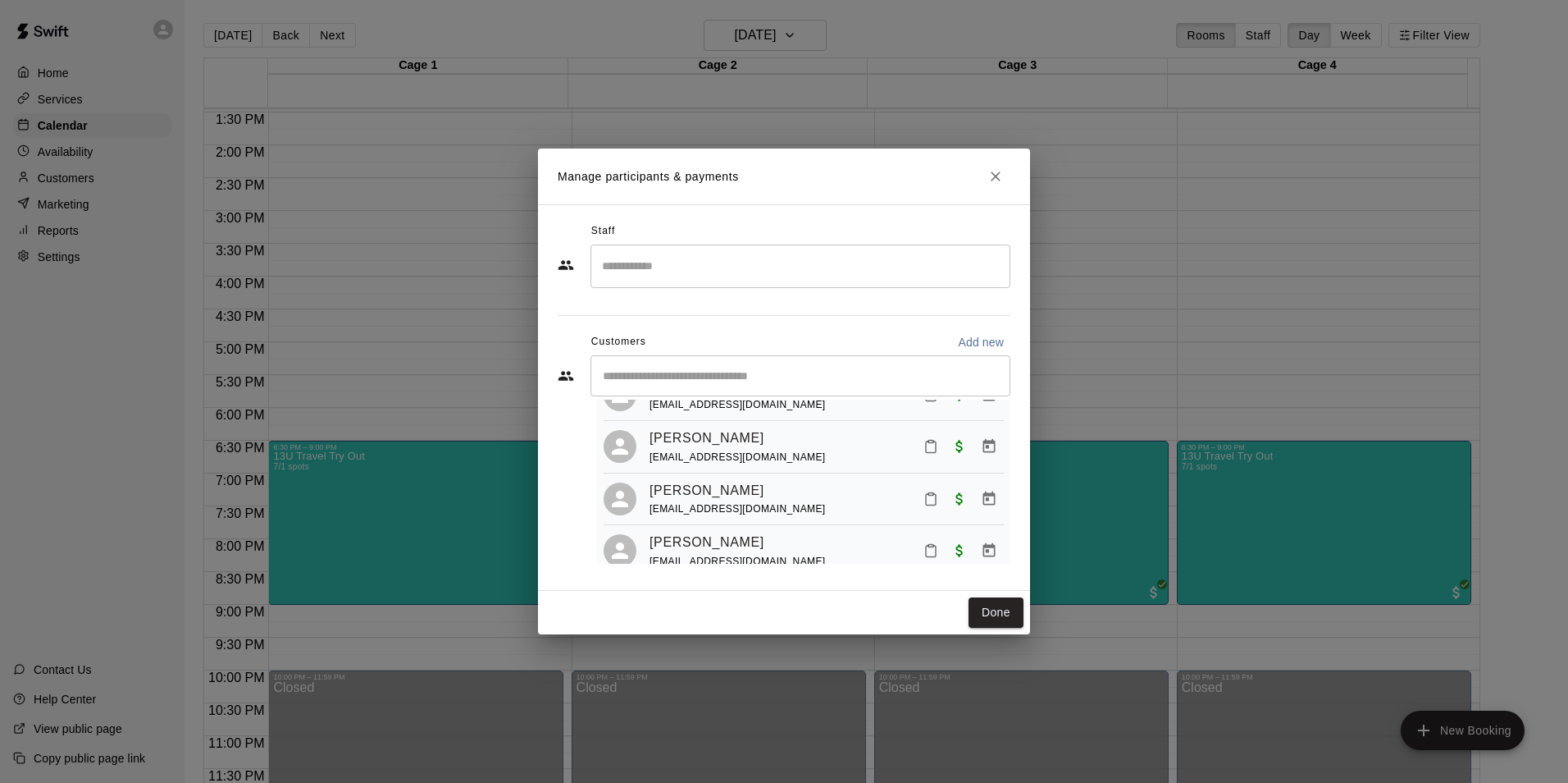
scroll to position [82, 0]
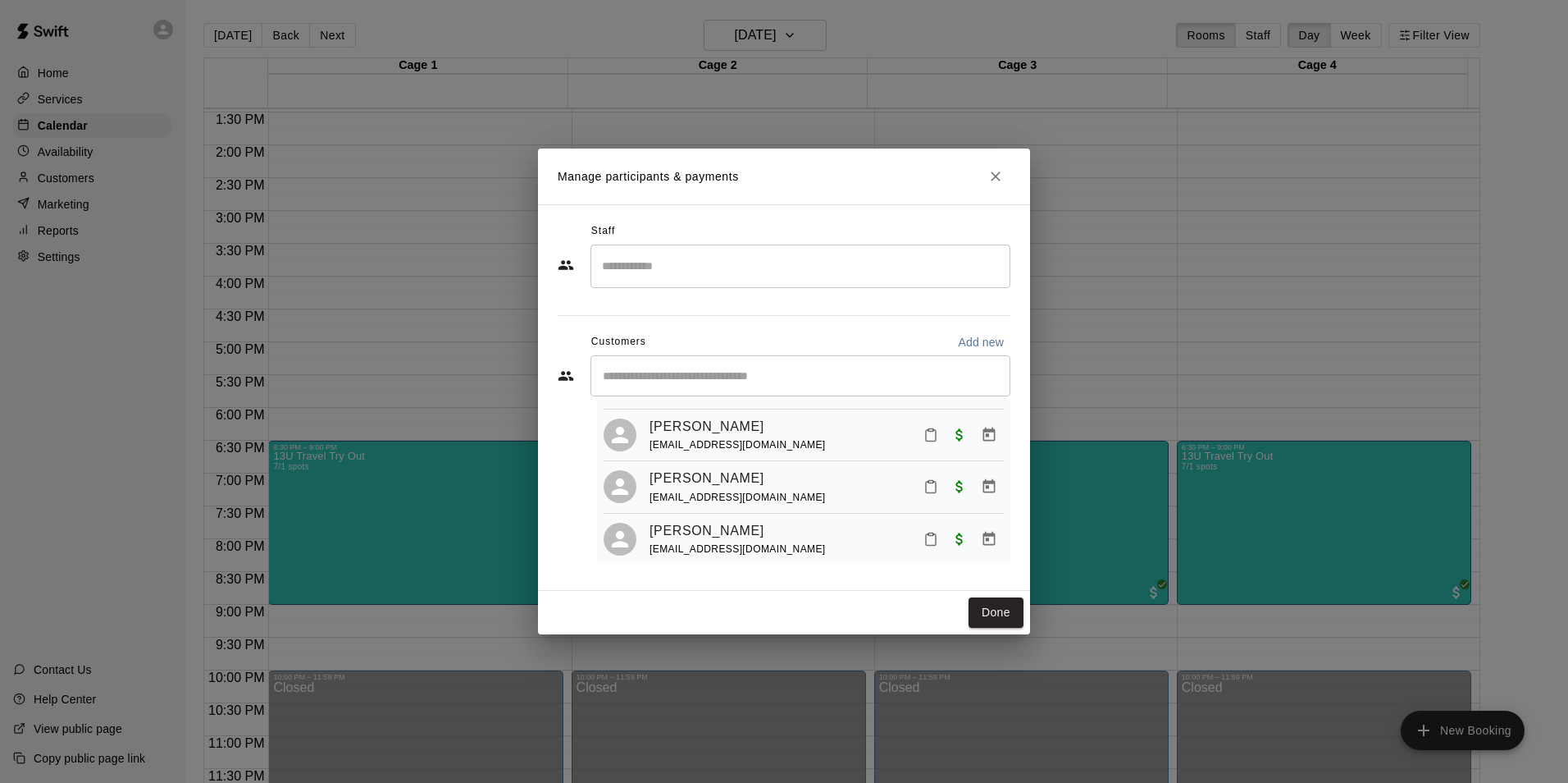
click at [853, 429] on div "Josh Miller jmillerpeo@gmail.com" at bounding box center [827, 435] width 354 height 39
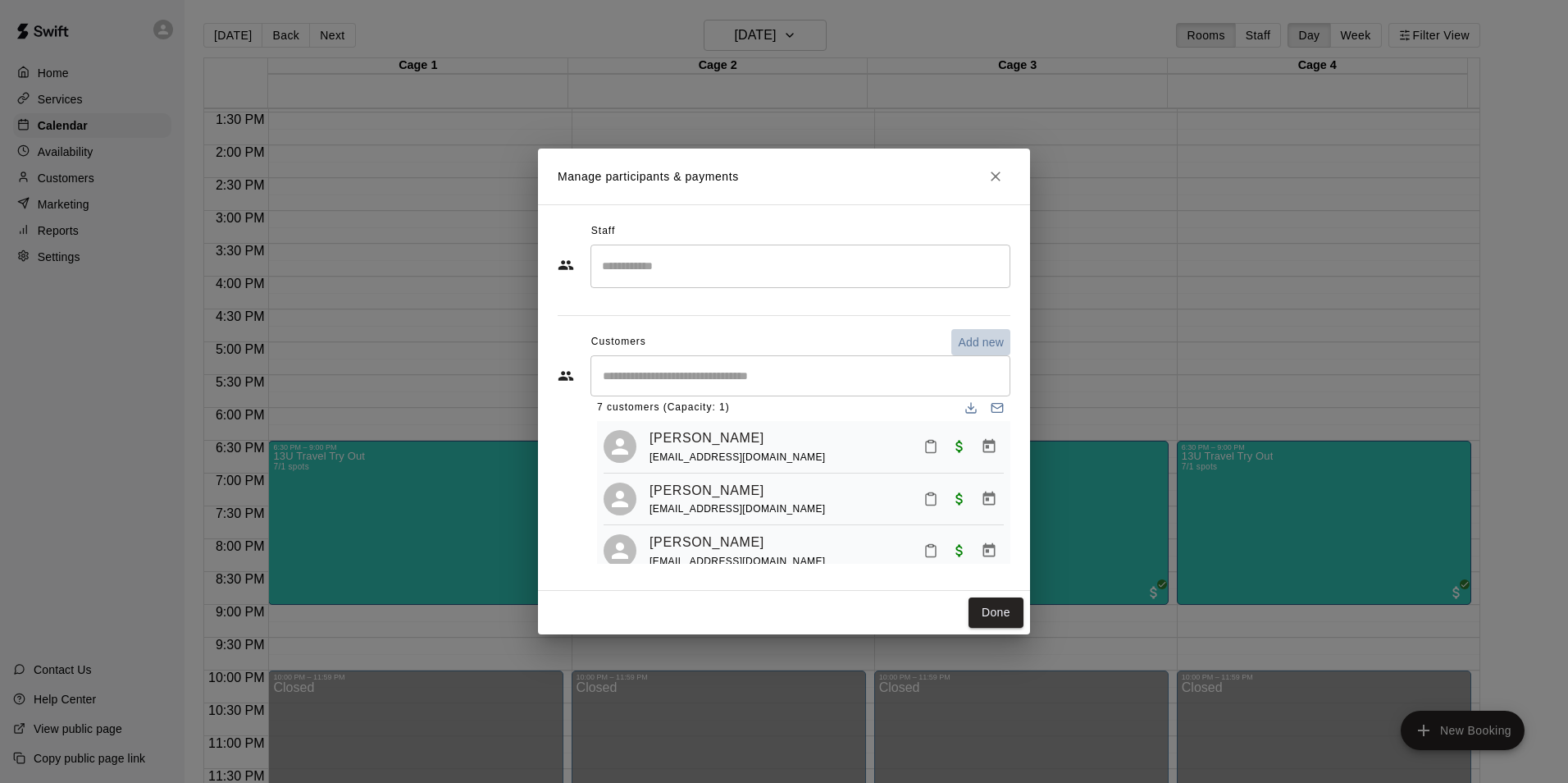
click at [968, 349] on p "Add new" at bounding box center [981, 342] width 46 height 16
select select "**"
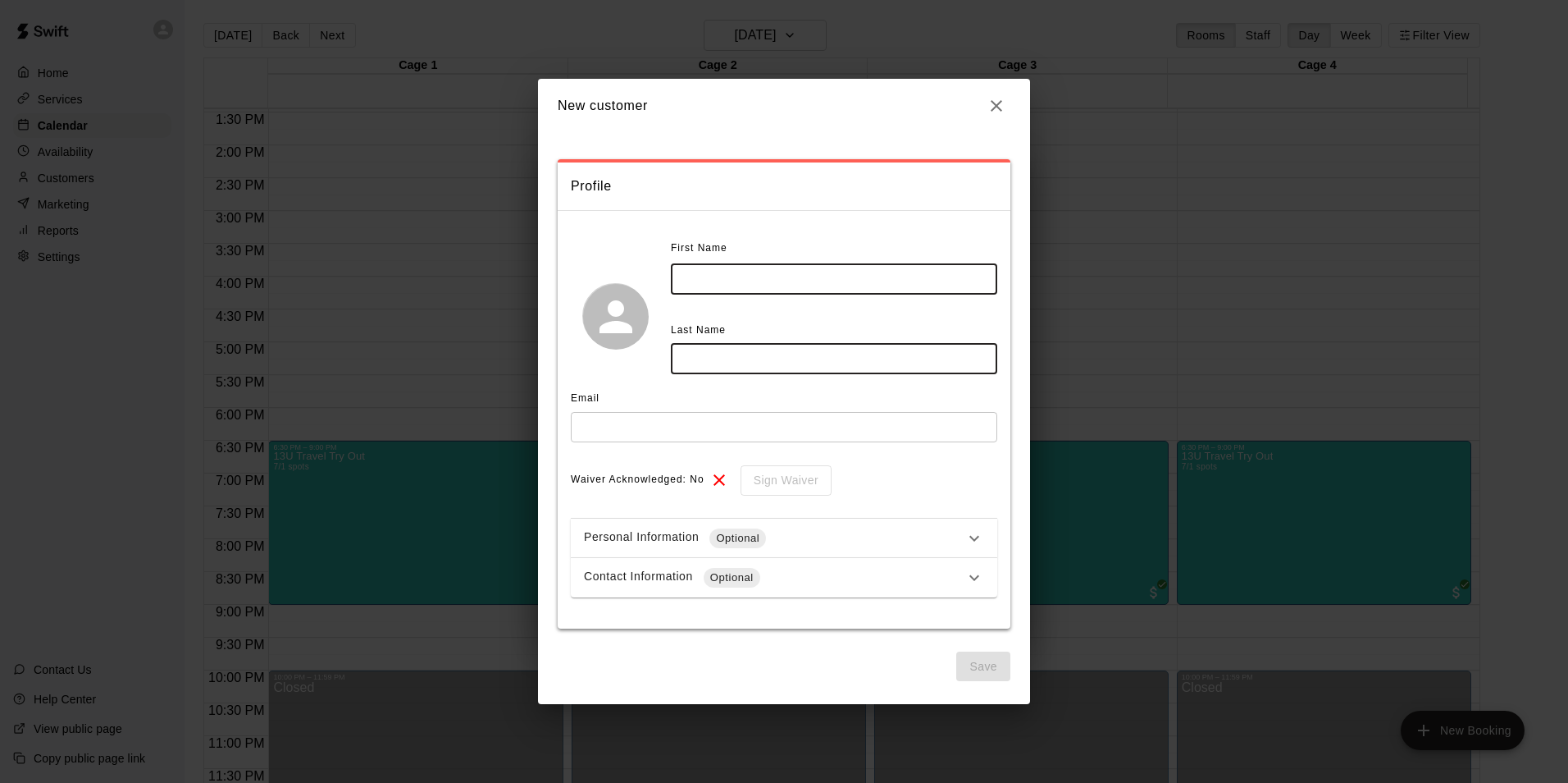
click at [835, 270] on input "text" at bounding box center [834, 279] width 326 height 31
type input "*"
click at [856, 285] on input "******" at bounding box center [834, 279] width 326 height 31
type input "*****"
type input "*******"
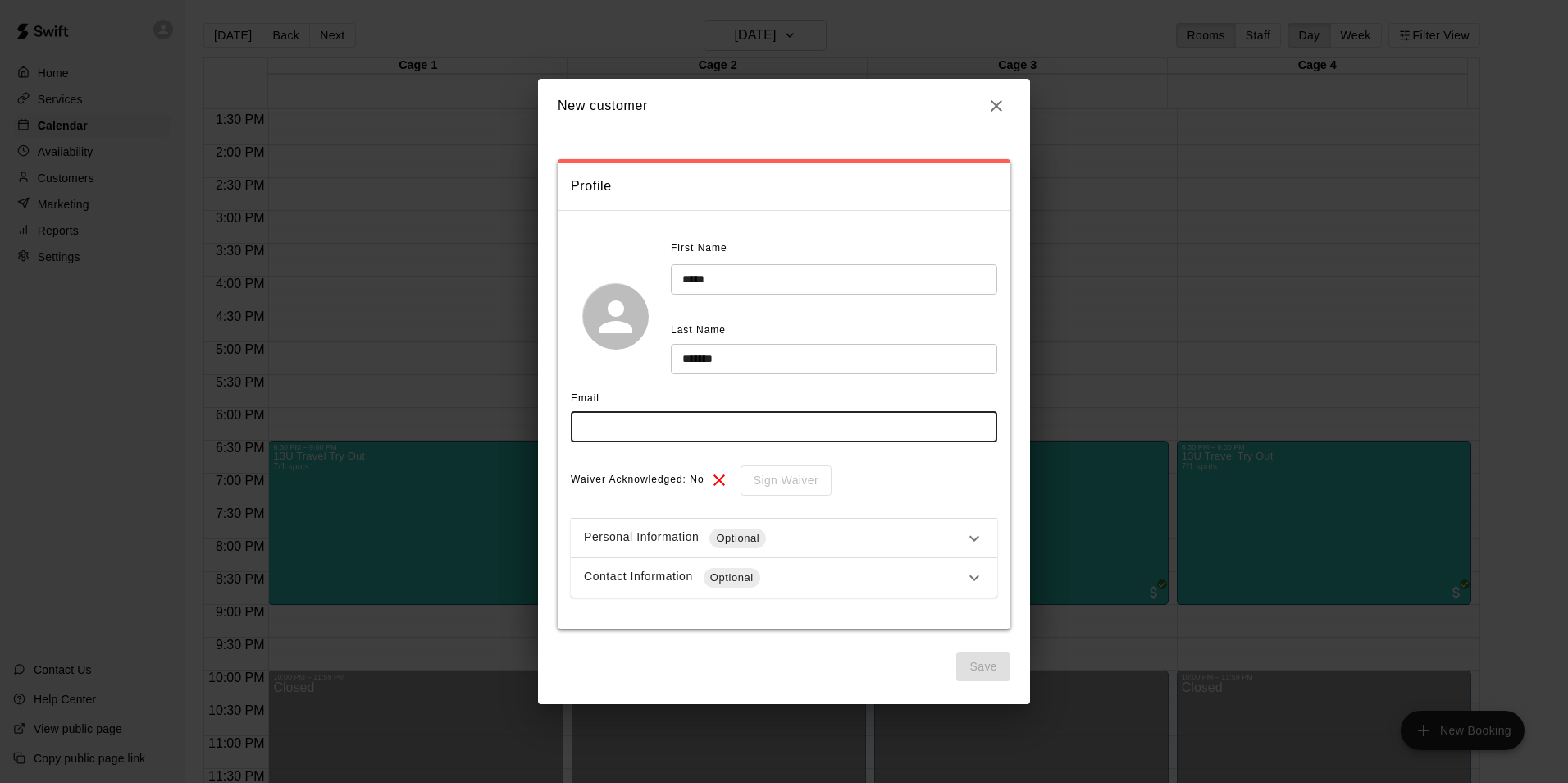
click at [679, 430] on input "text" at bounding box center [784, 428] width 426 height 31
type input "**********"
click at [970, 553] on div "Personal Information Optional" at bounding box center [784, 537] width 426 height 39
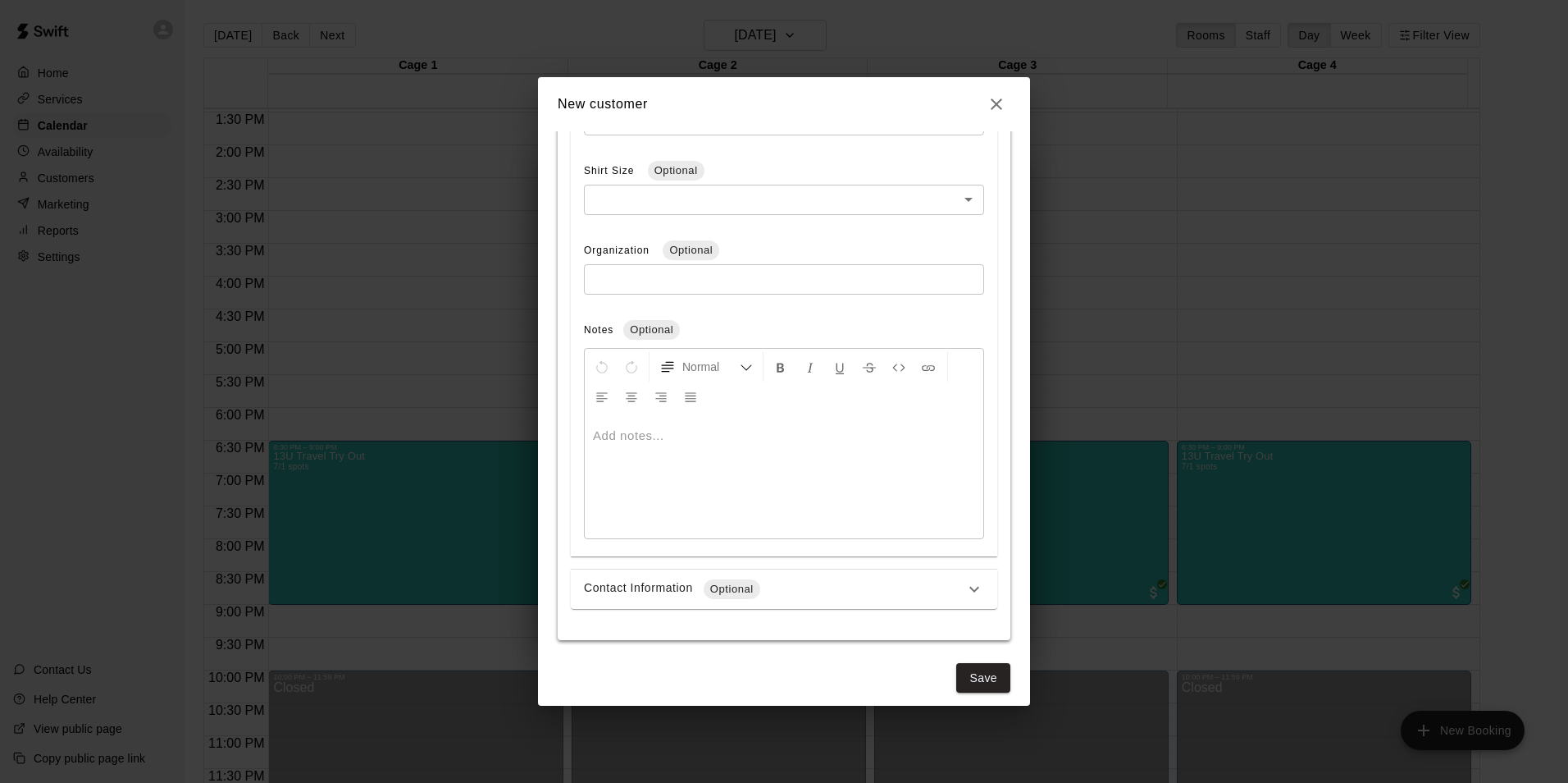
scroll to position [613, 0]
click at [743, 585] on span "Optional" at bounding box center [732, 579] width 57 height 16
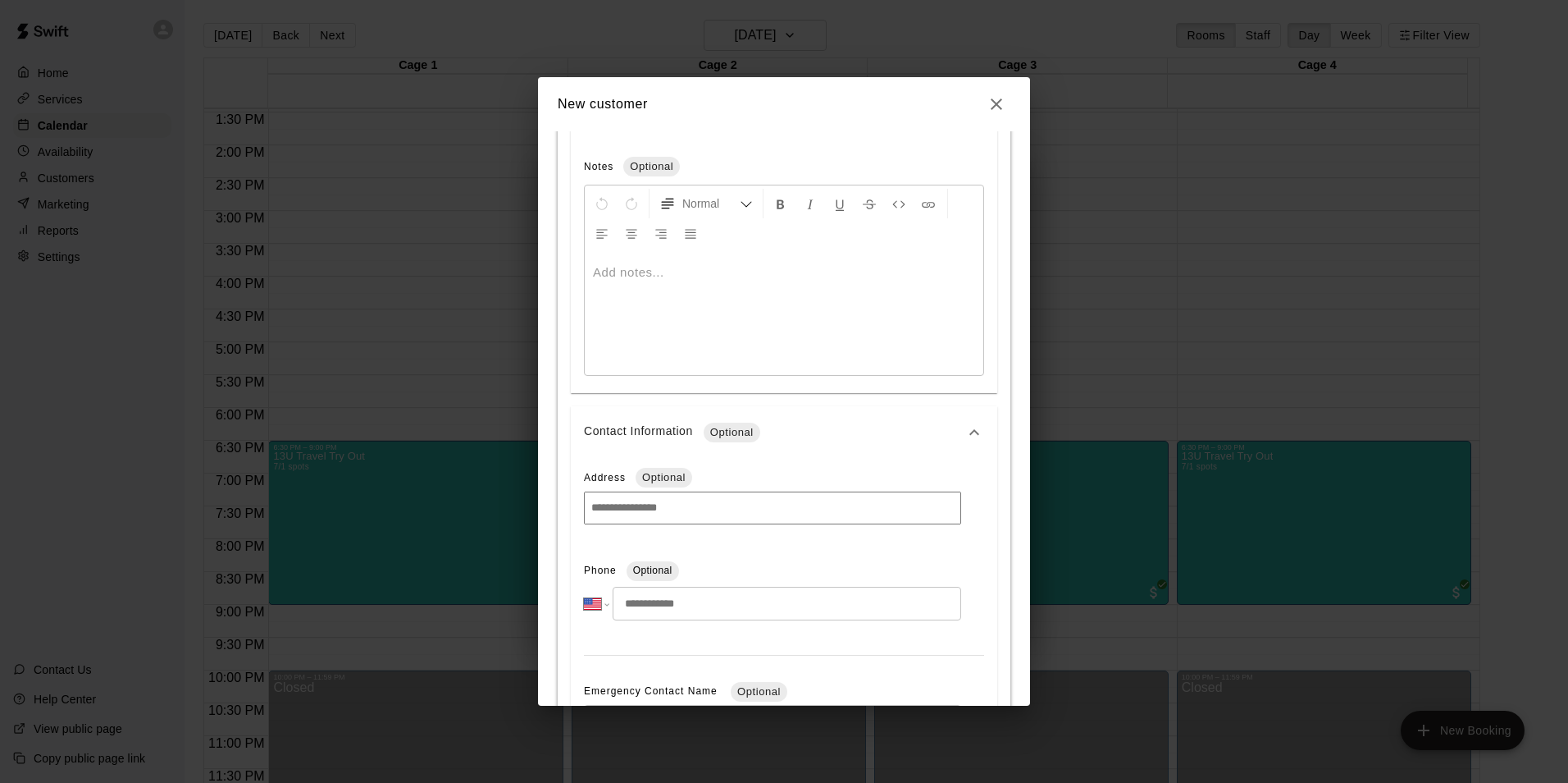
scroll to position [777, 0]
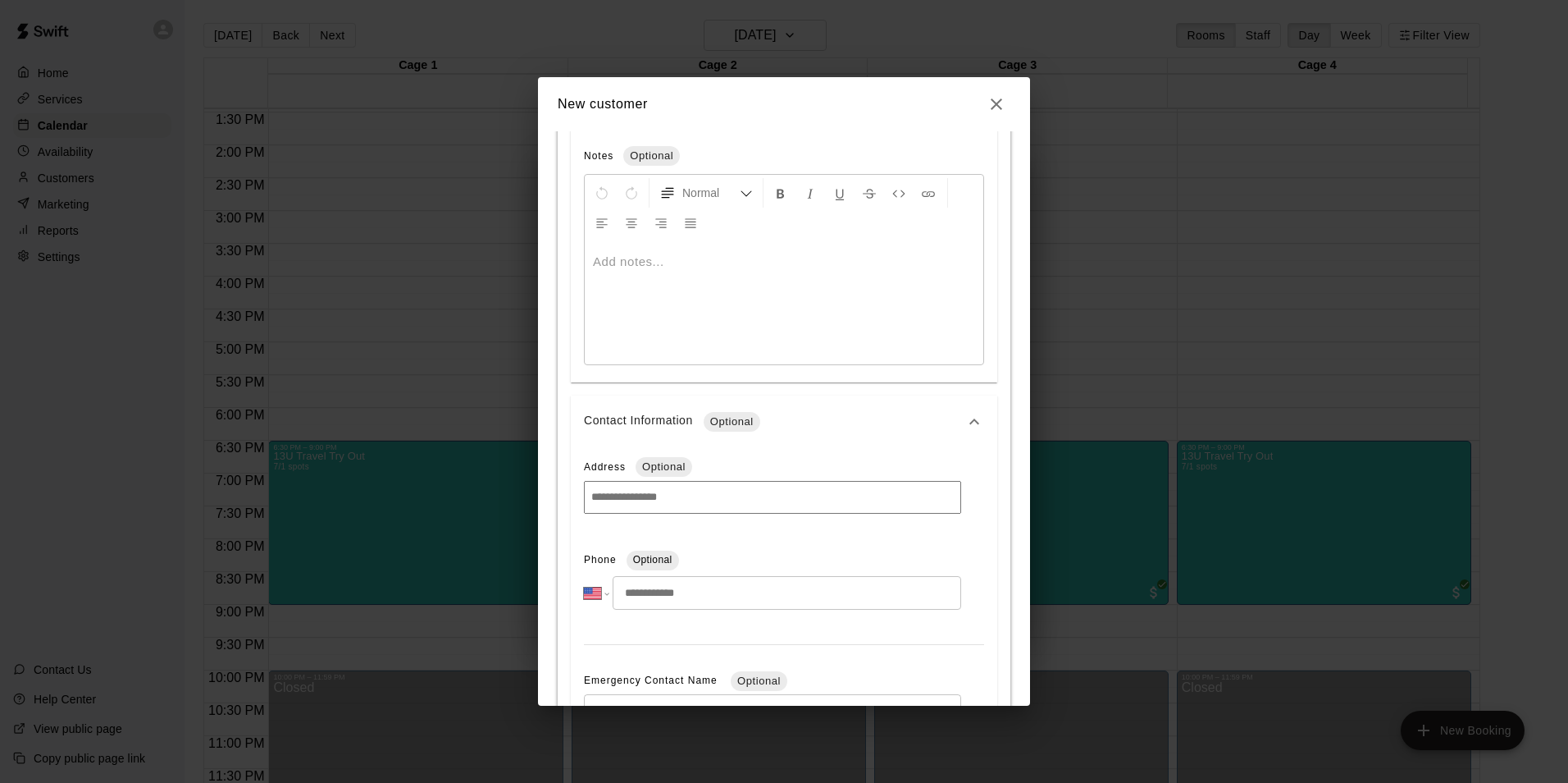
click at [681, 585] on input "tel" at bounding box center [786, 592] width 348 height 34
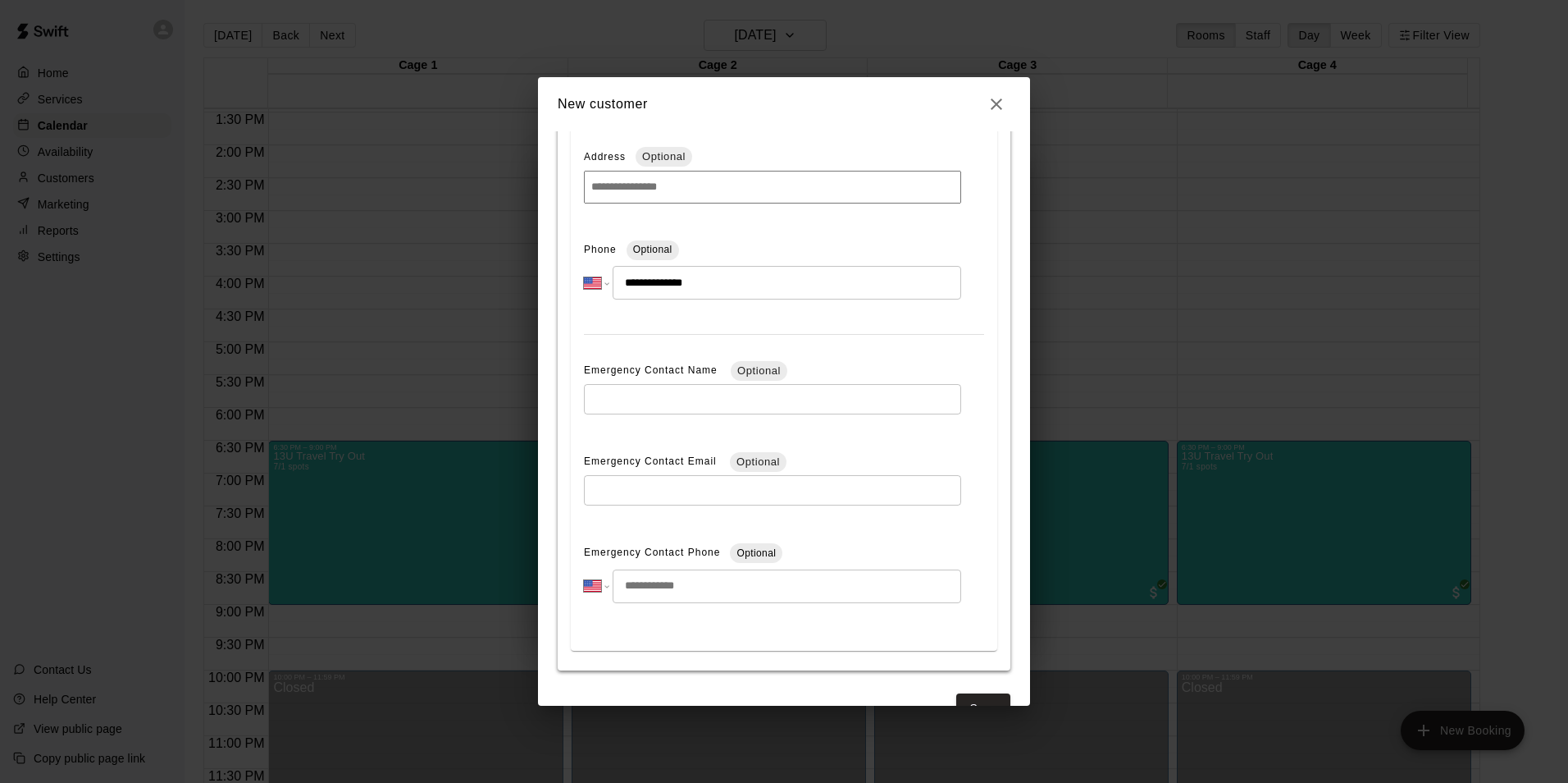
scroll to position [1129, 0]
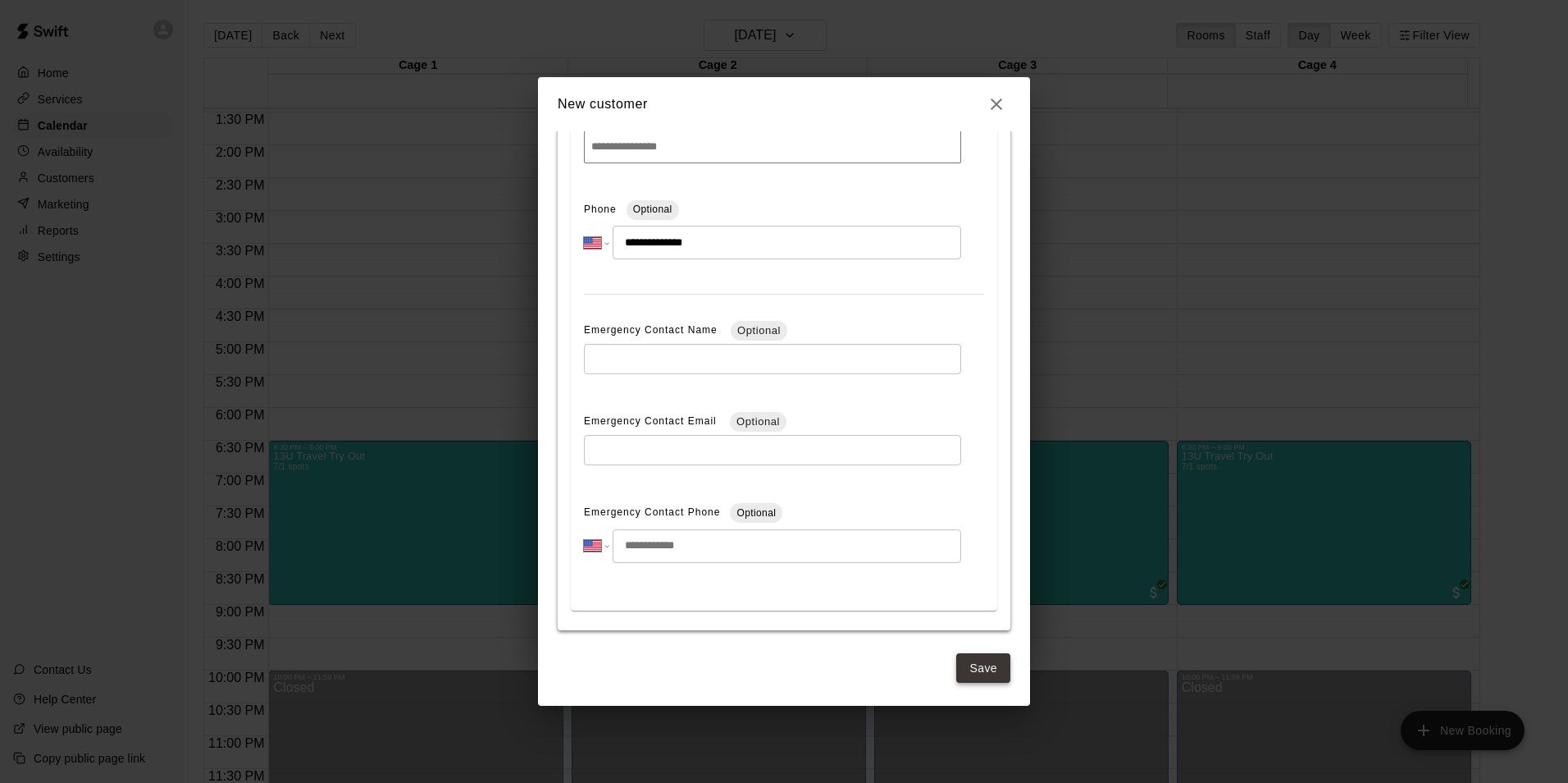
type input "**********"
click at [956, 663] on button "Save" at bounding box center [983, 668] width 54 height 31
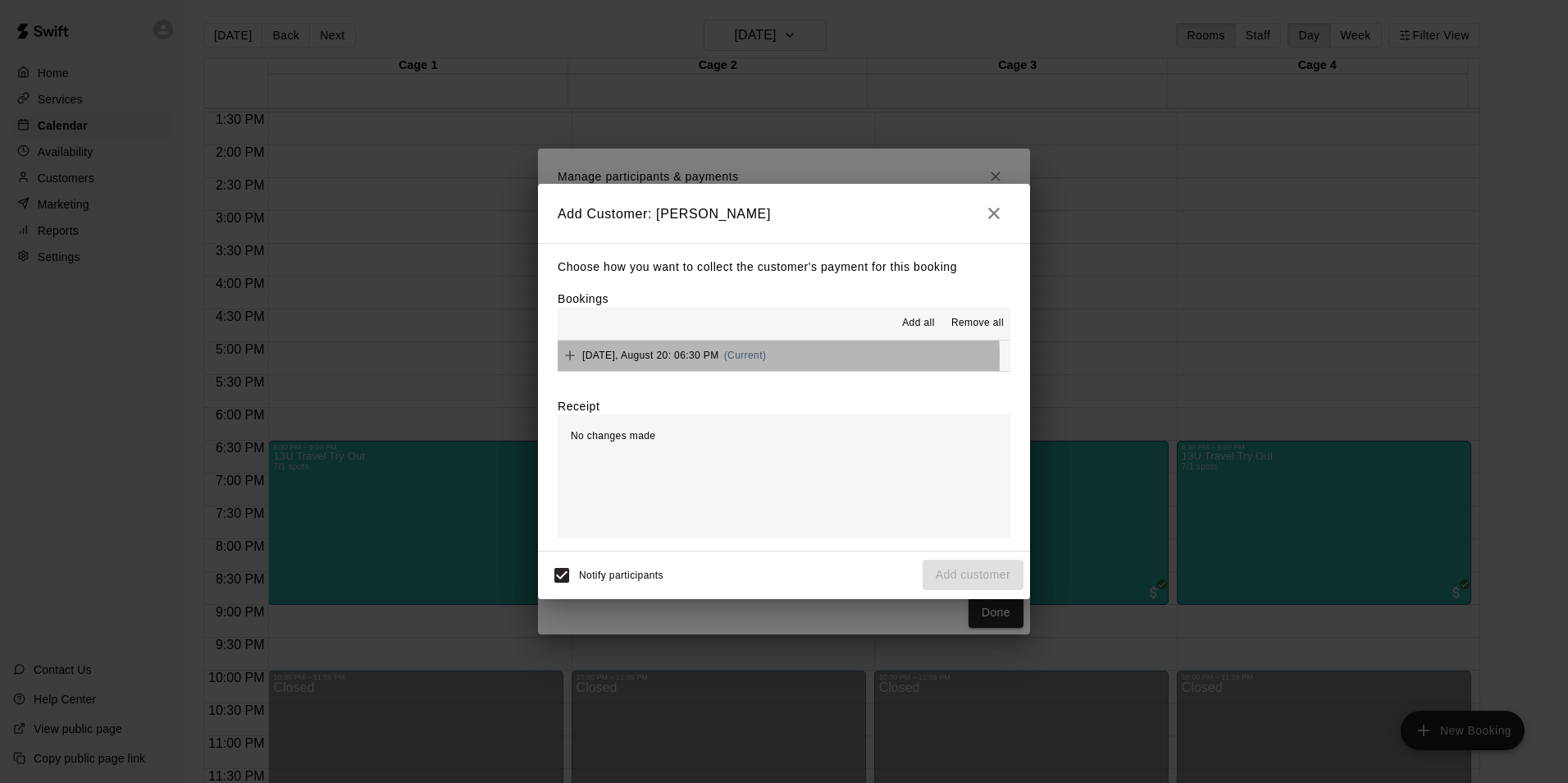
click at [612, 357] on span "[DATE], August 20: 06:30 PM" at bounding box center [651, 355] width 137 height 12
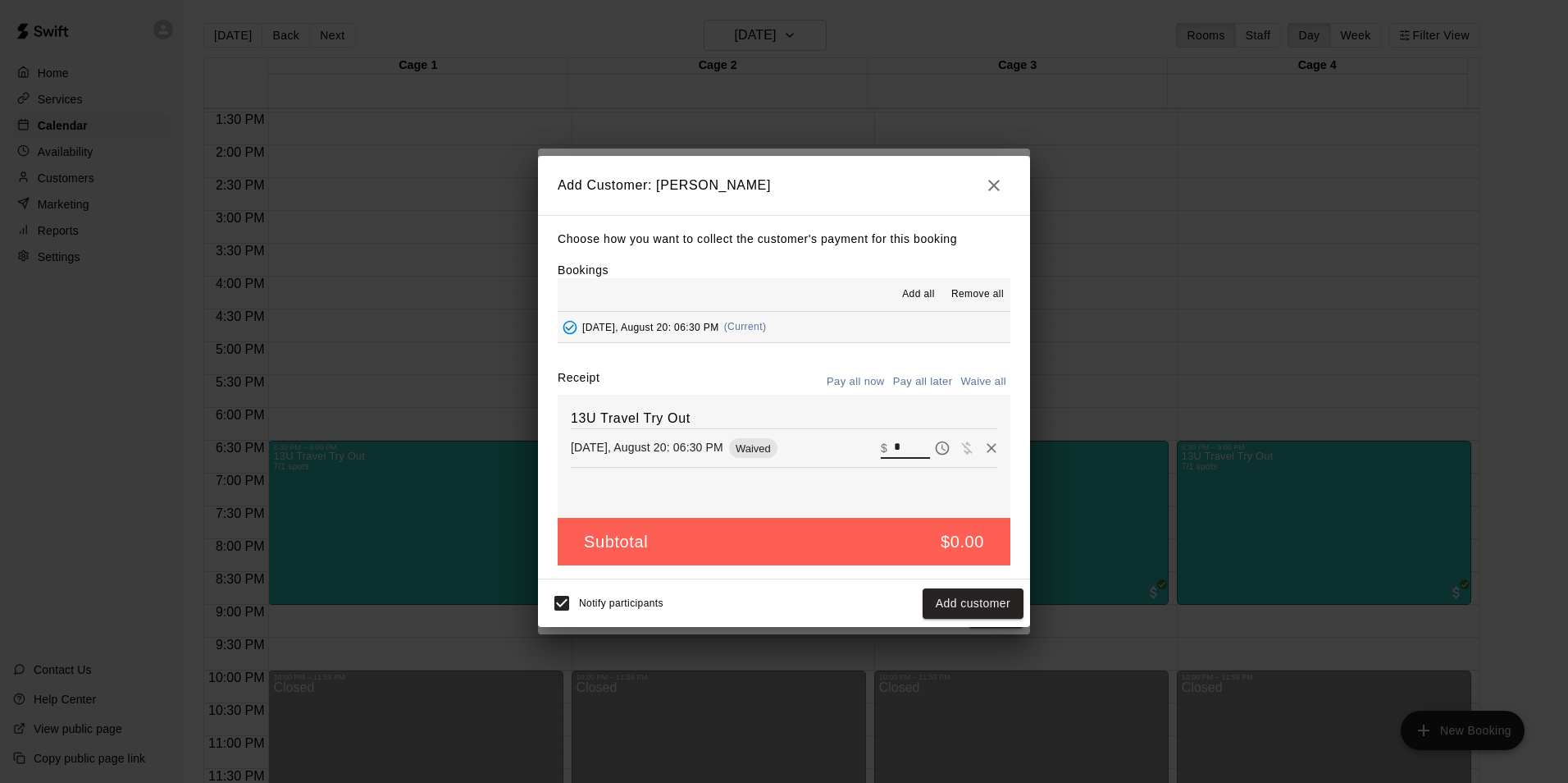
click at [894, 445] on input "*" at bounding box center [912, 448] width 36 height 21
click at [894, 442] on input "*" at bounding box center [912, 448] width 36 height 21
type input "*"
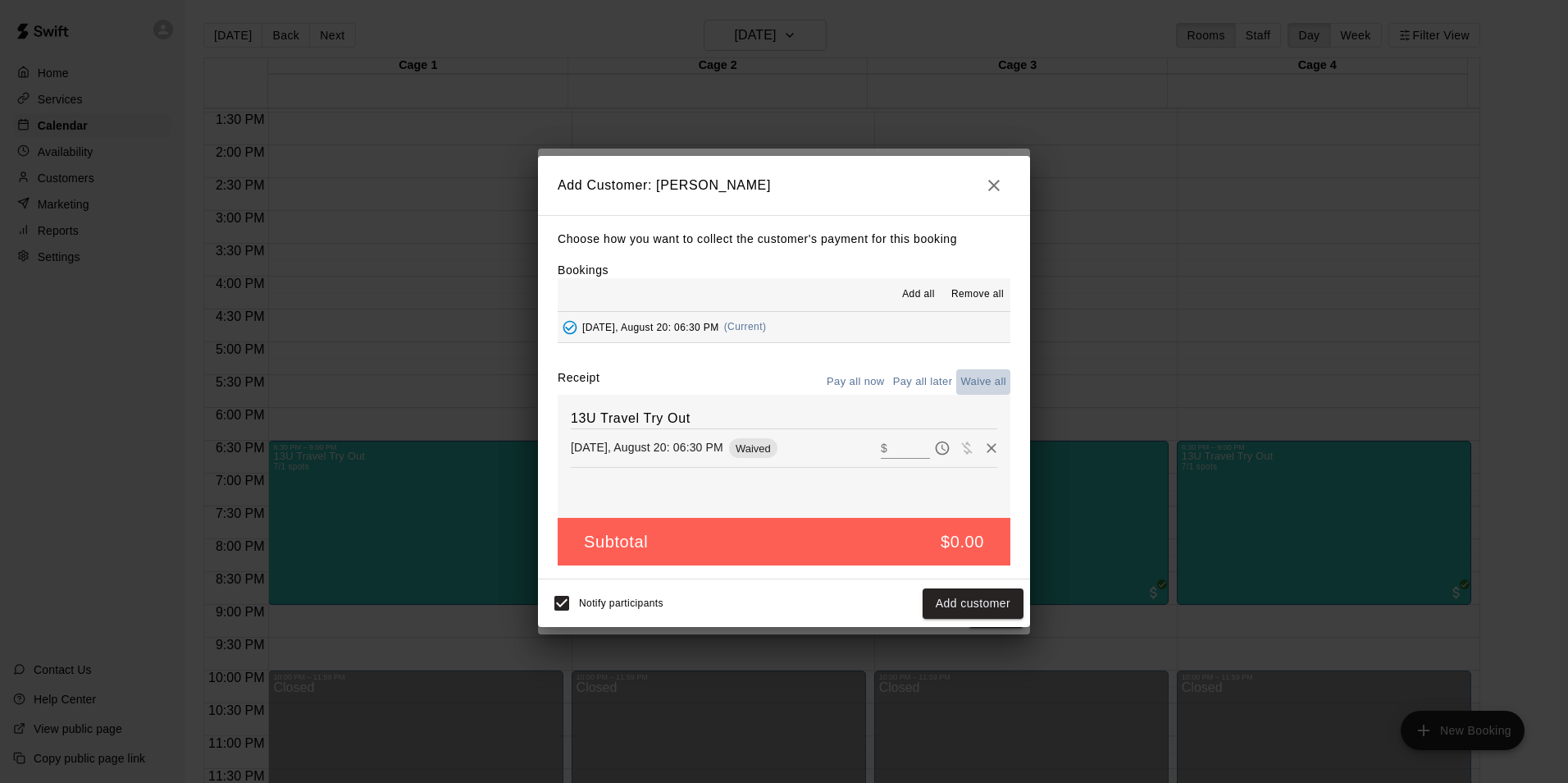
click at [964, 379] on button "Waive all" at bounding box center [983, 381] width 54 height 25
type input "*"
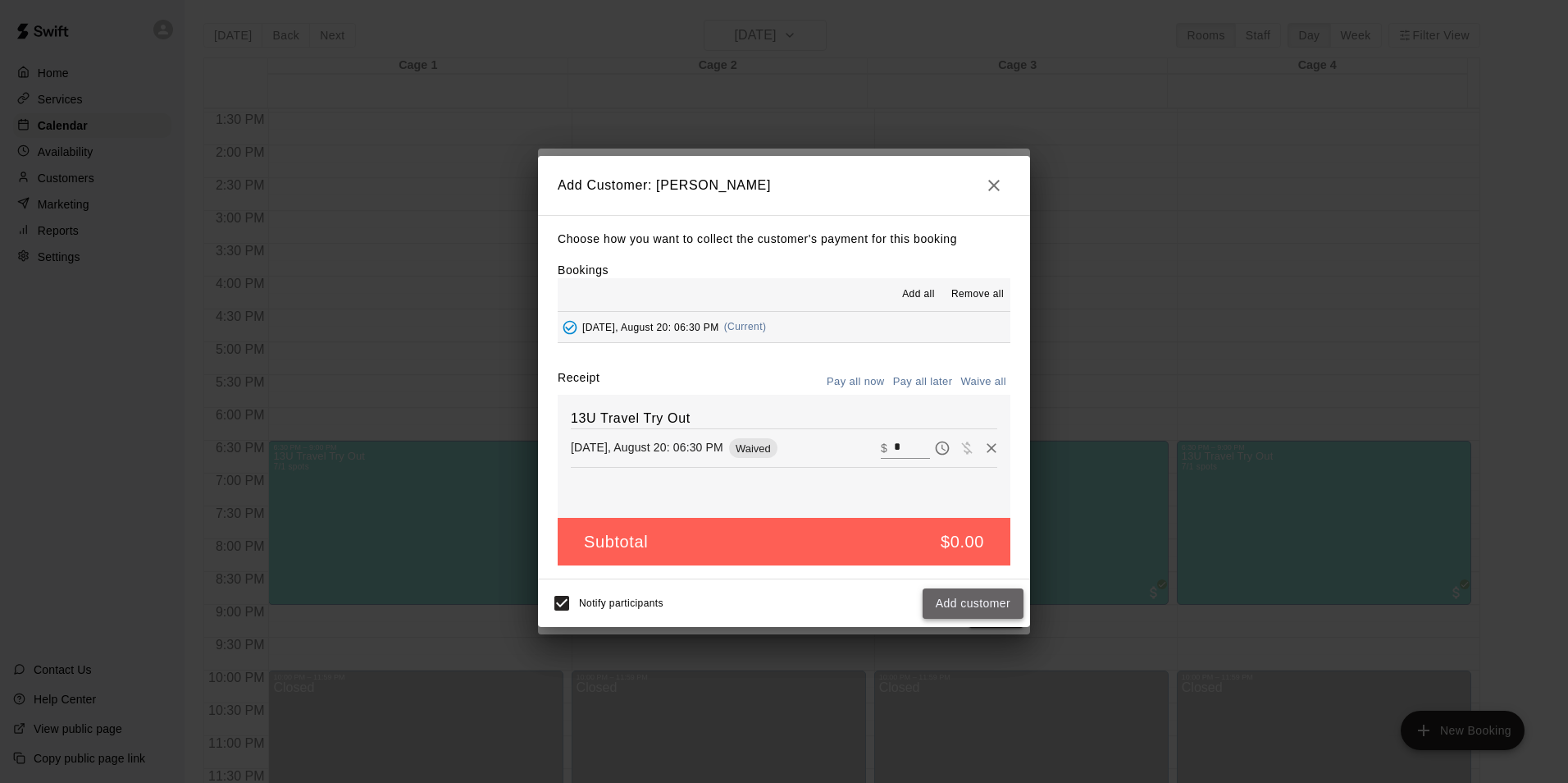
click at [972, 604] on button "Add customer" at bounding box center [972, 604] width 101 height 31
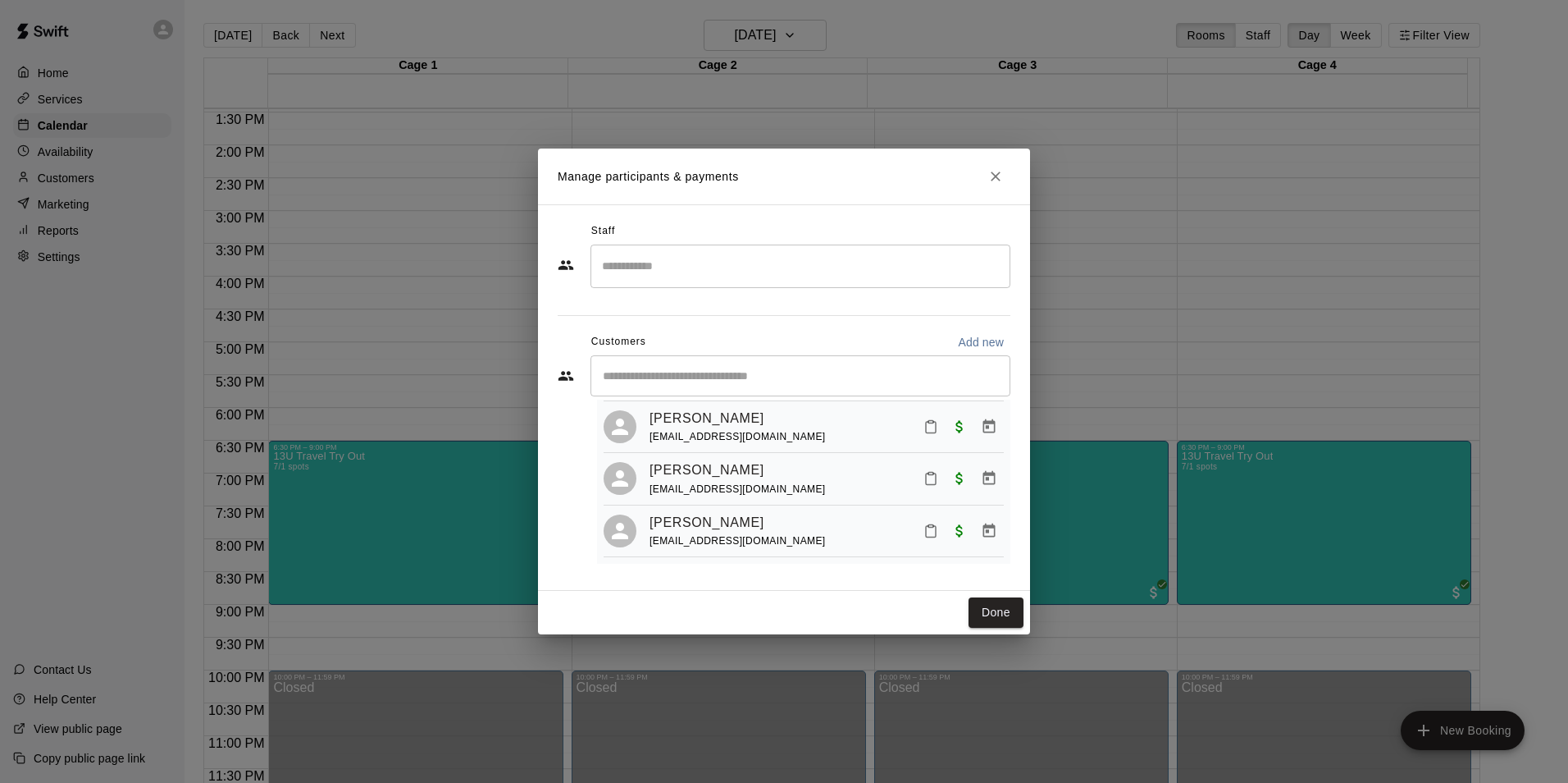
scroll to position [319, 0]
click at [990, 599] on button "Done" at bounding box center [995, 613] width 55 height 31
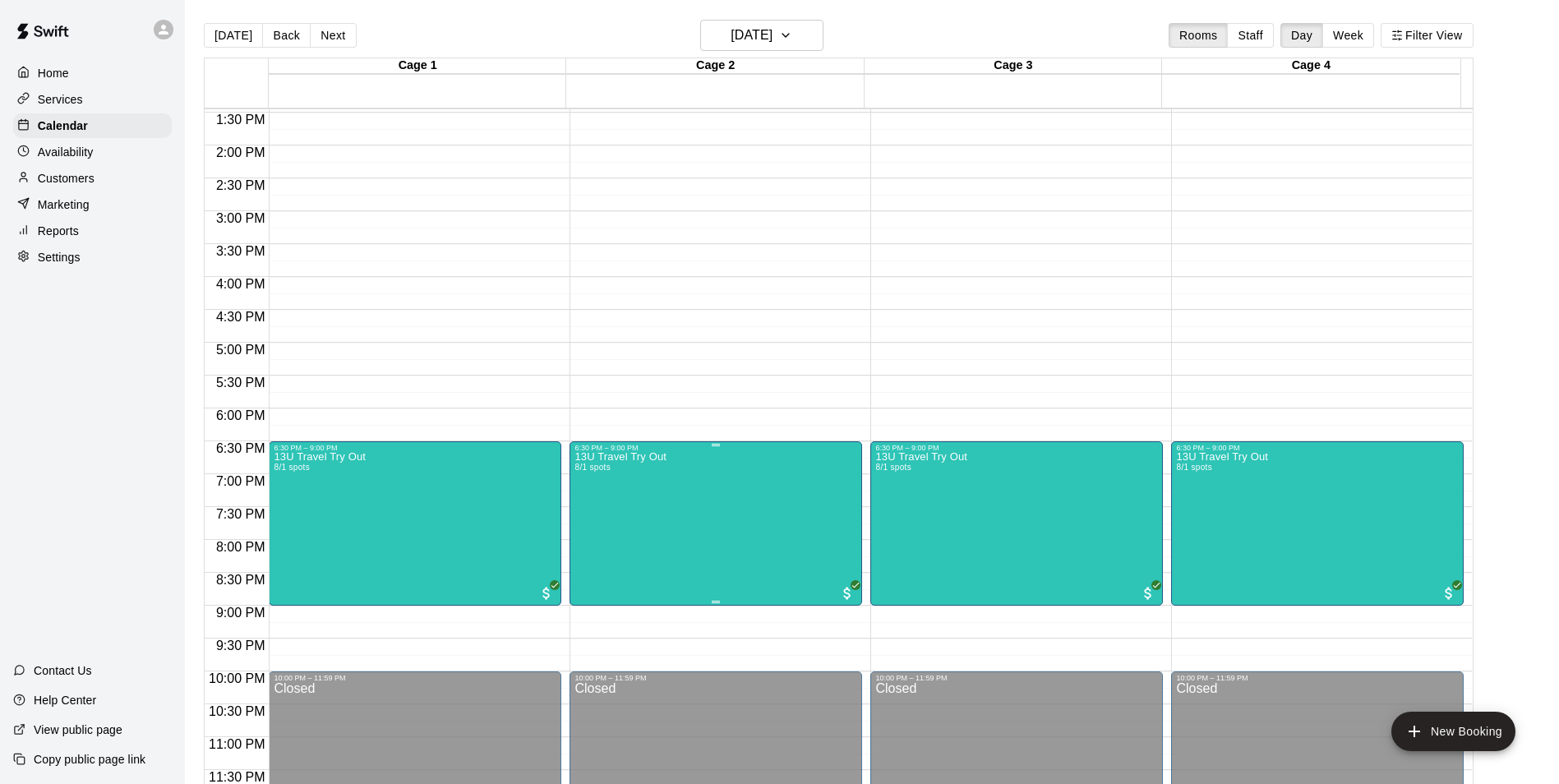
click at [584, 514] on img "edit" at bounding box center [590, 509] width 19 height 19
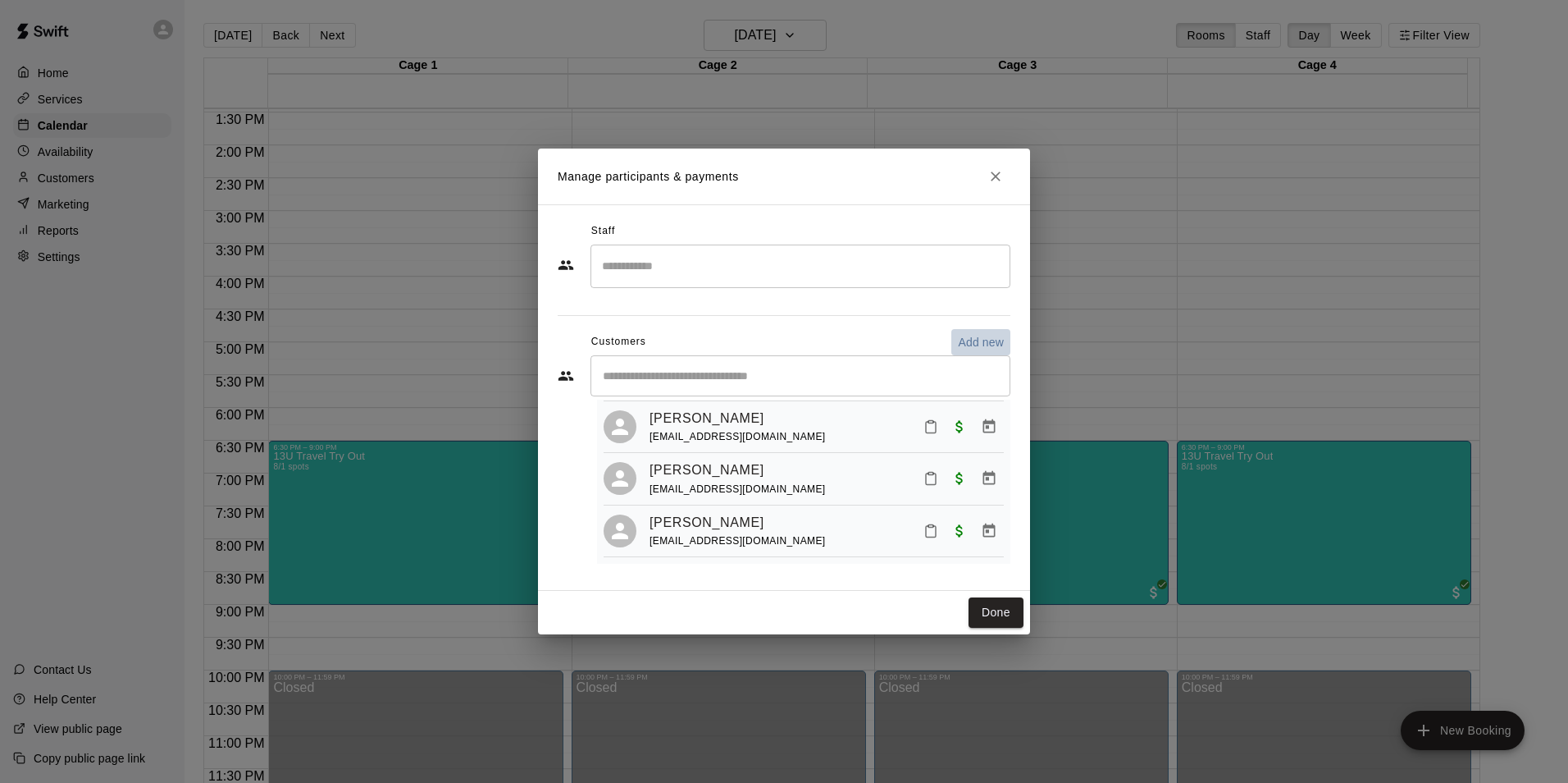
click at [964, 340] on p "Add new" at bounding box center [981, 342] width 46 height 16
select select "**"
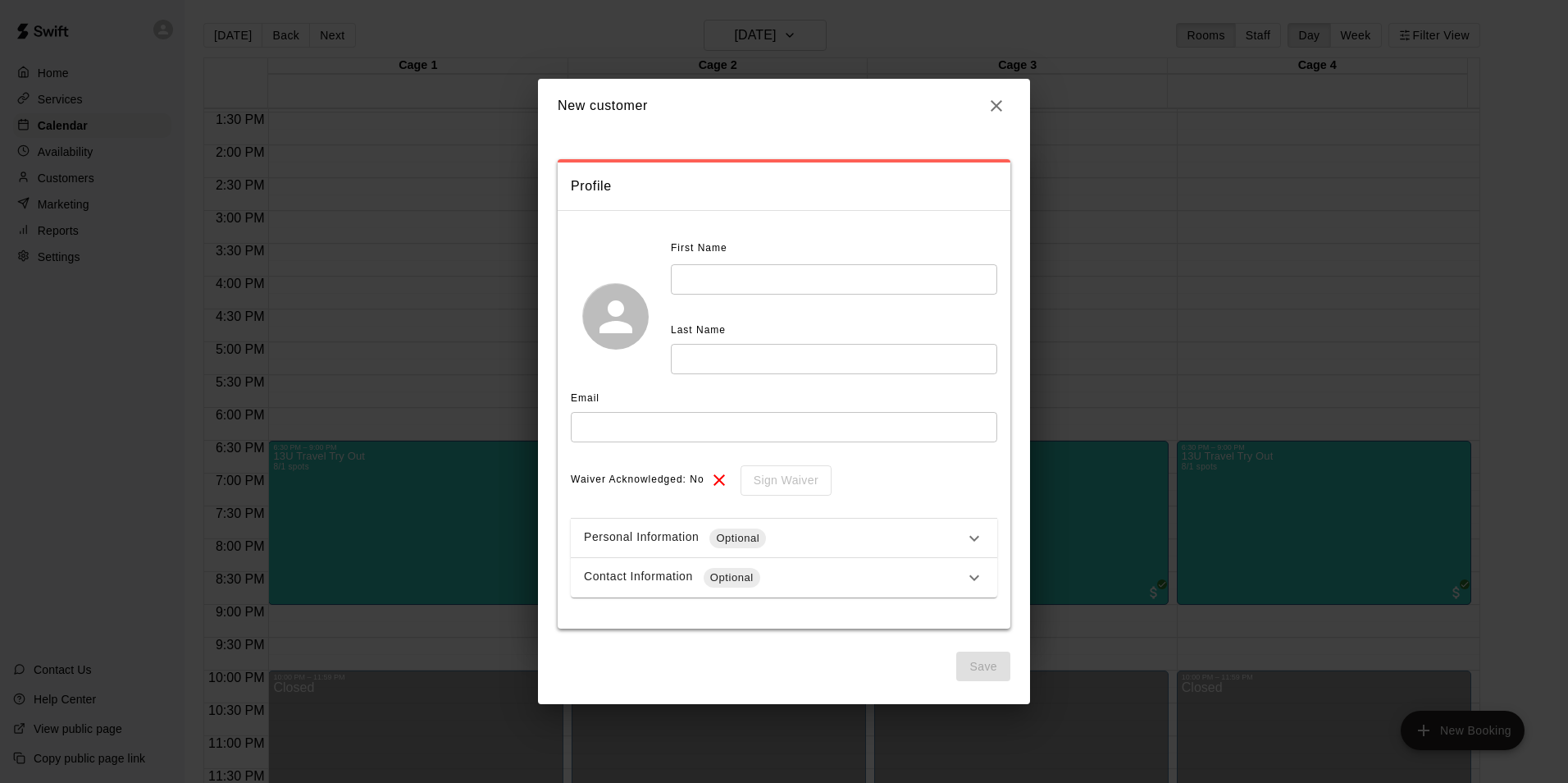
click at [720, 289] on input "text" at bounding box center [834, 279] width 326 height 31
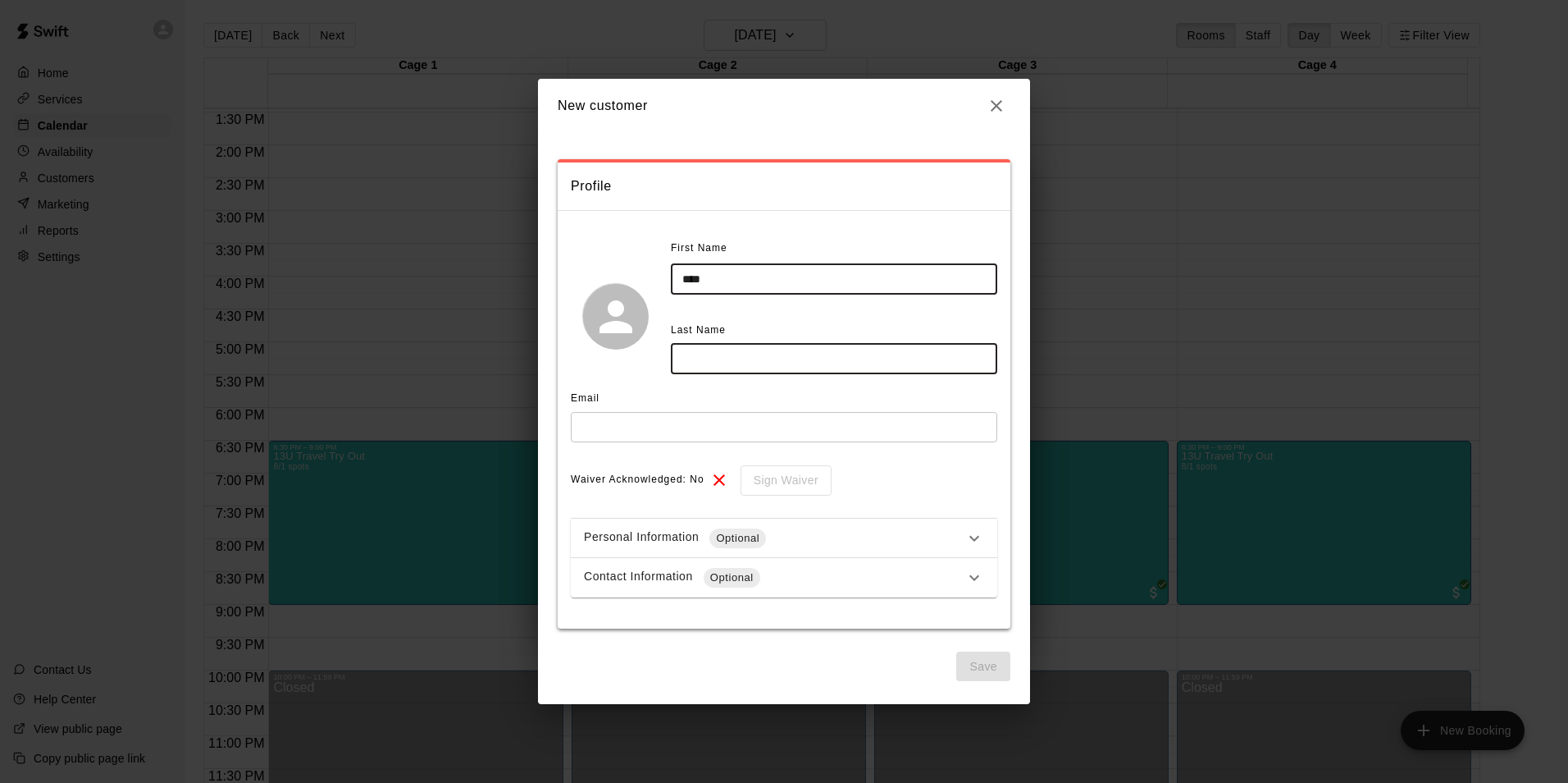
type input "****"
click at [718, 355] on input "text" at bounding box center [834, 359] width 326 height 31
type input "****"
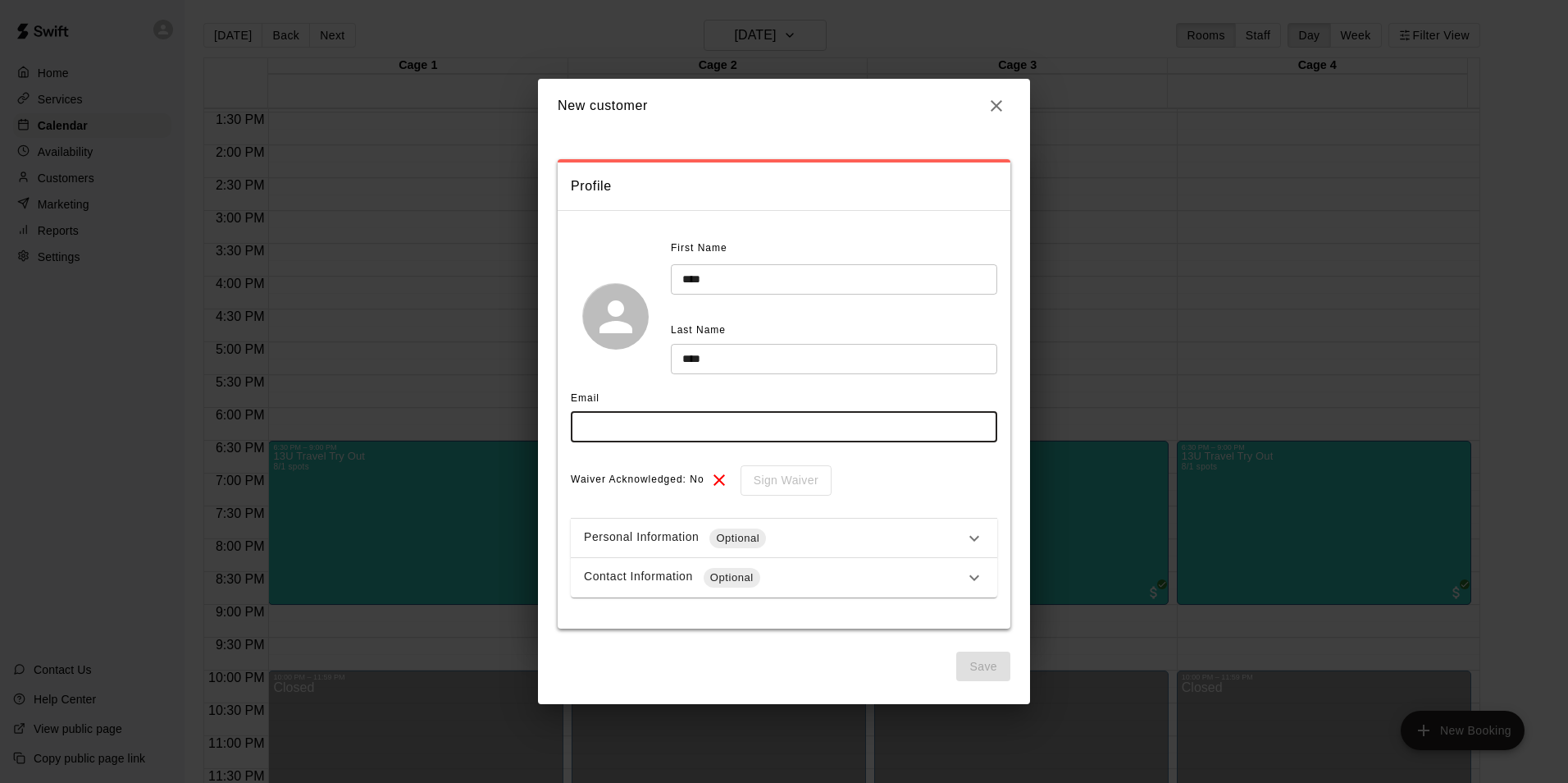
click at [666, 431] on input "text" at bounding box center [784, 428] width 426 height 31
type input "**********"
click at [778, 529] on div "Personal Information Optional" at bounding box center [774, 538] width 380 height 19
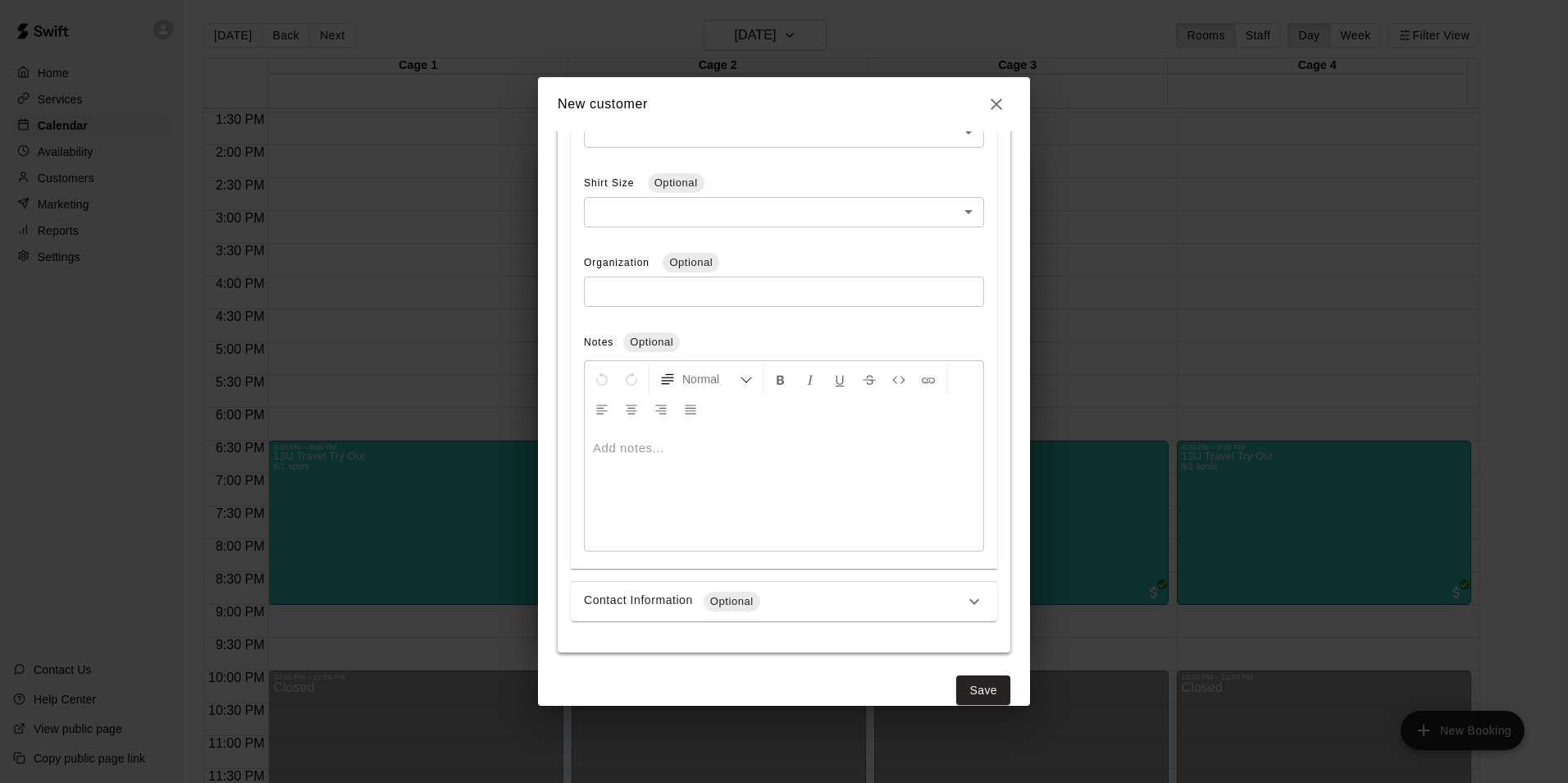
scroll to position [613, 0]
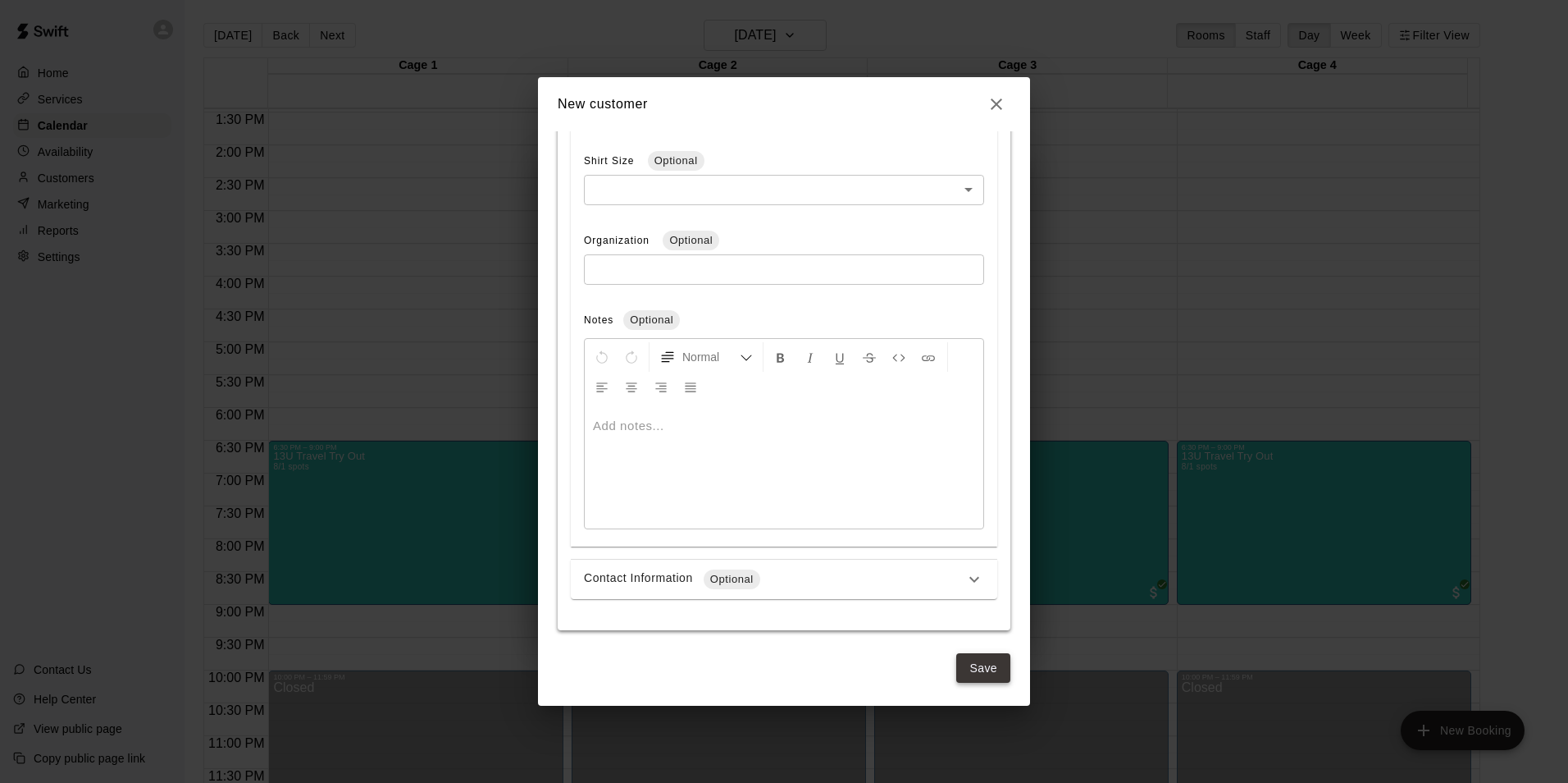
click at [966, 659] on button "Save" at bounding box center [983, 668] width 54 height 31
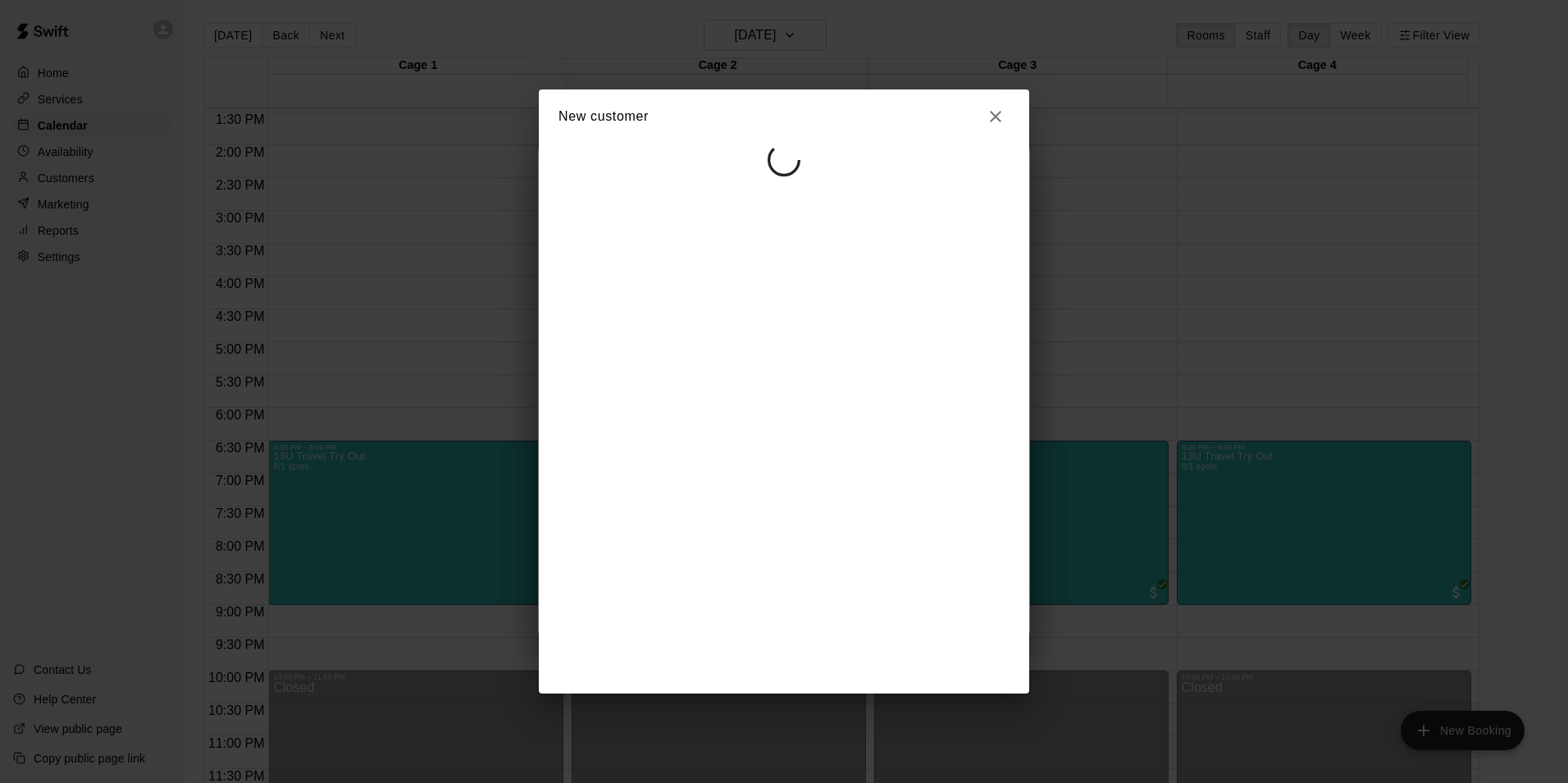
scroll to position [0, 0]
select select "**"
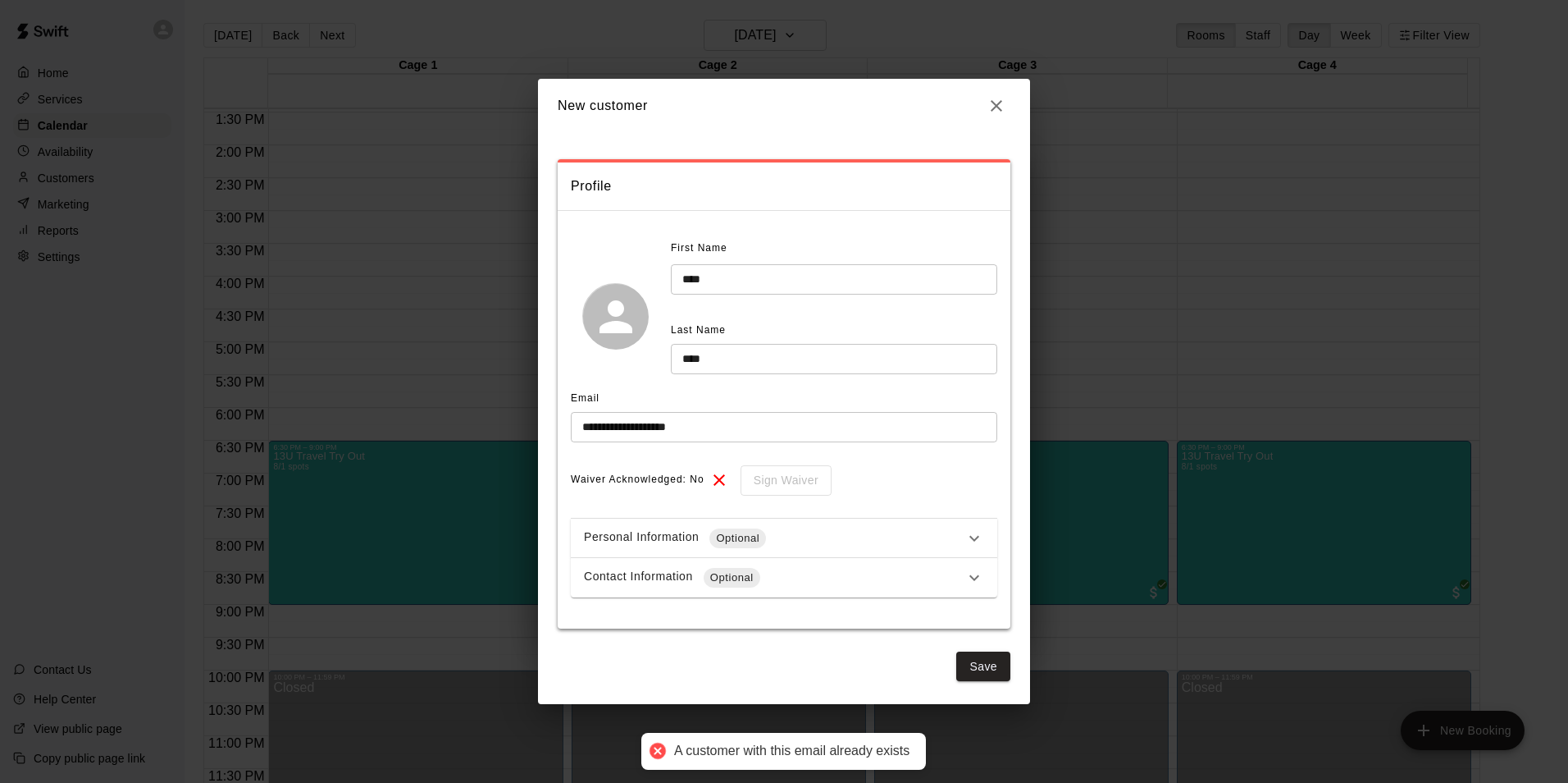
click at [995, 97] on icon "button" at bounding box center [996, 106] width 19 height 19
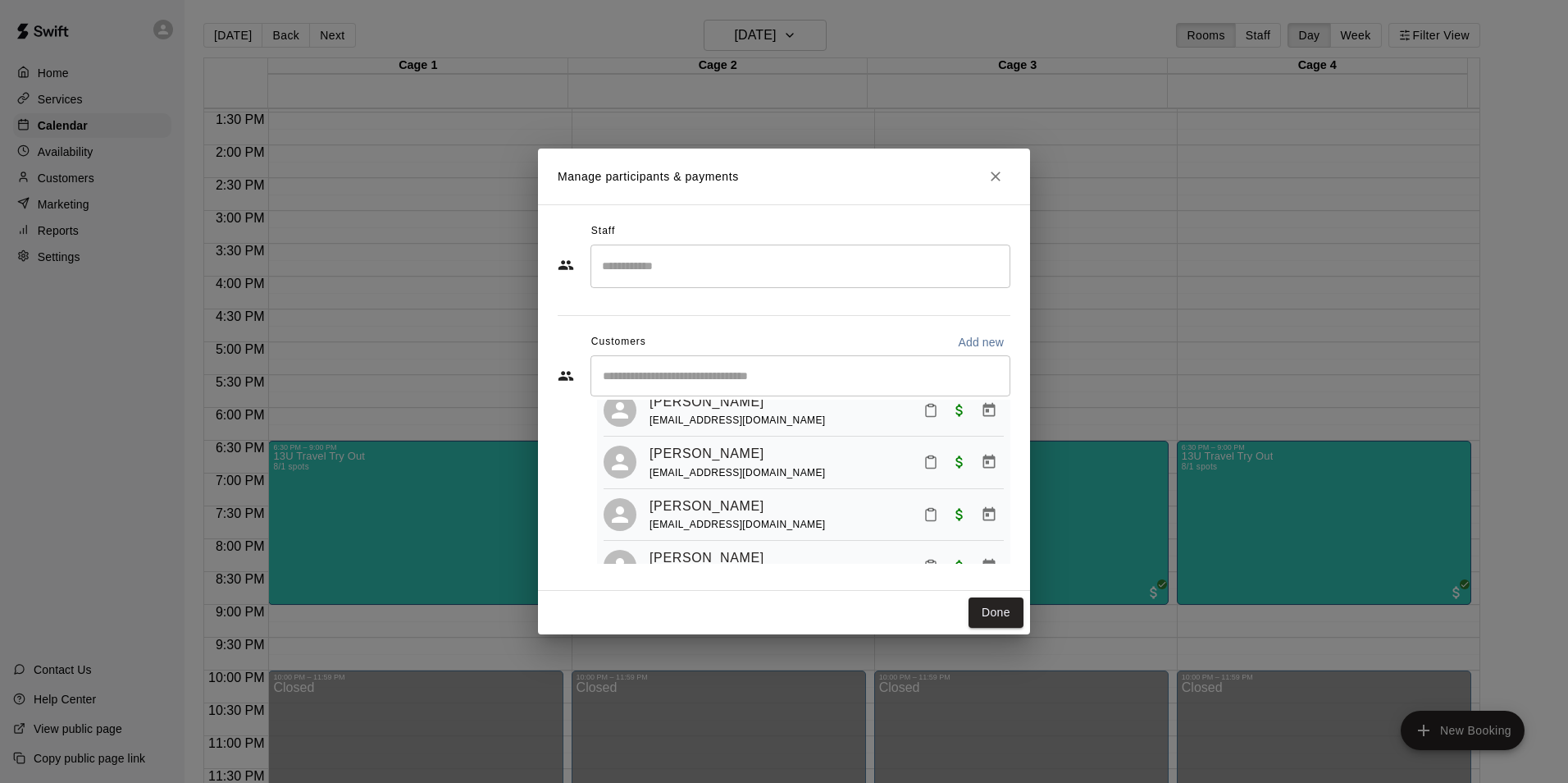
scroll to position [319, 0]
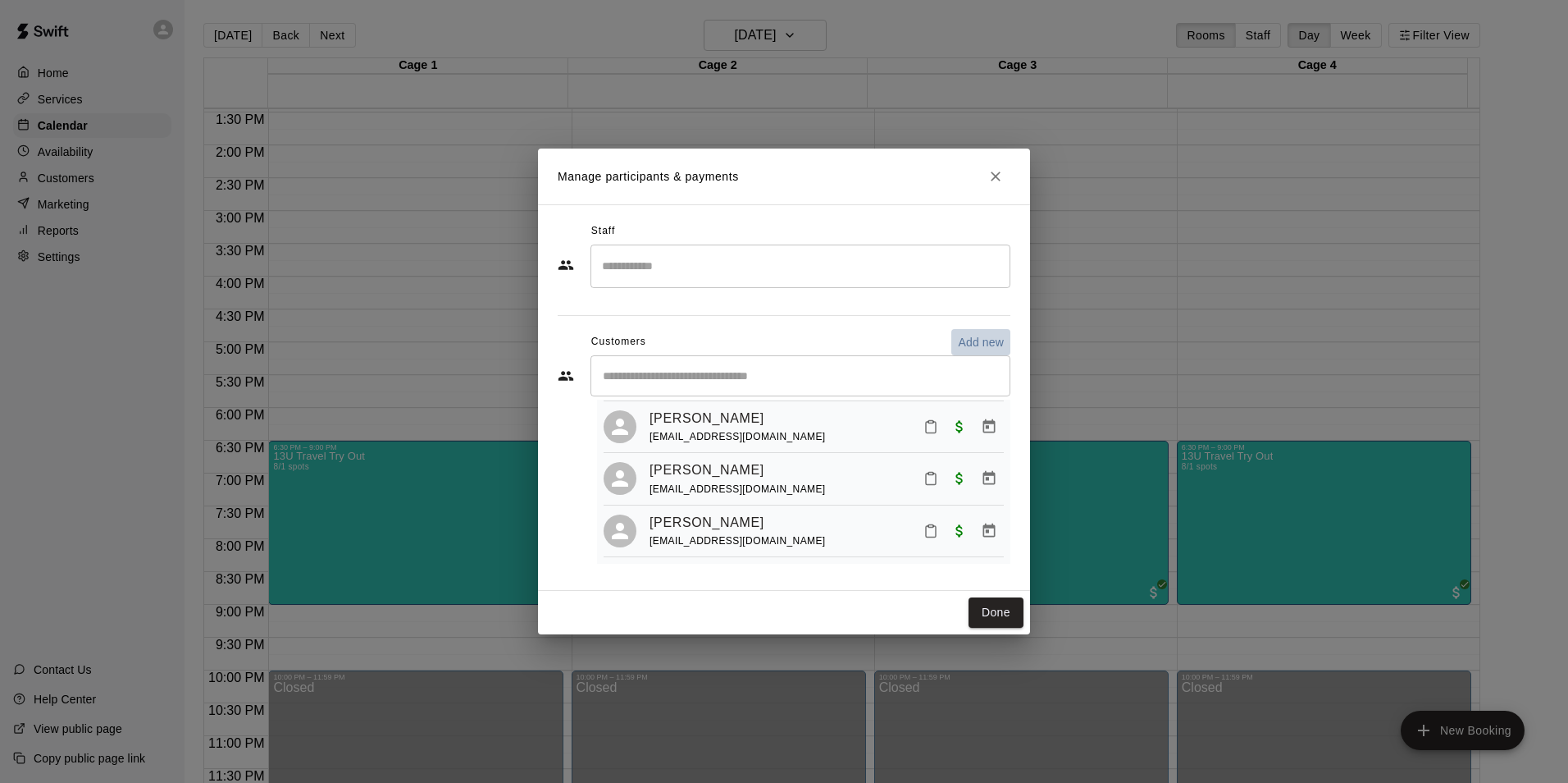
click at [980, 344] on p "Add new" at bounding box center [981, 342] width 46 height 16
select select "**"
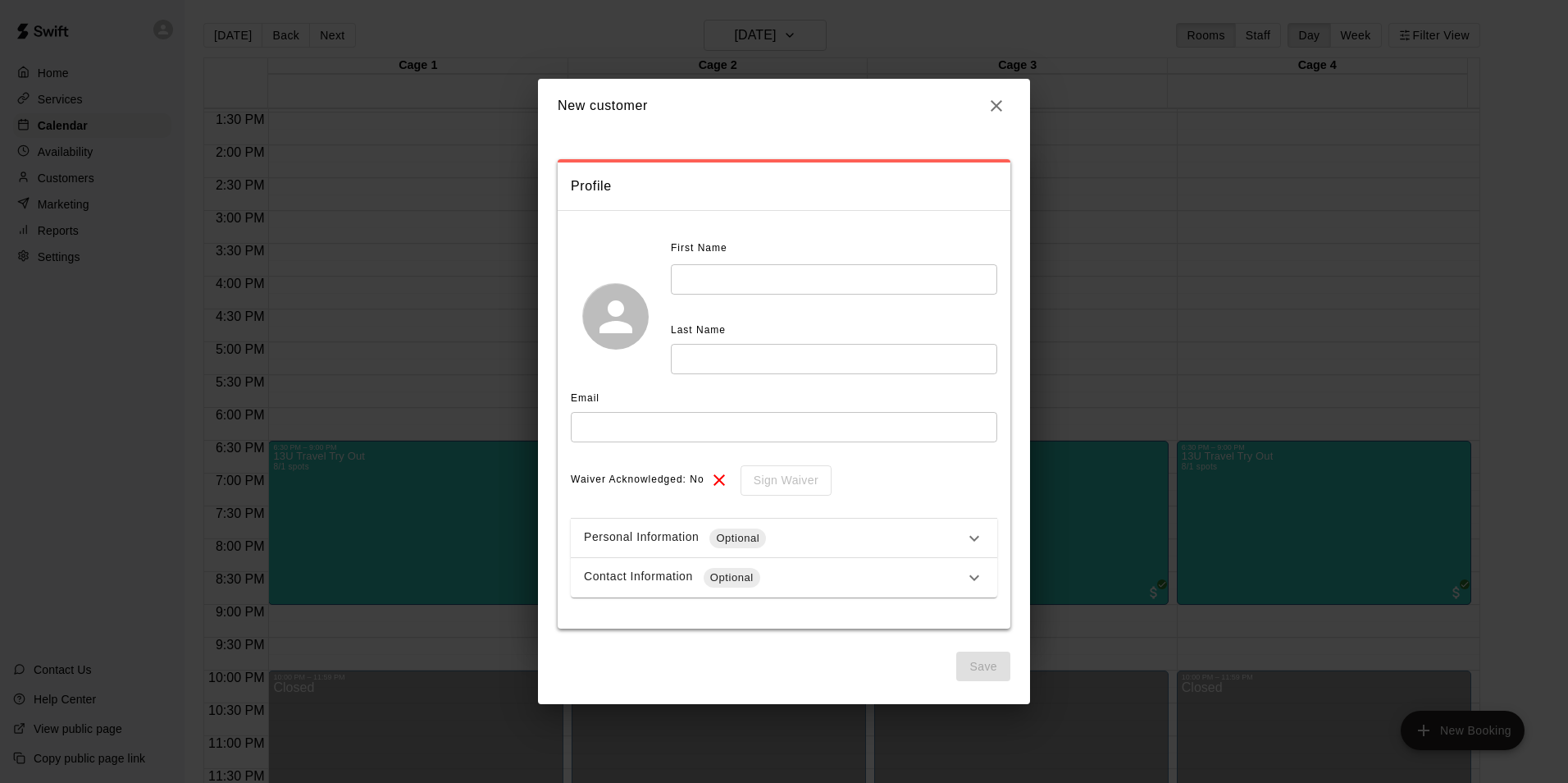
click at [991, 100] on icon "button" at bounding box center [996, 106] width 19 height 19
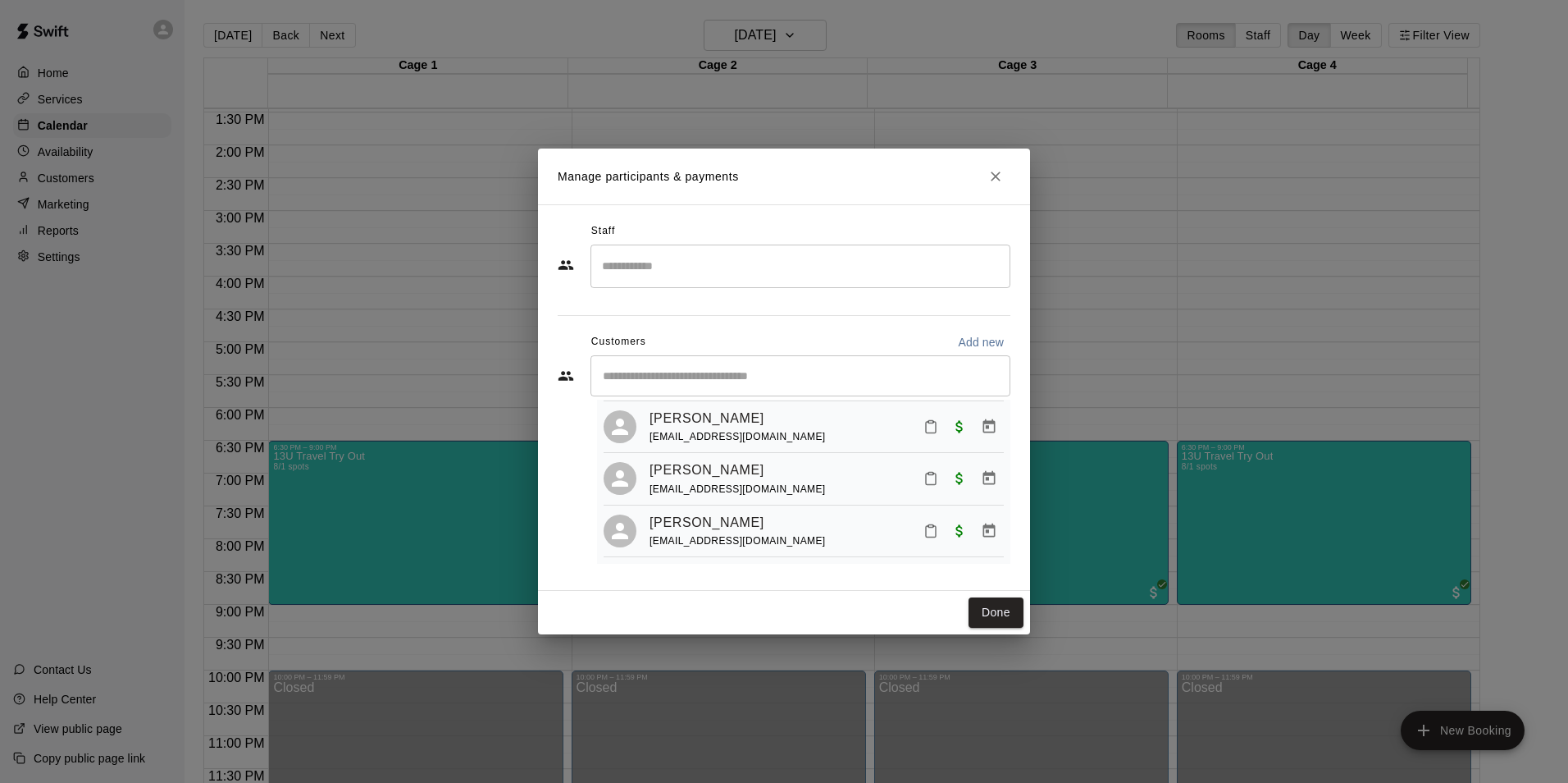
click at [745, 379] on input "Start typing to search customers..." at bounding box center [800, 376] width 405 height 16
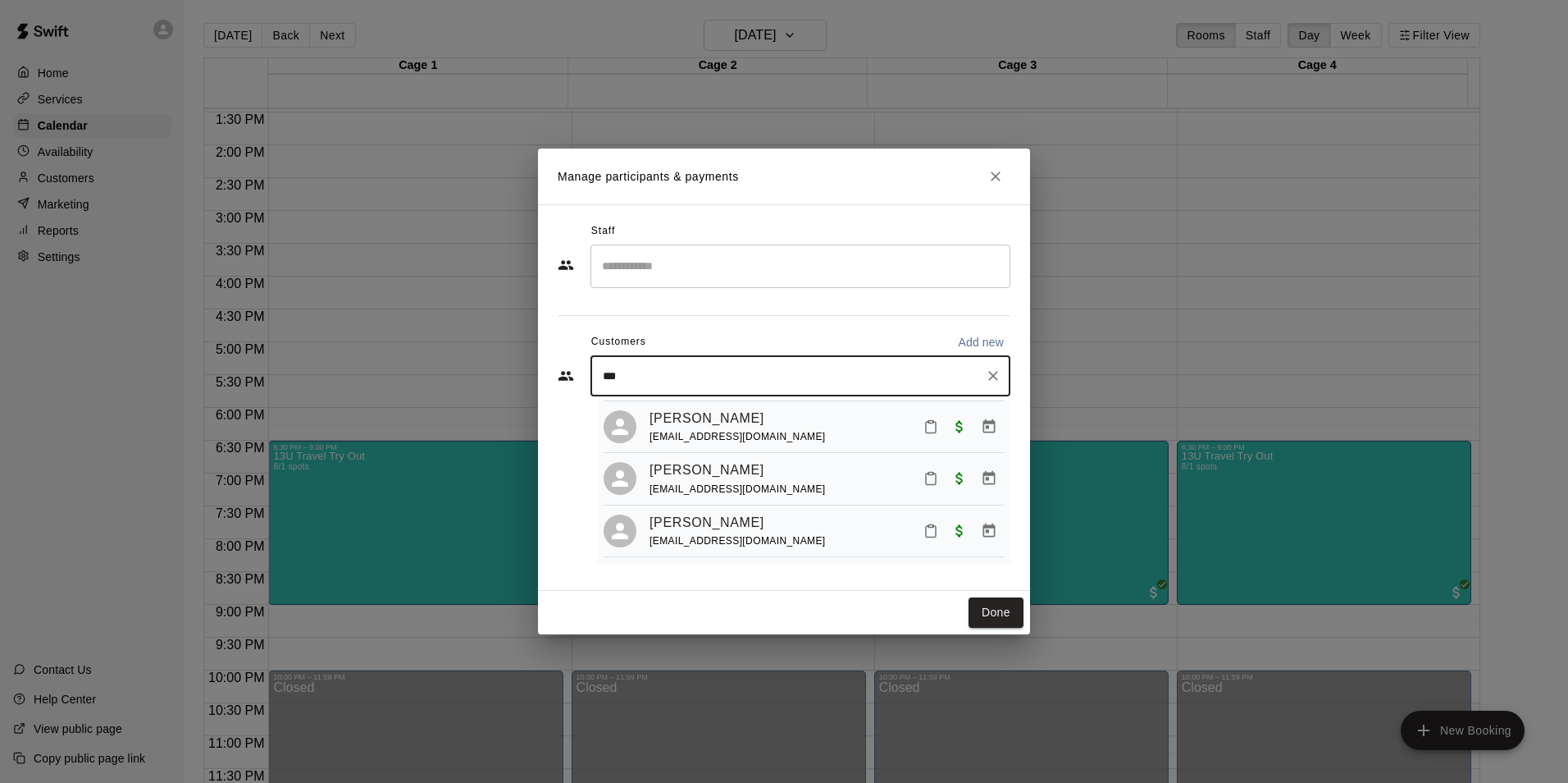
type input "****"
click at [694, 415] on p "Sean Heck" at bounding box center [686, 414] width 100 height 17
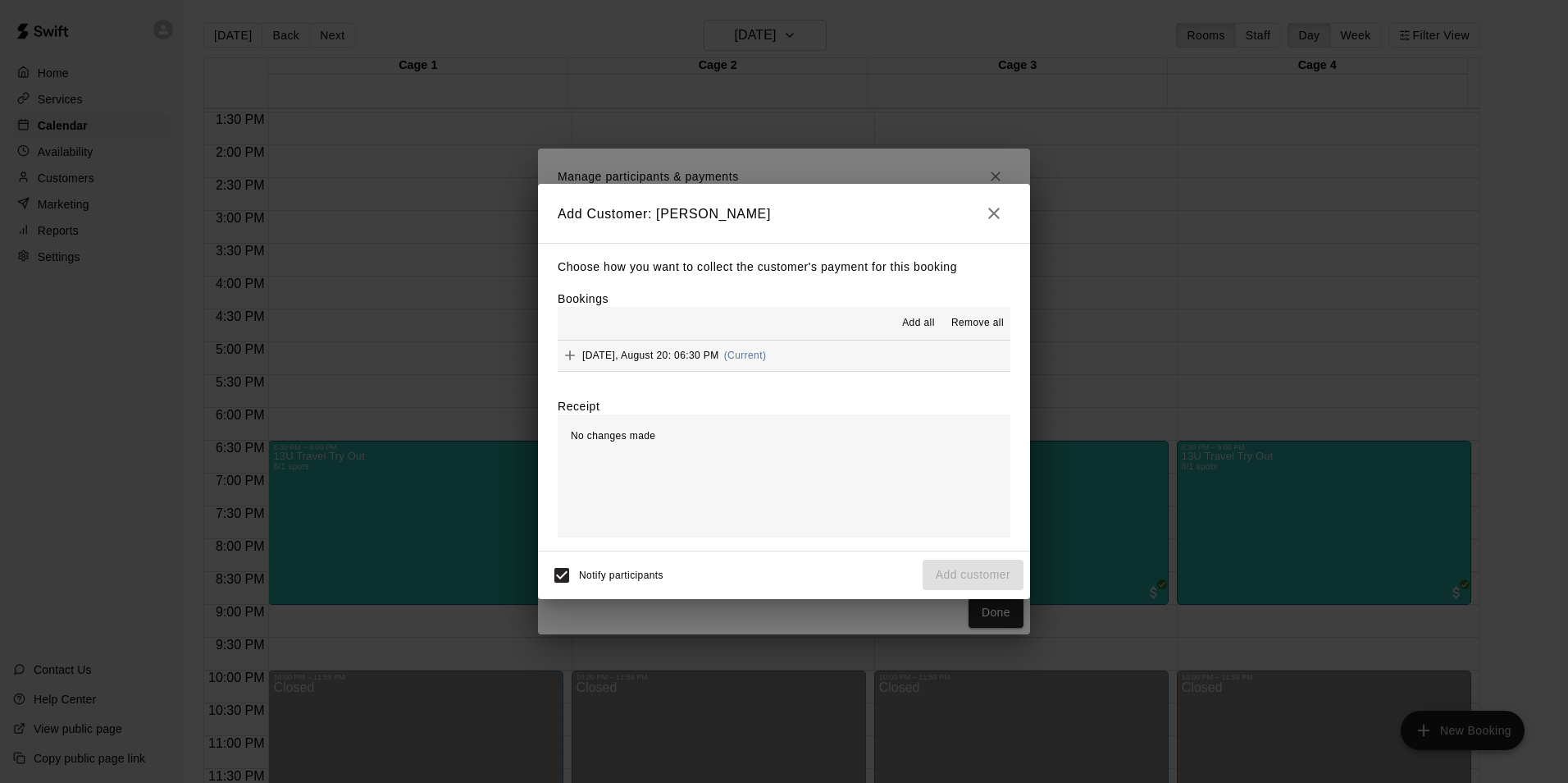
click at [623, 355] on span "[DATE], August 20: 06:30 PM" at bounding box center [651, 355] width 137 height 12
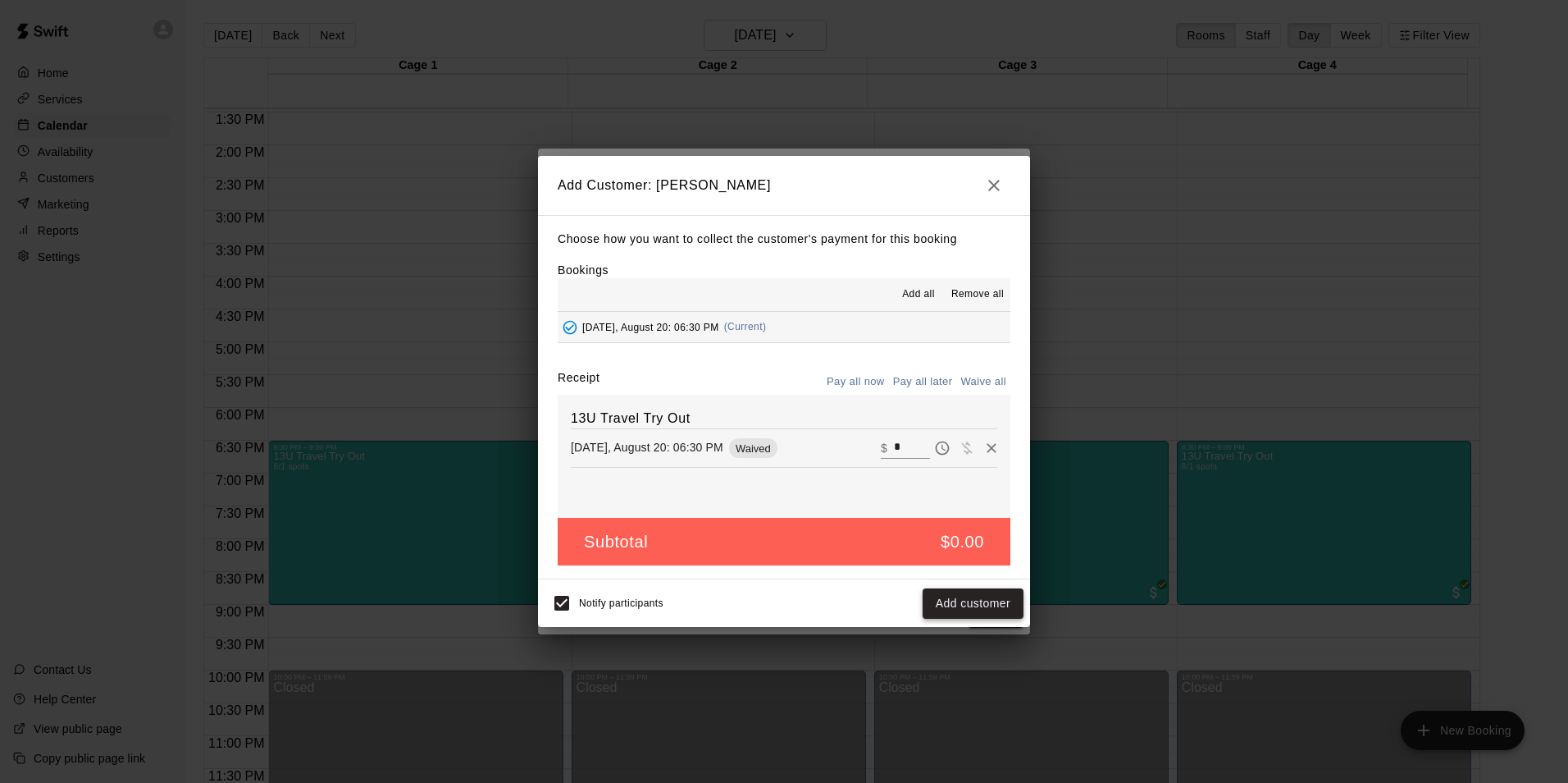
click at [940, 596] on button "Add customer" at bounding box center [972, 604] width 101 height 31
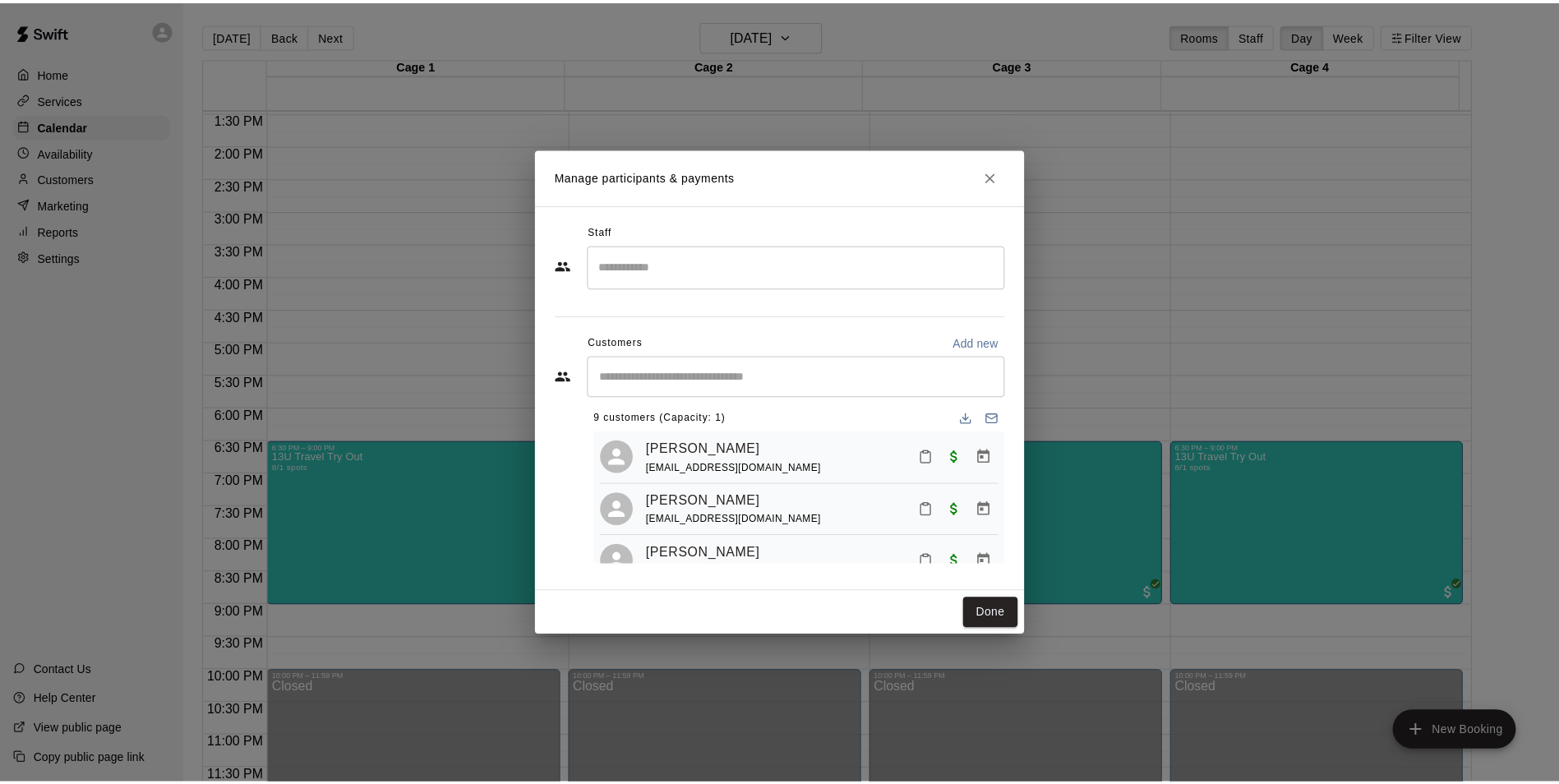
scroll to position [0, 0]
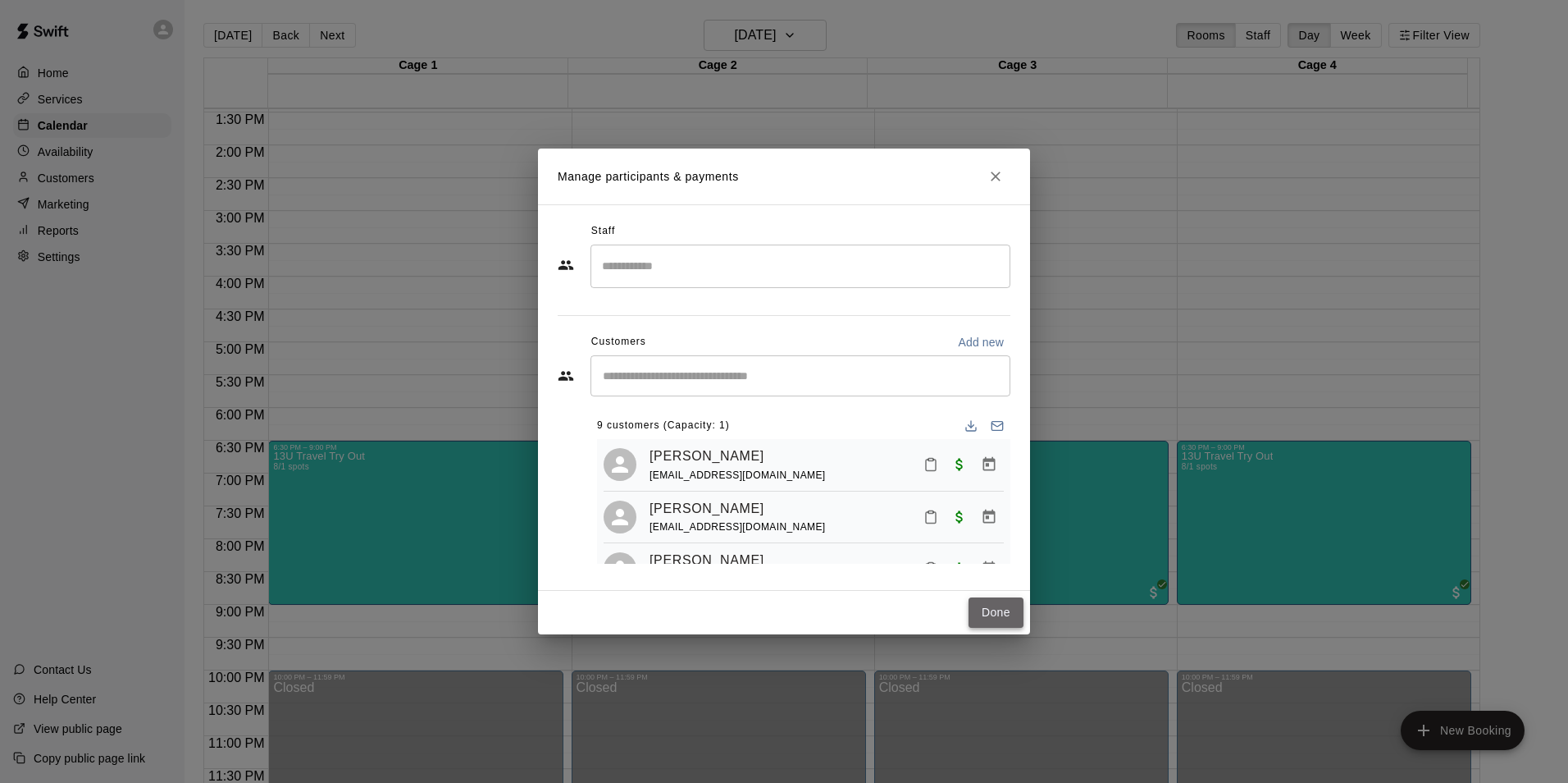
click at [1008, 608] on button "Done" at bounding box center [995, 613] width 55 height 31
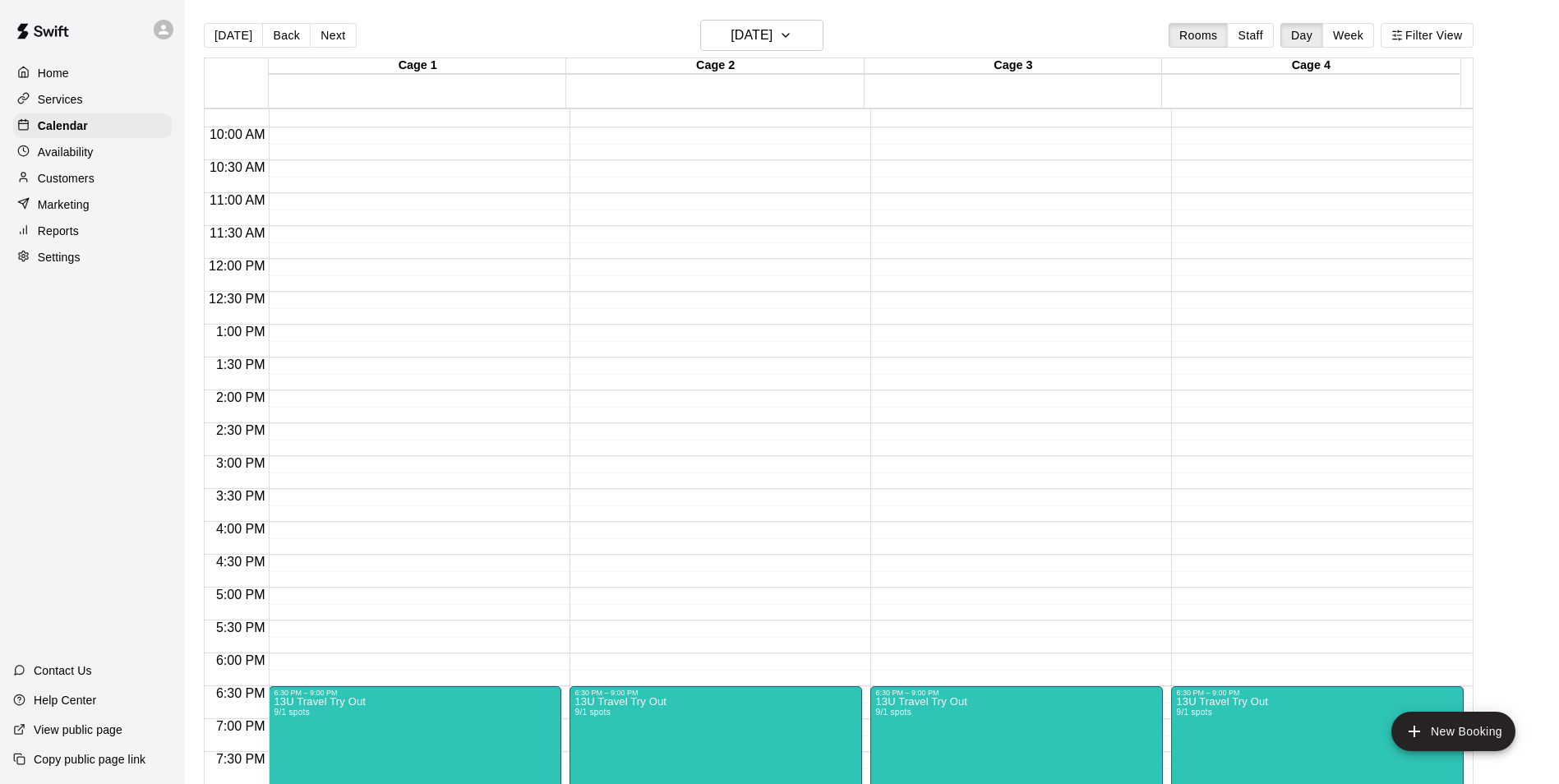
click at [1003, 37] on div "Today Back Next Wednesday Aug 20 Rooms Staff Day Week Filter View" at bounding box center [838, 38] width 1270 height 38
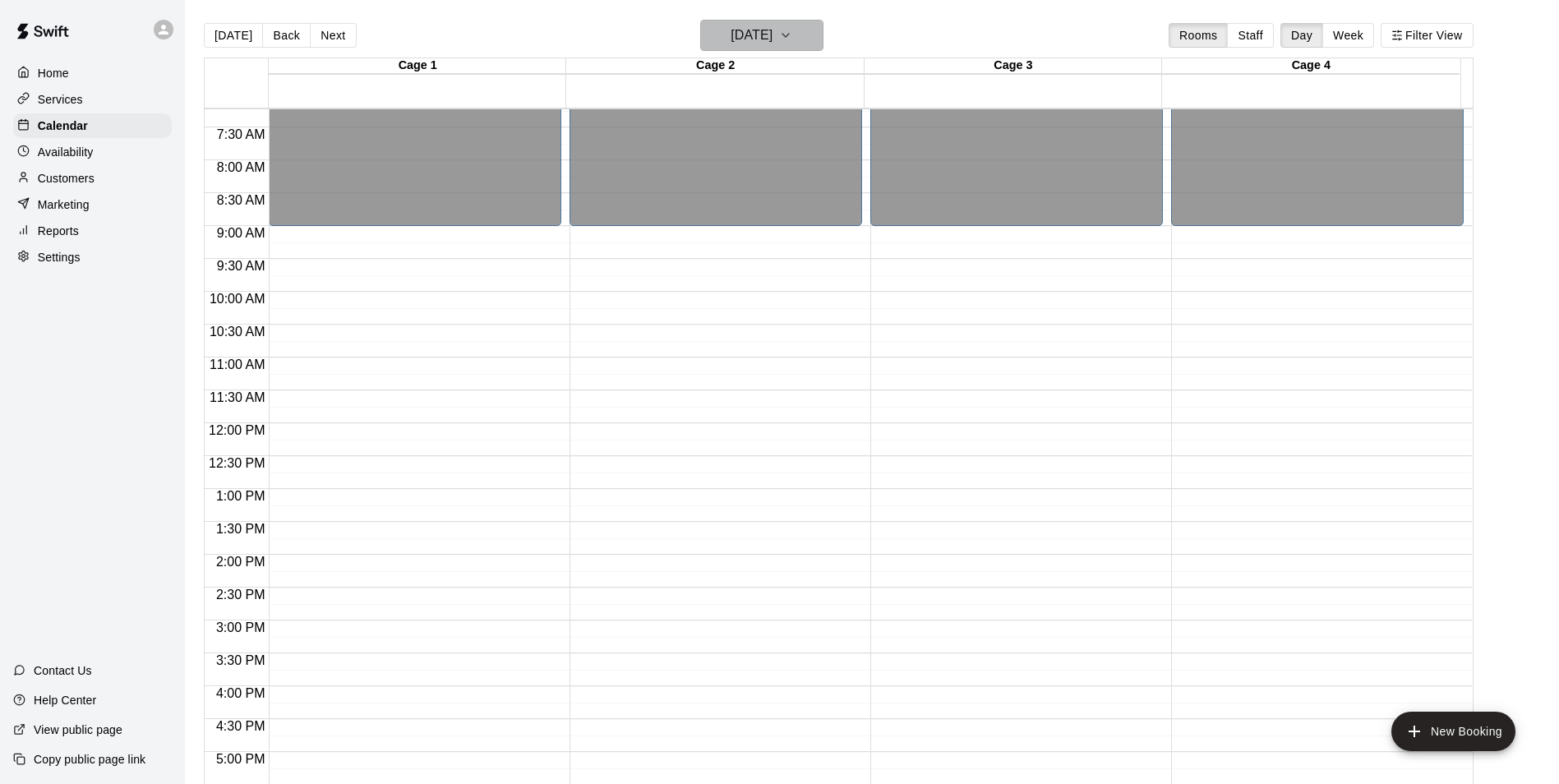
click at [820, 19] on button "[DATE]" at bounding box center [762, 35] width 123 height 31
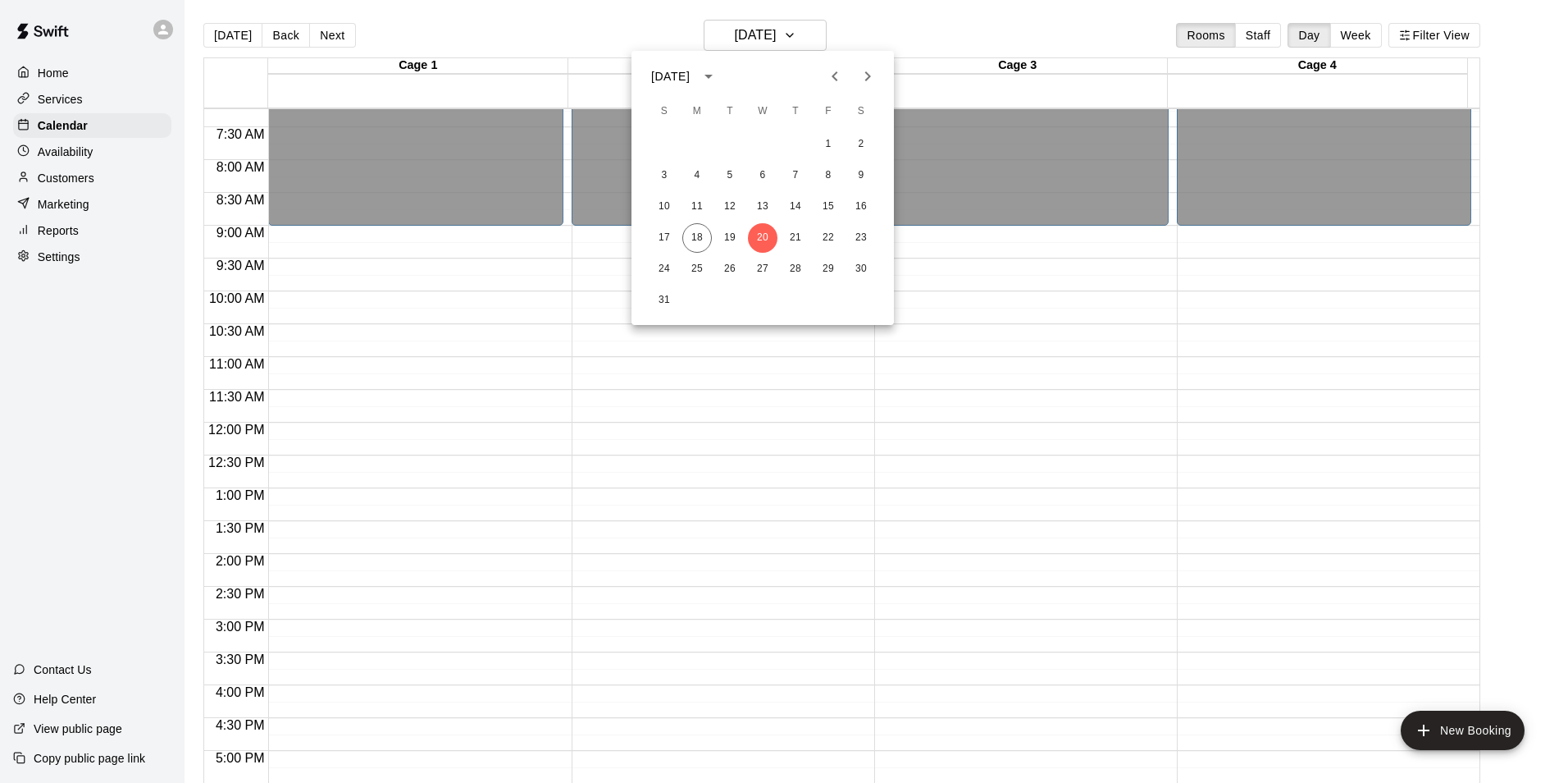
click at [994, 301] on div at bounding box center [784, 391] width 1568 height 783
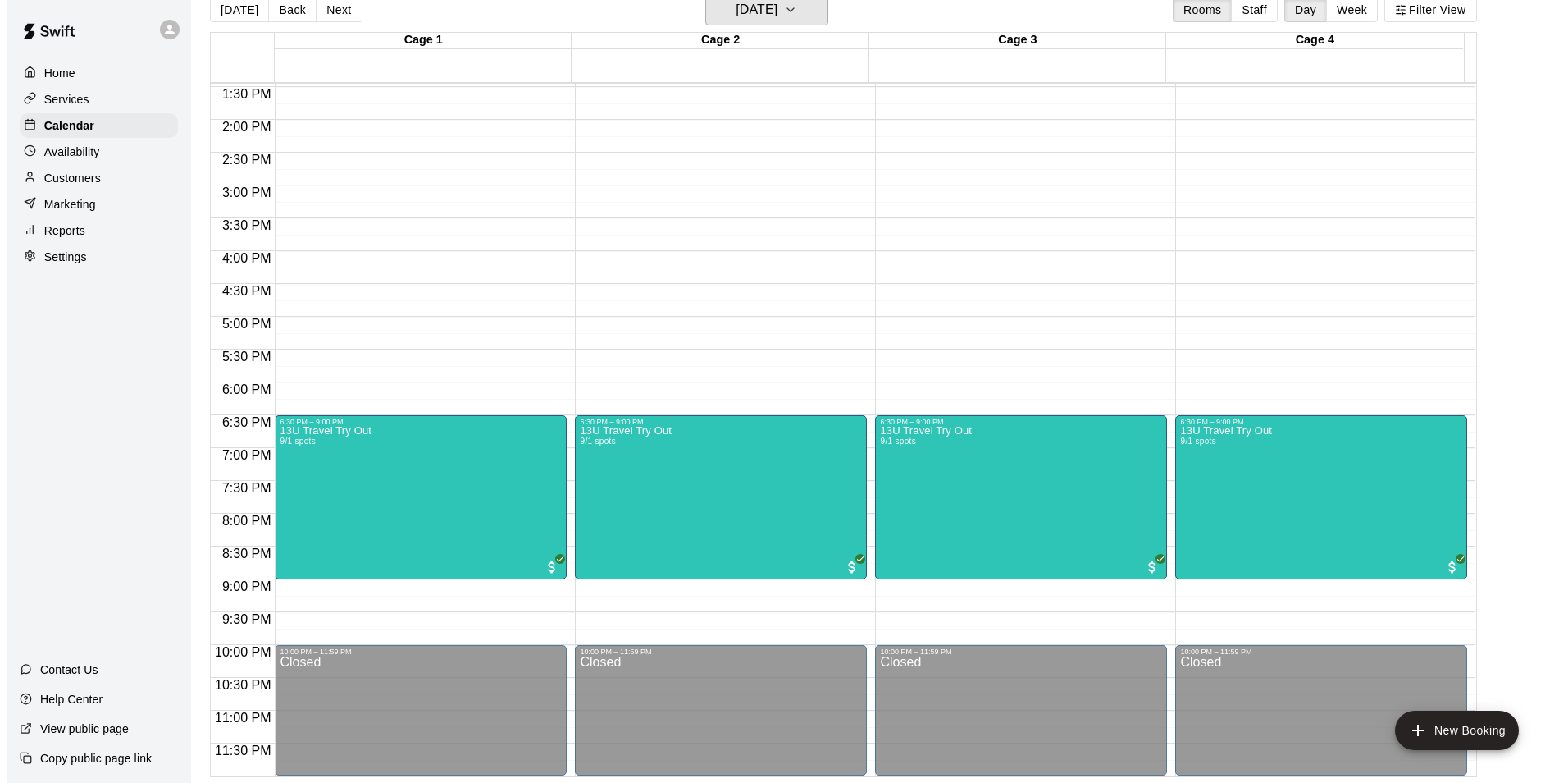
scroll to position [26, 0]
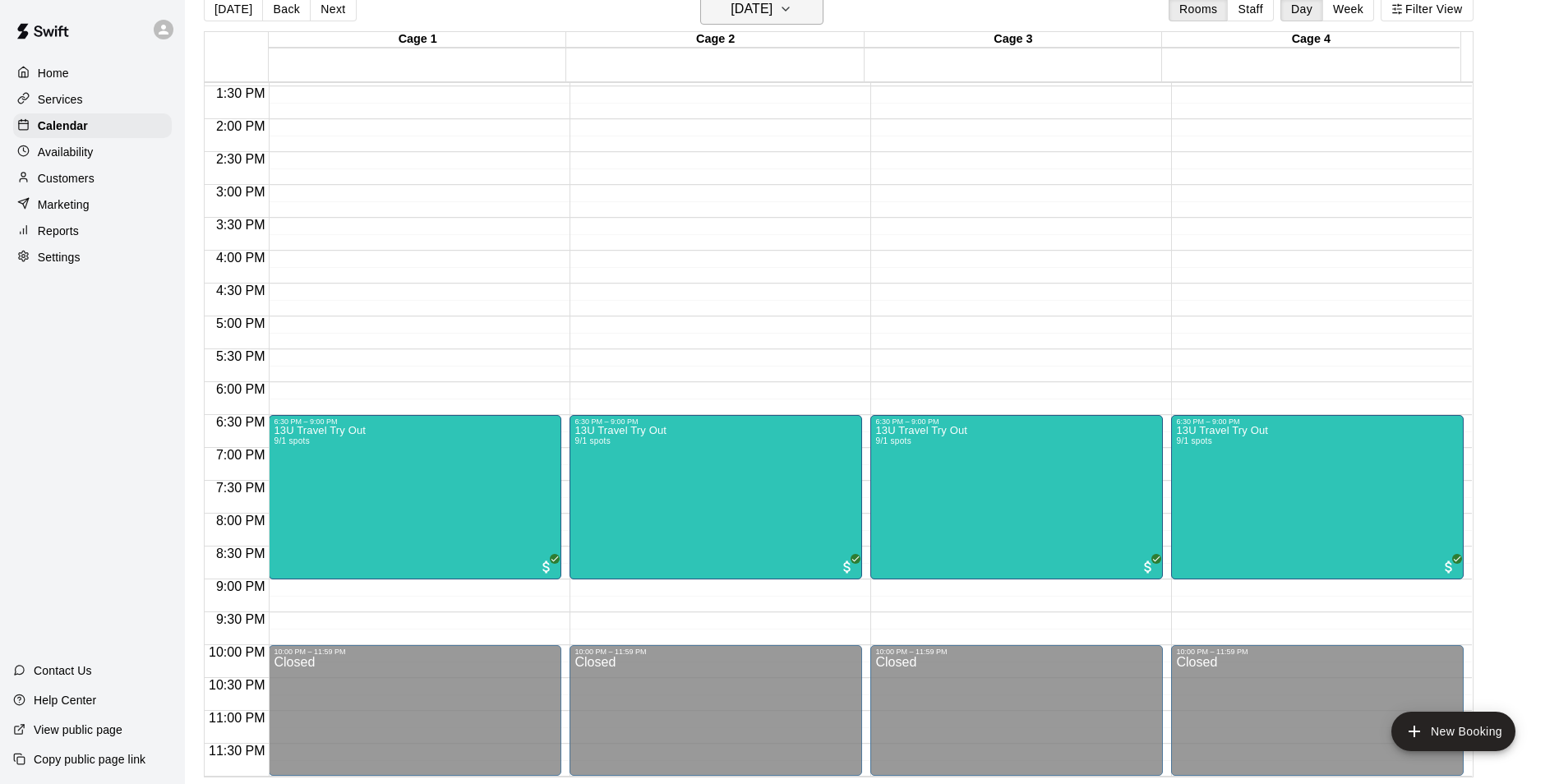
click at [763, 13] on h6 "[DATE]" at bounding box center [751, 9] width 41 height 23
click at [789, 213] on button "21" at bounding box center [797, 211] width 30 height 30
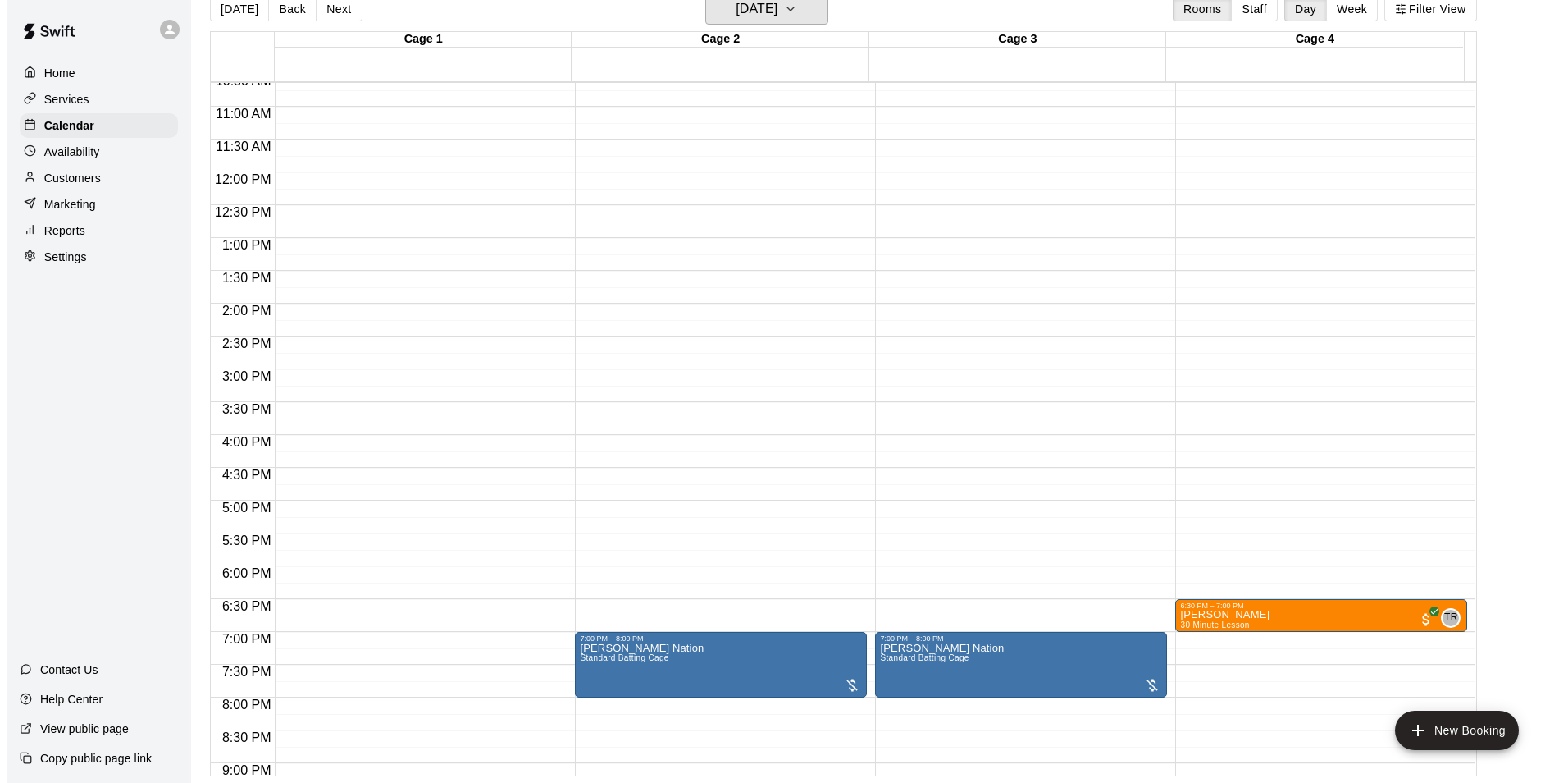
scroll to position [720, 0]
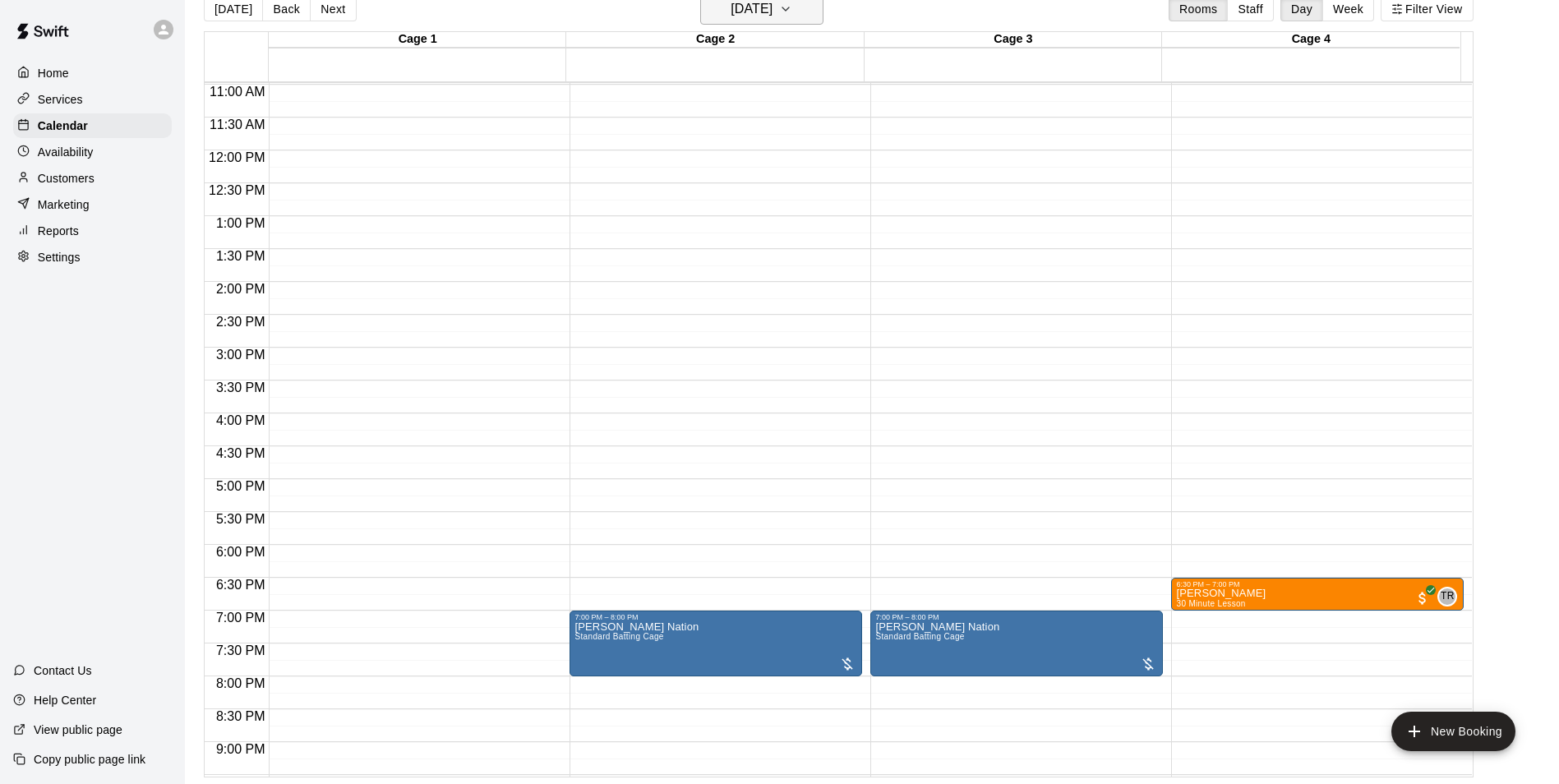
click at [762, 7] on h6 "Thursday Aug 21" at bounding box center [751, 9] width 41 height 23
click at [788, 246] on button "28" at bounding box center [797, 243] width 30 height 30
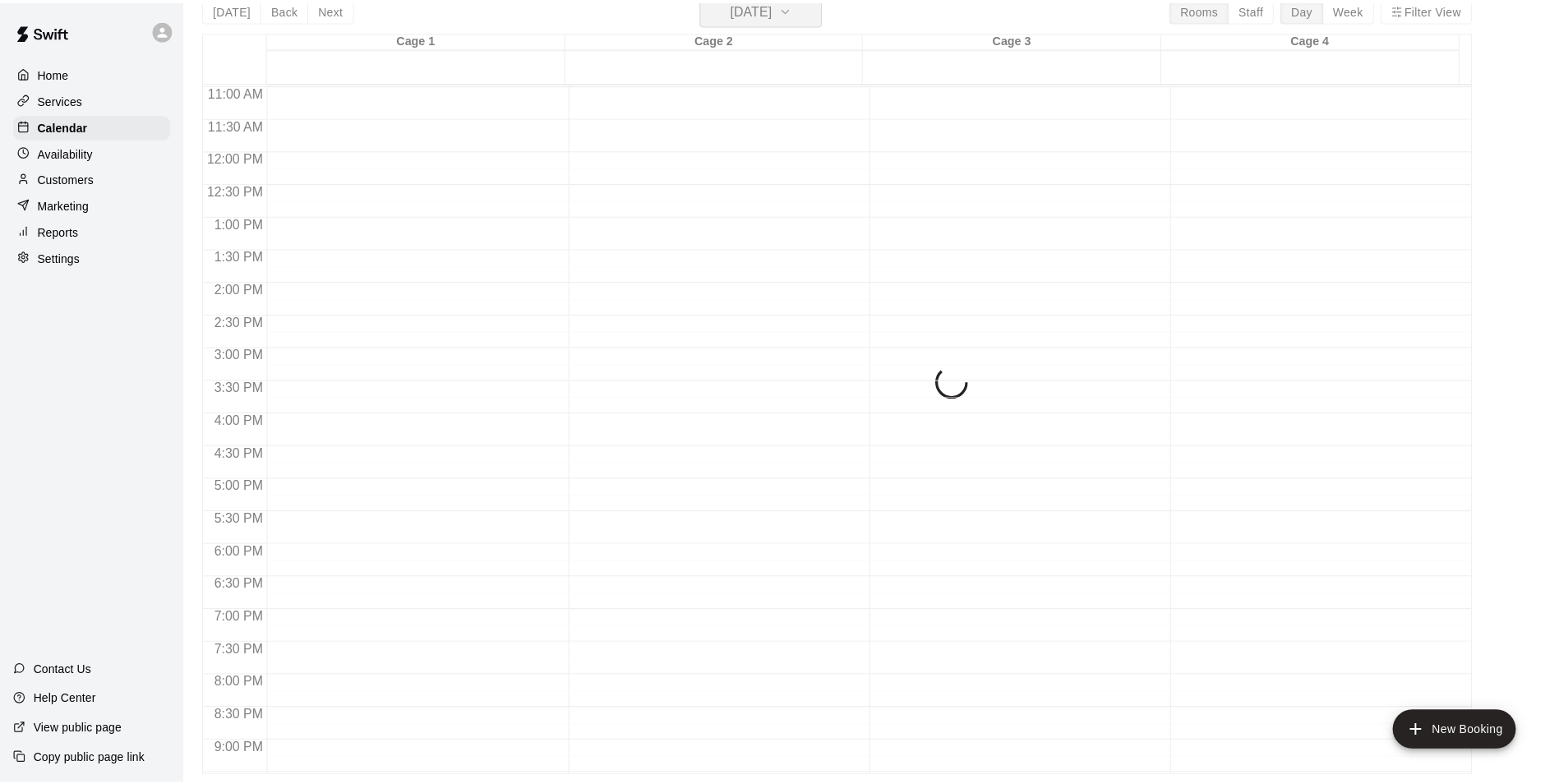
scroll to position [19, 0]
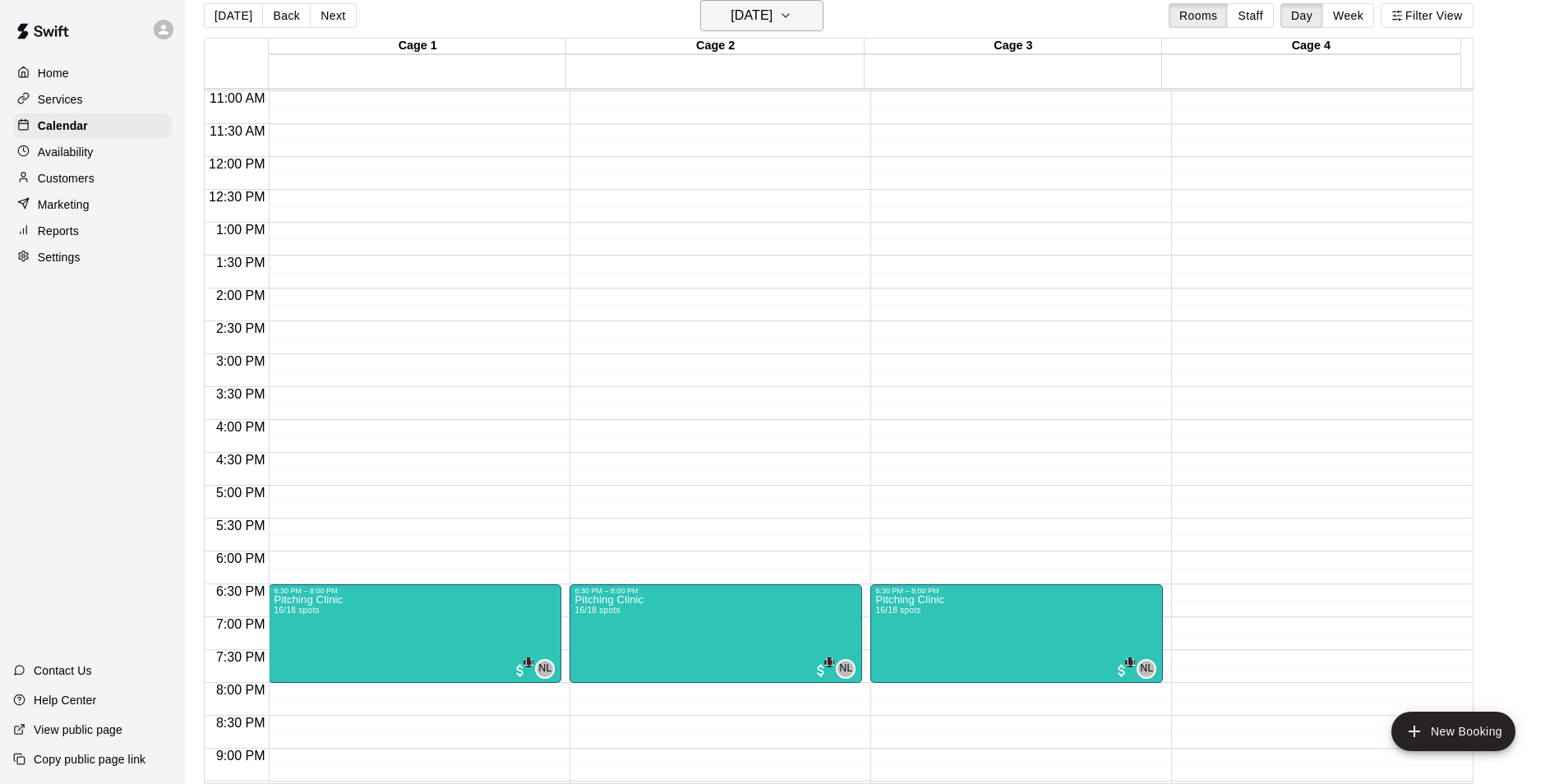
click at [792, 14] on icon "button" at bounding box center [786, 15] width 14 height 19
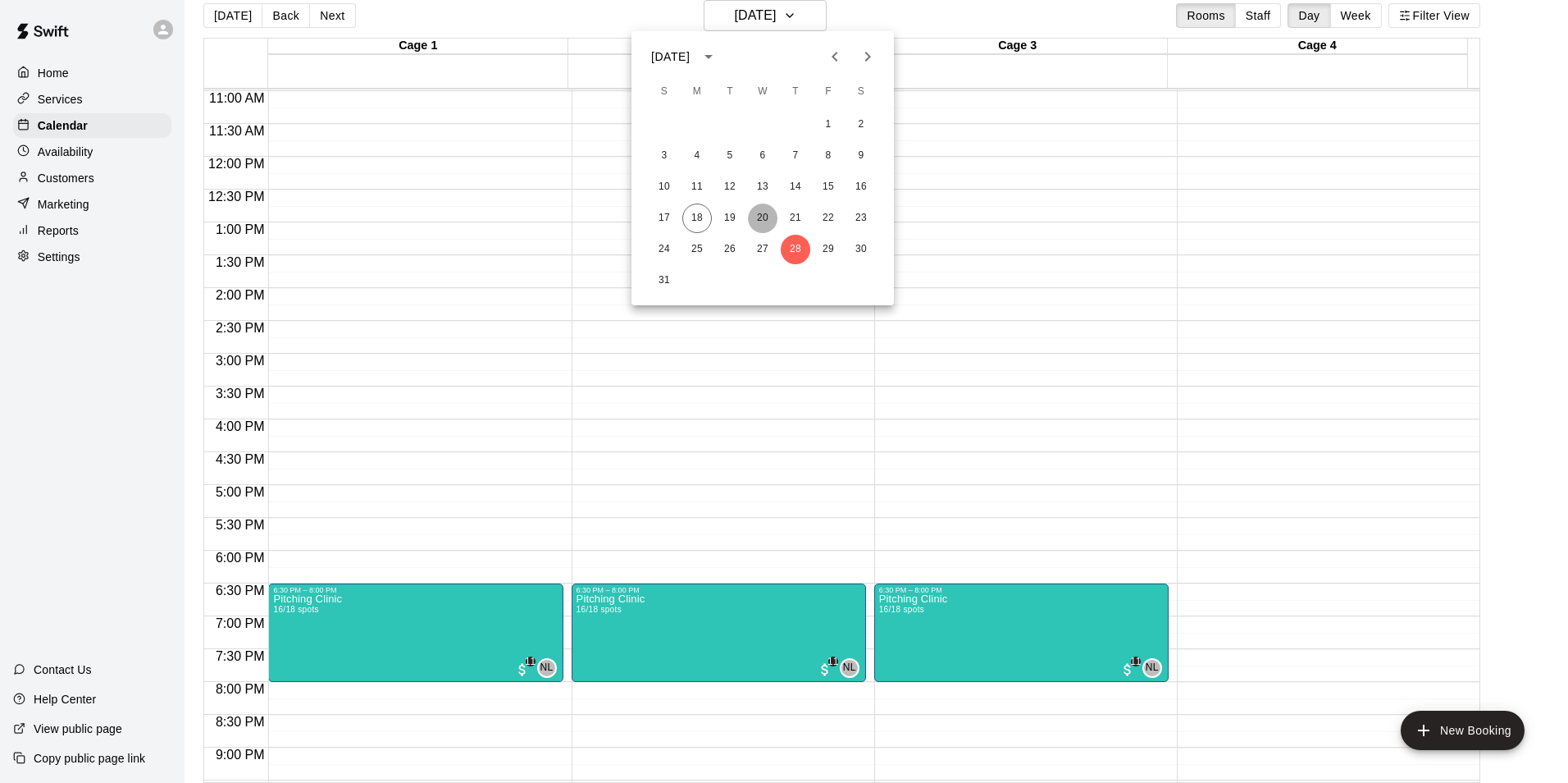
click at [763, 215] on button "20" at bounding box center [762, 218] width 30 height 30
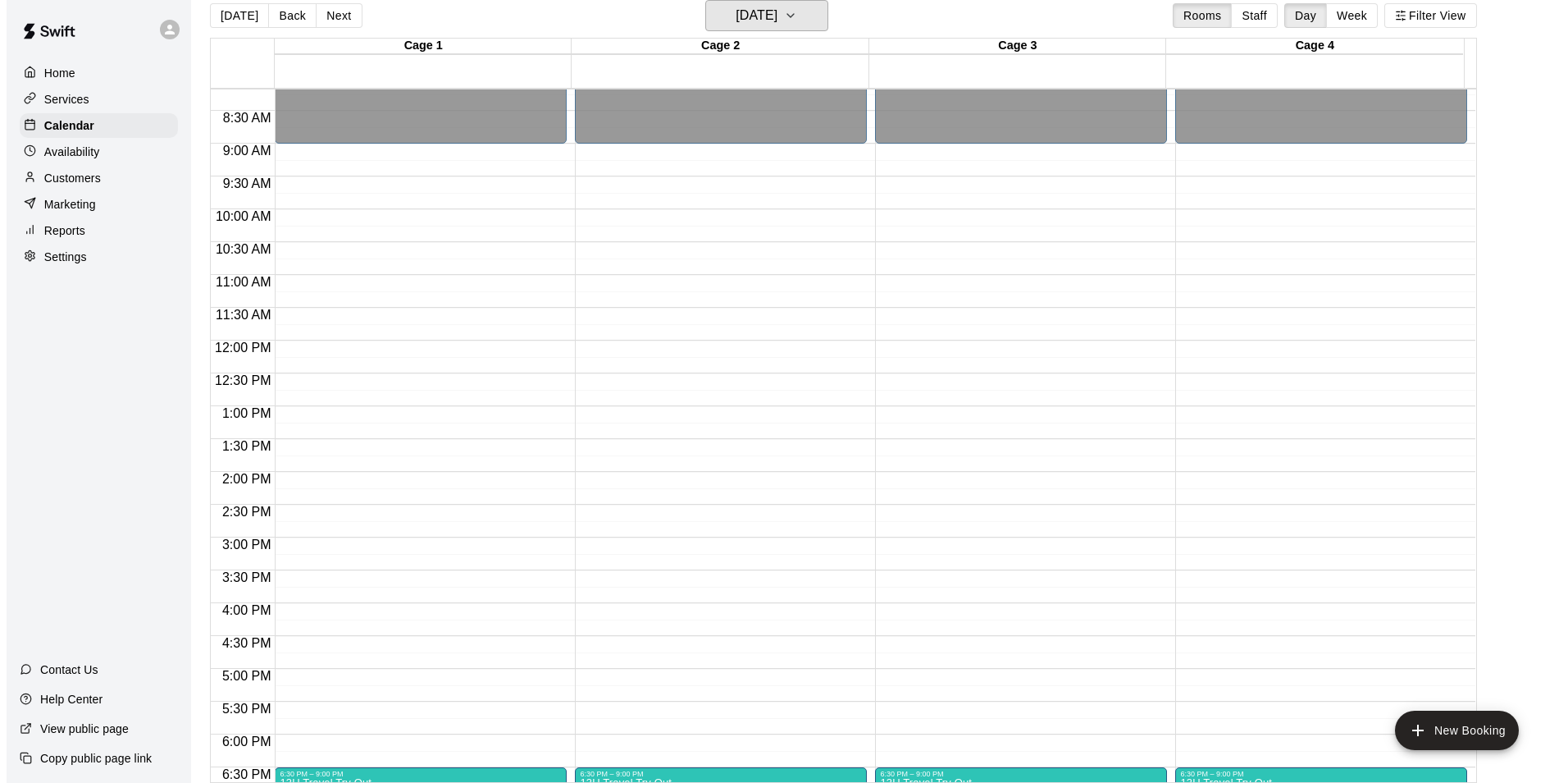
scroll to position [802, 0]
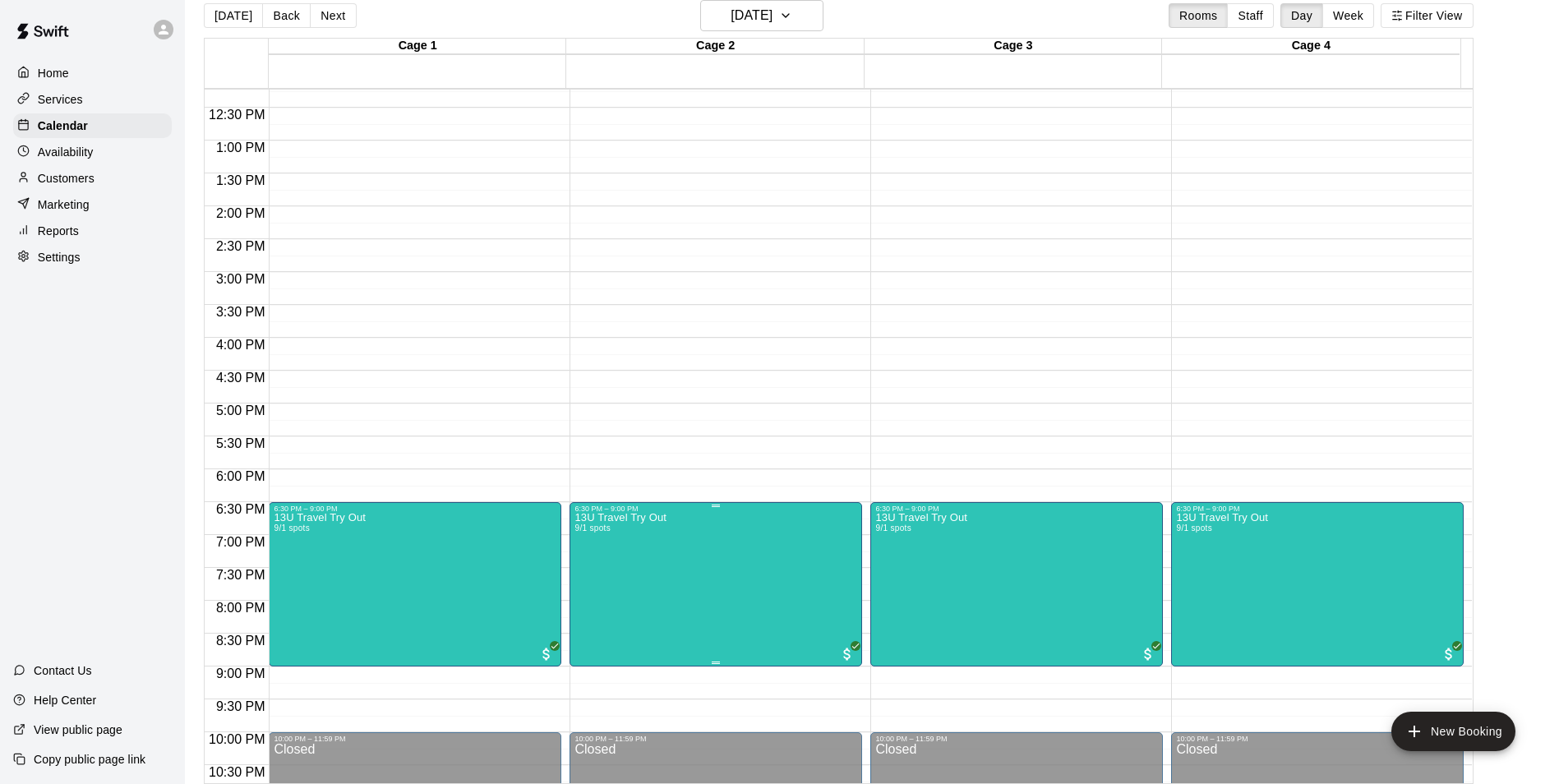
click at [764, 25] on div at bounding box center [785, 392] width 1572 height 784
click at [759, 19] on h6 "[DATE]" at bounding box center [751, 15] width 41 height 23
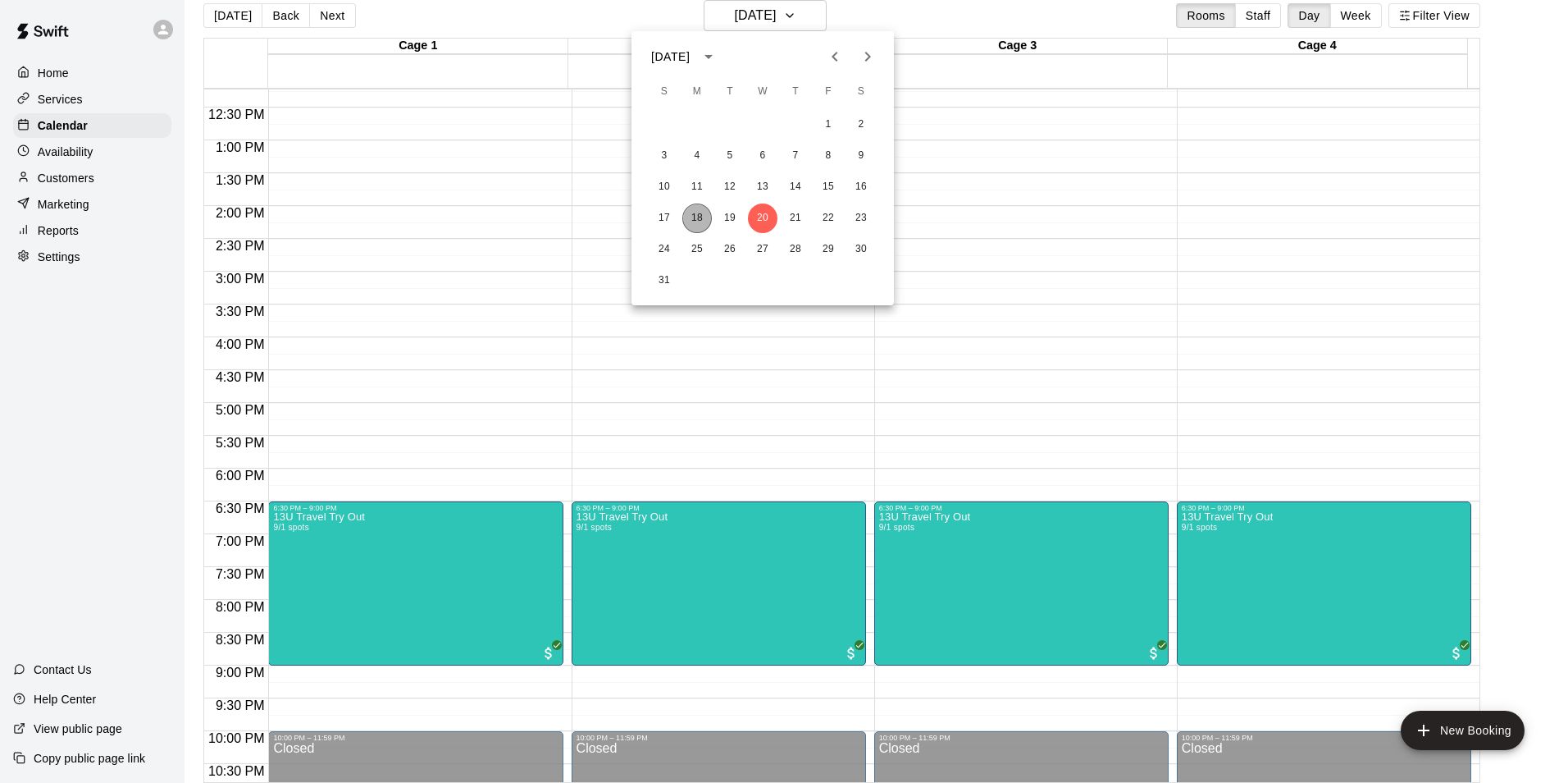
click at [701, 214] on button "18" at bounding box center [697, 218] width 30 height 30
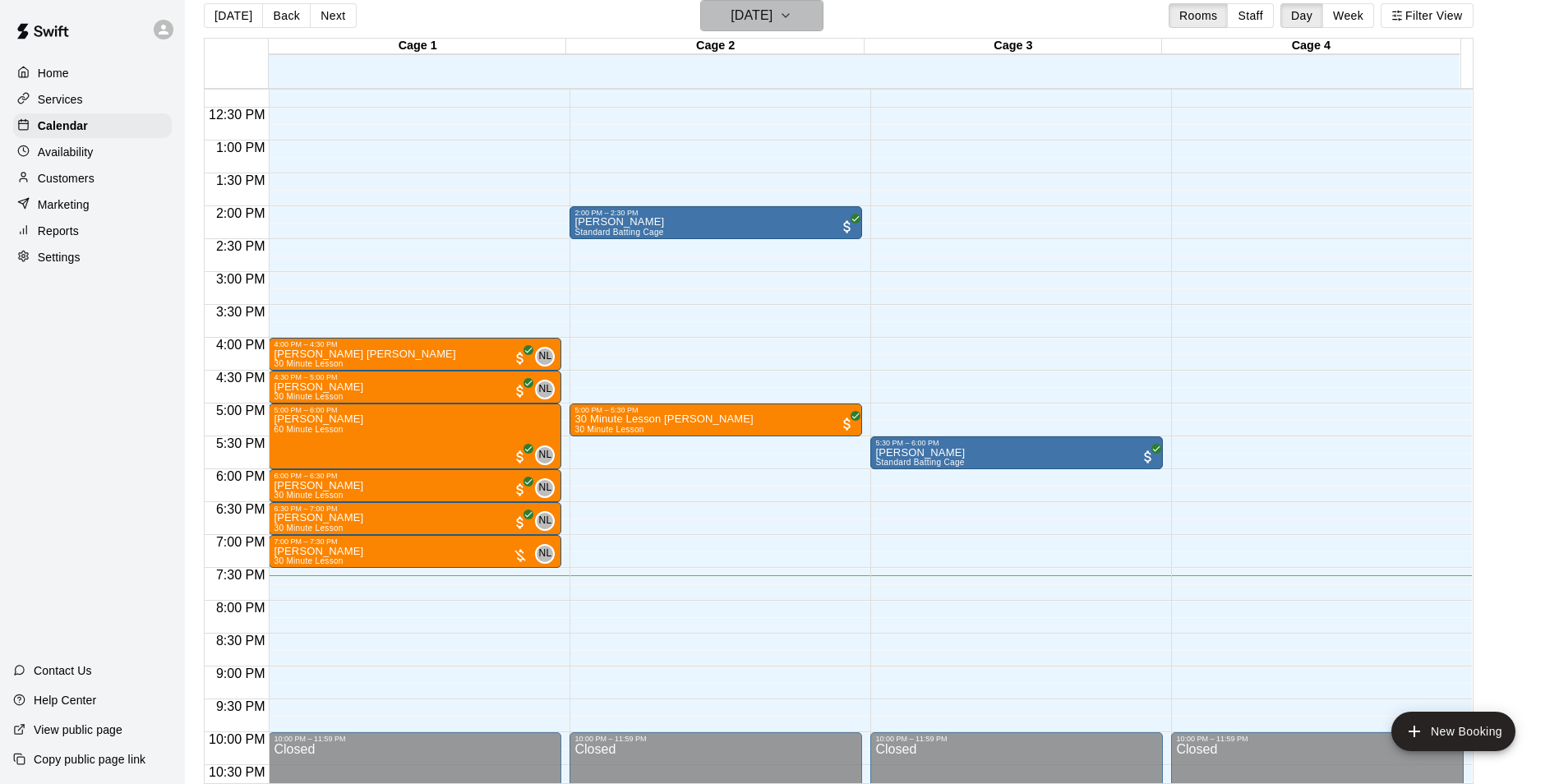
click at [760, 6] on h6 "[DATE]" at bounding box center [751, 15] width 41 height 23
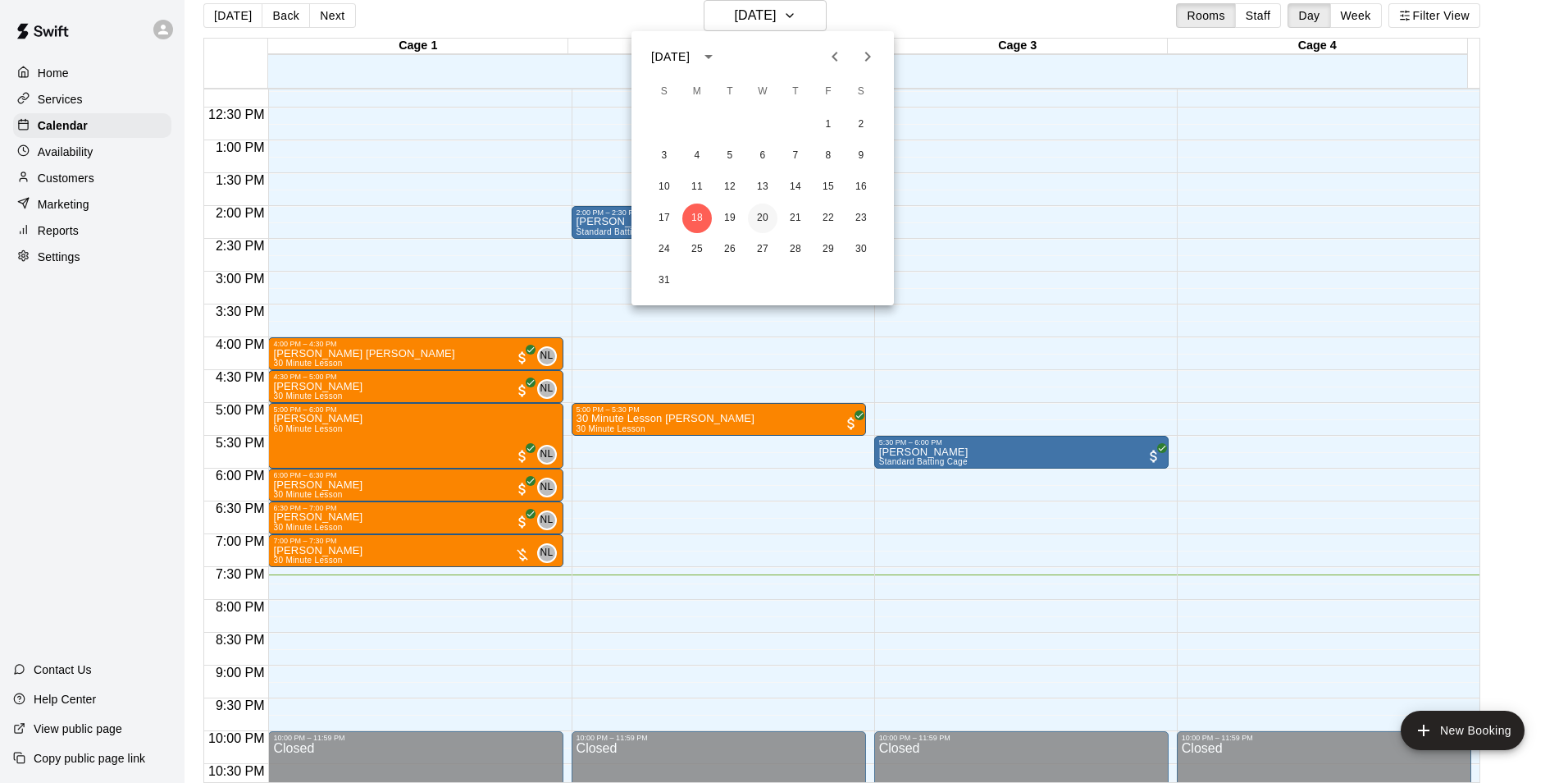
click at [762, 224] on button "20" at bounding box center [762, 218] width 30 height 30
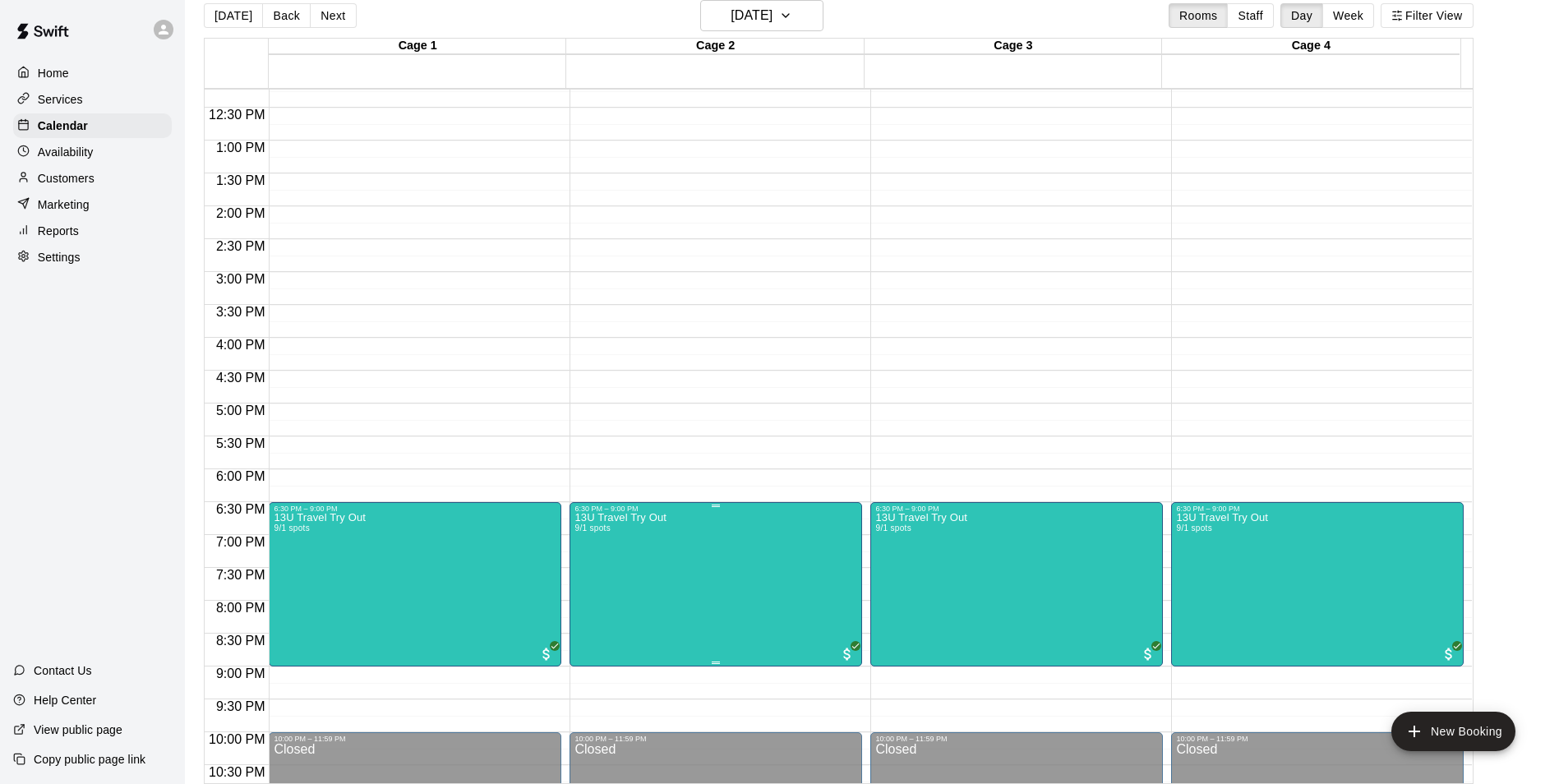
click at [591, 579] on img "edit" at bounding box center [590, 572] width 19 height 19
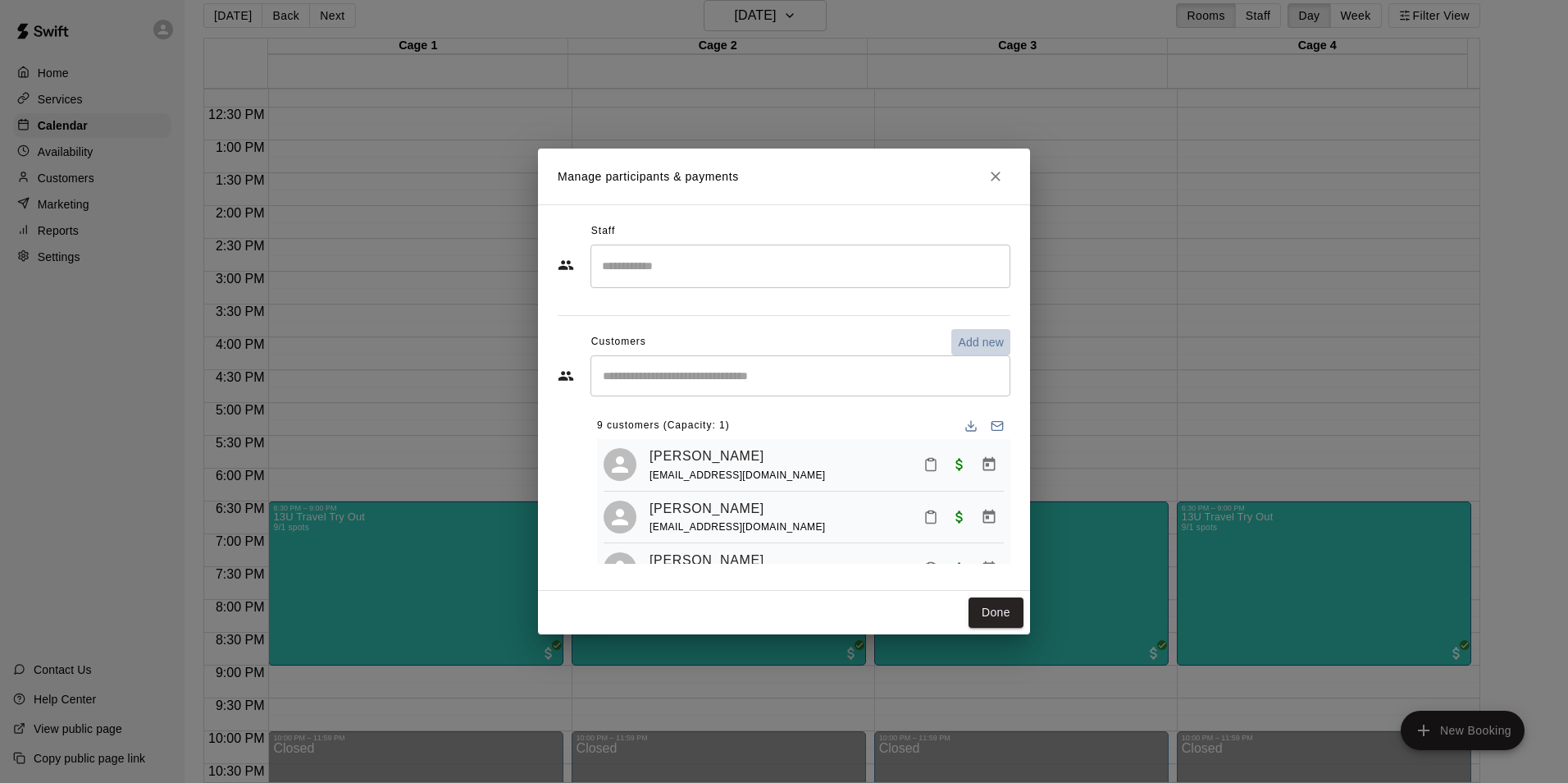
click at [997, 333] on button "Add new" at bounding box center [980, 342] width 59 height 26
select select "**"
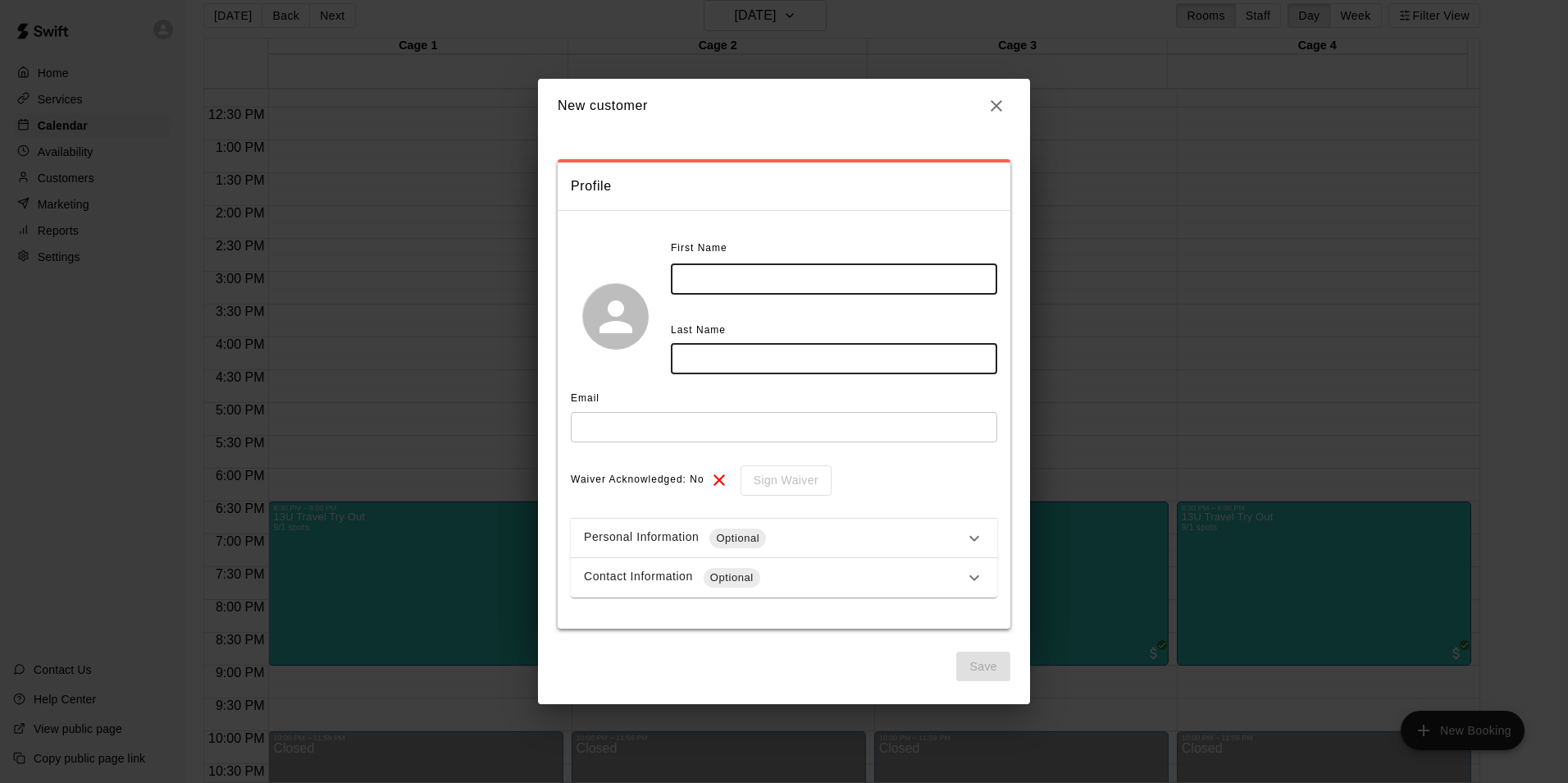
click at [707, 278] on input "text" at bounding box center [834, 279] width 326 height 31
type input "*******"
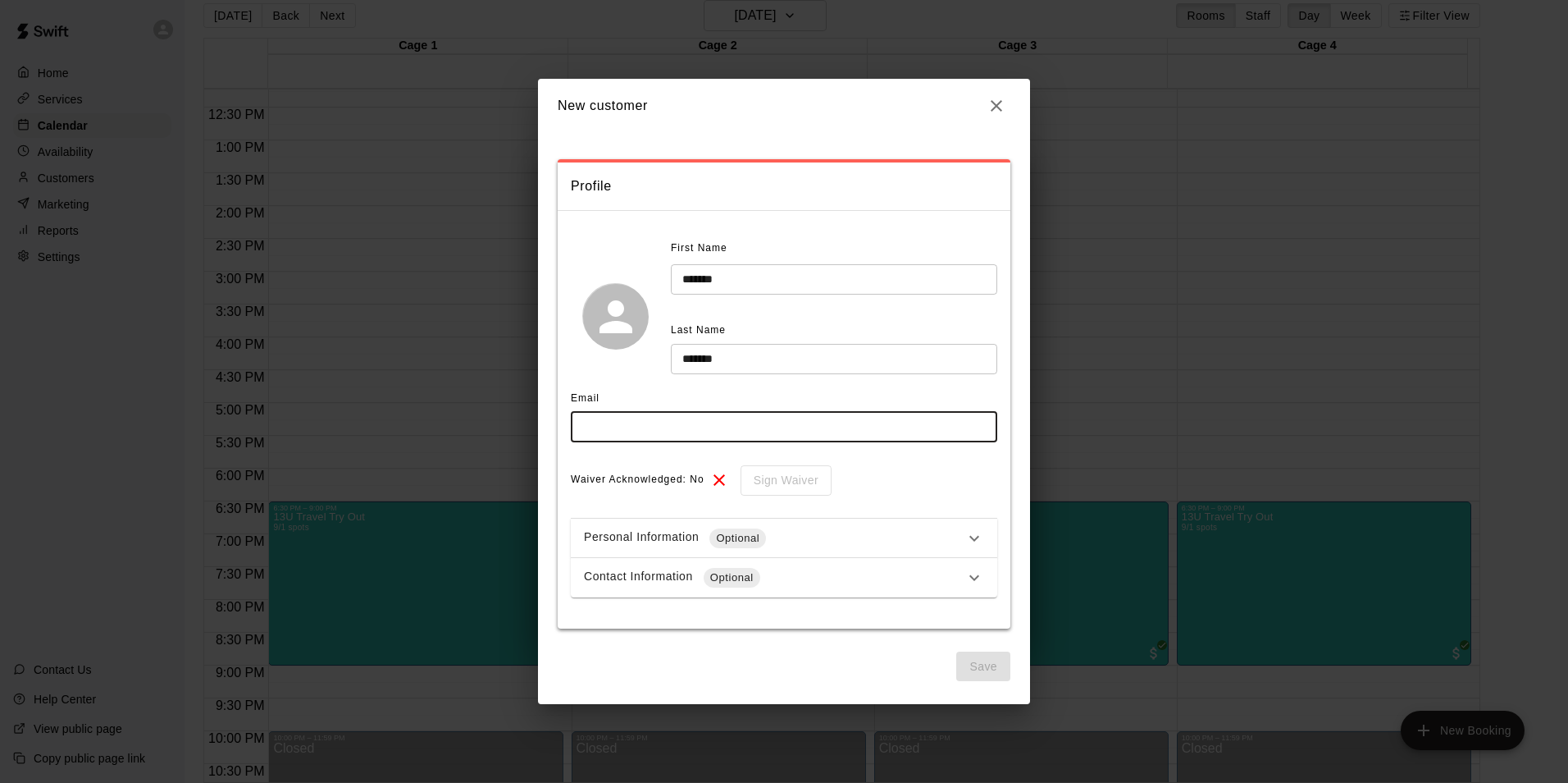
click at [655, 435] on input "text" at bounding box center [784, 428] width 426 height 31
type input "**********"
click at [893, 543] on div "Personal Information Optional" at bounding box center [774, 538] width 380 height 19
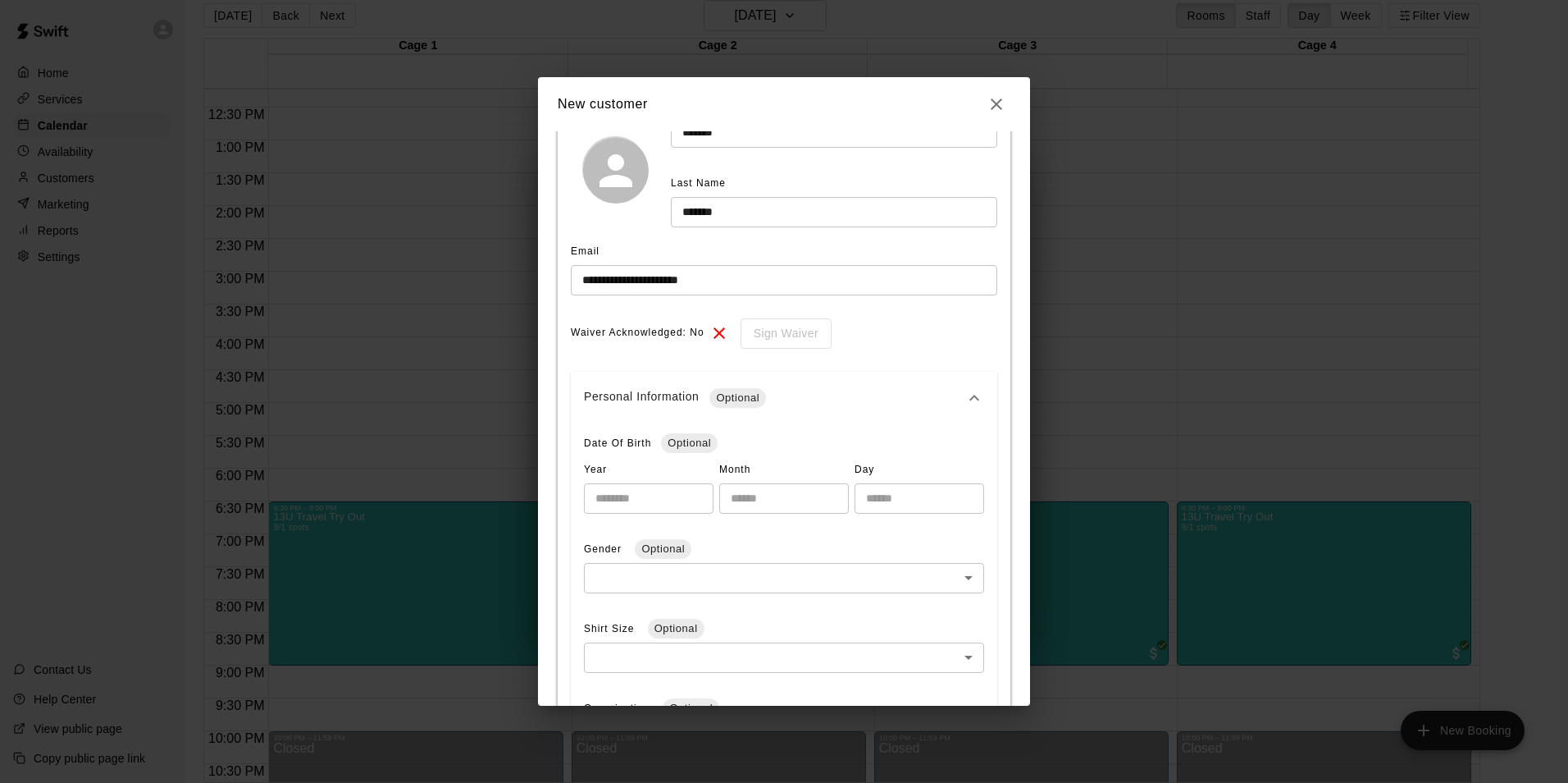
scroll to position [164, 0]
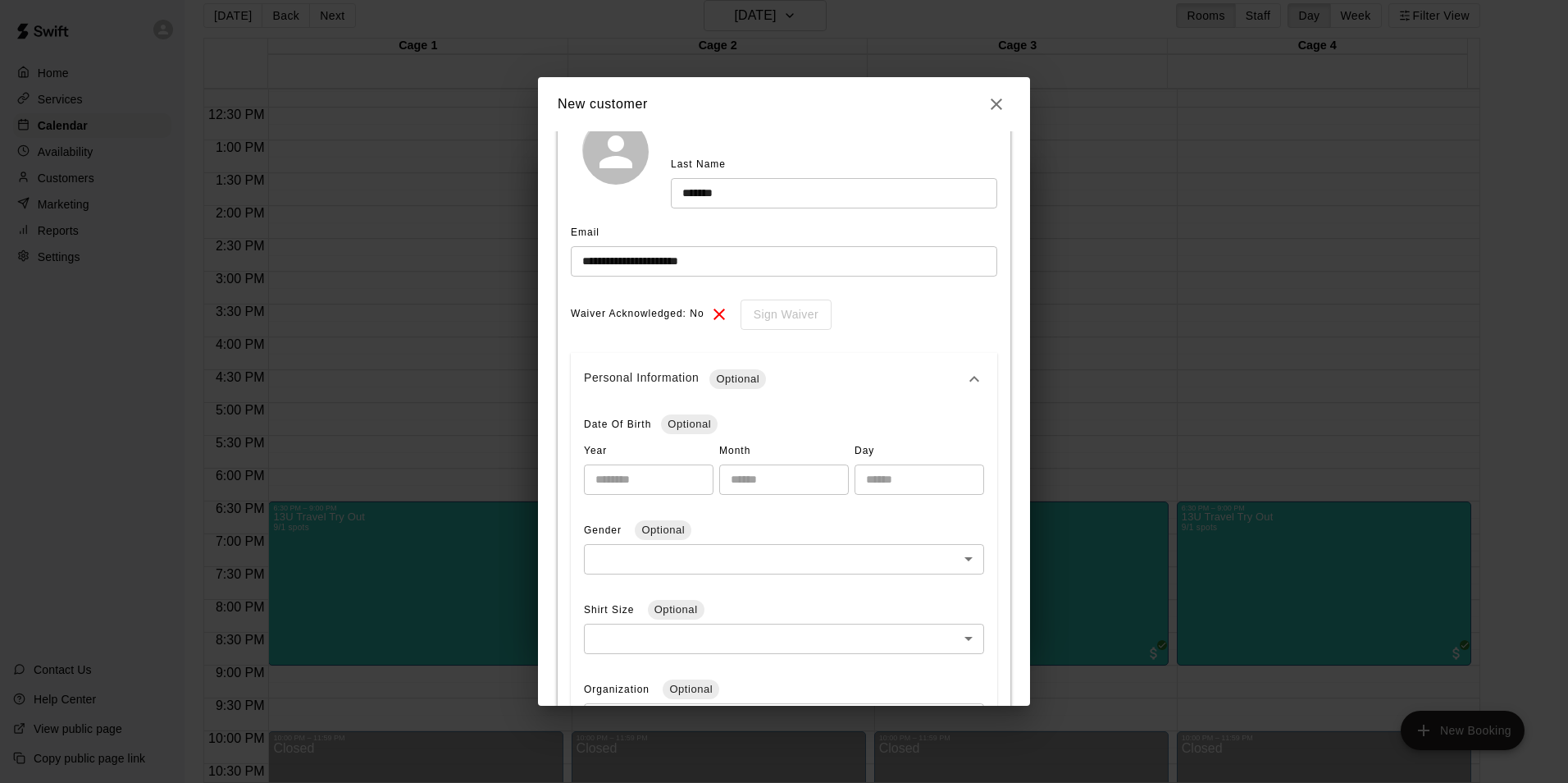
click at [640, 477] on input "number" at bounding box center [649, 480] width 130 height 31
type input "****"
click at [828, 493] on input "number" at bounding box center [784, 480] width 130 height 31
type input "**"
click at [896, 490] on input "number" at bounding box center [919, 480] width 130 height 31
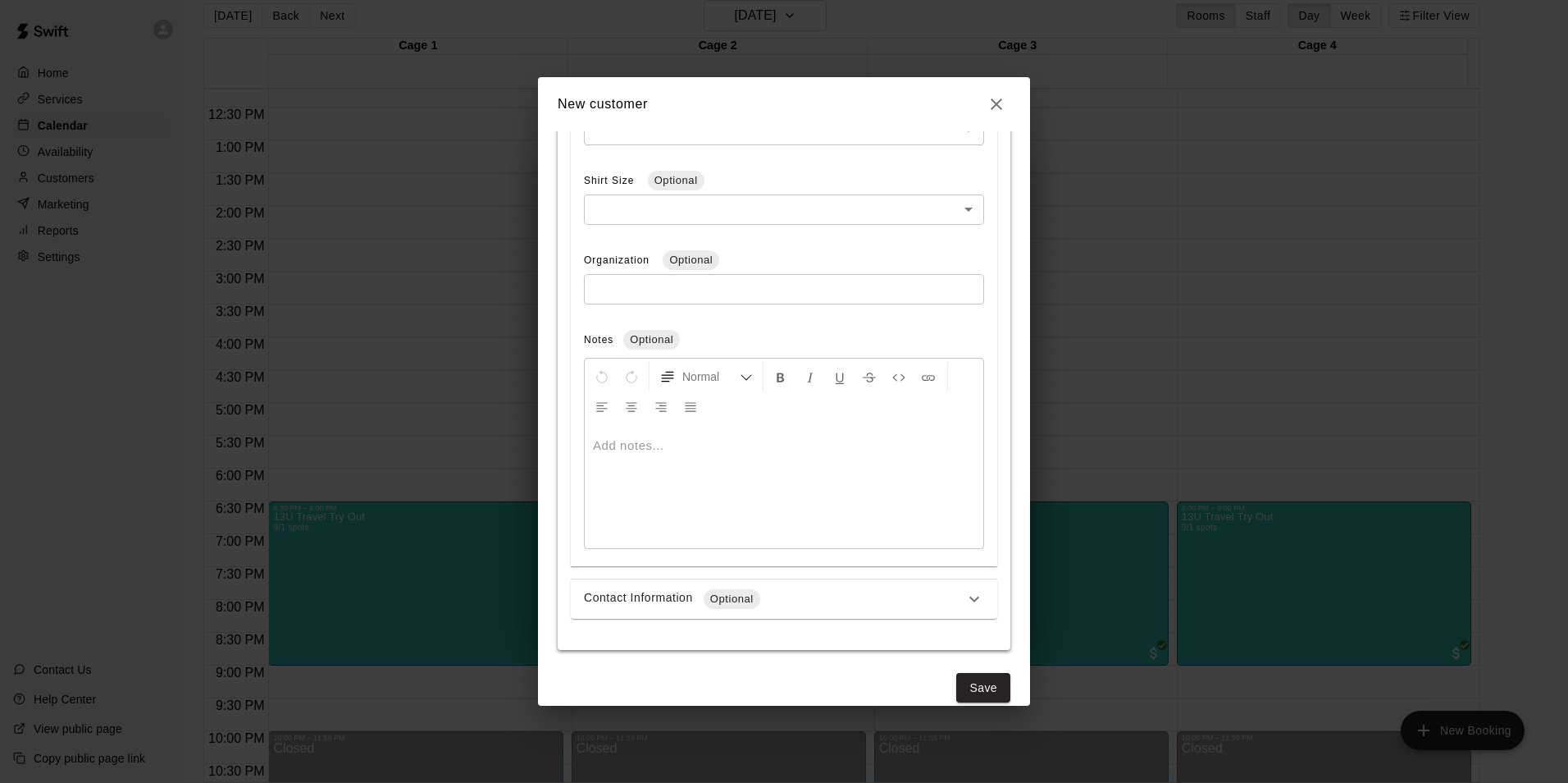
scroll to position [613, 0]
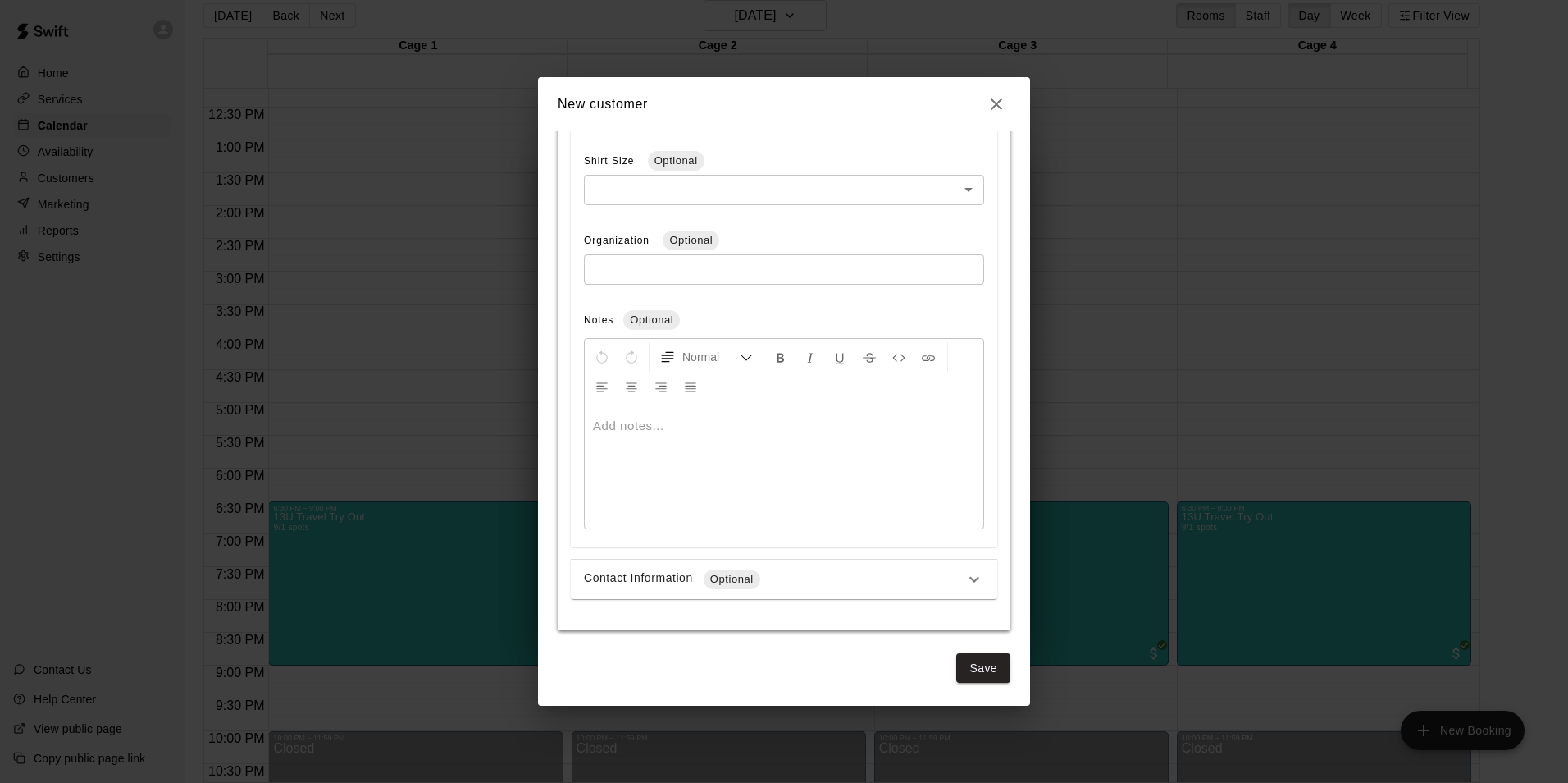
type input "**"
click at [802, 480] on div at bounding box center [784, 467] width 398 height 123
click at [681, 484] on div at bounding box center [784, 467] width 398 height 123
click at [718, 466] on div at bounding box center [784, 467] width 398 height 123
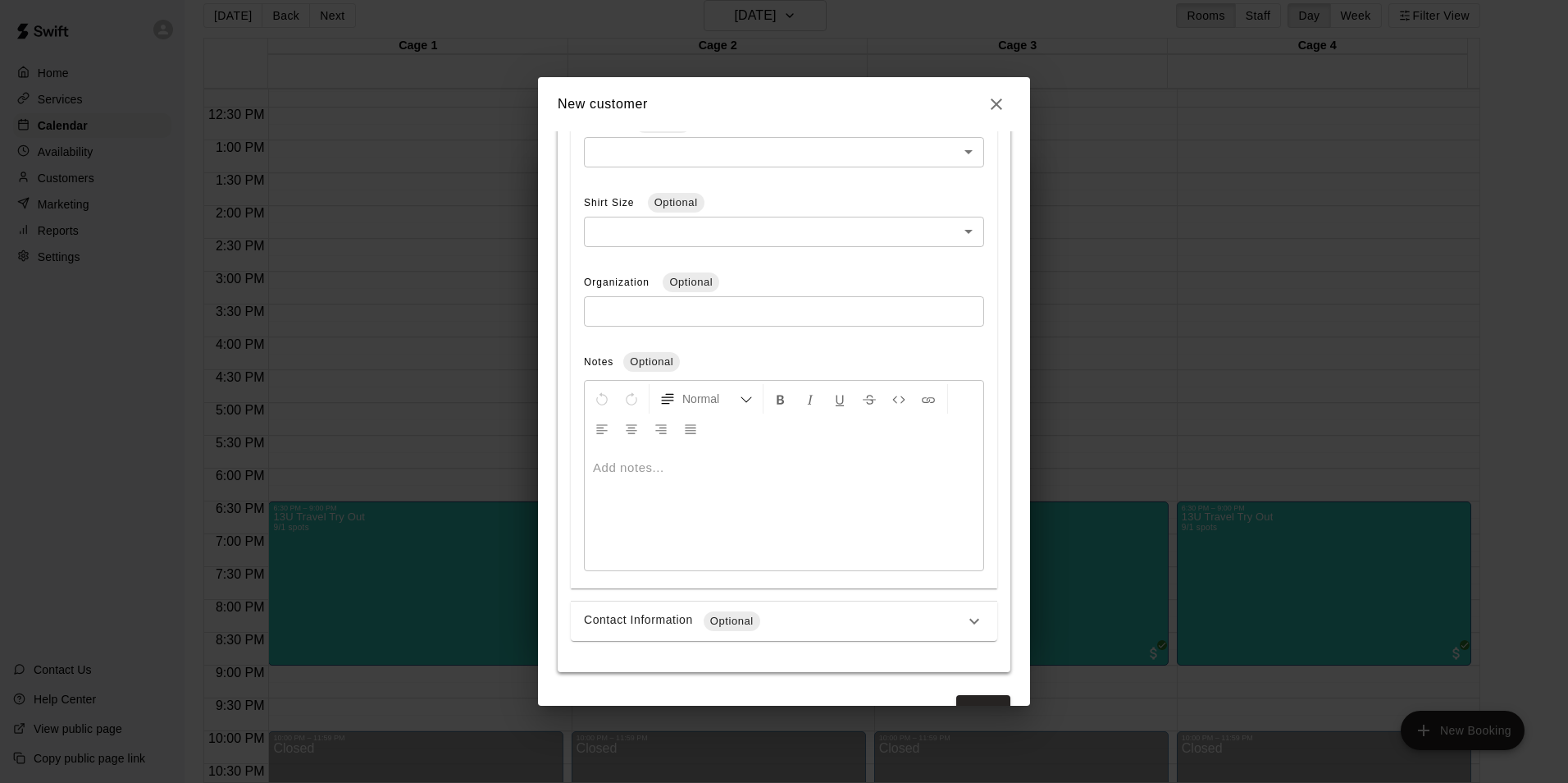
scroll to position [531, 0]
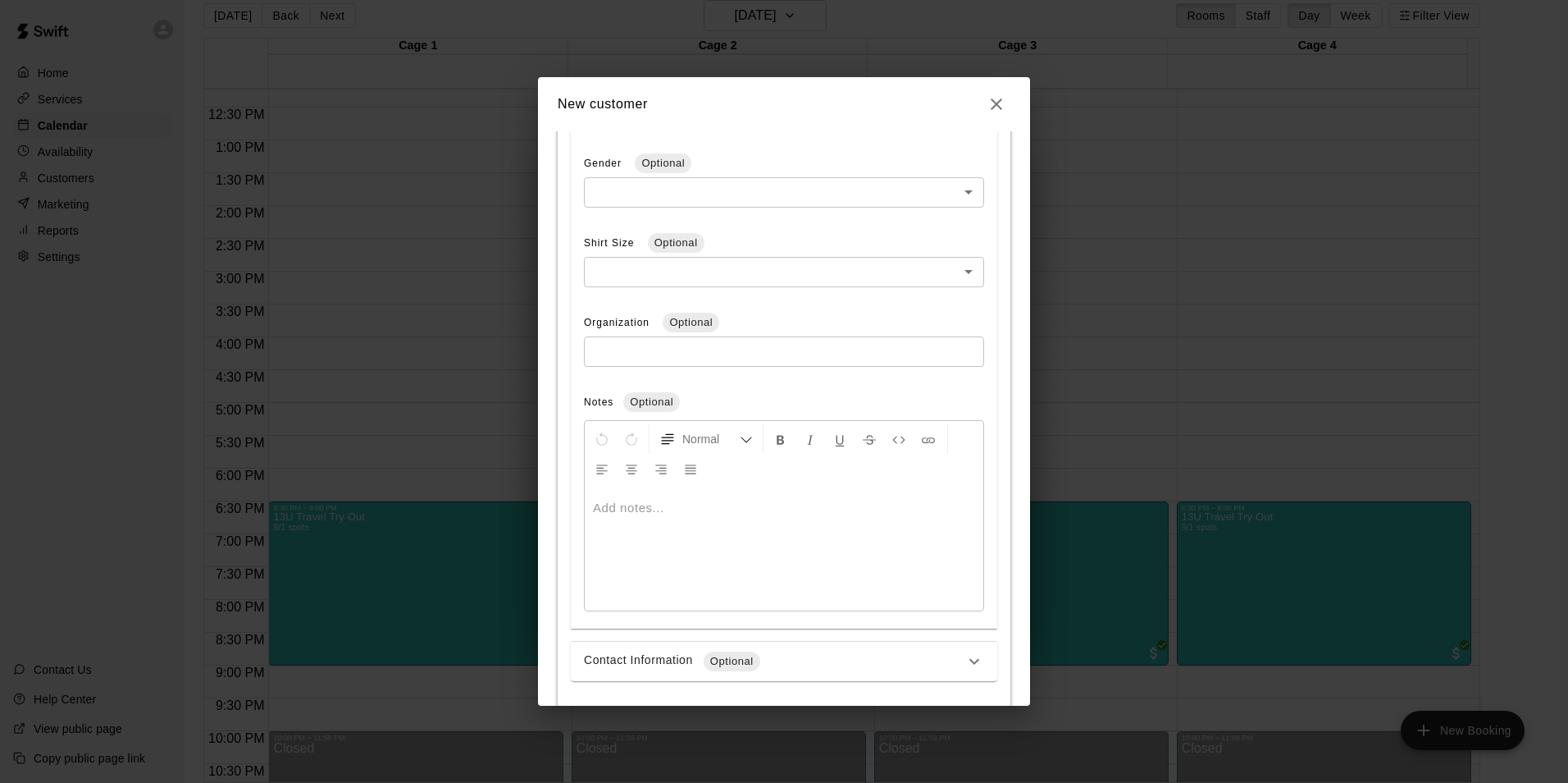
click at [728, 520] on div at bounding box center [784, 549] width 398 height 123
drag, startPoint x: 726, startPoint y: 509, endPoint x: 698, endPoint y: 498, distance: 30.1
click at [717, 507] on p "**********" at bounding box center [784, 508] width 382 height 16
click at [738, 523] on p at bounding box center [784, 531] width 382 height 16
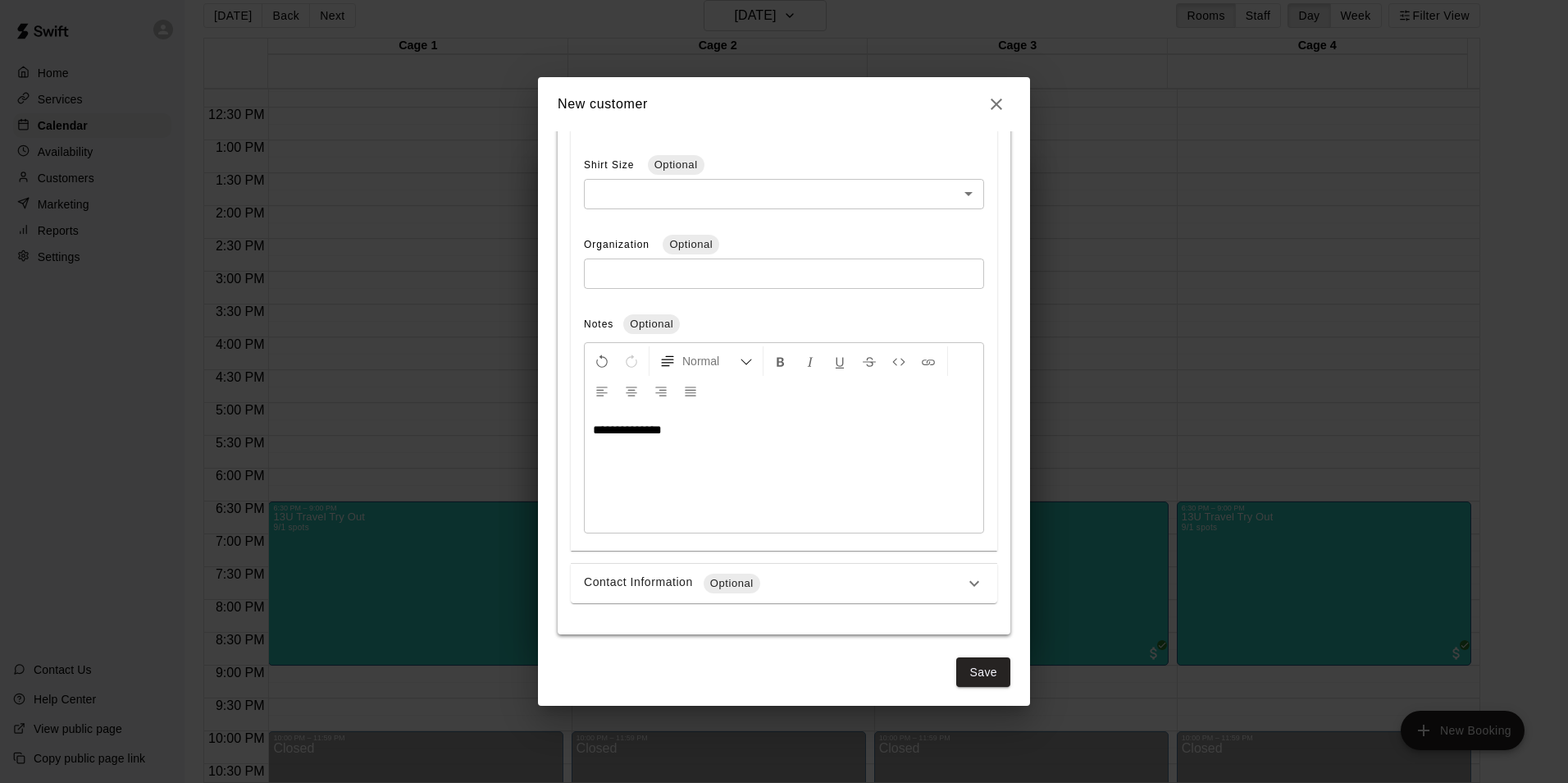
scroll to position [613, 0]
click at [978, 663] on button "Save" at bounding box center [983, 668] width 54 height 31
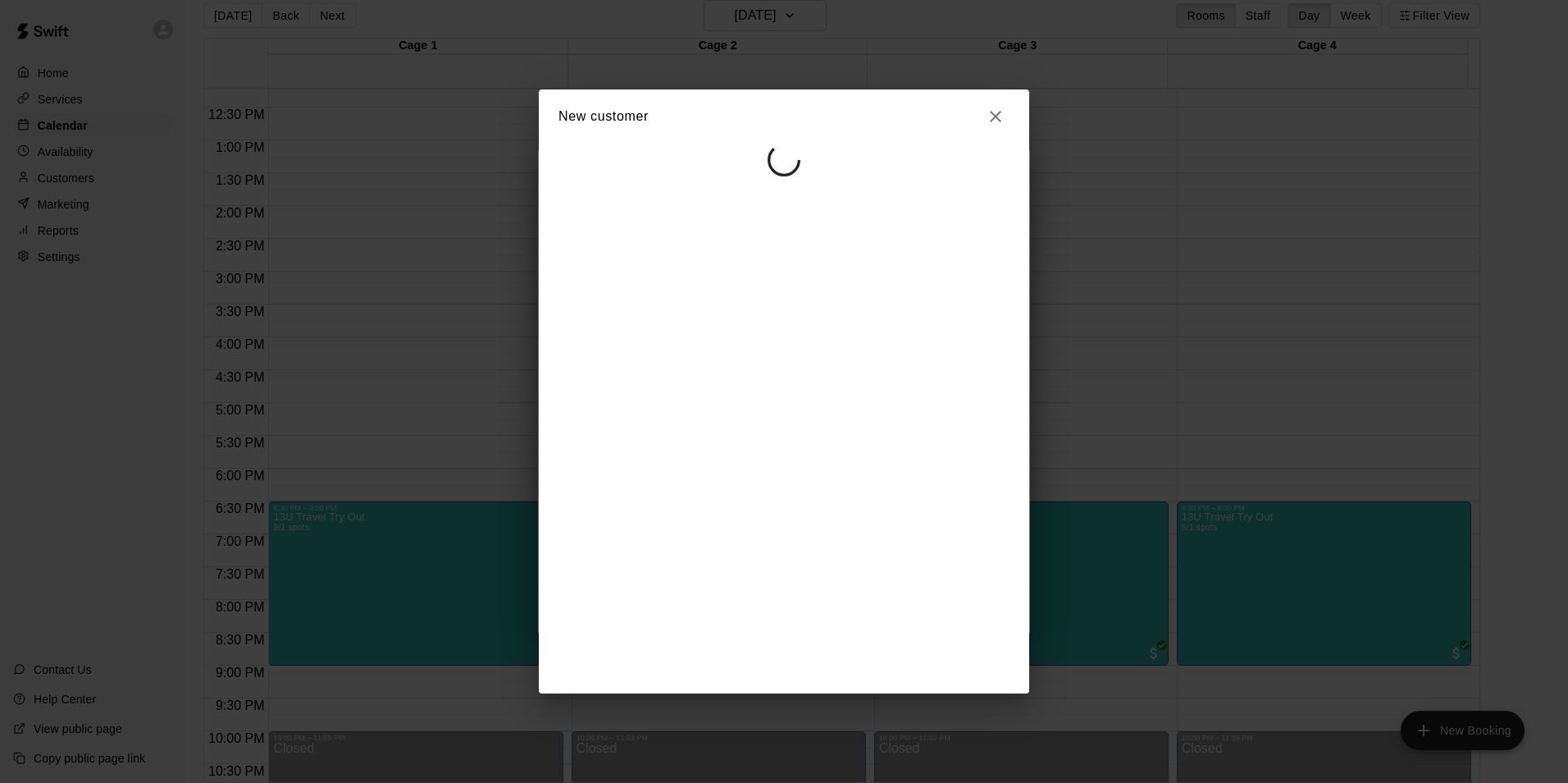
select select "**"
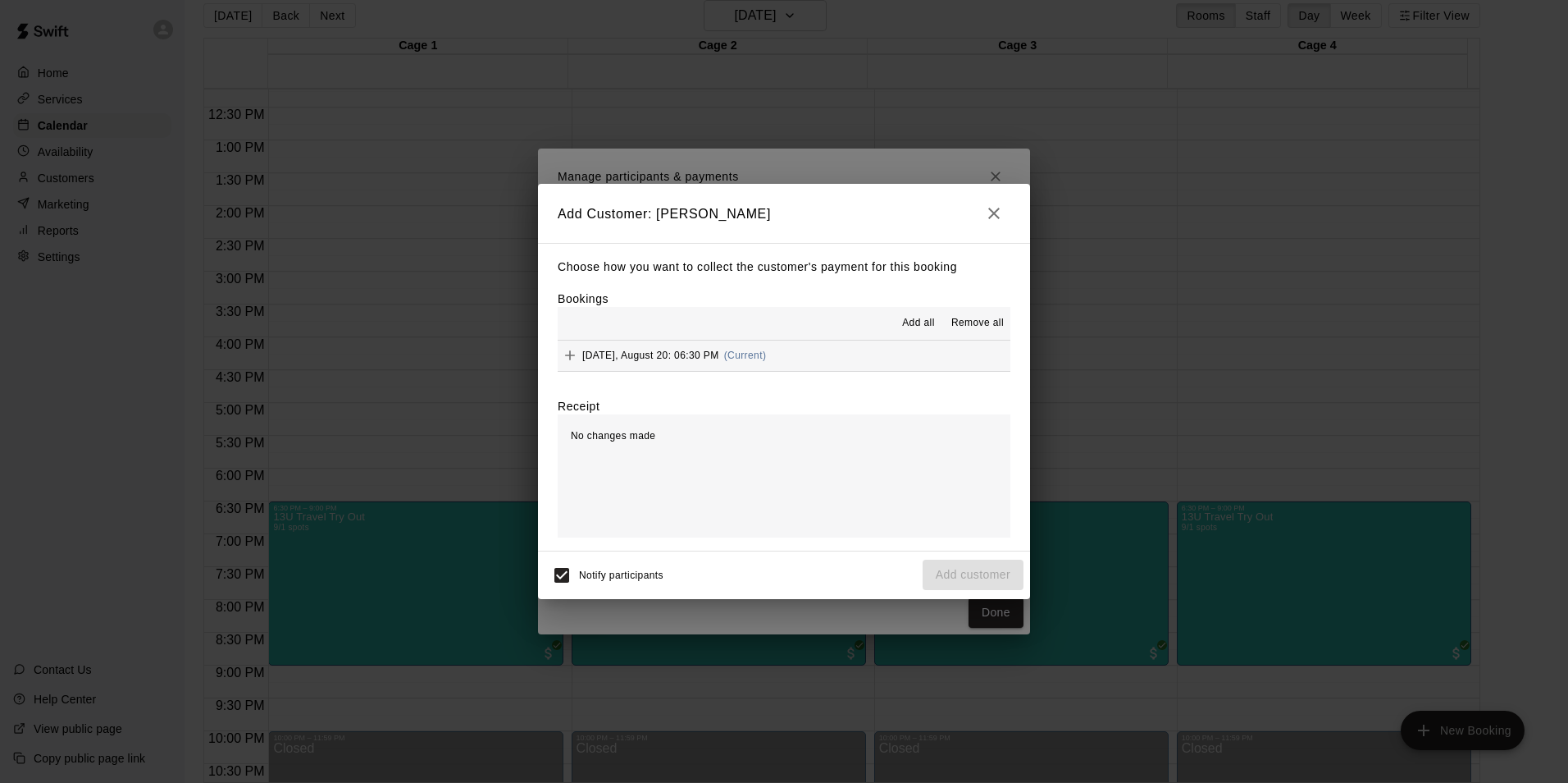
click at [689, 357] on span "[DATE], August 20: 06:30 PM" at bounding box center [651, 355] width 137 height 12
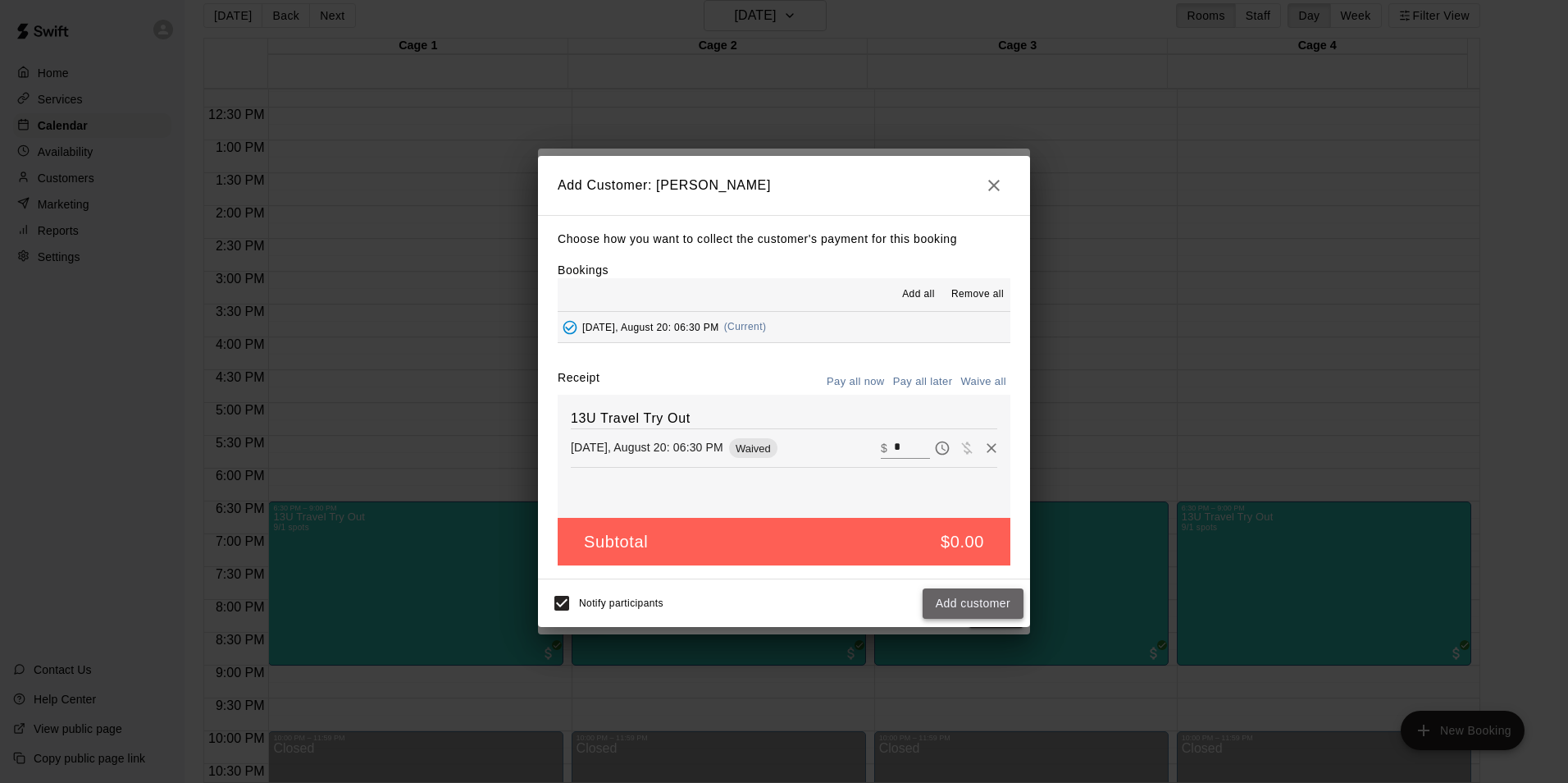
click at [972, 613] on button "Add customer" at bounding box center [972, 604] width 101 height 31
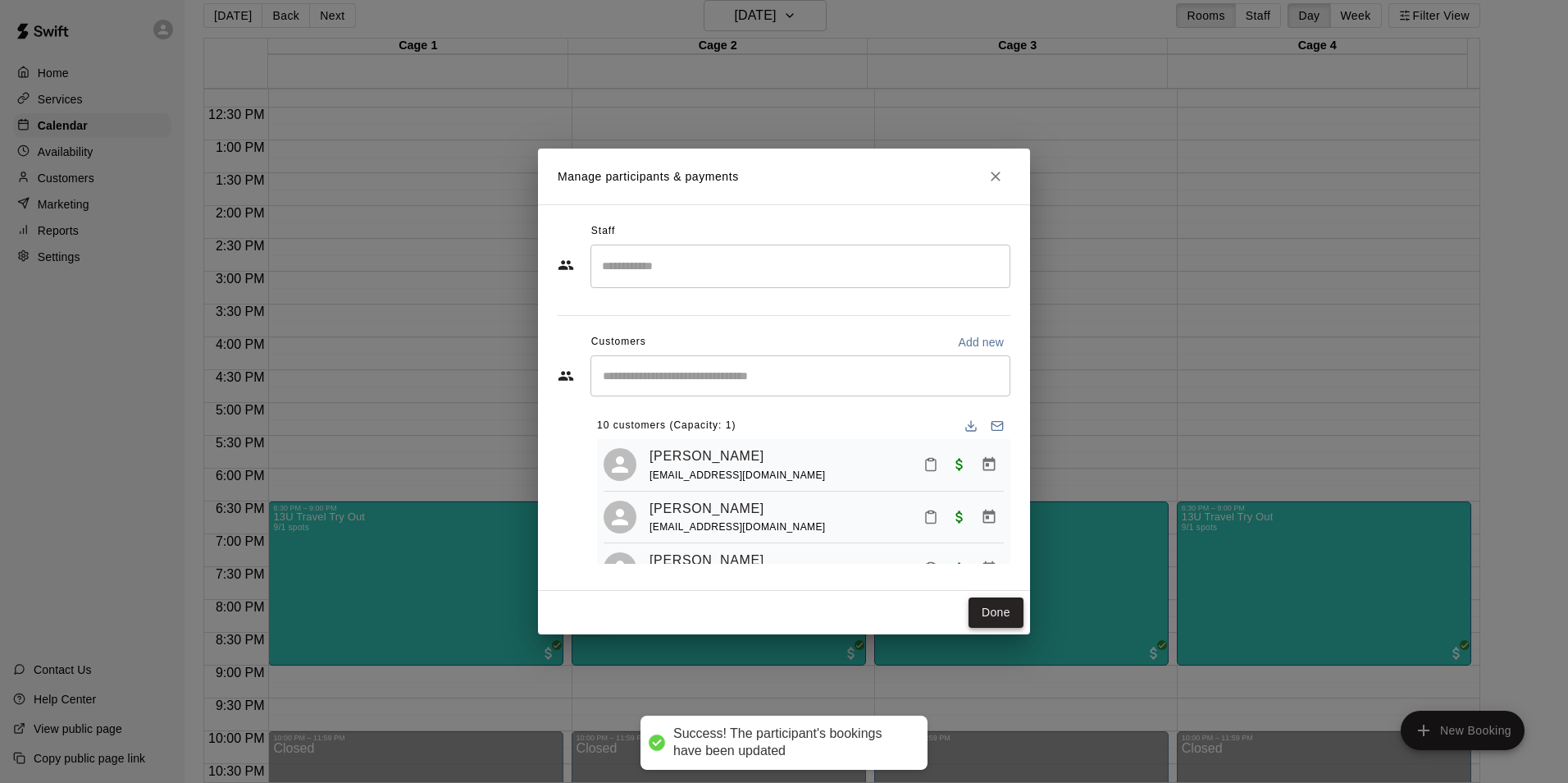
click at [972, 607] on button "Done" at bounding box center [995, 613] width 55 height 31
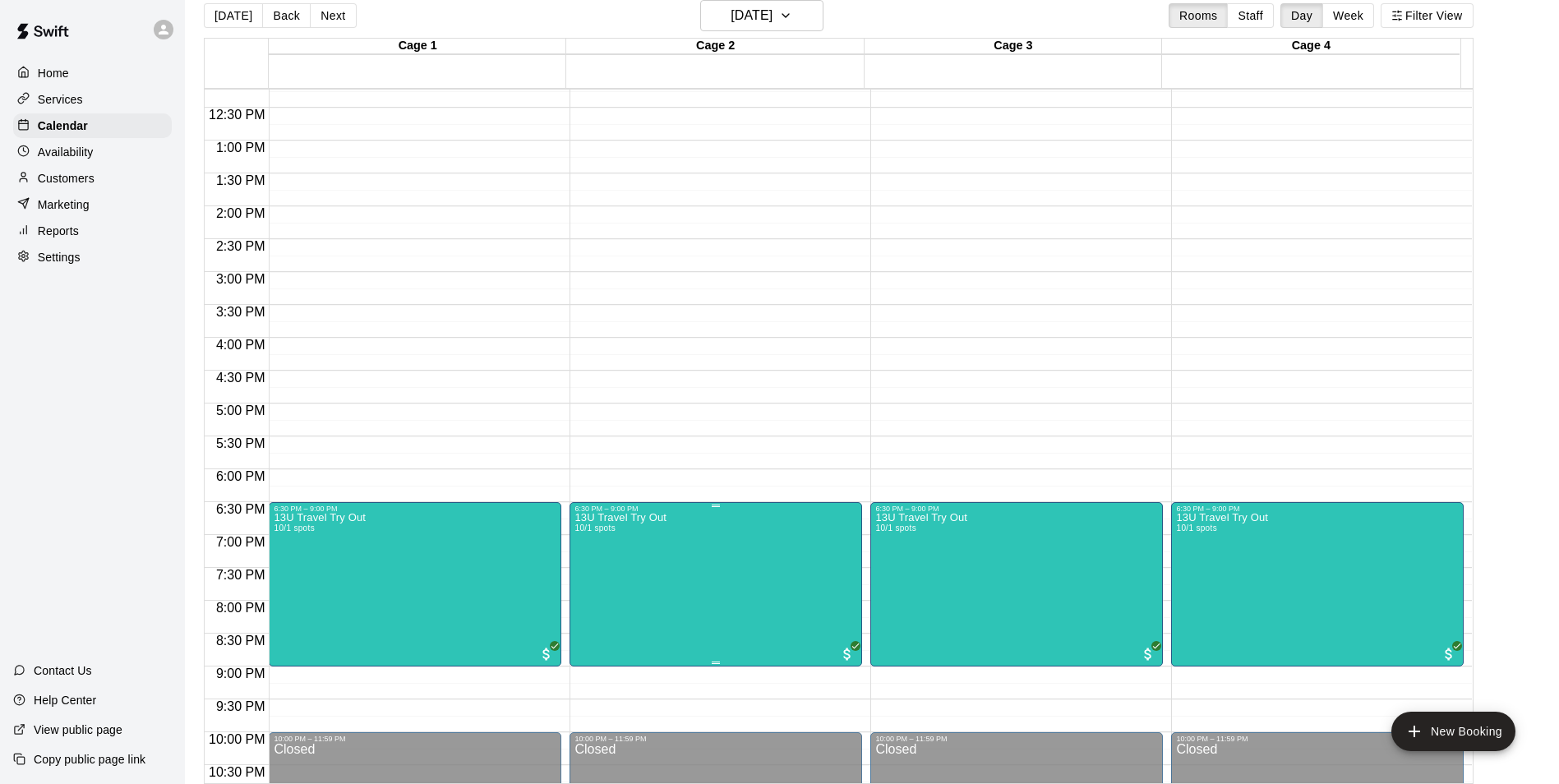
click at [641, 593] on div at bounding box center [785, 392] width 1572 height 784
click at [596, 575] on img "edit" at bounding box center [590, 572] width 19 height 19
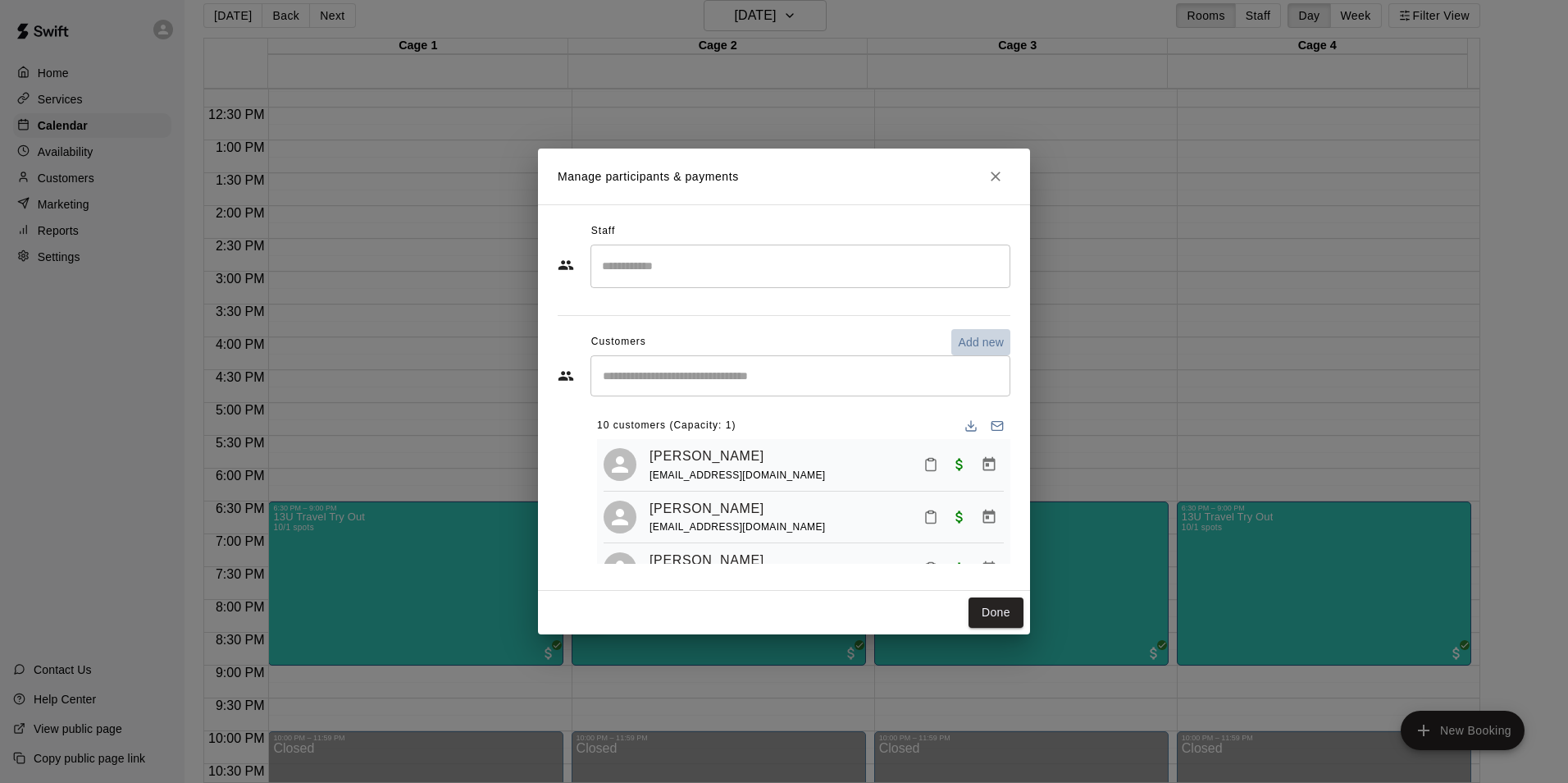
click at [988, 340] on p "Add new" at bounding box center [981, 342] width 46 height 16
select select "**"
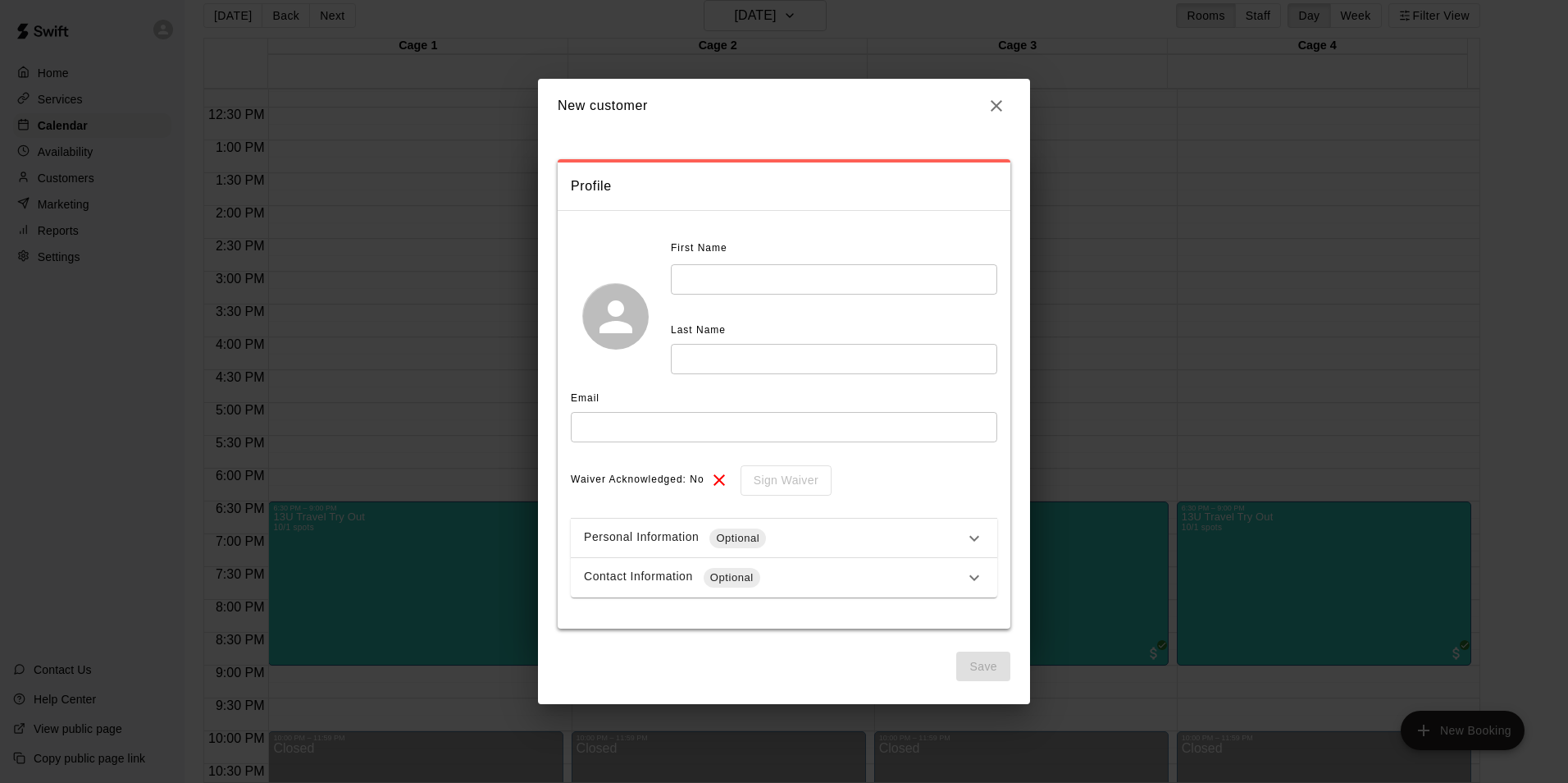
click at [761, 290] on input "text" at bounding box center [834, 279] width 326 height 31
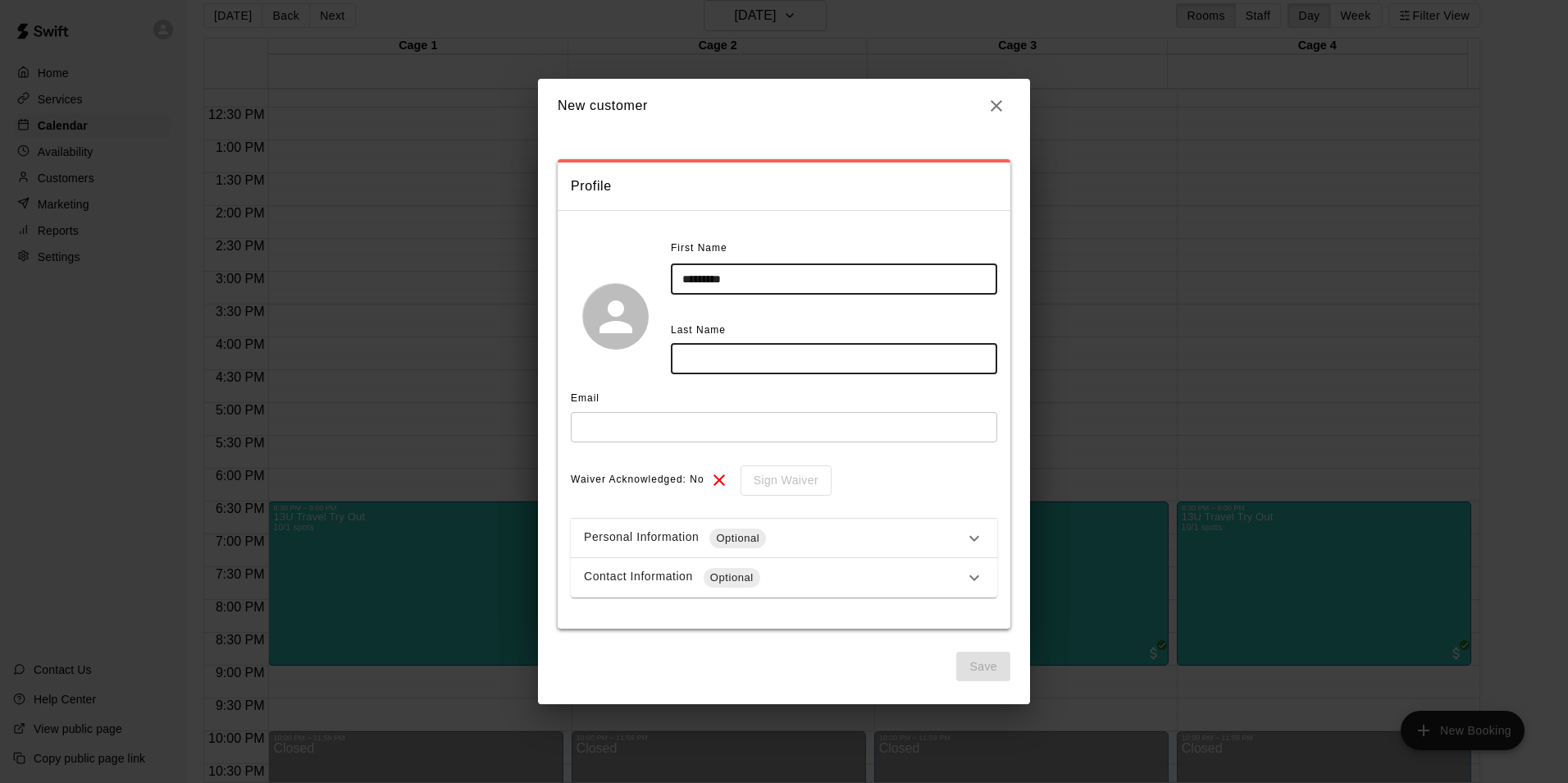
type input "*********"
type input "*****"
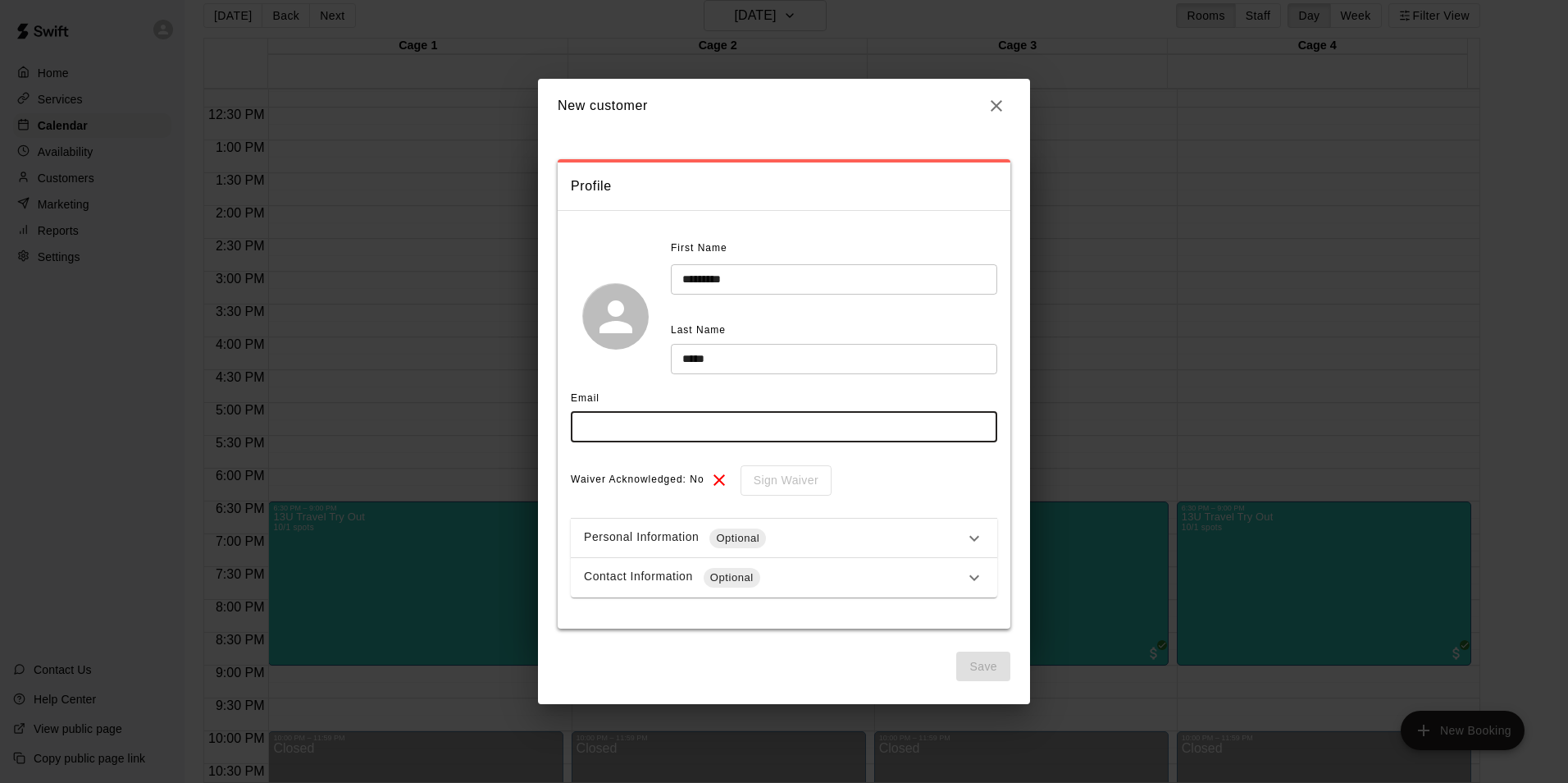
click at [680, 425] on input "text" at bounding box center [784, 428] width 426 height 31
click at [954, 480] on div "Waiver Acknowledged: No Sign Waiver" at bounding box center [784, 481] width 426 height 31
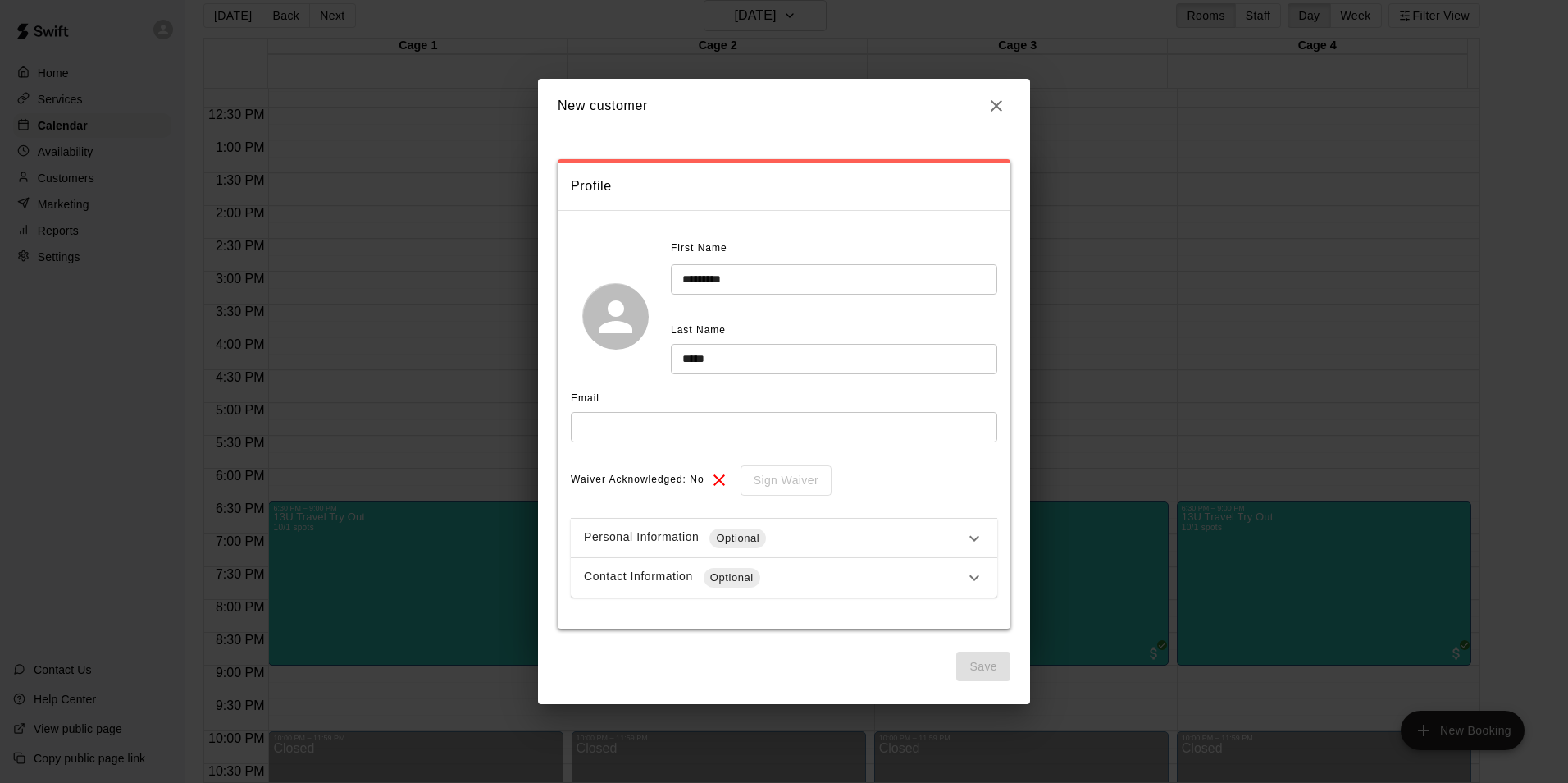
click at [772, 540] on div "Personal Information Optional" at bounding box center [774, 538] width 380 height 19
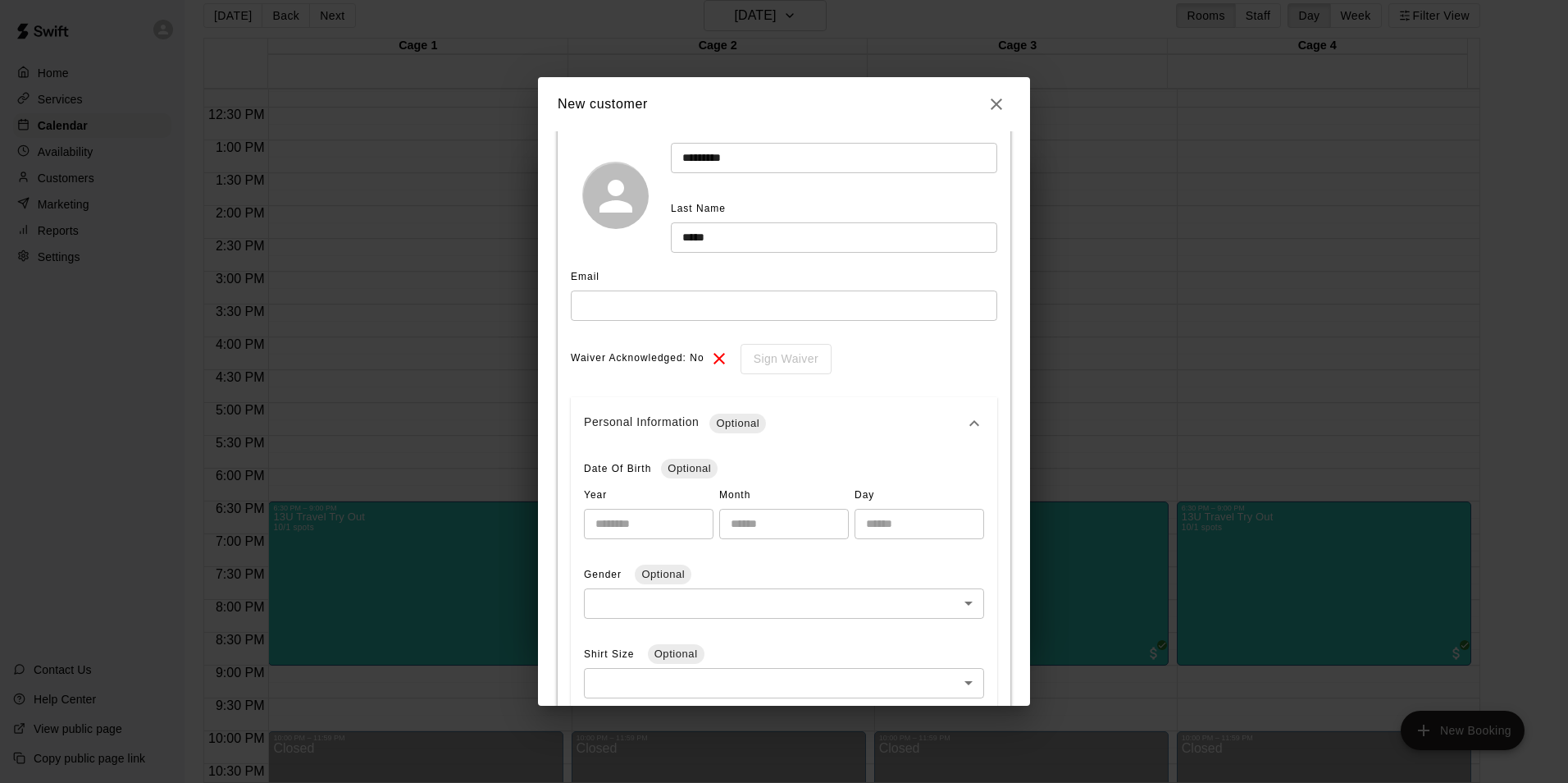
scroll to position [164, 0]
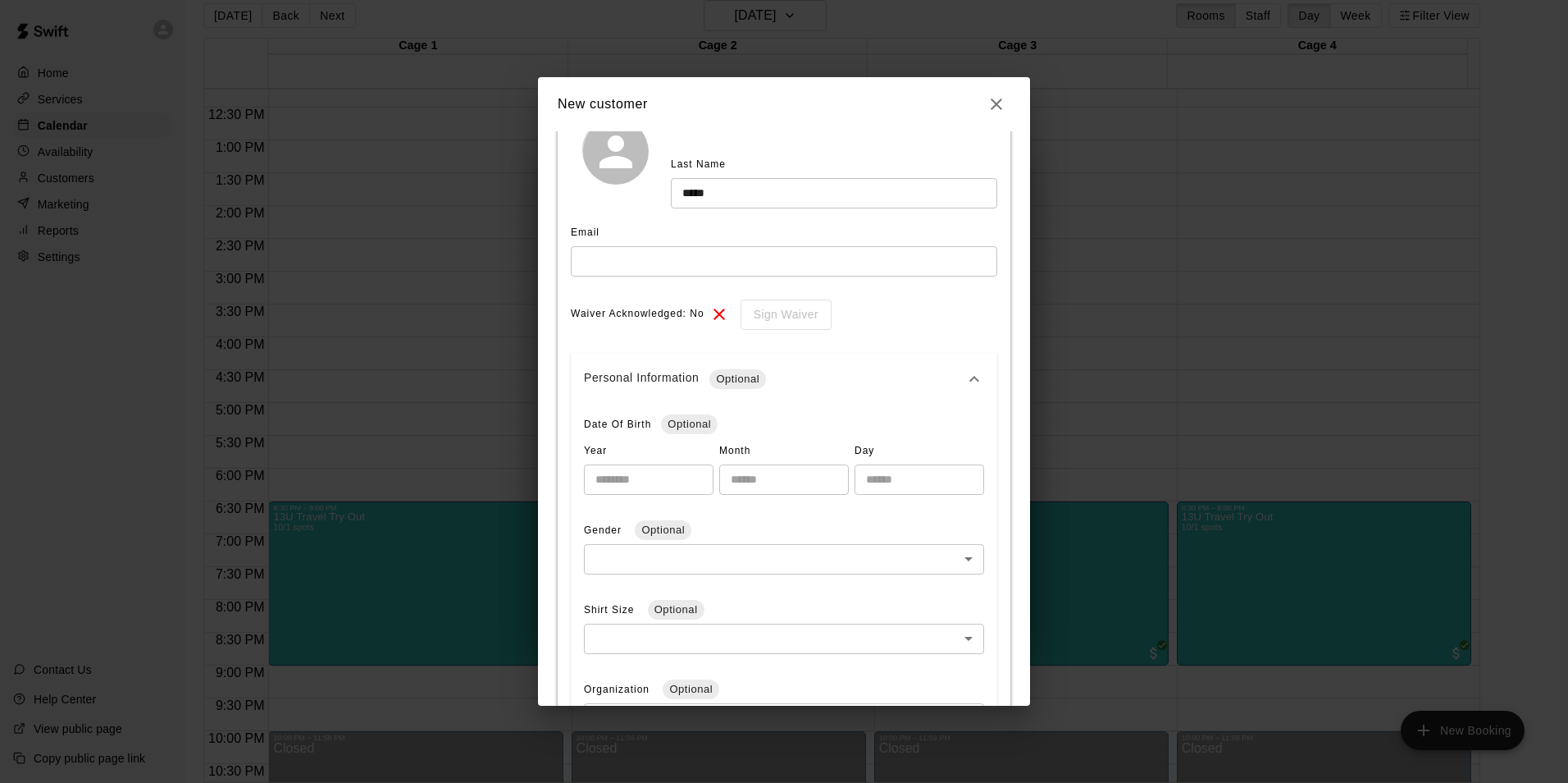
click at [637, 472] on input "number" at bounding box center [649, 480] width 130 height 31
type input "****"
type input "*"
type input "**"
click at [690, 550] on body "Home Services Calendar Availability Customers Marketing Reports Settings Contac…" at bounding box center [784, 385] width 1568 height 809
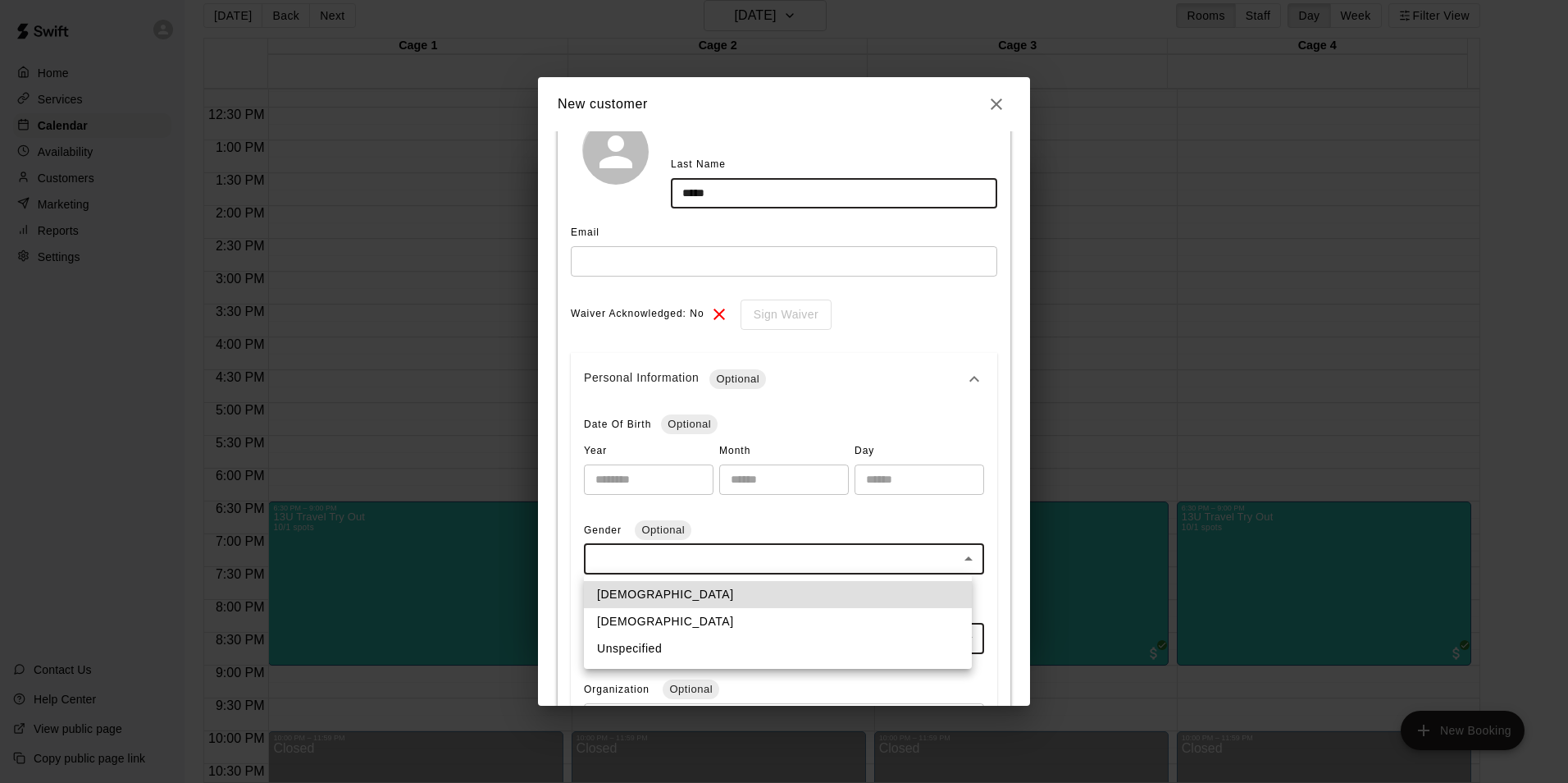
click at [684, 592] on li "[DEMOGRAPHIC_DATA]" at bounding box center [778, 594] width 388 height 27
type input "****"
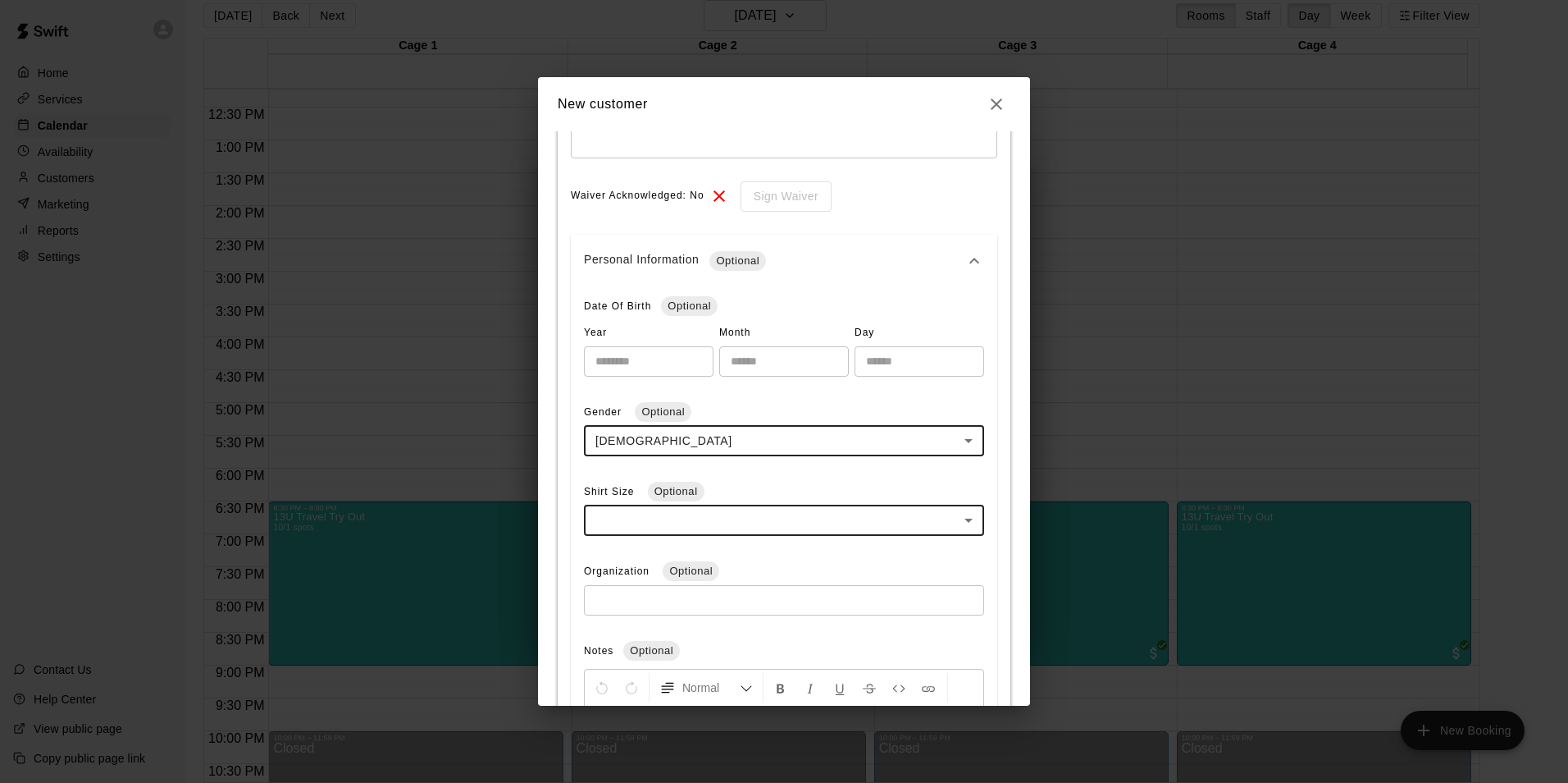
scroll to position [410, 0]
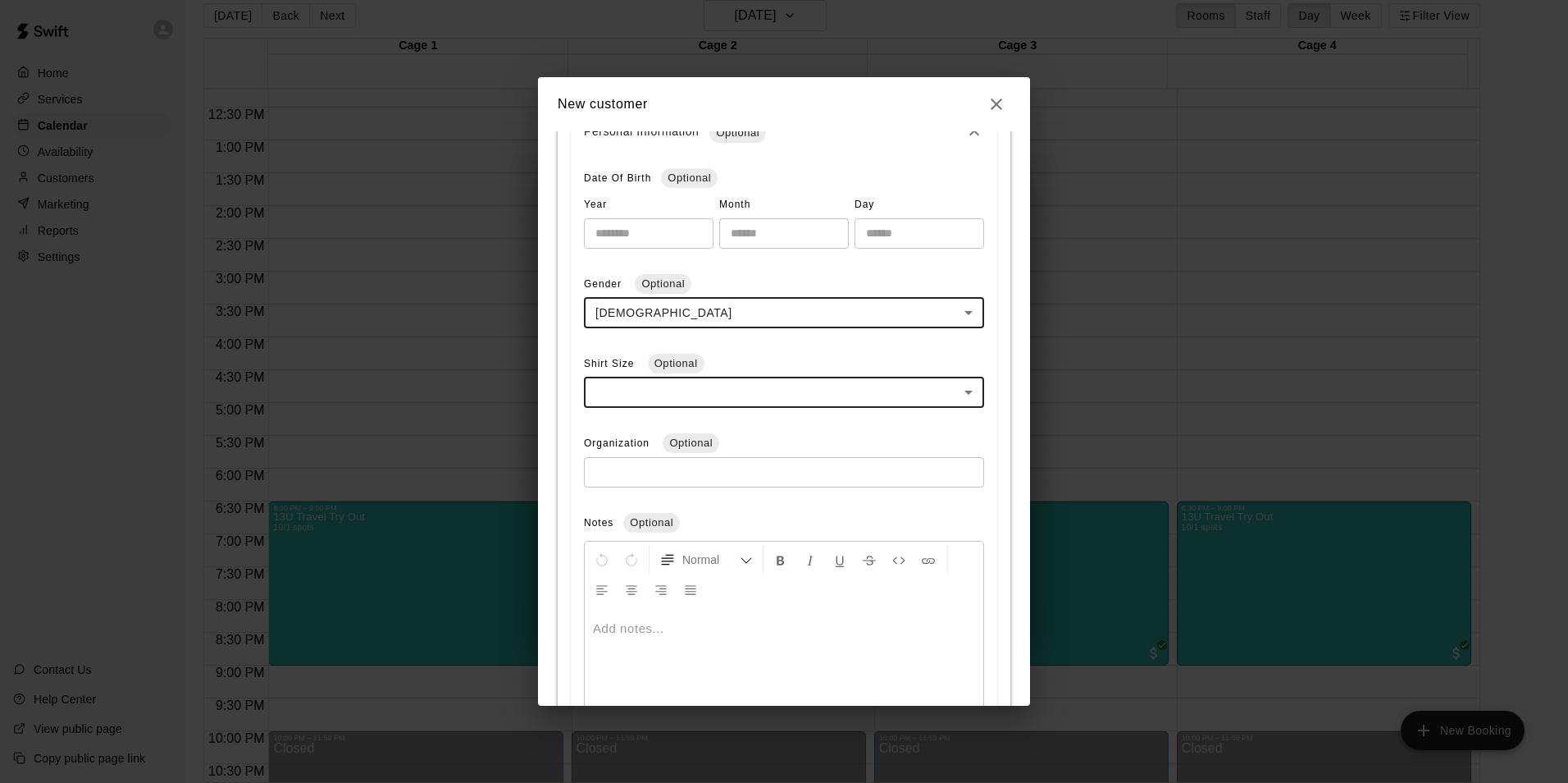
click at [662, 466] on input "text" at bounding box center [784, 473] width 400 height 31
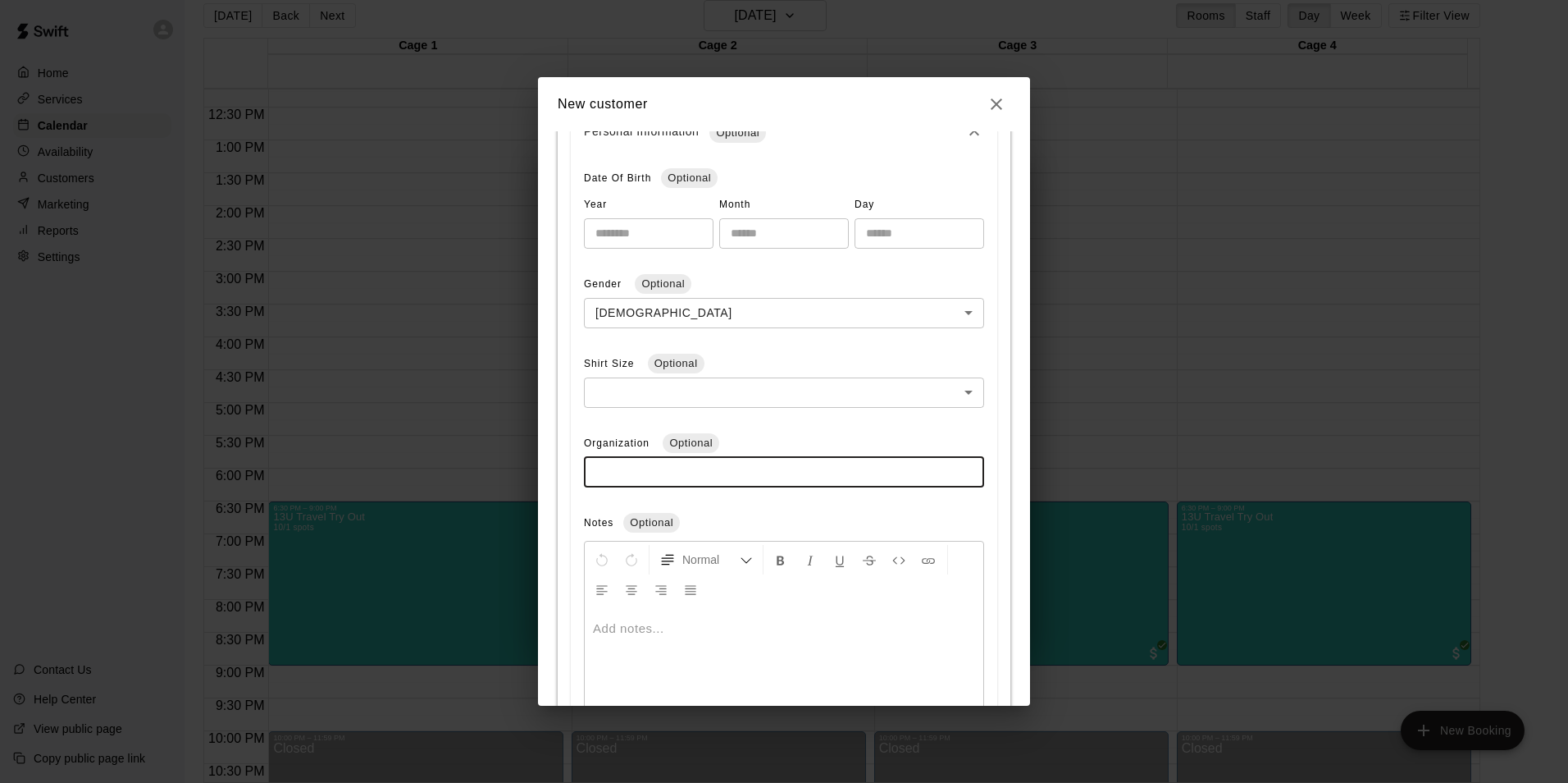
click at [670, 462] on input "text" at bounding box center [784, 473] width 400 height 31
click at [788, 424] on div "Date Of Birth Optional Year **** ​ Month * ​ Day ** ​ Gender Optional Male ****…" at bounding box center [784, 451] width 400 height 570
click at [751, 481] on input "text" at bounding box center [784, 473] width 400 height 31
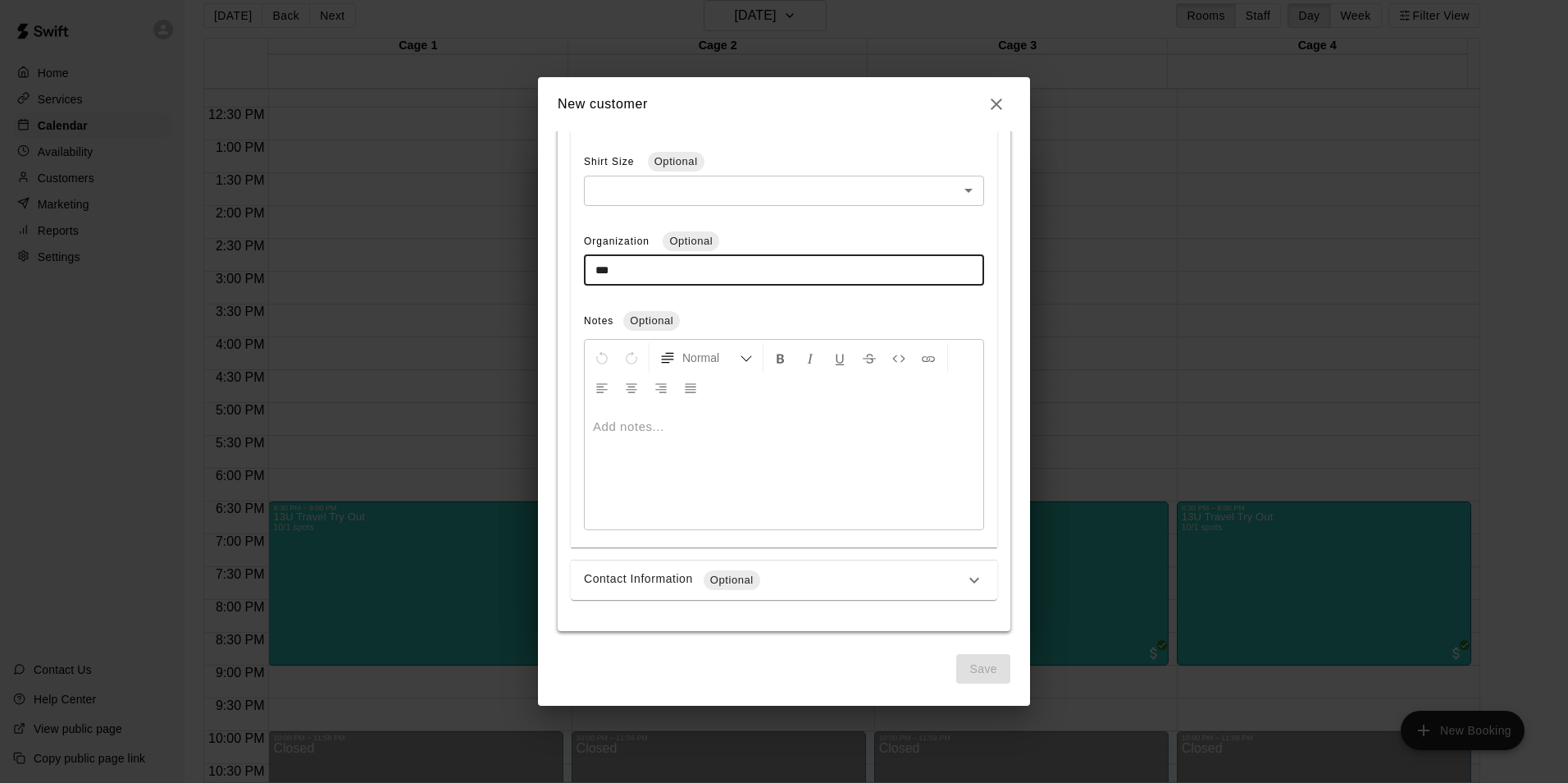
scroll to position [613, 0]
type input "***"
click at [675, 591] on div "Contact Information Optional" at bounding box center [784, 579] width 426 height 39
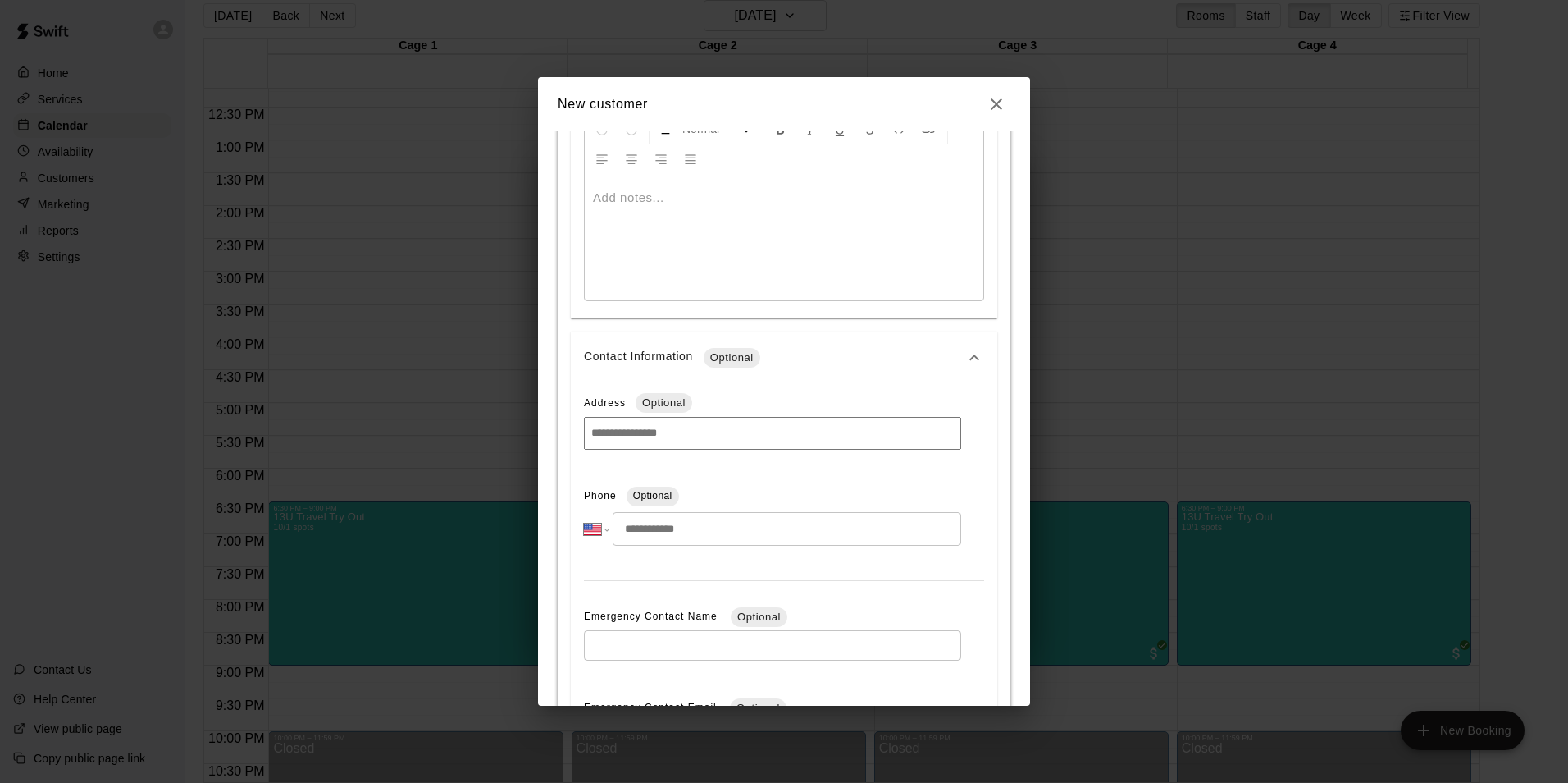
scroll to position [859, 0]
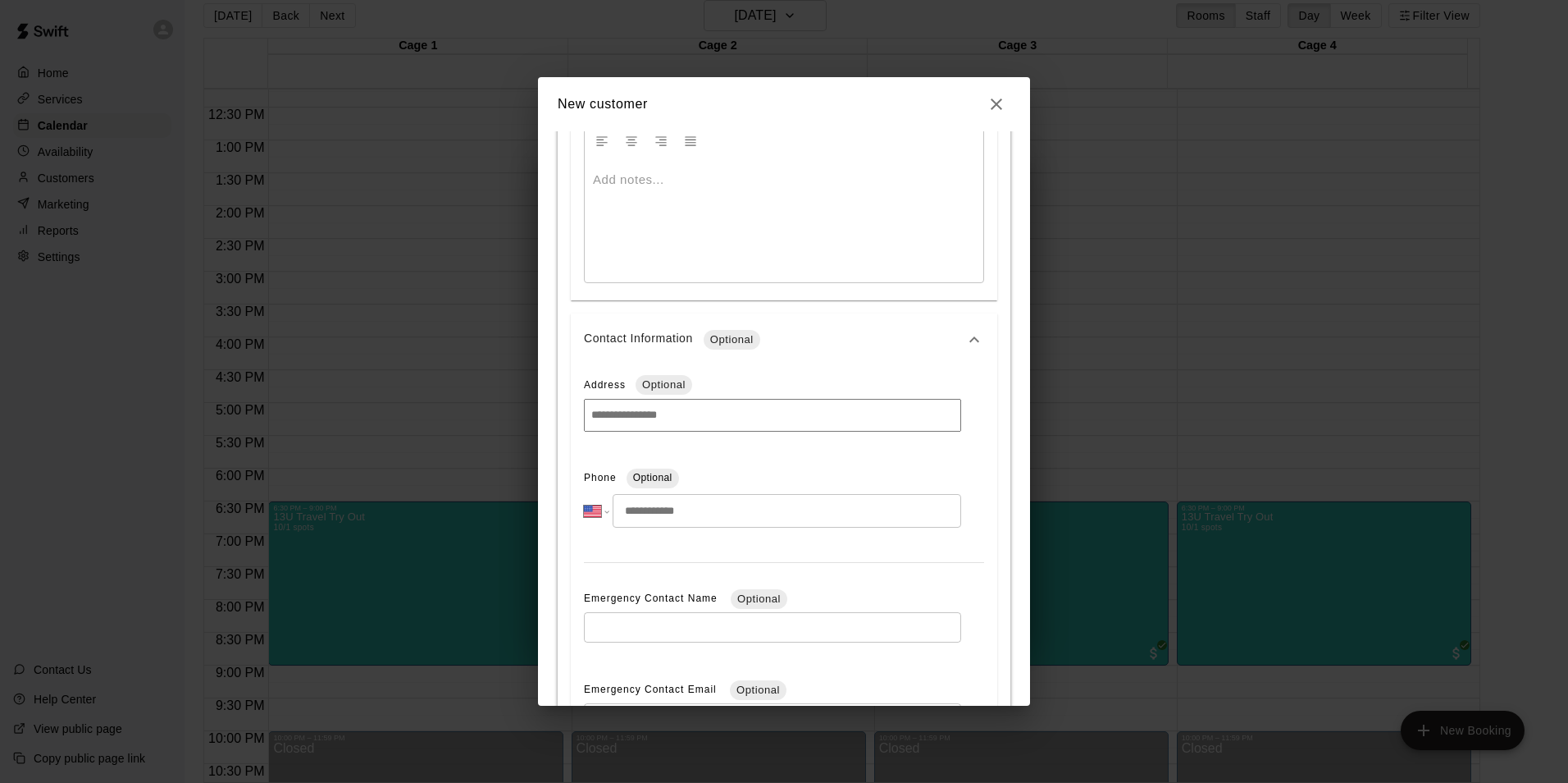
click at [698, 518] on input "tel" at bounding box center [786, 510] width 348 height 34
type input "*"
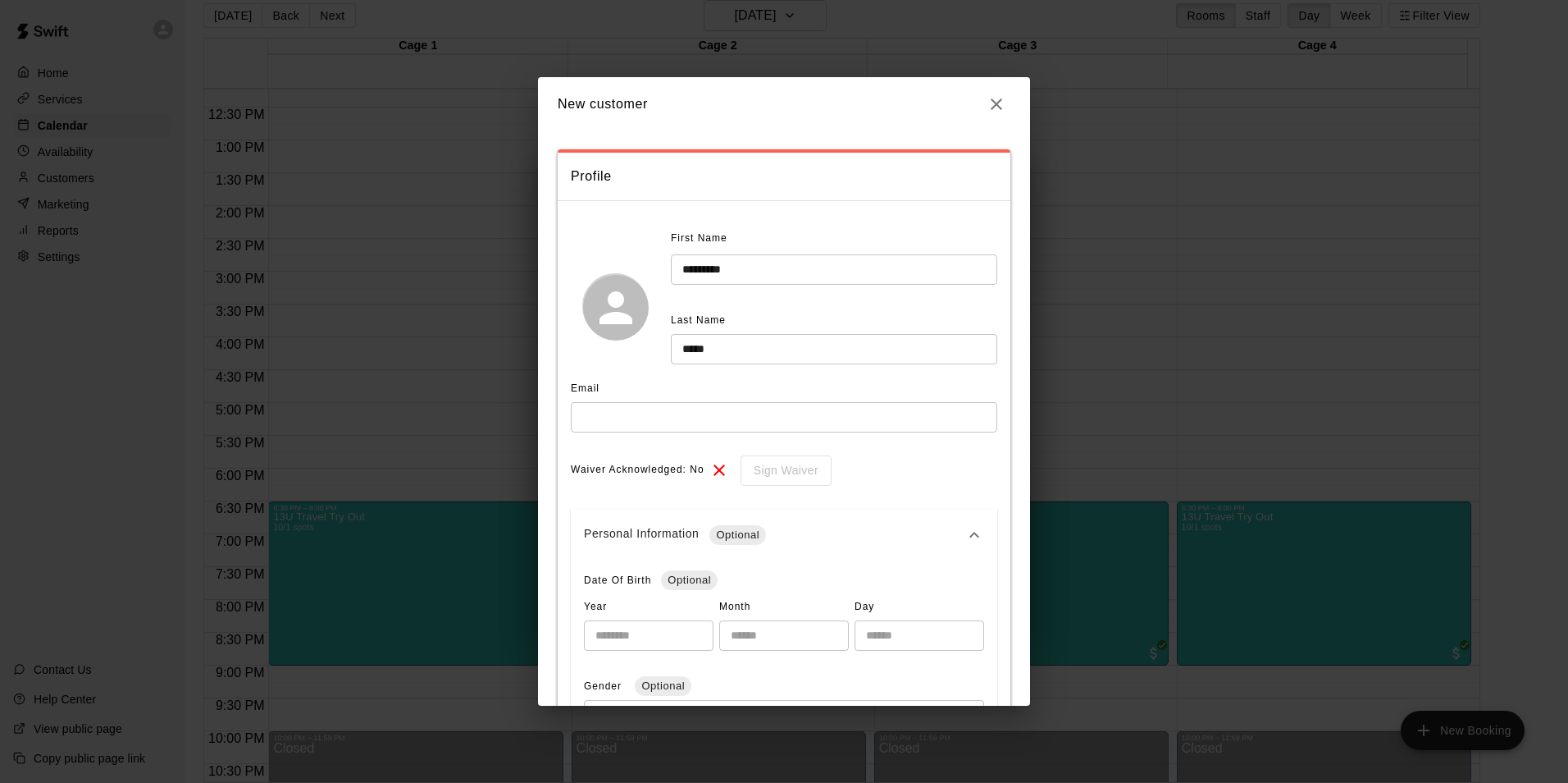
scroll to position [0, 0]
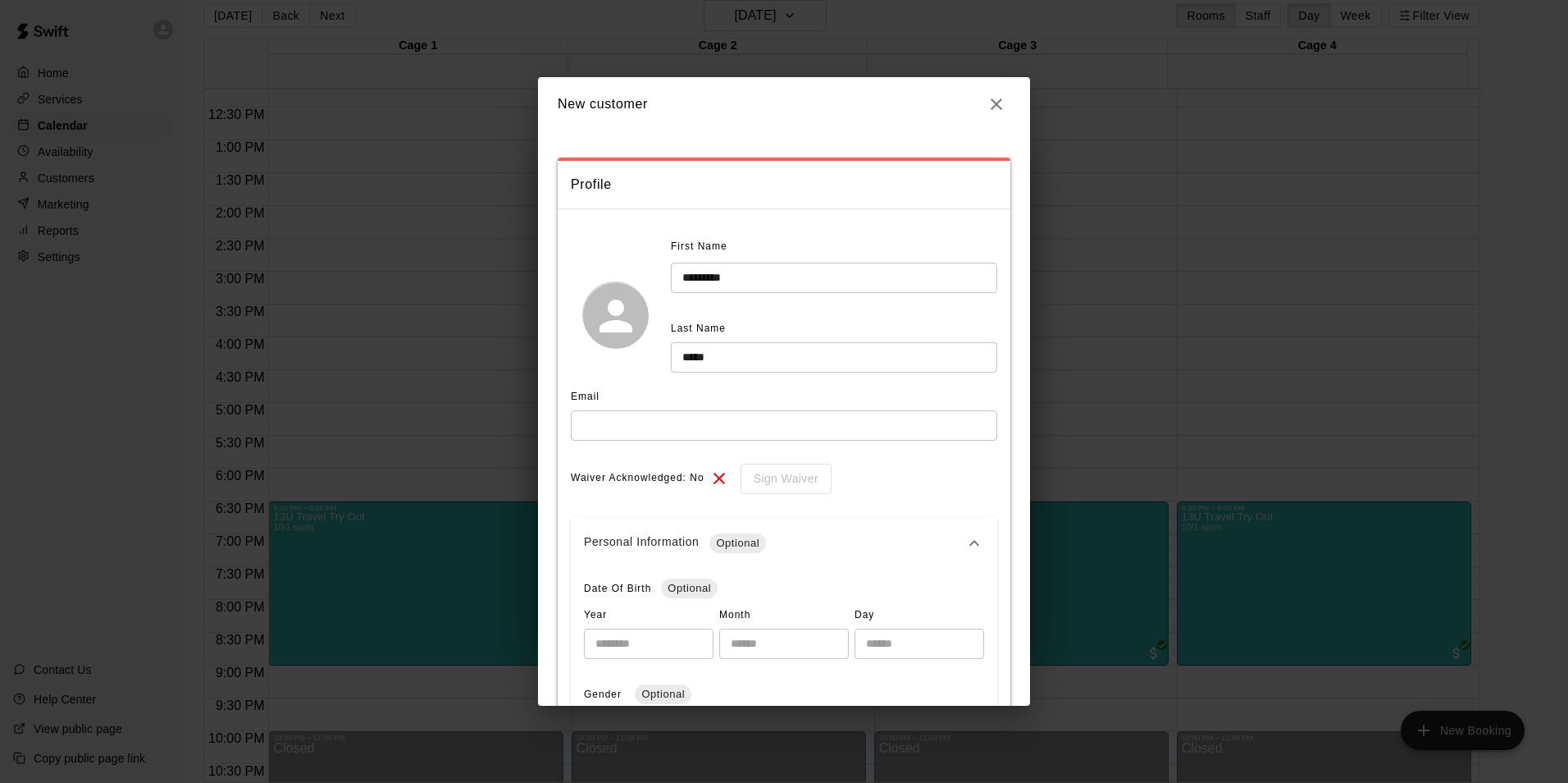
type input "**********"
click at [671, 431] on input "text" at bounding box center [784, 426] width 426 height 31
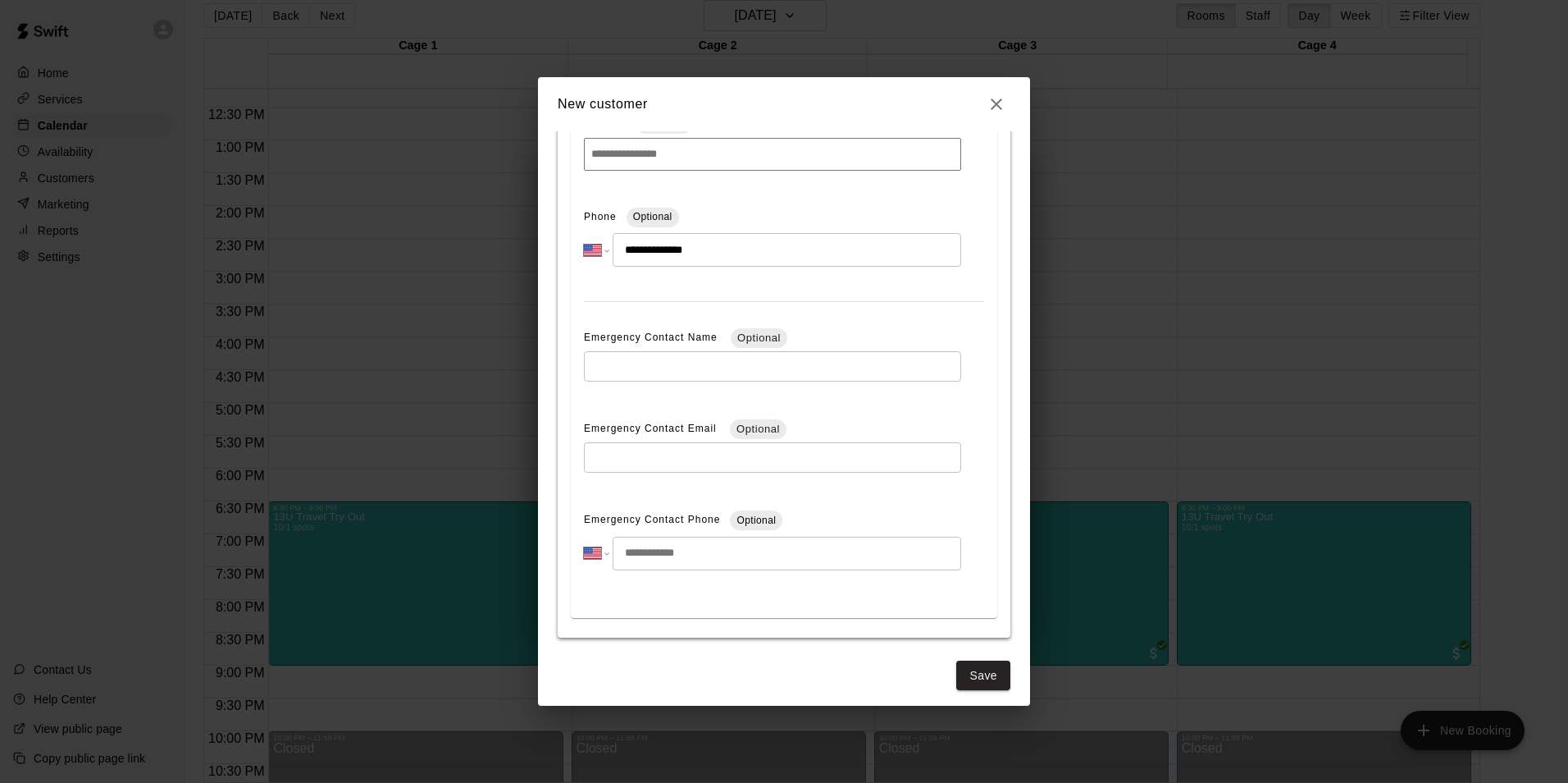
scroll to position [1129, 0]
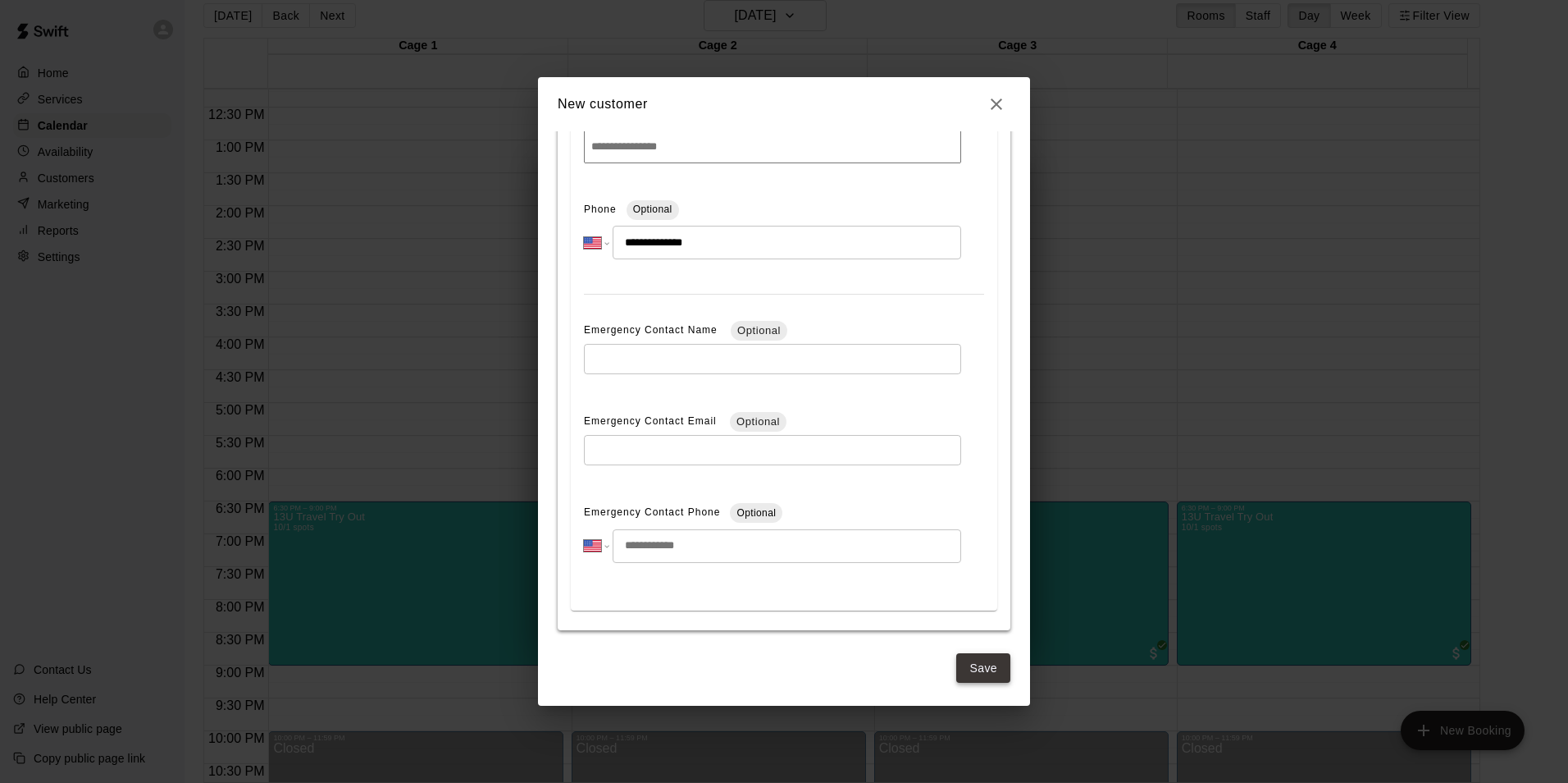
type input "**********"
click at [962, 654] on button "Save" at bounding box center [983, 668] width 54 height 31
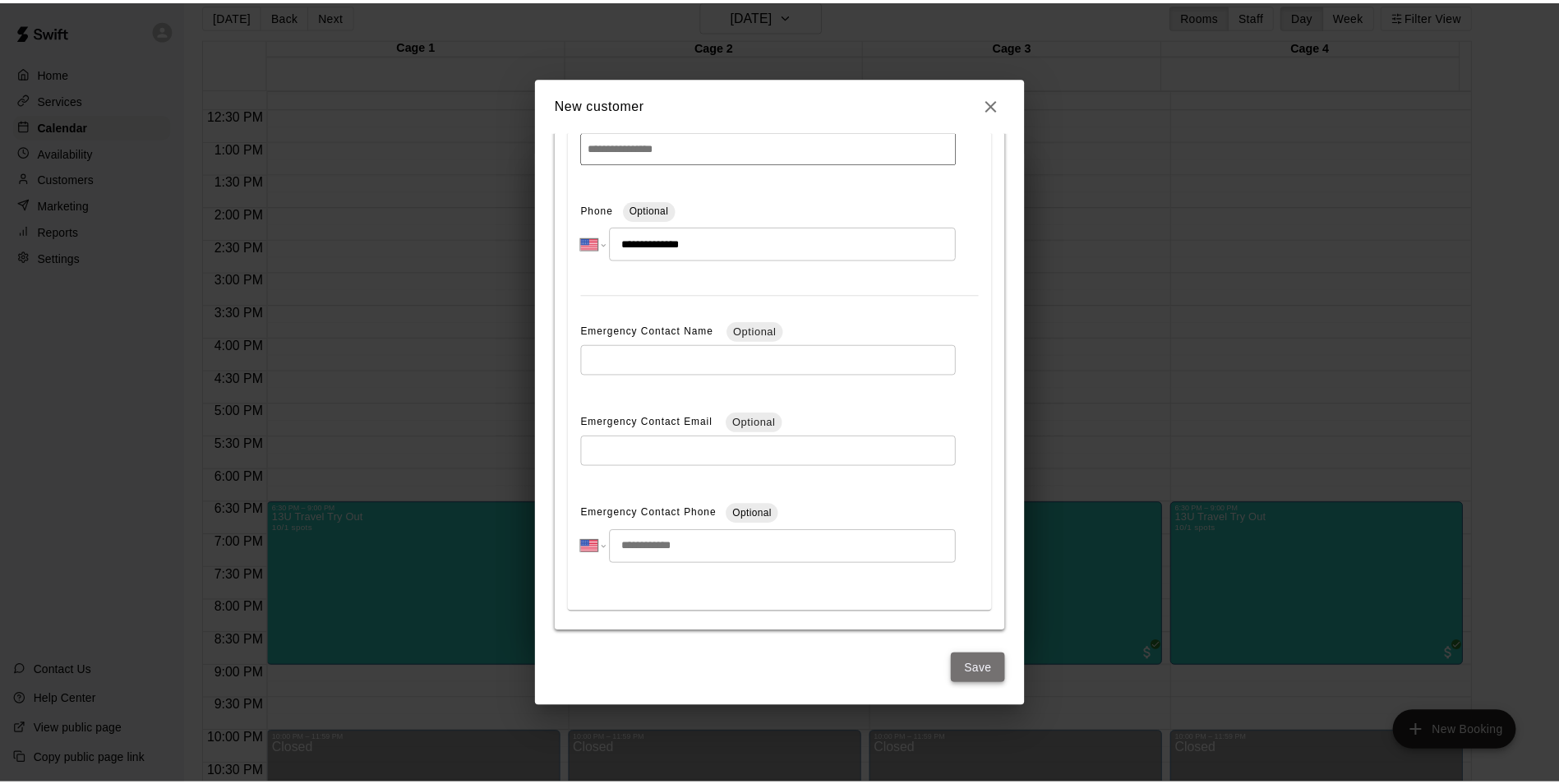
scroll to position [0, 0]
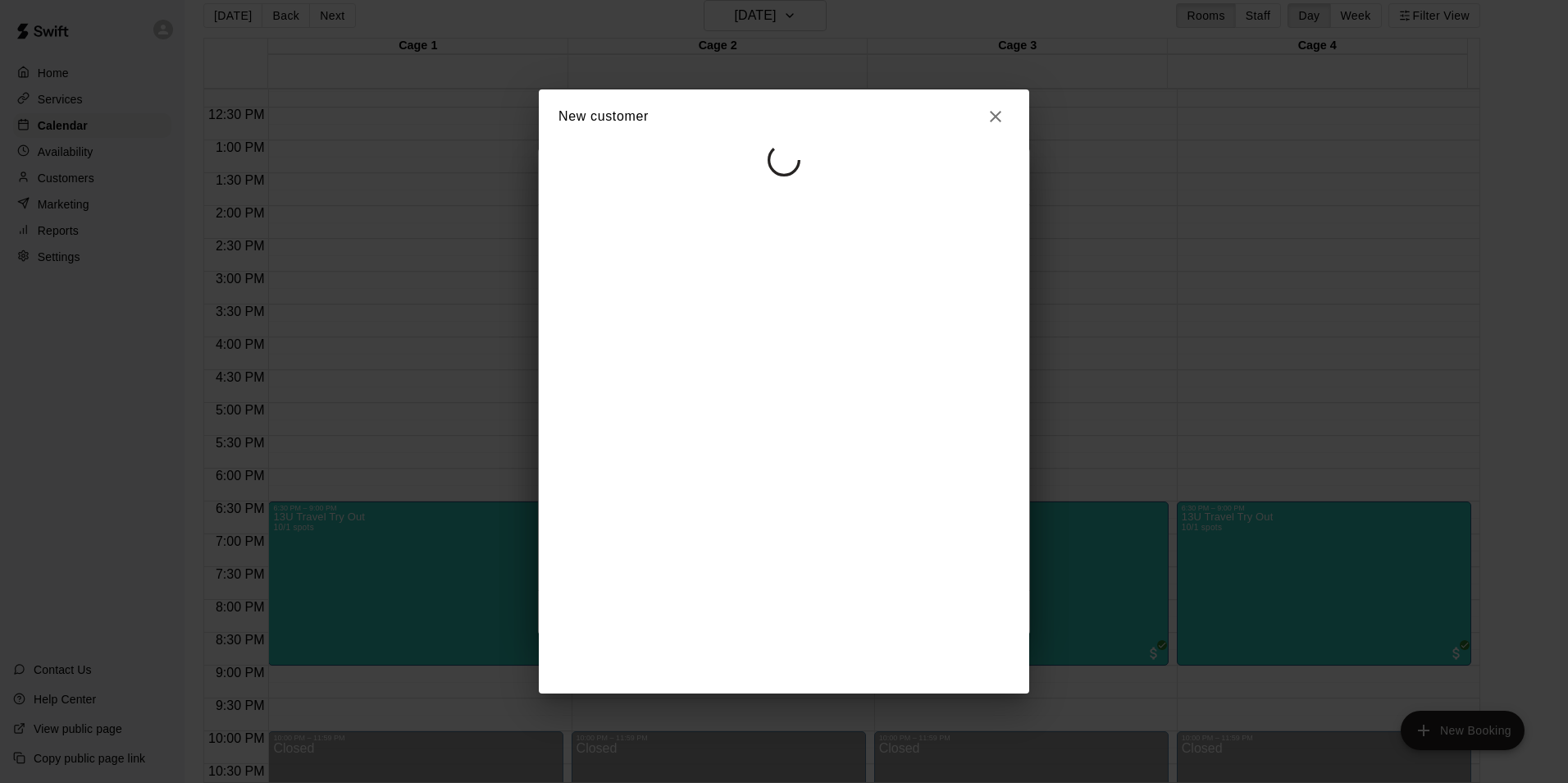
select select "**"
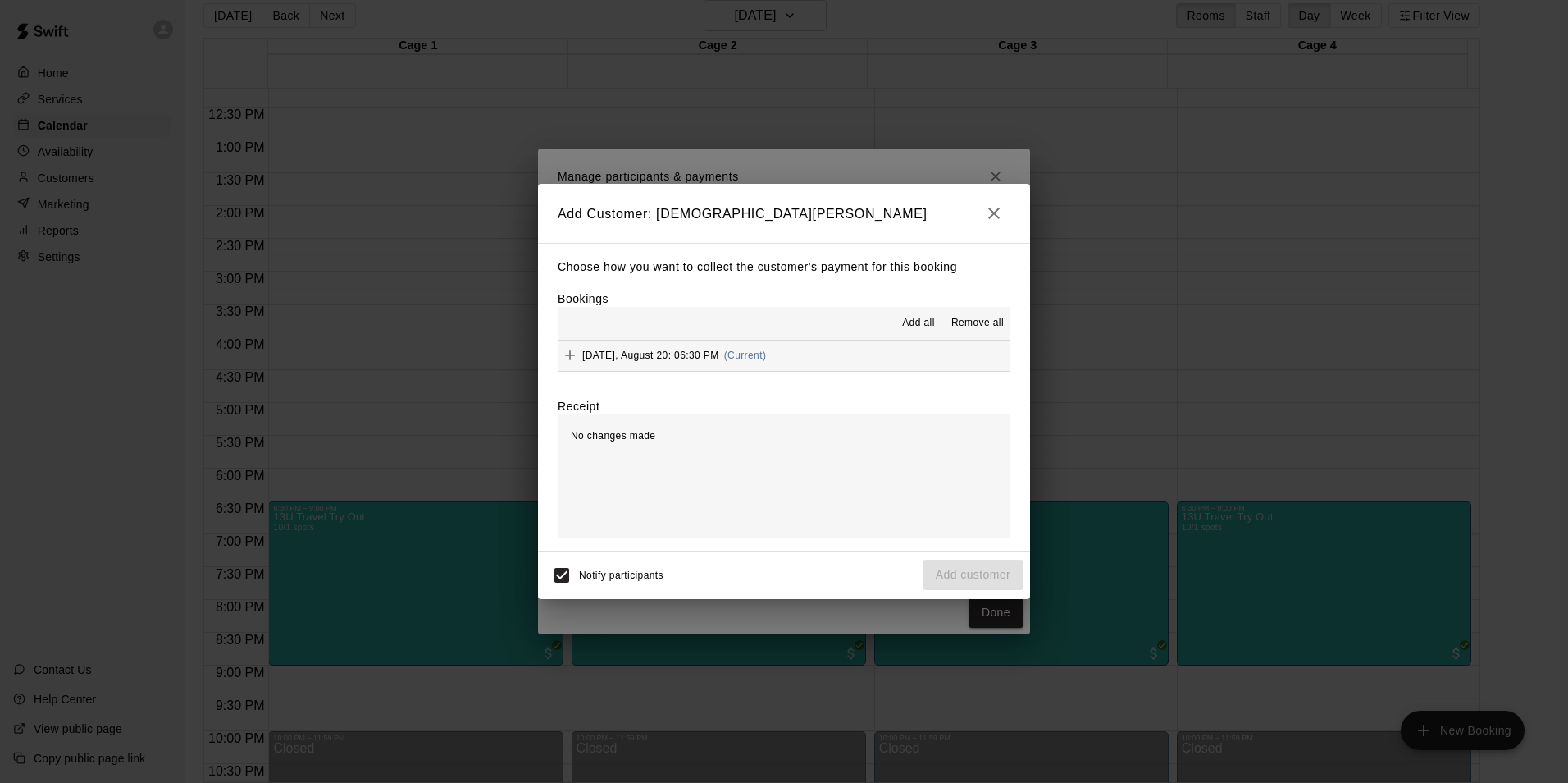
click at [690, 367] on div "Wednesday, August 20: 06:30 PM (Current)" at bounding box center [661, 355] width 208 height 25
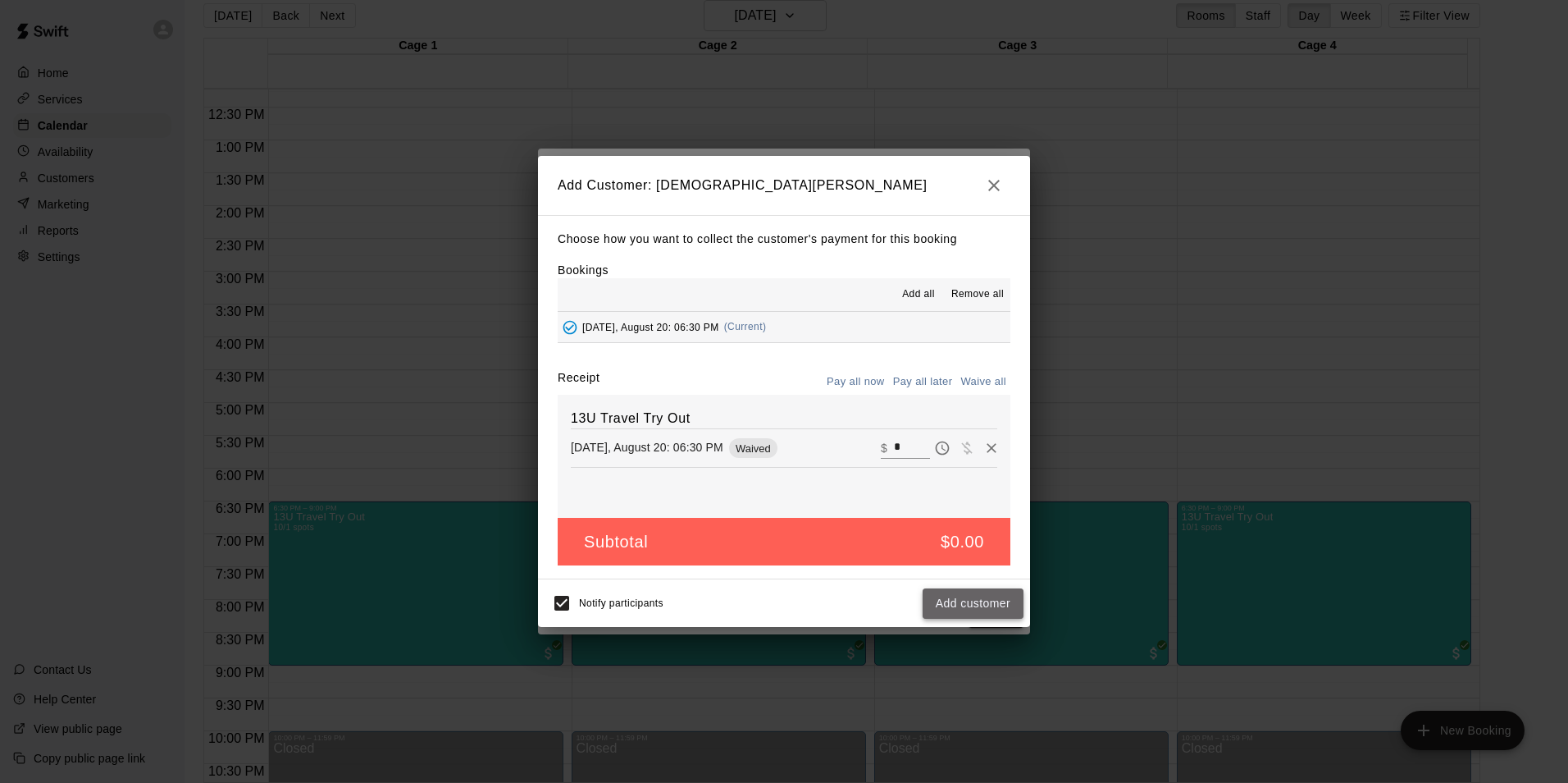
click at [959, 599] on button "Add customer" at bounding box center [972, 604] width 101 height 31
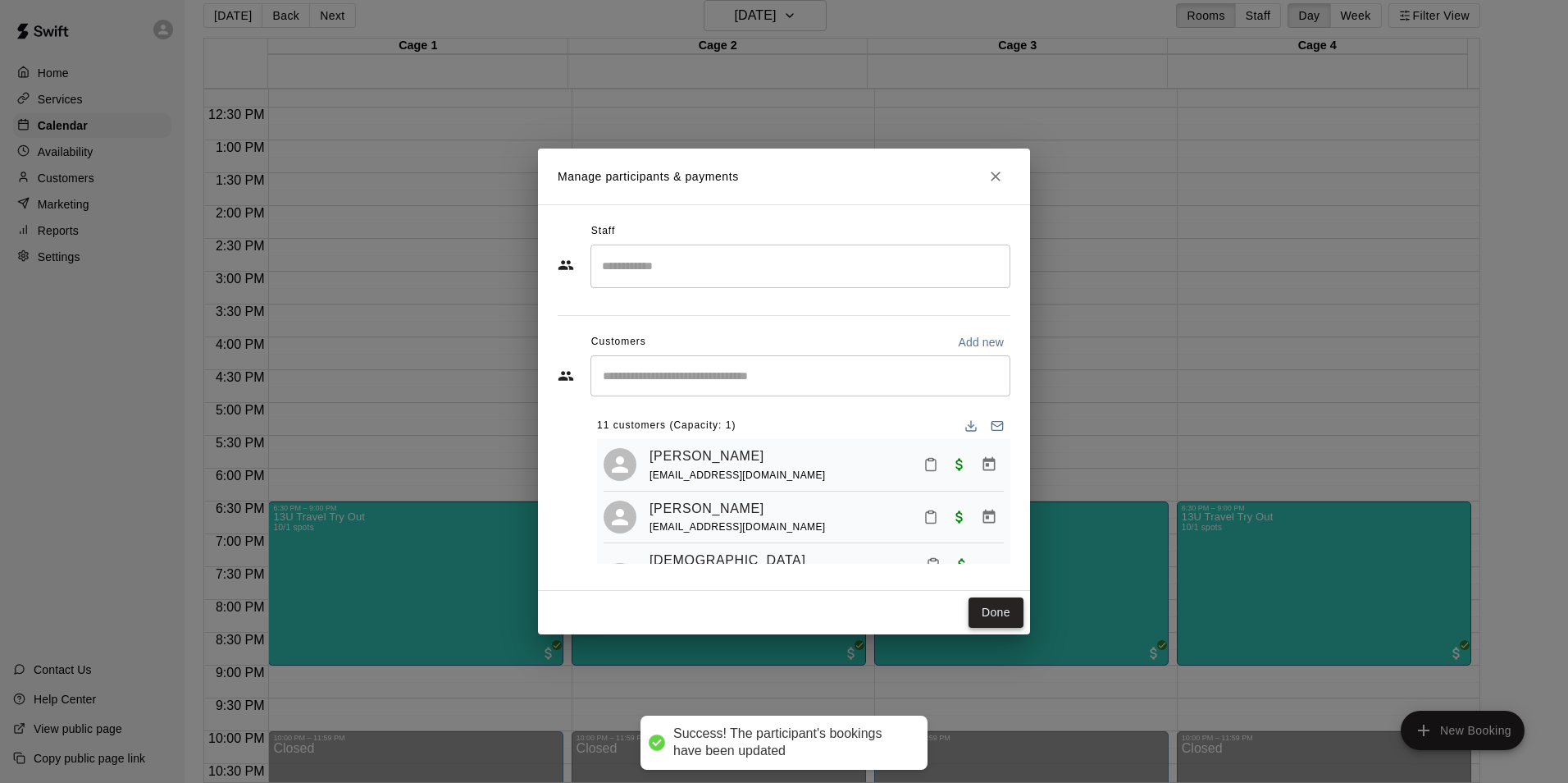
click at [976, 611] on button "Done" at bounding box center [995, 613] width 55 height 31
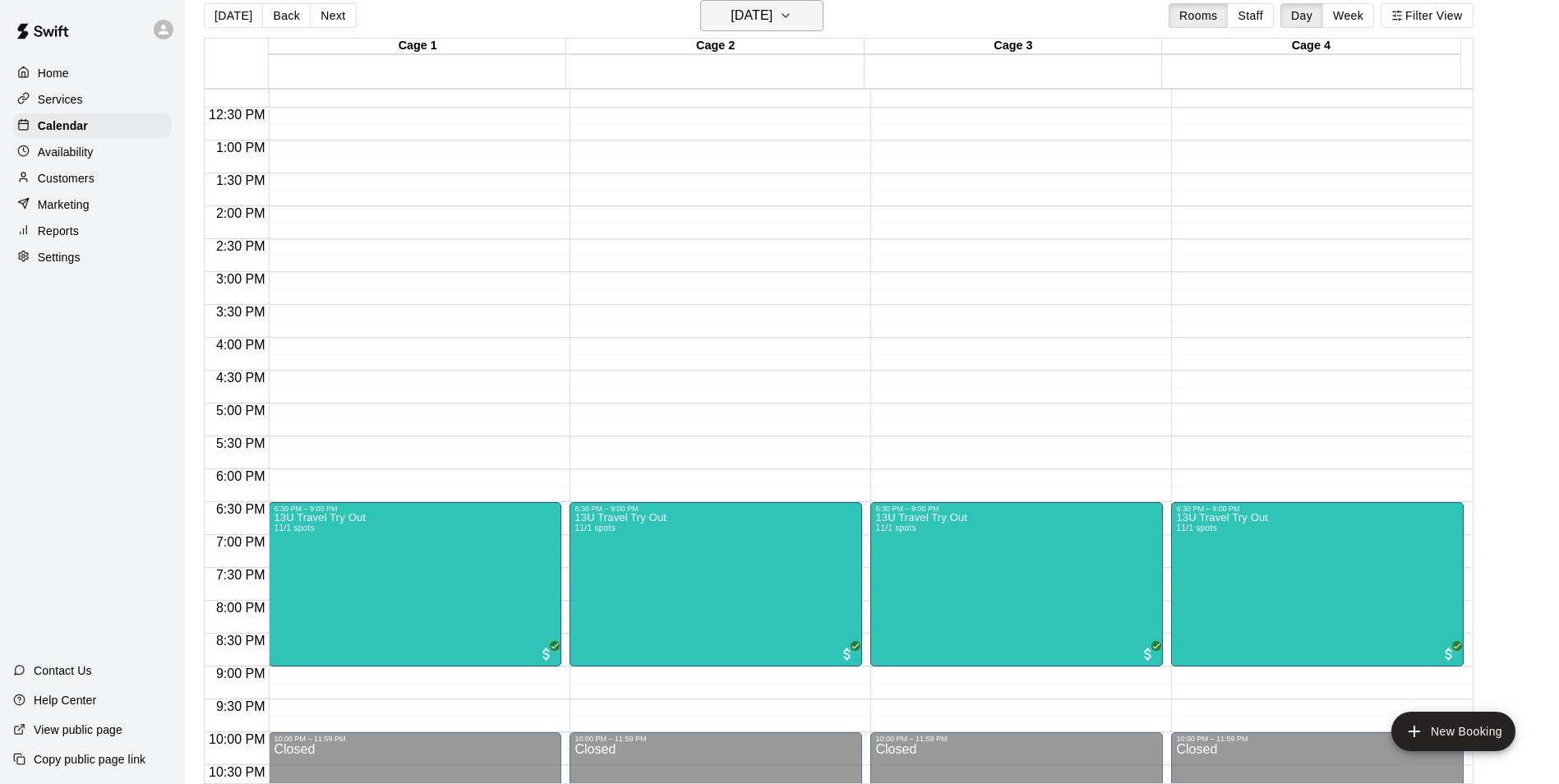
click at [754, 20] on h6 "[DATE]" at bounding box center [751, 15] width 41 height 23
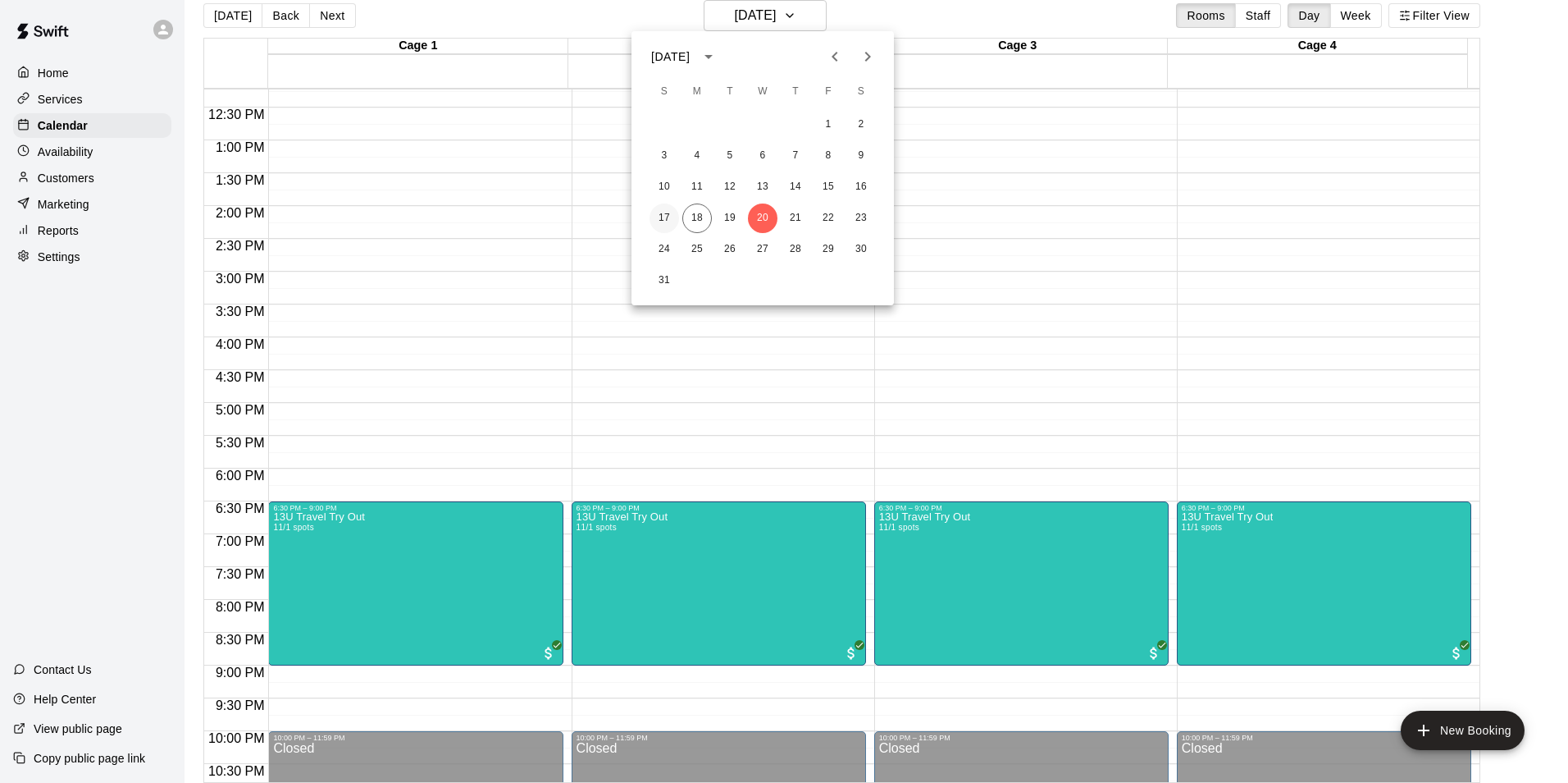
click at [660, 206] on button "17" at bounding box center [664, 218] width 30 height 30
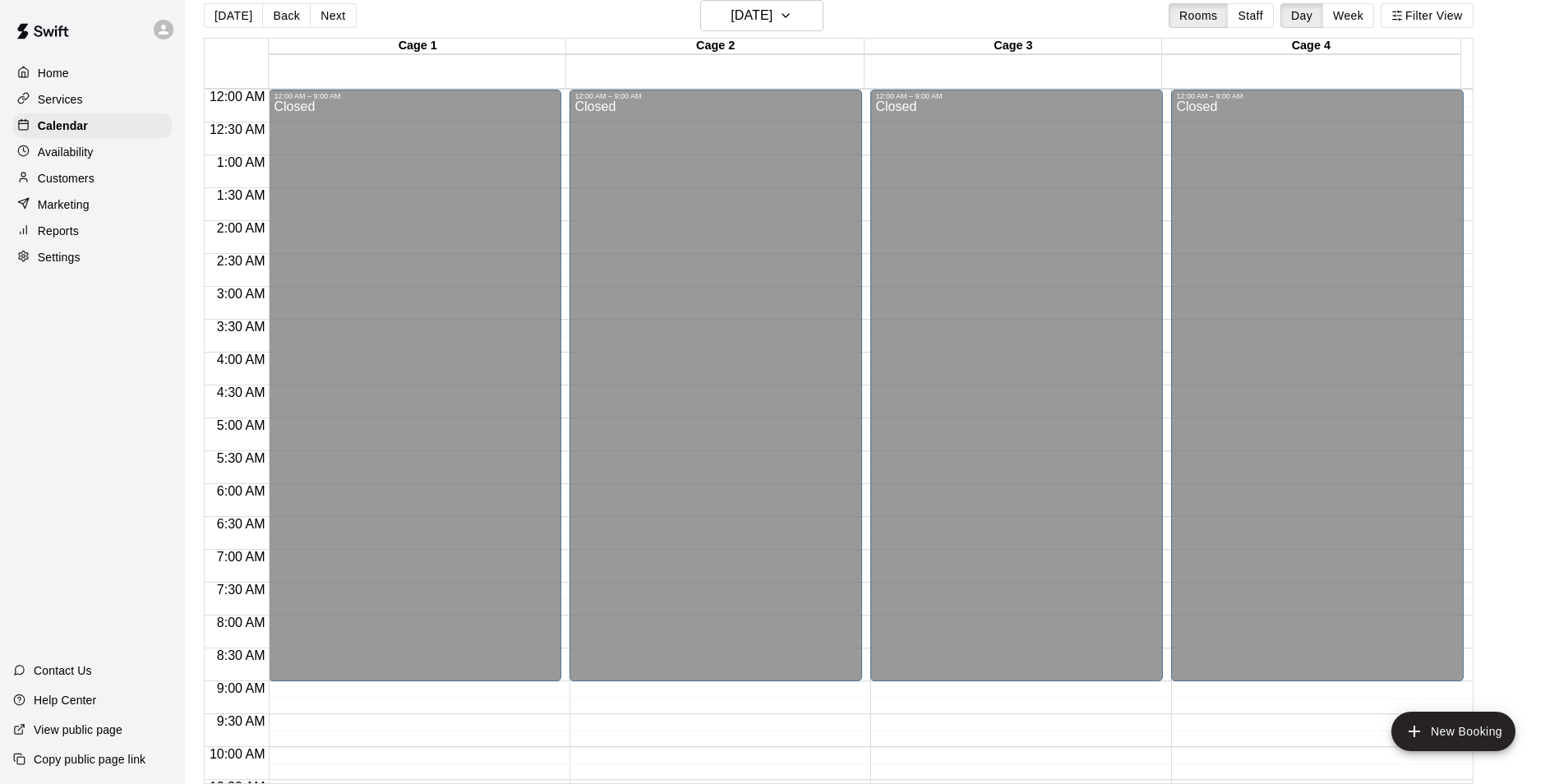
click at [754, 37] on div "Today Back Next Sunday Aug 17 Rooms Staff Day Week Filter View" at bounding box center [838, 18] width 1270 height 38
click at [760, 25] on h6 "Sunday Aug 17" at bounding box center [751, 15] width 41 height 23
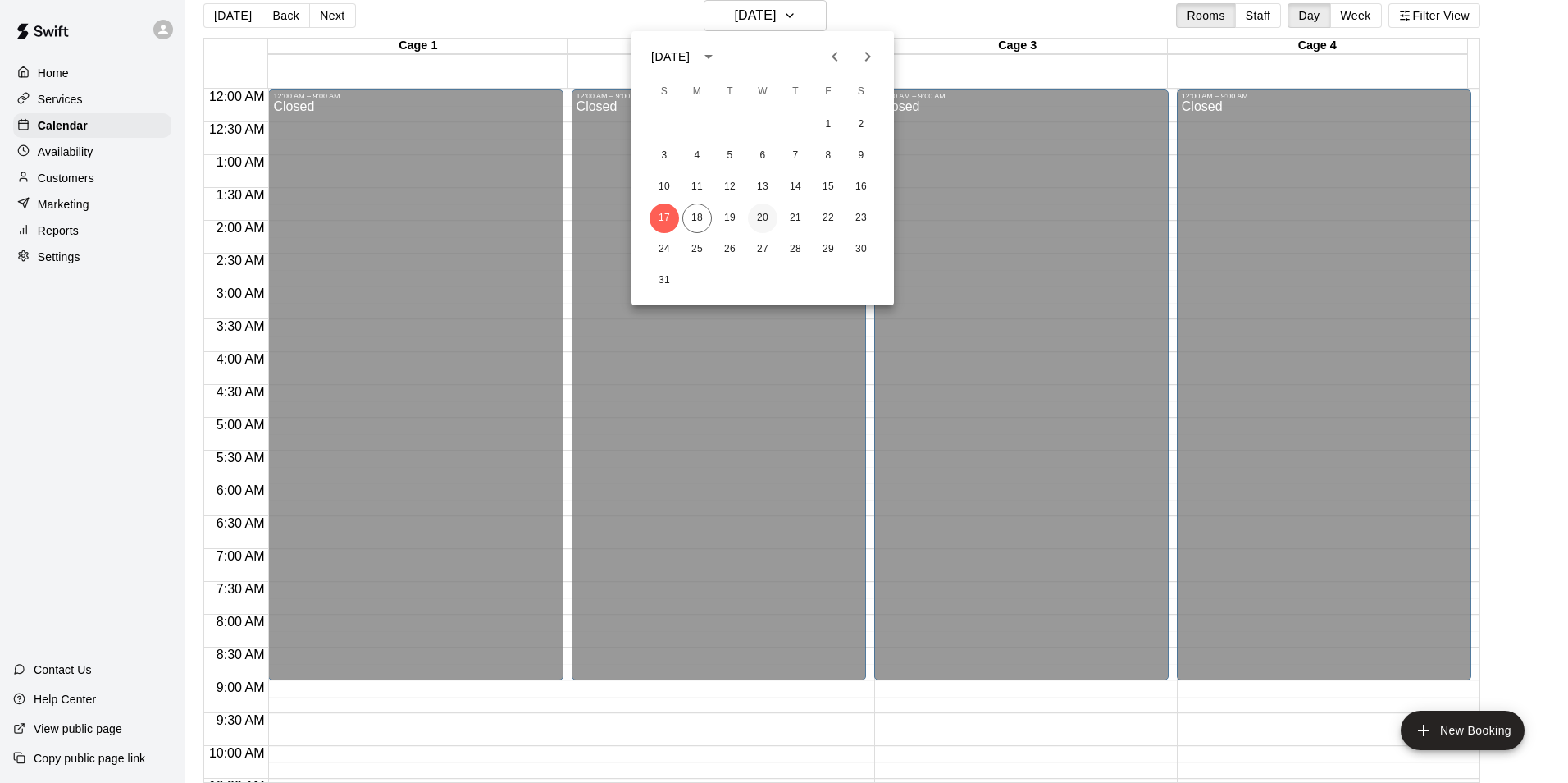
click at [758, 220] on button "20" at bounding box center [762, 218] width 30 height 30
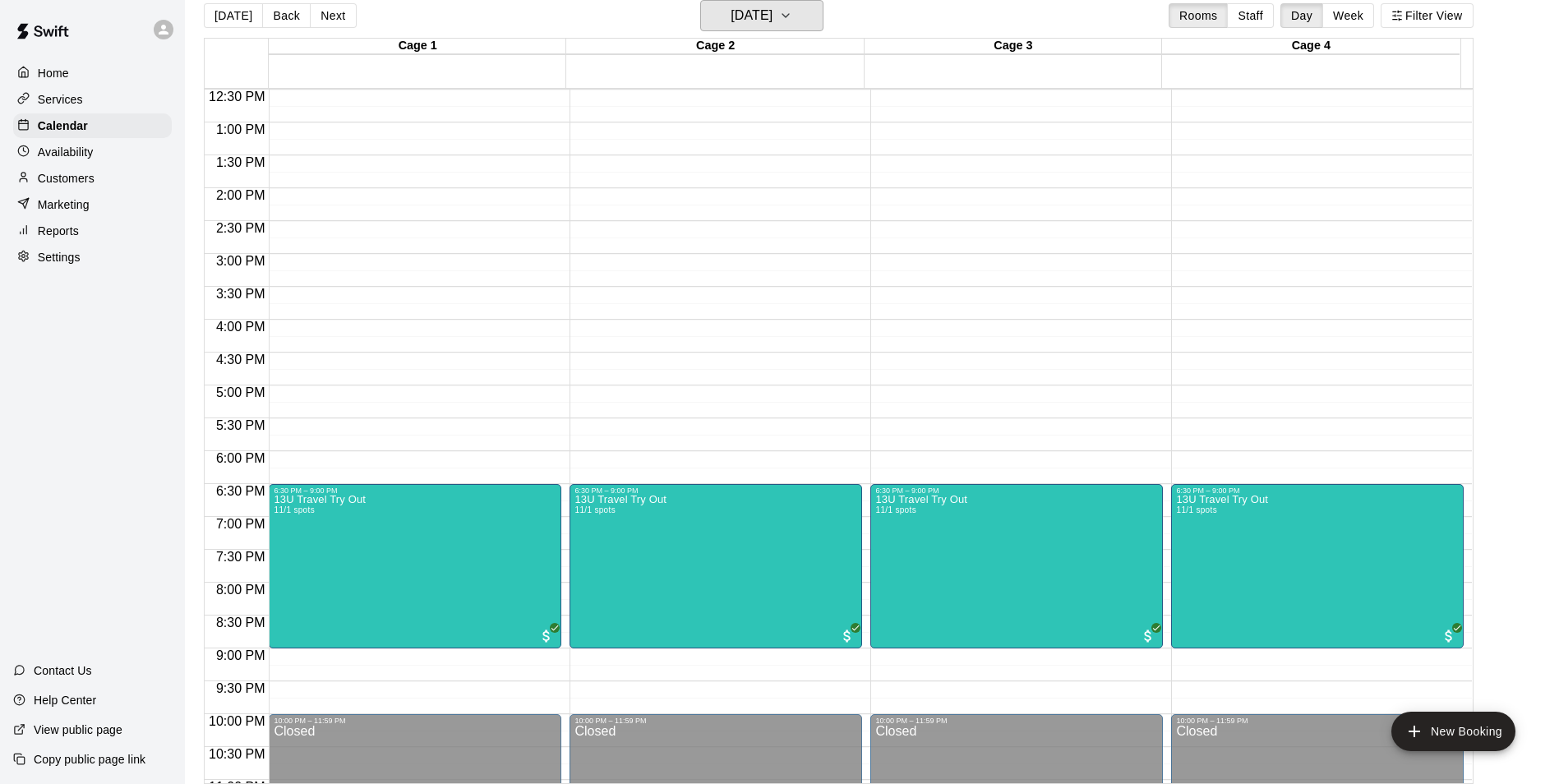
scroll to position [885, 0]
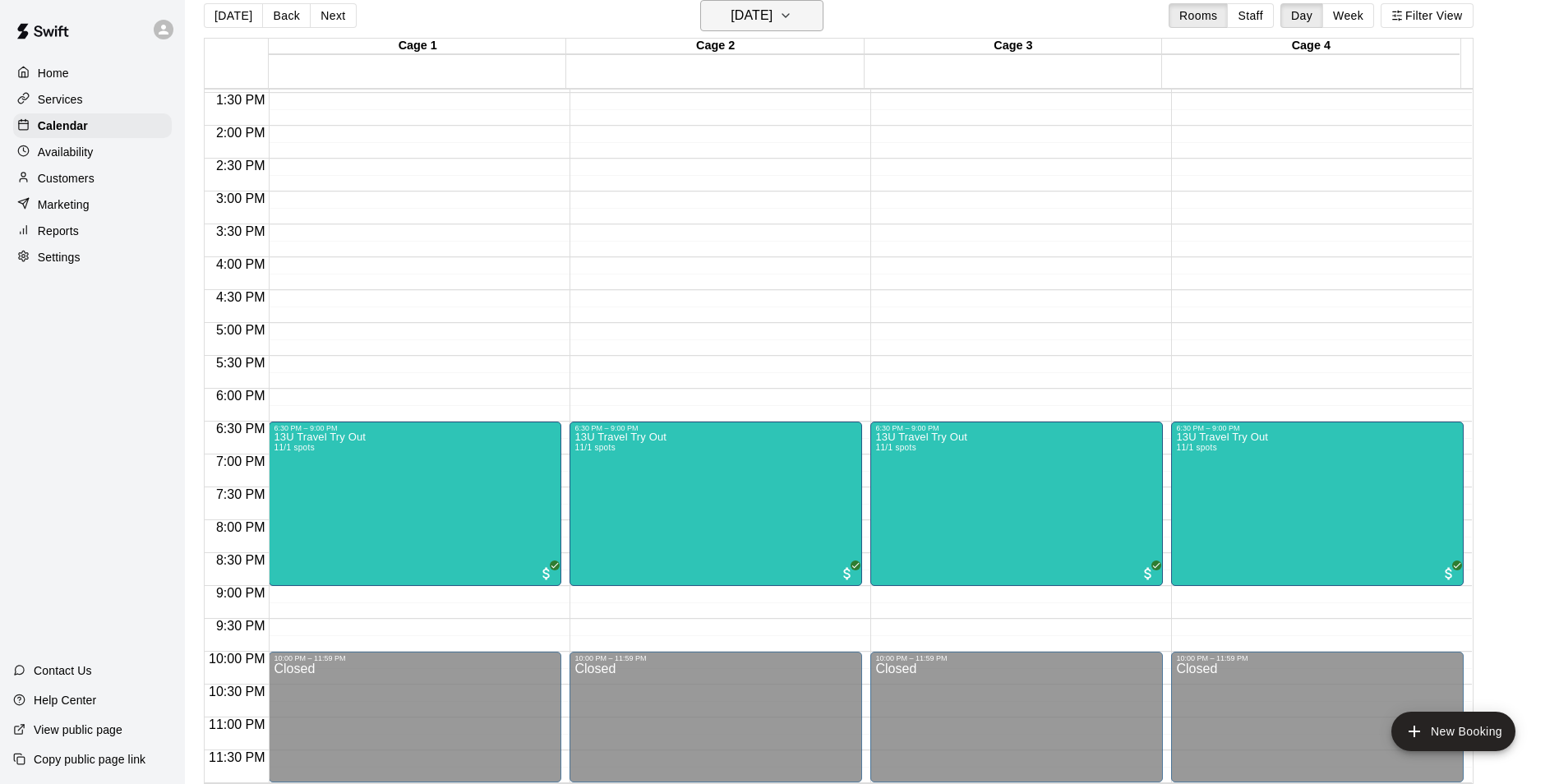
click at [746, 8] on button "[DATE]" at bounding box center [762, 15] width 123 height 31
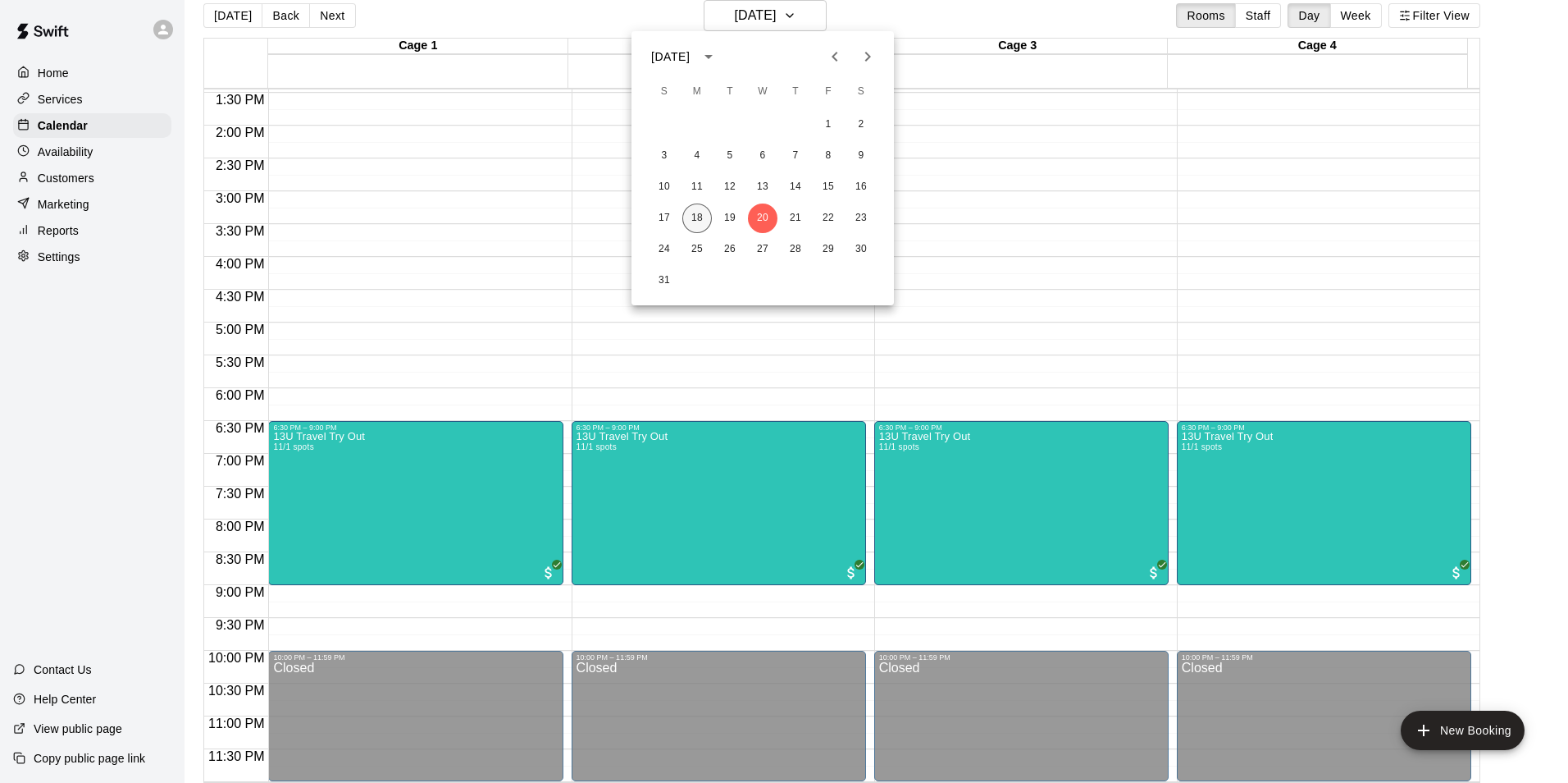
click at [698, 217] on button "18" at bounding box center [697, 218] width 30 height 30
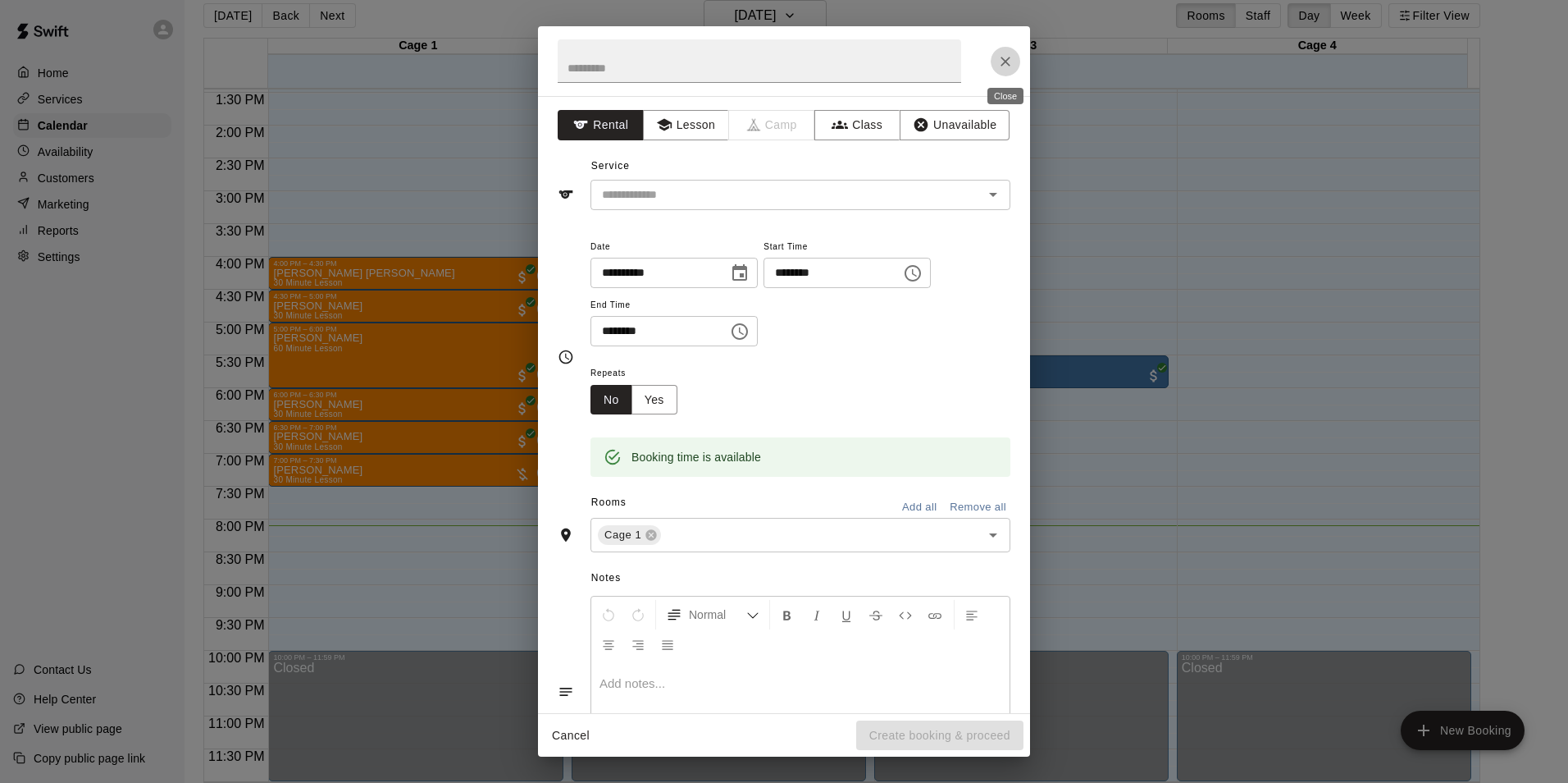
click at [1005, 64] on icon "Close" at bounding box center [1005, 61] width 16 height 16
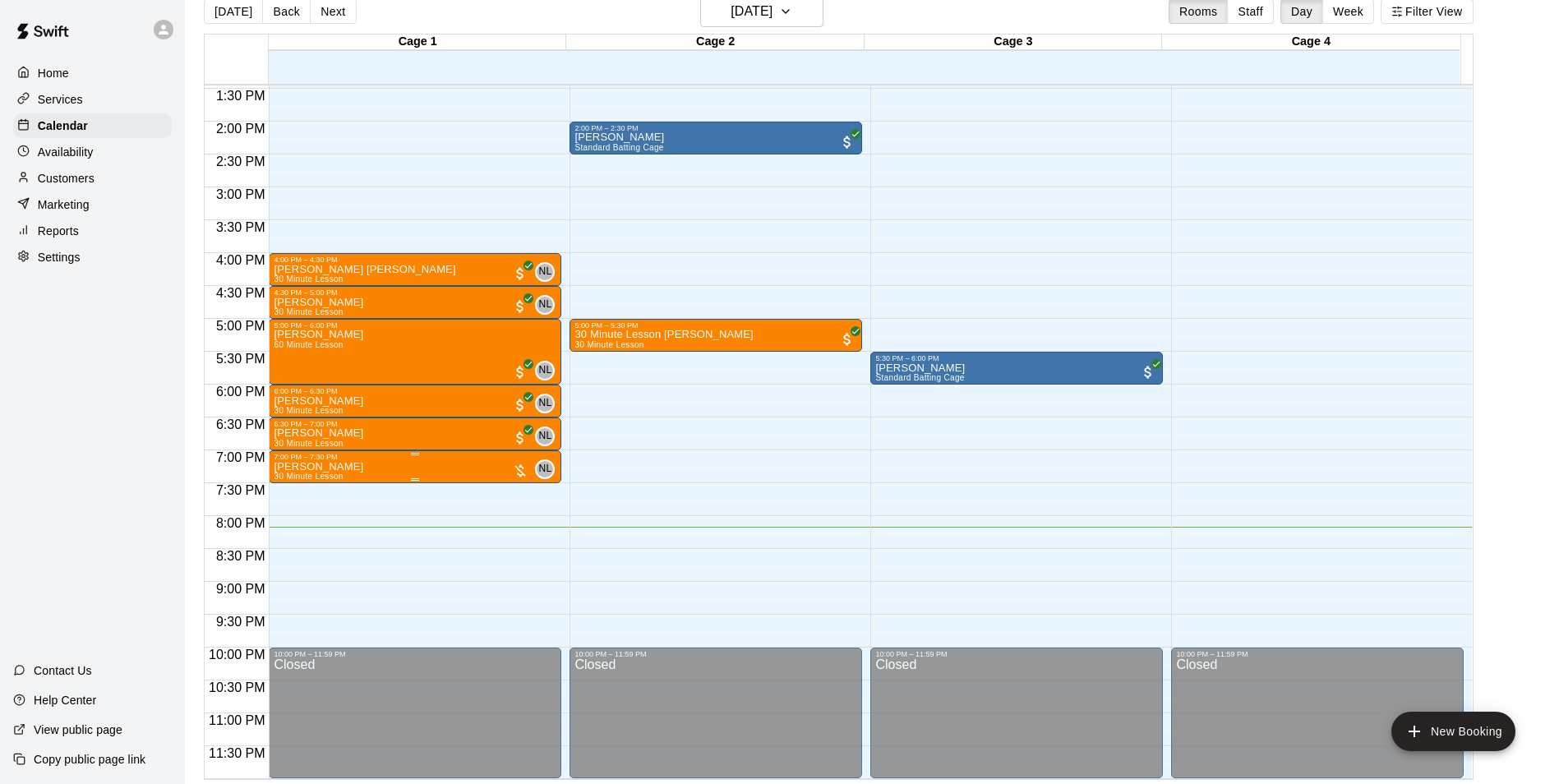
scroll to position [26, 0]
